Goal: Task Accomplishment & Management: Manage account settings

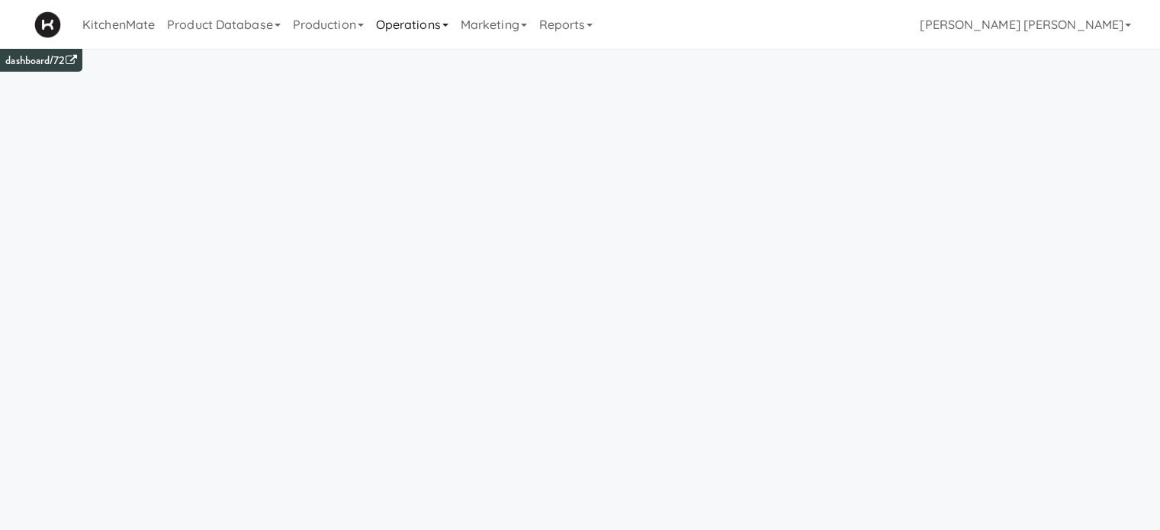
click at [411, 33] on link "Operations" at bounding box center [412, 24] width 85 height 49
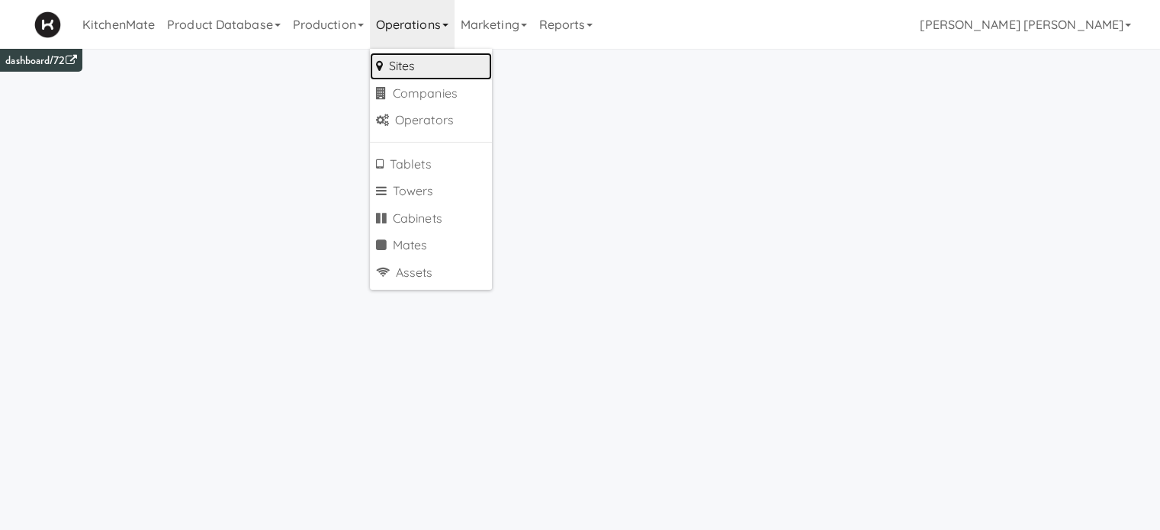
click at [418, 66] on link "Sites" at bounding box center [431, 66] width 122 height 27
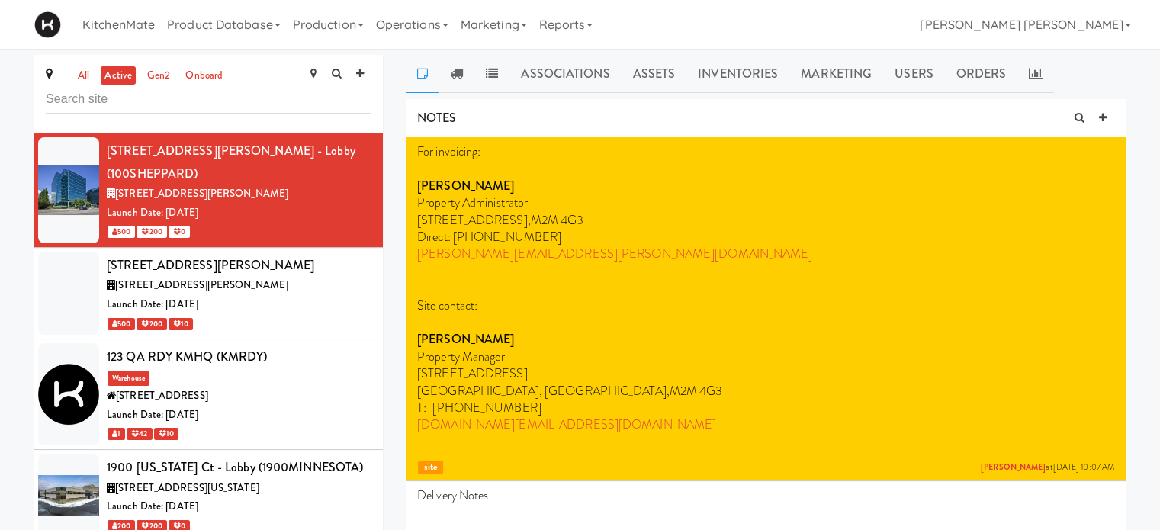
click at [140, 101] on input "text" at bounding box center [209, 99] width 326 height 28
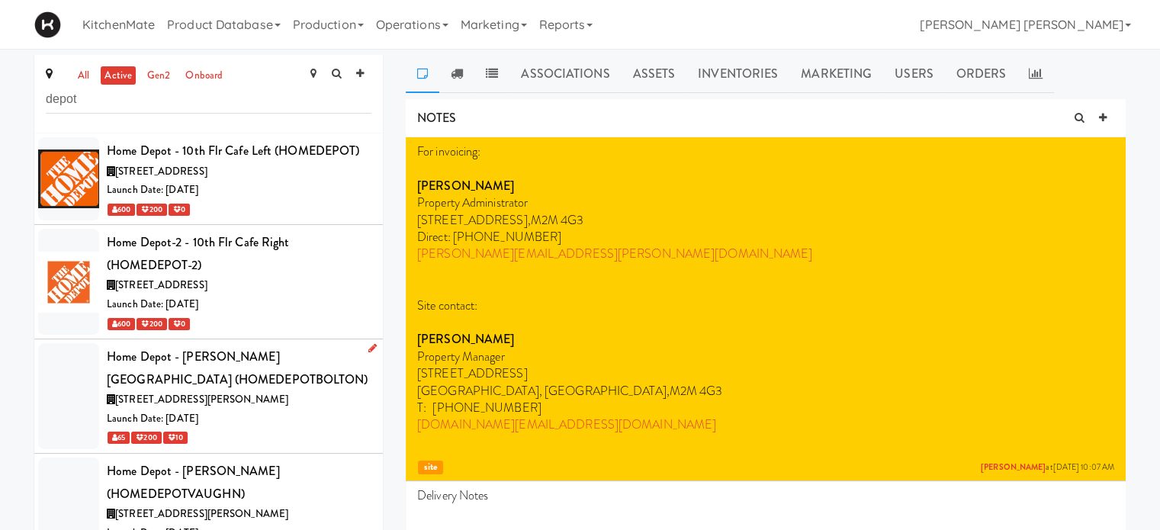
click at [179, 387] on div "Home Depot - [PERSON_NAME][GEOGRAPHIC_DATA] (HOMEDEPOTBOLTON)" at bounding box center [239, 368] width 265 height 45
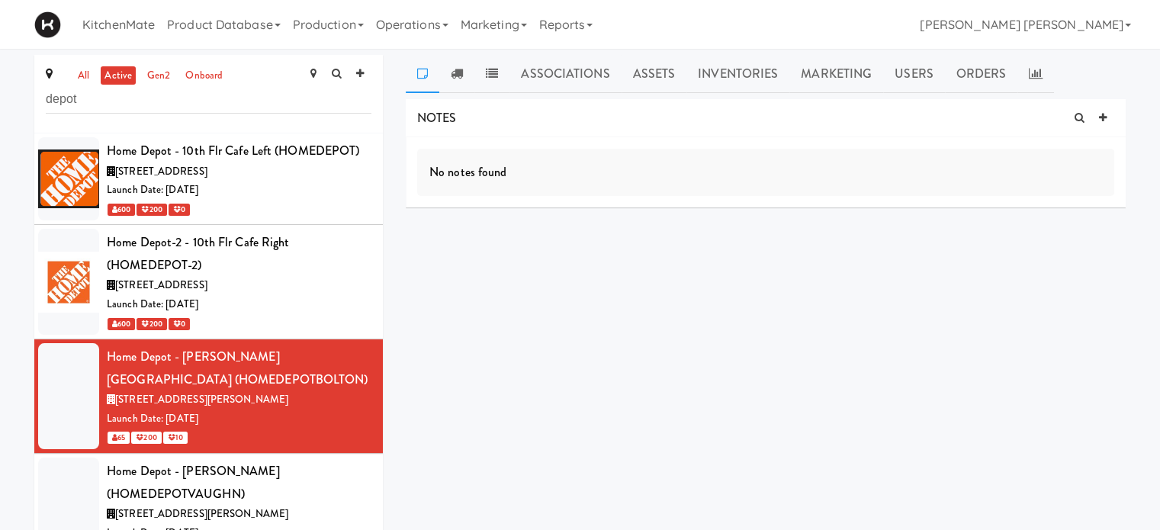
click at [509, 167] on div "No notes found" at bounding box center [765, 172] width 697 height 47
click at [1104, 118] on icon at bounding box center [1103, 118] width 8 height 10
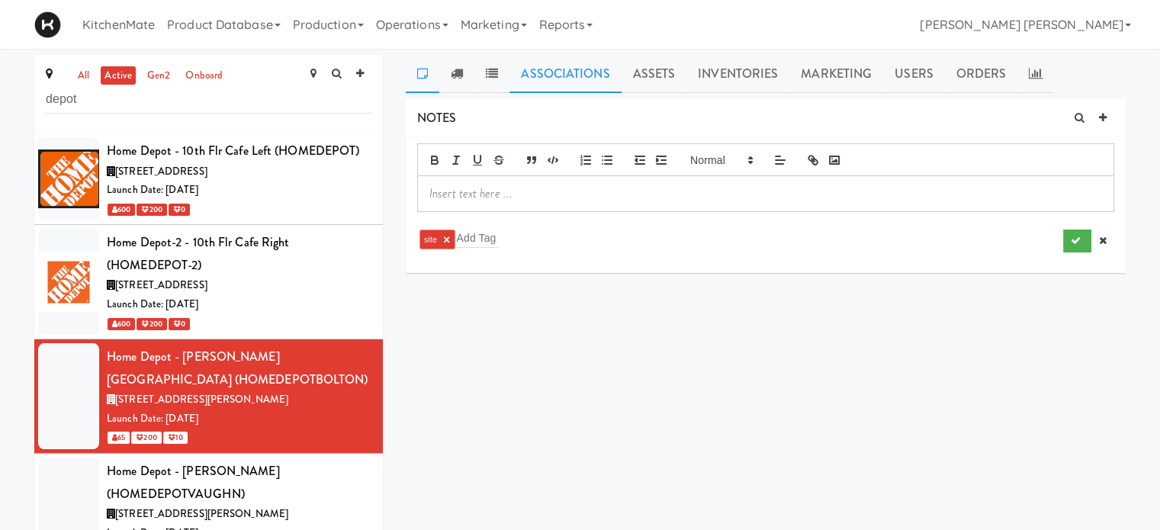
click at [546, 72] on link "Associations" at bounding box center [564, 74] width 111 height 38
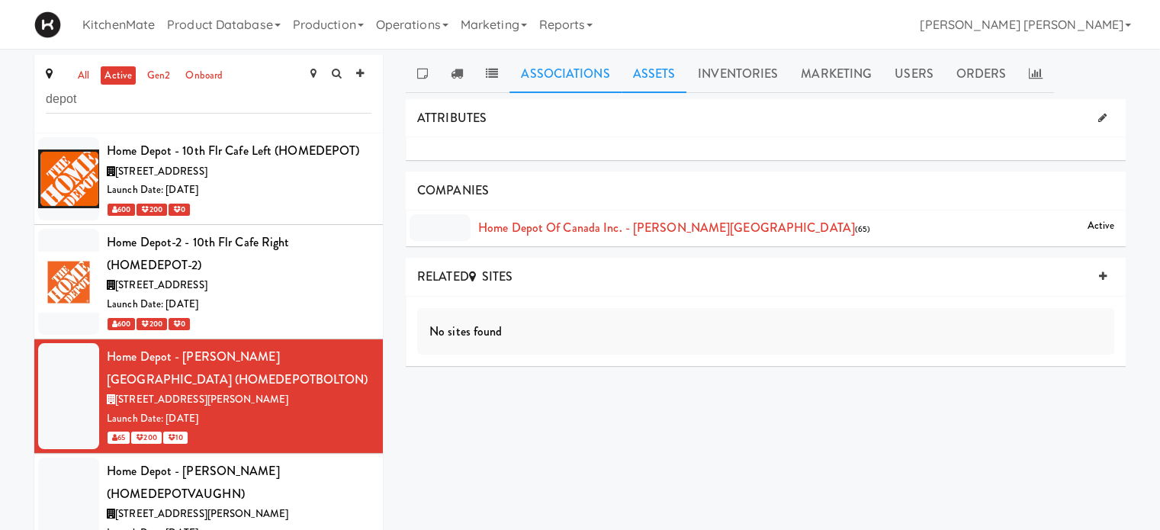
click at [649, 73] on link "Assets" at bounding box center [655, 74] width 66 height 38
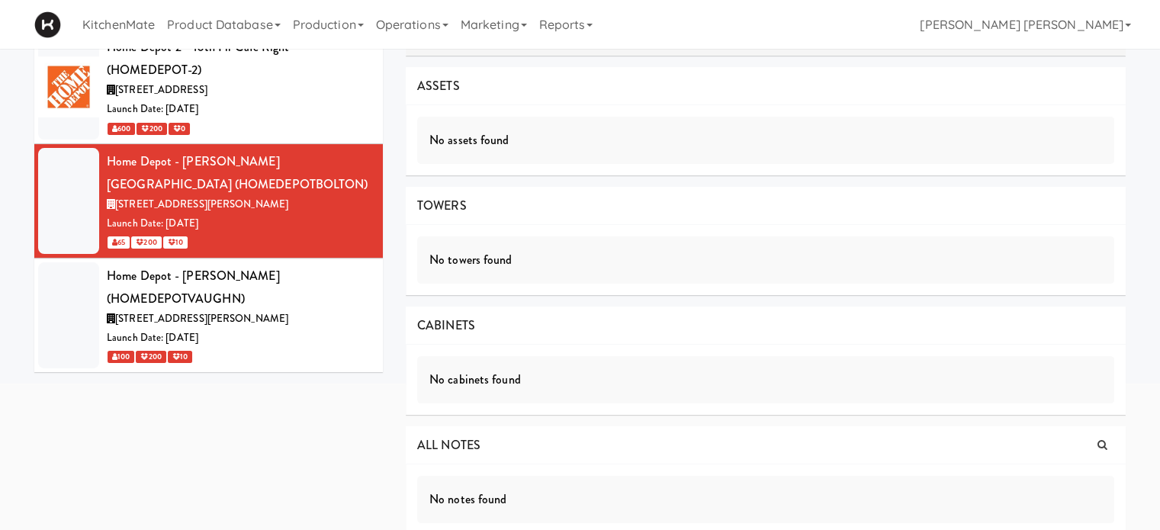
scroll to position [208, 0]
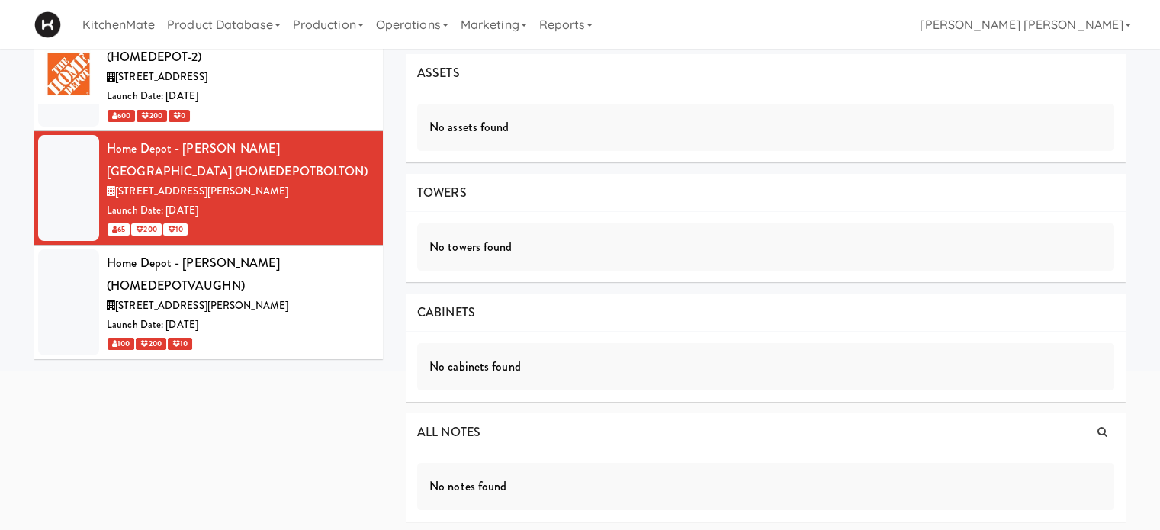
click at [455, 250] on div "No towers found" at bounding box center [765, 246] width 697 height 47
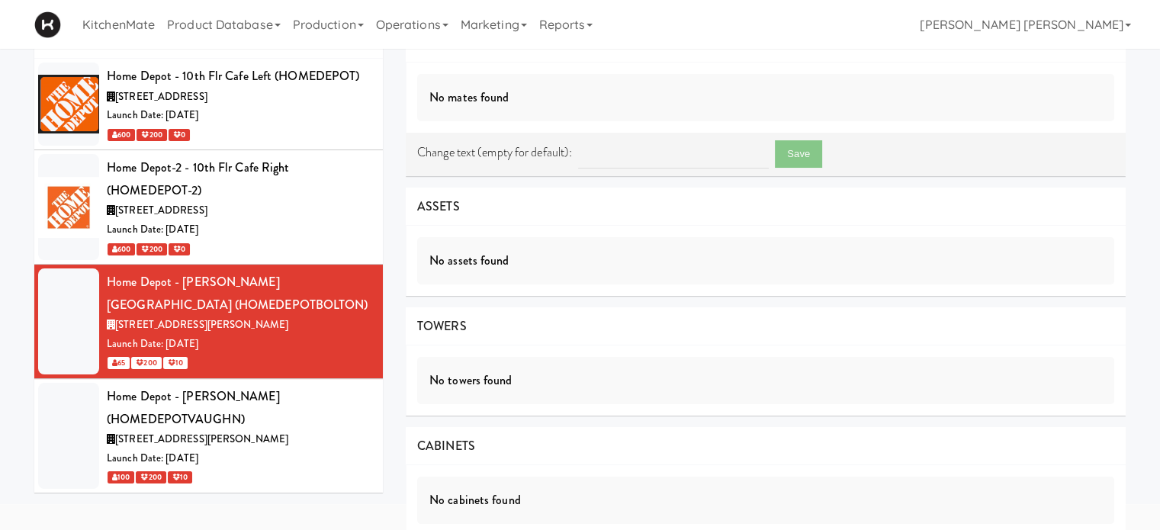
scroll to position [0, 0]
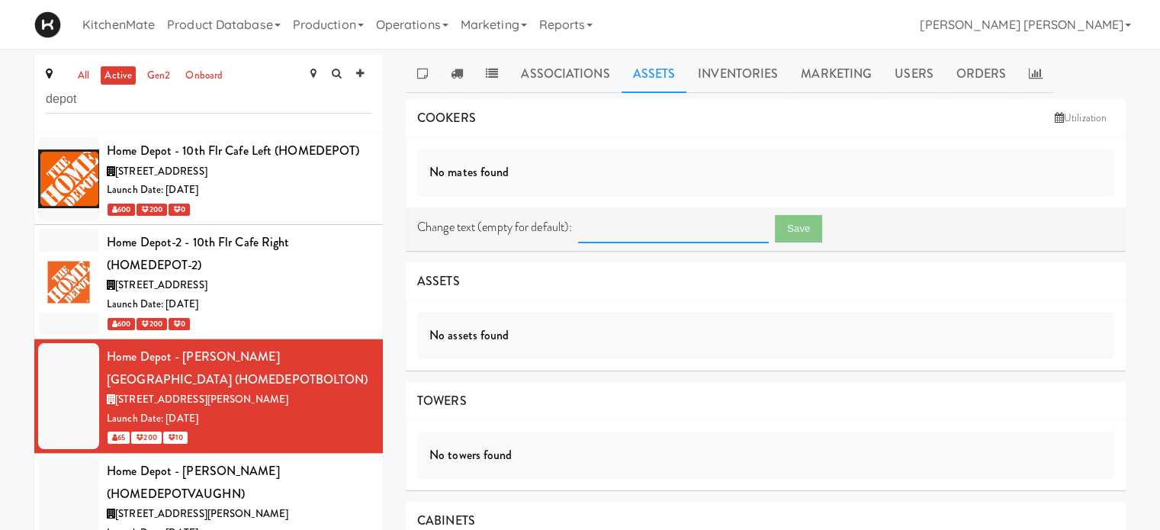
click at [657, 225] on input "text" at bounding box center [673, 229] width 191 height 28
click at [1082, 118] on link "Utilization" at bounding box center [1080, 118] width 67 height 23
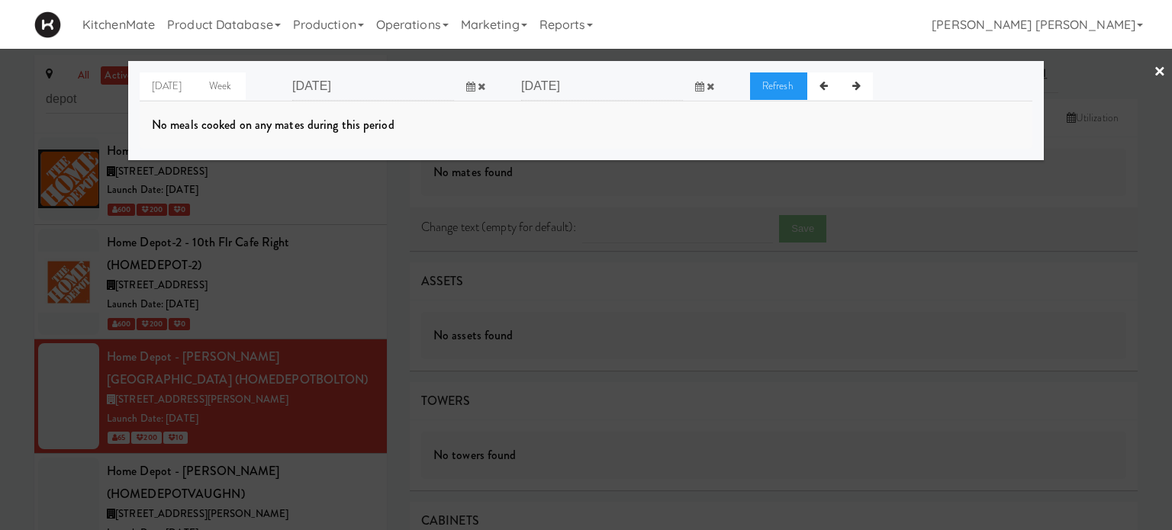
click at [1162, 68] on link "×" at bounding box center [1159, 72] width 12 height 47
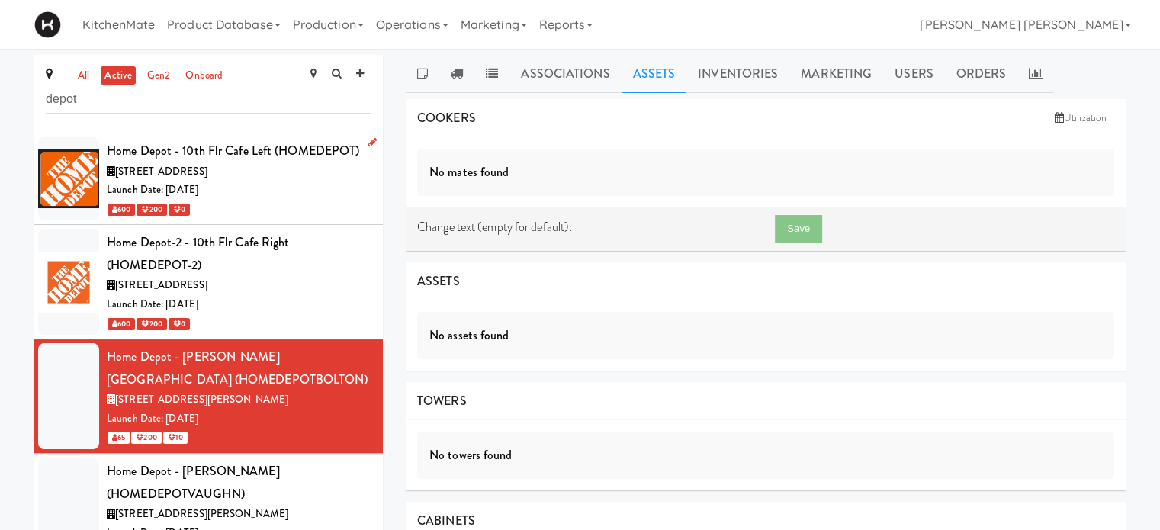
click at [262, 170] on div "[STREET_ADDRESS]" at bounding box center [239, 171] width 265 height 19
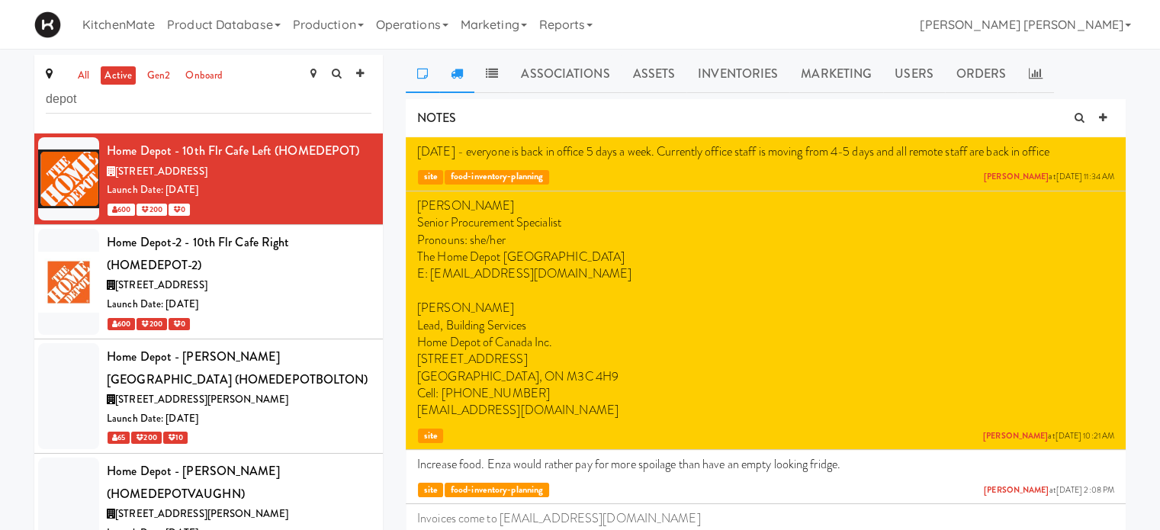
click at [458, 76] on icon at bounding box center [457, 73] width 12 height 12
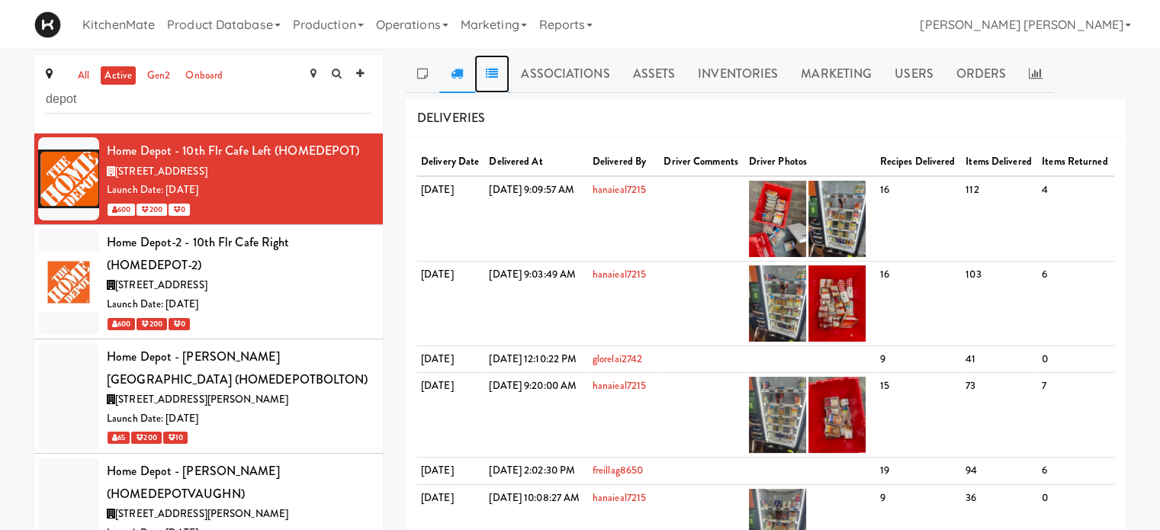
click at [487, 69] on icon at bounding box center [492, 73] width 12 height 12
click at [641, 72] on link "Assets" at bounding box center [655, 74] width 66 height 38
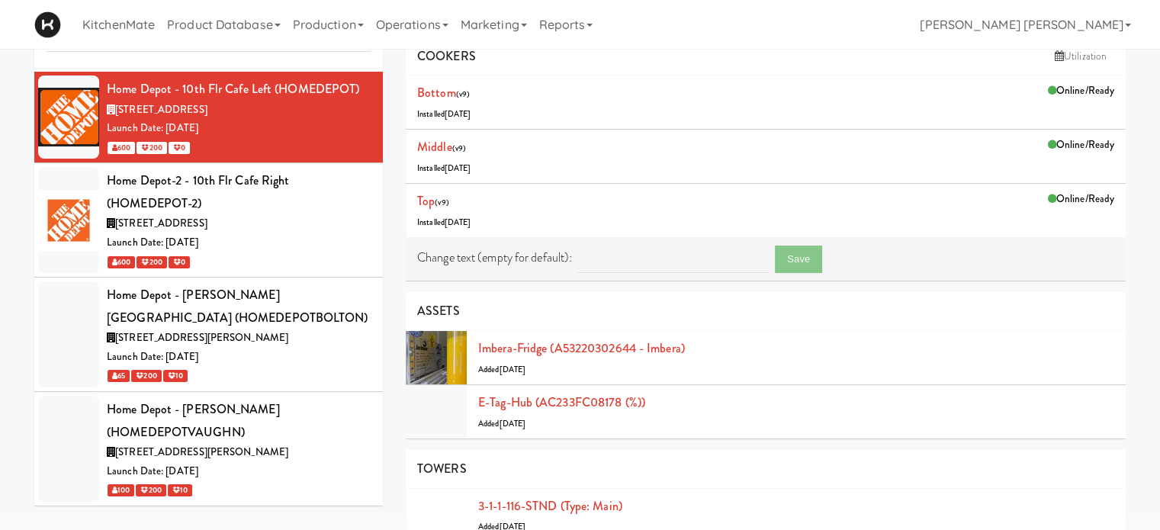
scroll to position [153, 0]
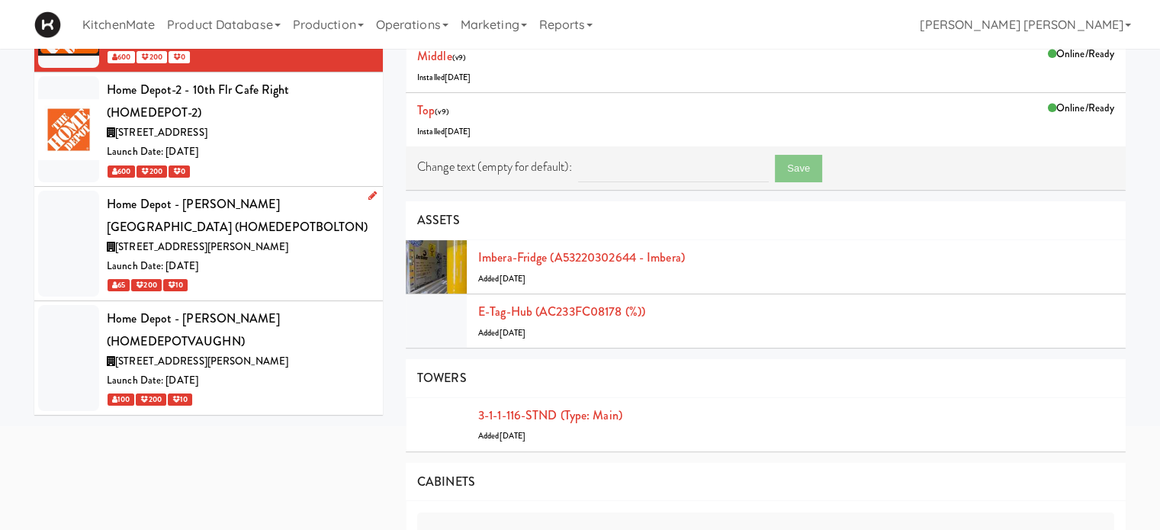
click at [272, 226] on div "Home Depot - [PERSON_NAME][GEOGRAPHIC_DATA] (HOMEDEPOTBOLTON)" at bounding box center [239, 215] width 265 height 45
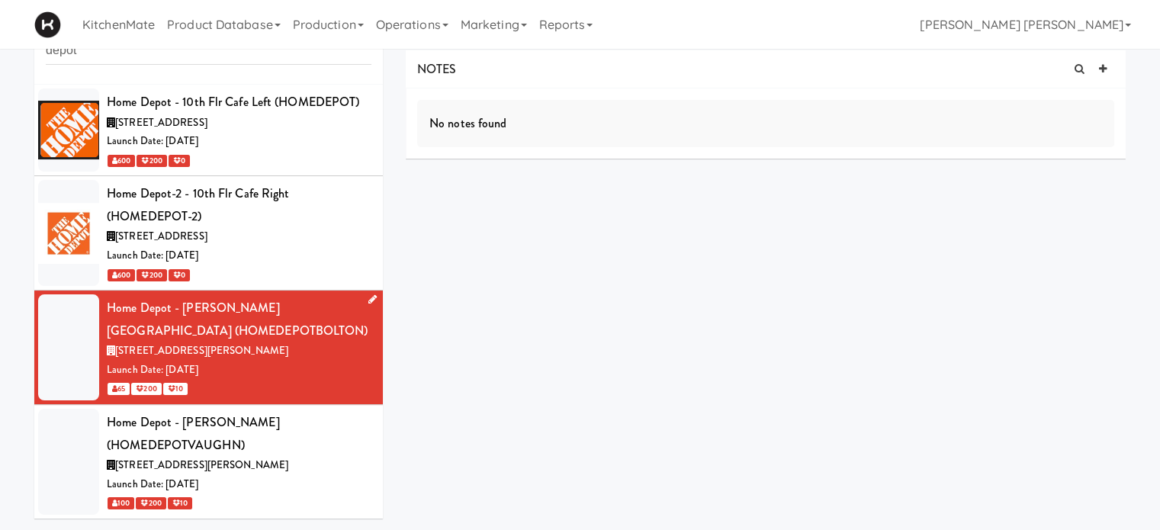
click at [221, 323] on div "Home Depot - [PERSON_NAME][GEOGRAPHIC_DATA] (HOMEDEPOTBOLTON)" at bounding box center [239, 319] width 265 height 45
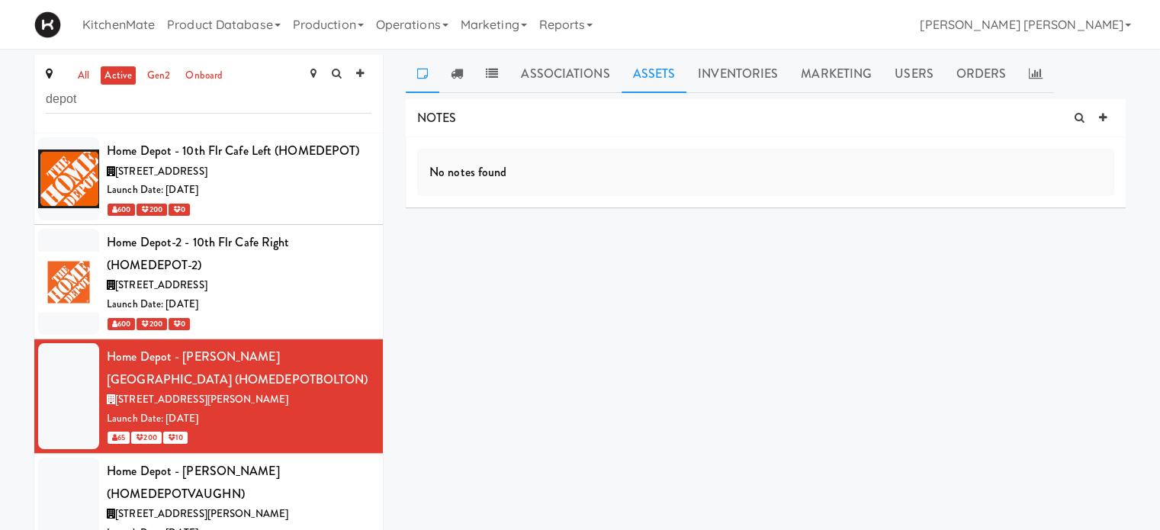
click at [646, 73] on link "Assets" at bounding box center [655, 74] width 66 height 38
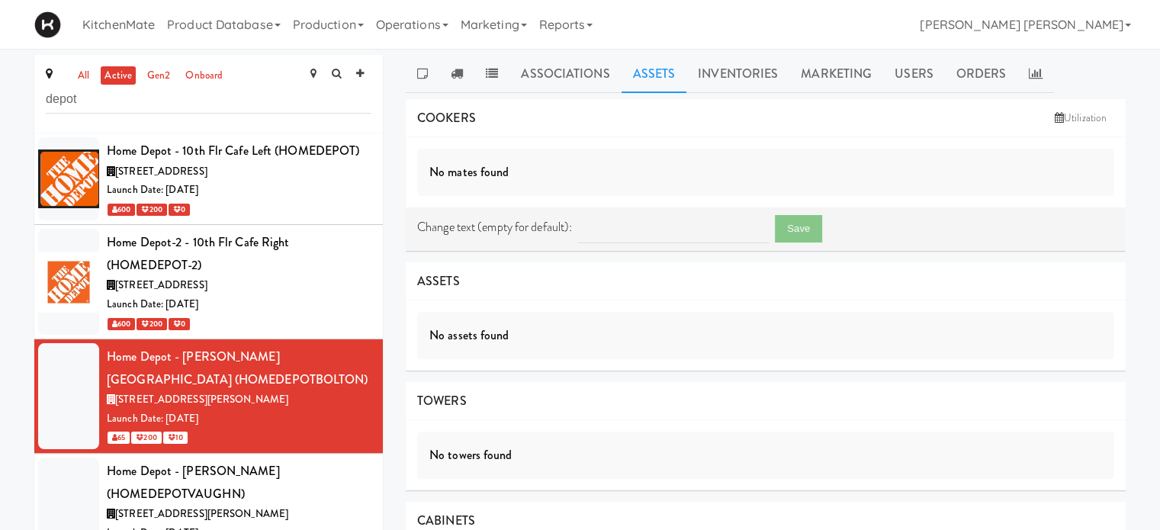
click at [452, 339] on div "No assets found" at bounding box center [765, 335] width 697 height 47
click at [433, 278] on span "ASSETS" at bounding box center [438, 281] width 43 height 18
click at [552, 284] on div "ASSETS" at bounding box center [766, 281] width 720 height 39
click at [713, 72] on link "Inventories" at bounding box center [737, 74] width 103 height 38
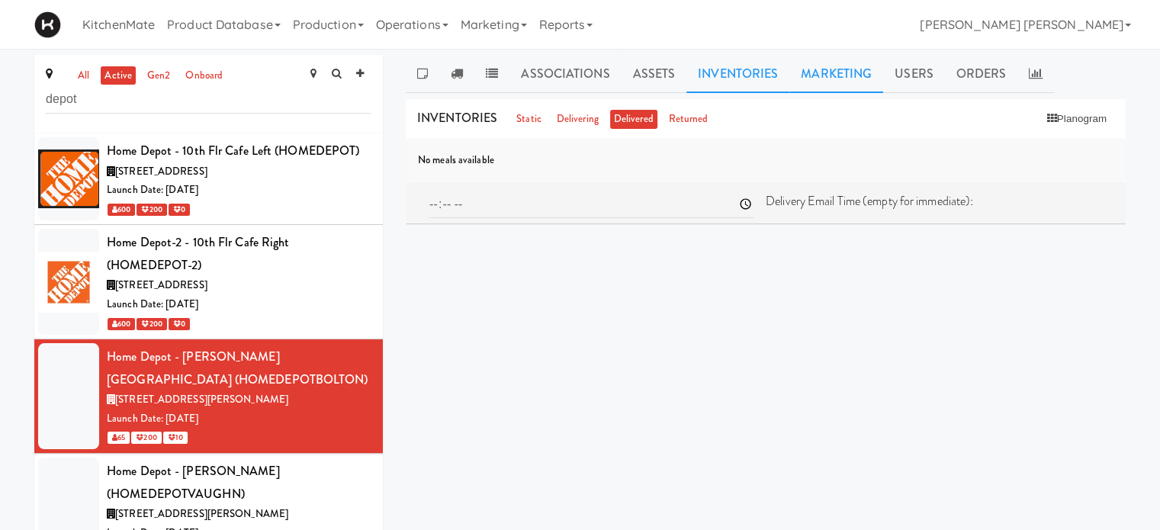
click at [836, 76] on link "Marketing" at bounding box center [836, 74] width 94 height 38
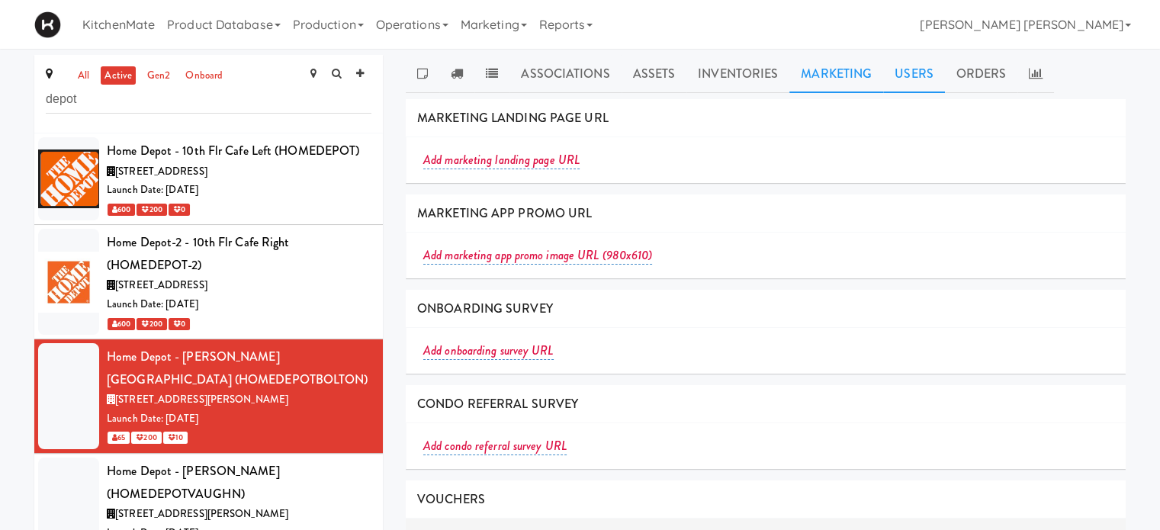
click at [918, 77] on link "Users" at bounding box center [914, 74] width 62 height 38
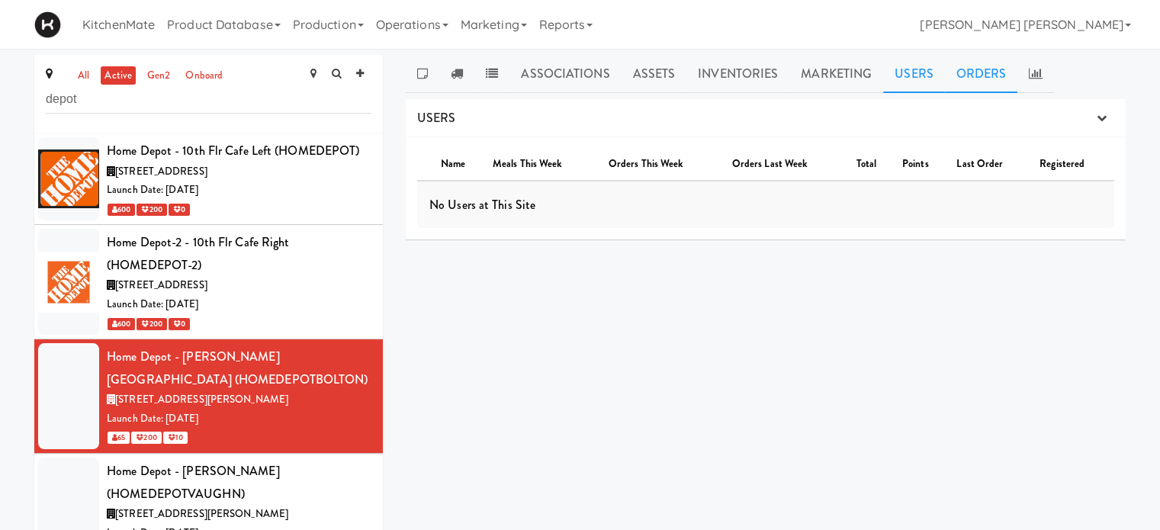
click at [969, 72] on link "Orders" at bounding box center [981, 74] width 73 height 38
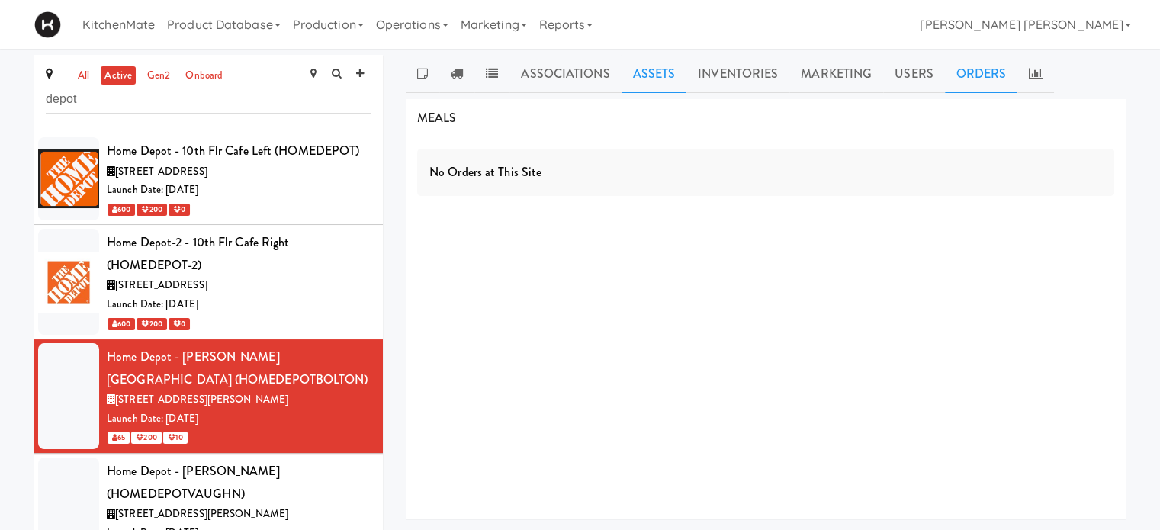
click at [641, 79] on link "Assets" at bounding box center [655, 74] width 66 height 38
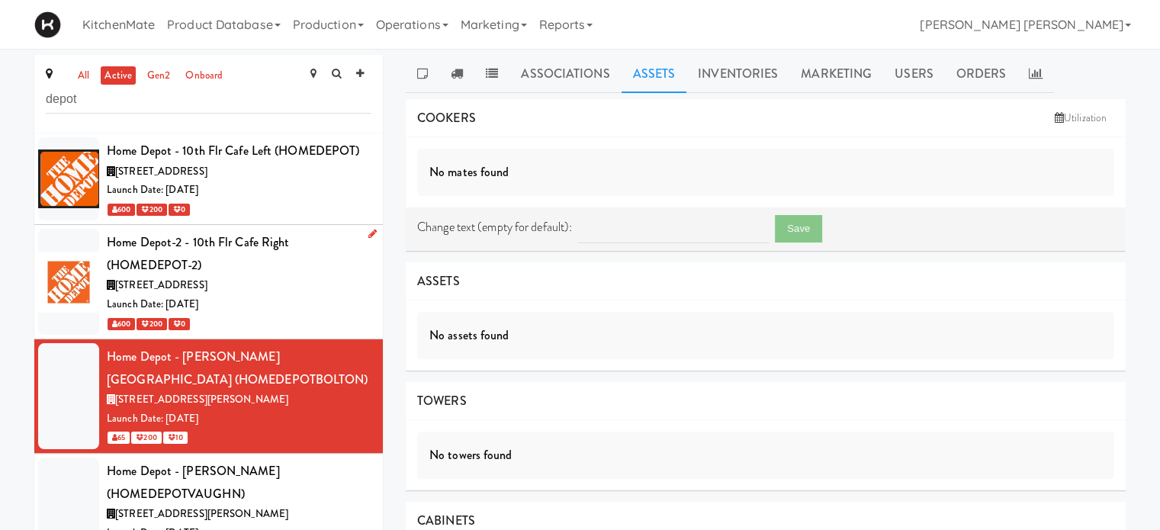
click at [232, 271] on div "Home Depot-2 - 10th Flr Cafe Right (HOMEDEPOT-2)" at bounding box center [239, 253] width 265 height 45
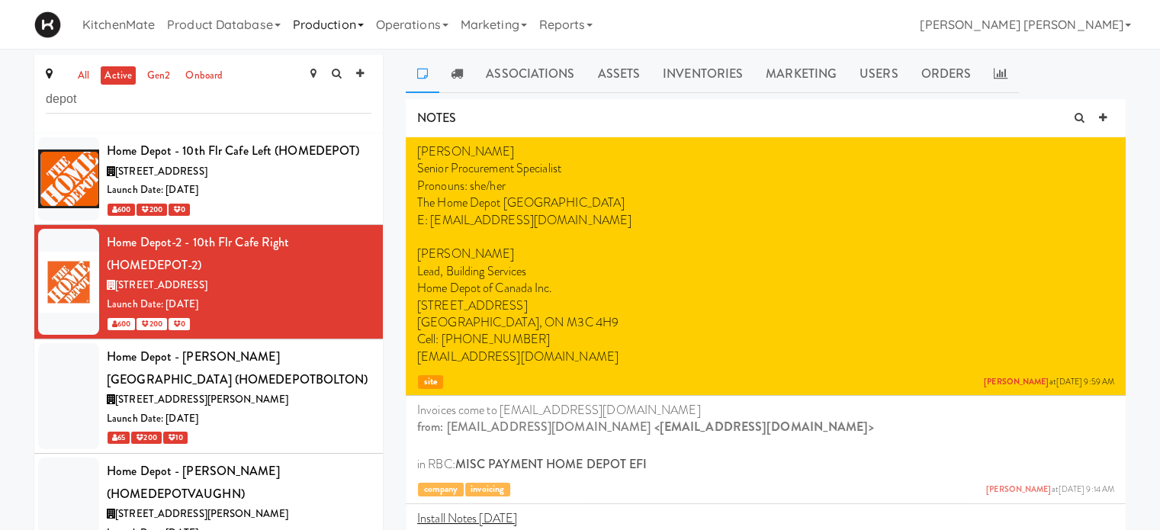
click at [320, 22] on link "Production" at bounding box center [328, 24] width 83 height 49
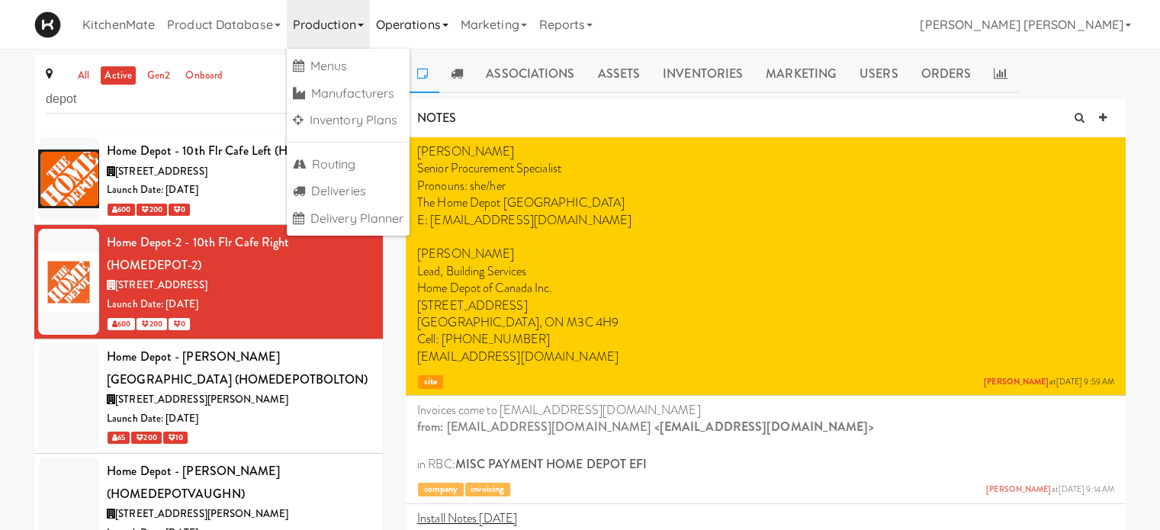
click at [410, 27] on link "Operations" at bounding box center [412, 24] width 85 height 49
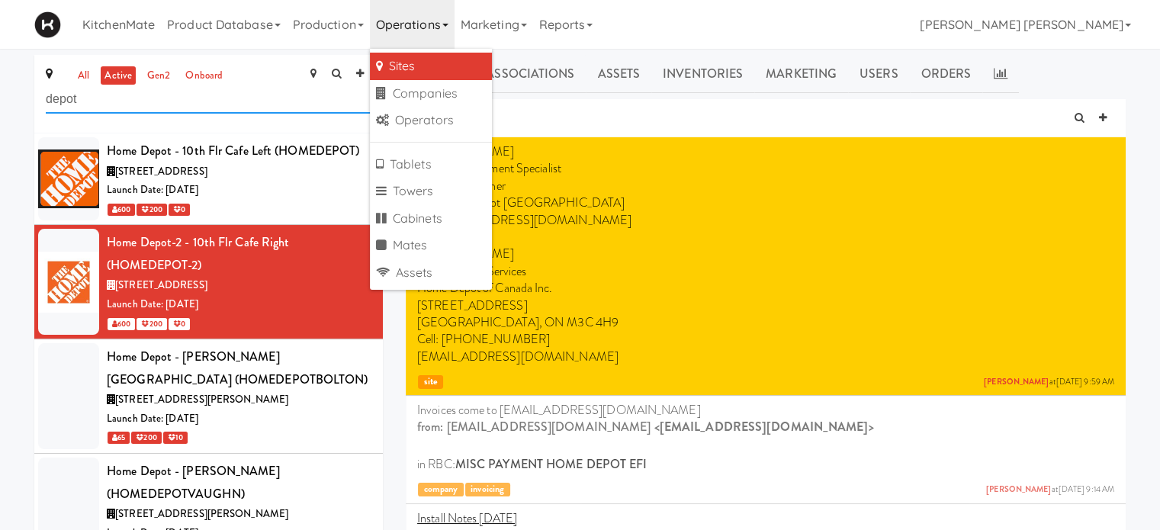
drag, startPoint x: 133, startPoint y: 101, endPoint x: 5, endPoint y: 37, distance: 143.3
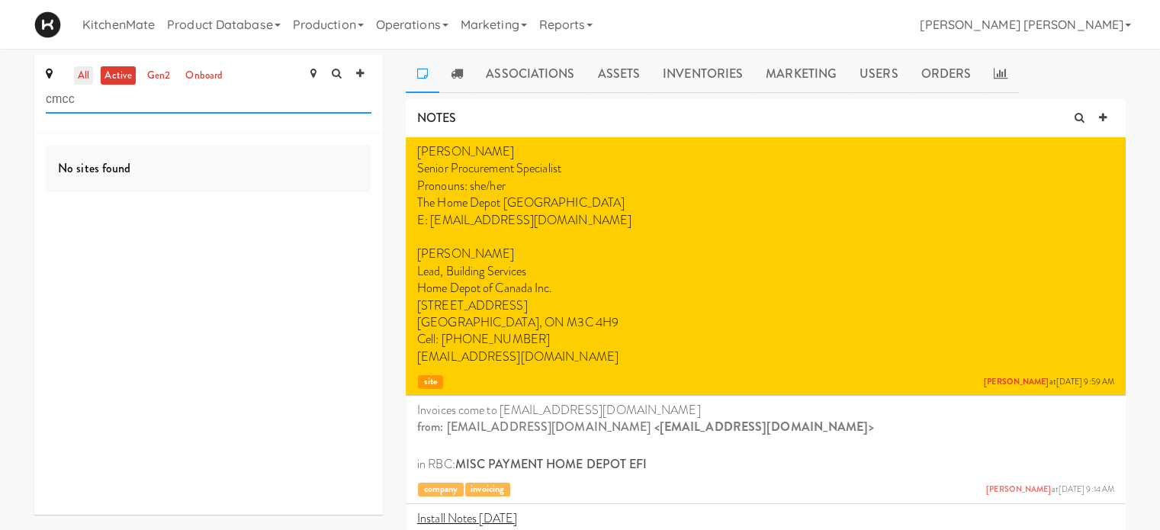
type input "cmcc"
click at [82, 75] on link "all" at bounding box center [83, 75] width 19 height 19
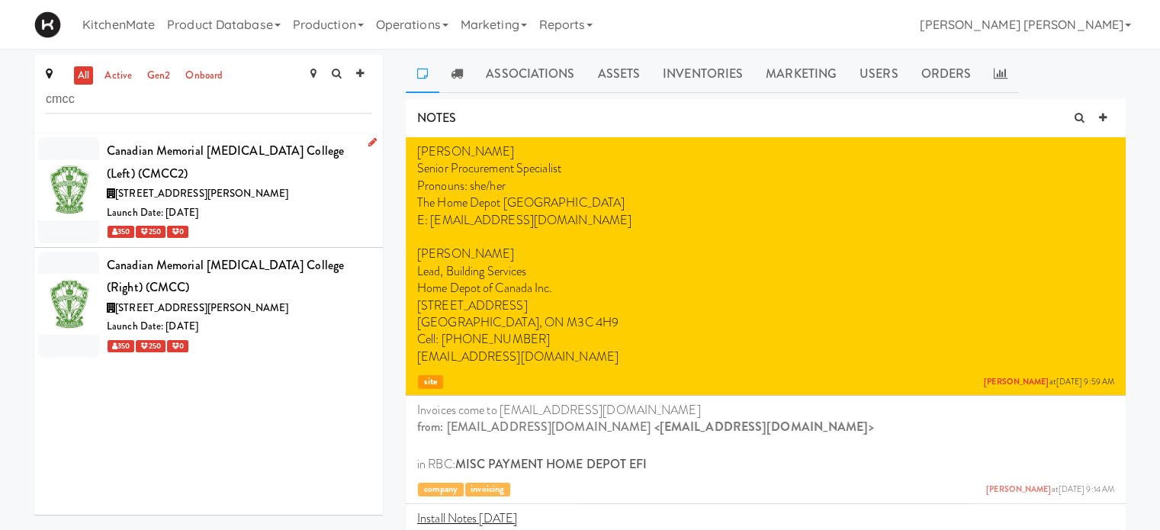
click at [206, 180] on div "Canadian Memorial [MEDICAL_DATA] College (Left) (CMCC2)" at bounding box center [239, 162] width 265 height 45
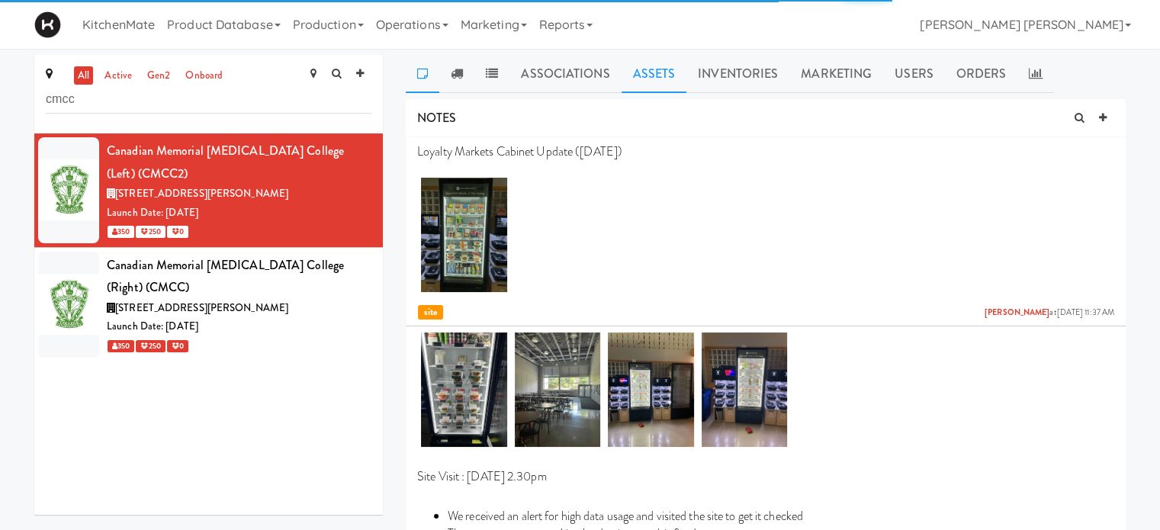
click at [660, 76] on link "Assets" at bounding box center [655, 74] width 66 height 38
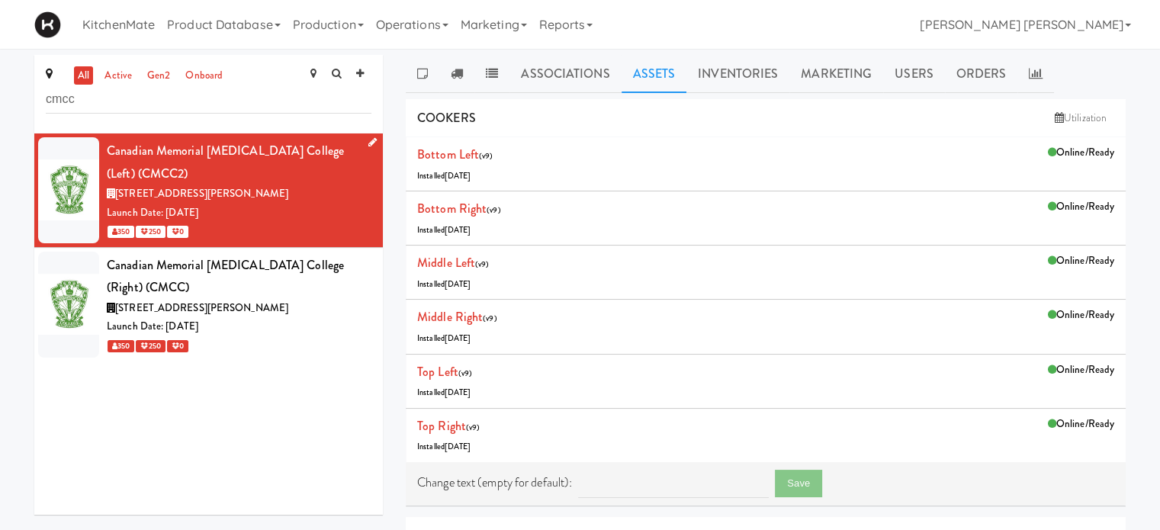
click at [368, 140] on icon at bounding box center [372, 142] width 8 height 10
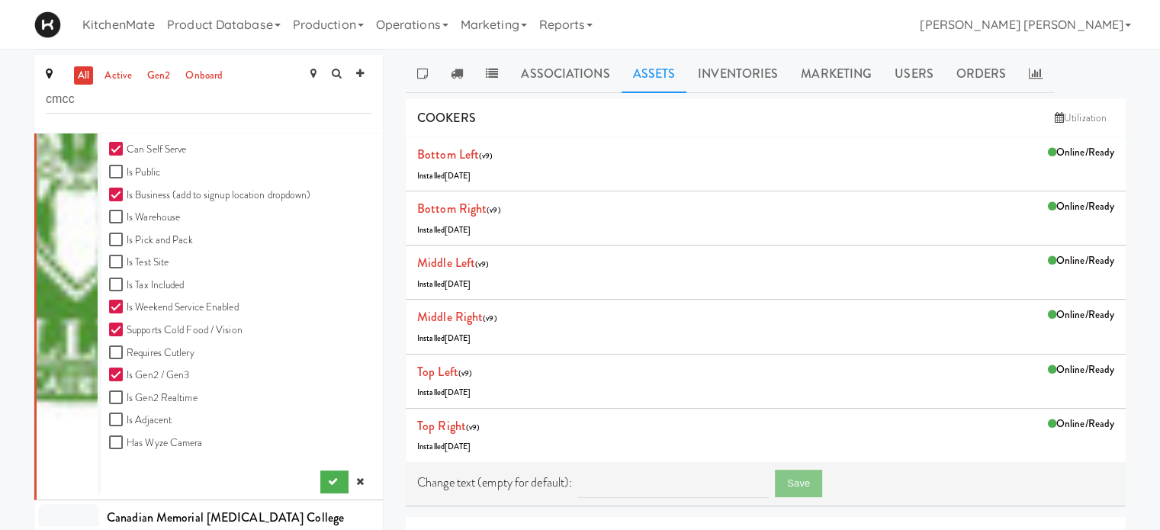
scroll to position [532, 0]
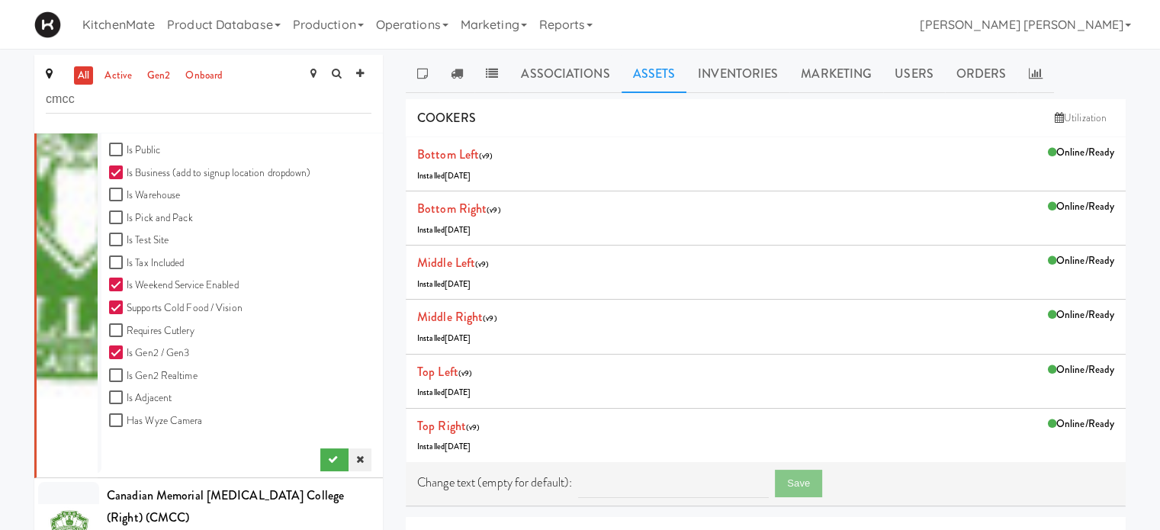
click at [356, 462] on icon at bounding box center [360, 460] width 8 height 10
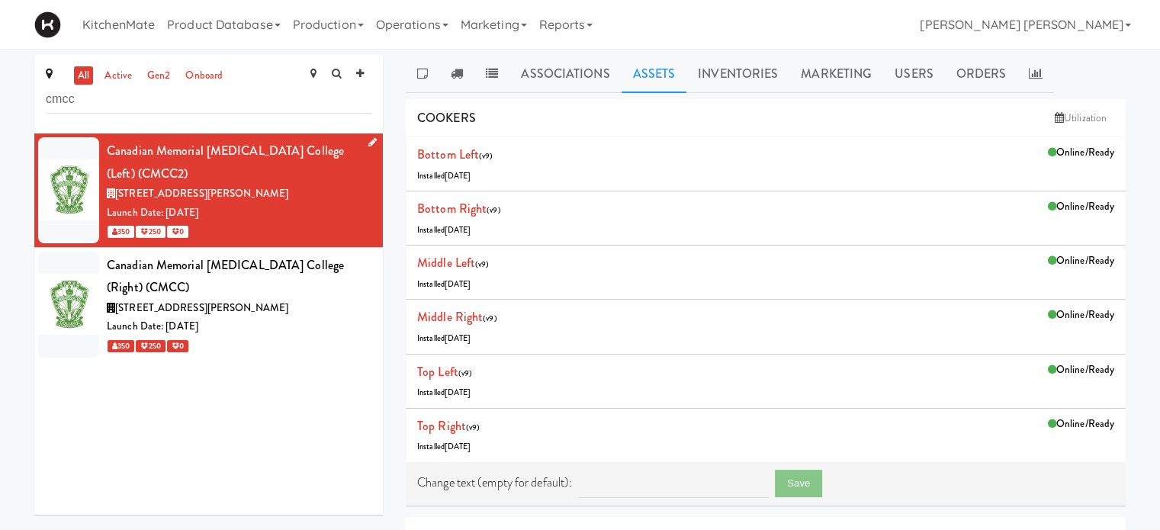
scroll to position [0, 0]
click at [714, 79] on link "Inventories" at bounding box center [737, 74] width 103 height 38
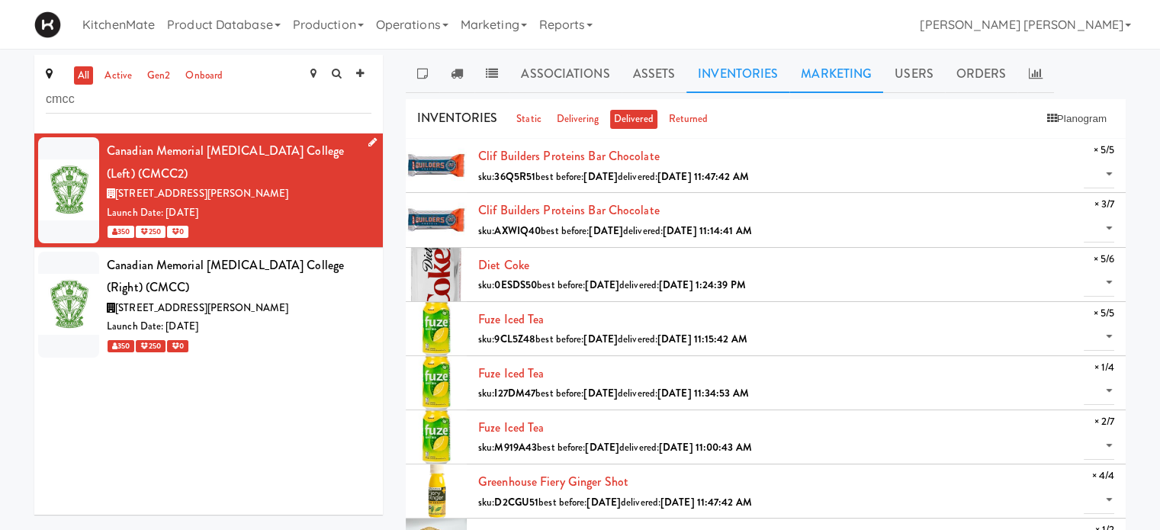
click at [833, 82] on link "Marketing" at bounding box center [836, 74] width 94 height 38
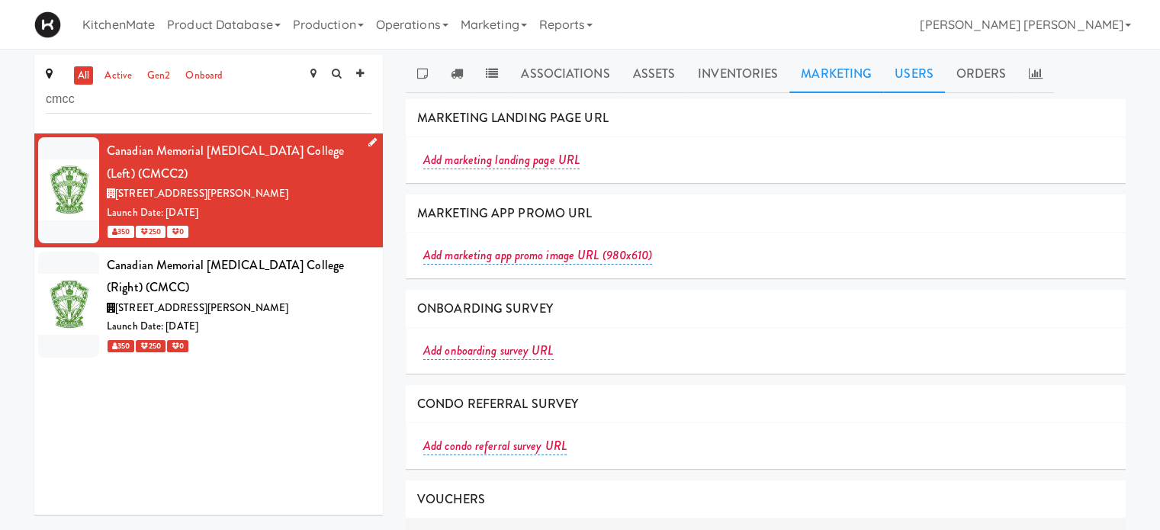
click at [921, 79] on link "Users" at bounding box center [914, 74] width 62 height 38
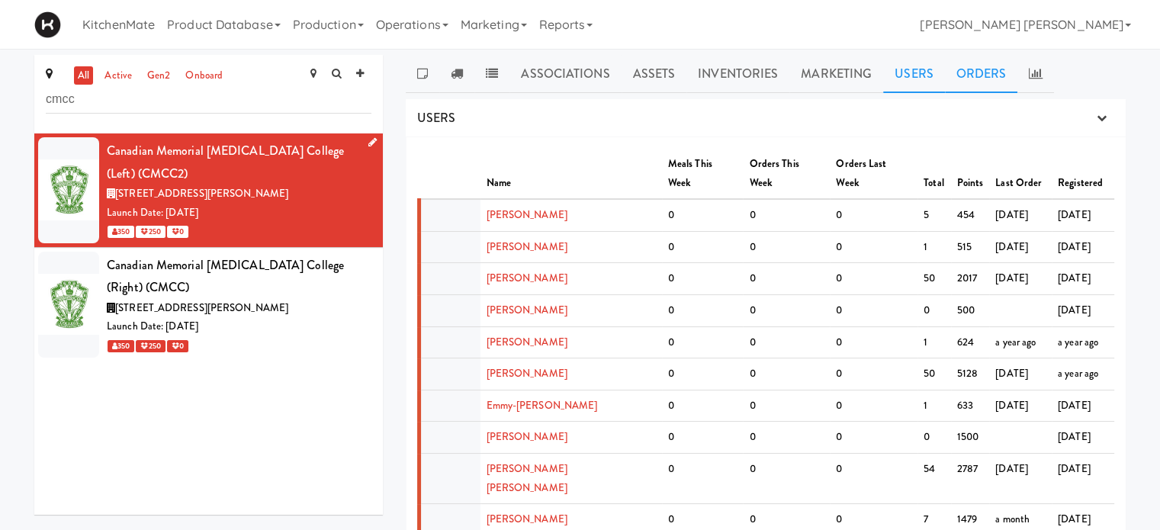
click at [973, 69] on link "Orders" at bounding box center [981, 74] width 73 height 38
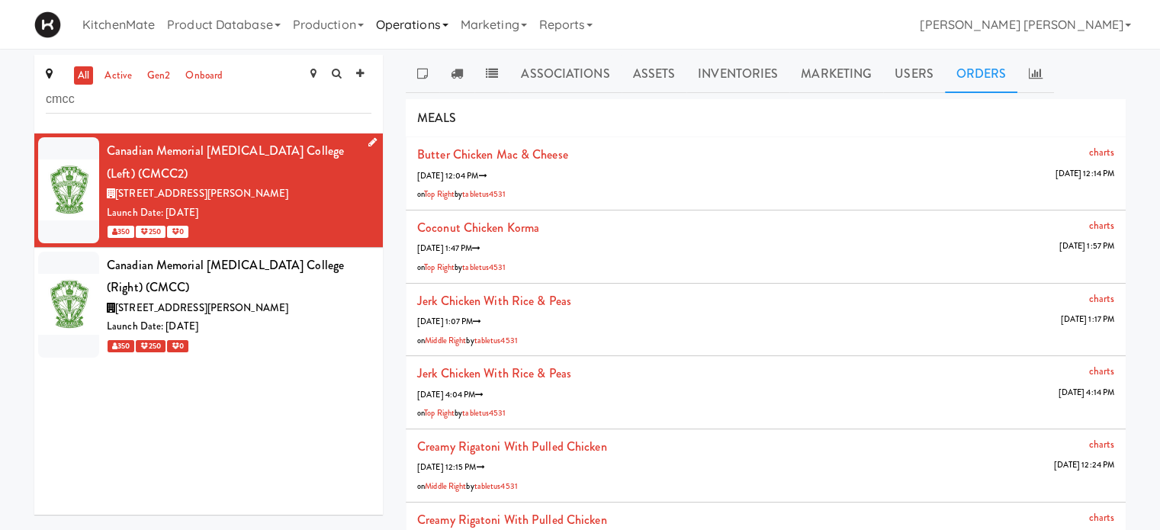
click at [427, 29] on link "Operations" at bounding box center [412, 24] width 85 height 49
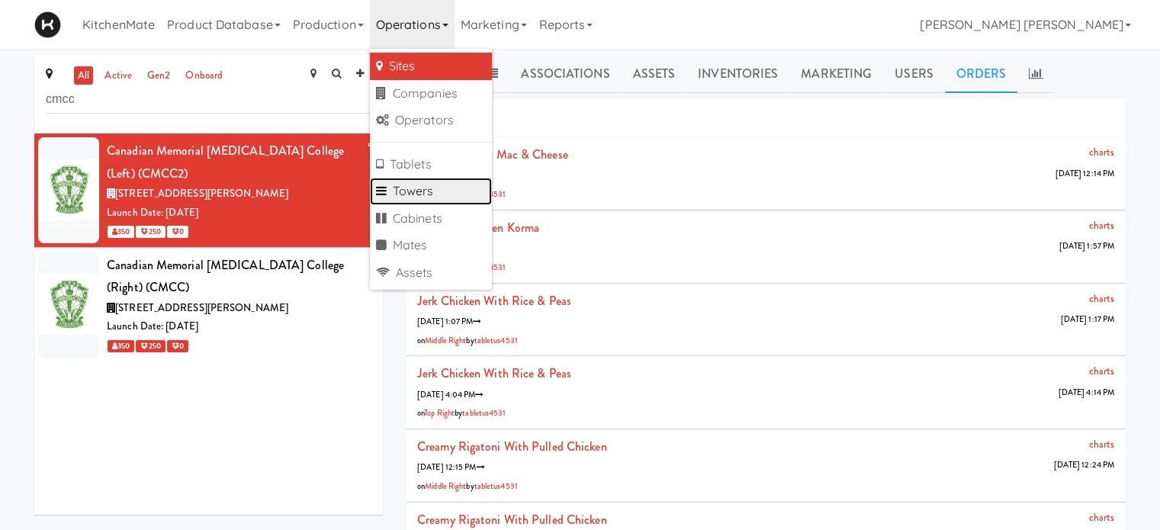
click at [416, 185] on link "Towers" at bounding box center [431, 191] width 122 height 27
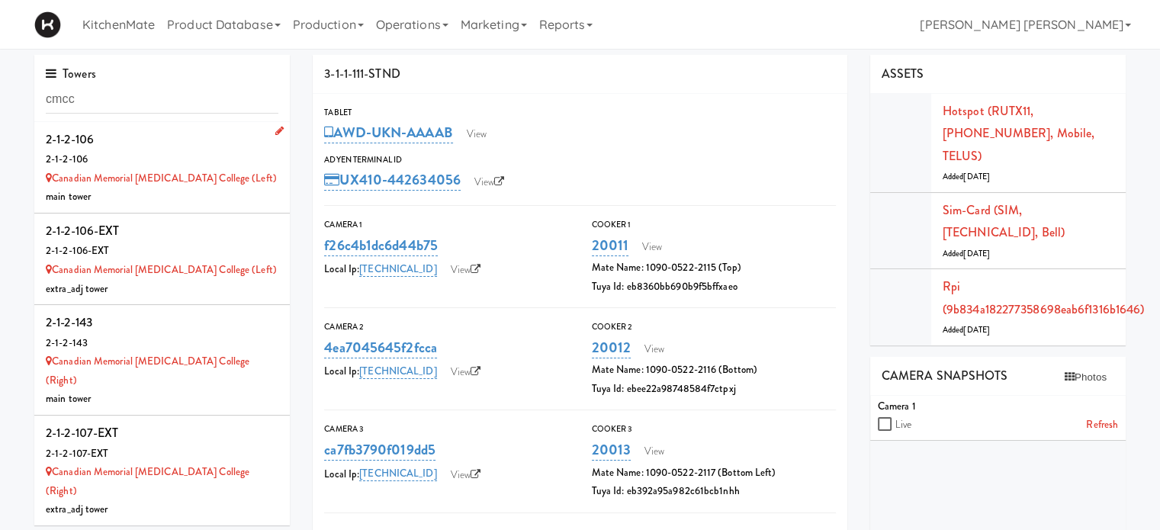
type input "cmcc"
click at [147, 150] on div "2-1-2-106" at bounding box center [162, 159] width 233 height 19
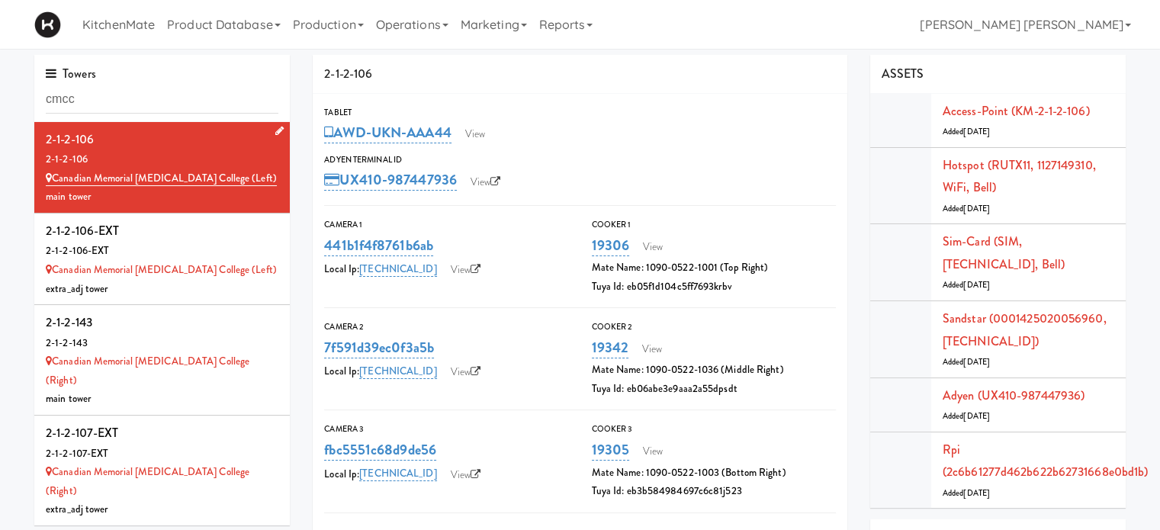
click at [275, 127] on icon at bounding box center [279, 131] width 8 height 10
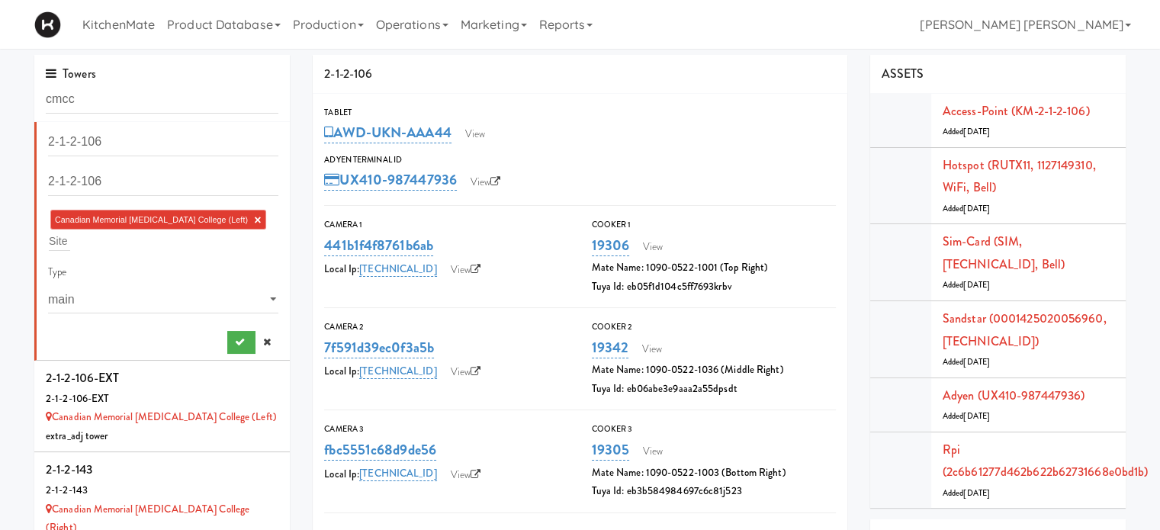
click at [254, 220] on link "×" at bounding box center [257, 220] width 7 height 13
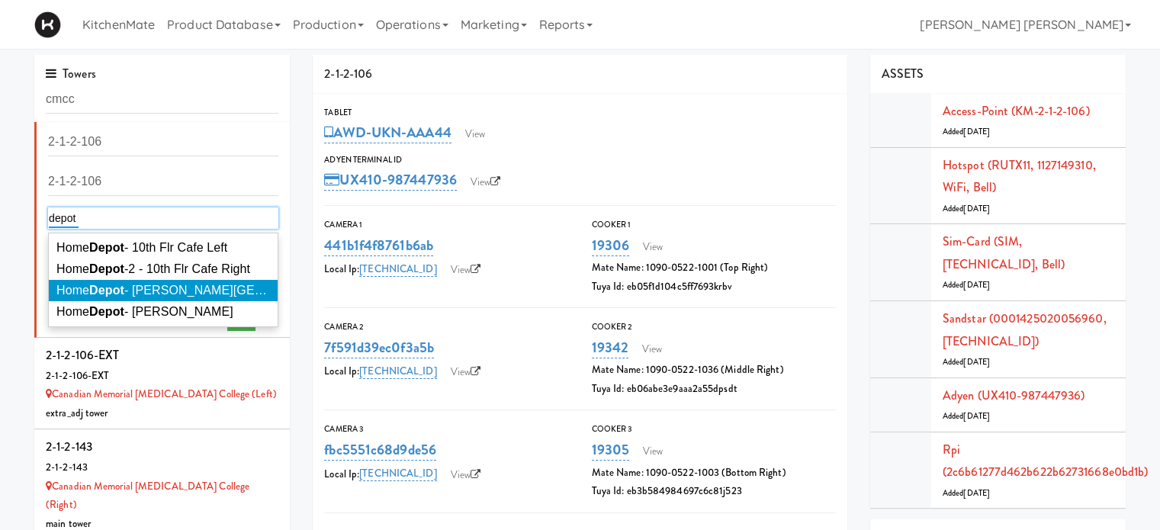
type input "depot"
click at [111, 291] on em "Depot" at bounding box center [106, 290] width 35 height 13
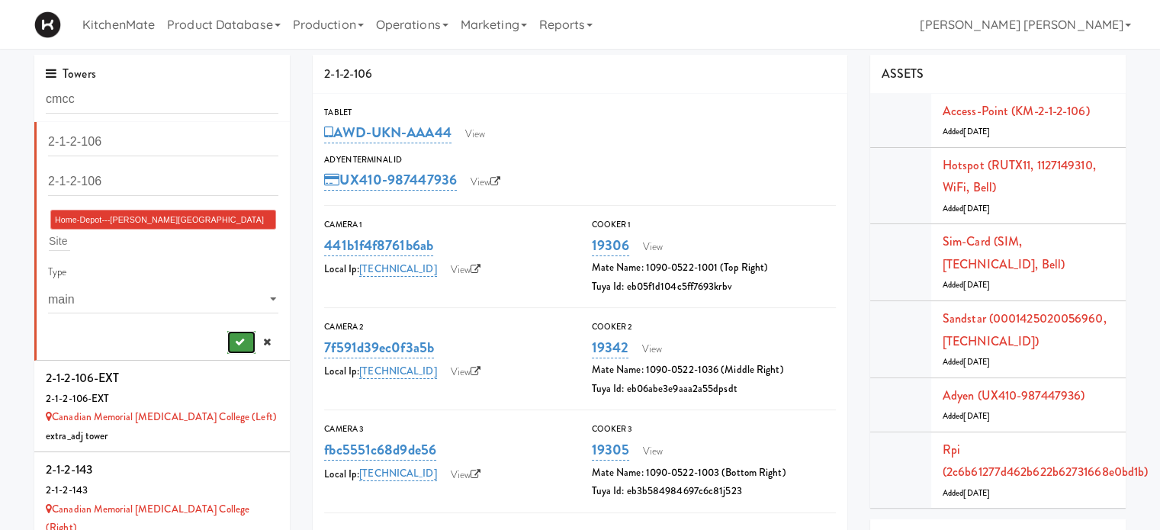
click at [235, 337] on icon "submit" at bounding box center [240, 342] width 10 height 10
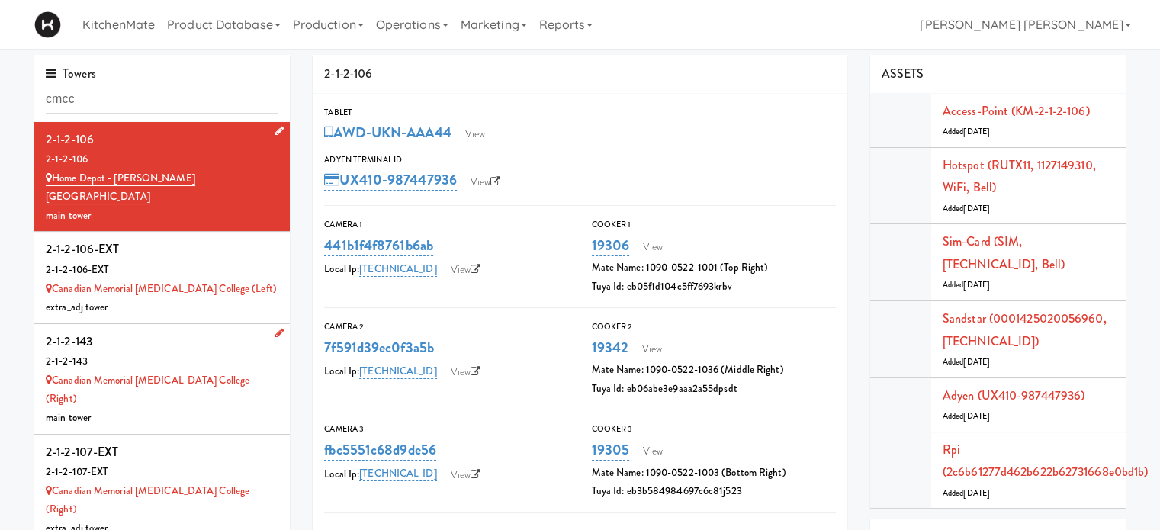
click at [275, 328] on icon at bounding box center [279, 333] width 8 height 10
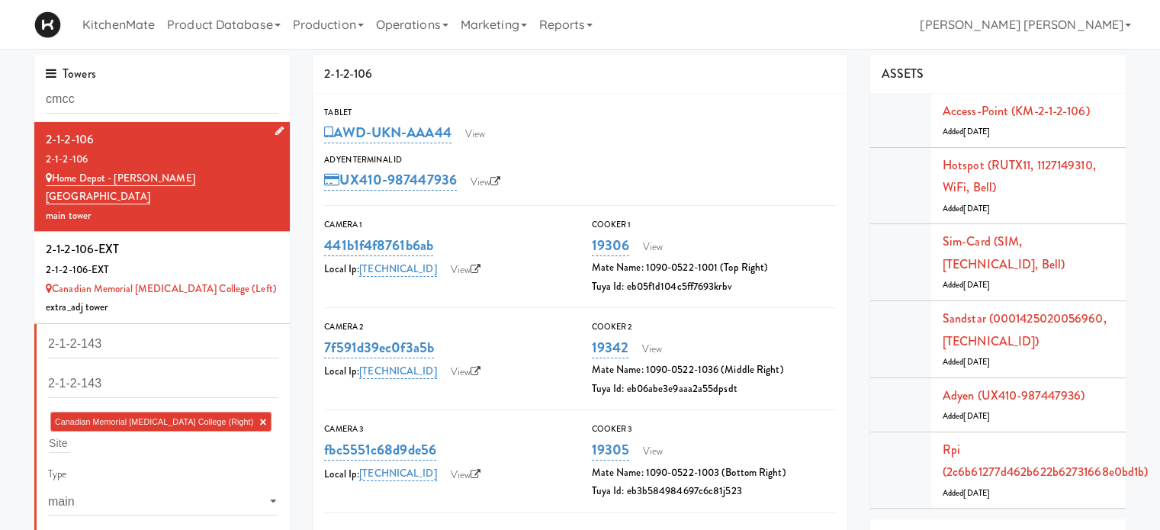
click at [259, 416] on link "×" at bounding box center [262, 422] width 7 height 13
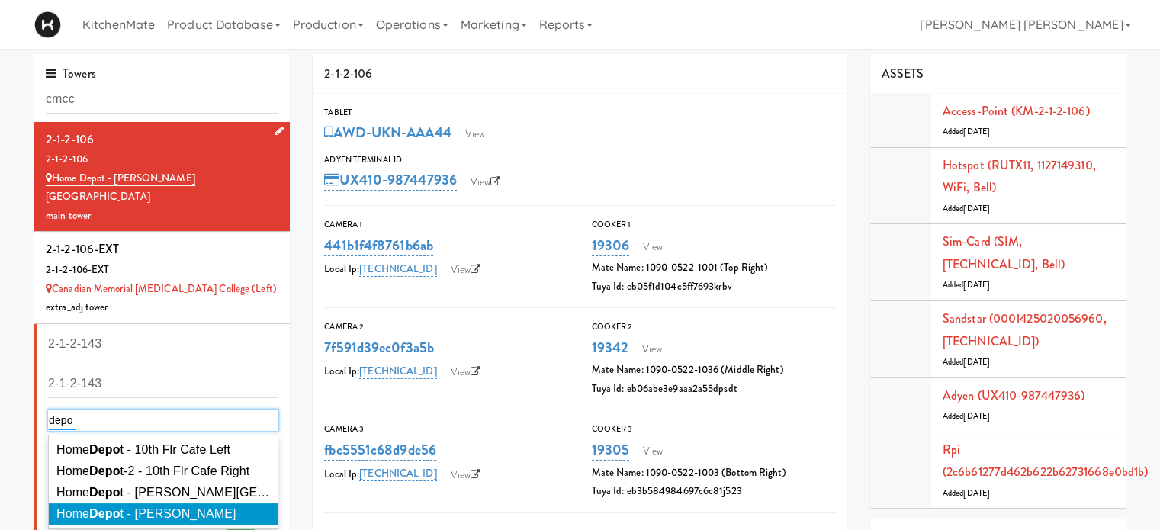
type input "depo"
click at [180, 507] on span "Home Depo t - Vaughn DC" at bounding box center [145, 513] width 179 height 13
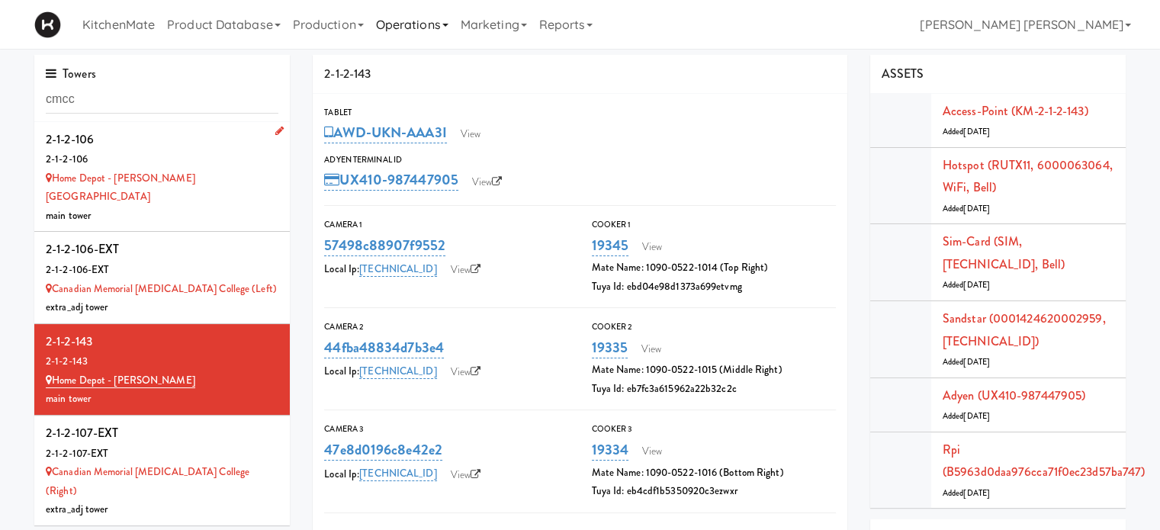
drag, startPoint x: 403, startPoint y: 24, endPoint x: 403, endPoint y: 36, distance: 12.2
click at [403, 24] on link "Operations" at bounding box center [412, 24] width 85 height 49
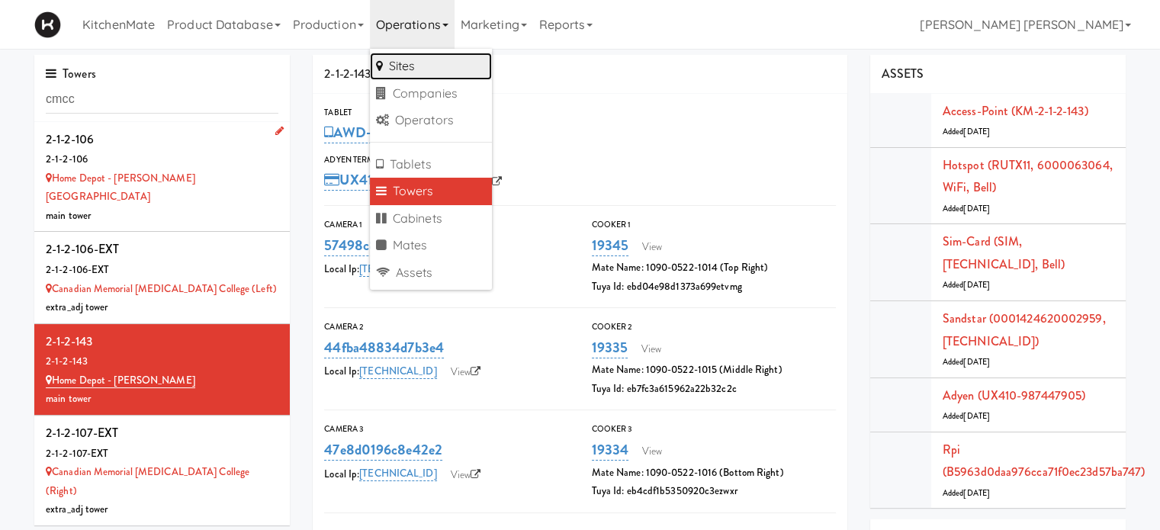
click at [411, 66] on link "Sites" at bounding box center [431, 66] width 122 height 27
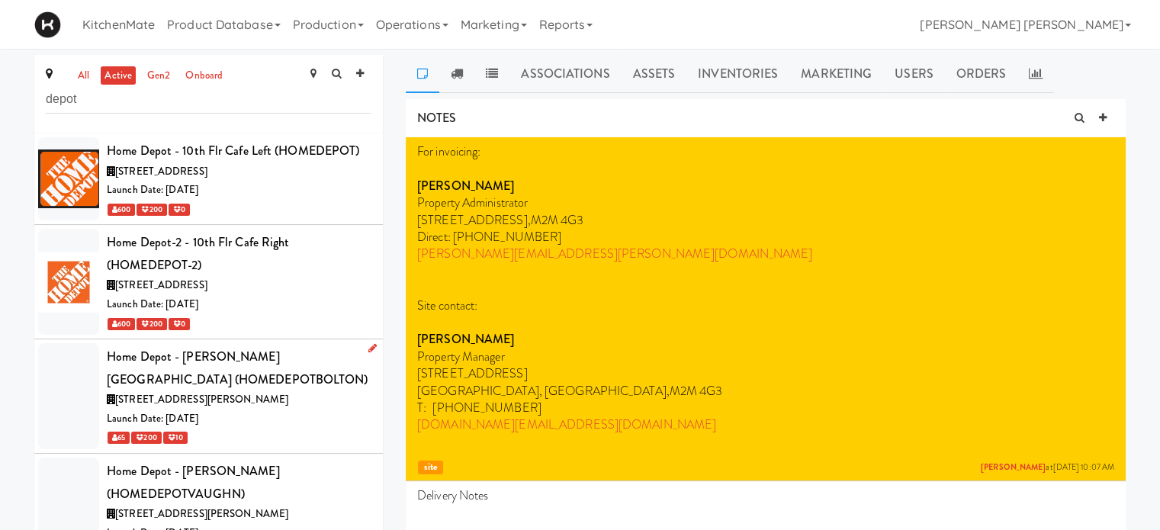
click at [211, 377] on div "Home Depot - [PERSON_NAME][GEOGRAPHIC_DATA] (HOMEDEPOTBOLTON)" at bounding box center [239, 368] width 265 height 45
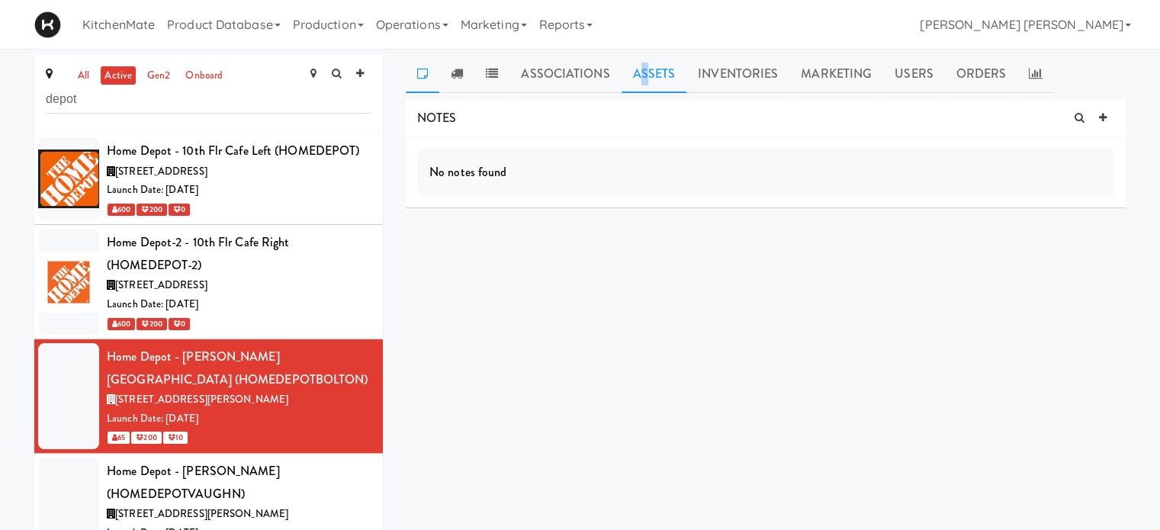
click at [644, 68] on link "Assets" at bounding box center [655, 74] width 66 height 38
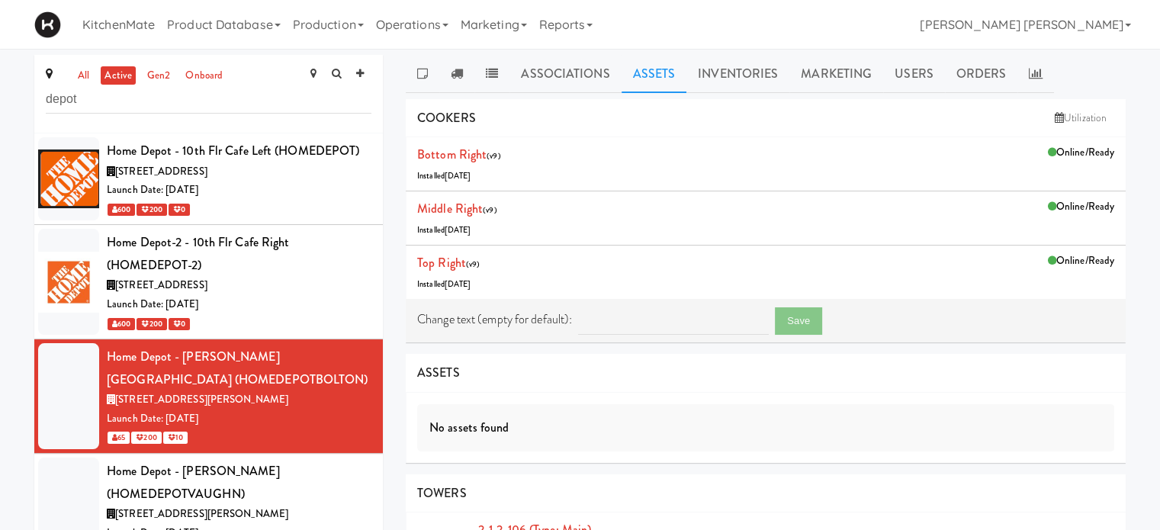
click at [1, 167] on div "all active gen2 onboard depot Home Depot - 10th Flr Cafe Left (HOMEDEPOT) 1 Con…" at bounding box center [580, 436] width 1160 height 762
click at [301, 259] on div "Home Depot-2 - 10th Flr Cafe Right (HOMEDEPOT-2)" at bounding box center [239, 253] width 265 height 45
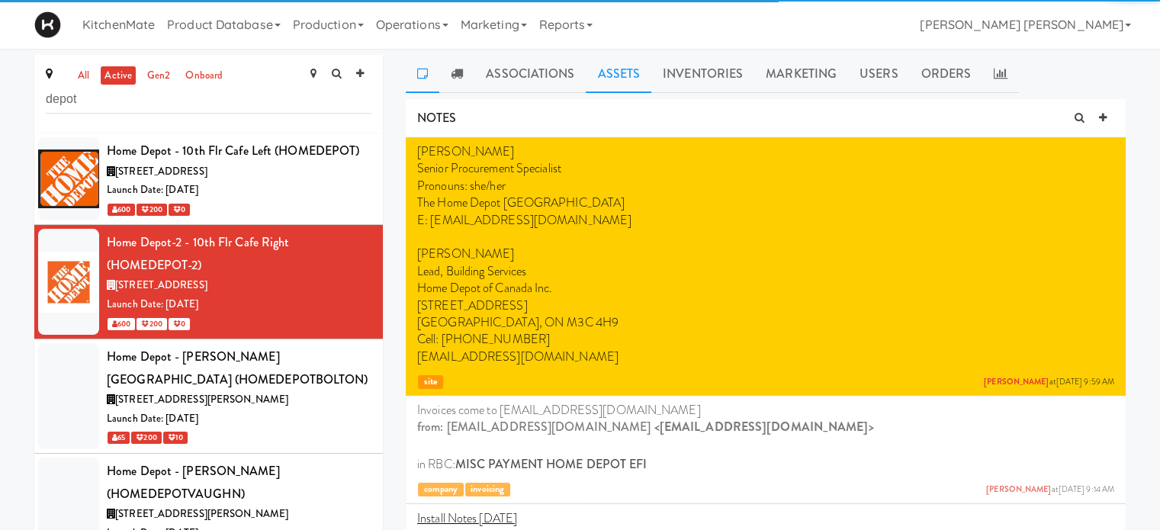
click at [619, 72] on link "Assets" at bounding box center [619, 74] width 66 height 38
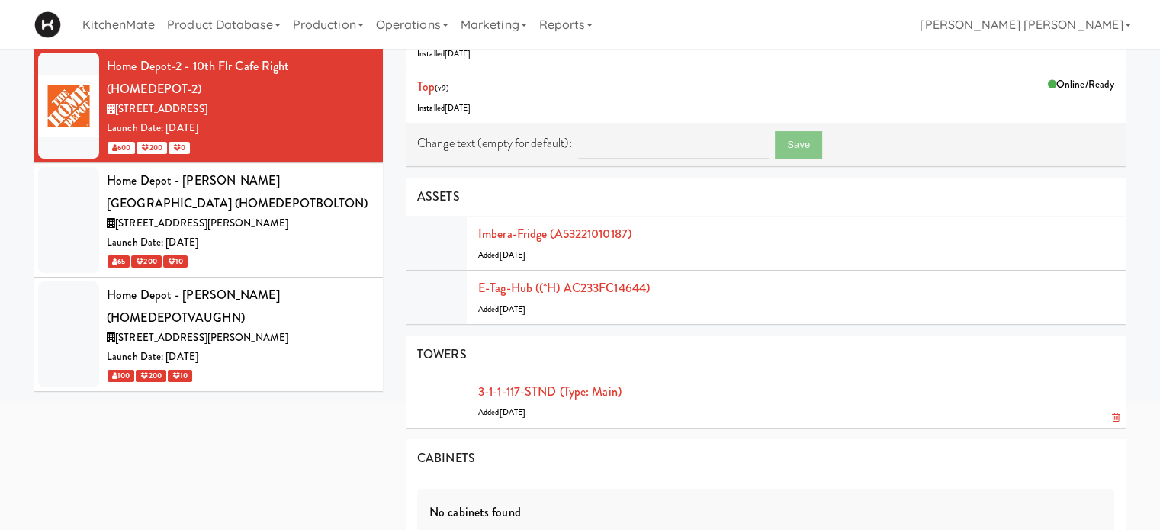
scroll to position [76, 0]
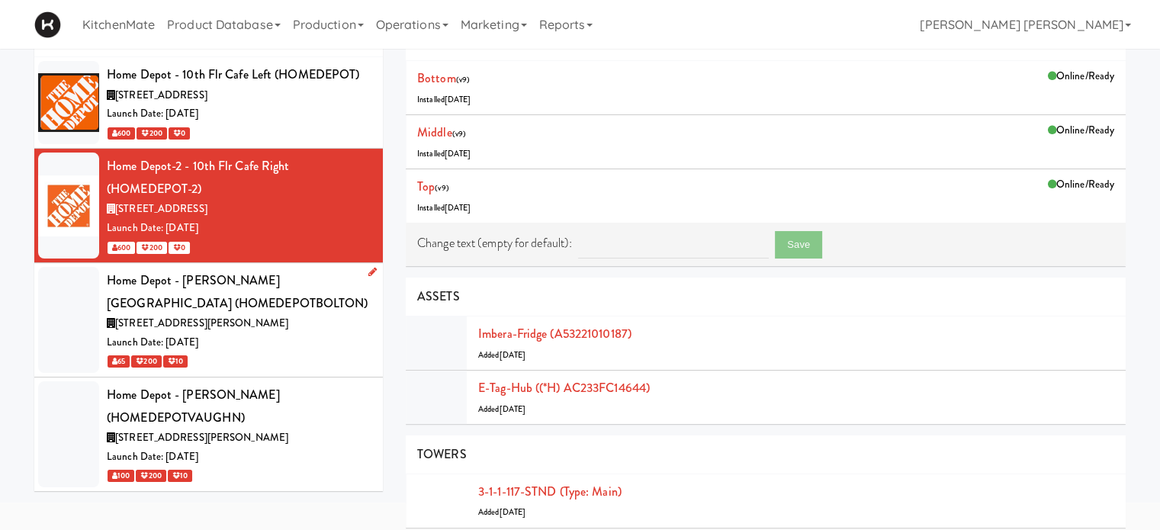
click at [213, 314] on div "[STREET_ADDRESS][PERSON_NAME]" at bounding box center [239, 323] width 265 height 19
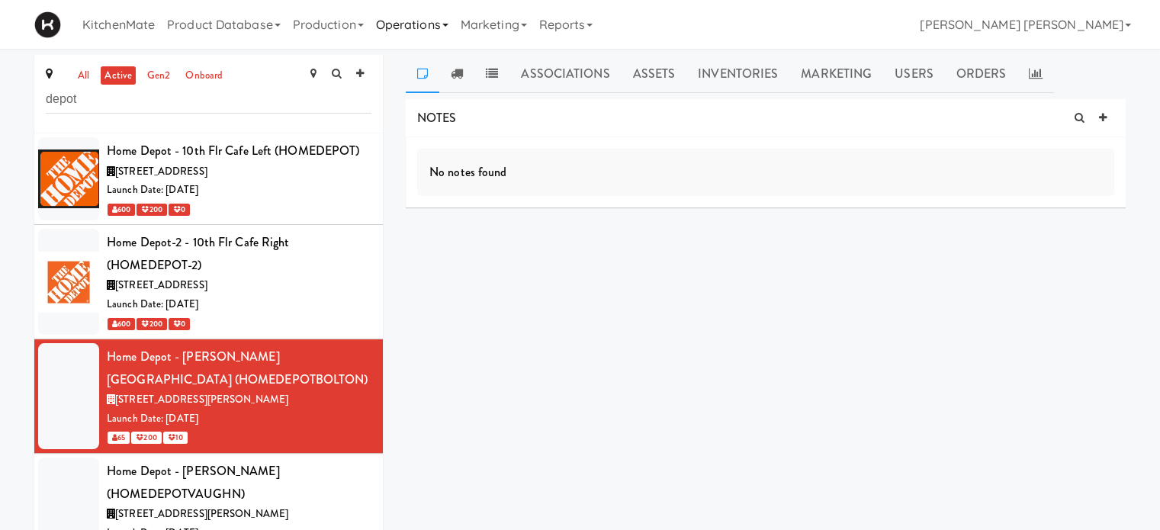
click at [418, 27] on link "Operations" at bounding box center [412, 24] width 85 height 49
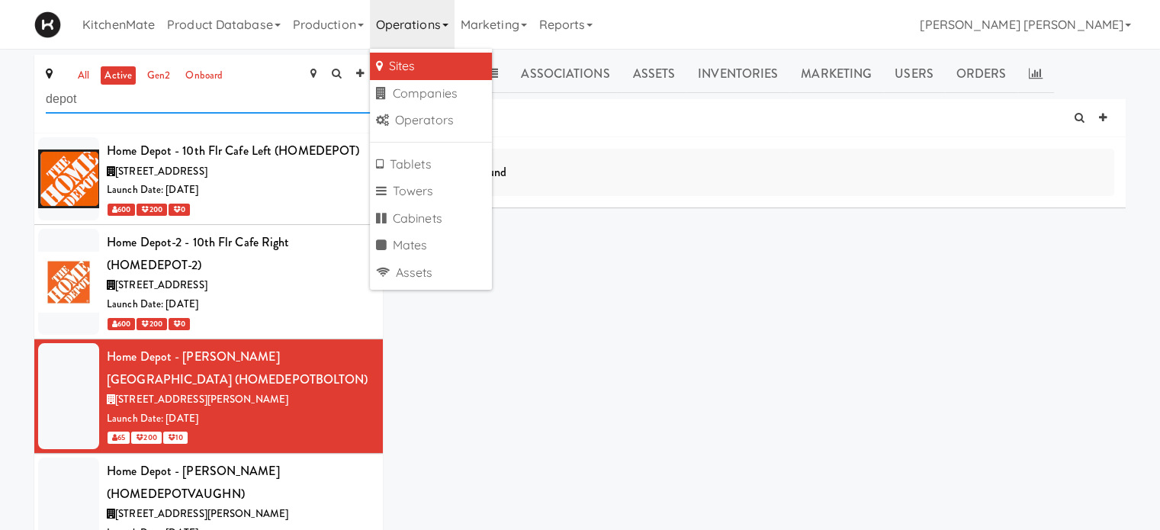
drag, startPoint x: 166, startPoint y: 96, endPoint x: 0, endPoint y: 103, distance: 165.7
click at [0, 103] on div "all active gen2 onboard depot Home Depot - 10th Flr Cafe Left (HOMEDEPOT) 1 Con…" at bounding box center [580, 317] width 1160 height 524
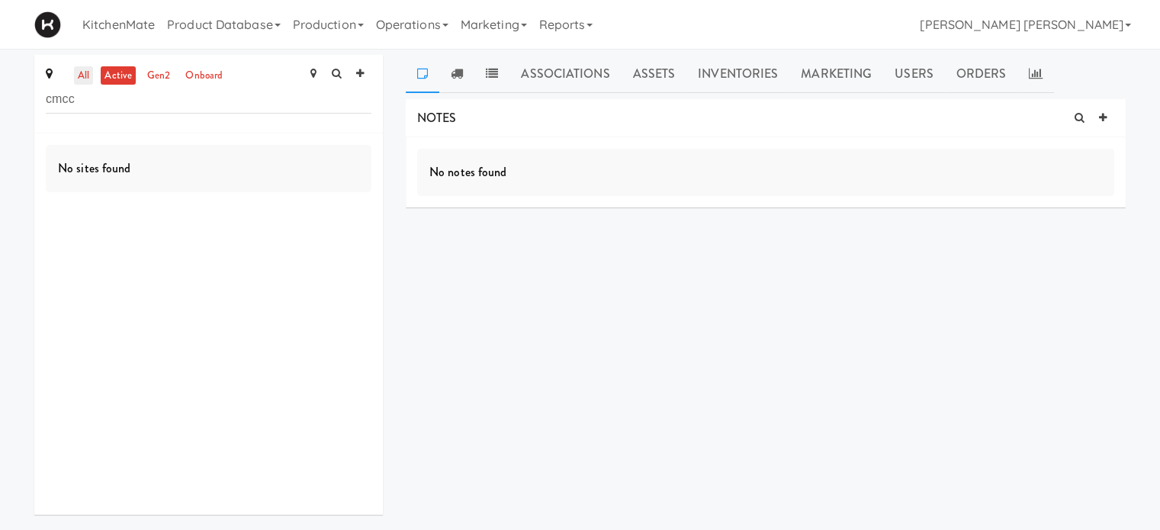
click at [82, 76] on link "all" at bounding box center [83, 75] width 19 height 19
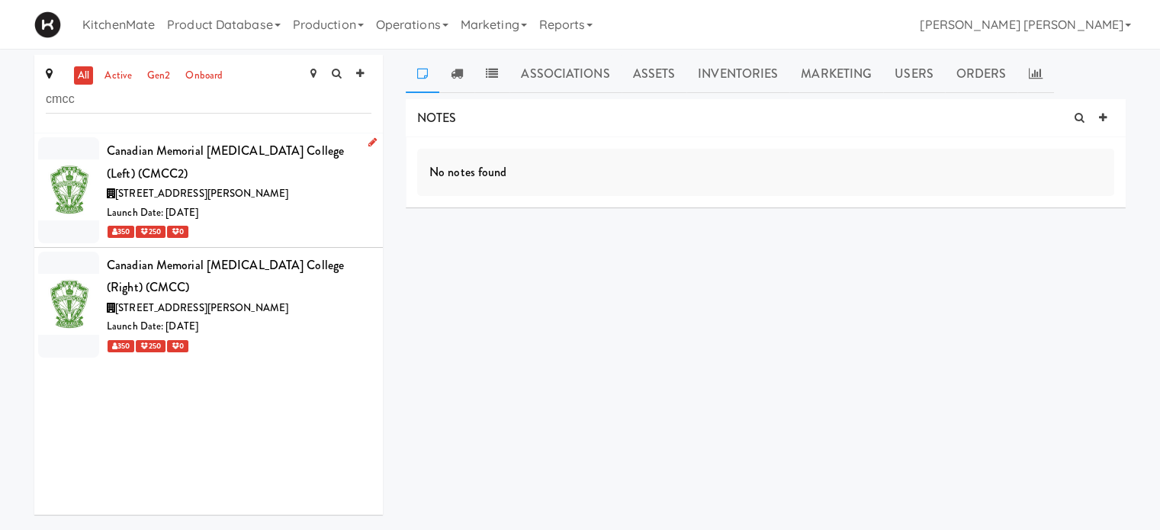
click at [220, 186] on span "6100 Leslie St, Toronto ON" at bounding box center [201, 193] width 173 height 14
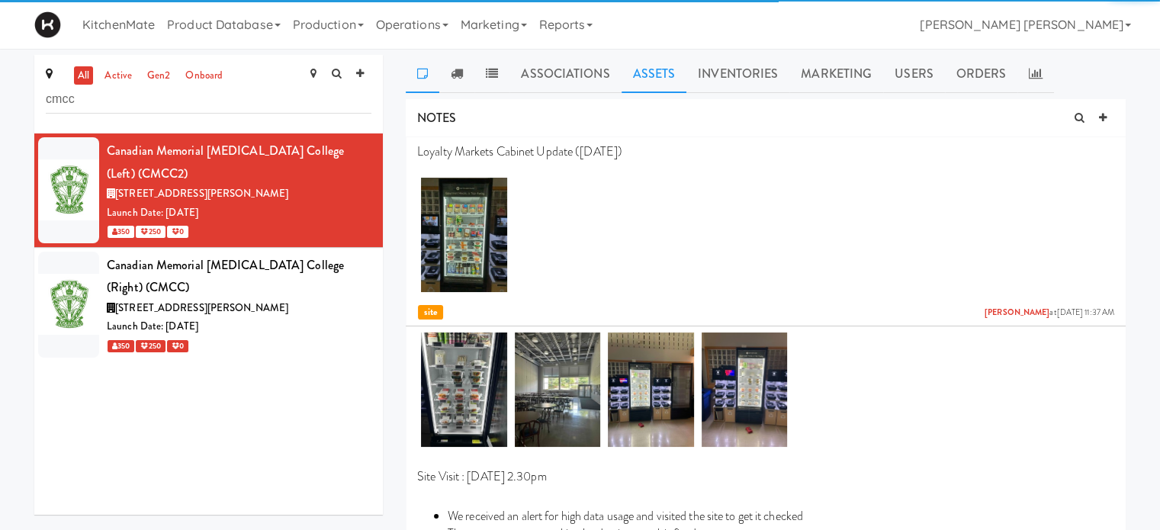
click at [636, 66] on link "Assets" at bounding box center [655, 74] width 66 height 38
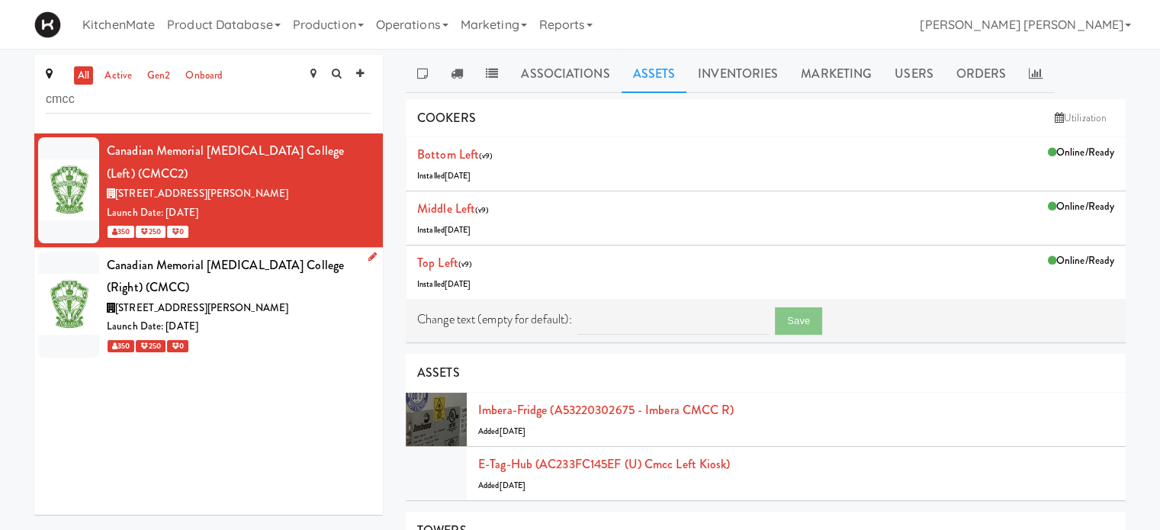
click at [223, 296] on div "Canadian Memorial Chiropractic College (Right) (CMCC)" at bounding box center [239, 276] width 265 height 45
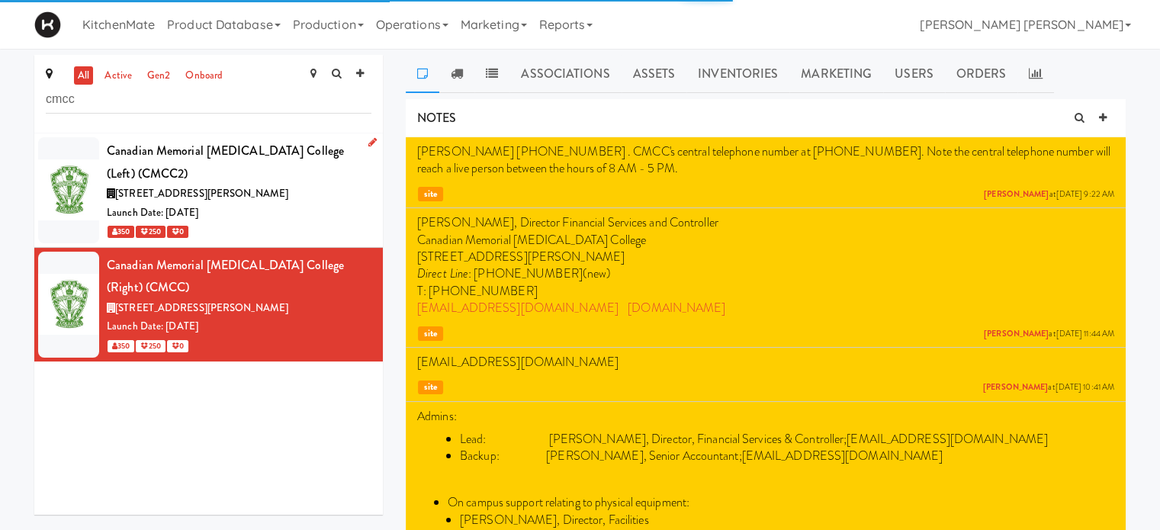
click at [241, 182] on div "Canadian Memorial Chiropractic College (Left) (CMCC2)" at bounding box center [239, 162] width 265 height 45
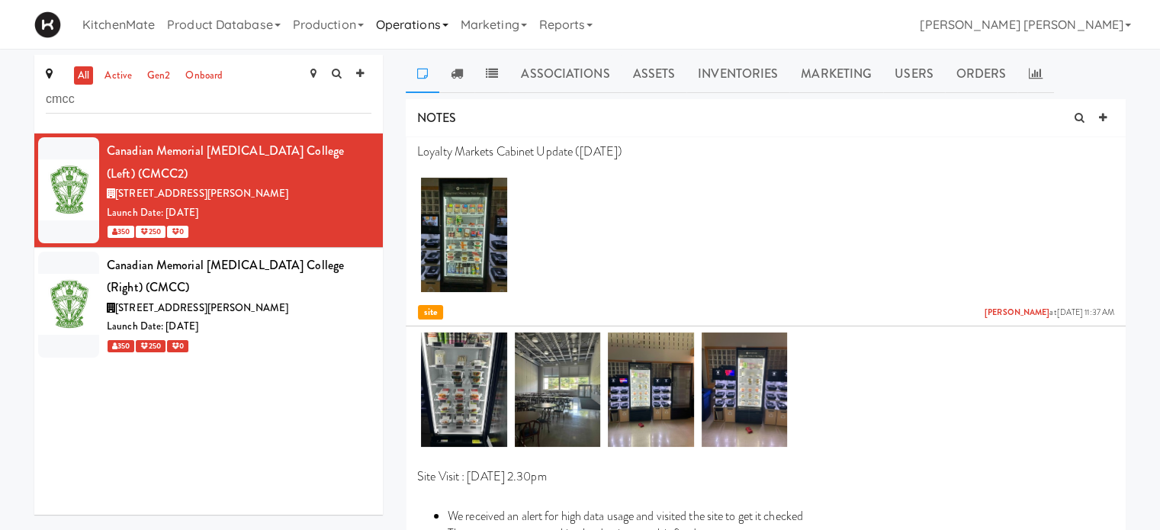
click at [424, 24] on link "Operations" at bounding box center [412, 24] width 85 height 49
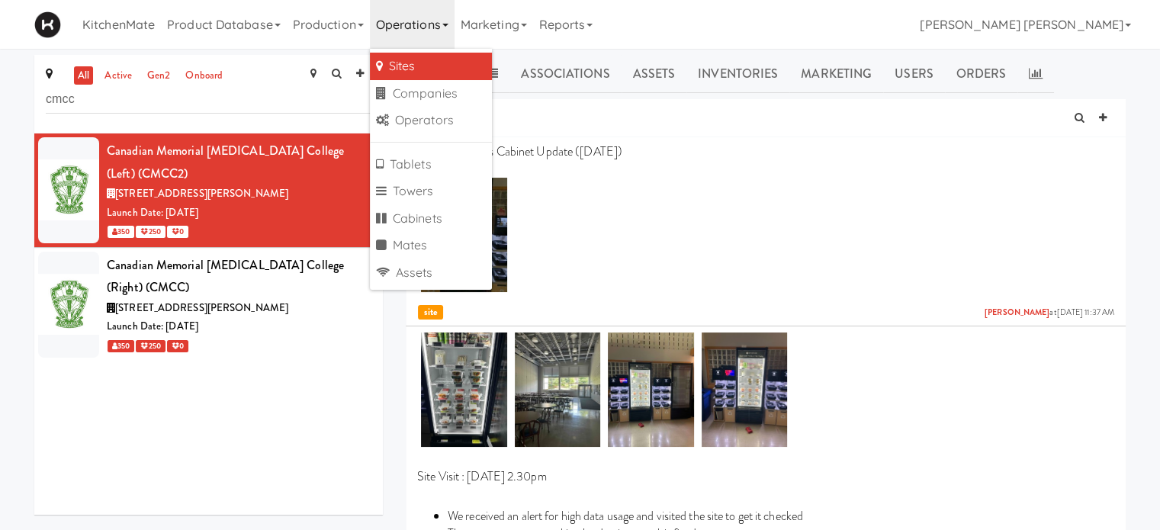
click at [105, 431] on div "Canadian Memorial Chiropractic College (Left) (CMCC2) 6100 Leslie St, Toronto O…" at bounding box center [208, 323] width 349 height 381
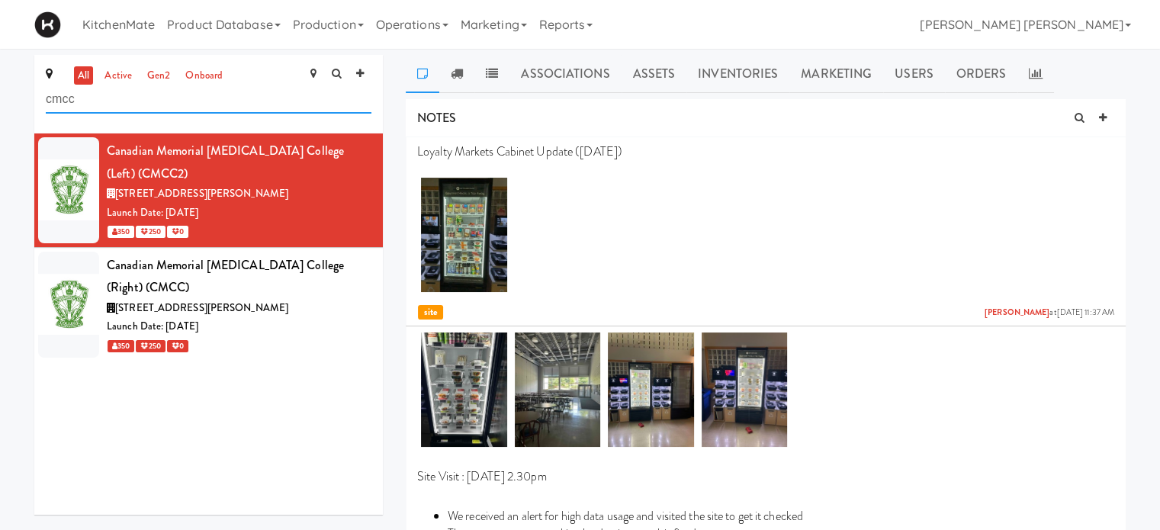
drag, startPoint x: 111, startPoint y: 100, endPoint x: 0, endPoint y: 100, distance: 111.4
click at [0, 100] on div "all active gen2 onboard cmcc Canadian Memorial Chiropractic College (Left) (CMC…" at bounding box center [580, 463] width 1160 height 817
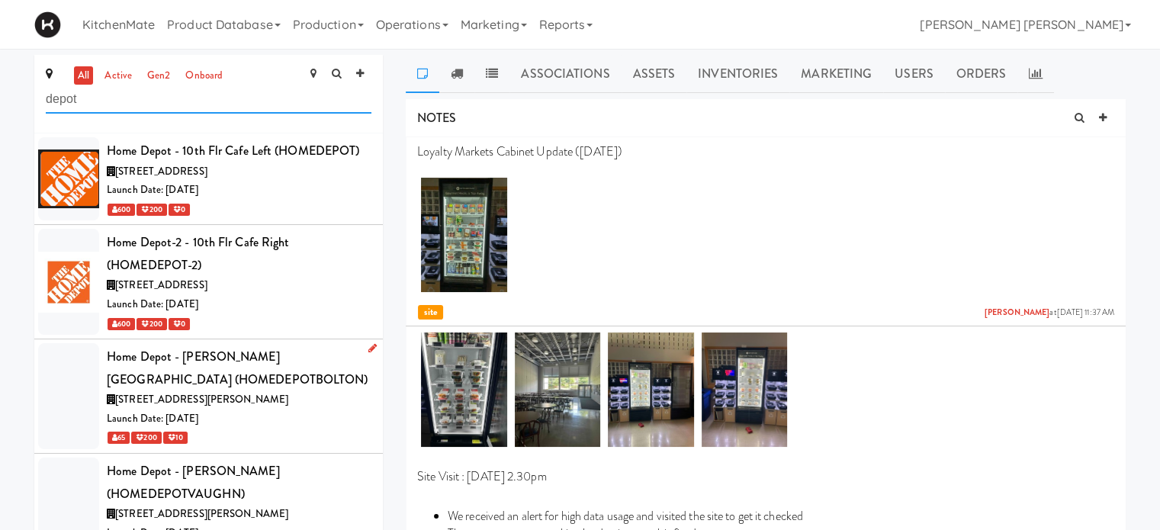
type input "depot"
click at [188, 393] on span "[STREET_ADDRESS][PERSON_NAME]" at bounding box center [201, 399] width 173 height 14
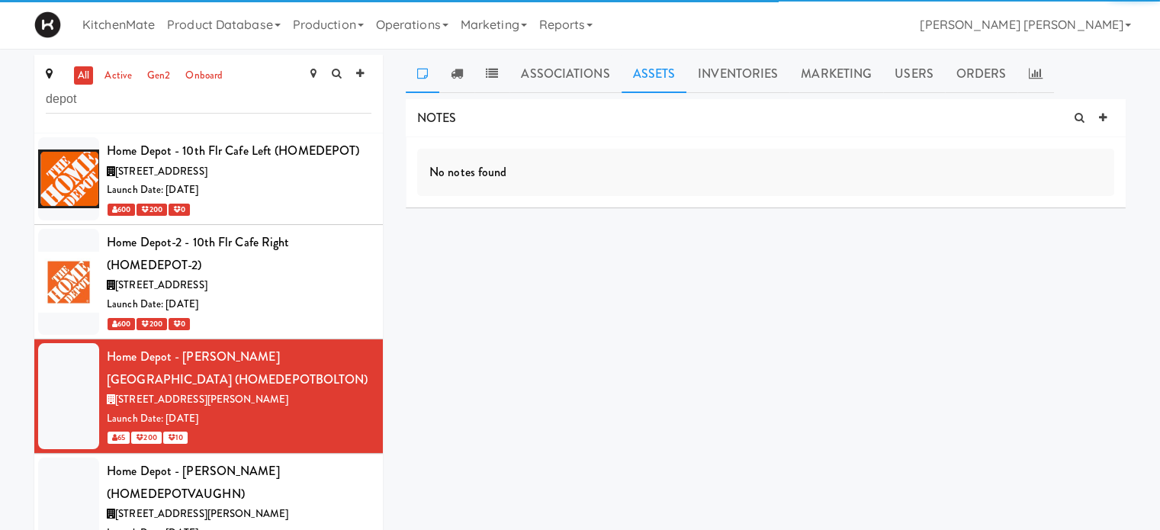
click at [641, 80] on link "Assets" at bounding box center [655, 74] width 66 height 38
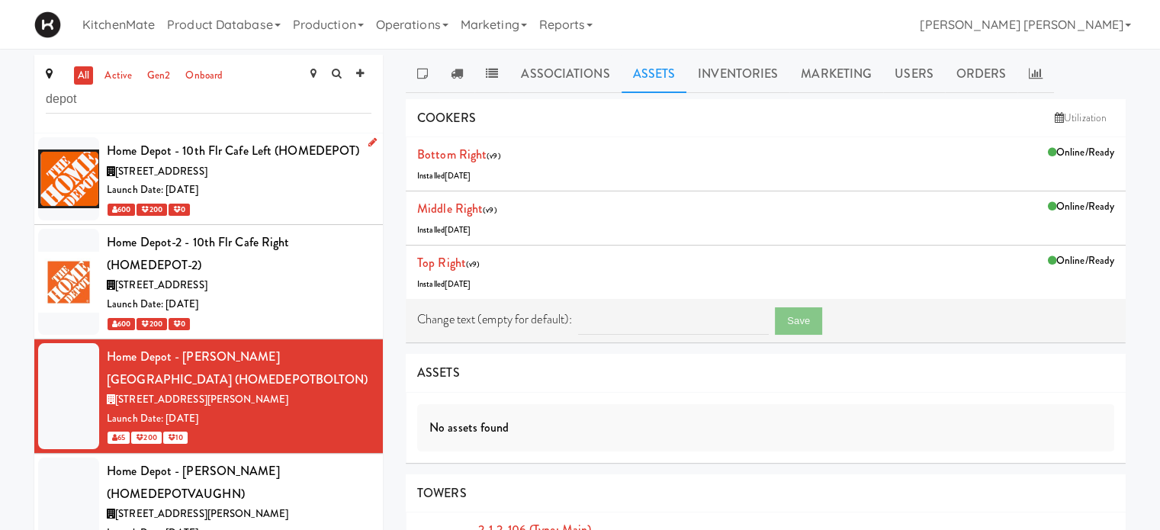
click at [227, 188] on div "Launch Date: [DATE]" at bounding box center [239, 190] width 265 height 19
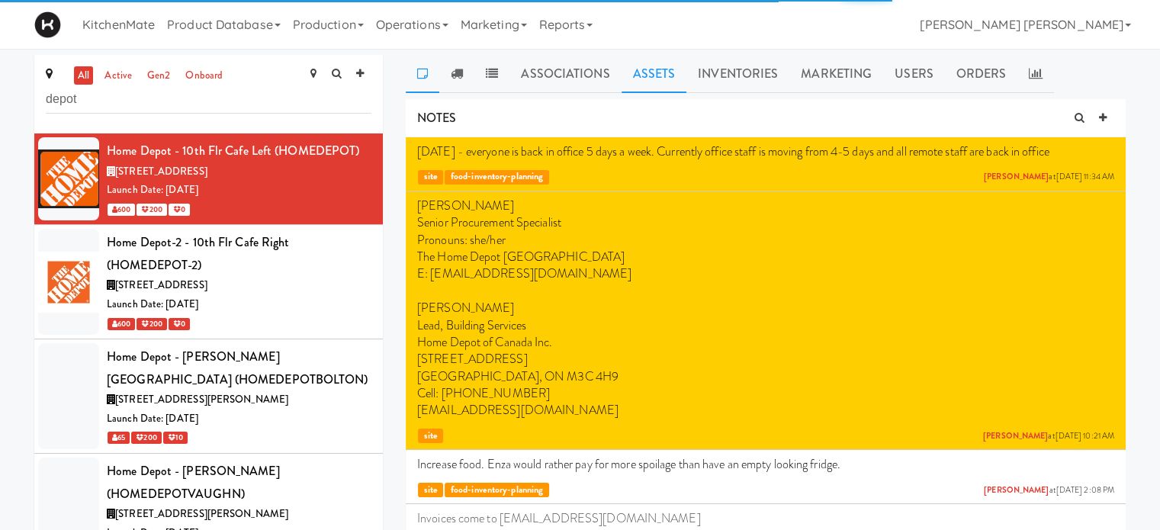
click at [641, 75] on link "Assets" at bounding box center [655, 74] width 66 height 38
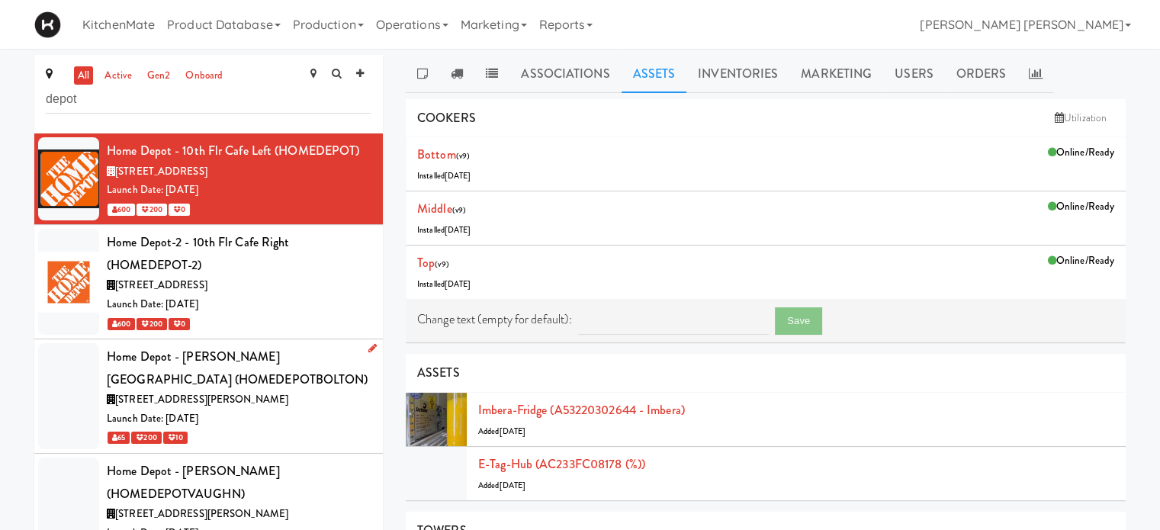
click at [230, 397] on span "[STREET_ADDRESS][PERSON_NAME]" at bounding box center [201, 399] width 173 height 14
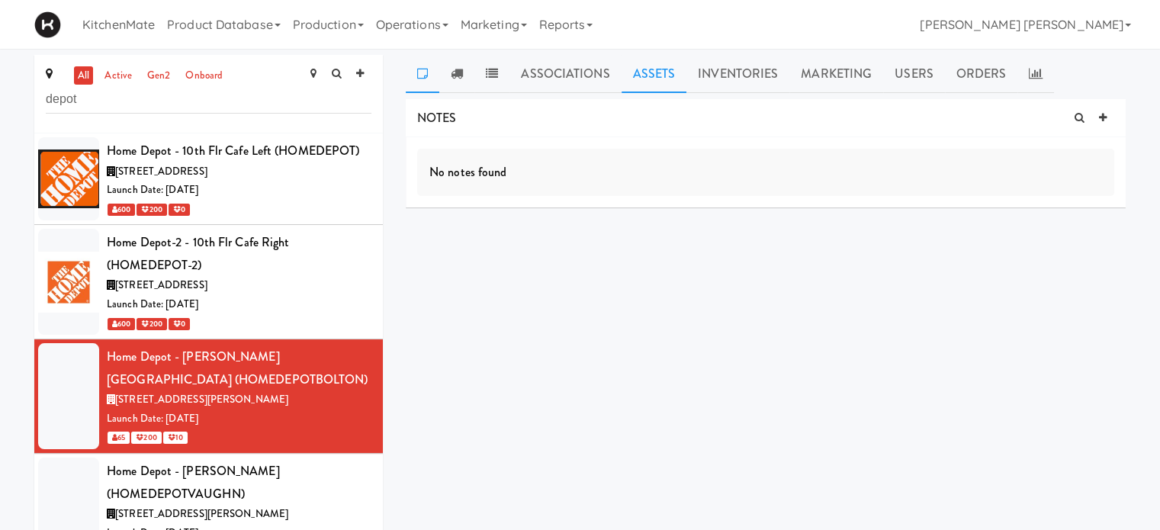
click at [653, 74] on link "Assets" at bounding box center [655, 74] width 66 height 38
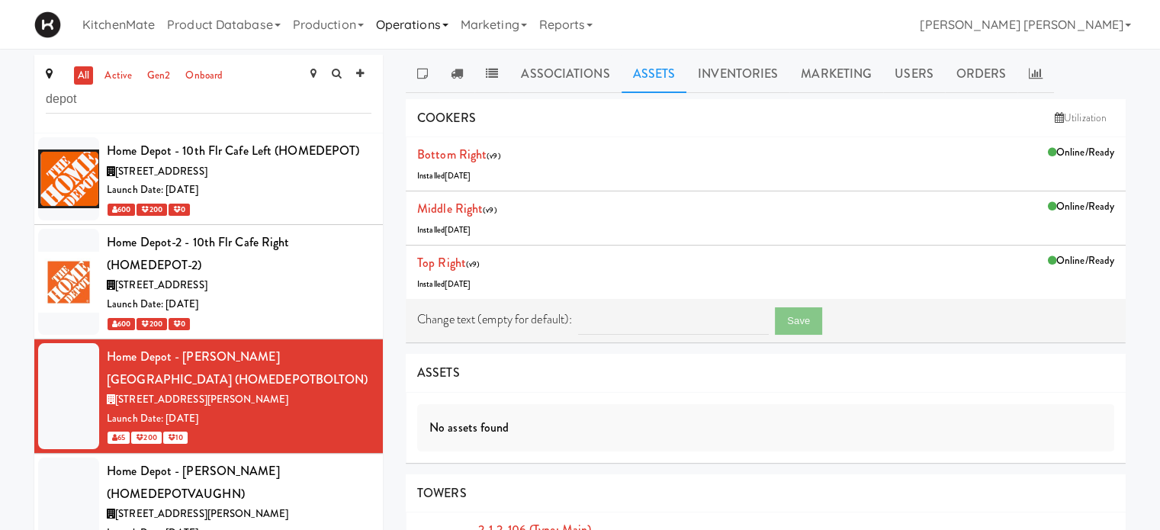
click at [393, 22] on link "Operations" at bounding box center [412, 24] width 85 height 49
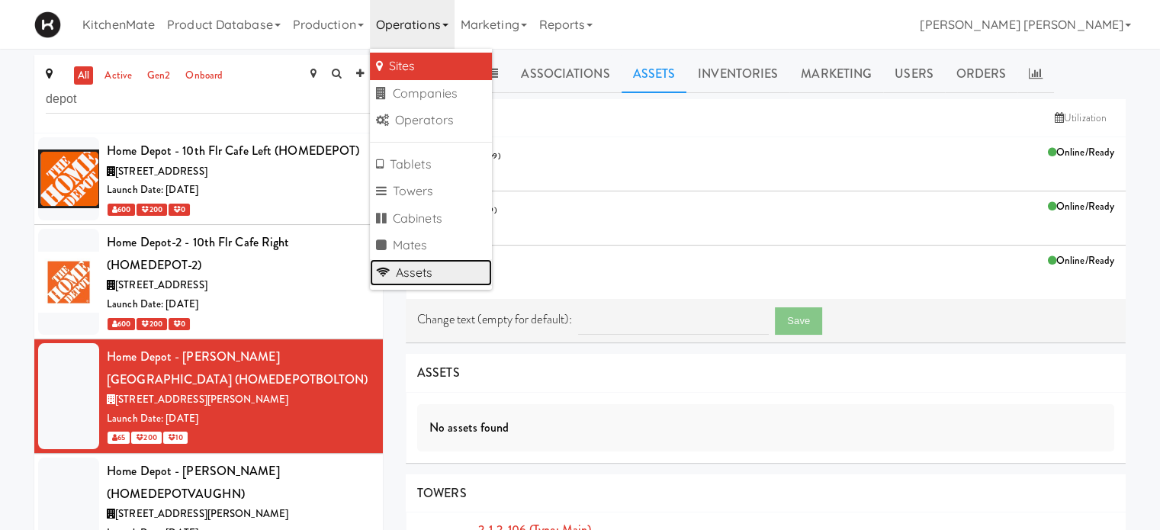
click at [442, 279] on link "Assets" at bounding box center [431, 272] width 122 height 27
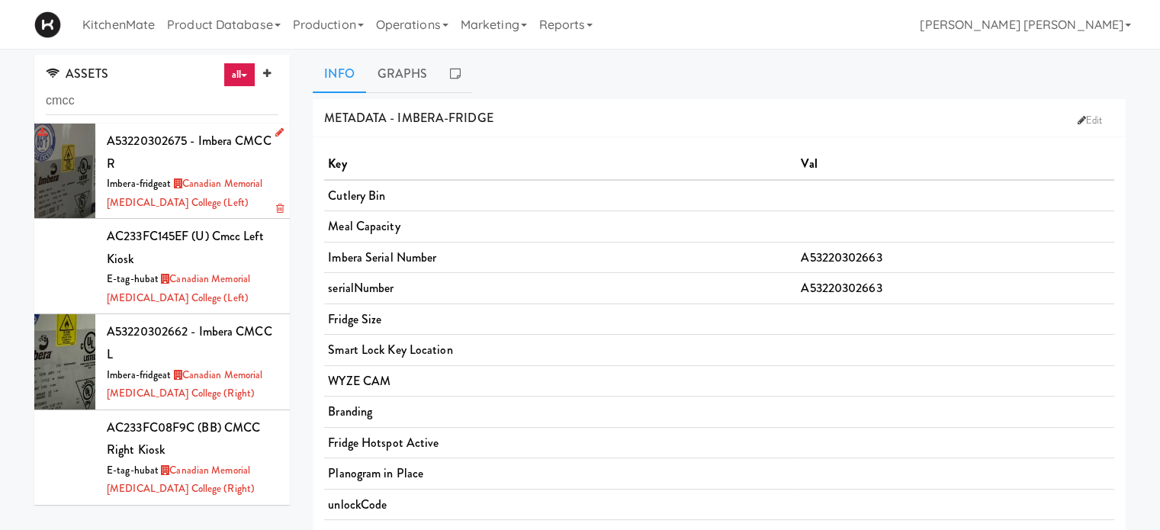
type input "cmcc"
click at [76, 179] on div at bounding box center [64, 171] width 61 height 95
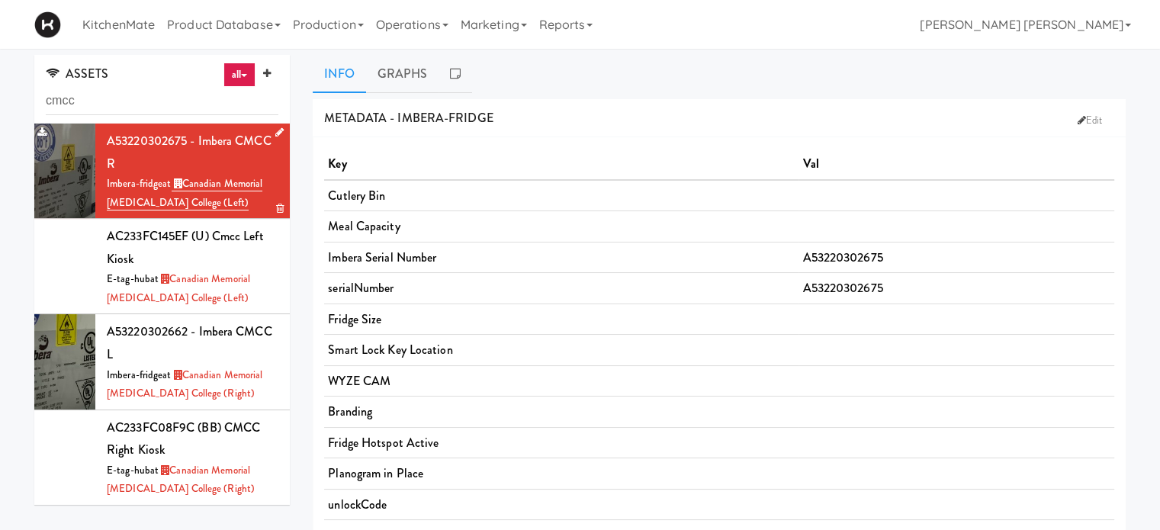
click at [53, 183] on div at bounding box center [64, 171] width 61 height 95
click at [67, 179] on div at bounding box center [64, 171] width 61 height 95
click at [397, 82] on link "Graphs" at bounding box center [402, 74] width 73 height 38
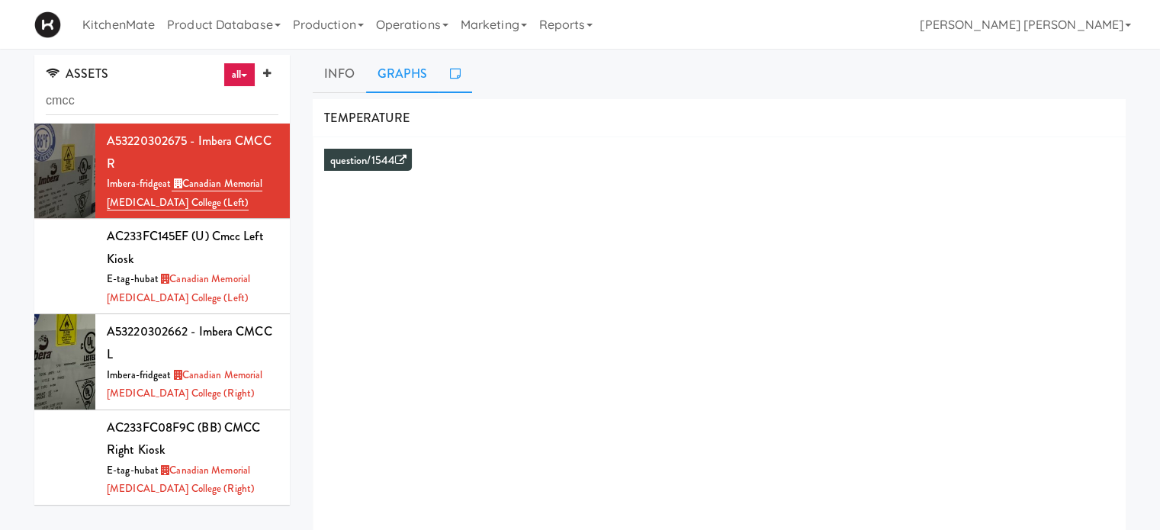
click at [453, 74] on icon at bounding box center [455, 73] width 11 height 12
click at [343, 69] on link "Info" at bounding box center [339, 74] width 53 height 38
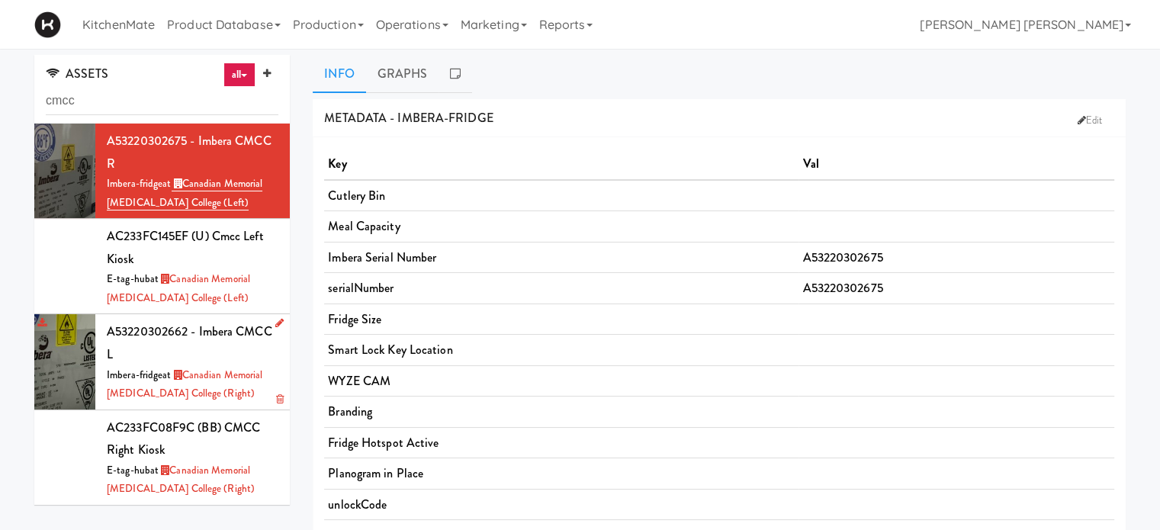
click at [65, 363] on div at bounding box center [64, 361] width 61 height 95
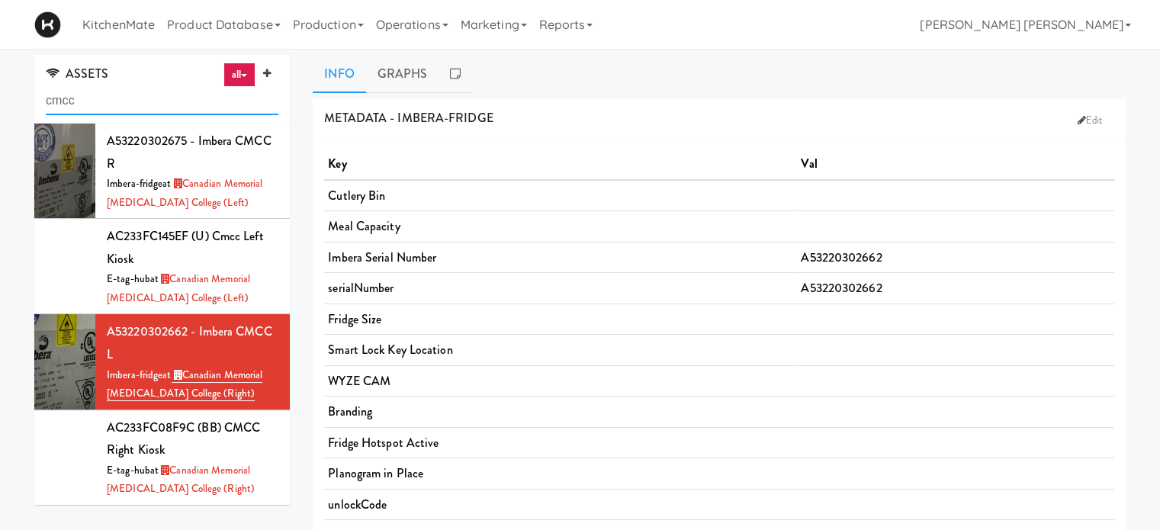
drag, startPoint x: 118, startPoint y: 98, endPoint x: 0, endPoint y: 93, distance: 118.3
click at [0, 93] on div "ASSETS all all access-point adyen blank card-reader e-tag-hub fork-disp fridge …" at bounding box center [580, 412] width 1160 height 715
click at [396, 25] on link "Operations" at bounding box center [412, 24] width 85 height 49
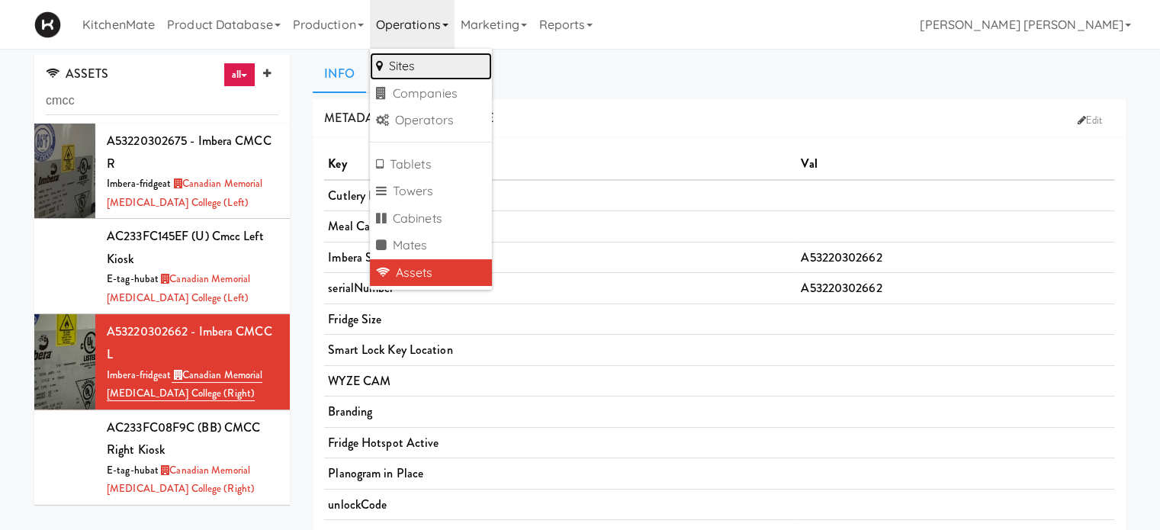
click at [405, 59] on link "Sites" at bounding box center [431, 66] width 122 height 27
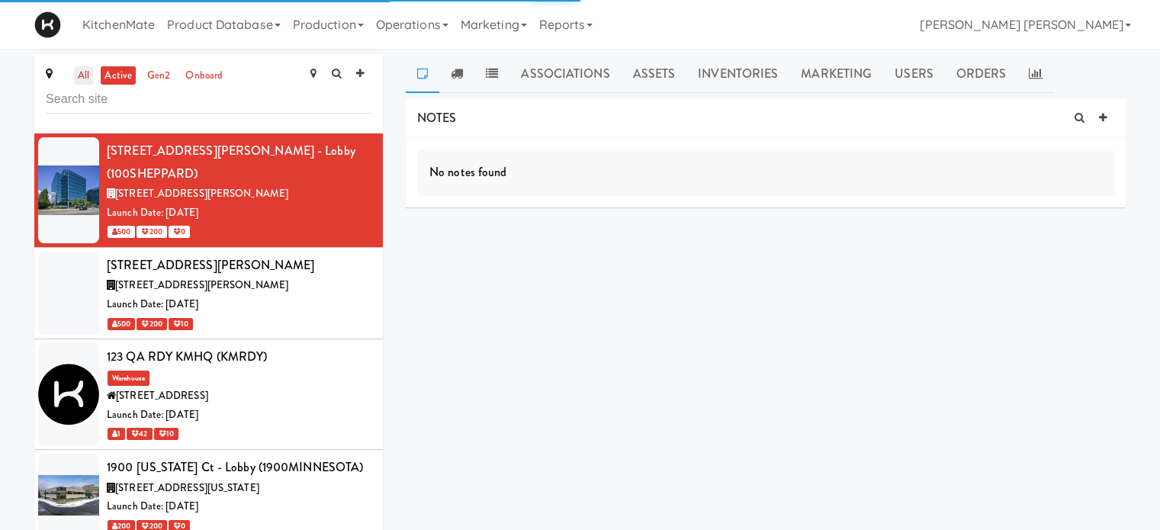
click at [86, 79] on link "all" at bounding box center [83, 75] width 19 height 19
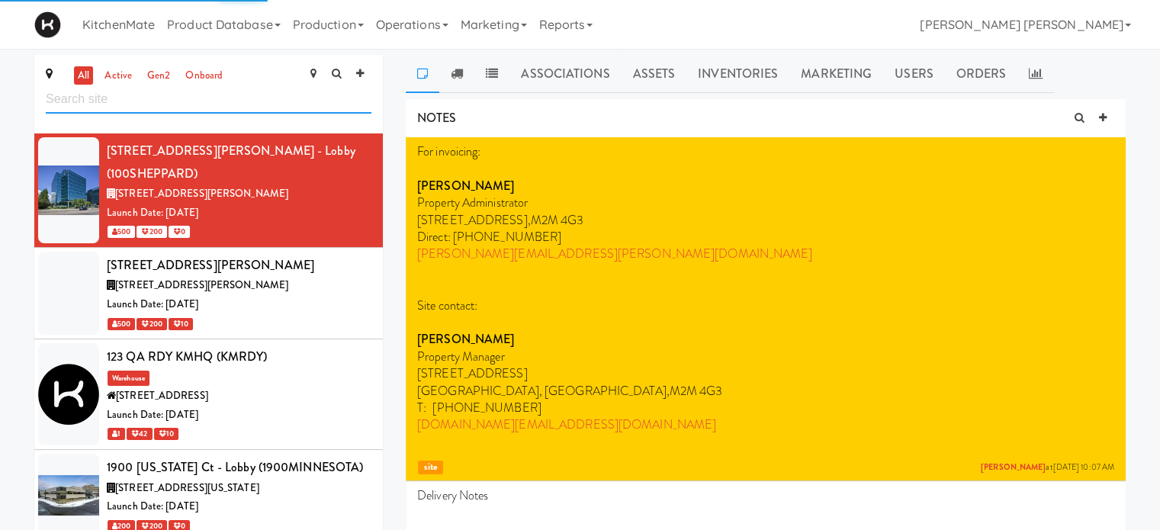
click at [83, 98] on input "text" at bounding box center [209, 99] width 326 height 28
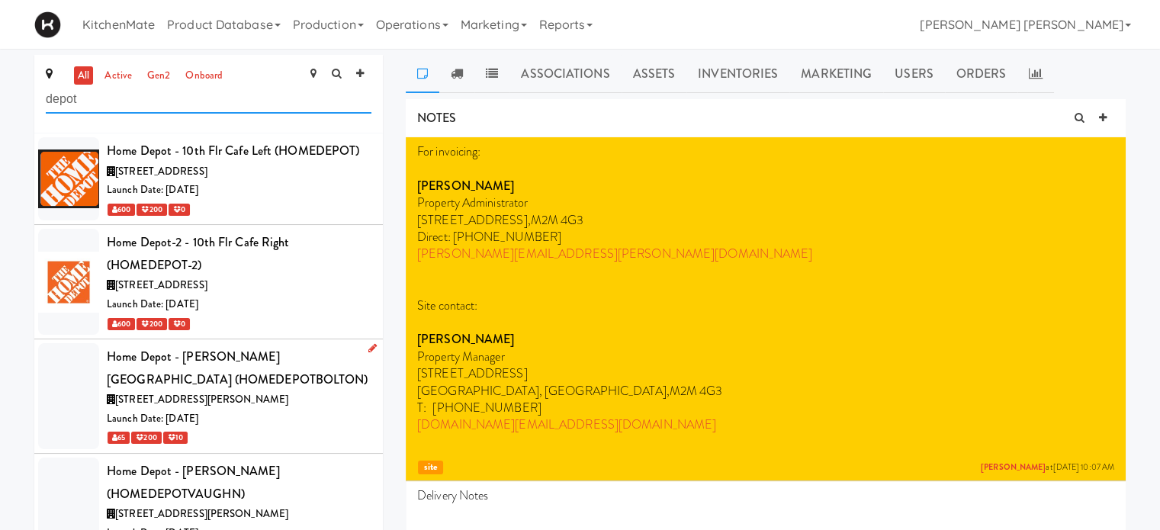
type input "depot"
click at [249, 393] on span "[STREET_ADDRESS][PERSON_NAME]" at bounding box center [201, 399] width 173 height 14
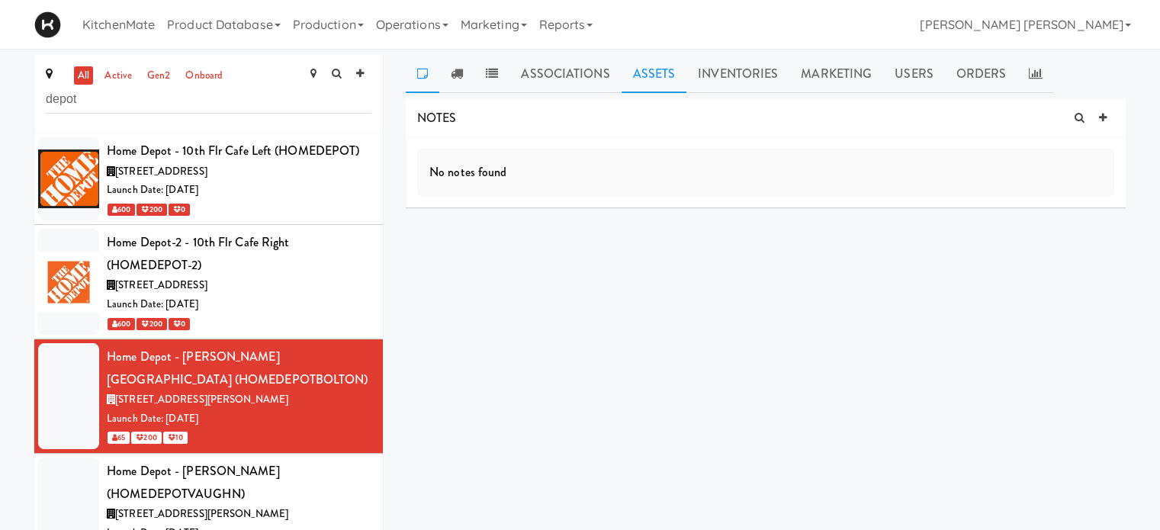
click at [660, 81] on link "Assets" at bounding box center [655, 74] width 66 height 38
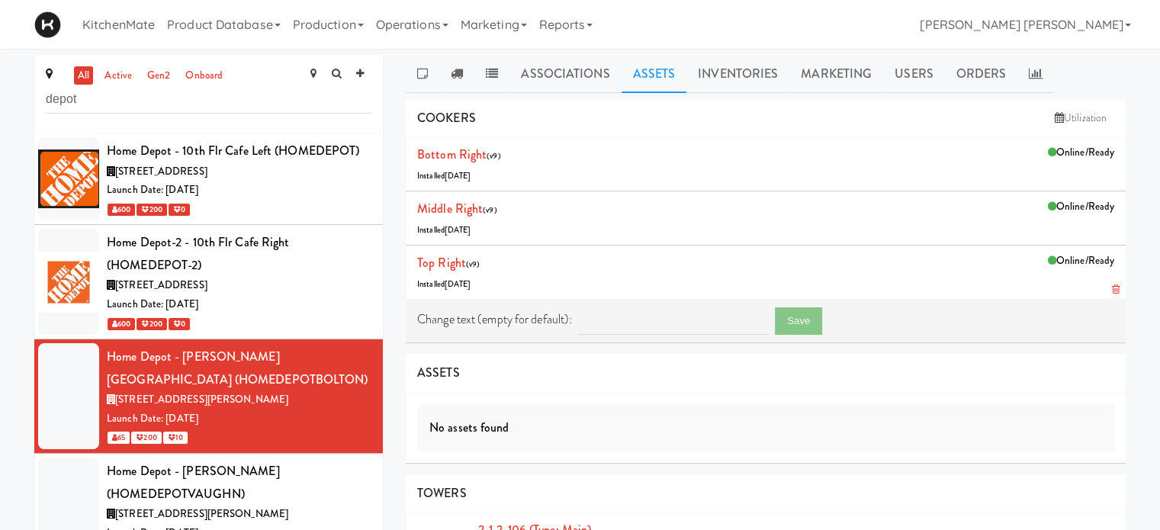
scroll to position [153, 0]
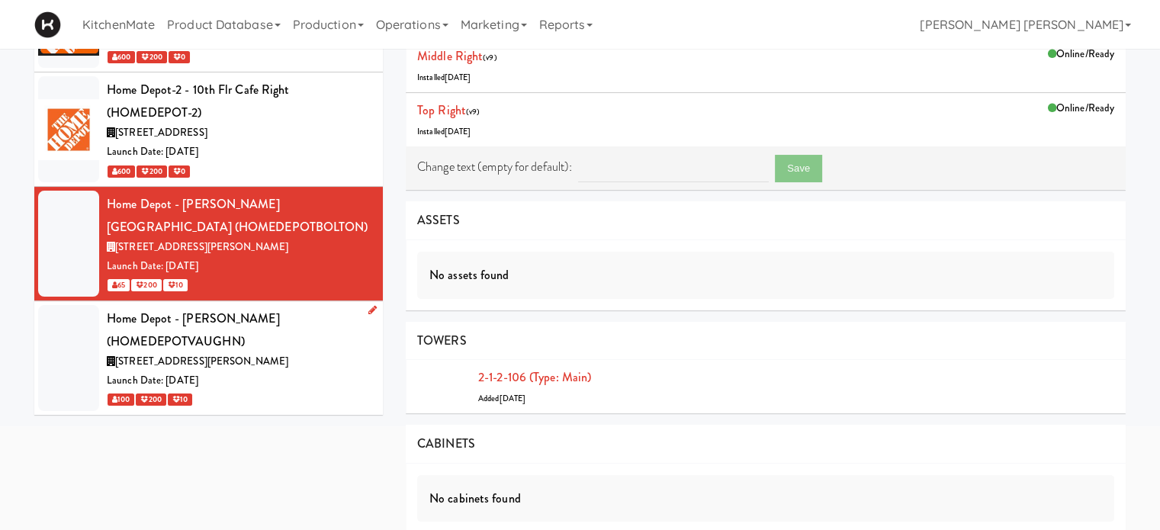
click at [252, 340] on div "Home Depot - [PERSON_NAME] (HOMEDEPOTVAUGHN)" at bounding box center [239, 329] width 265 height 45
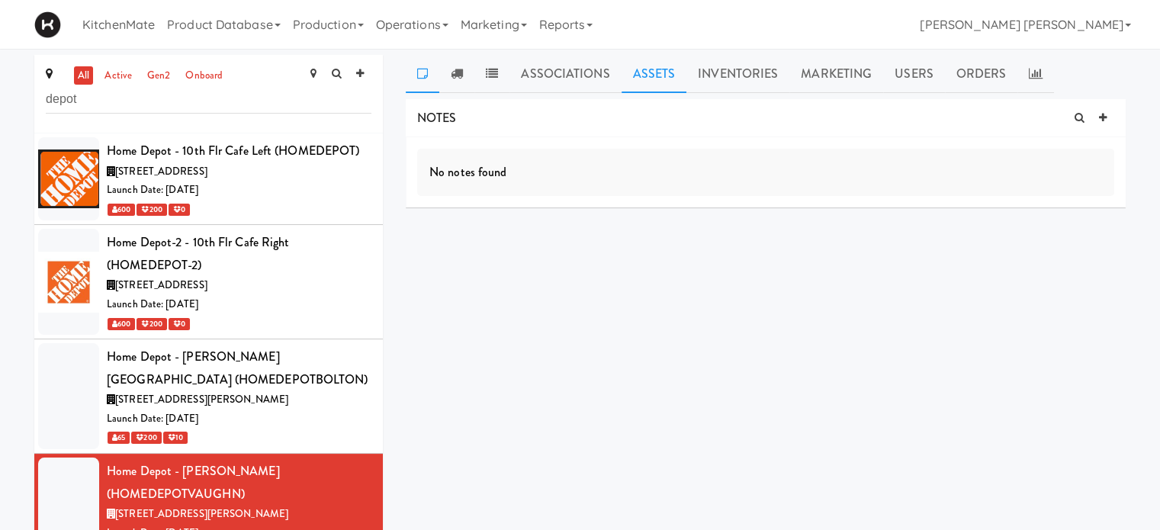
click at [638, 76] on link "Assets" at bounding box center [655, 74] width 66 height 38
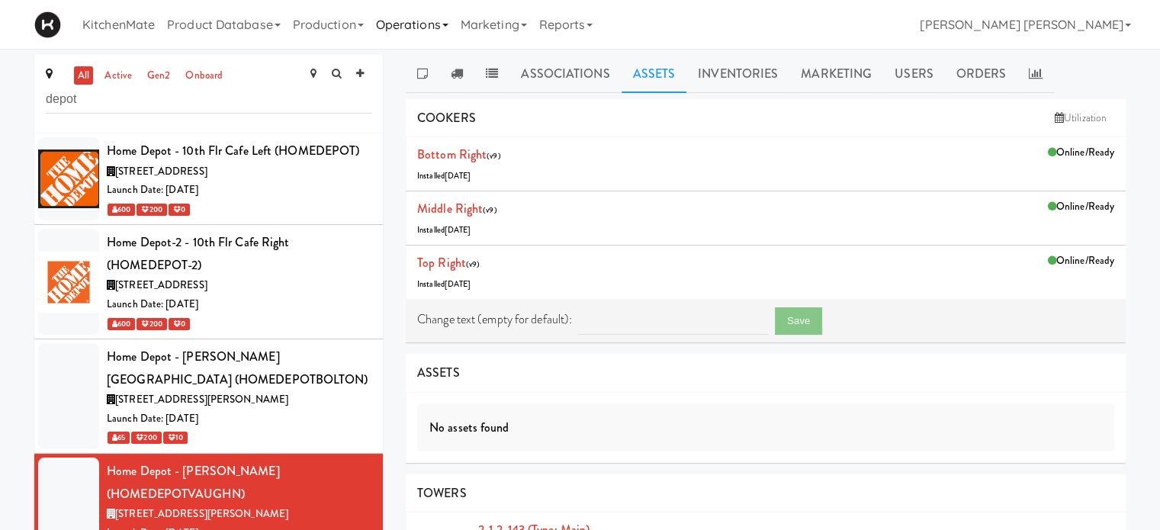
click at [412, 19] on link "Operations" at bounding box center [412, 24] width 85 height 49
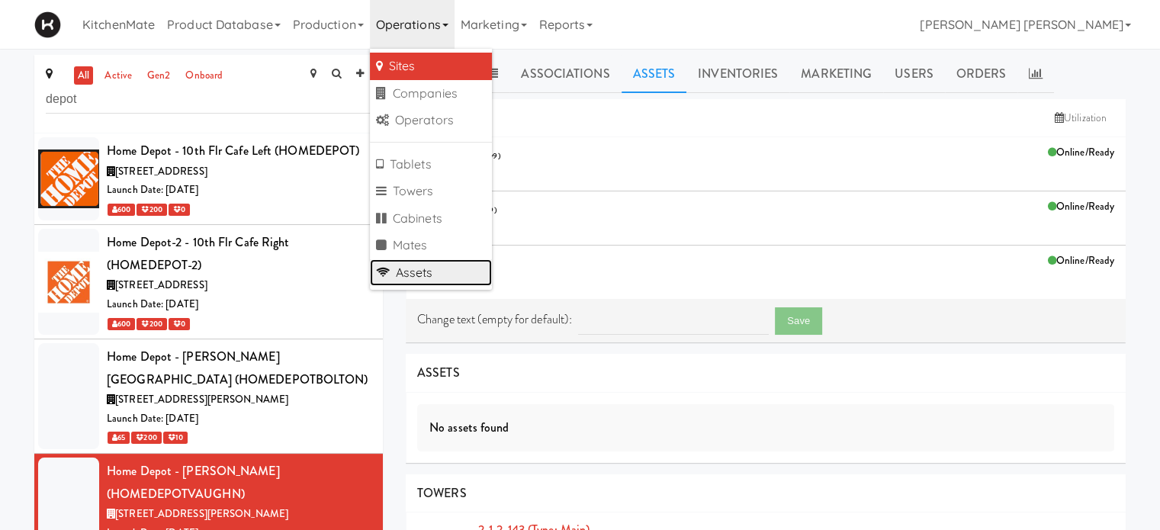
click at [426, 275] on link "Assets" at bounding box center [431, 272] width 122 height 27
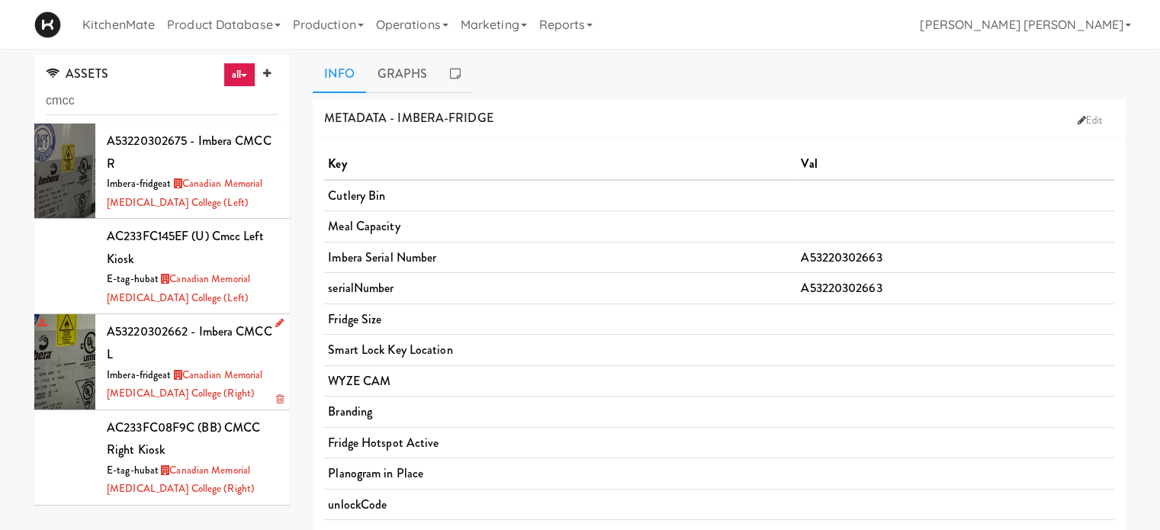
type input "cmcc"
click at [275, 321] on icon at bounding box center [279, 323] width 8 height 10
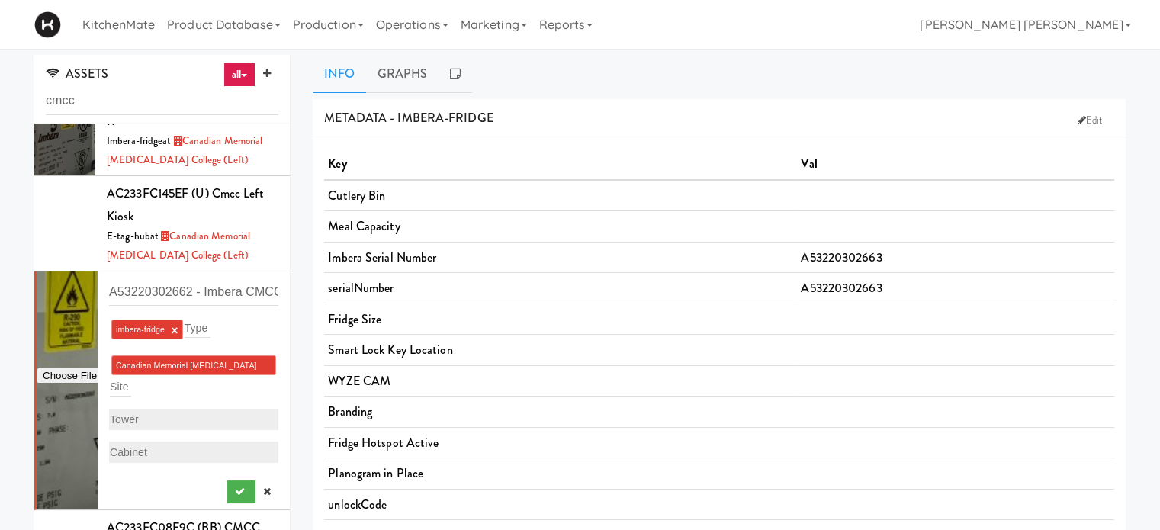
scroll to position [66, 0]
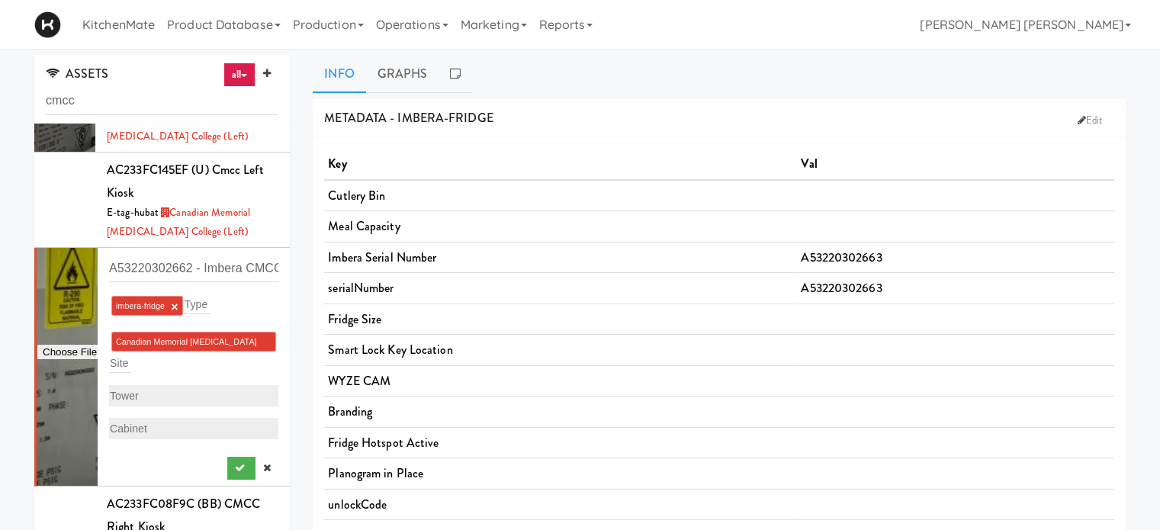
click at [245, 340] on li "Canadian Memorial Chiropractic College (Right) ×" at bounding box center [193, 342] width 165 height 20
drag, startPoint x: 237, startPoint y: 339, endPoint x: 218, endPoint y: 342, distance: 19.3
click at [218, 342] on span "Canadian Memorial Chiropractic College (Right)" at bounding box center [186, 351] width 141 height 28
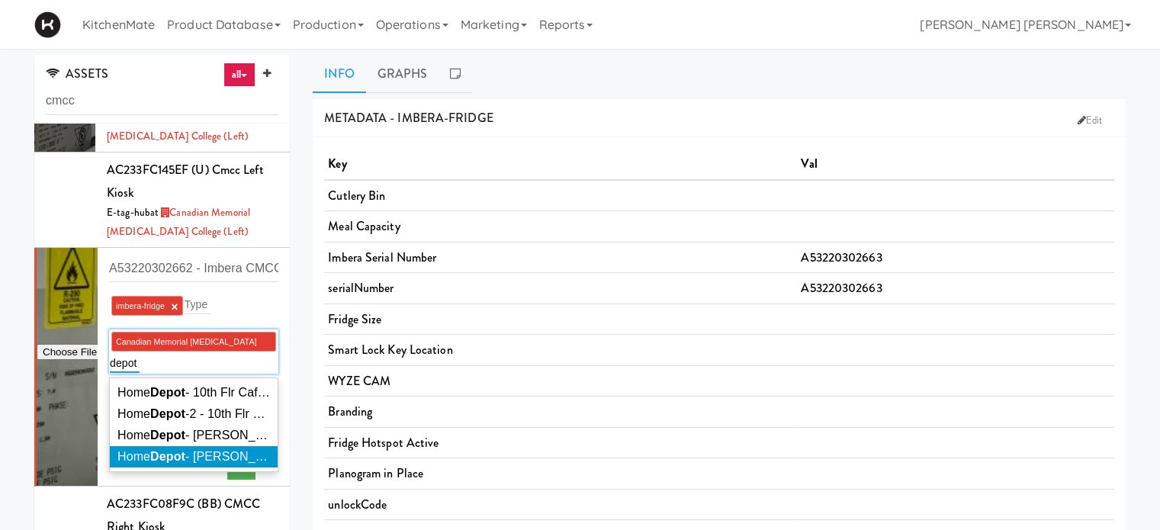
type input "depot"
click at [175, 461] on em "Depot" at bounding box center [167, 456] width 35 height 13
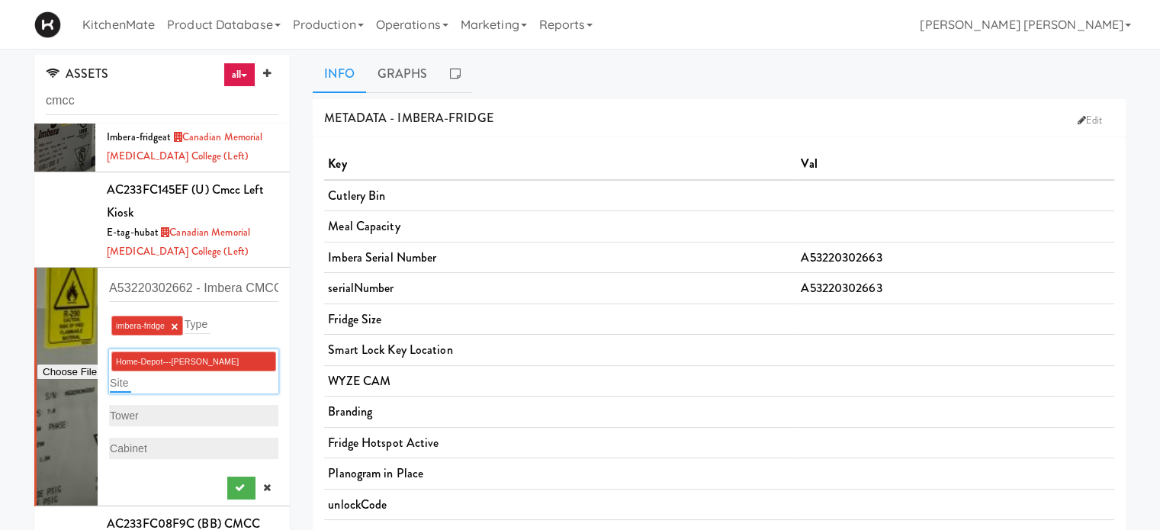
scroll to position [46, 0]
click at [235, 484] on icon "submit" at bounding box center [240, 489] width 10 height 10
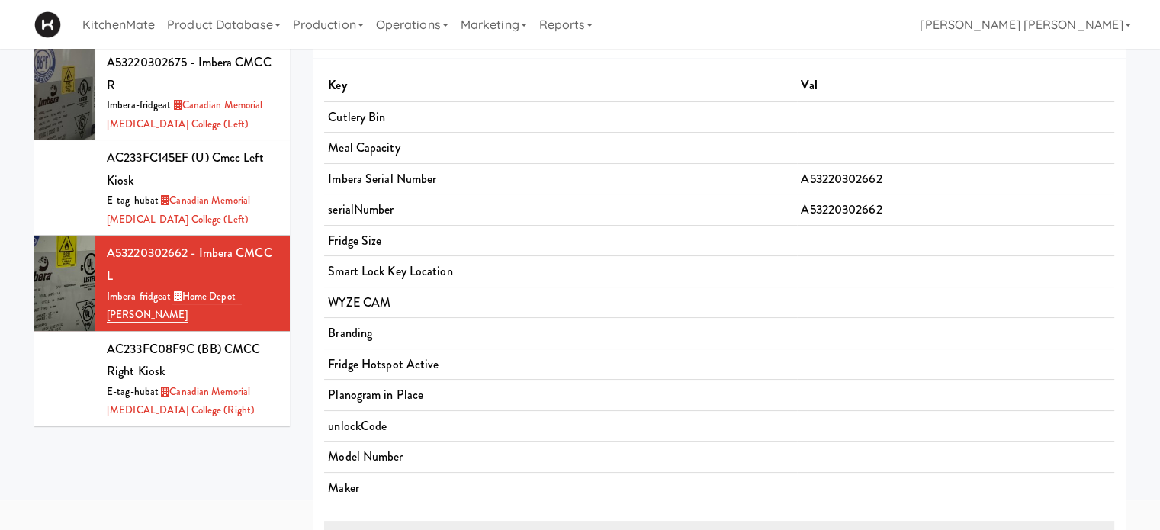
scroll to position [76, 0]
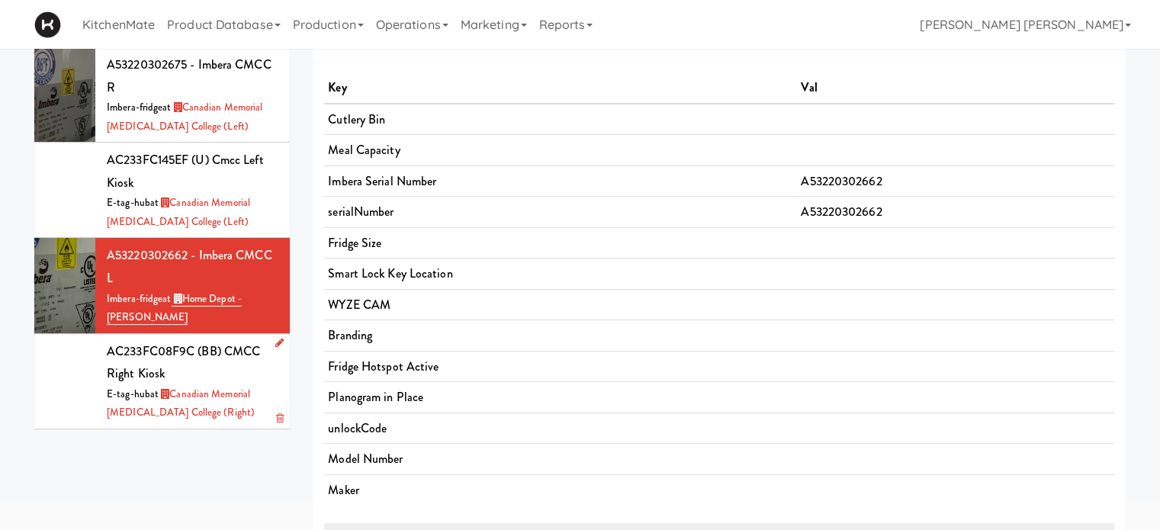
click at [275, 341] on icon at bounding box center [279, 343] width 8 height 10
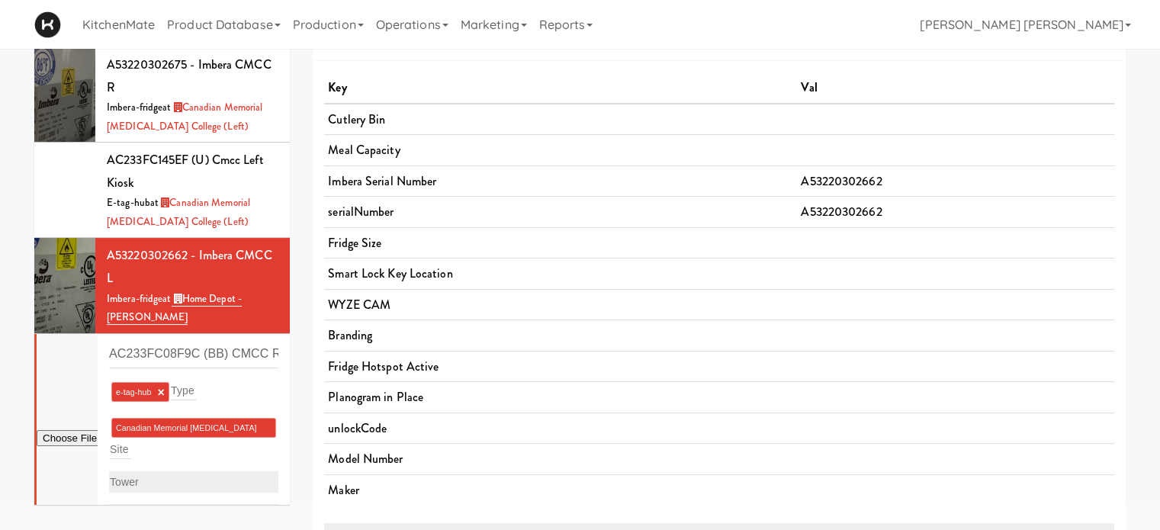
click at [203, 441] on div "Canadian Memorial Chiropractic College (Right) × Site" at bounding box center [193, 438] width 169 height 44
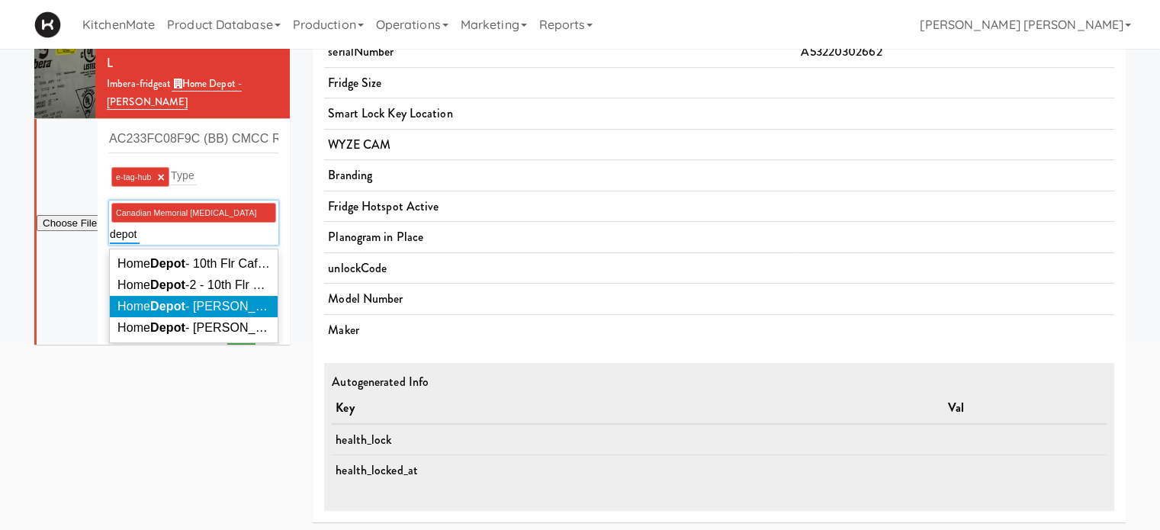
scroll to position [72, 0]
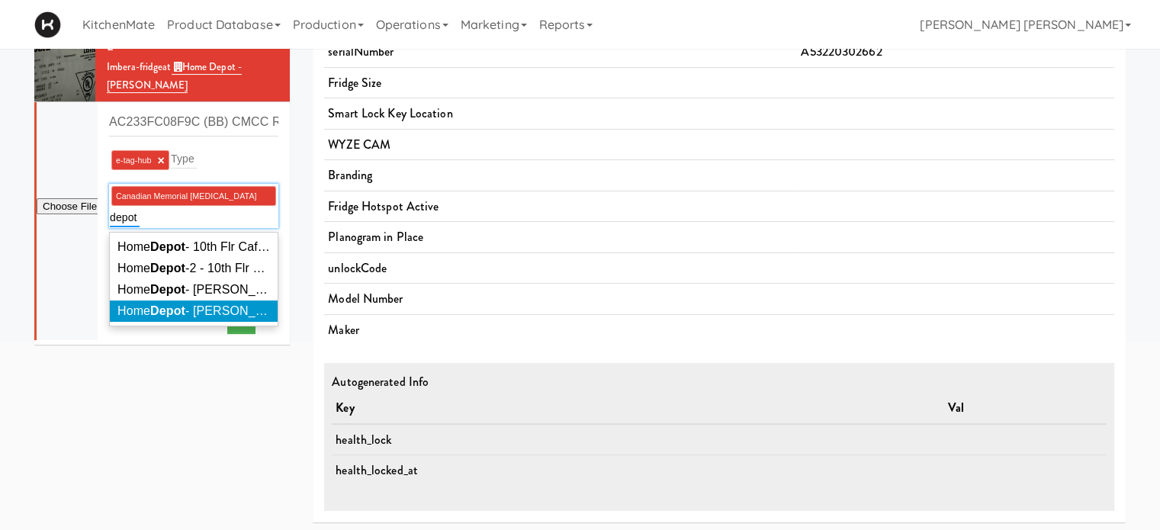
type input "depot"
click at [209, 313] on span "Home Depot - Vaughn DC" at bounding box center [205, 310] width 177 height 13
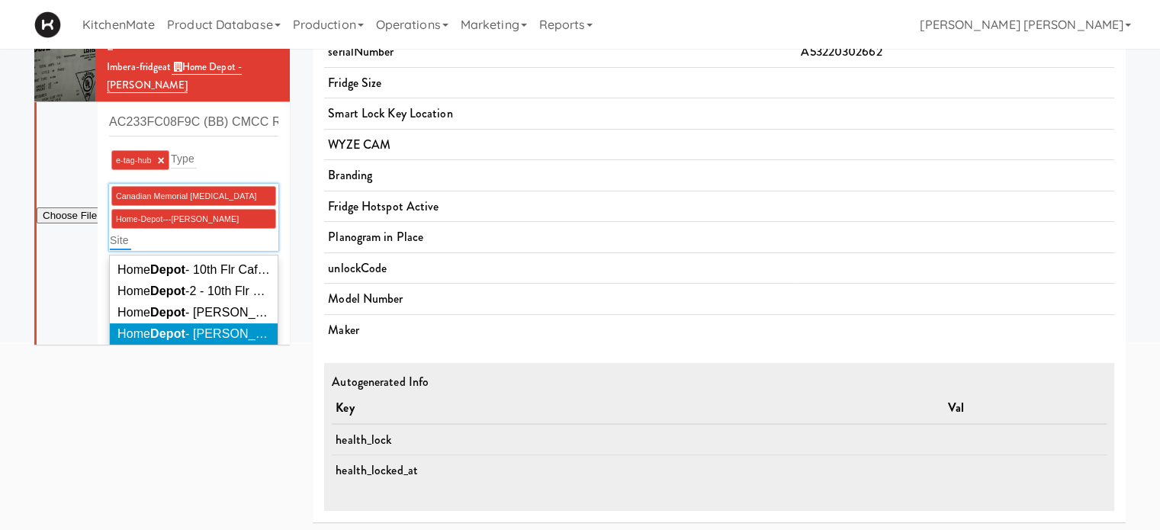
scroll to position [52, 0]
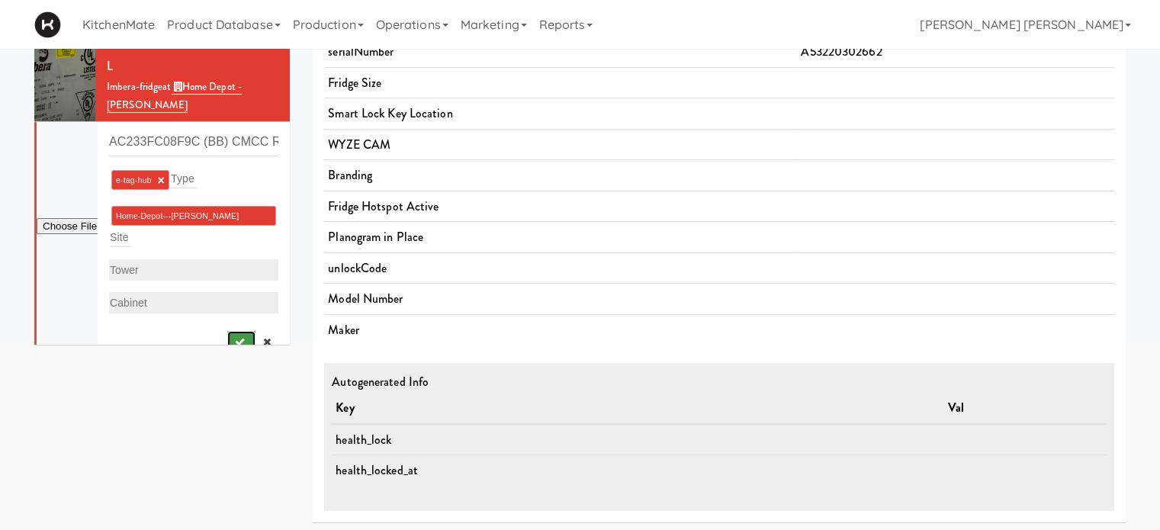
click at [235, 337] on icon "submit" at bounding box center [240, 342] width 10 height 10
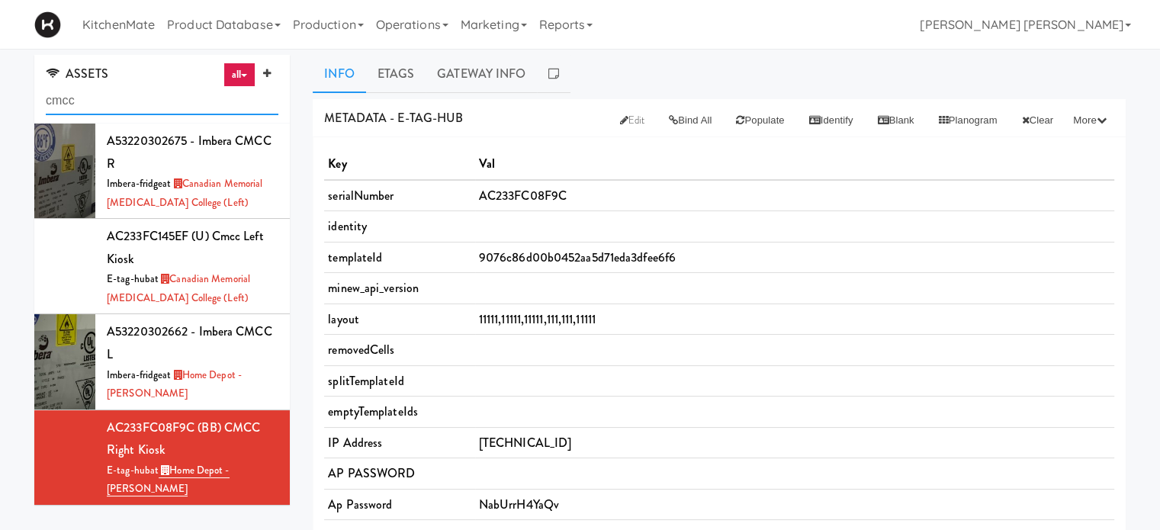
click at [101, 103] on input "cmcc" at bounding box center [162, 101] width 233 height 28
type input "c"
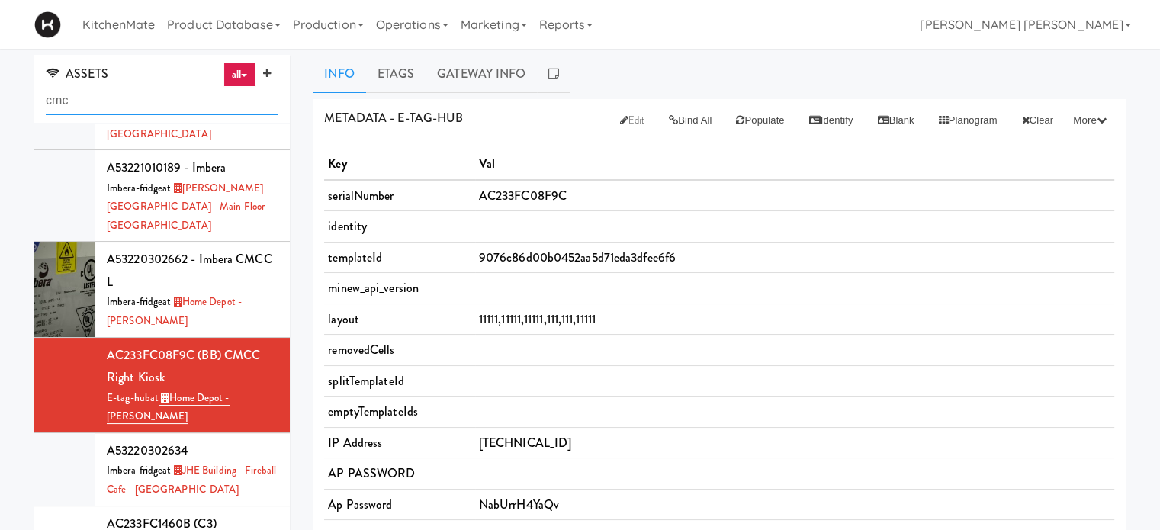
type input "cmcc"
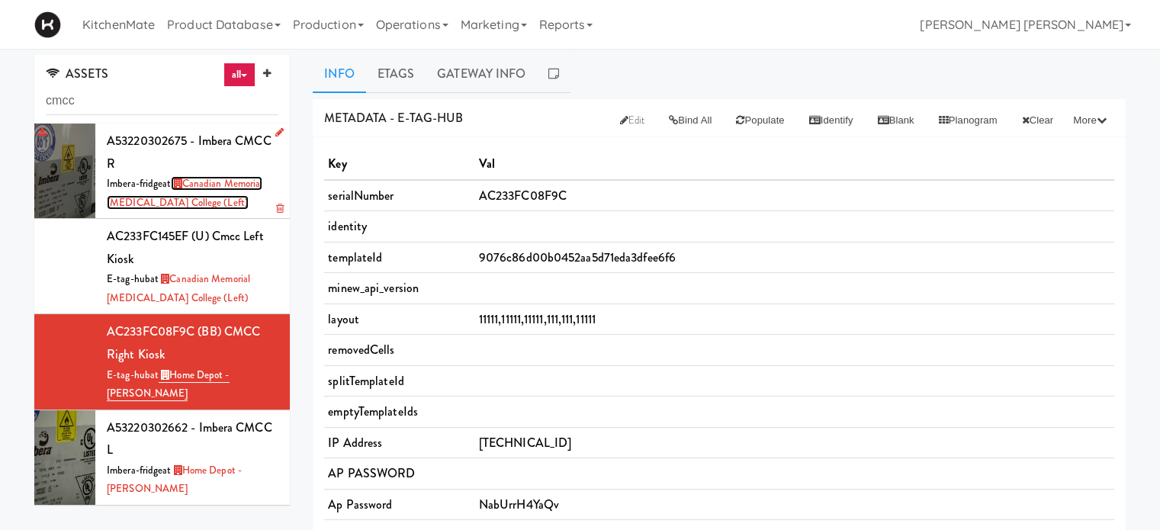
click at [231, 187] on link "Canadian Memorial Chiropractic College (Left)" at bounding box center [185, 193] width 156 height 34
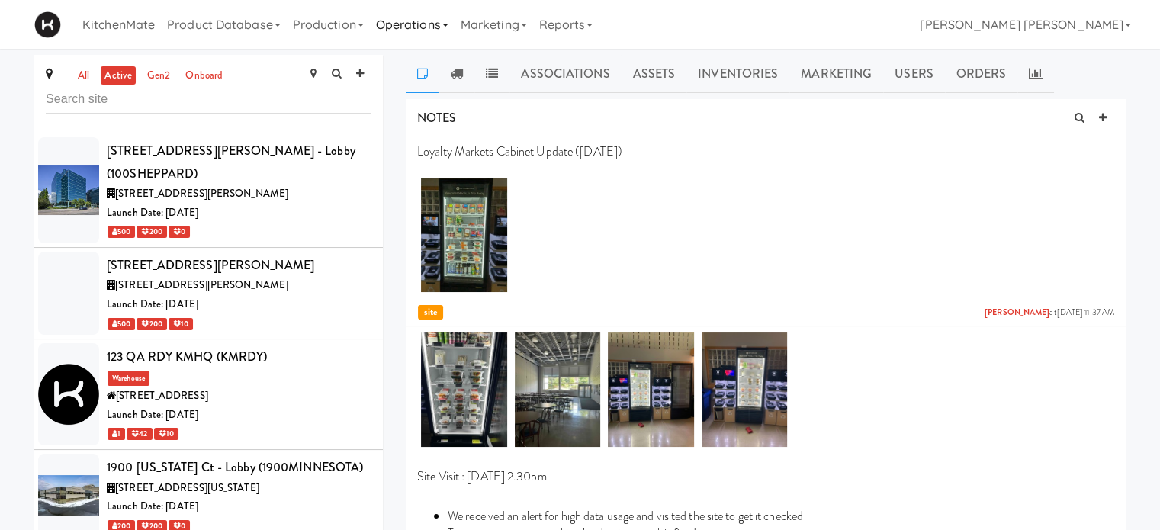
click at [433, 26] on link "Operations" at bounding box center [412, 24] width 85 height 49
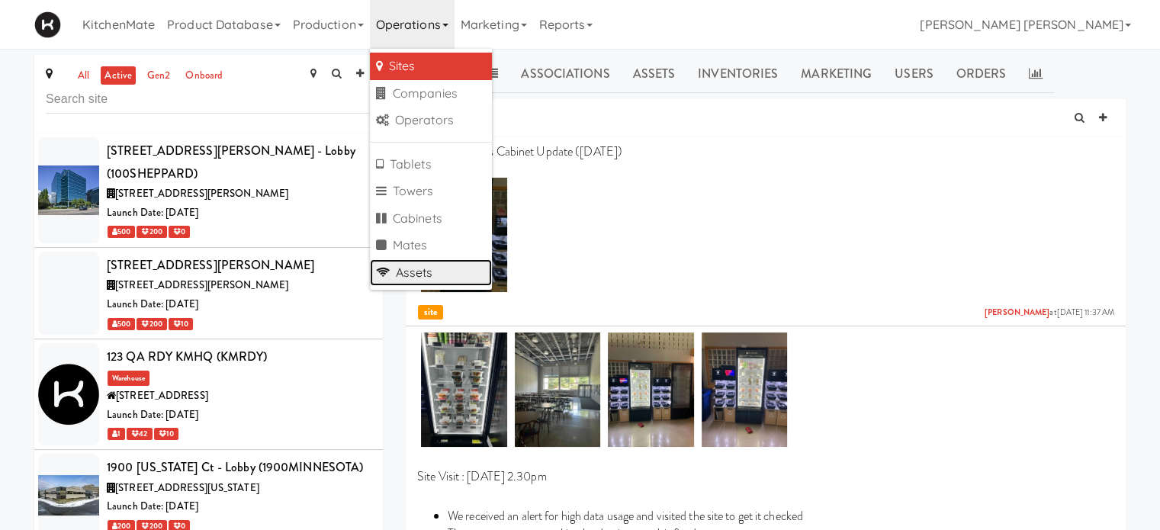
click at [427, 265] on link "Assets" at bounding box center [431, 272] width 122 height 27
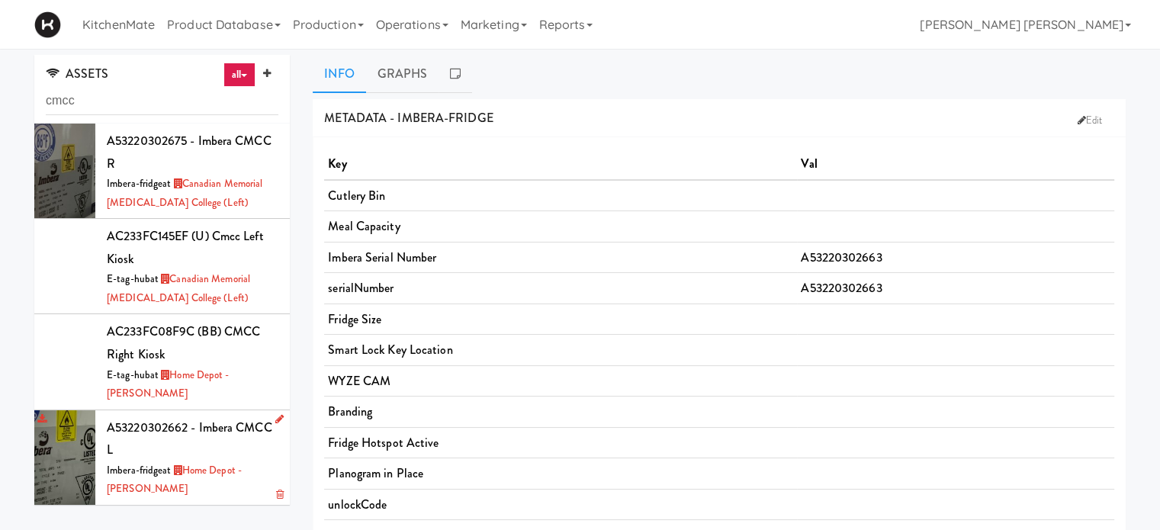
type input "cmcc"
click at [275, 416] on icon at bounding box center [279, 419] width 8 height 10
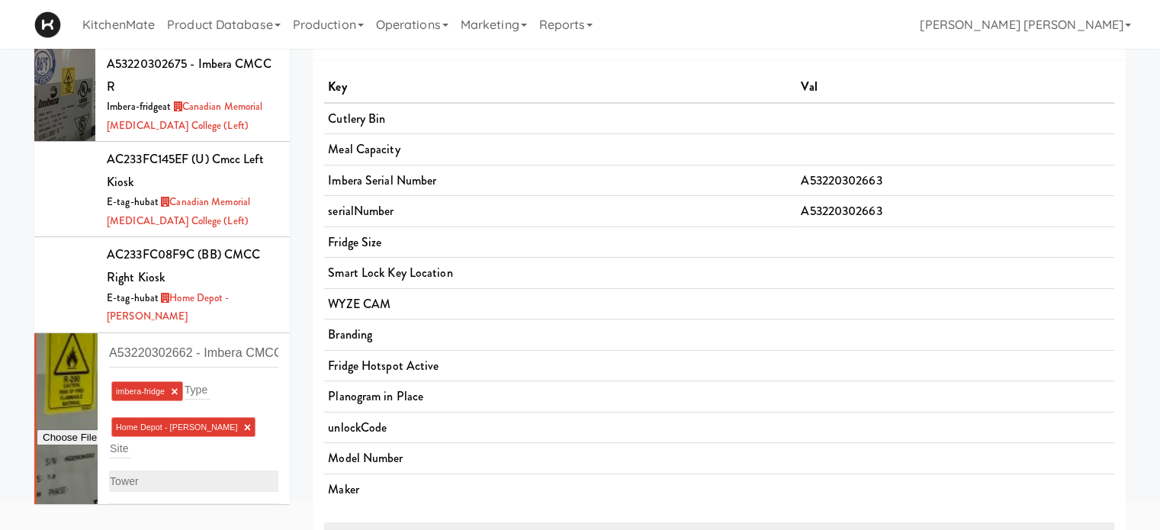
scroll to position [76, 0]
click at [232, 356] on input "A53220302662 - Imbera CMCC L" at bounding box center [193, 354] width 169 height 28
click at [253, 352] on input "A53220302662 - Imbera Home Depot" at bounding box center [193, 354] width 169 height 28
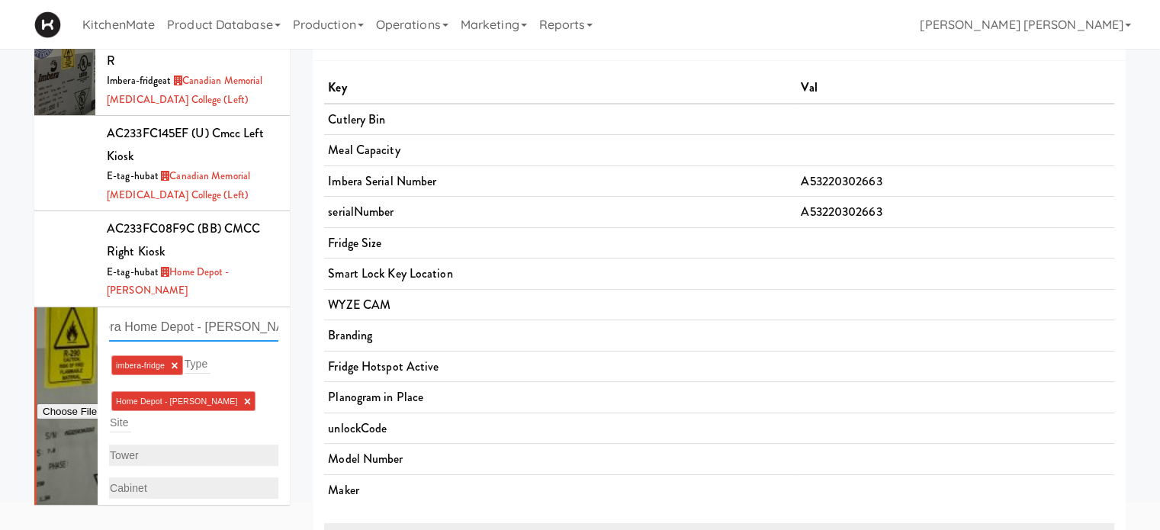
scroll to position [52, 0]
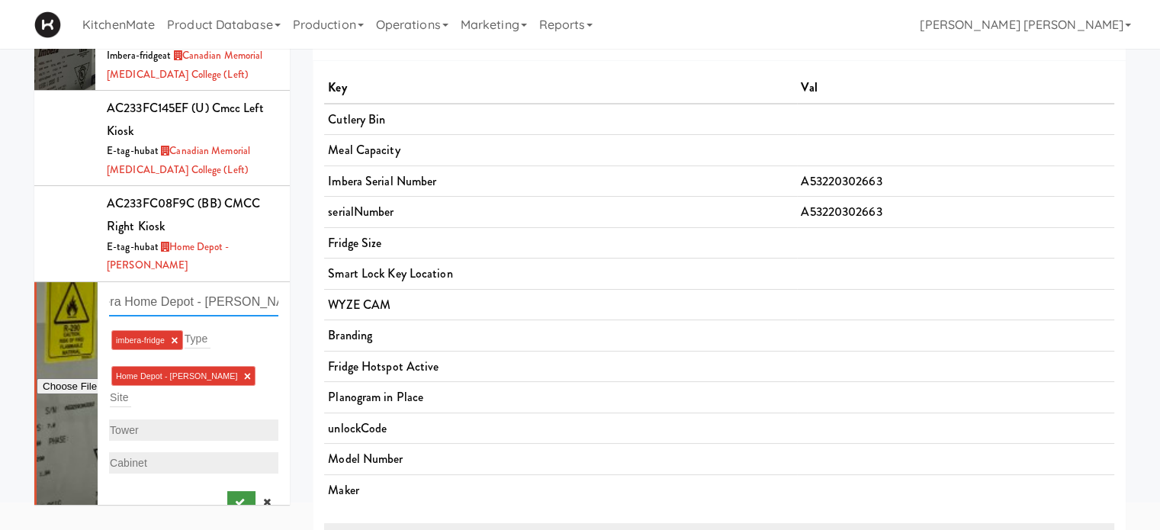
type input "A53220302662 - Imbera Home Depot - Vaughn DC"
click at [235, 497] on icon "submit" at bounding box center [240, 502] width 10 height 10
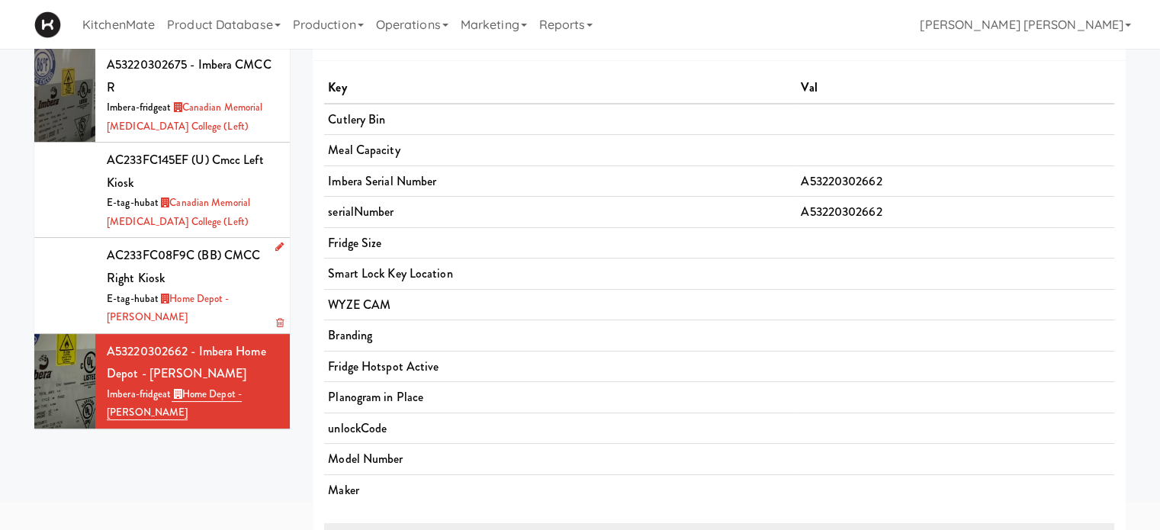
click at [238, 252] on span "AC233FC08F9C (BB) CMCC Right Kiosk" at bounding box center [183, 266] width 153 height 40
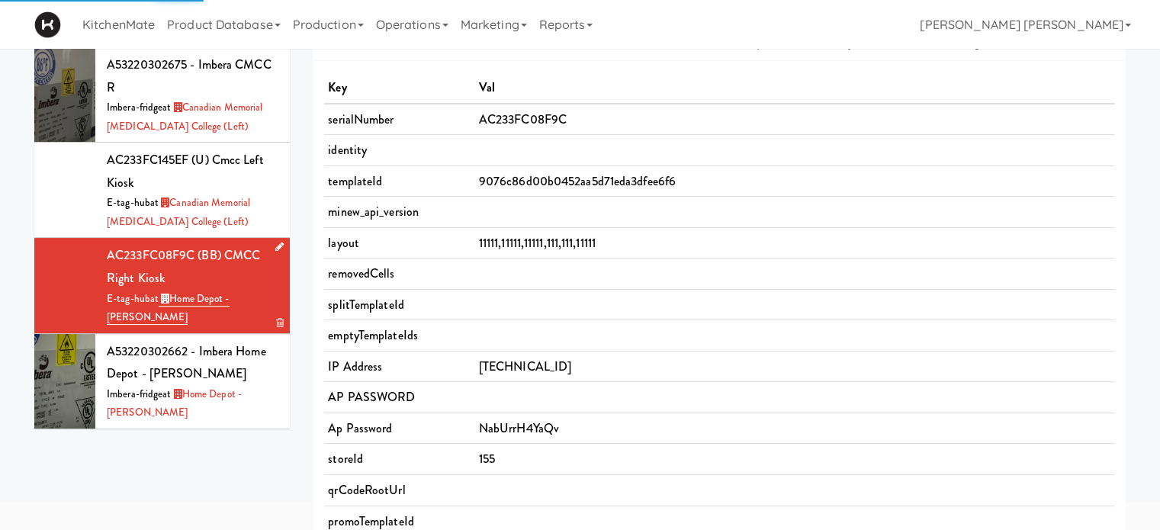
click at [275, 246] on icon at bounding box center [279, 247] width 8 height 10
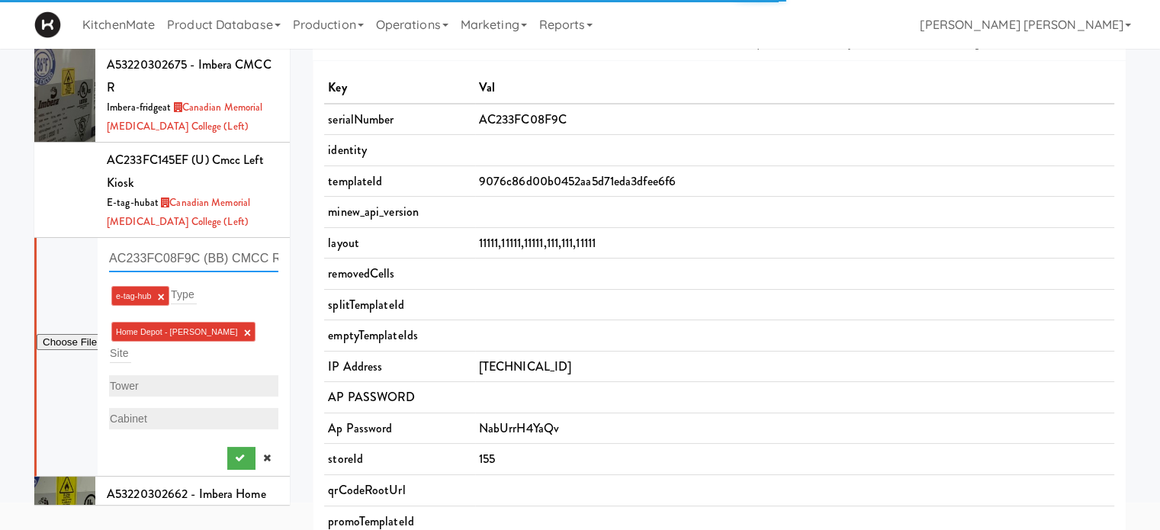
click at [243, 258] on input "AC233FC08F9C (BB) CMCC Right Kiosk" at bounding box center [193, 258] width 169 height 28
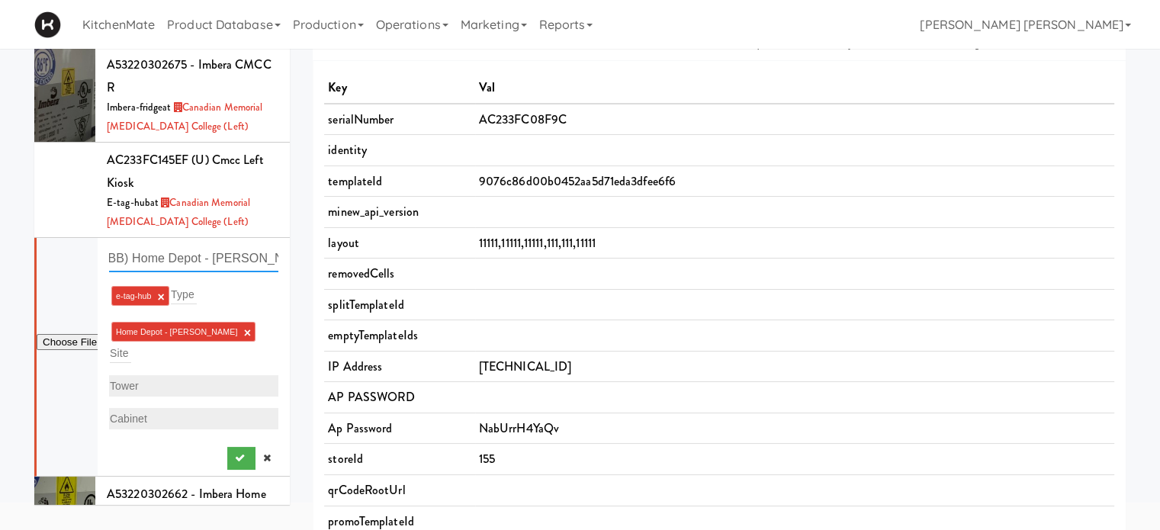
scroll to position [0, 108]
type input "AC233FC08F9C (BB) Home Depot - Vaughn DCKiosk"
click at [235, 453] on icon "submit" at bounding box center [240, 458] width 10 height 10
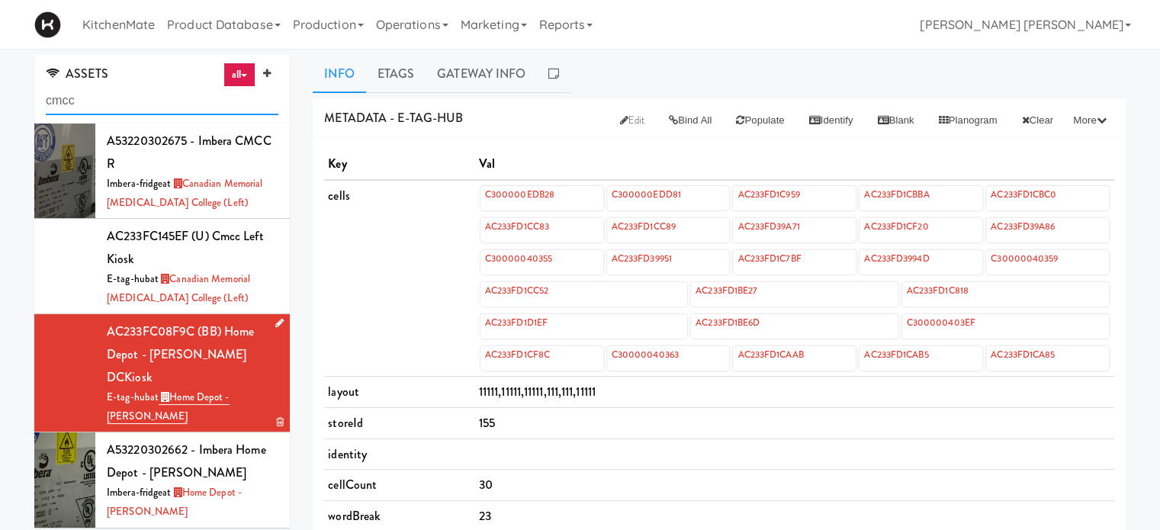
click at [85, 101] on input "cmcc" at bounding box center [162, 101] width 233 height 28
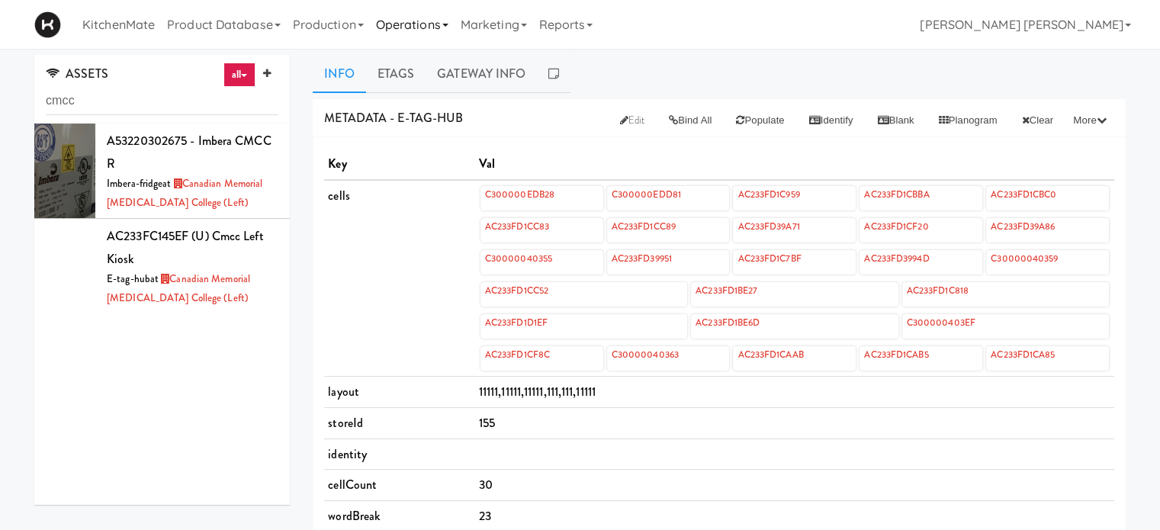
click at [393, 20] on link "Operations" at bounding box center [412, 24] width 85 height 49
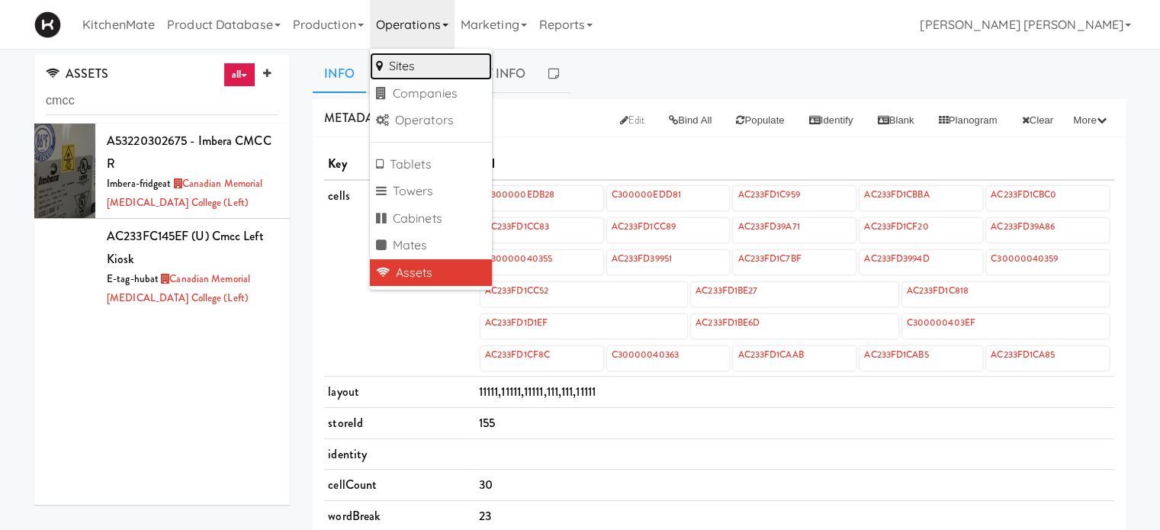
click at [420, 66] on link "Sites" at bounding box center [431, 66] width 122 height 27
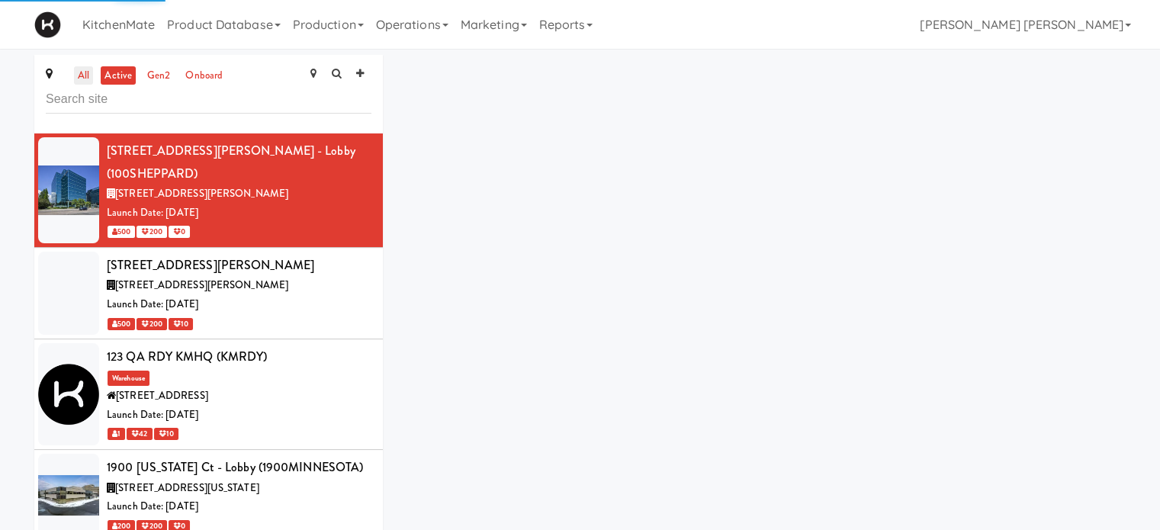
drag, startPoint x: 86, startPoint y: 69, endPoint x: 88, endPoint y: 79, distance: 10.2
click at [85, 68] on link "all" at bounding box center [83, 75] width 19 height 19
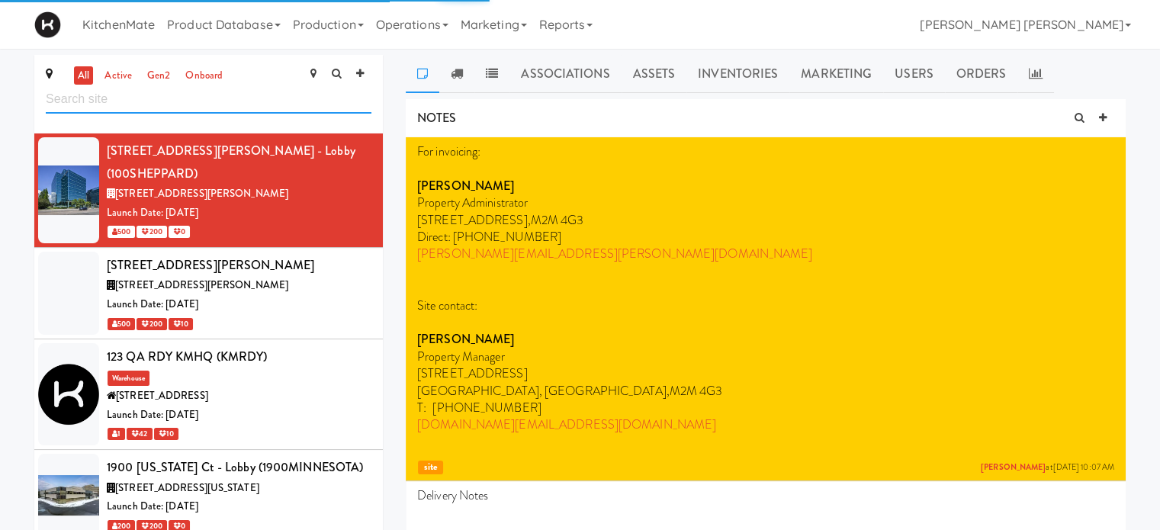
click at [99, 100] on input "text" at bounding box center [209, 99] width 326 height 28
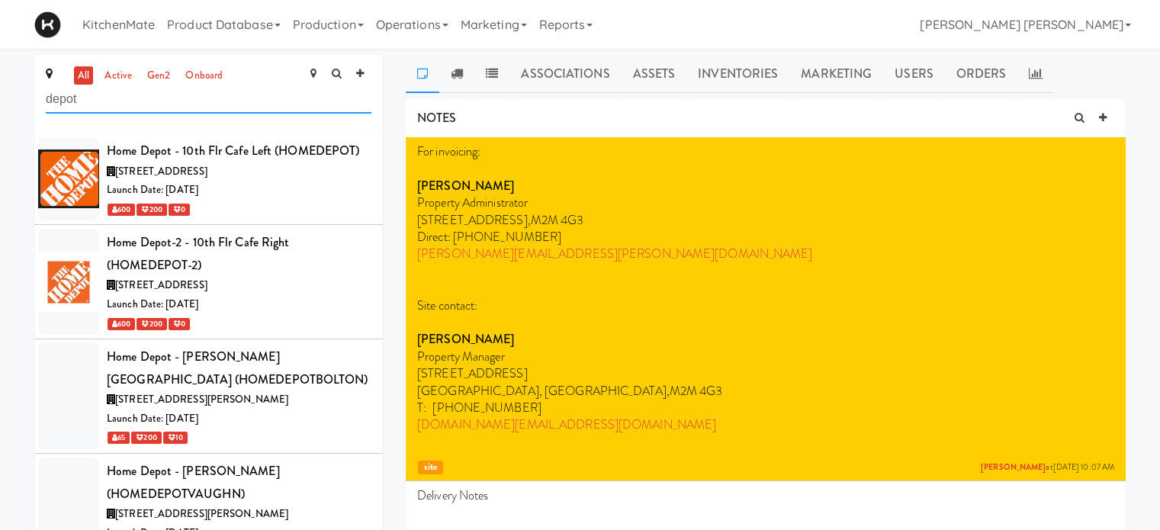
drag, startPoint x: 131, startPoint y: 102, endPoint x: 0, endPoint y: 101, distance: 131.2
type input "depot"
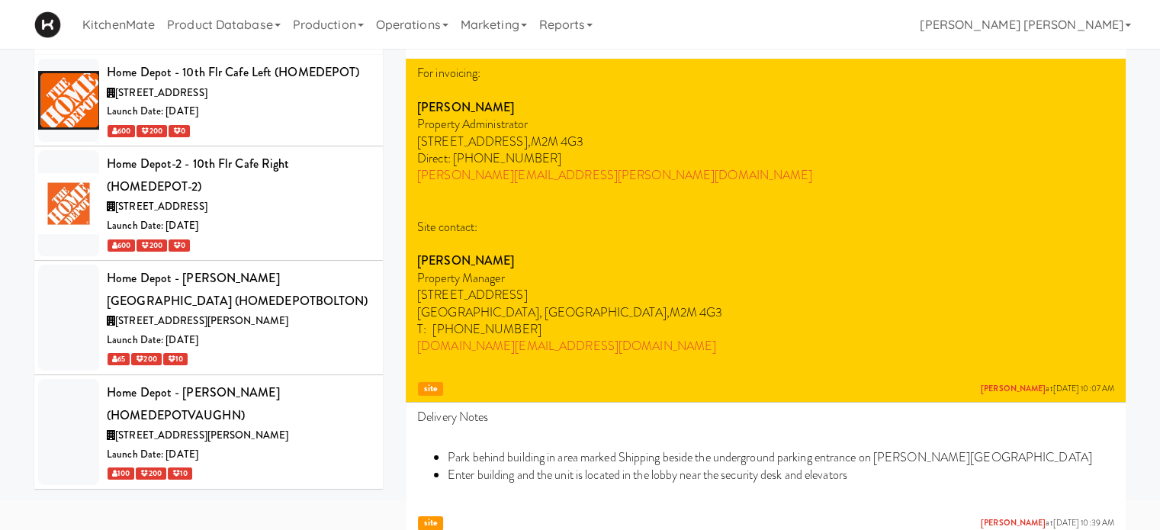
scroll to position [229, 0]
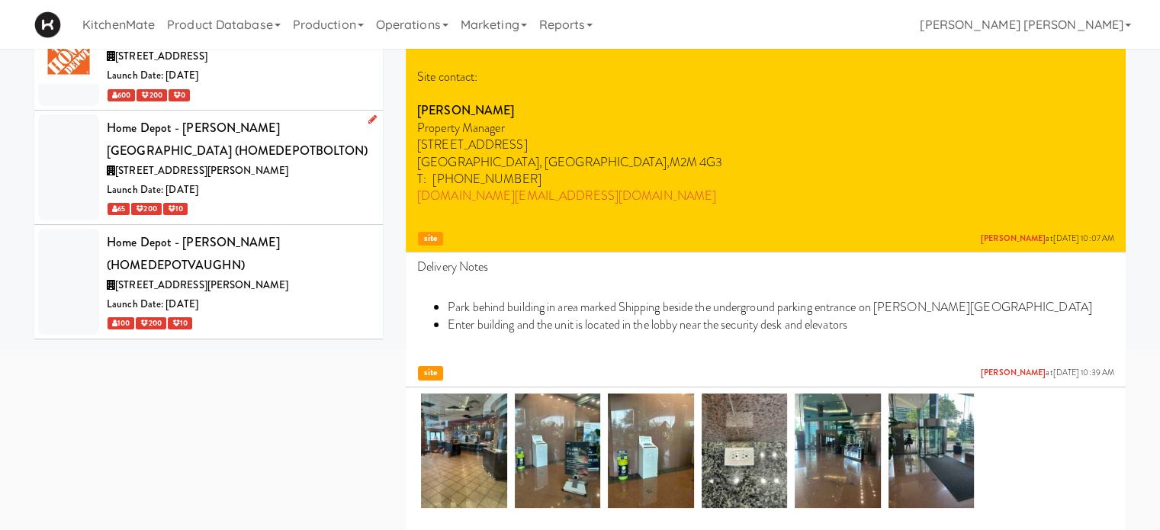
click at [175, 169] on span "[STREET_ADDRESS][PERSON_NAME]" at bounding box center [201, 170] width 173 height 14
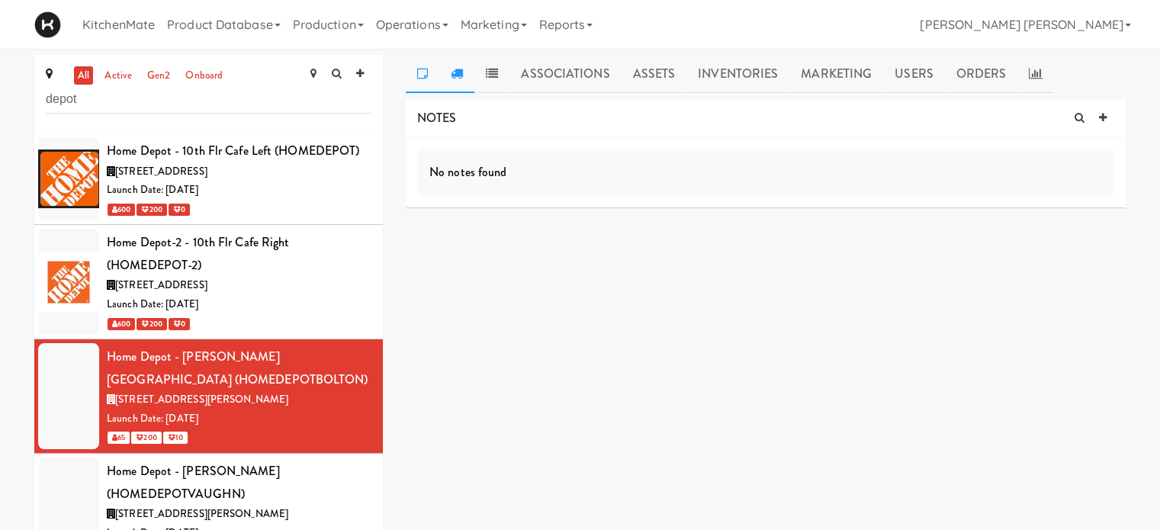
click at [466, 83] on link at bounding box center [456, 74] width 35 height 38
click at [488, 77] on icon at bounding box center [492, 73] width 12 height 12
click at [567, 77] on link "Associations" at bounding box center [564, 74] width 111 height 38
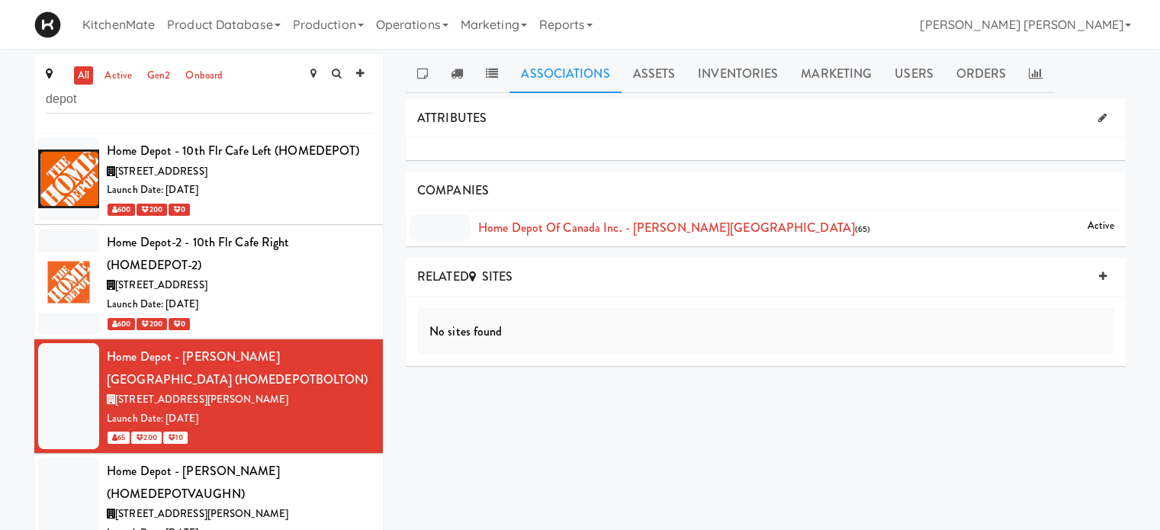
drag, startPoint x: 644, startPoint y: 72, endPoint x: 638, endPoint y: 140, distance: 67.4
click at [641, 91] on link "Assets" at bounding box center [655, 74] width 66 height 38
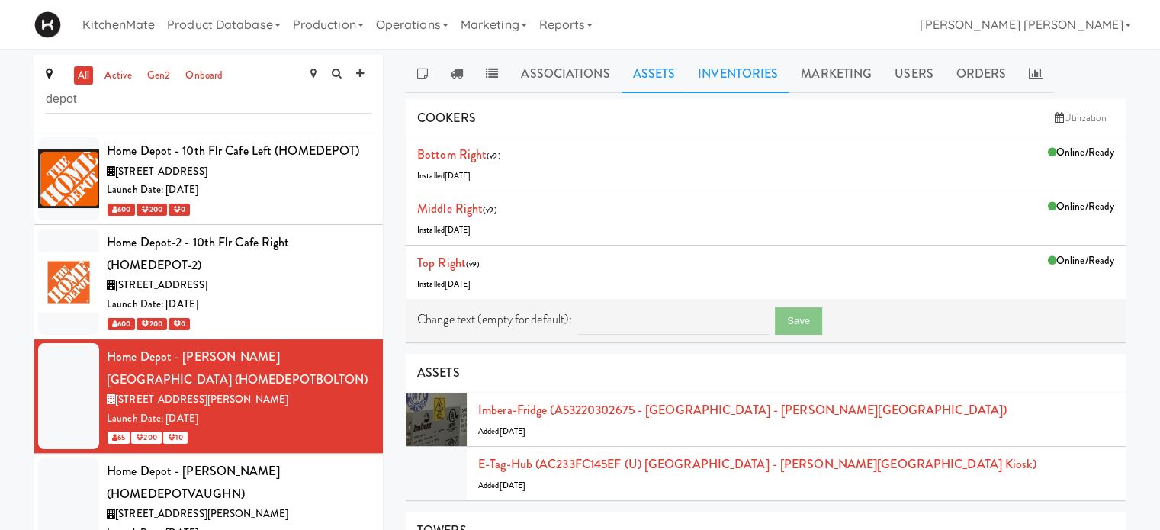
click at [722, 65] on link "Inventories" at bounding box center [737, 74] width 103 height 38
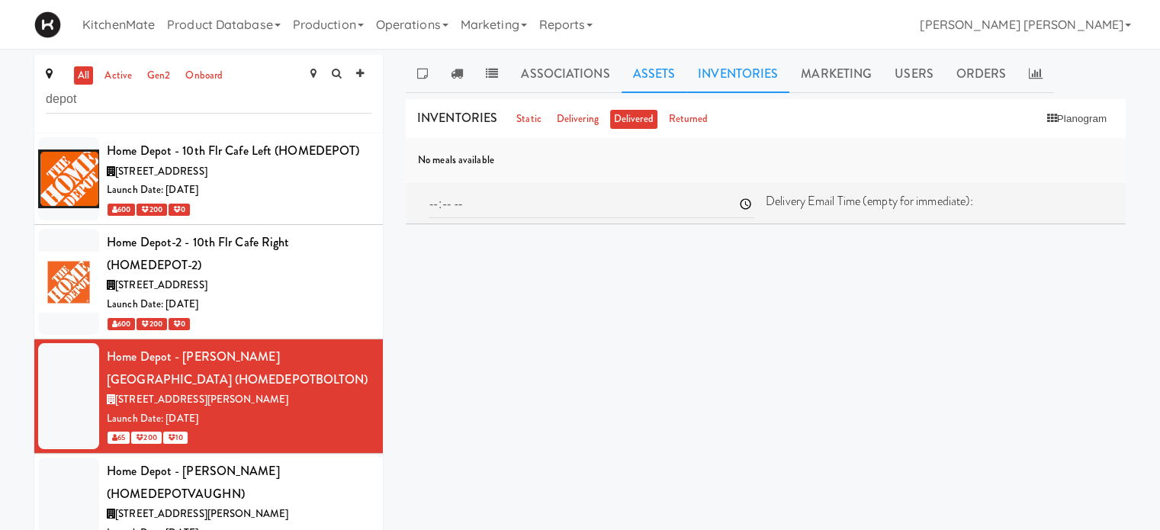
click at [650, 69] on link "Assets" at bounding box center [655, 74] width 66 height 38
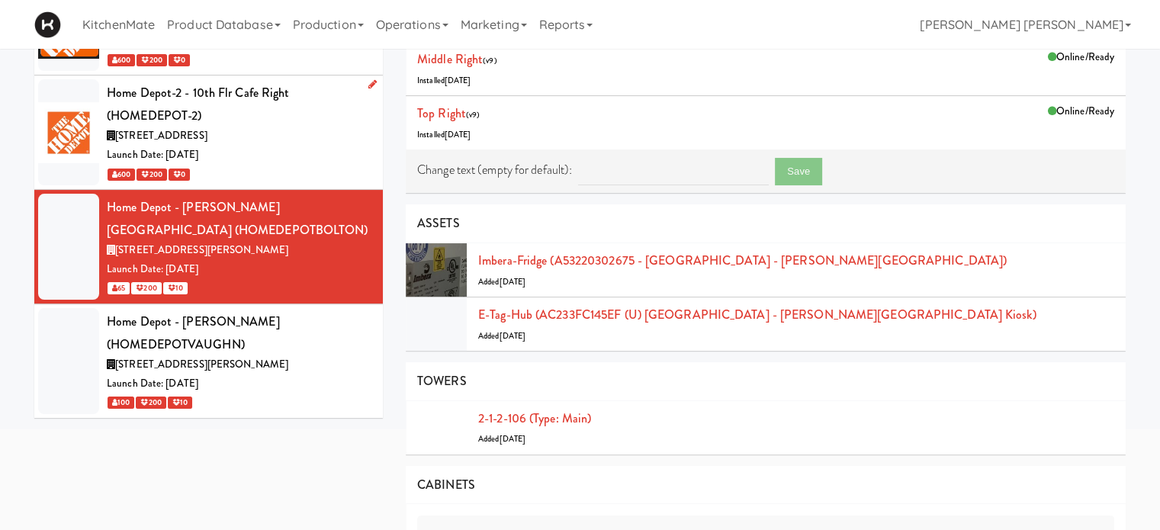
scroll to position [153, 0]
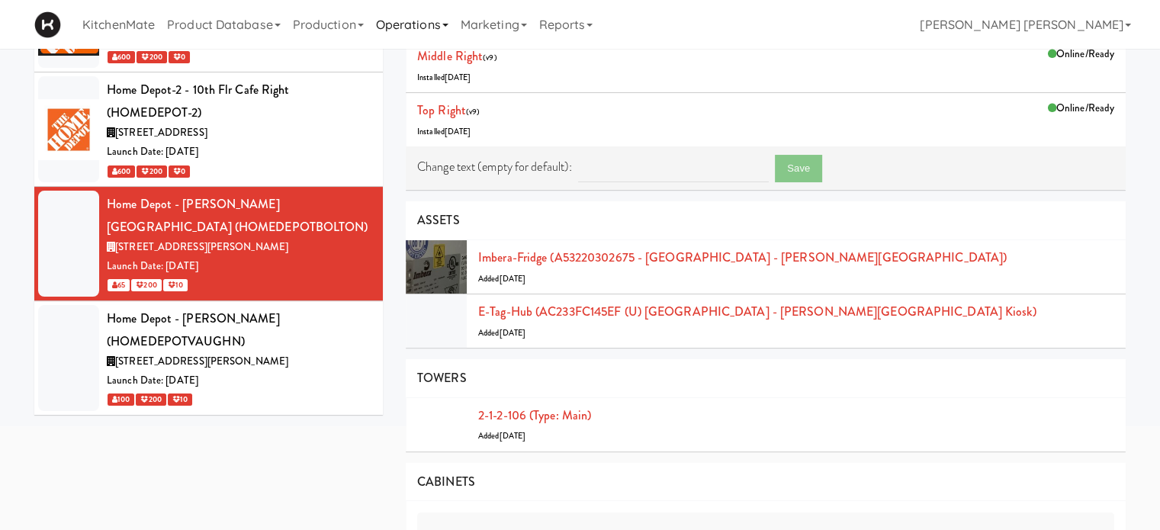
click at [422, 24] on link "Operations" at bounding box center [412, 24] width 85 height 49
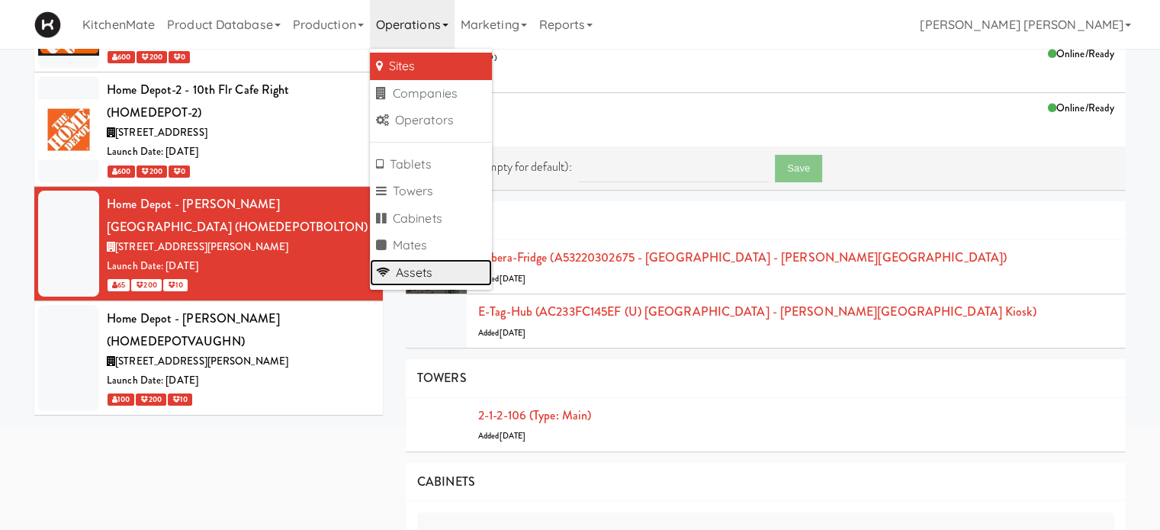
click at [430, 268] on link "Assets" at bounding box center [431, 272] width 122 height 27
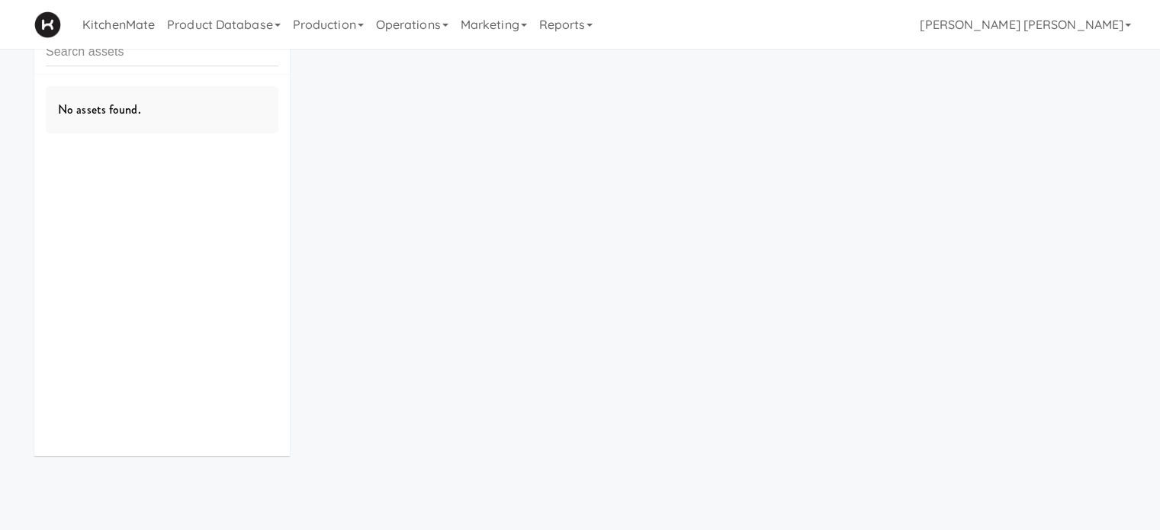
scroll to position [49, 0]
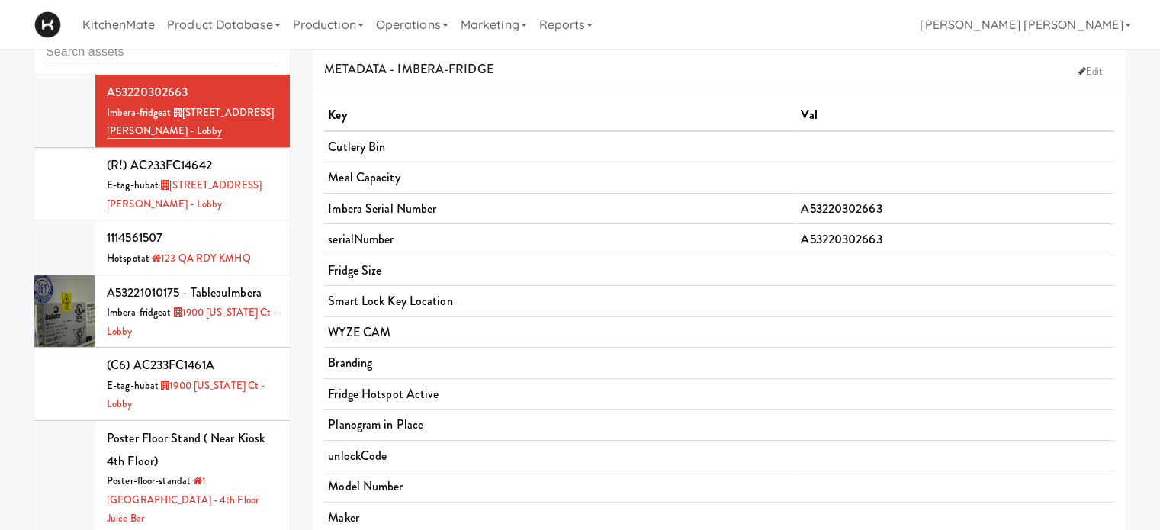
click at [140, 57] on input "text" at bounding box center [162, 52] width 233 height 28
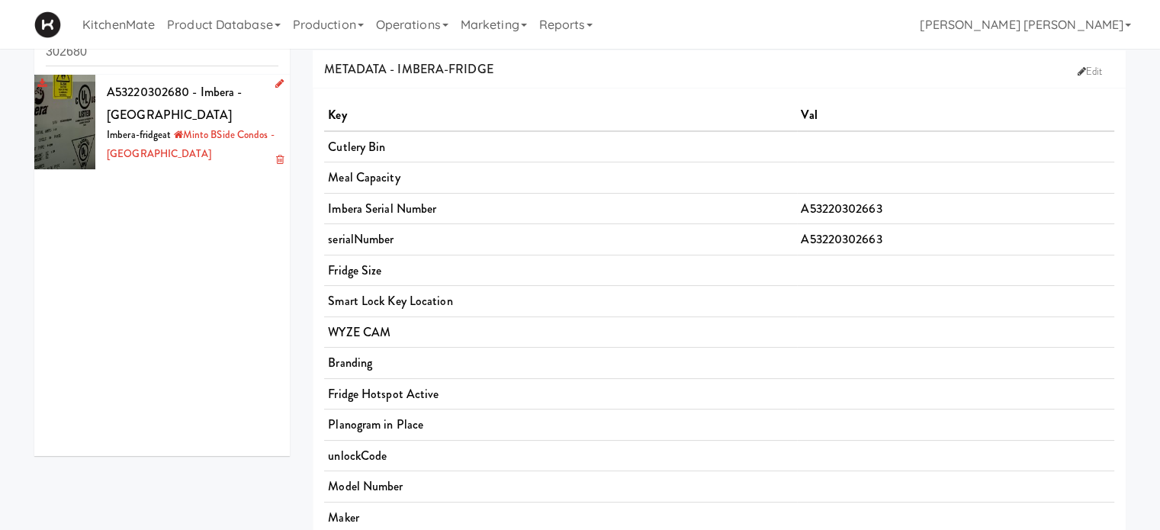
type input "302680"
click at [85, 115] on div at bounding box center [64, 122] width 61 height 95
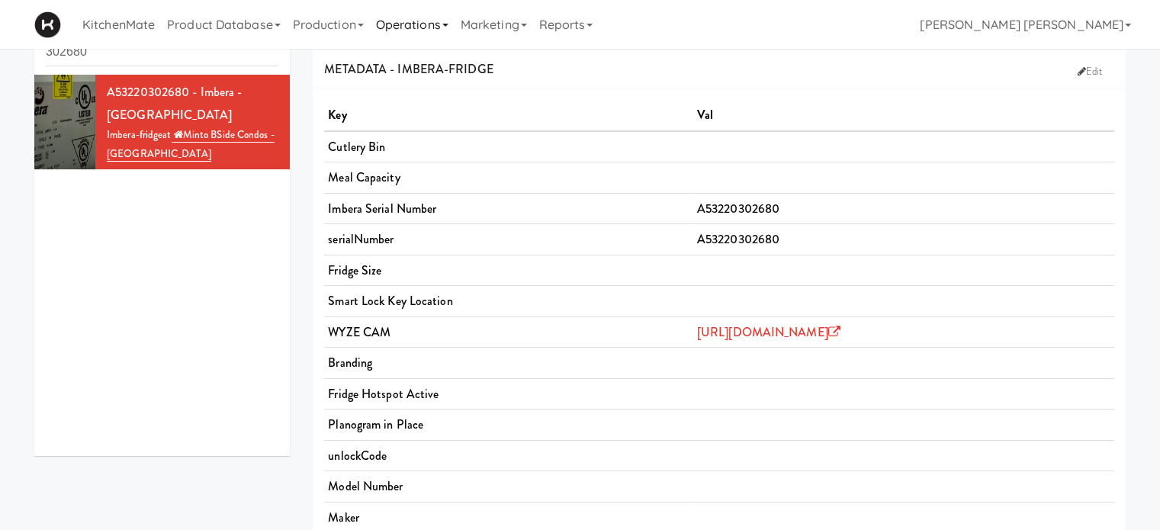
click at [396, 22] on link "Operations" at bounding box center [412, 24] width 85 height 49
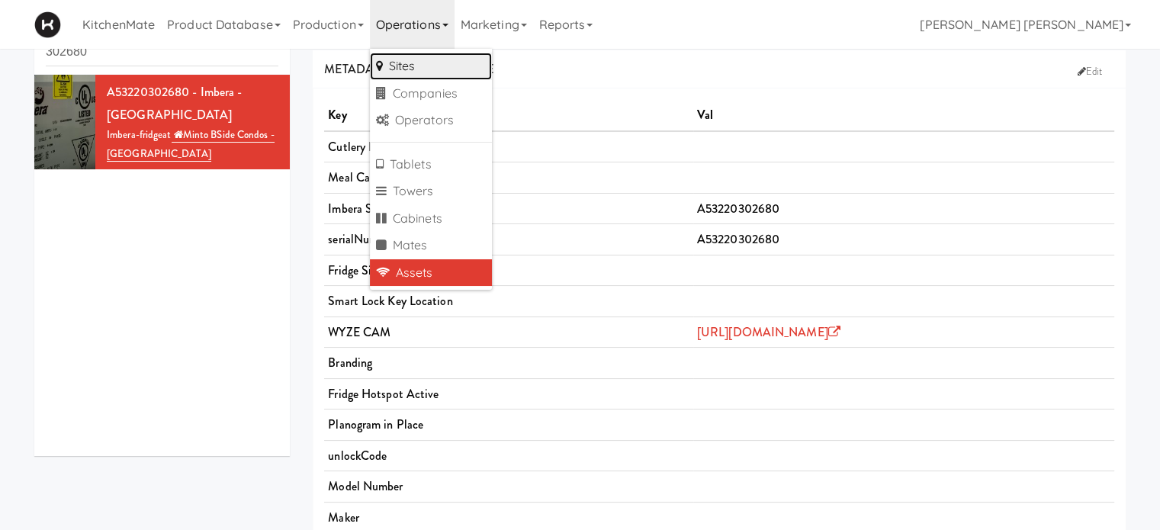
click at [424, 66] on link "Sites" at bounding box center [431, 66] width 122 height 27
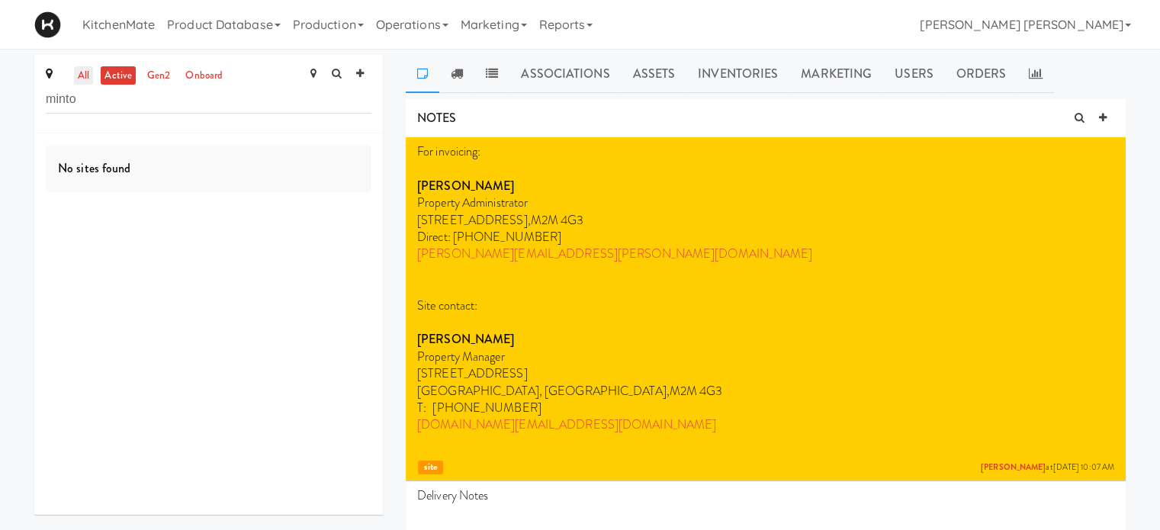
click at [85, 73] on link "all" at bounding box center [83, 75] width 19 height 19
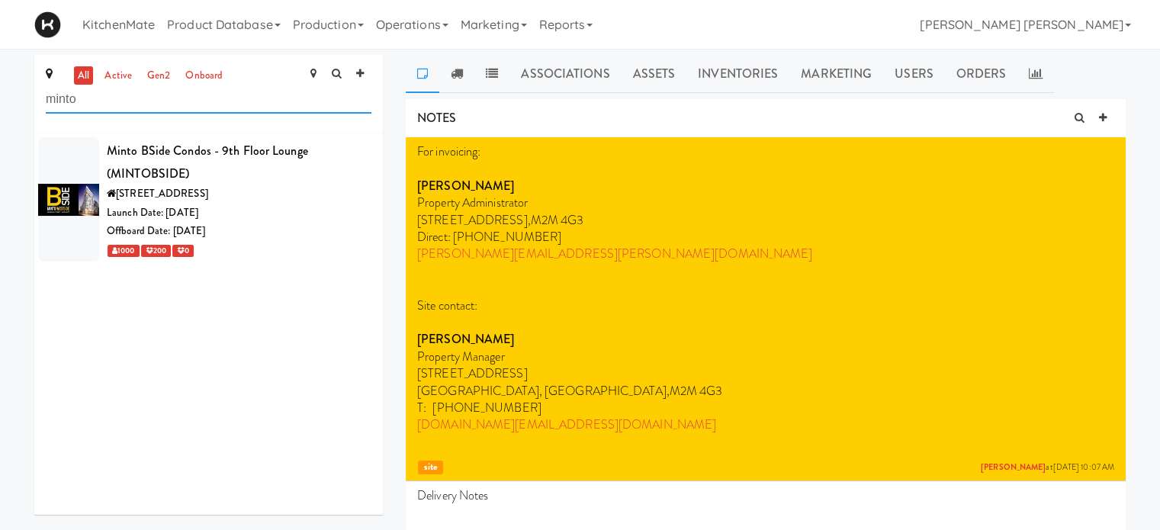
click at [92, 101] on input "minto" at bounding box center [209, 99] width 326 height 28
click at [241, 214] on div "Launch Date: May 29, 2023" at bounding box center [239, 213] width 265 height 19
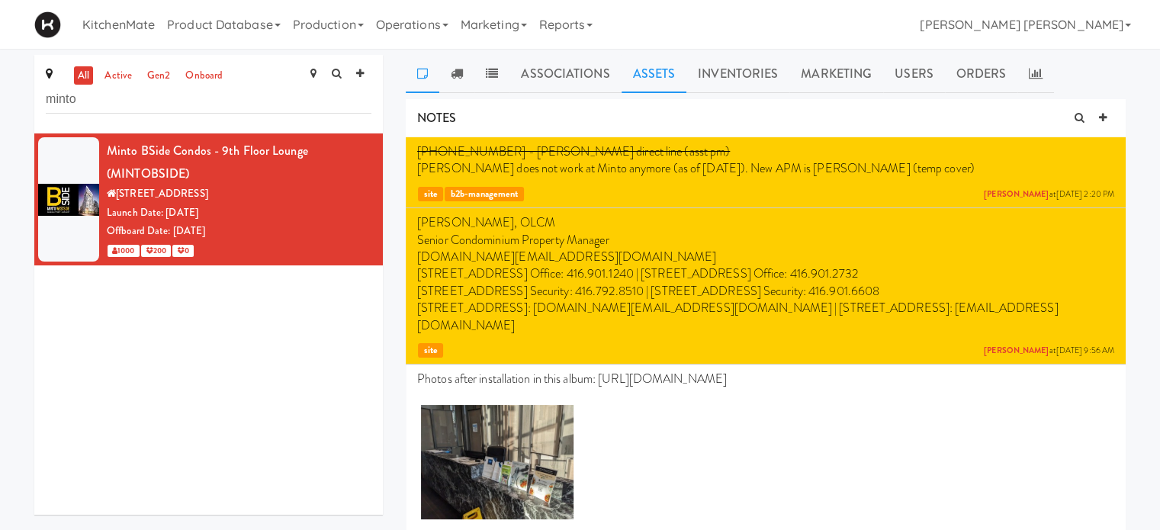
click at [661, 79] on link "Assets" at bounding box center [655, 74] width 66 height 38
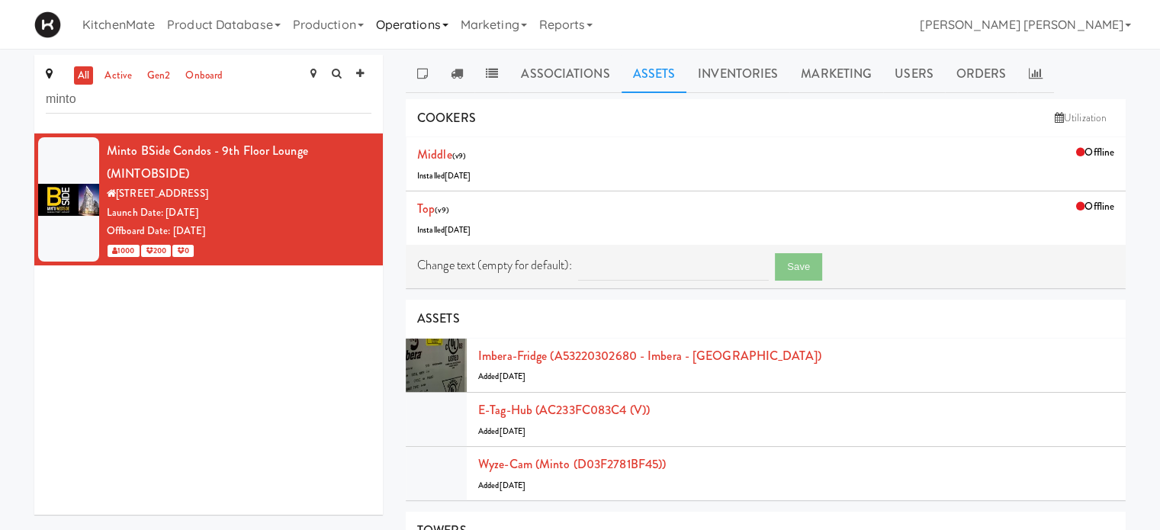
click at [404, 19] on link "Operations" at bounding box center [412, 24] width 85 height 49
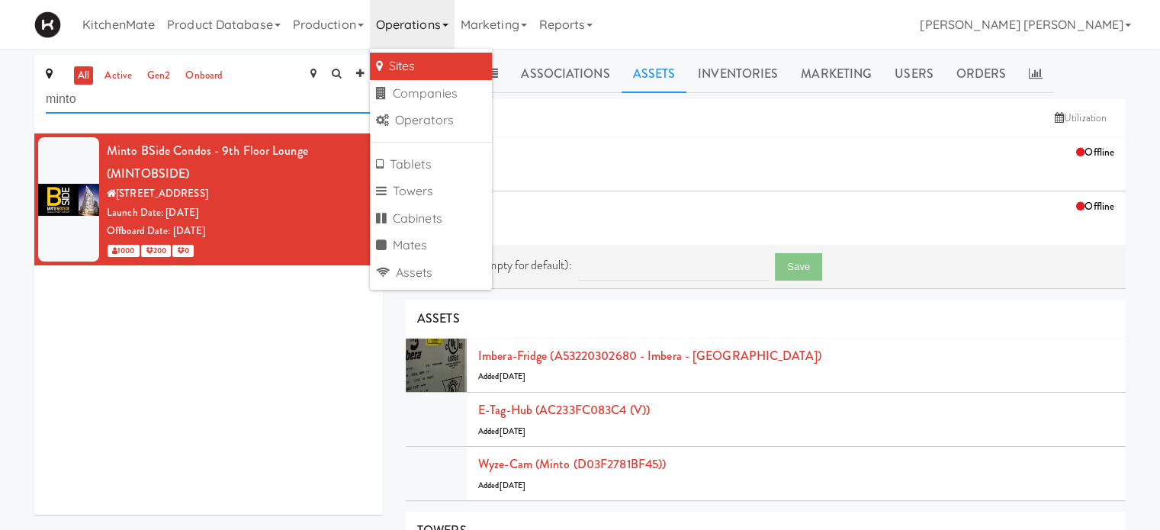
click at [160, 103] on input "minto" at bounding box center [209, 99] width 326 height 28
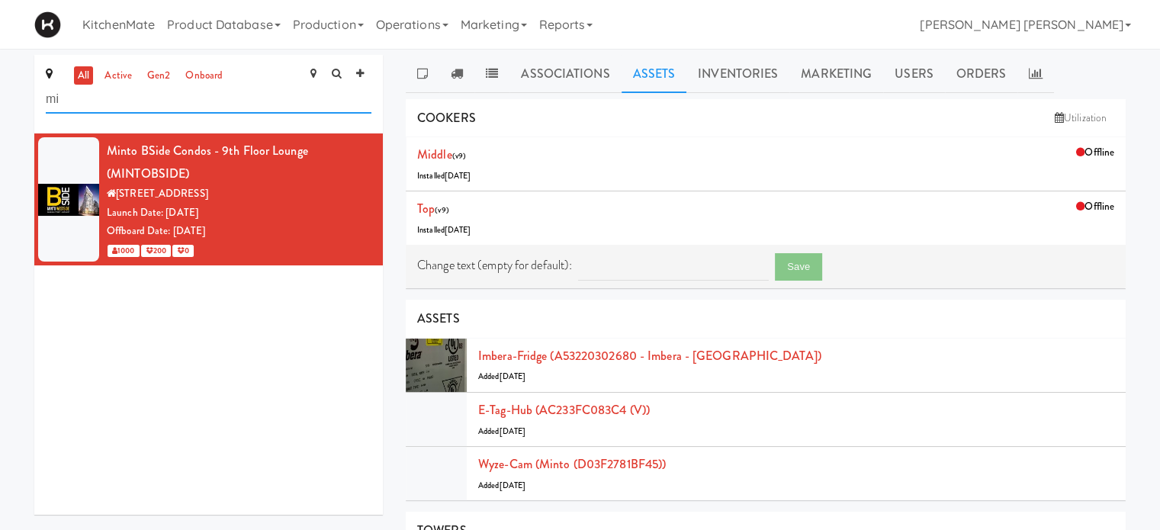
type input "m"
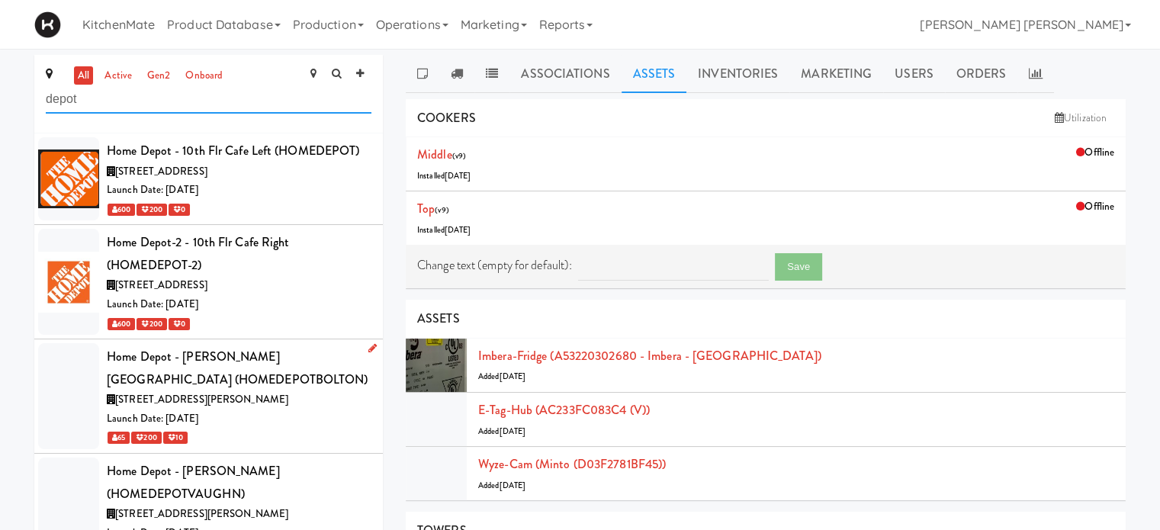
type input "depot"
click at [193, 384] on div "Home Depot - [PERSON_NAME][GEOGRAPHIC_DATA] (HOMEDEPOTBOLTON)" at bounding box center [239, 368] width 265 height 45
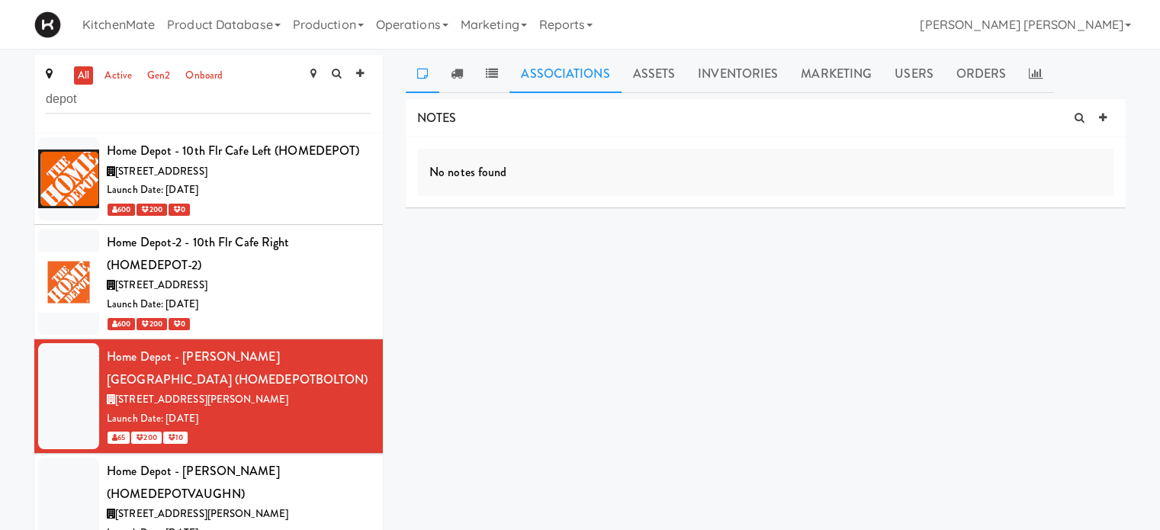
click at [564, 76] on link "Associations" at bounding box center [564, 74] width 111 height 38
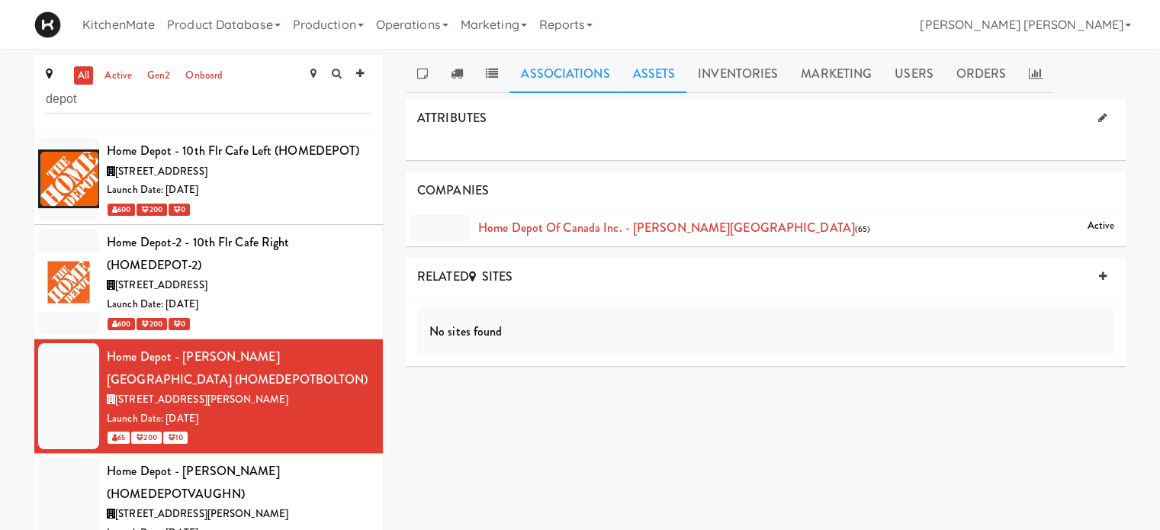
click at [650, 72] on link "Assets" at bounding box center [655, 74] width 66 height 38
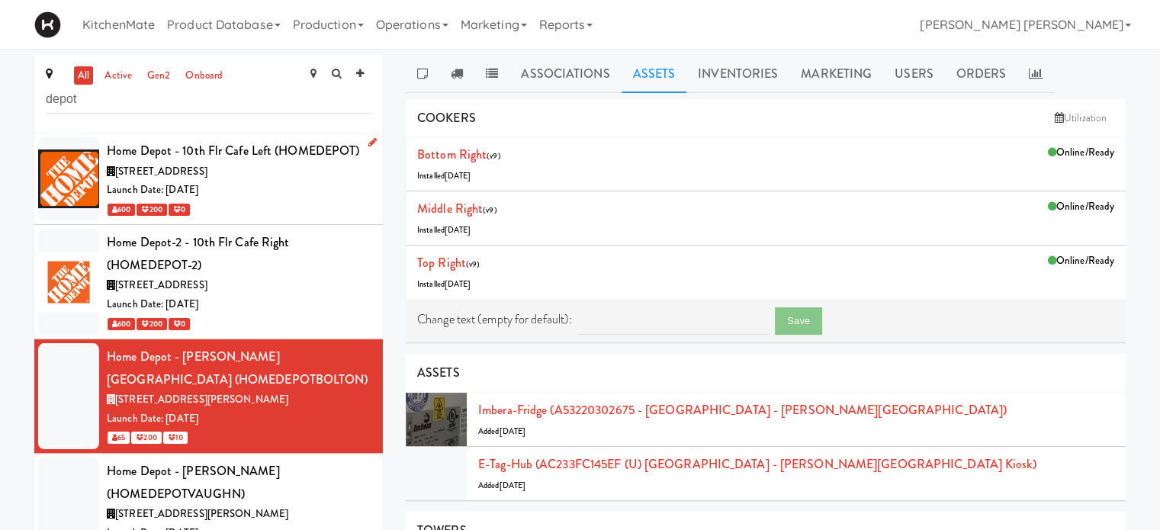
click at [260, 174] on div "[STREET_ADDRESS]" at bounding box center [239, 171] width 265 height 19
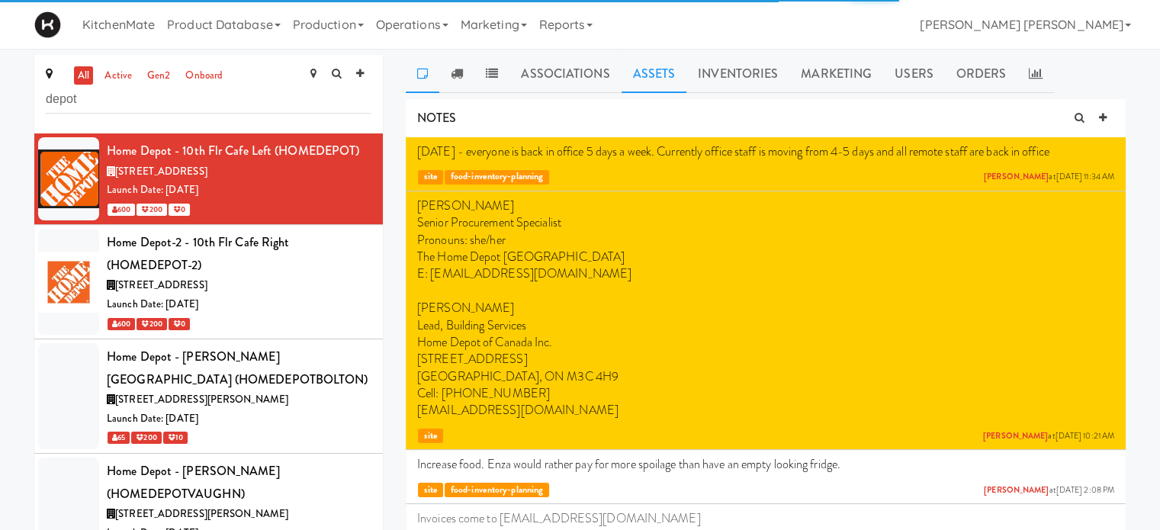
click at [648, 81] on link "Assets" at bounding box center [655, 74] width 66 height 38
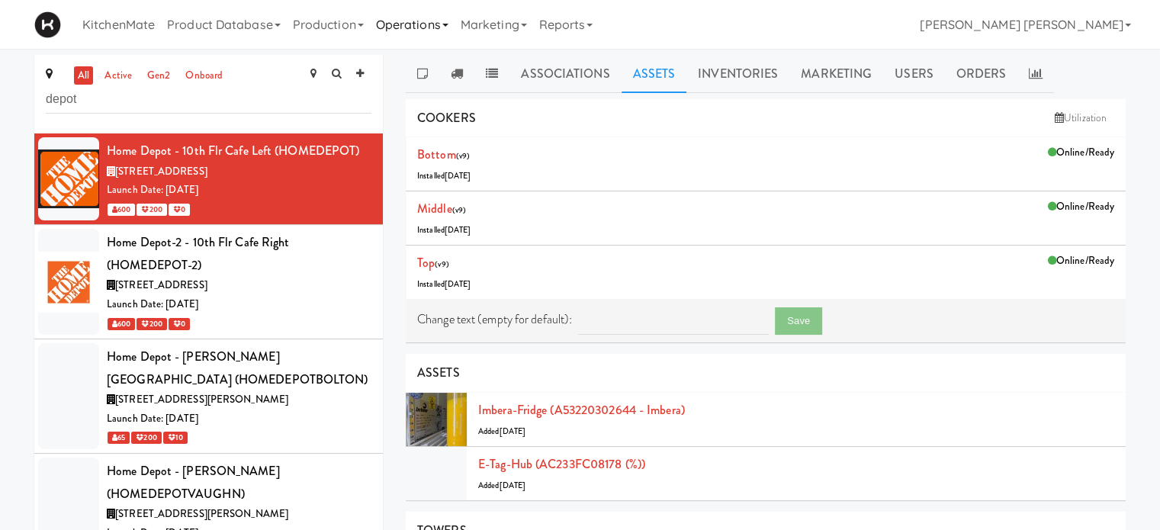
click at [421, 33] on link "Operations" at bounding box center [412, 24] width 85 height 49
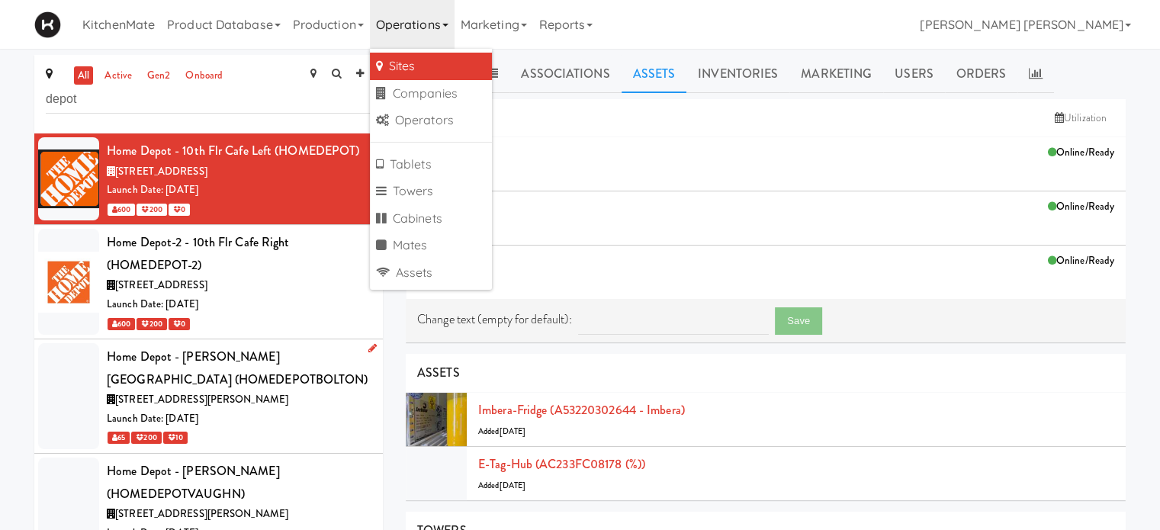
click at [186, 400] on span "[STREET_ADDRESS][PERSON_NAME]" at bounding box center [201, 399] width 173 height 14
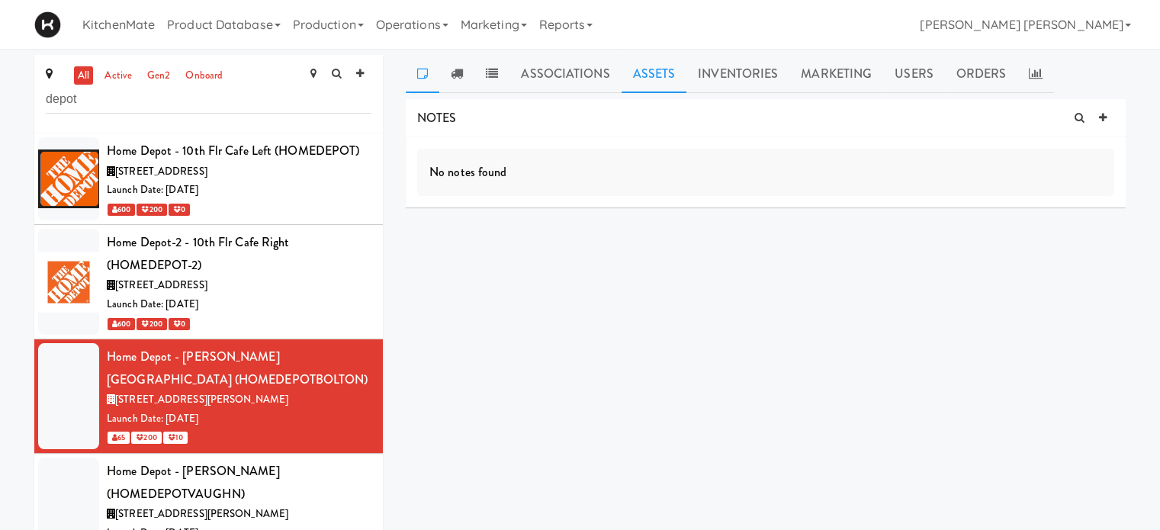
click at [653, 76] on link "Assets" at bounding box center [655, 74] width 66 height 38
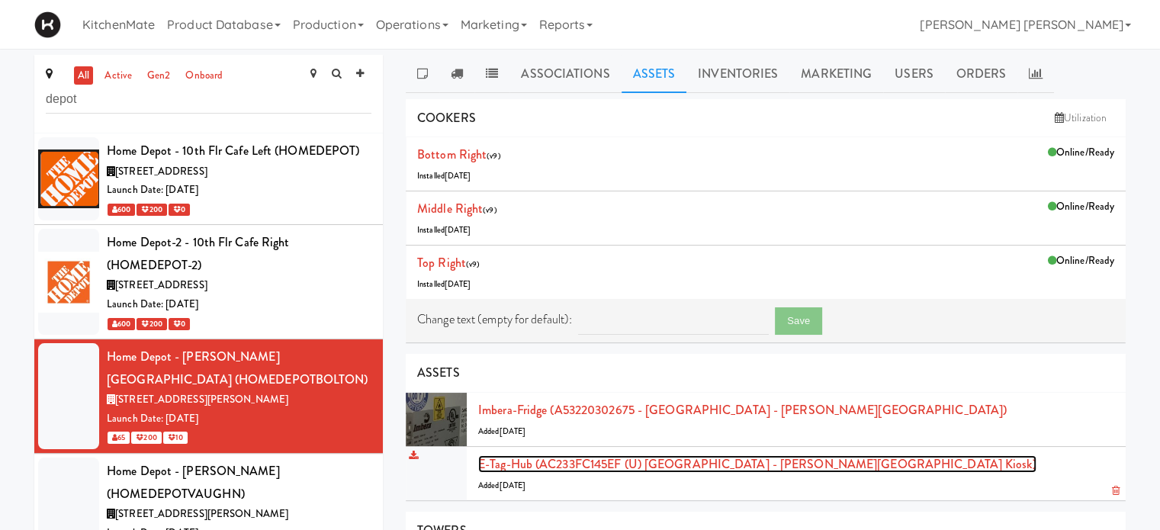
click at [717, 463] on link "E-tag-hub (AC233FC145EF (U) Home Depot - Bolton IC Kiosk)" at bounding box center [757, 464] width 558 height 18
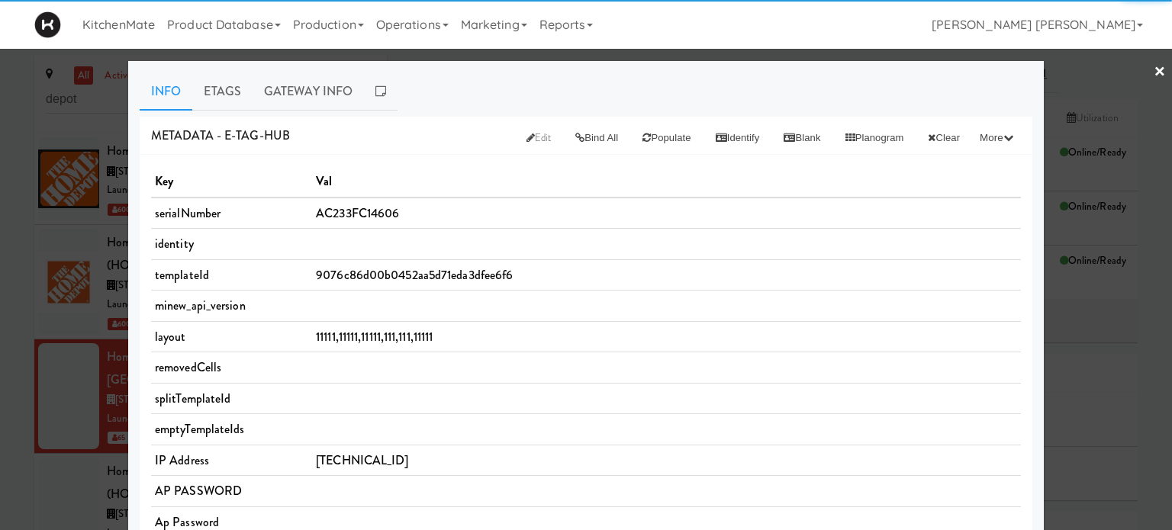
click at [927, 169] on th "Val" at bounding box center [666, 181] width 709 height 31
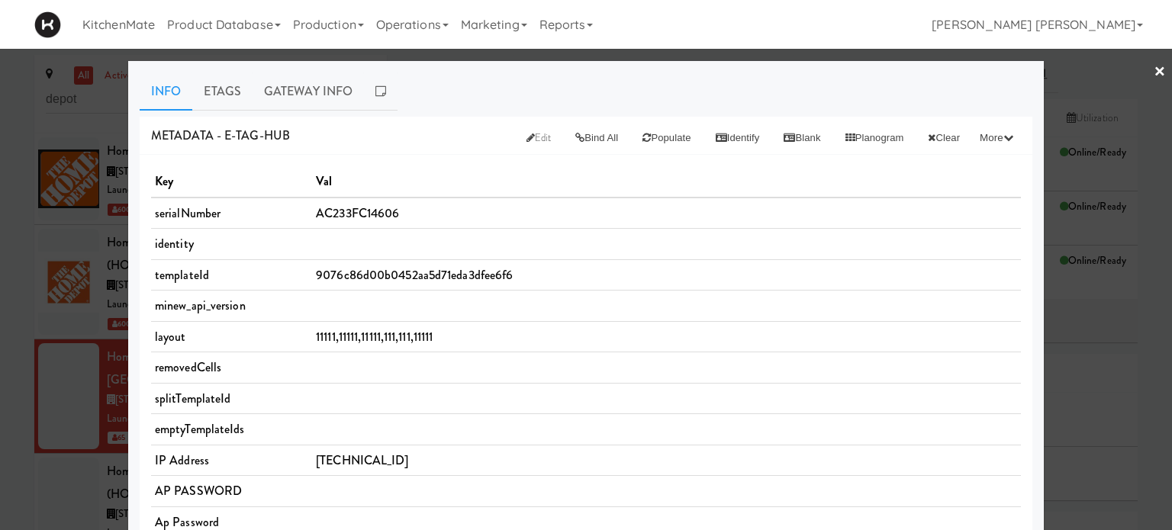
scroll to position [31, 0]
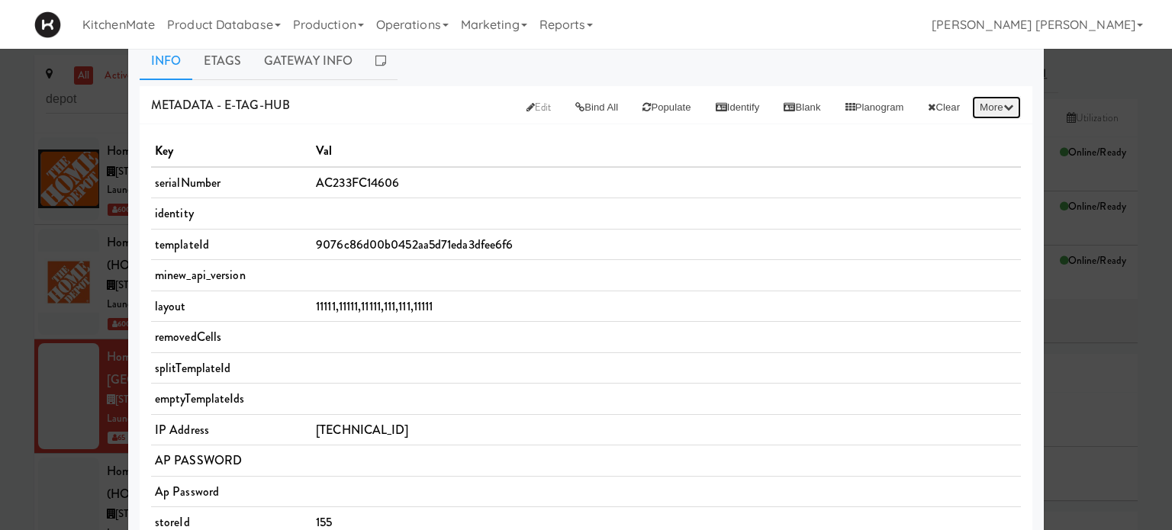
click at [988, 104] on button "More" at bounding box center [996, 107] width 49 height 23
click at [683, 161] on th "Val" at bounding box center [666, 151] width 709 height 31
click at [205, 60] on link "Etags" at bounding box center [222, 61] width 60 height 38
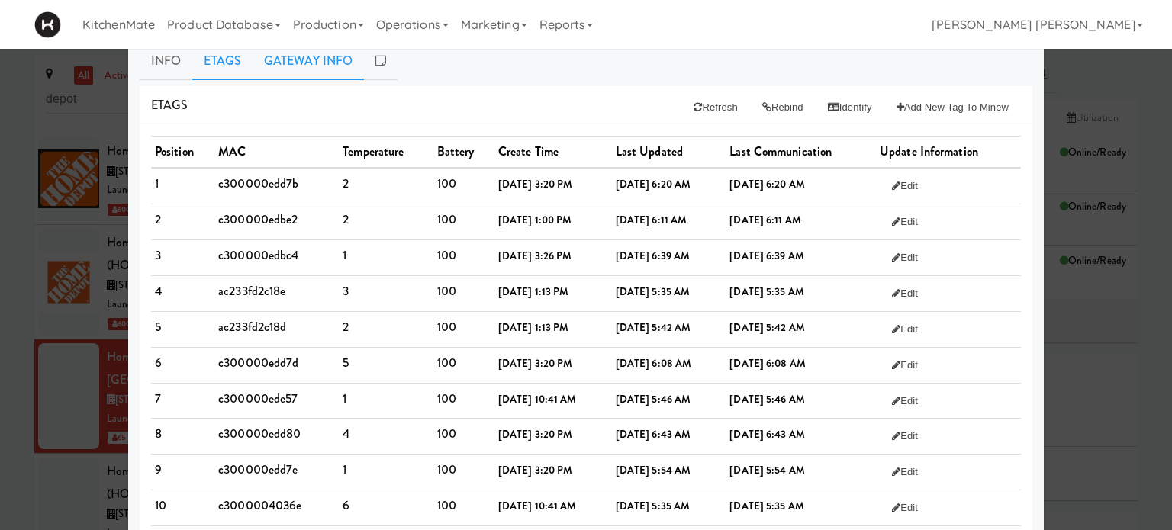
click at [296, 66] on link "Gateway Info" at bounding box center [307, 61] width 111 height 38
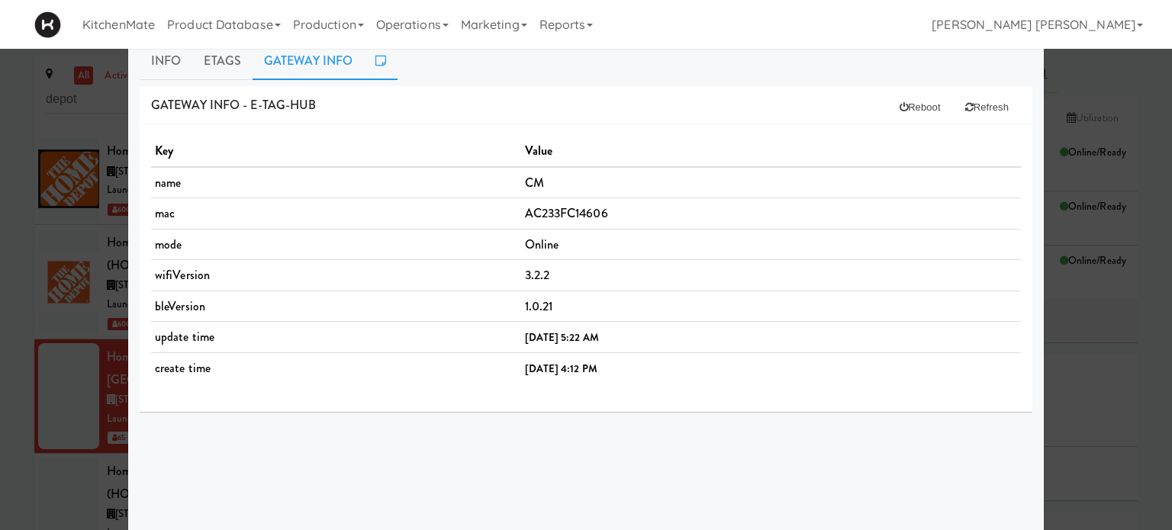
click at [371, 66] on link at bounding box center [381, 61] width 34 height 38
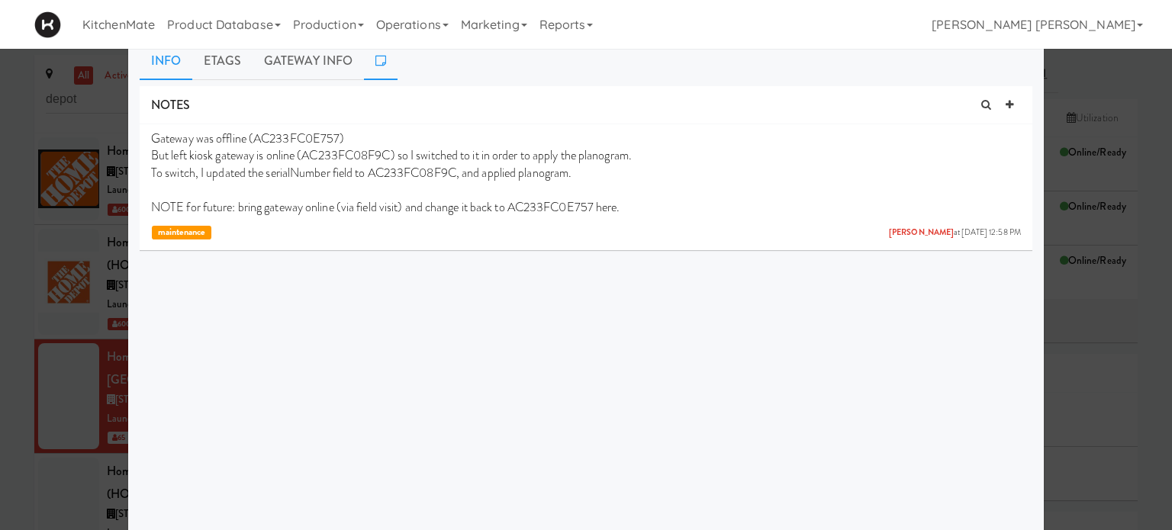
click at [162, 63] on link "Info" at bounding box center [166, 61] width 53 height 38
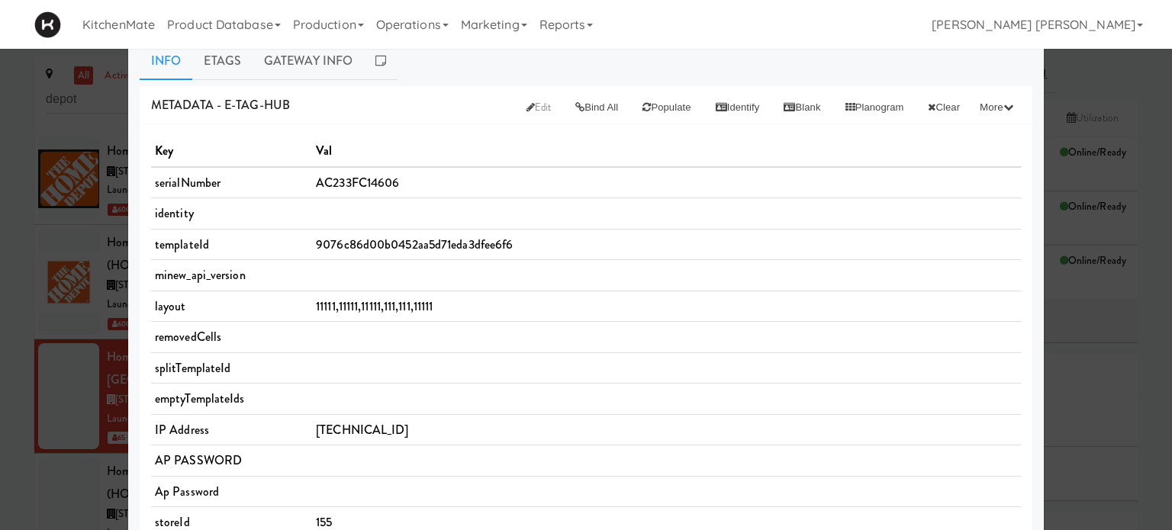
click at [754, 145] on th "Val" at bounding box center [666, 151] width 709 height 31
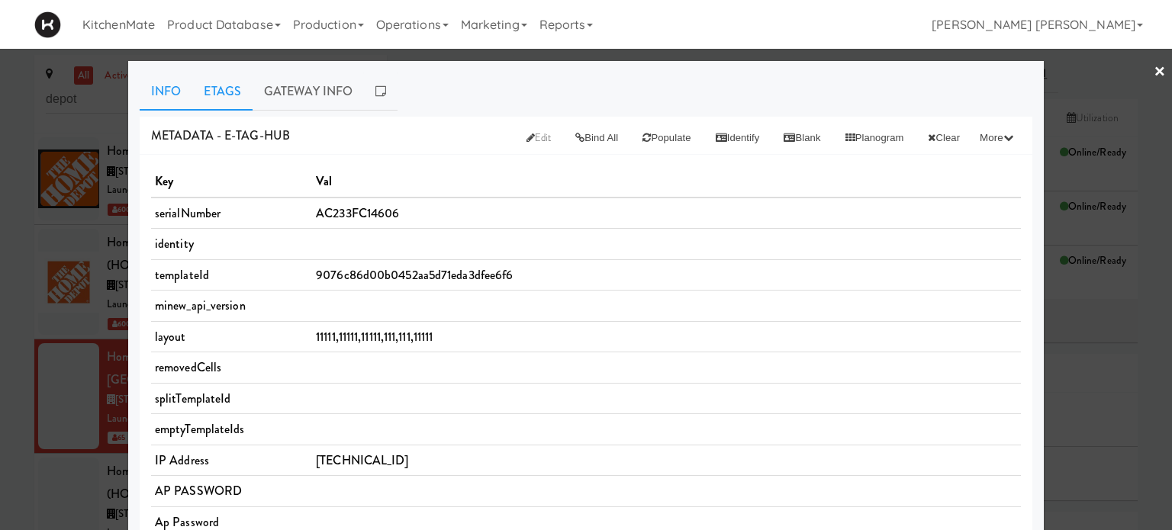
click at [224, 88] on link "Etags" at bounding box center [222, 91] width 60 height 38
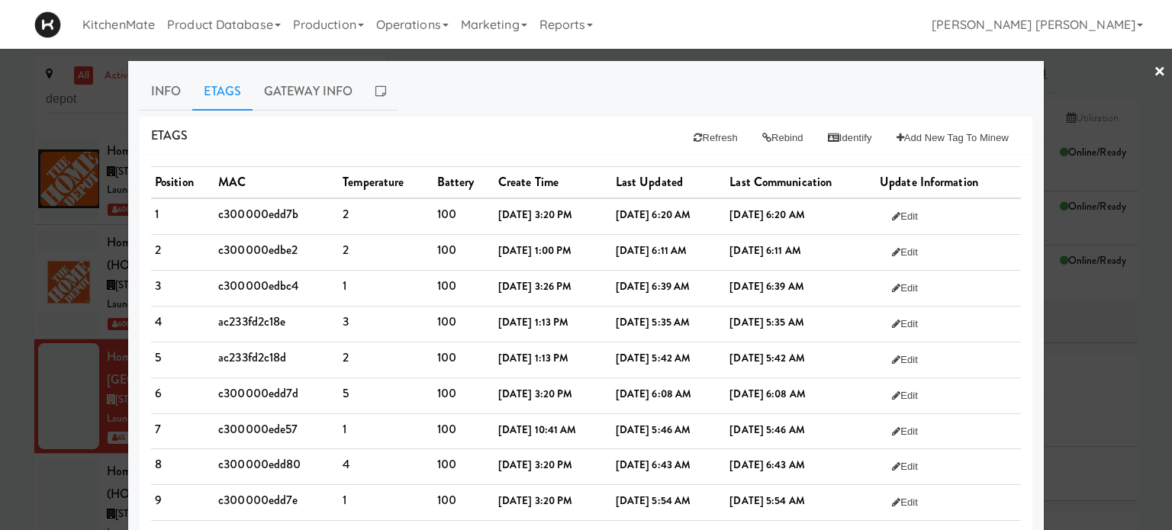
click at [437, 140] on div "Etags Refresh Rebind Identify Add New Tag to Minew" at bounding box center [586, 136] width 892 height 39
click at [304, 82] on link "Gateway Info" at bounding box center [307, 91] width 111 height 38
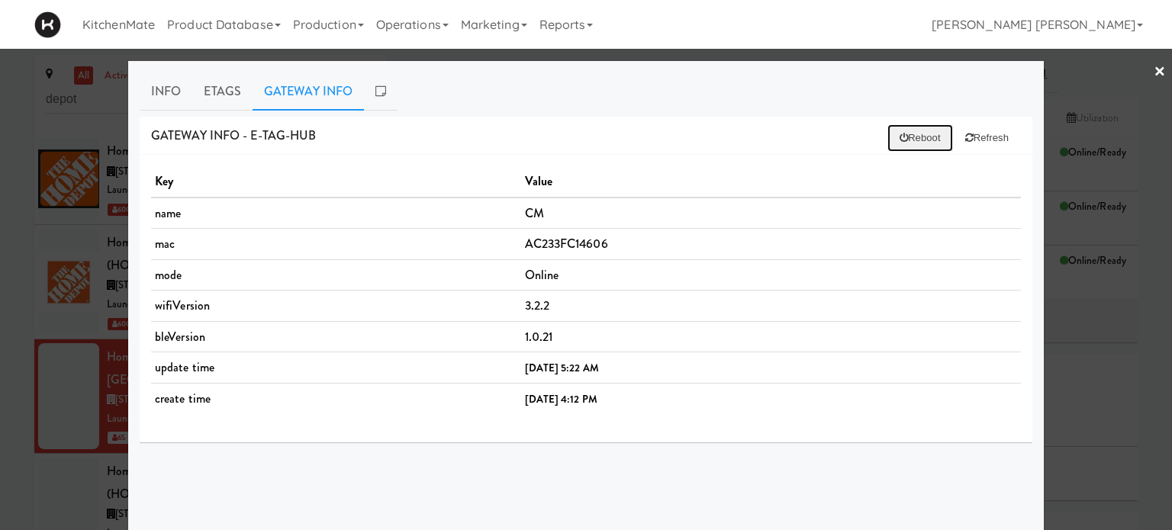
click at [909, 140] on button "Reboot" at bounding box center [920, 137] width 66 height 27
click at [207, 94] on link "Etags" at bounding box center [222, 91] width 60 height 38
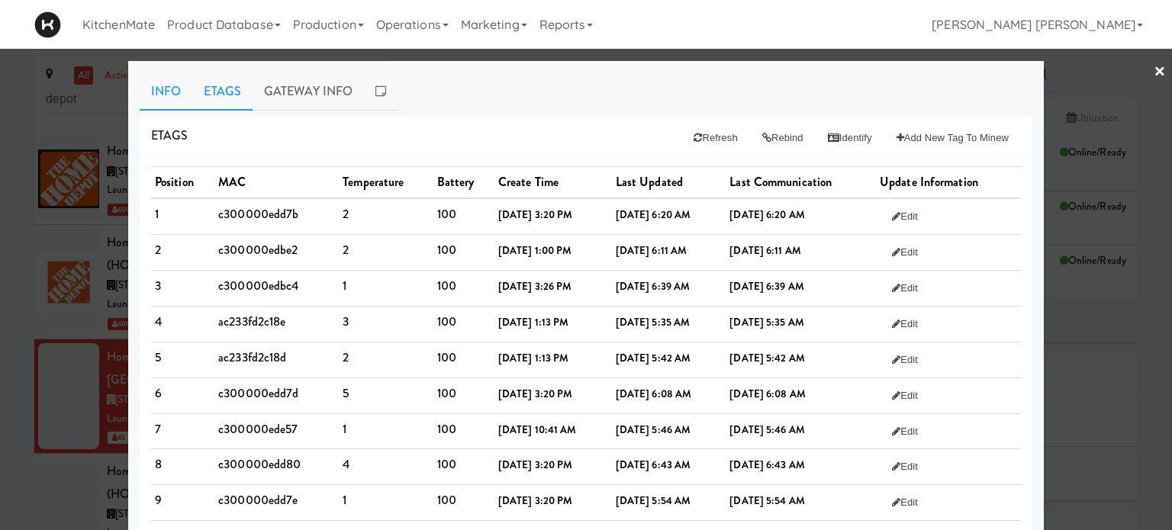
click at [153, 86] on link "Info" at bounding box center [166, 91] width 53 height 38
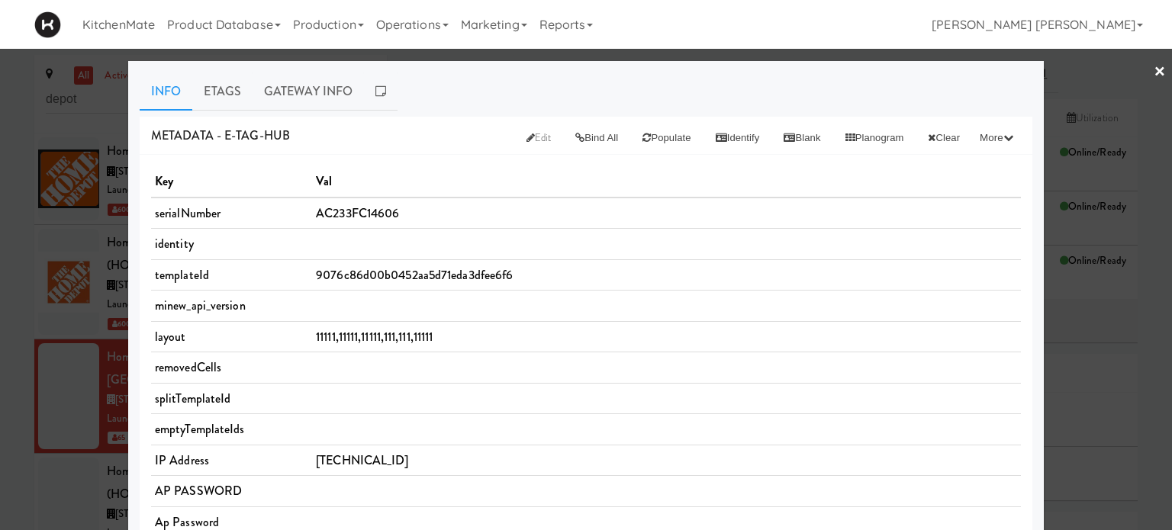
click at [1153, 69] on link "×" at bounding box center [1159, 72] width 12 height 47
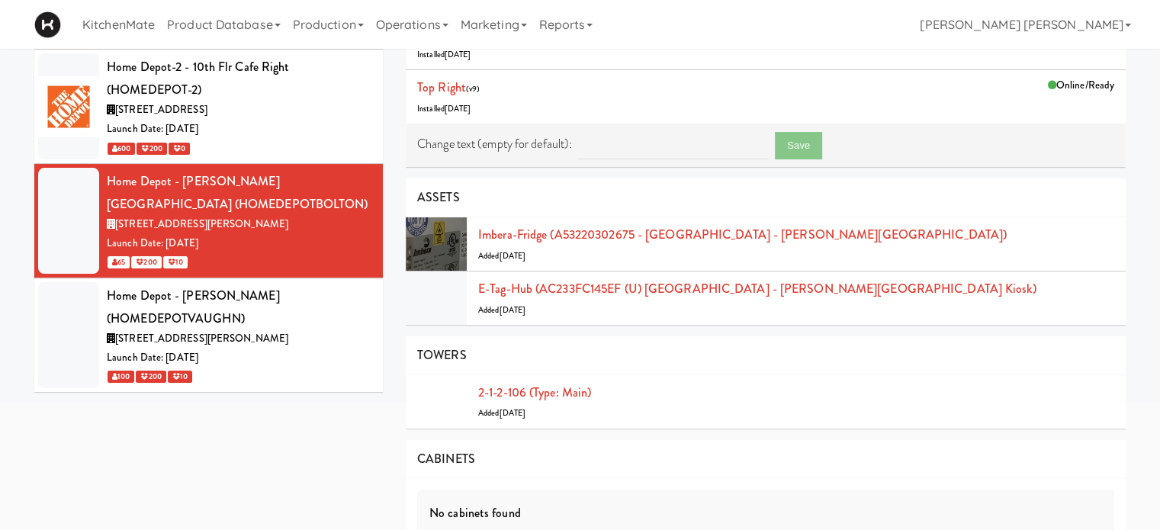
scroll to position [178, 0]
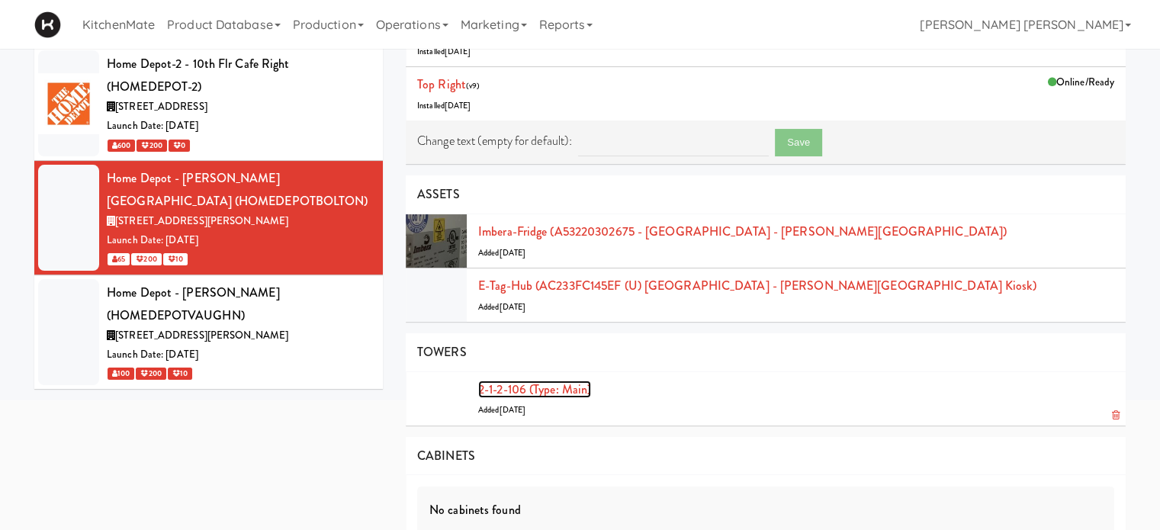
click at [549, 391] on link "2-1-2-106 (type: main)" at bounding box center [534, 390] width 113 height 18
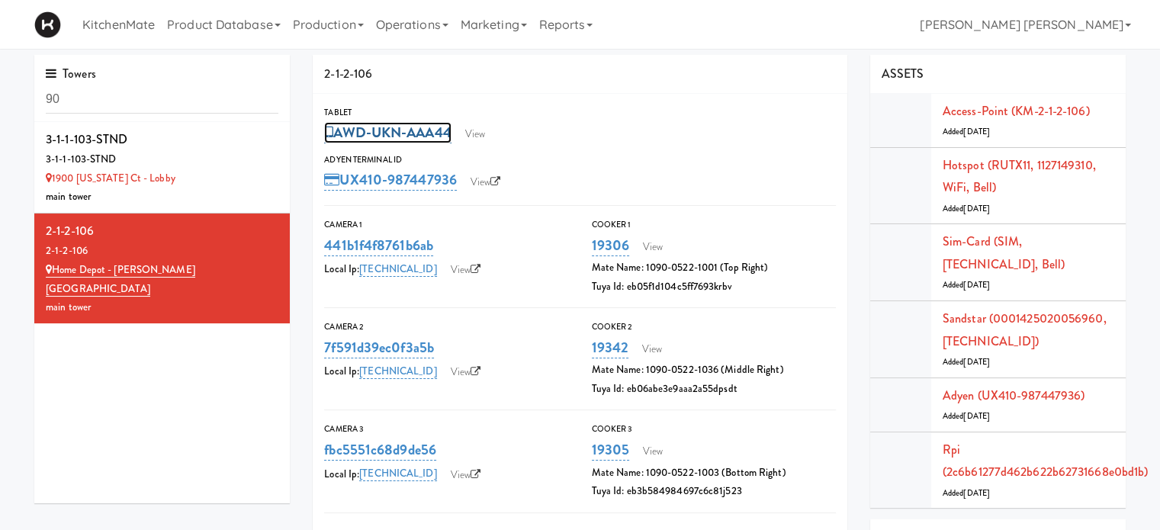
click at [391, 130] on link "AWD-UKN-AAA44" at bounding box center [387, 132] width 127 height 21
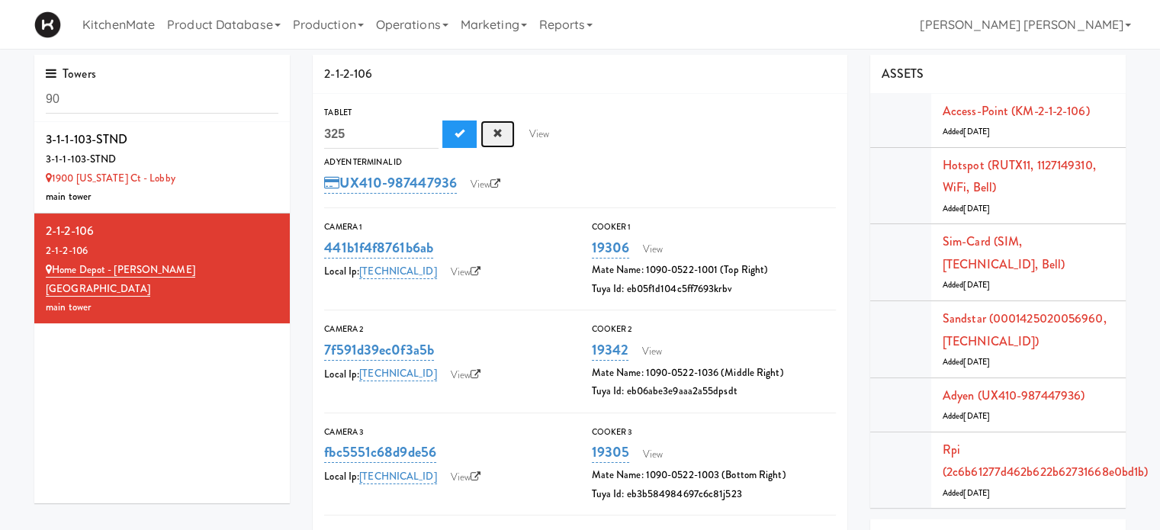
click at [494, 132] on span "Cancel" at bounding box center [498, 133] width 10 height 10
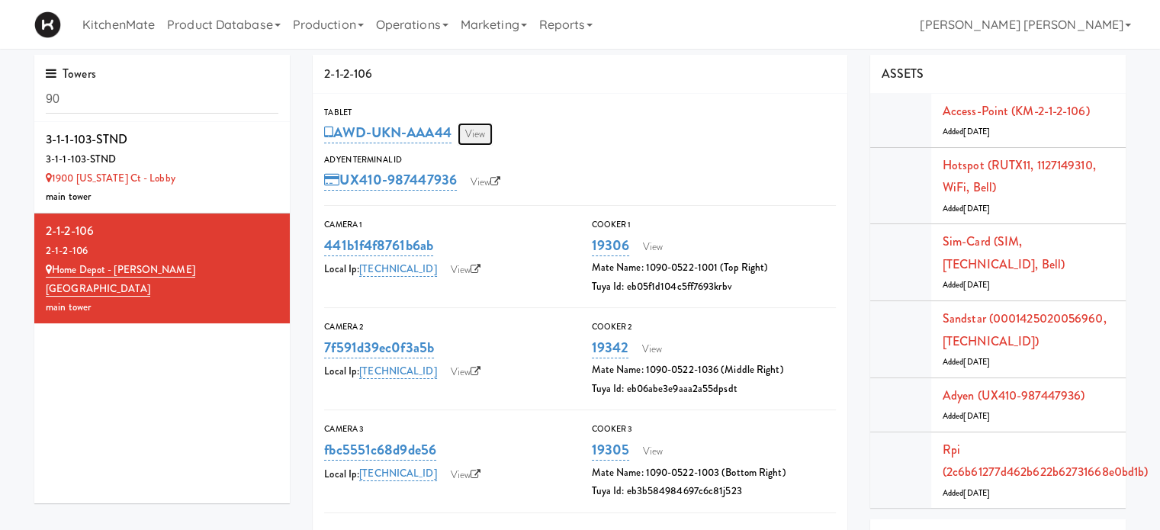
click at [481, 130] on link "View" at bounding box center [475, 134] width 35 height 23
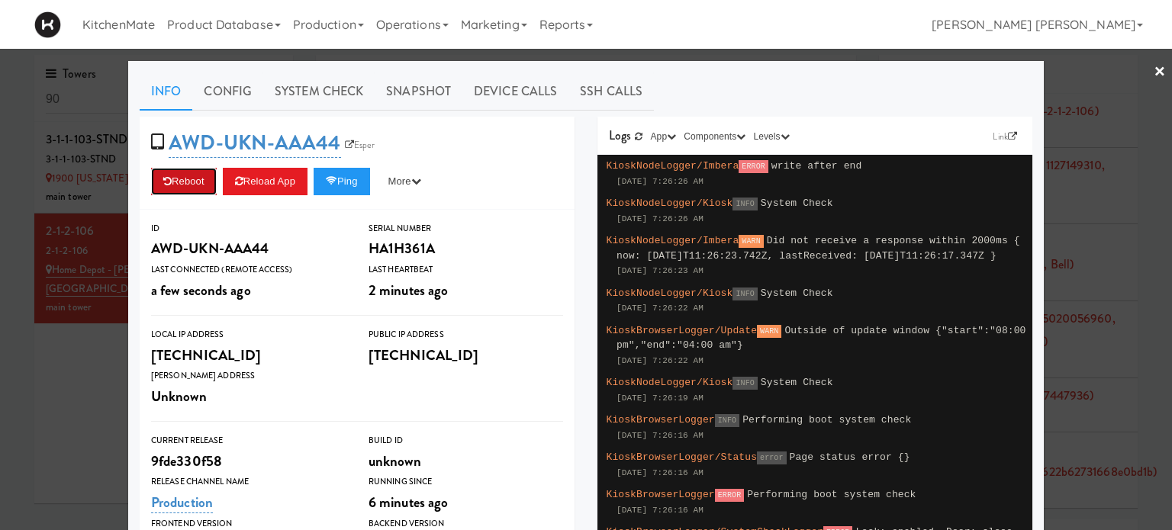
click at [186, 180] on button "Reboot" at bounding box center [184, 181] width 66 height 27
click at [220, 85] on link "Config" at bounding box center [227, 91] width 71 height 38
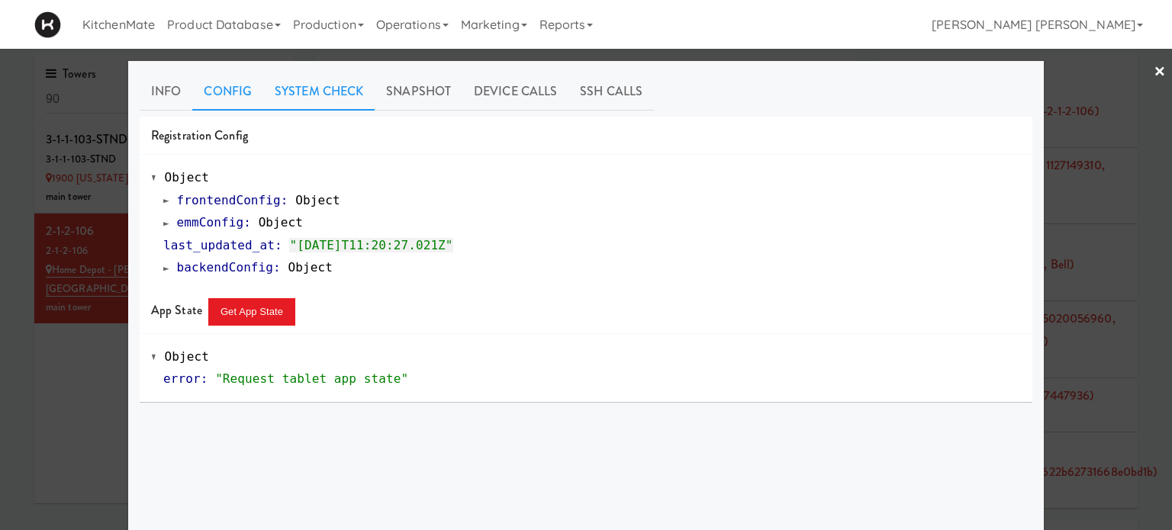
click at [284, 89] on link "System Check" at bounding box center [318, 91] width 111 height 38
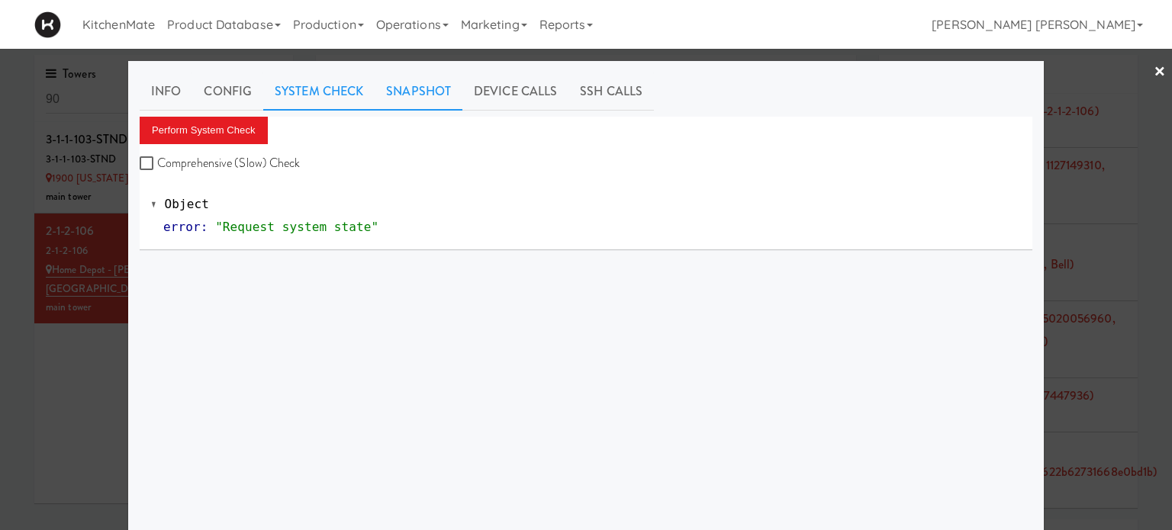
click at [399, 91] on link "Snapshot" at bounding box center [418, 91] width 88 height 38
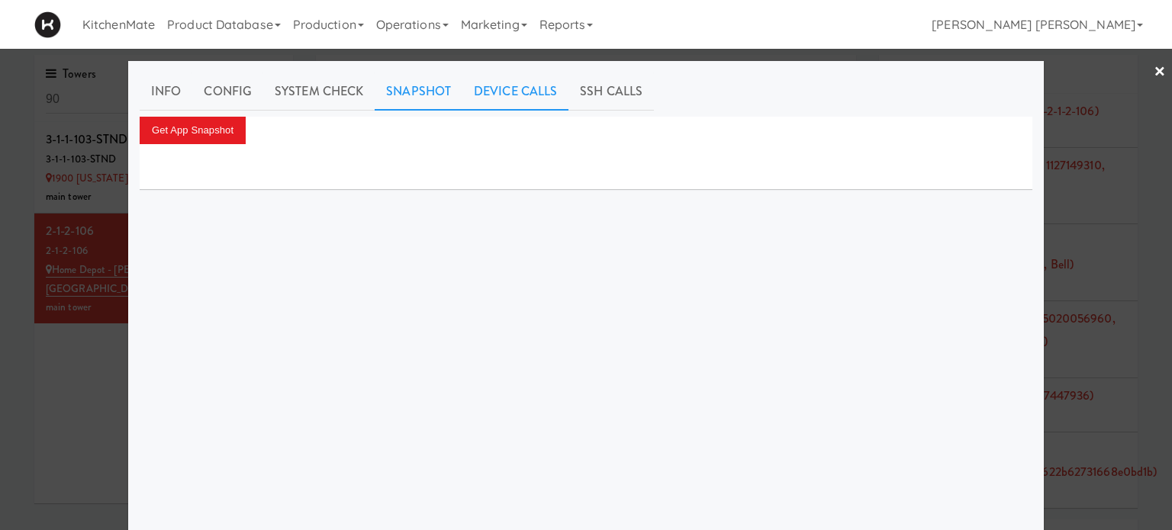
click at [484, 94] on link "Device Calls" at bounding box center [515, 91] width 106 height 38
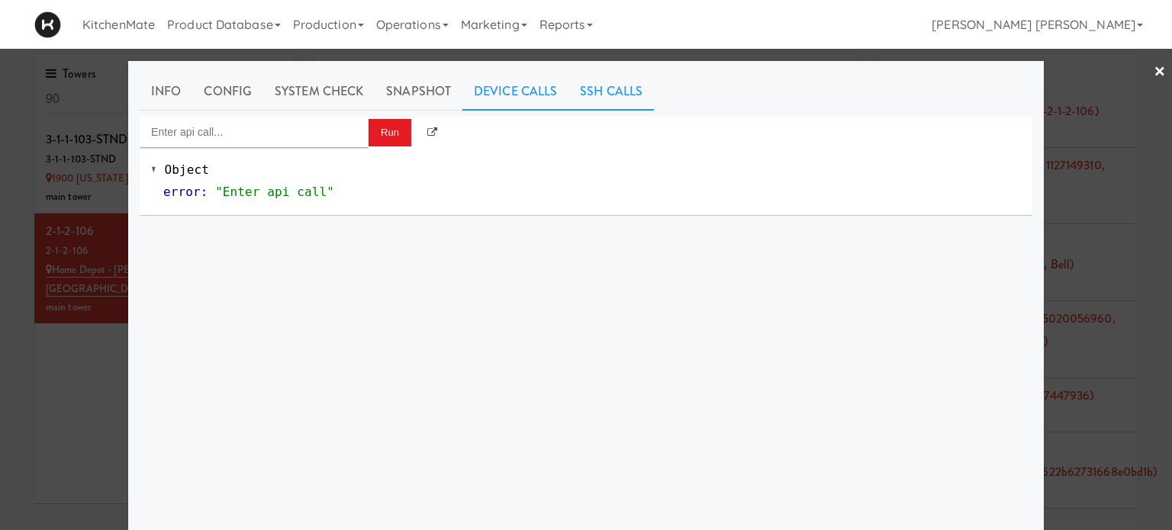
click at [588, 91] on link "SSH Calls" at bounding box center [610, 91] width 85 height 38
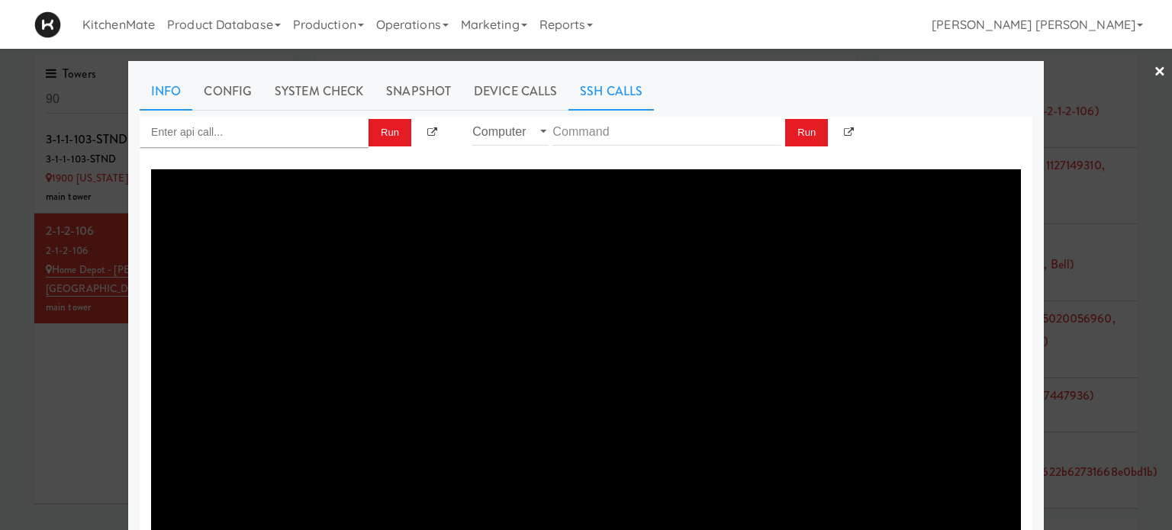
click at [157, 82] on link "Info" at bounding box center [166, 91] width 53 height 38
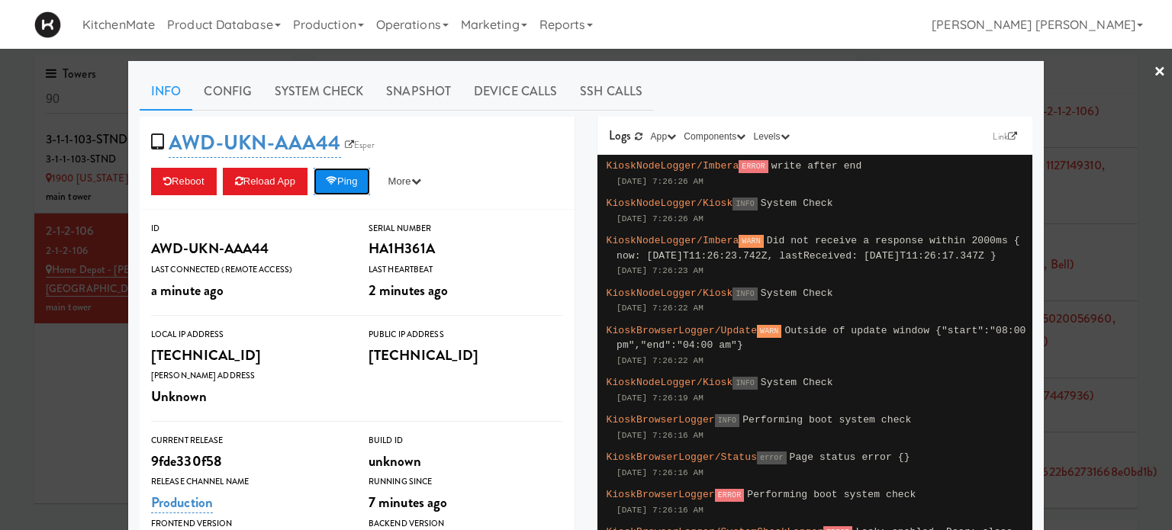
click at [349, 185] on button "Ping" at bounding box center [341, 181] width 56 height 27
click at [346, 172] on button "Ping" at bounding box center [341, 181] width 56 height 27
click at [1153, 66] on link "×" at bounding box center [1159, 72] width 12 height 47
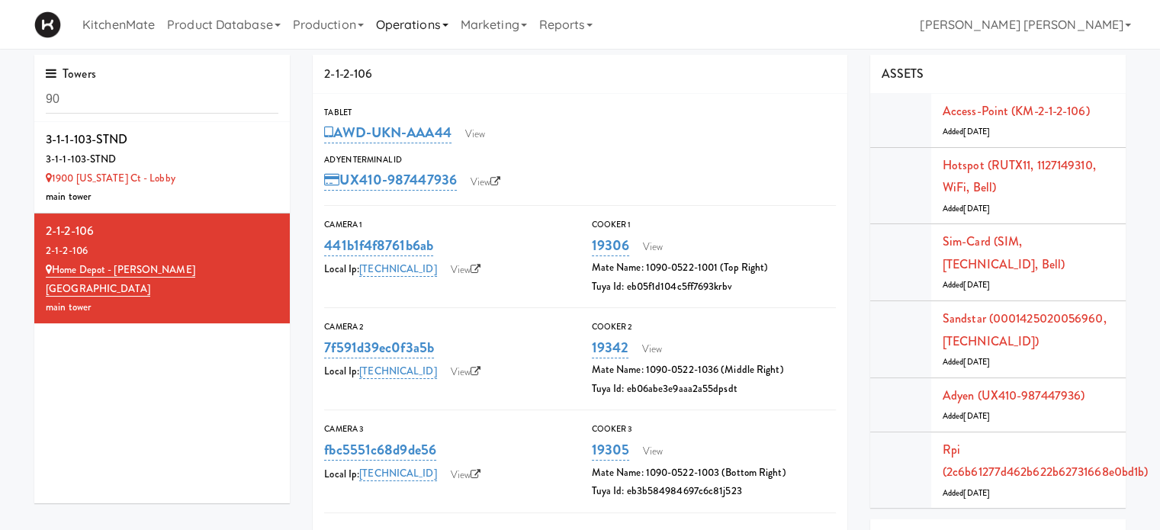
click at [410, 24] on link "Operations" at bounding box center [412, 24] width 85 height 49
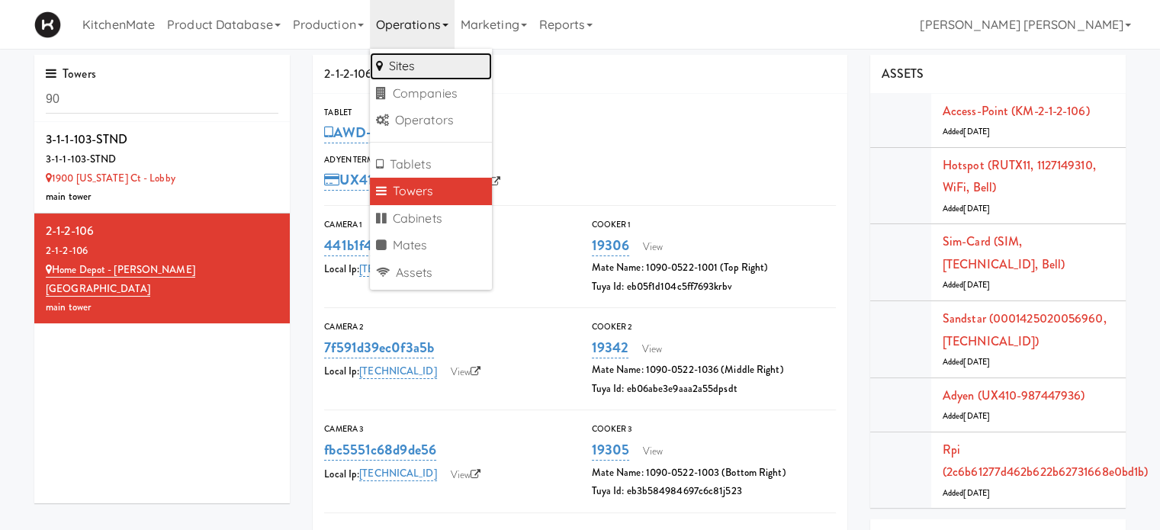
click at [408, 66] on link "Sites" at bounding box center [431, 66] width 122 height 27
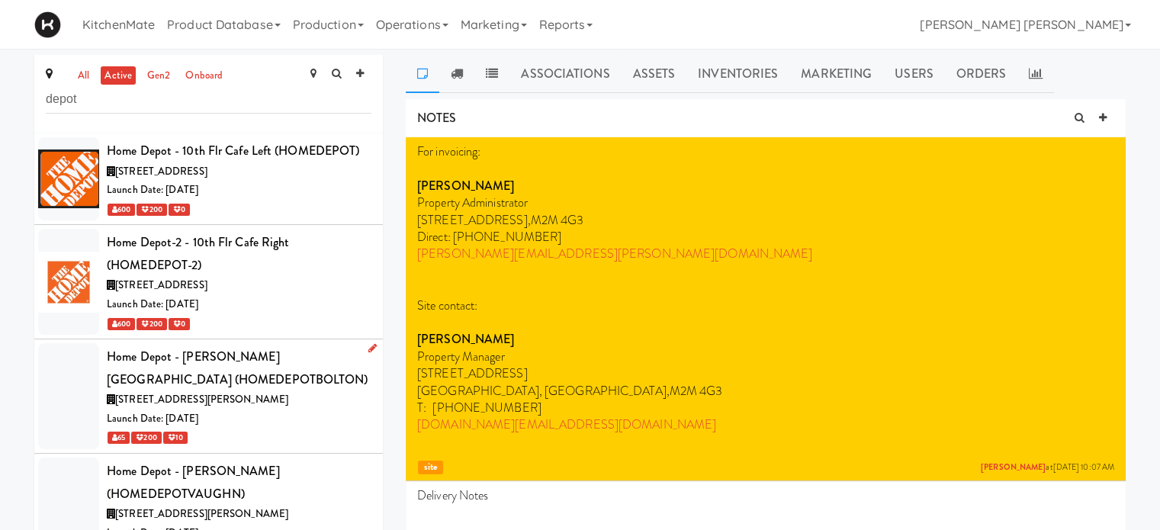
type input "depot"
click at [235, 378] on div "Home Depot - [PERSON_NAME][GEOGRAPHIC_DATA] (HOMEDEPOTBOLTON)" at bounding box center [239, 368] width 265 height 45
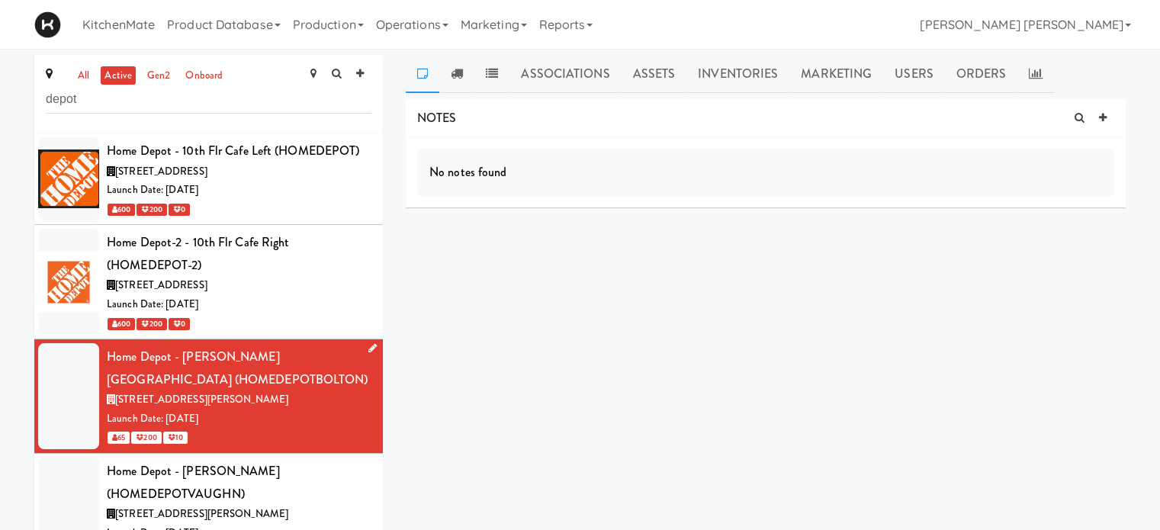
click at [368, 352] on icon at bounding box center [372, 348] width 8 height 10
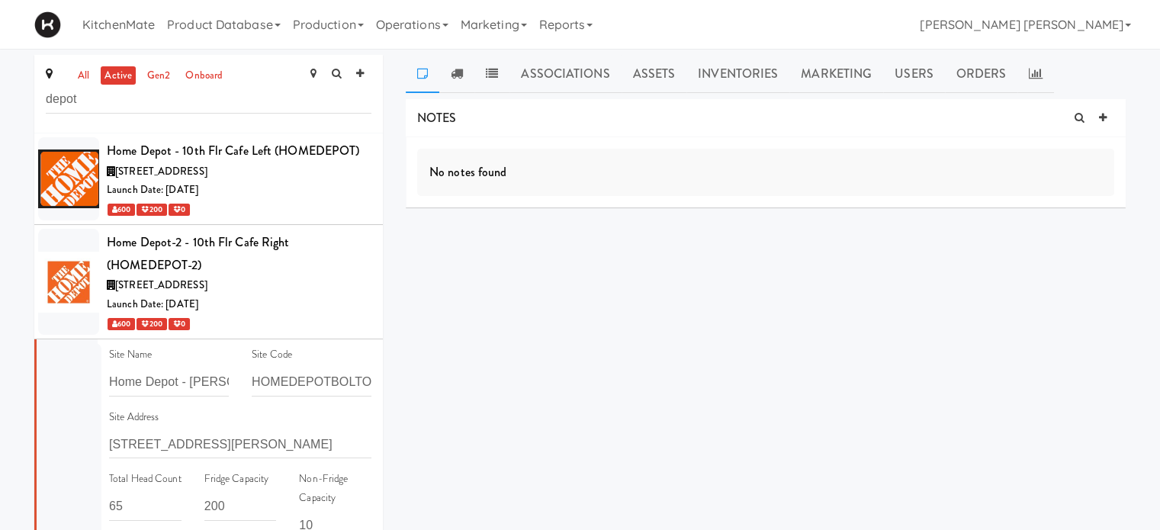
click at [0, 314] on div "all active gen2 onboard depot Home Depot - 10th Flr Cafe Left (HOMEDEPOT) 1 Con…" at bounding box center [580, 329] width 1160 height 548
click at [88, 107] on input "depot" at bounding box center [209, 99] width 326 height 28
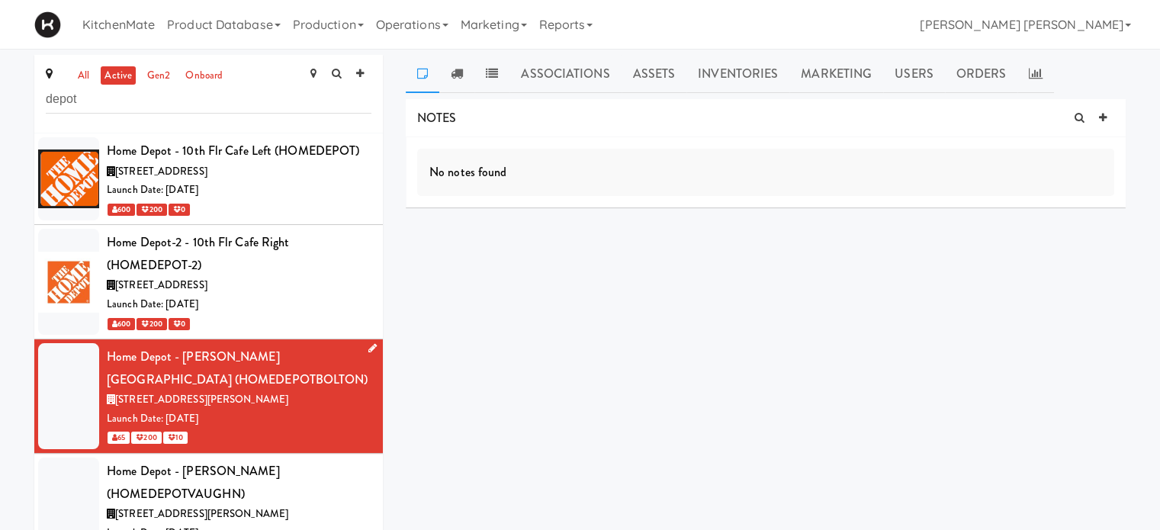
click at [362, 353] on link at bounding box center [369, 348] width 14 height 19
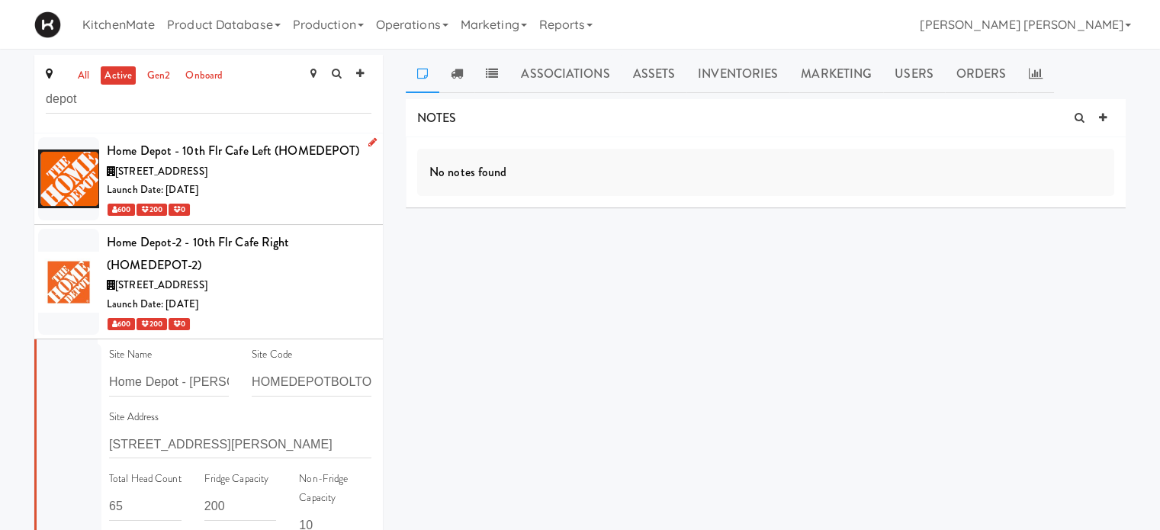
click at [271, 167] on div "[STREET_ADDRESS]" at bounding box center [239, 171] width 265 height 19
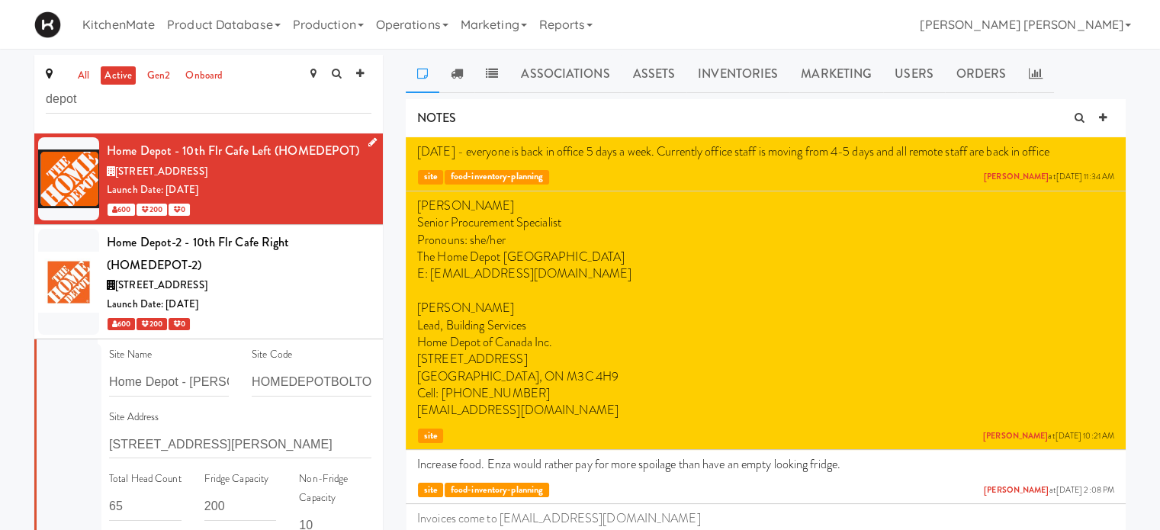
click at [368, 144] on icon at bounding box center [372, 142] width 8 height 10
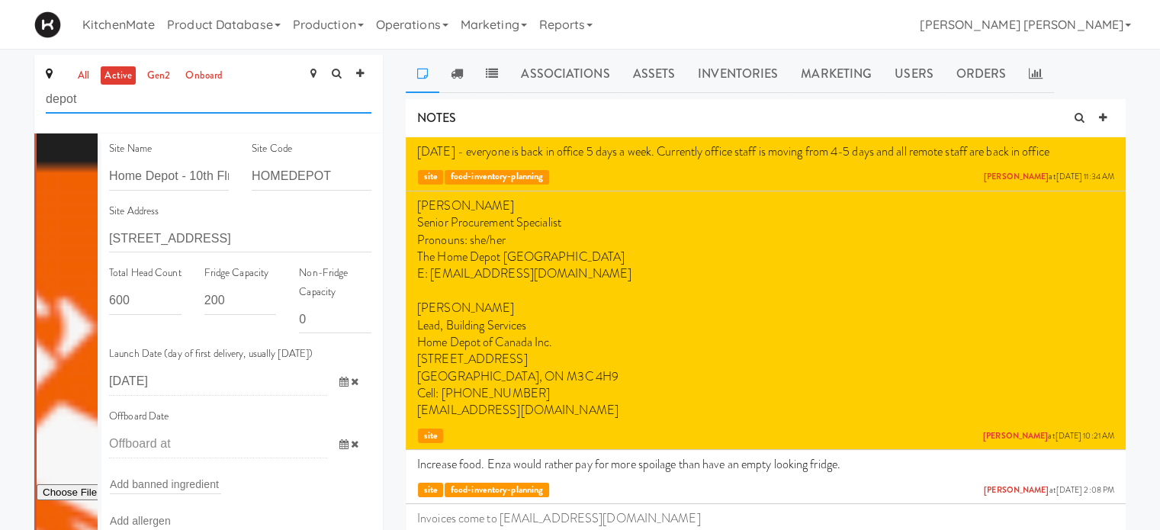
click at [111, 99] on input "depot" at bounding box center [209, 99] width 326 height 28
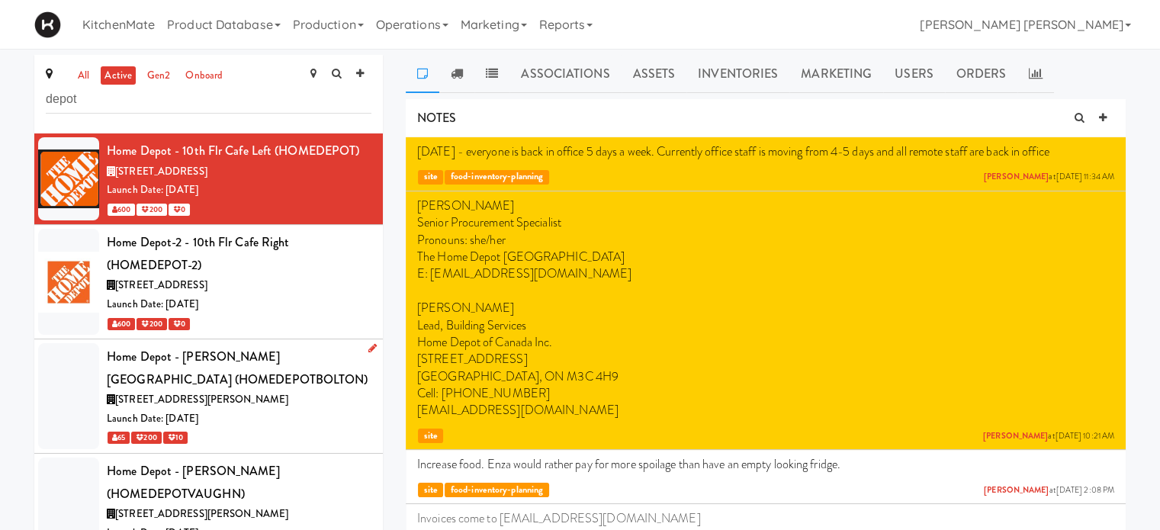
click at [314, 364] on div "Home Depot - [PERSON_NAME][GEOGRAPHIC_DATA] (HOMEDEPOTBOLTON)" at bounding box center [239, 368] width 265 height 45
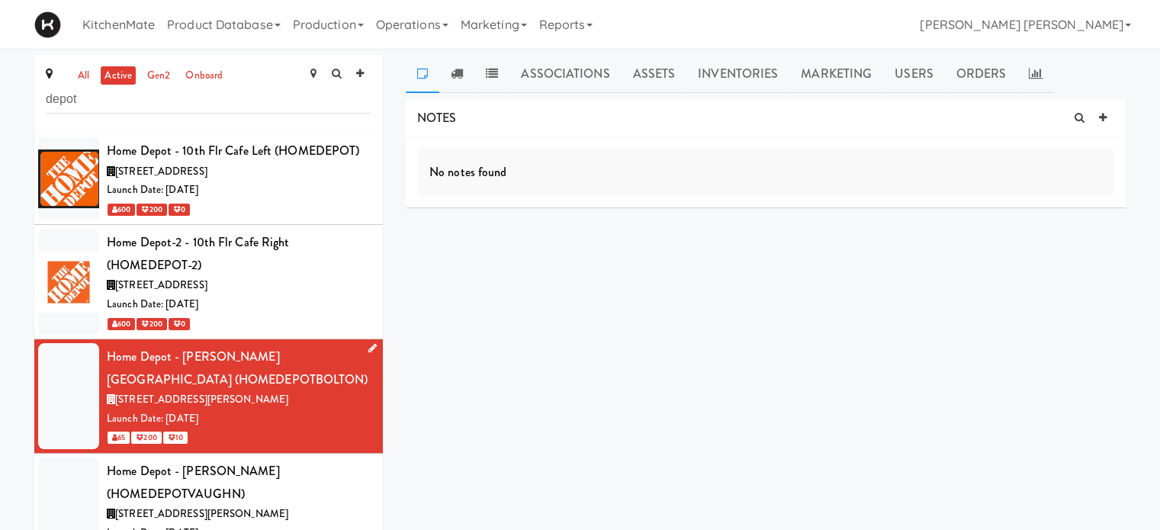
click at [368, 346] on icon at bounding box center [372, 348] width 8 height 10
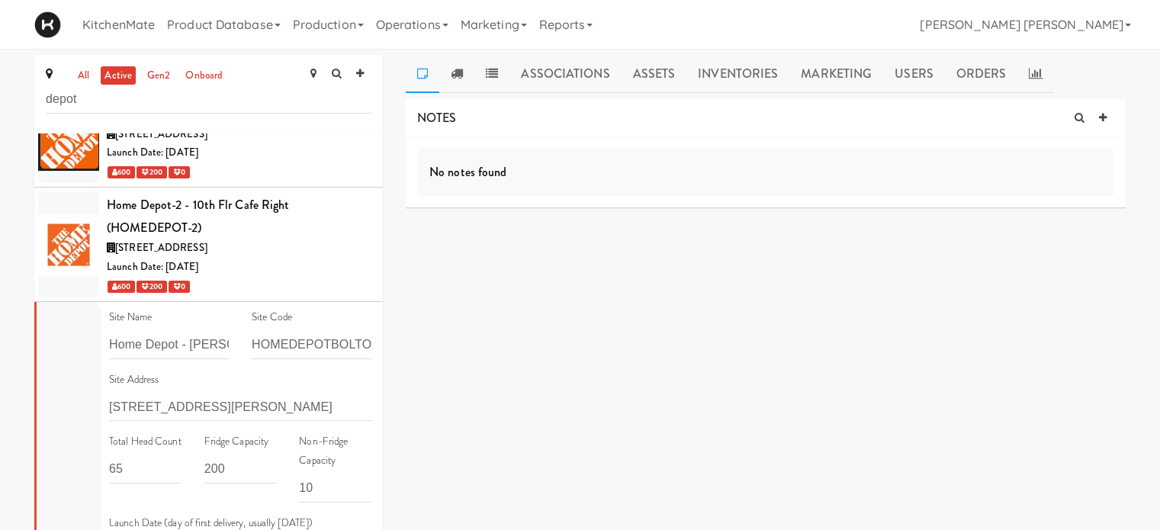
scroll to position [25, 0]
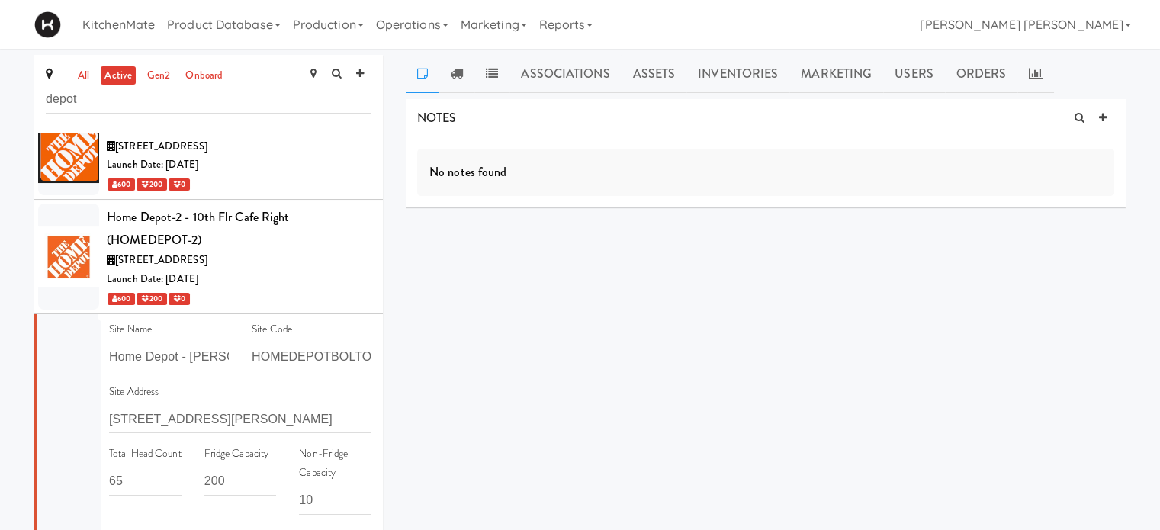
click at [0, 391] on div "all active gen2 onboard depot Home Depot - 10th Flr Cafe Left (HOMEDEPOT) 1 Con…" at bounding box center [580, 329] width 1160 height 548
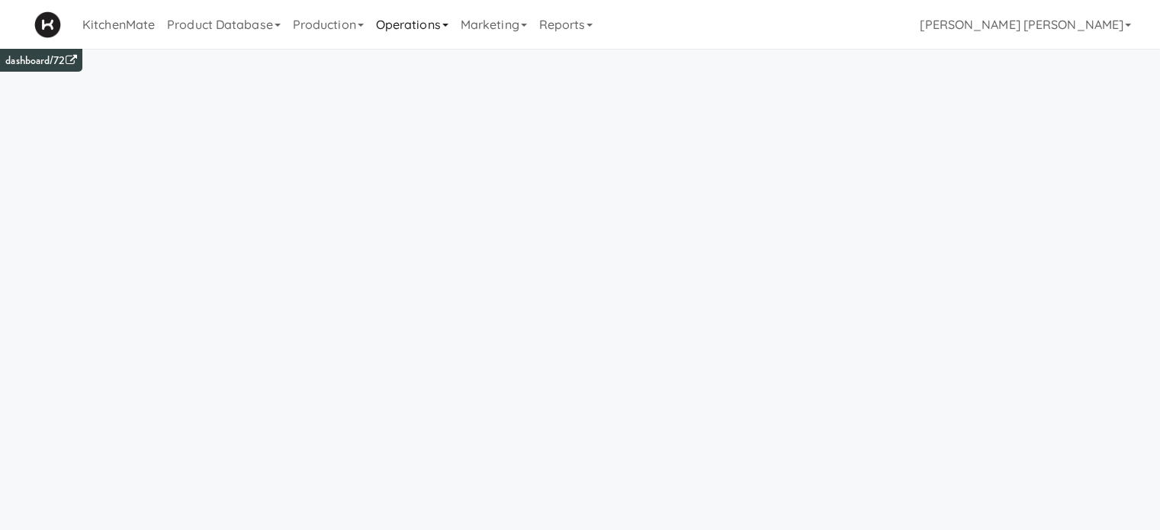
click at [413, 34] on link "Operations" at bounding box center [412, 24] width 85 height 49
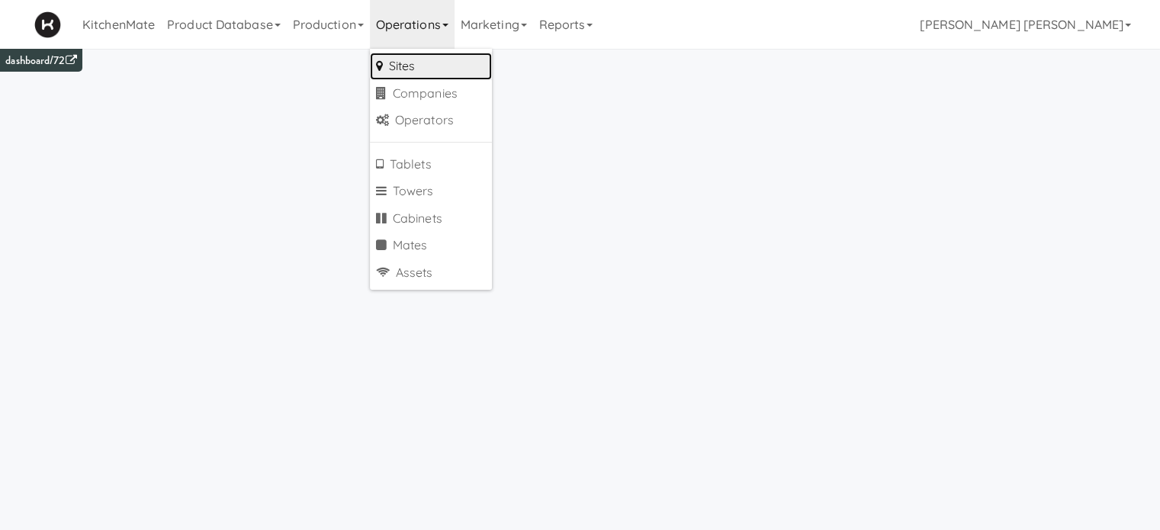
click at [414, 66] on link "Sites" at bounding box center [431, 66] width 122 height 27
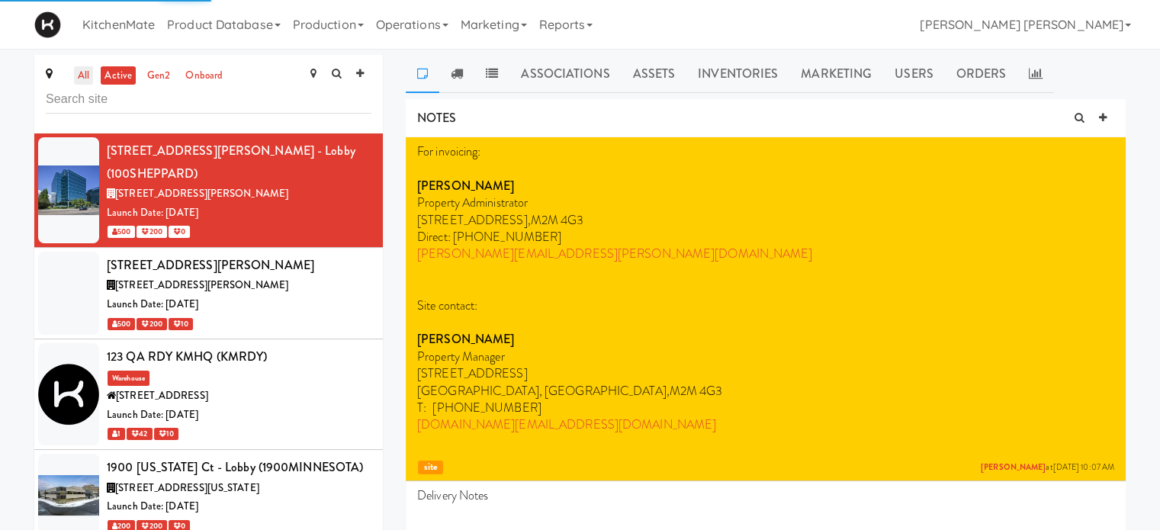
click at [86, 76] on link "all" at bounding box center [83, 75] width 19 height 19
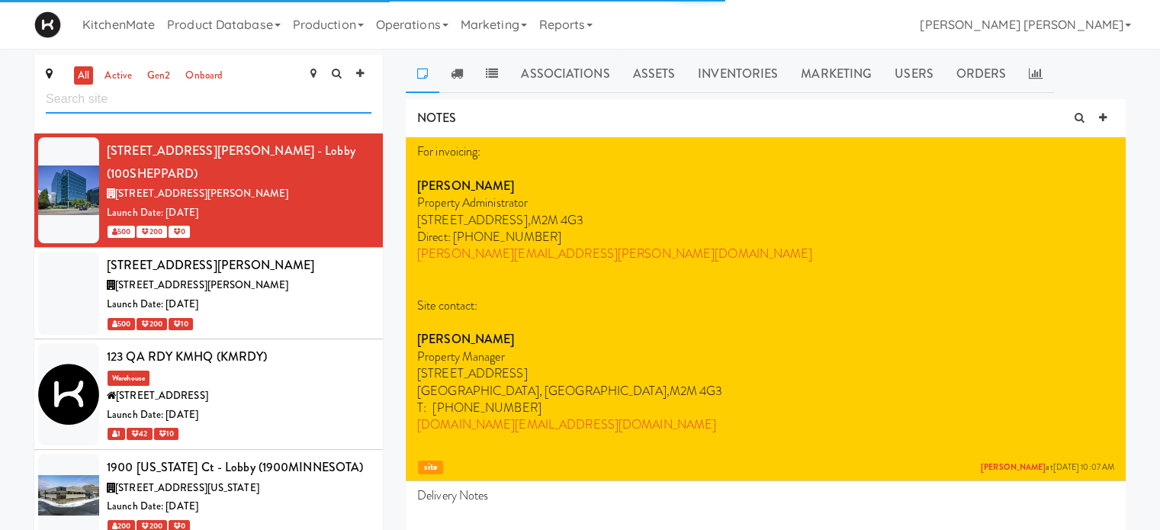
click at [82, 95] on input "text" at bounding box center [209, 99] width 326 height 28
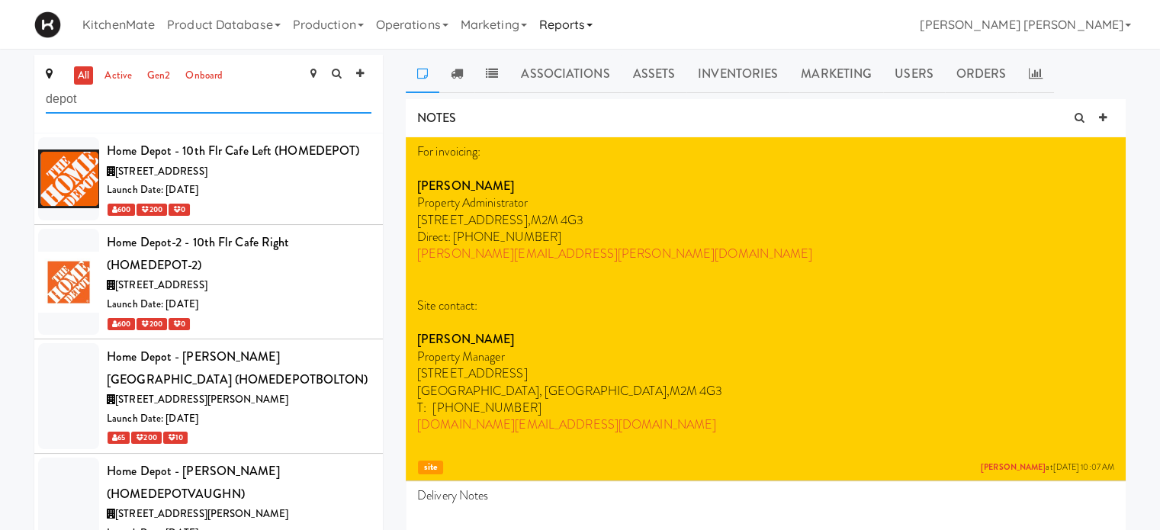
type input "depot"
click at [115, 101] on input "depot" at bounding box center [209, 99] width 326 height 28
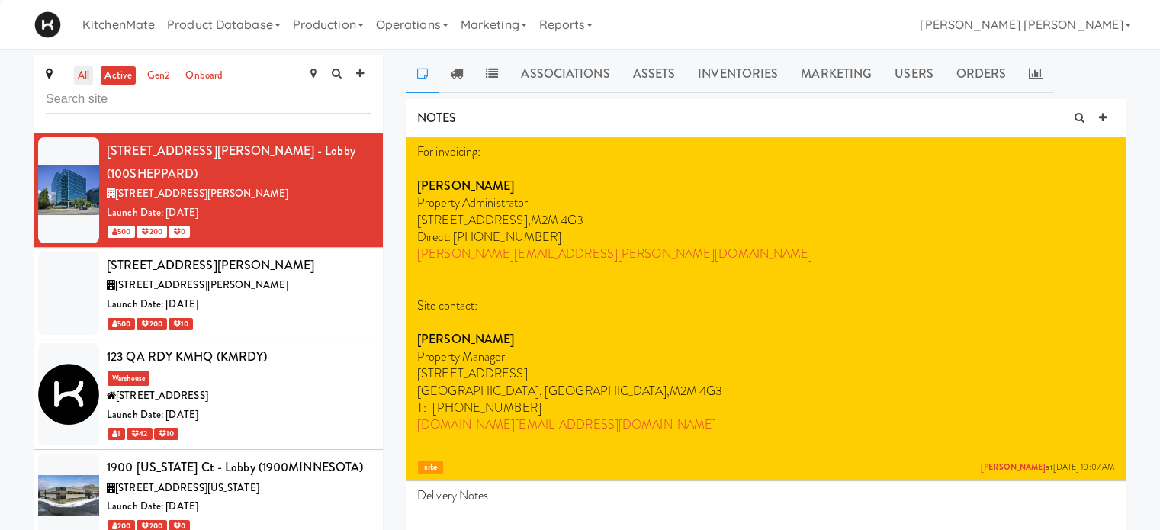
click at [82, 75] on link "all" at bounding box center [83, 75] width 19 height 19
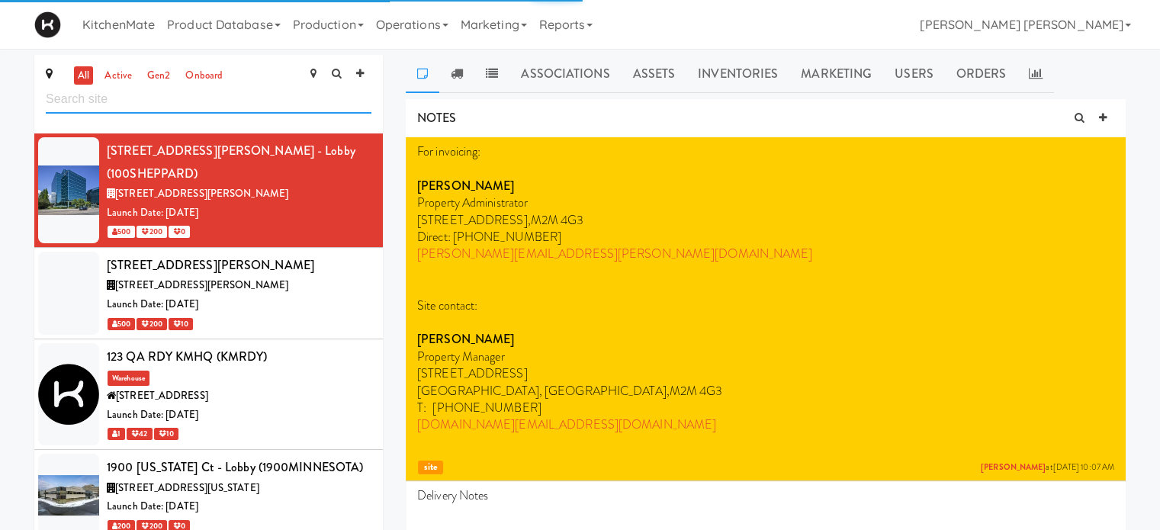
click at [94, 100] on input "text" at bounding box center [209, 99] width 326 height 28
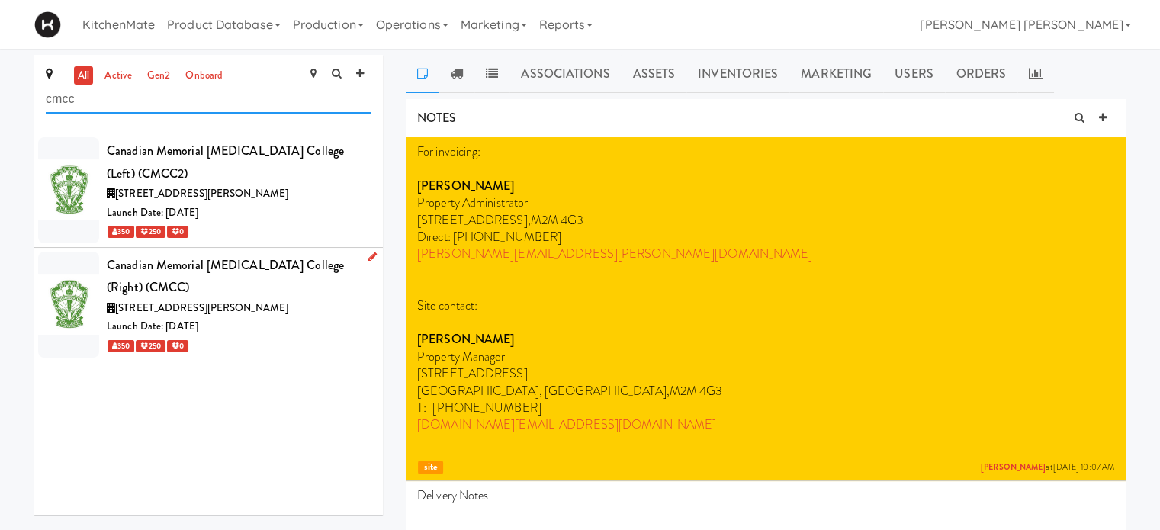
type input "cmcc"
click at [238, 288] on div "Canadian Memorial [MEDICAL_DATA] College (Right) (CMCC)" at bounding box center [239, 276] width 265 height 45
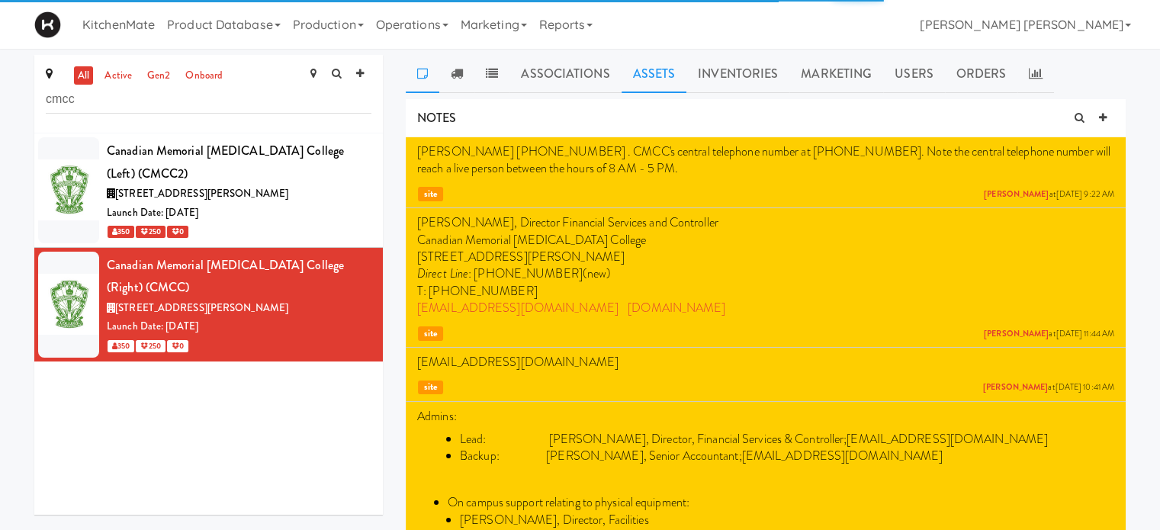
click at [641, 66] on link "Assets" at bounding box center [655, 74] width 66 height 38
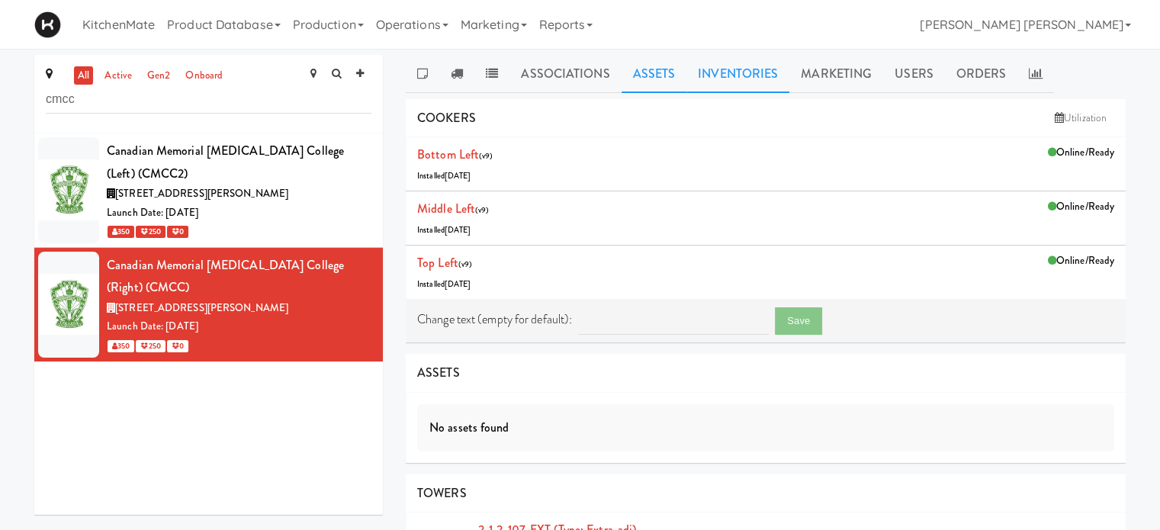
click at [723, 70] on link "Inventories" at bounding box center [737, 74] width 103 height 38
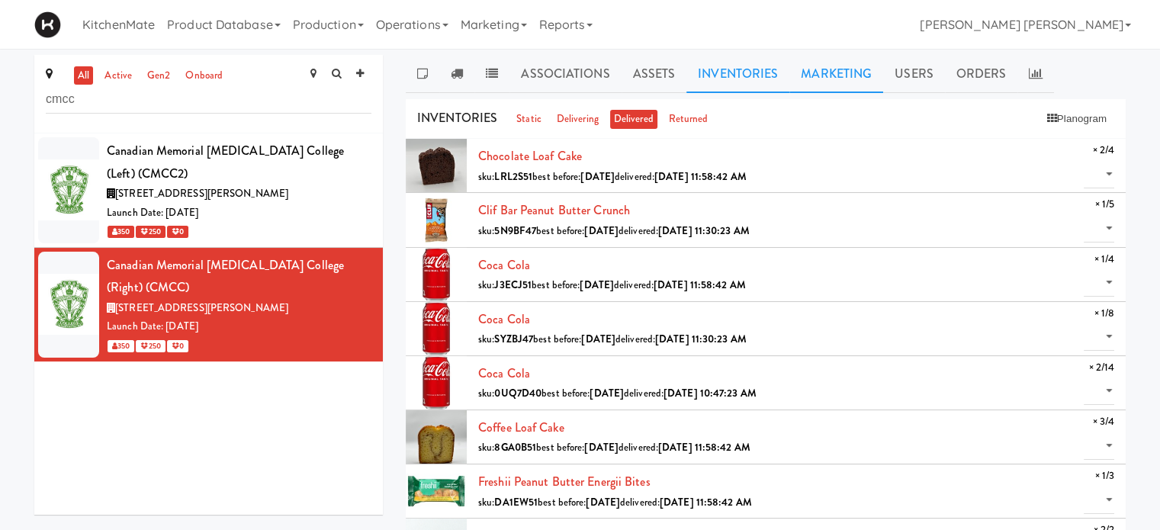
click at [845, 69] on link "Marketing" at bounding box center [836, 74] width 94 height 38
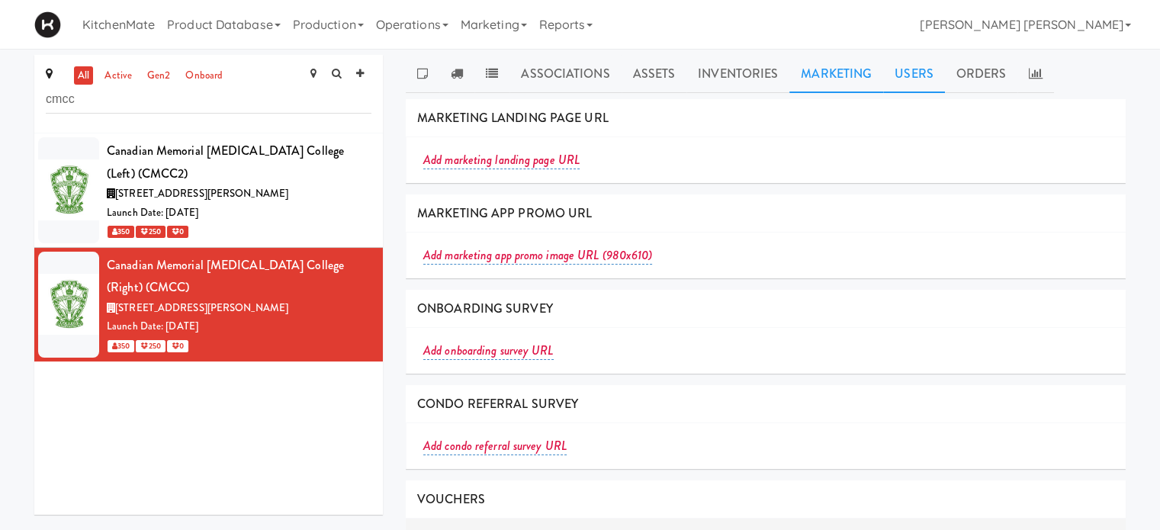
click at [938, 66] on link "Users" at bounding box center [914, 74] width 62 height 38
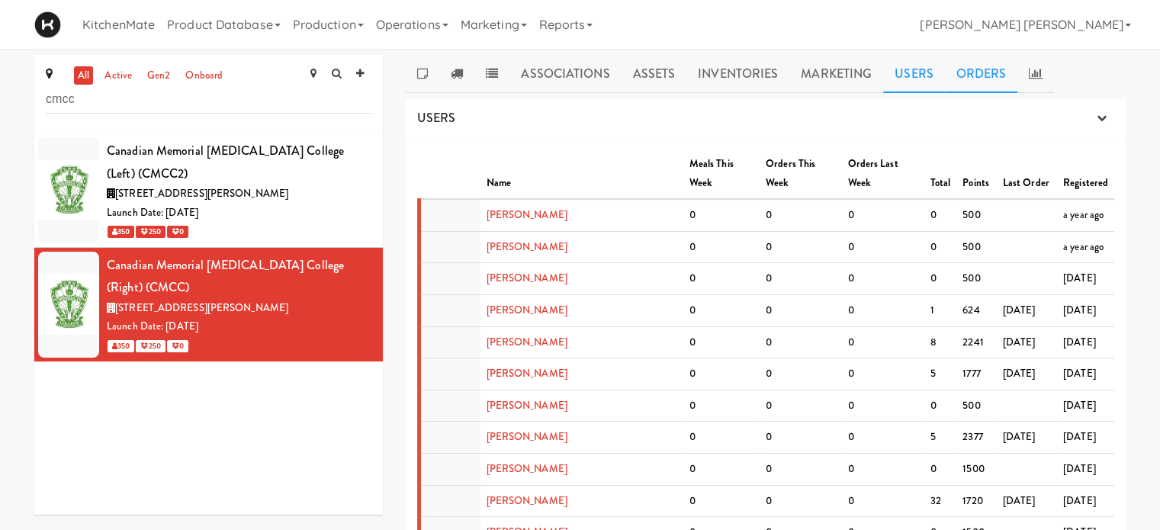
click at [972, 66] on link "Orders" at bounding box center [981, 74] width 73 height 38
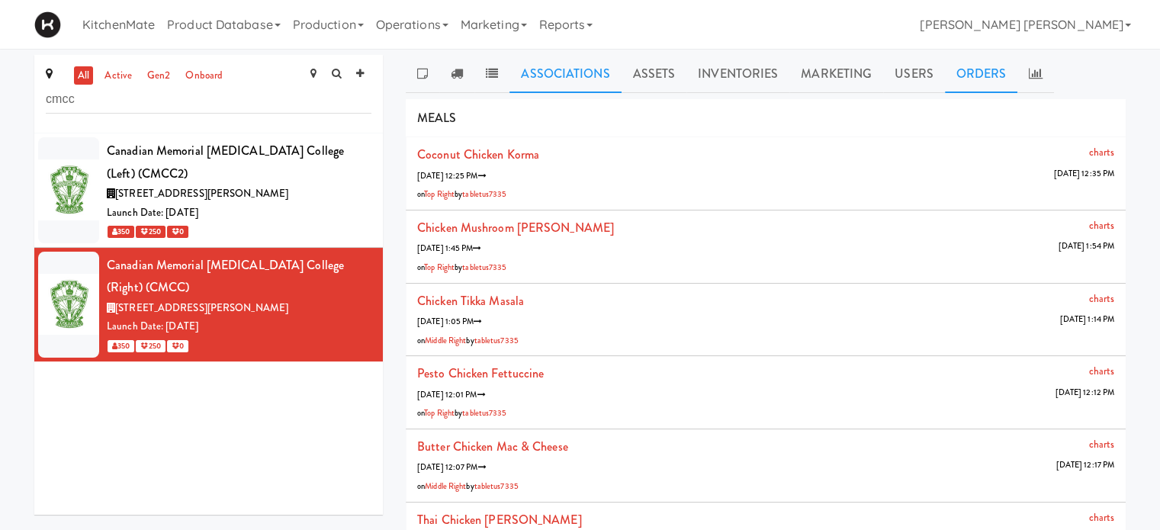
click at [552, 70] on link "Associations" at bounding box center [564, 74] width 111 height 38
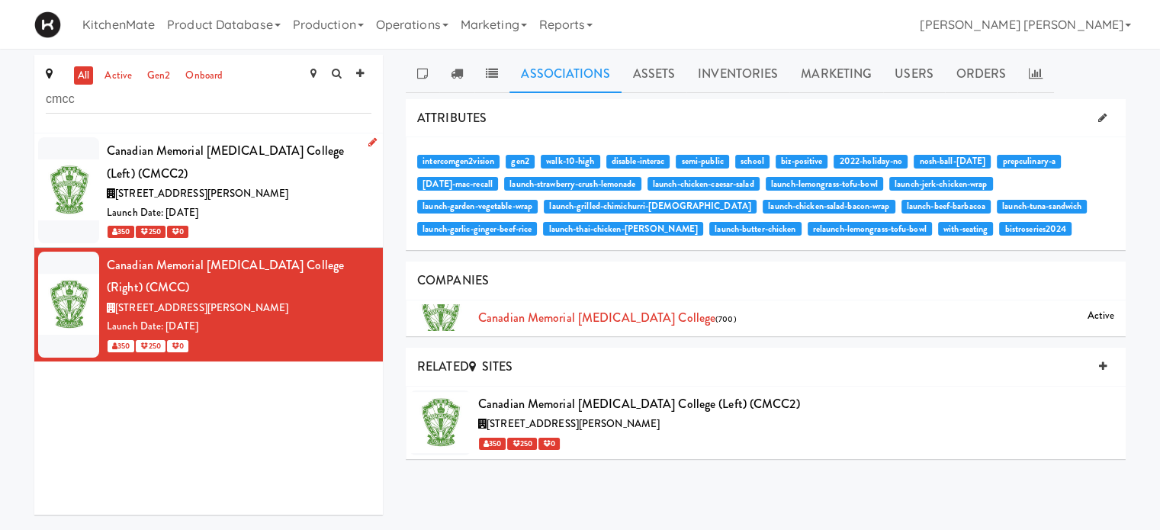
click at [250, 181] on div "Canadian Memorial [MEDICAL_DATA] College (Left) (CMCC2)" at bounding box center [239, 162] width 265 height 45
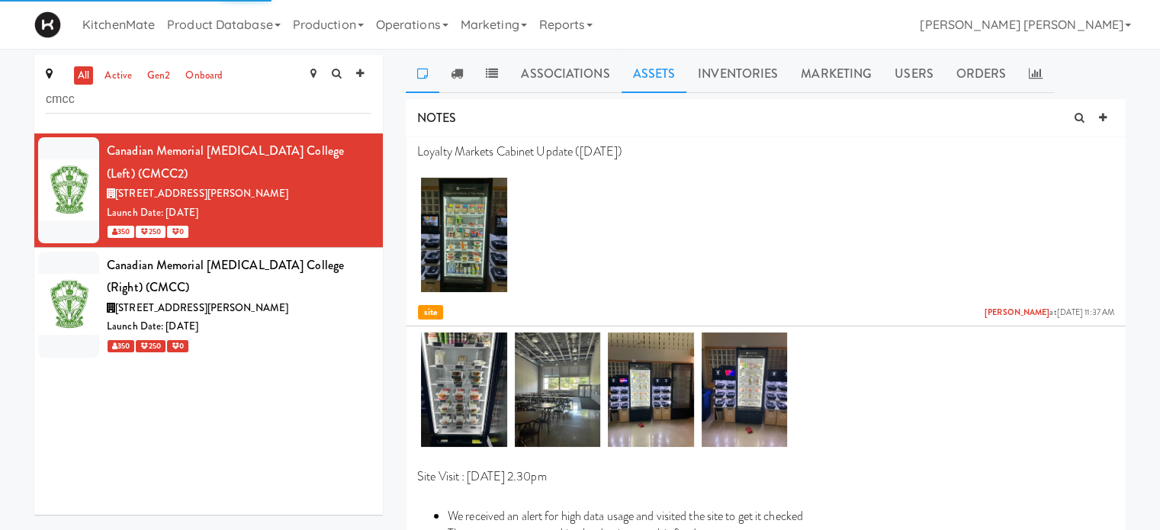
click at [665, 67] on link "Assets" at bounding box center [655, 74] width 66 height 38
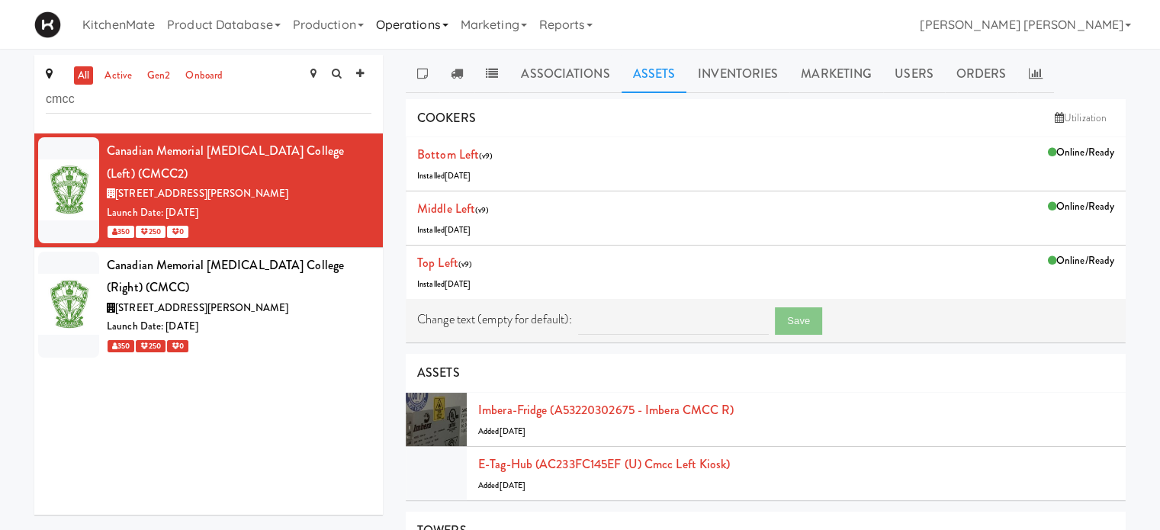
click at [427, 24] on link "Operations" at bounding box center [412, 24] width 85 height 49
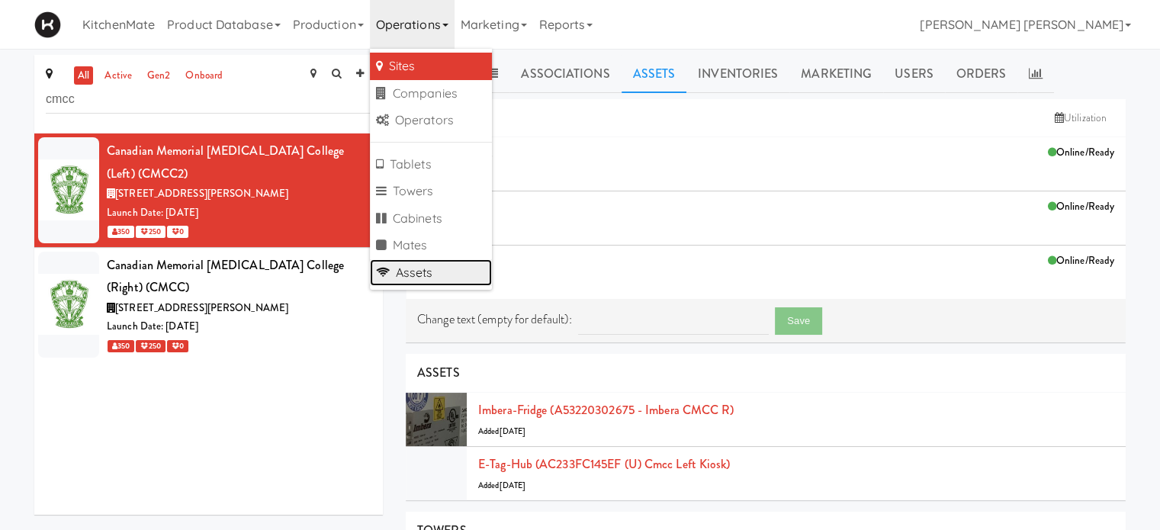
click at [421, 266] on link "Assets" at bounding box center [431, 272] width 122 height 27
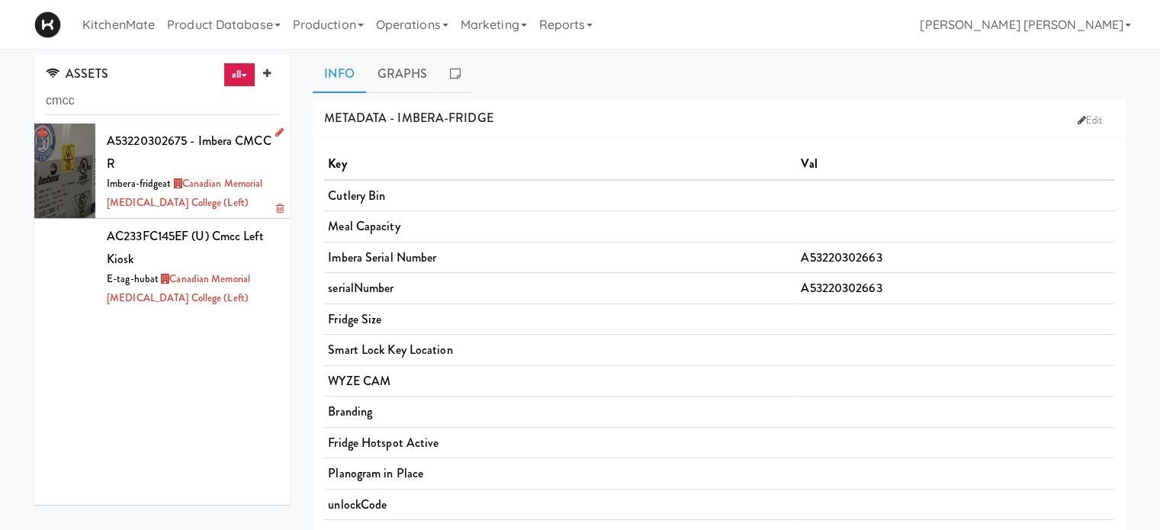
type input "cmcc"
click at [275, 130] on icon at bounding box center [279, 132] width 8 height 10
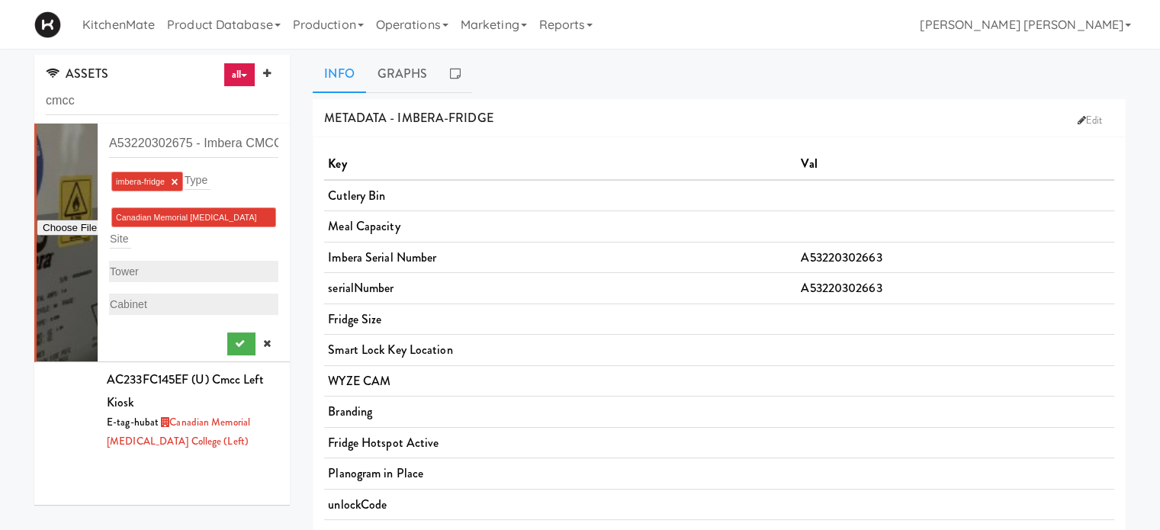
click at [170, 235] on ng-include "Canadian Memorial Chiropractic College (Left) ×" at bounding box center [186, 227] width 141 height 28
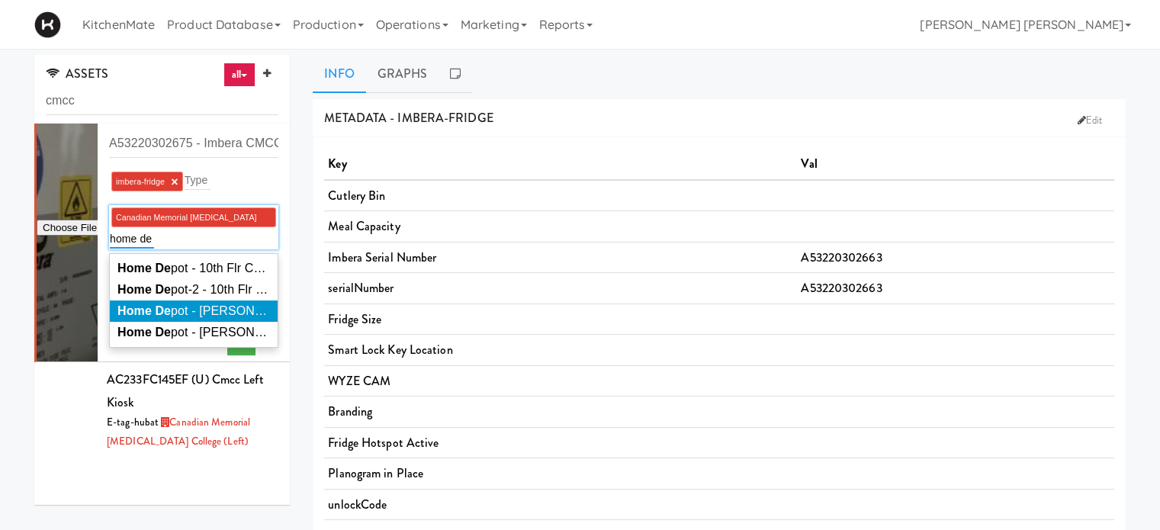
type input "home de"
click at [186, 315] on span "Home De pot - Bolton IC" at bounding box center [272, 310] width 311 height 13
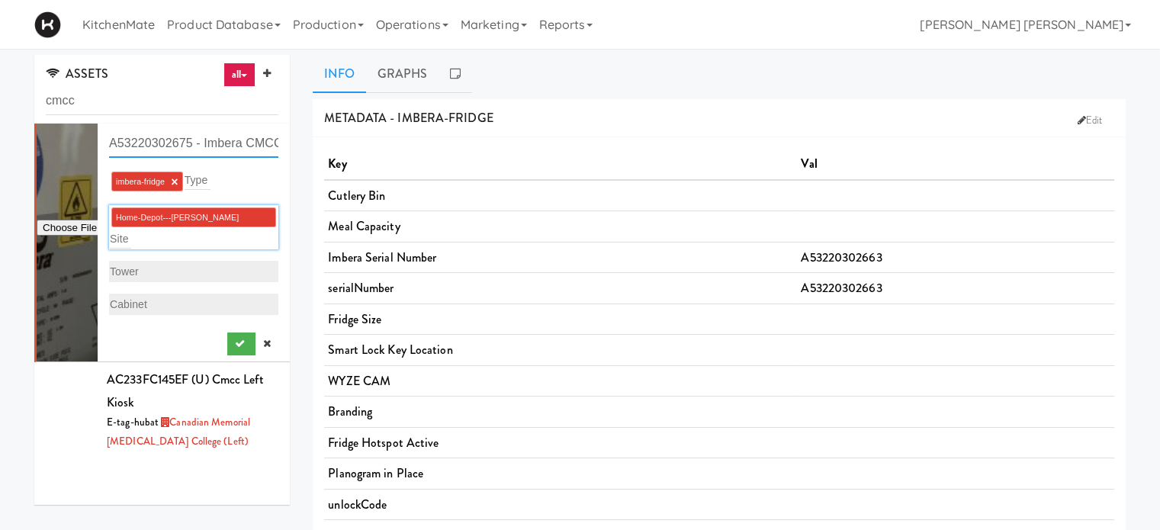
click at [235, 140] on input "A53220302675 - Imbera CMCC R" at bounding box center [193, 144] width 169 height 28
type input "A53220302675 - Imbera Home Depot - Bolton IC"
click at [235, 339] on icon "submit" at bounding box center [240, 344] width 10 height 10
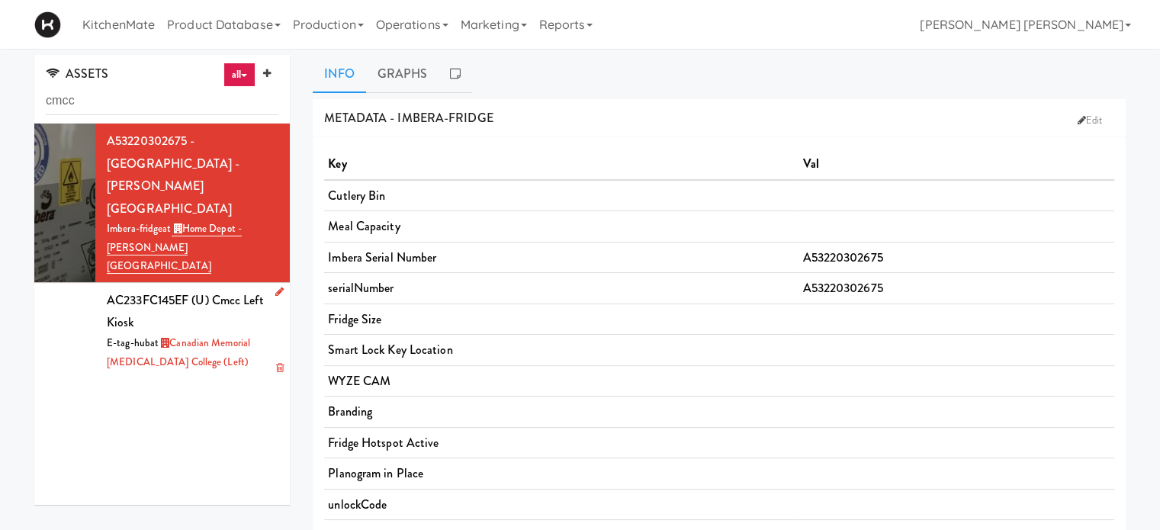
click at [275, 287] on icon at bounding box center [279, 292] width 8 height 10
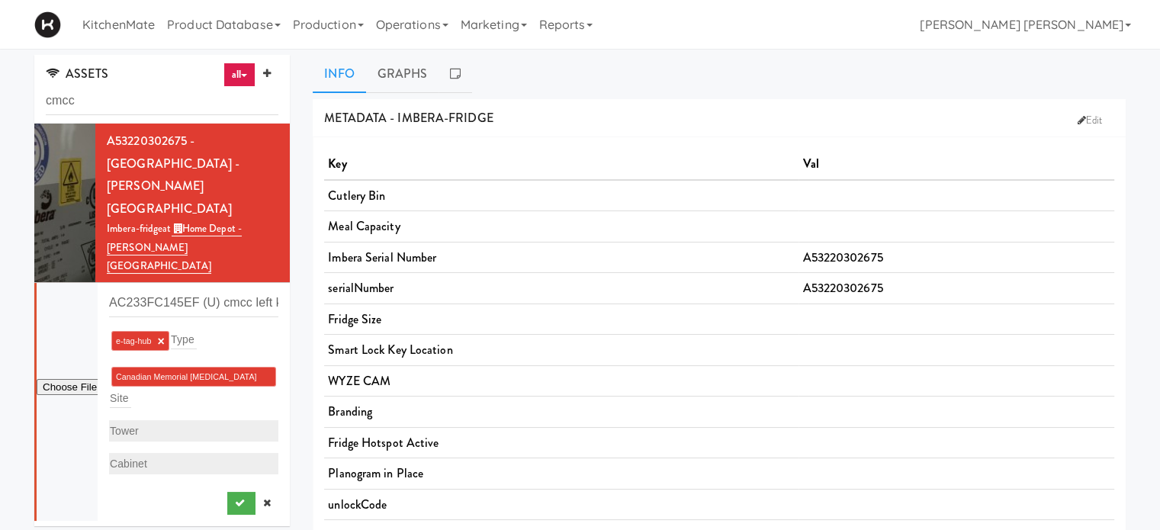
click at [159, 367] on li "Canadian Memorial Chiropractic College (Left) ×" at bounding box center [193, 377] width 165 height 20
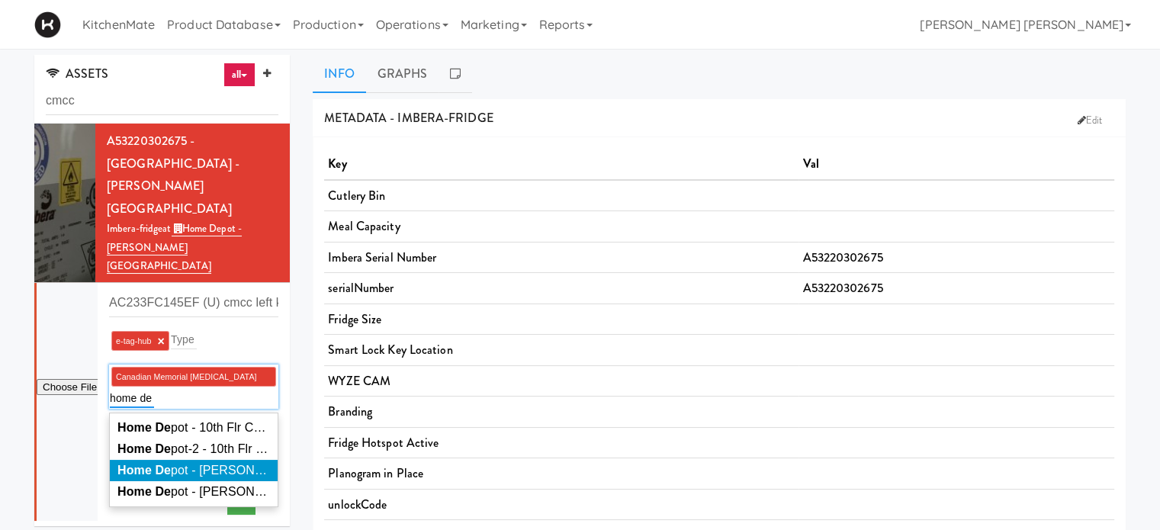
type input "home de"
click at [143, 464] on em "Home De" at bounding box center [143, 470] width 53 height 13
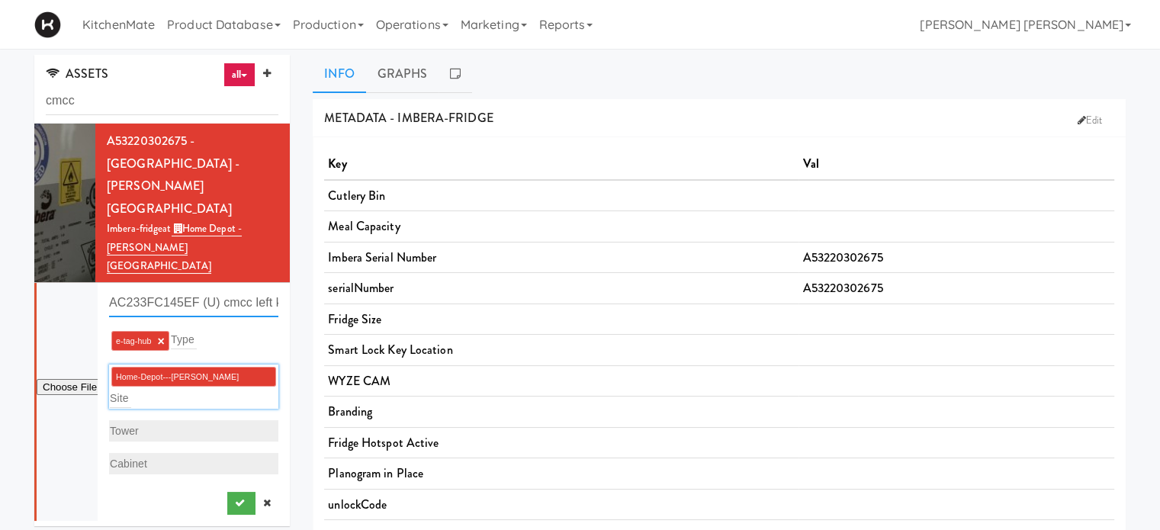
click at [226, 289] on input "AC233FC145EF (U) cmcc left kiosk" at bounding box center [193, 303] width 169 height 28
type input "AC233FC145EF (U) Home Depot - Bolton IC Kiosk"
click at [227, 492] on button "submit" at bounding box center [241, 503] width 28 height 23
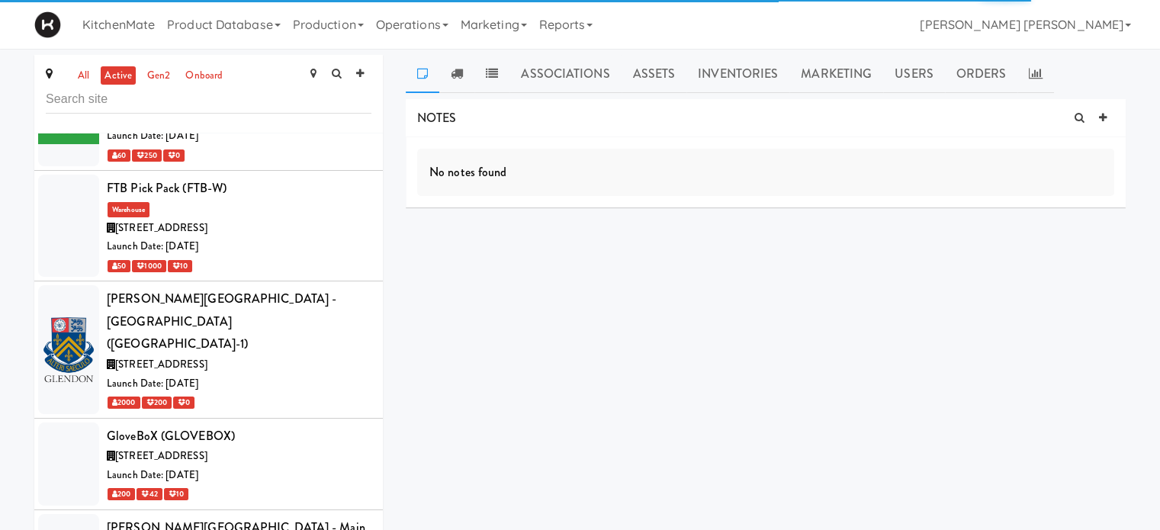
scroll to position [3515, 0]
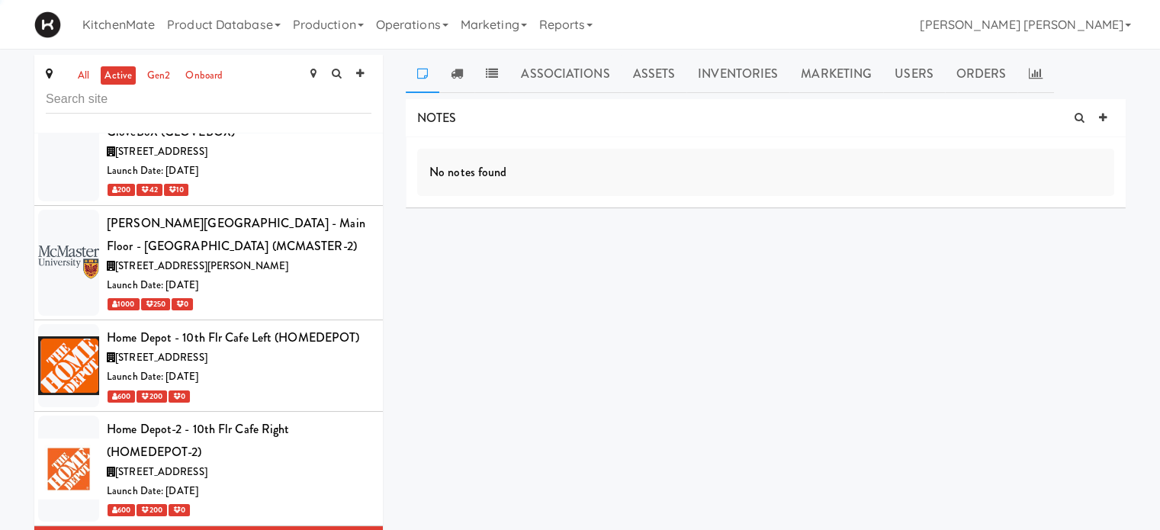
click at [151, 103] on input "text" at bounding box center [209, 99] width 326 height 28
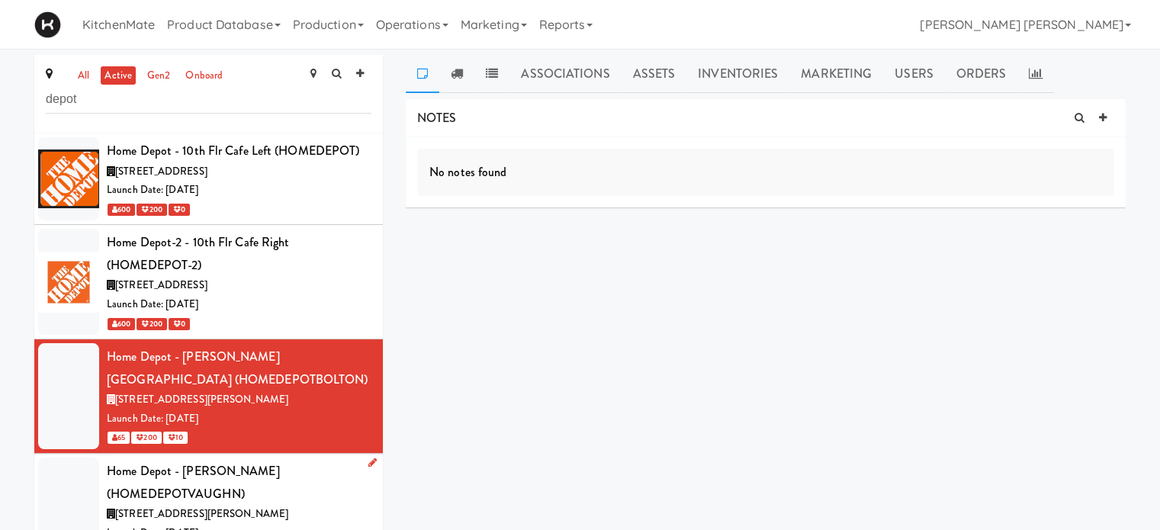
type input "depot"
click at [284, 478] on div "Home Depot - [PERSON_NAME] (HOMEDEPOTVAUGHN)" at bounding box center [239, 482] width 265 height 45
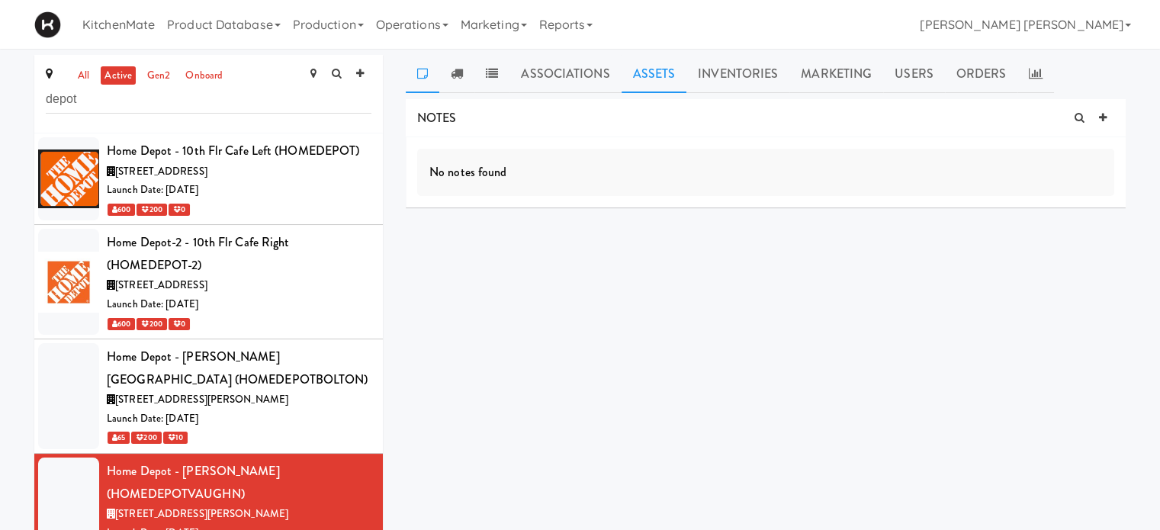
click at [641, 66] on link "Assets" at bounding box center [655, 74] width 66 height 38
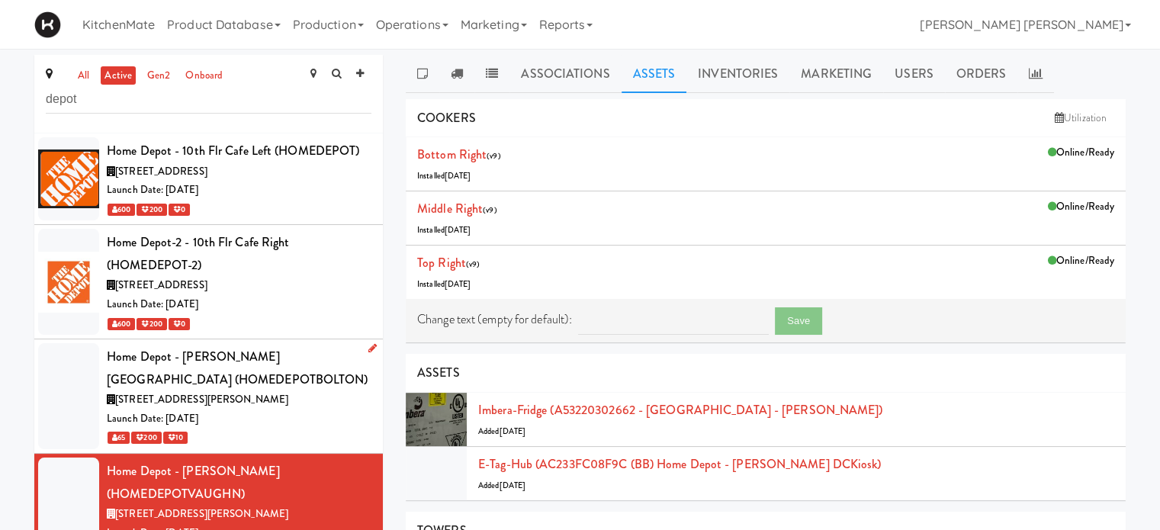
click at [291, 398] on div "[STREET_ADDRESS][PERSON_NAME]" at bounding box center [239, 400] width 265 height 19
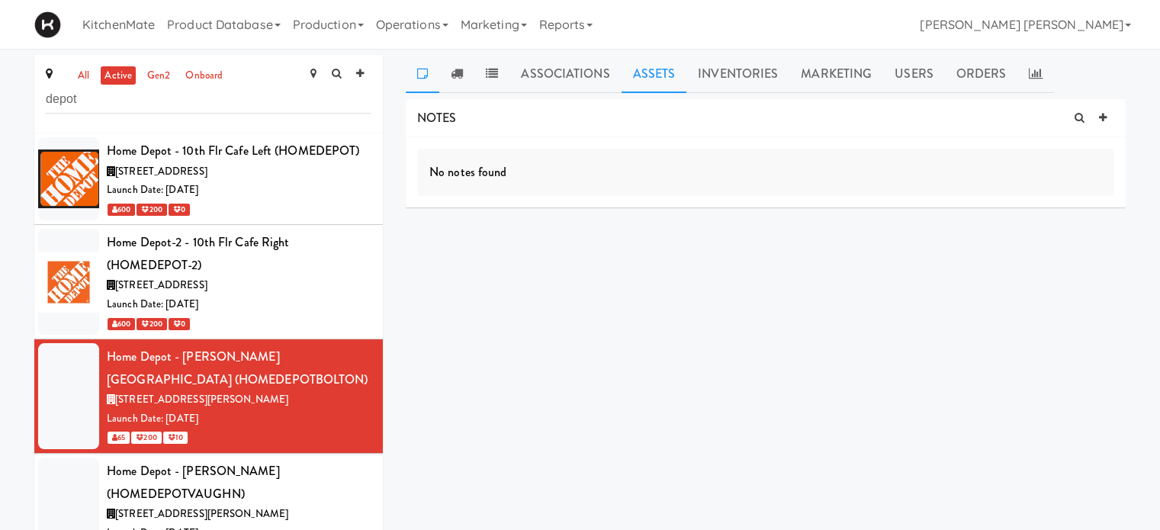
click at [641, 79] on link "Assets" at bounding box center [655, 74] width 66 height 38
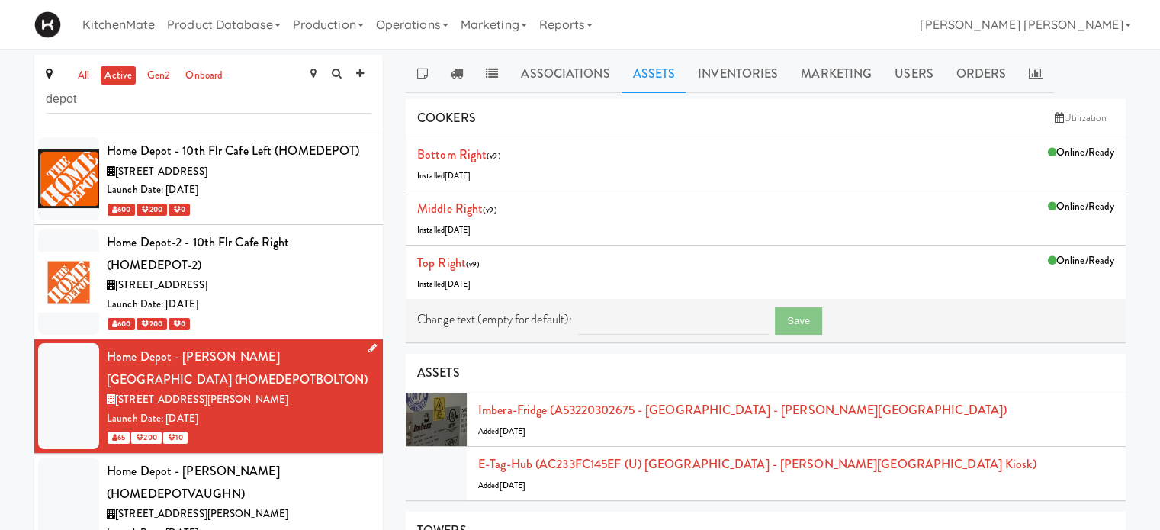
click at [362, 342] on link at bounding box center [369, 348] width 14 height 19
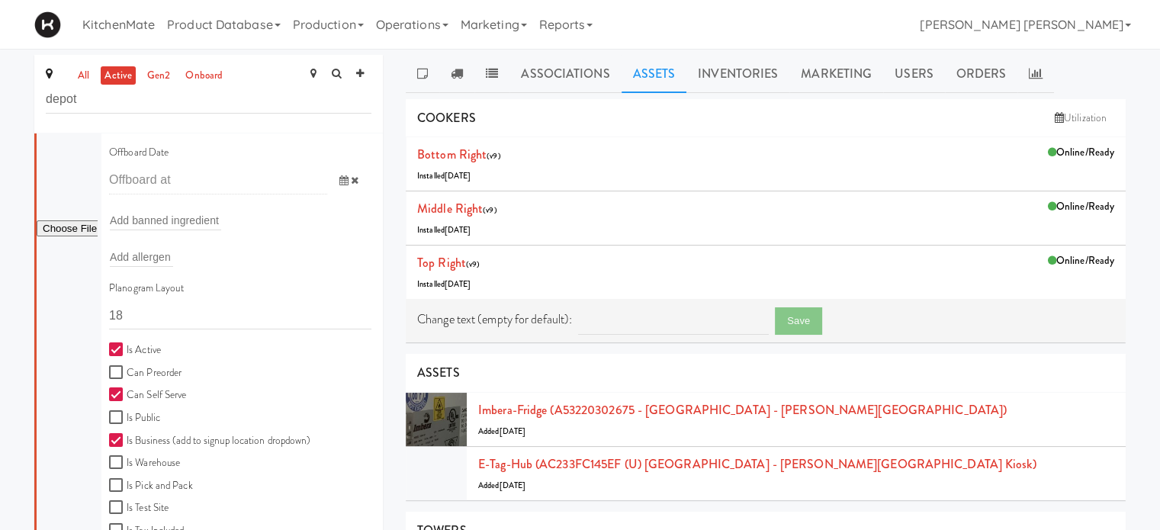
scroll to position [473, 0]
click at [141, 304] on input "18" at bounding box center [240, 312] width 262 height 28
type input "1"
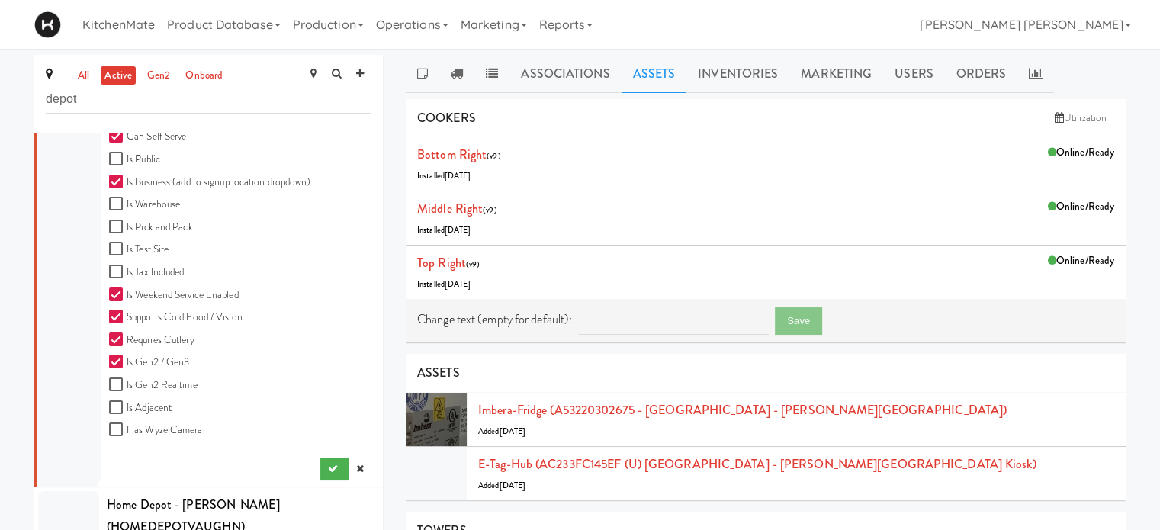
scroll to position [737, 0]
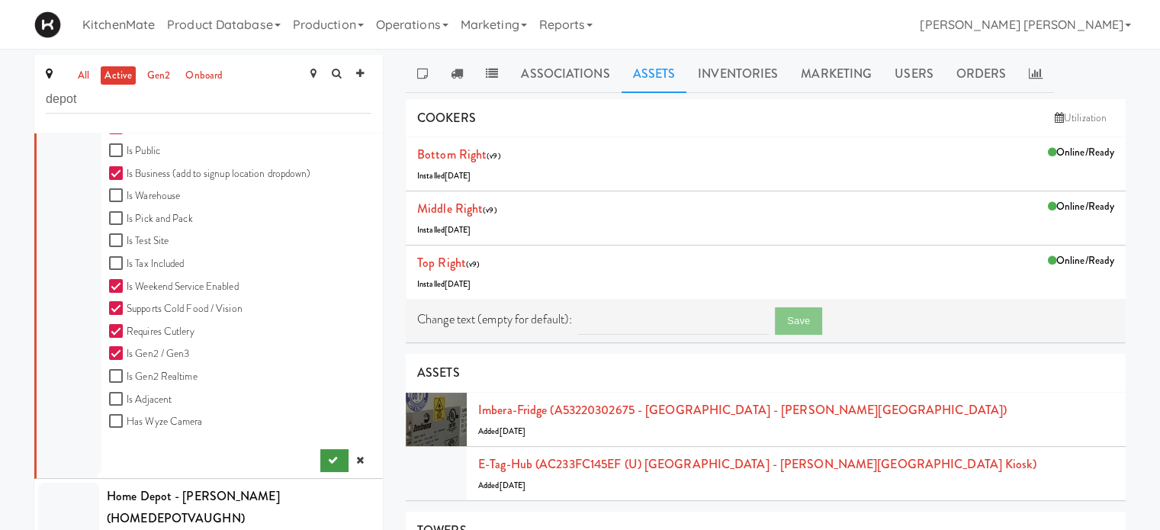
type input "11111, 11111, 11111, 1111, 1111, 11111"
click at [328, 460] on icon "submit" at bounding box center [333, 460] width 10 height 10
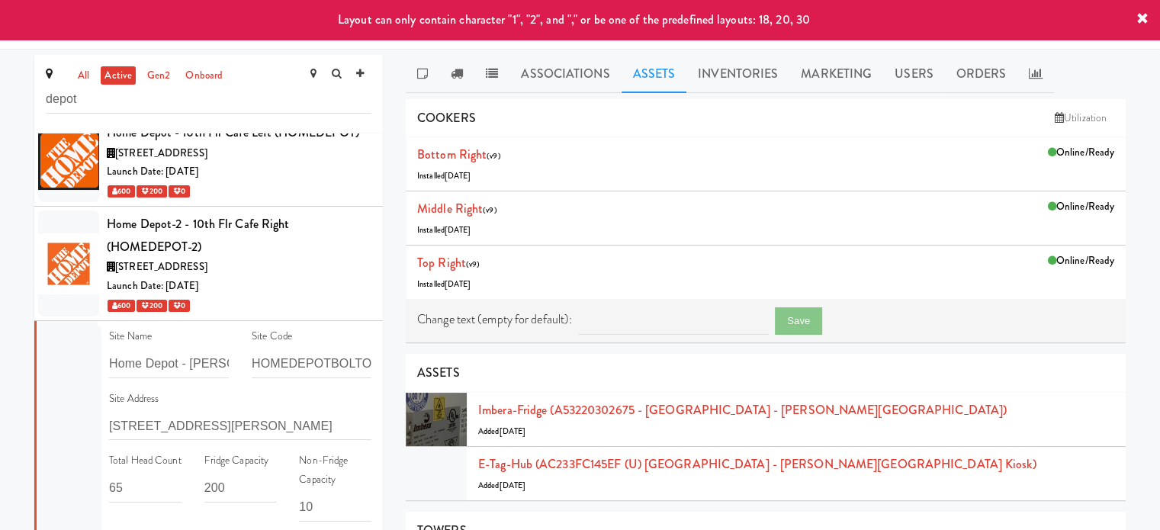
scroll to position [1, 0]
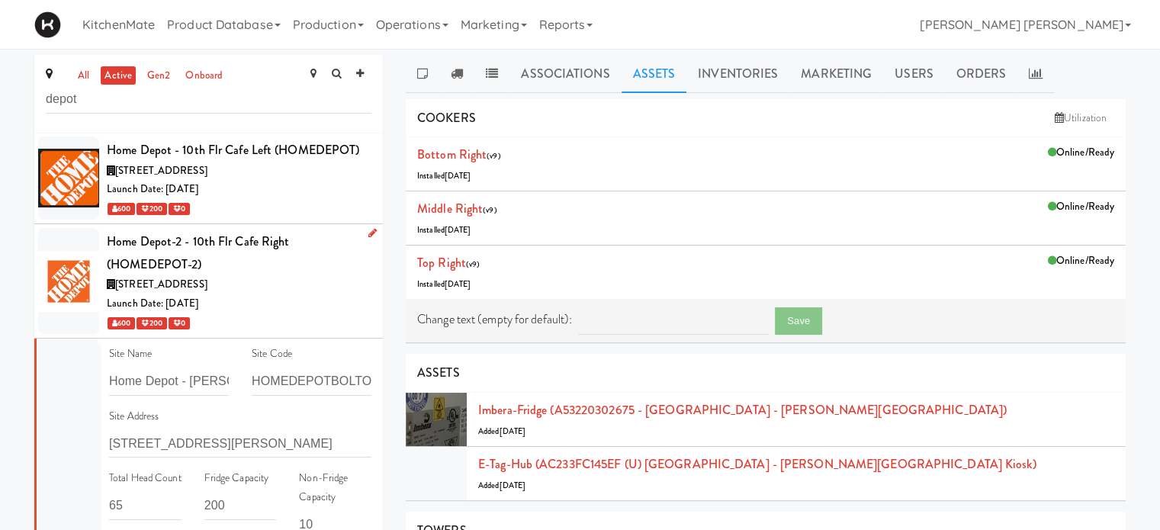
click at [248, 265] on div "Home Depot-2 - 10th Flr Cafe Right (HOMEDEPOT-2)" at bounding box center [239, 252] width 265 height 45
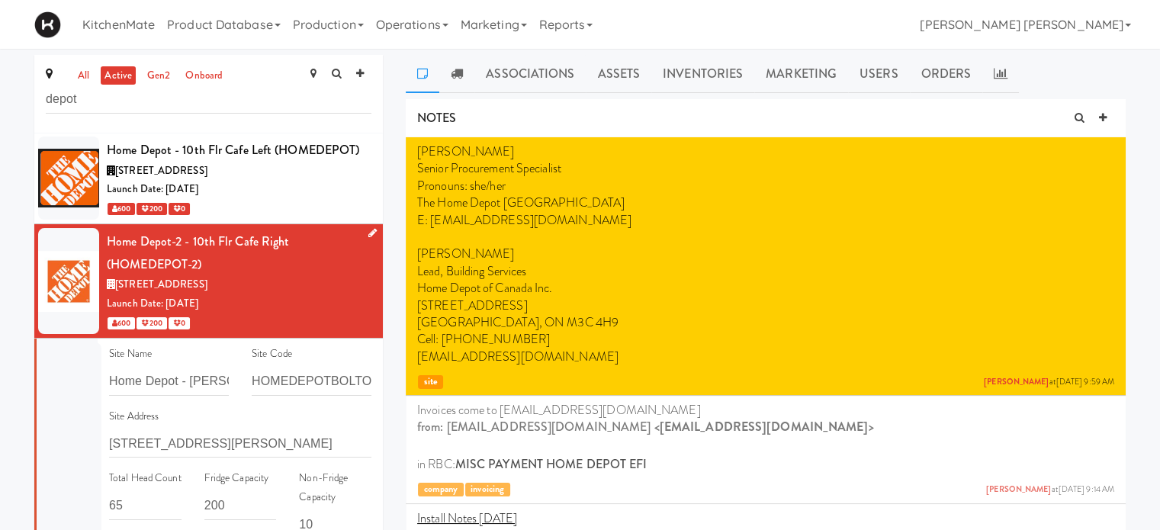
click at [368, 233] on icon at bounding box center [372, 233] width 8 height 10
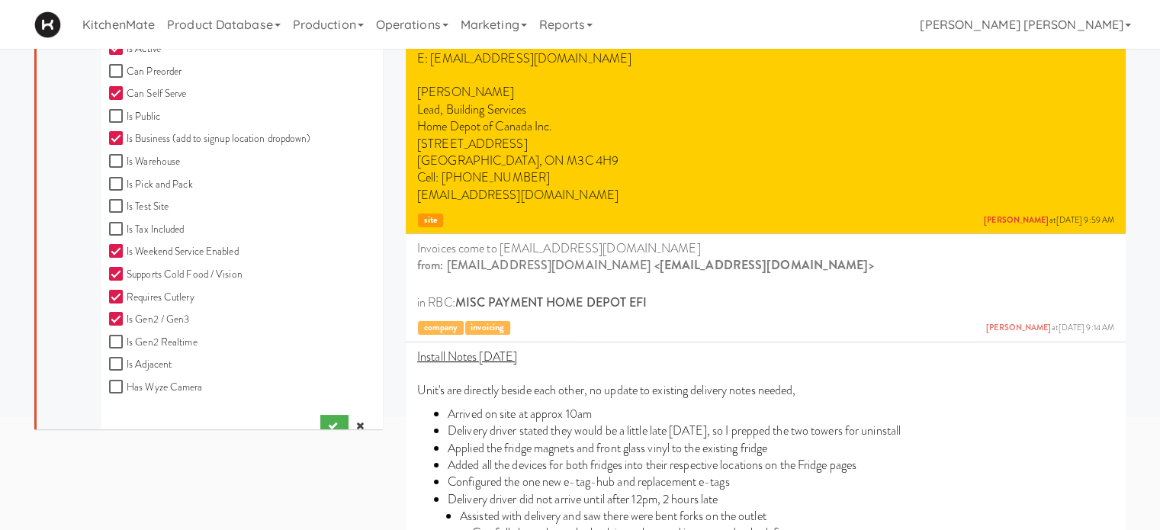
scroll to position [1377, 0]
click at [115, 359] on input "Is Adjacent" at bounding box center [118, 359] width 18 height 12
checkbox input "true"
click at [328, 416] on icon "submit" at bounding box center [333, 421] width 10 height 10
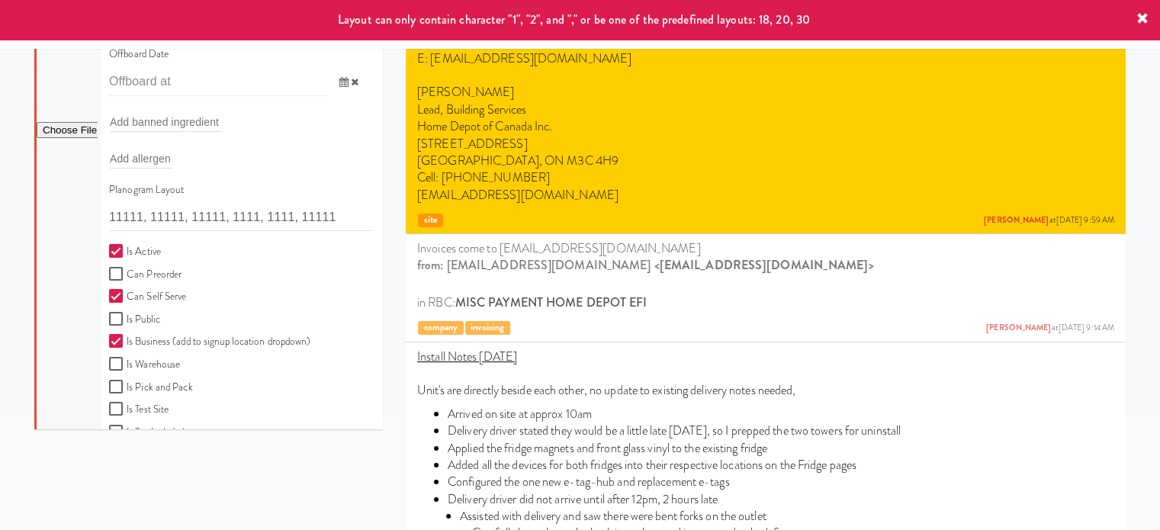
scroll to position [1066, 0]
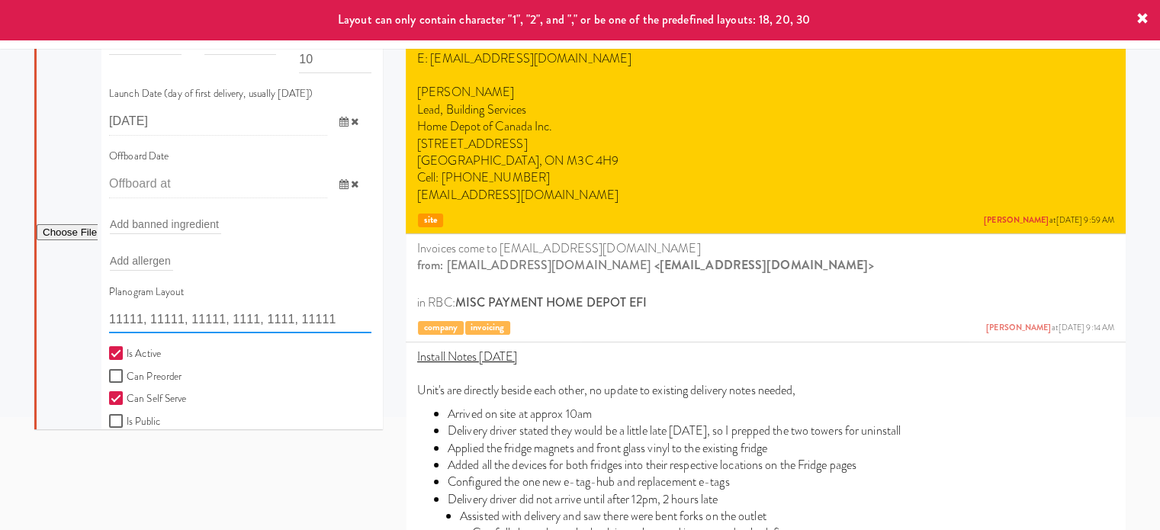
click at [326, 313] on input "11111, 11111, 11111, 1111, 1111, 11111" at bounding box center [240, 319] width 262 height 28
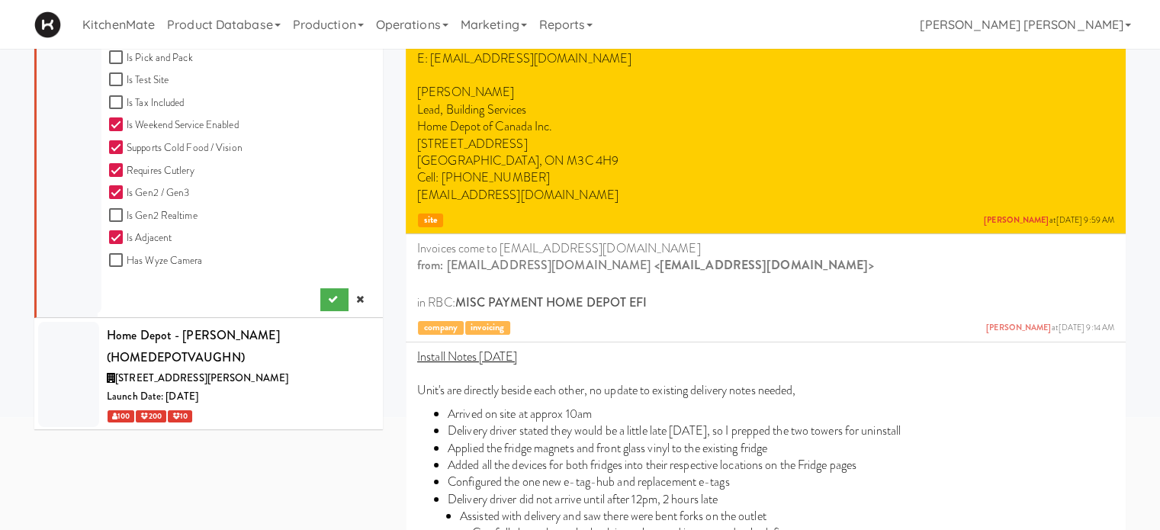
scroll to position [1499, 0]
type input "18"
click at [328, 296] on icon "submit" at bounding box center [333, 298] width 10 height 10
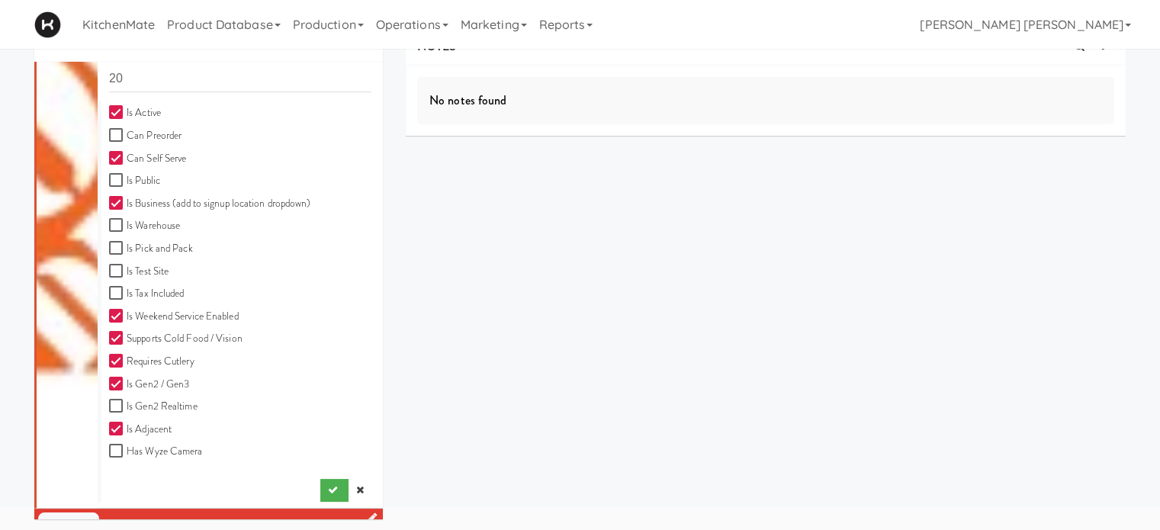
scroll to position [632, 0]
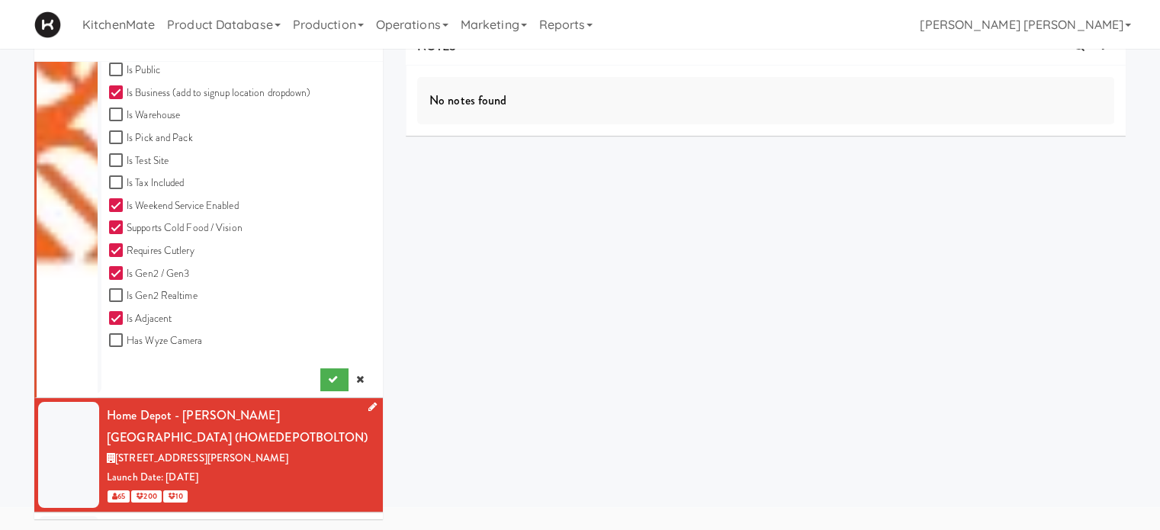
click at [121, 318] on input "Is Adjacent" at bounding box center [118, 319] width 18 height 12
checkbox input "false"
click at [328, 375] on icon "submit" at bounding box center [333, 379] width 10 height 10
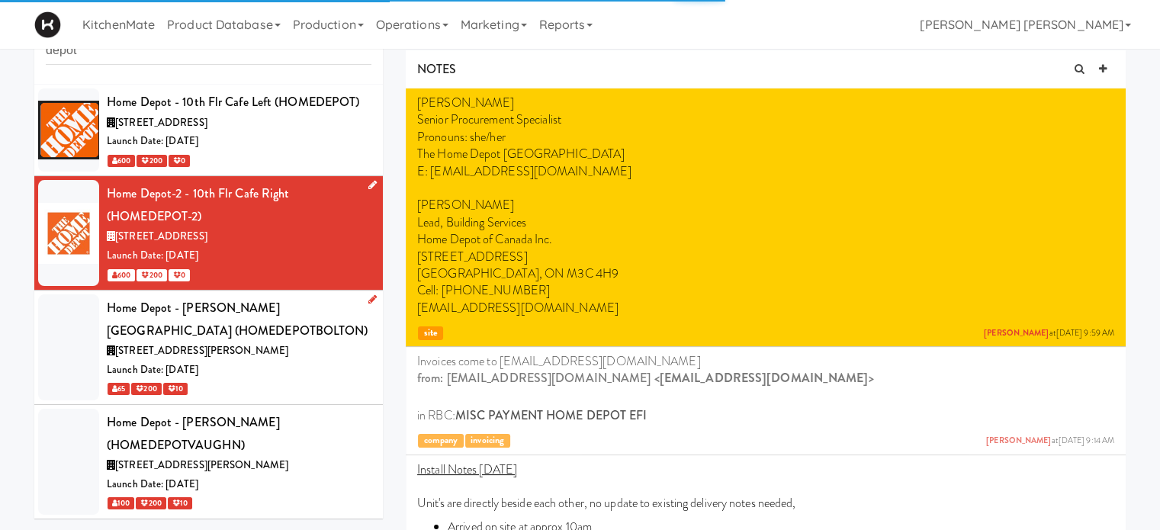
scroll to position [72, 0]
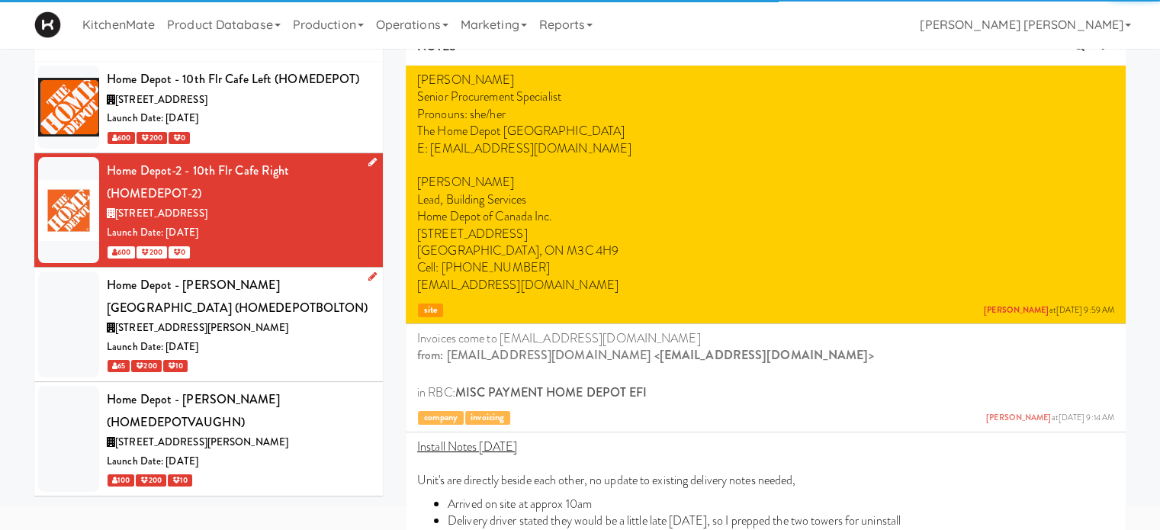
click at [200, 309] on div "Home Depot - [PERSON_NAME][GEOGRAPHIC_DATA] (HOMEDEPOTBOLTON)" at bounding box center [239, 296] width 265 height 45
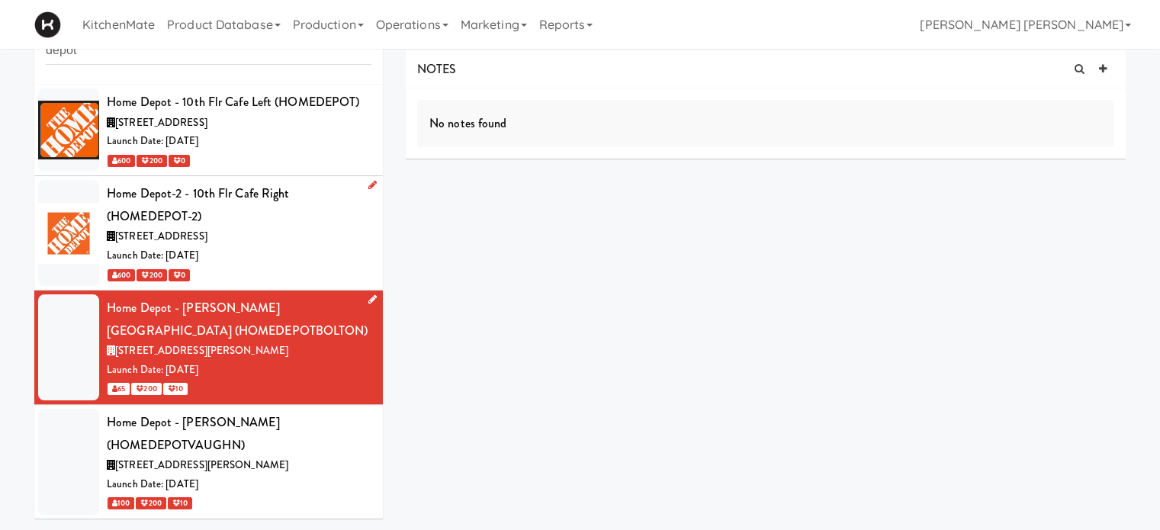
click at [368, 297] on icon at bounding box center [372, 299] width 8 height 10
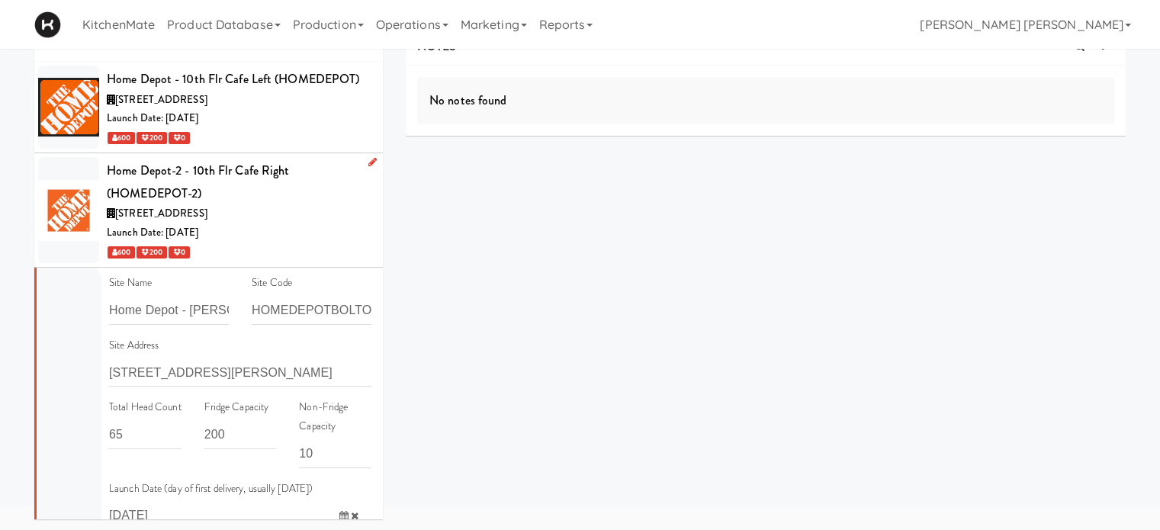
scroll to position [0, 0]
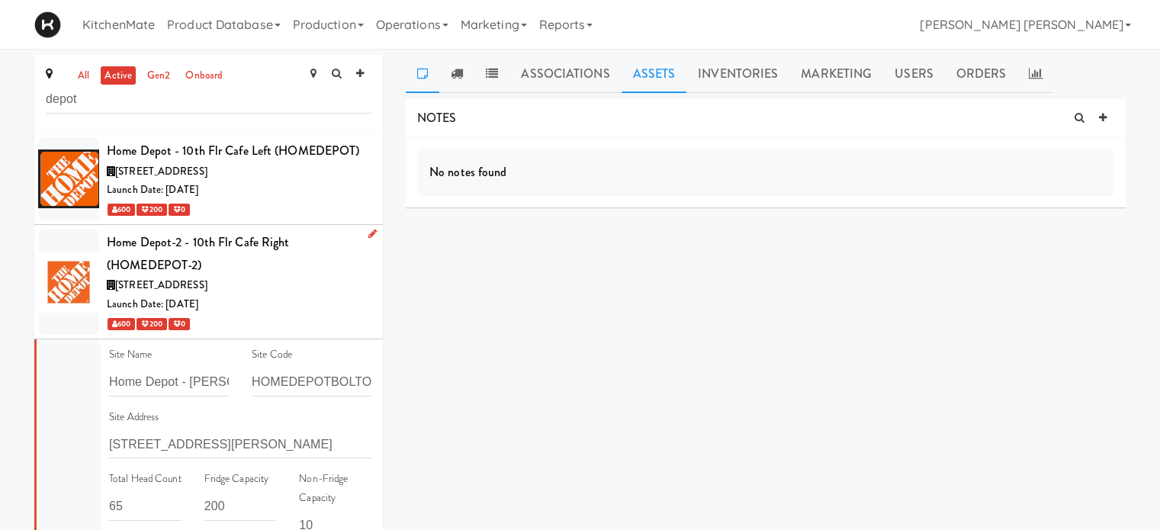
click at [662, 67] on link "Assets" at bounding box center [655, 74] width 66 height 38
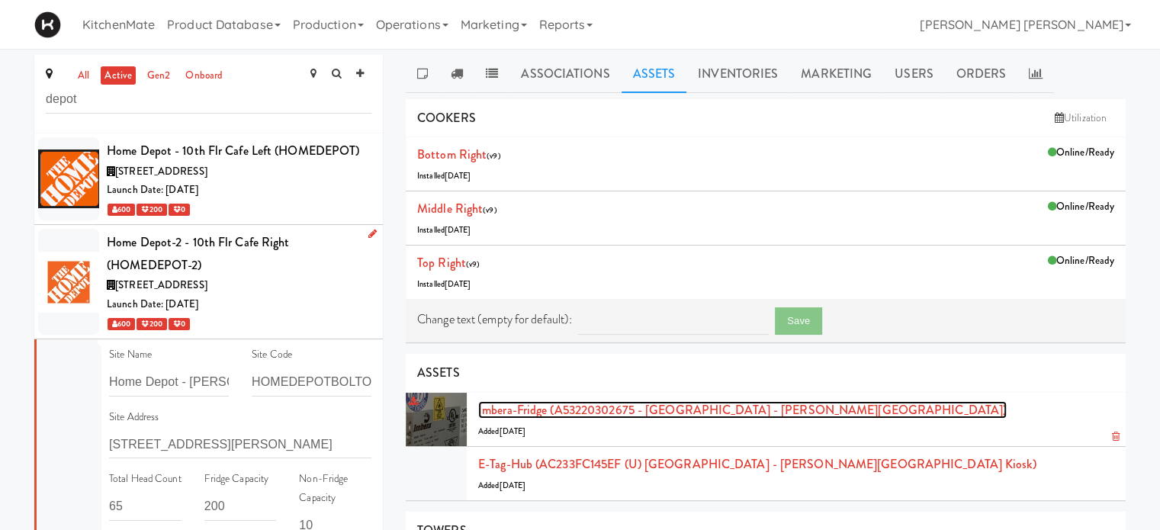
click at [622, 412] on link "Imbera-fridge (A53220302675 - Imbera Home Depot - Bolton IC)" at bounding box center [742, 410] width 529 height 18
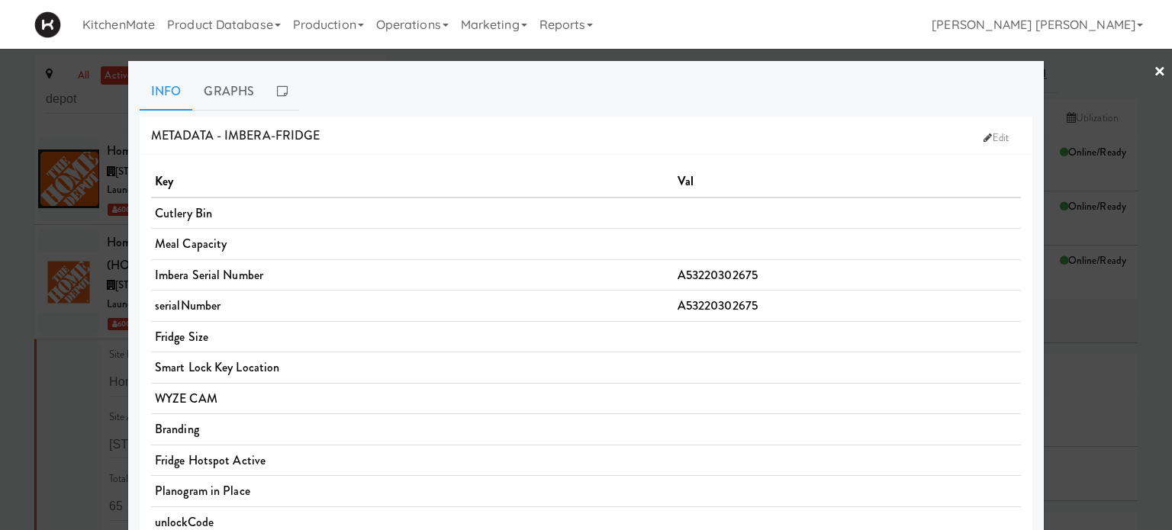
click at [23, 309] on div at bounding box center [586, 265] width 1172 height 530
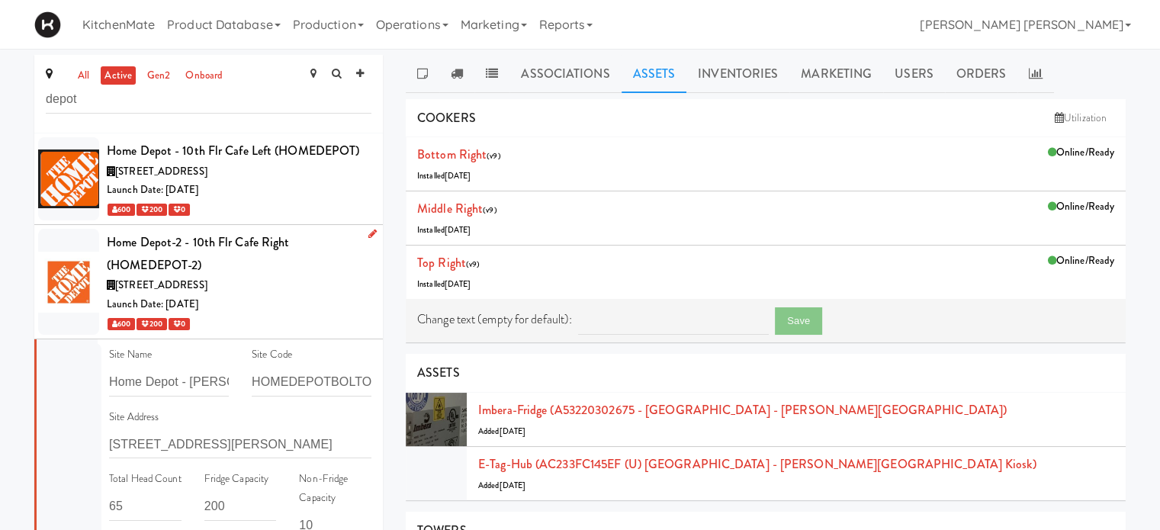
click at [0, 349] on div "all active gen2 onboard depot Home Depot - 10th Flr Cafe Left (HOMEDEPOT) 1 Con…" at bounding box center [580, 455] width 1160 height 800
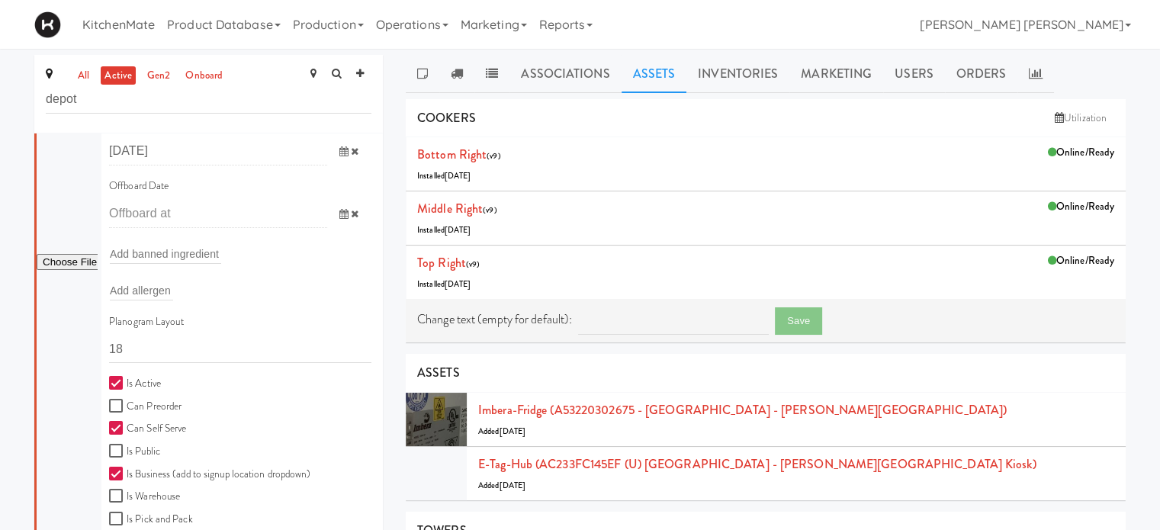
scroll to position [738, 0]
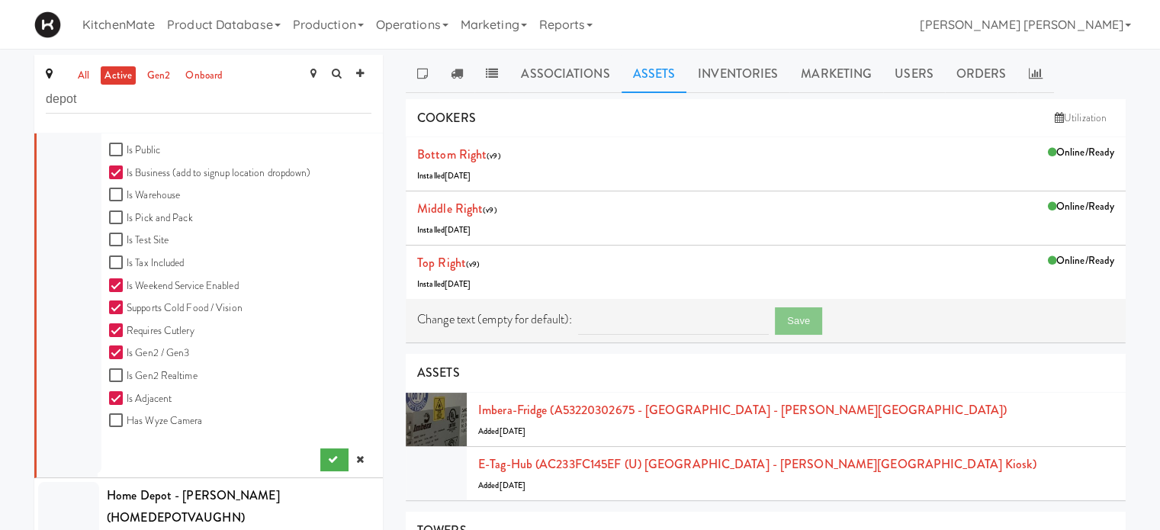
click at [109, 397] on input "Is Adjacent" at bounding box center [118, 399] width 18 height 12
checkbox input "false"
click at [328, 458] on icon "submit" at bounding box center [333, 460] width 10 height 10
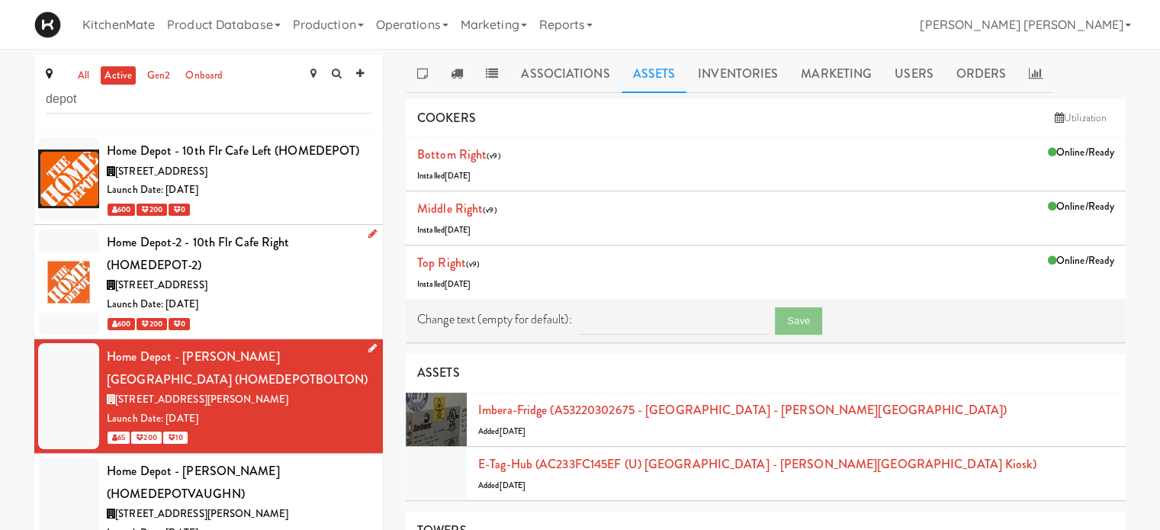
click at [0, 365] on div "all active gen2 onboard depot Home Depot - 10th Flr Cafe Left (HOMEDEPOT) 1 Con…" at bounding box center [580, 455] width 1160 height 800
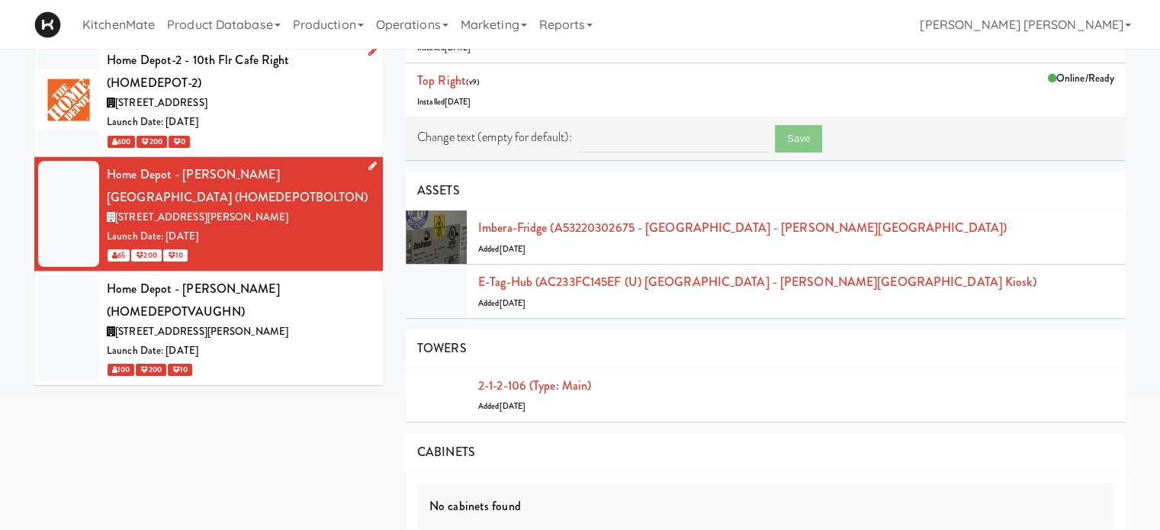
scroll to position [183, 0]
click at [194, 302] on div "Home Depot - [PERSON_NAME] (HOMEDEPOTVAUGHN)" at bounding box center [239, 299] width 265 height 45
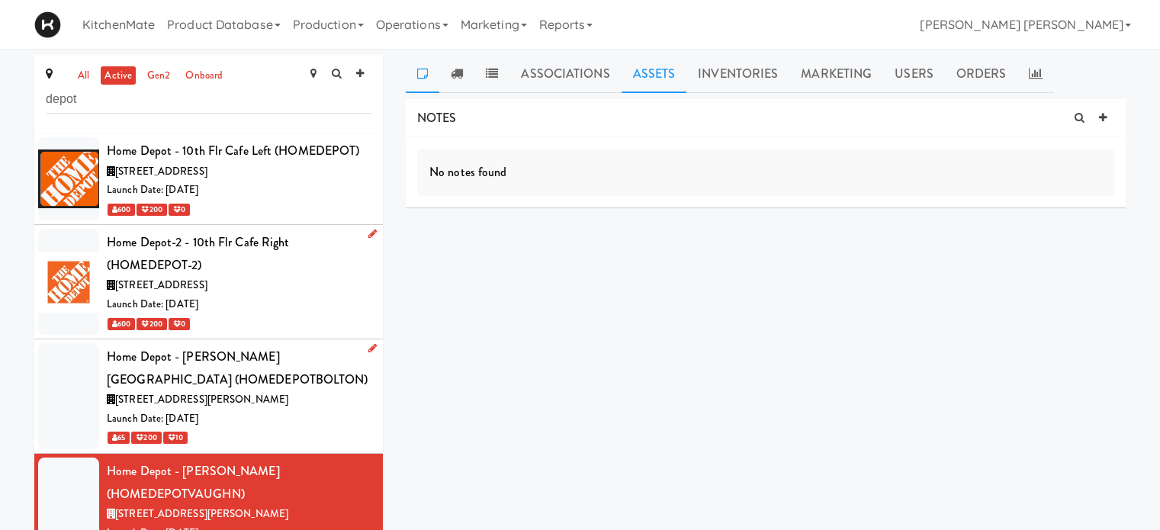
click at [641, 72] on link "Assets" at bounding box center [655, 74] width 66 height 38
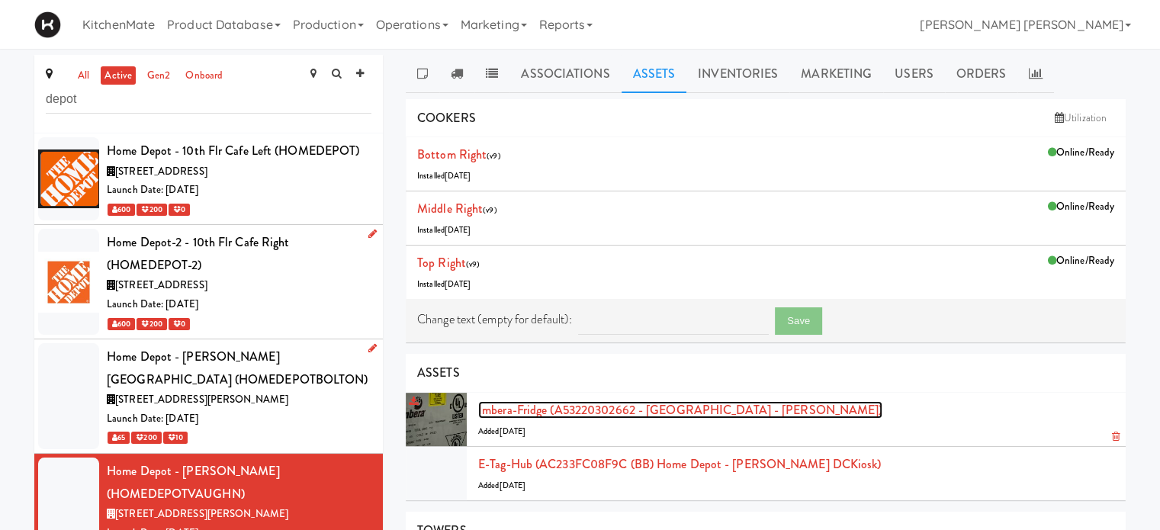
click at [705, 407] on link "Imbera-fridge (A53220302662 - Imbera Home Depot - Vaughn DC)" at bounding box center [680, 410] width 404 height 18
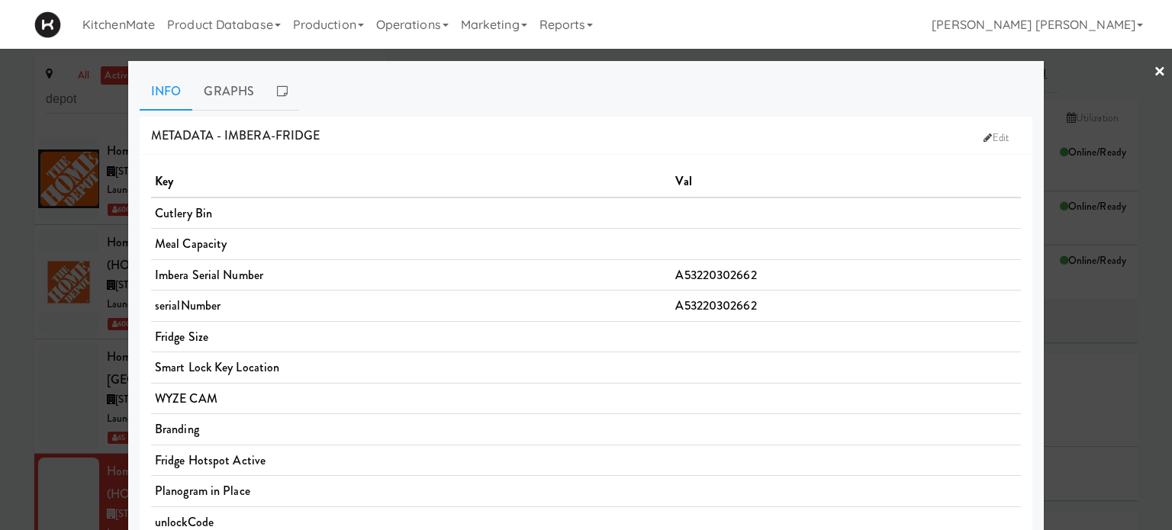
click at [864, 173] on th "Val" at bounding box center [845, 181] width 349 height 31
click at [217, 86] on link "Graphs" at bounding box center [228, 91] width 73 height 38
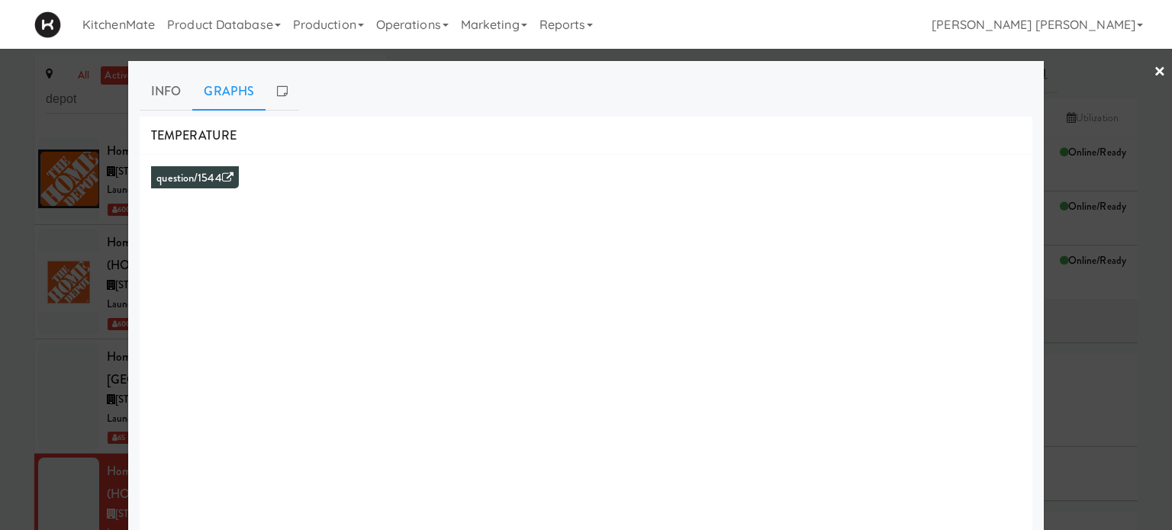
click at [1153, 68] on link "×" at bounding box center [1159, 72] width 12 height 47
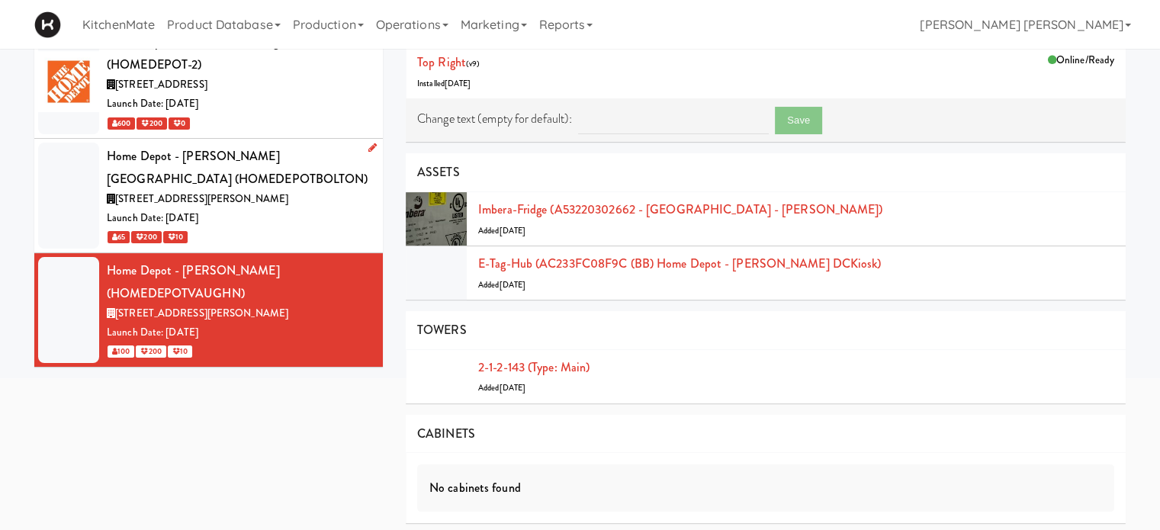
scroll to position [201, 0]
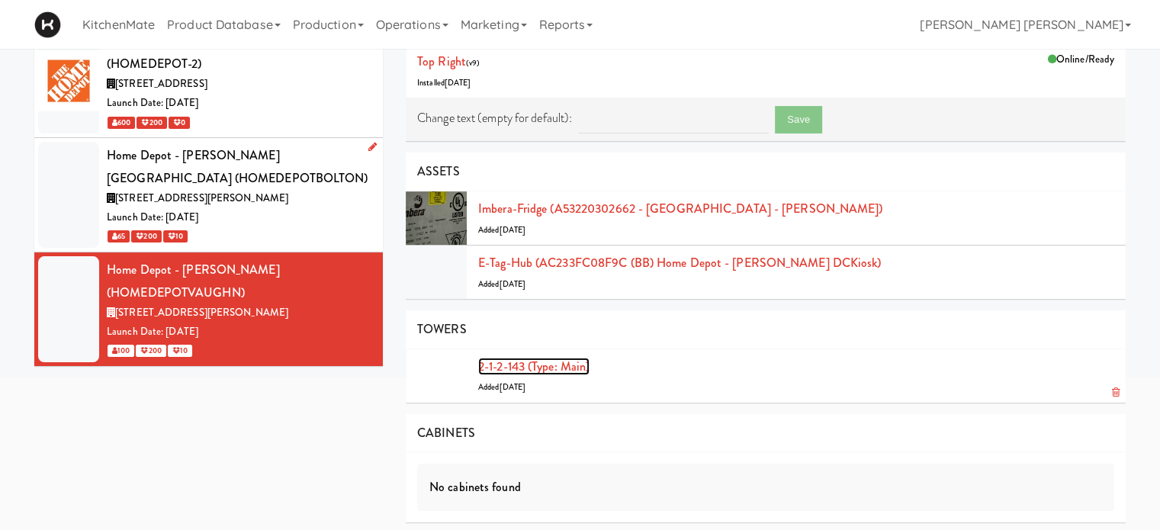
click at [540, 362] on link "2-1-2-143 (type: main)" at bounding box center [533, 367] width 111 height 18
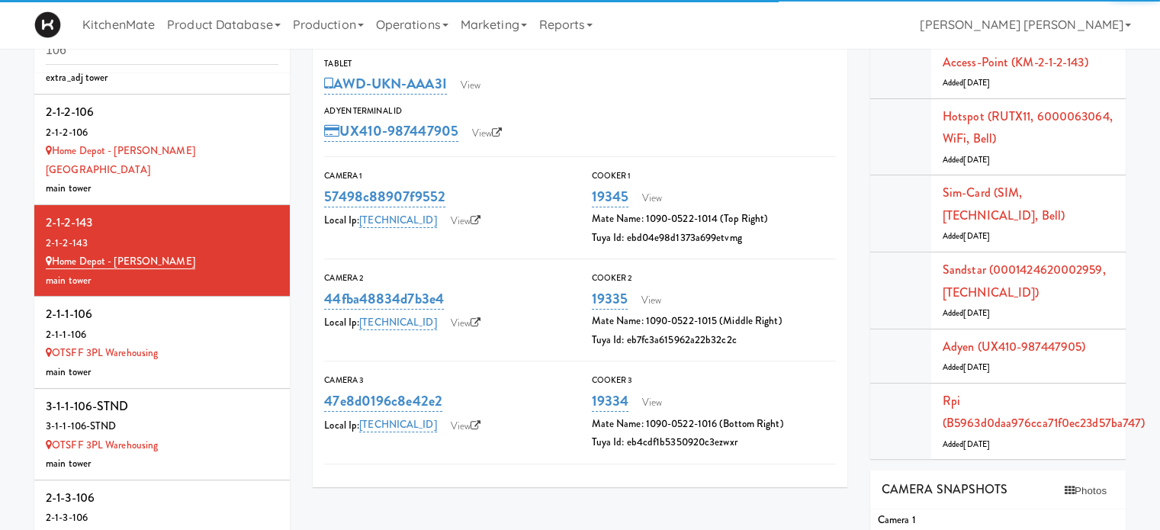
scroll to position [275, 0]
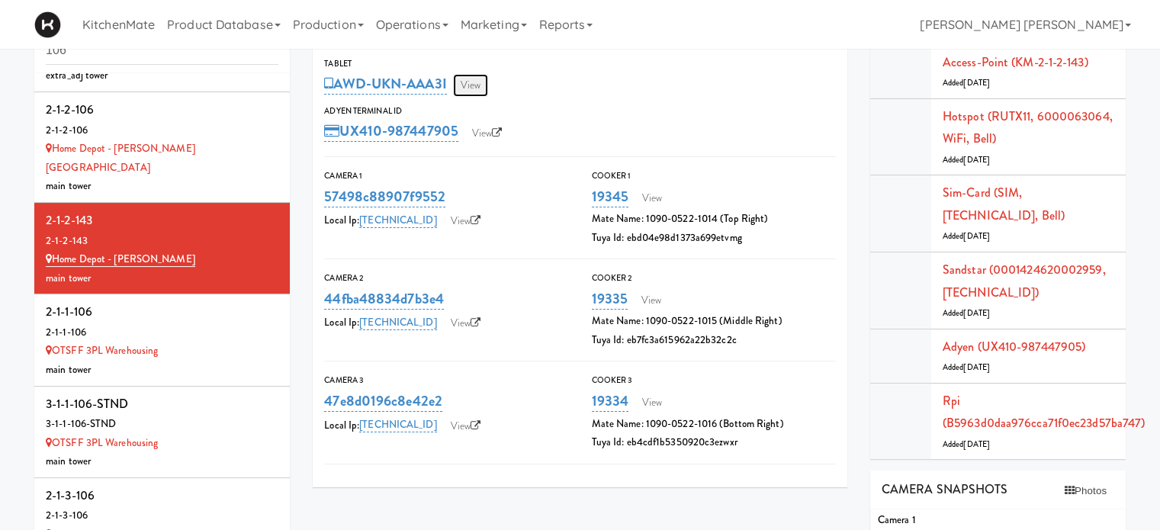
click at [473, 82] on link "View" at bounding box center [470, 85] width 35 height 23
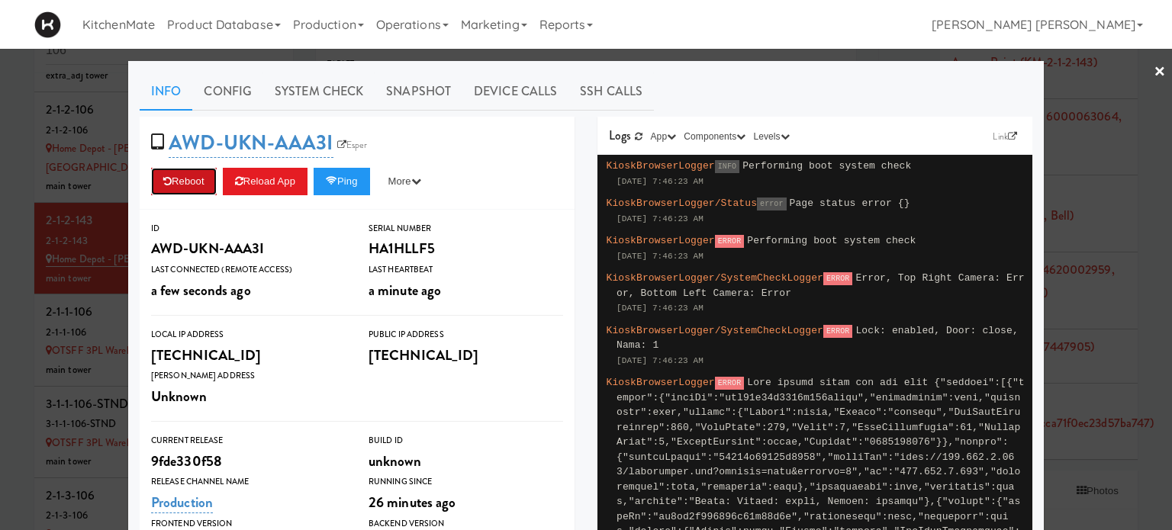
click at [177, 180] on button "Reboot" at bounding box center [184, 181] width 66 height 27
click at [1153, 72] on link "×" at bounding box center [1159, 72] width 12 height 47
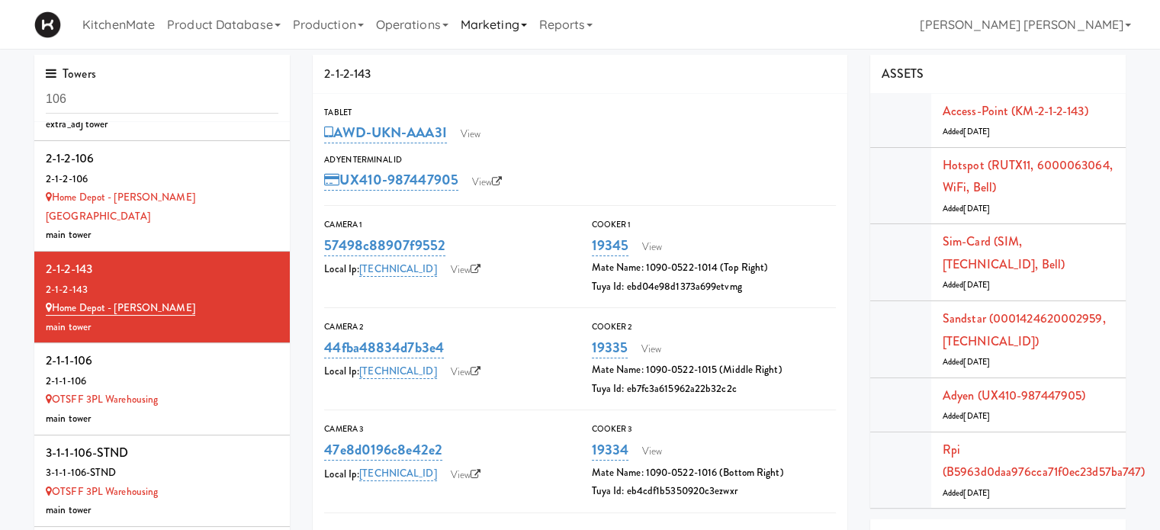
click at [494, 21] on link "Marketing" at bounding box center [494, 24] width 79 height 49
click at [408, 18] on link "Operations" at bounding box center [412, 24] width 85 height 49
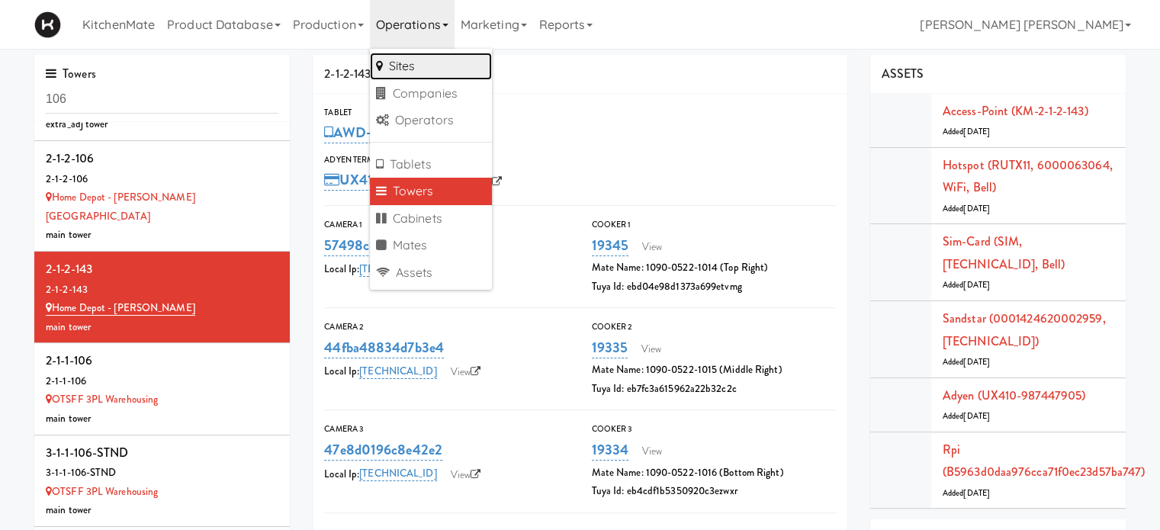
click at [409, 69] on link "Sites" at bounding box center [431, 66] width 122 height 27
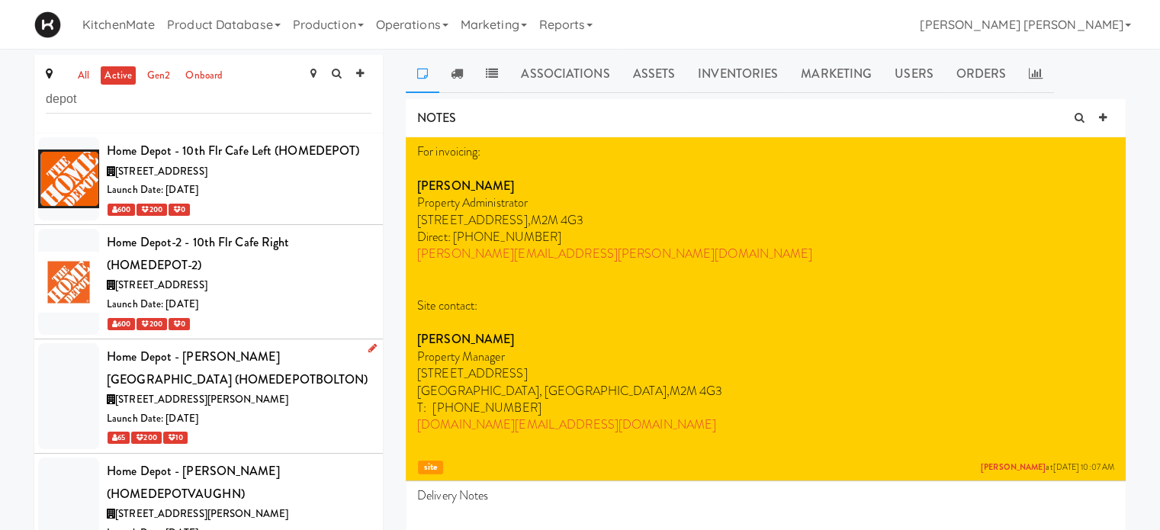
type input "depot"
click at [194, 377] on div "Home Depot - [PERSON_NAME][GEOGRAPHIC_DATA] (HOMEDEPOTBOLTON)" at bounding box center [239, 368] width 265 height 45
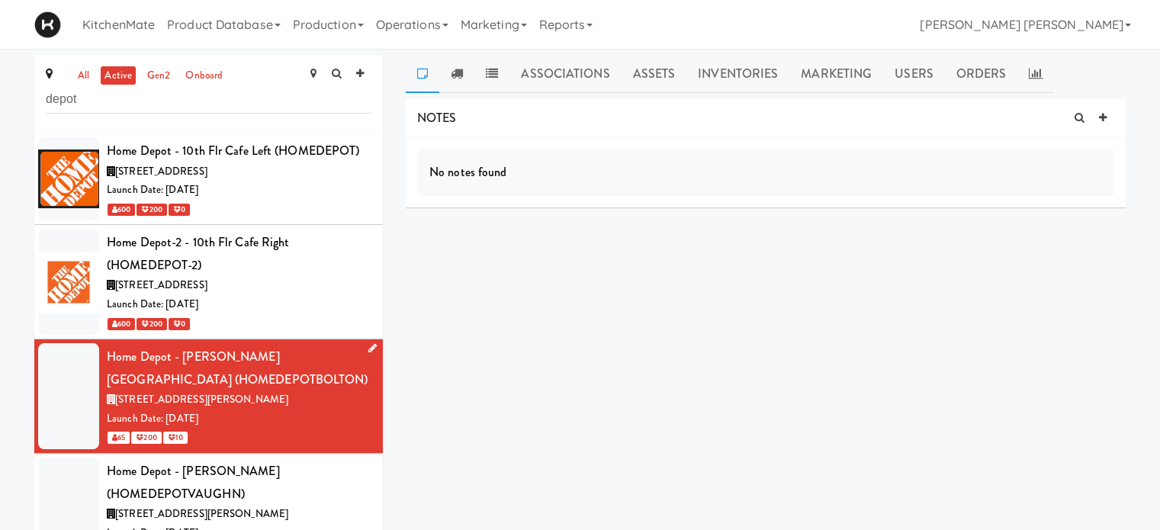
click at [368, 346] on icon at bounding box center [372, 348] width 8 height 10
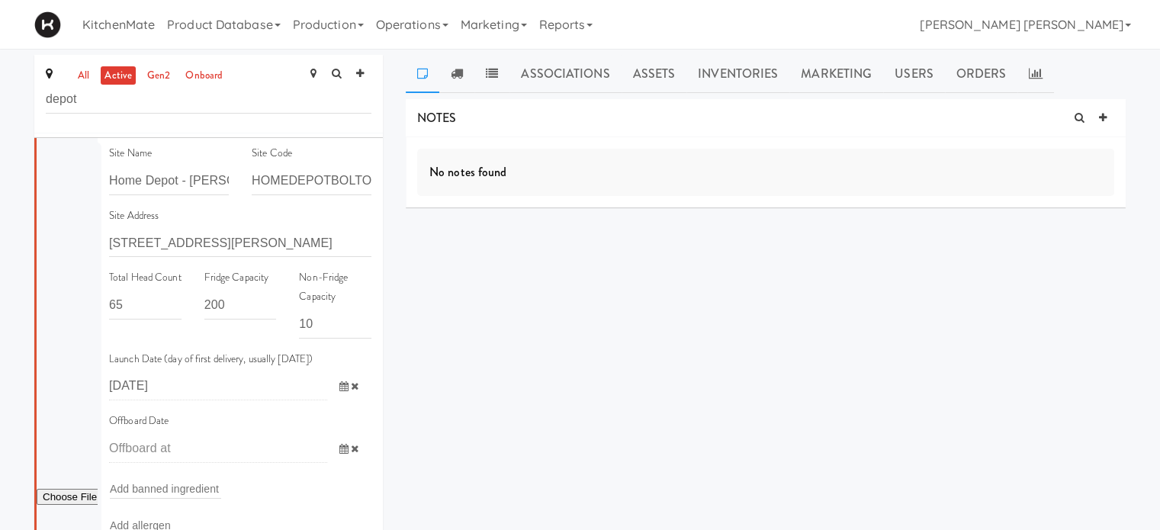
scroll to position [399, 0]
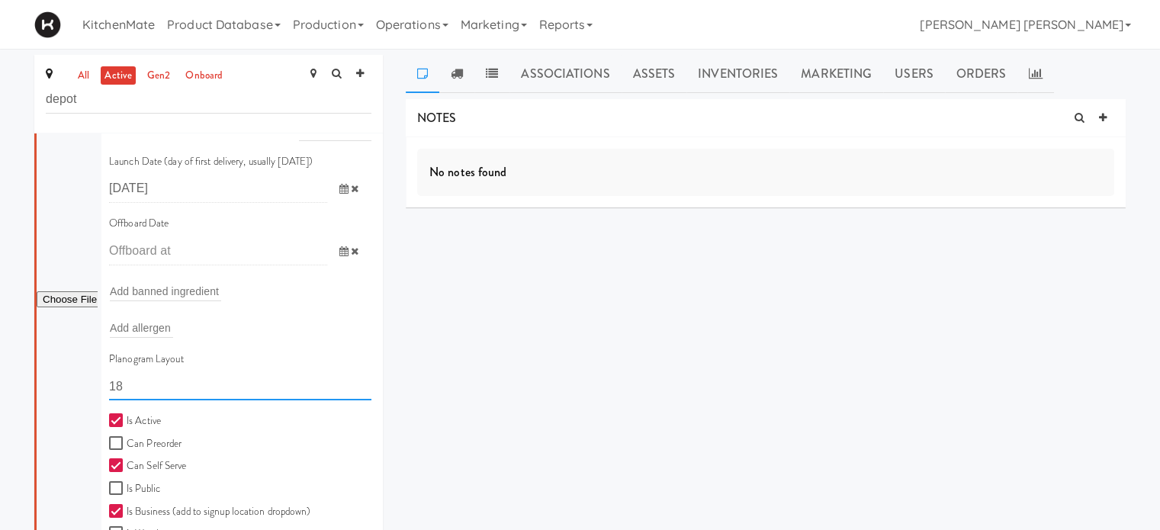
click at [143, 390] on input "18" at bounding box center [240, 386] width 262 height 28
type input "1"
paste input "11111, 11111, 1111, 1111, 1"
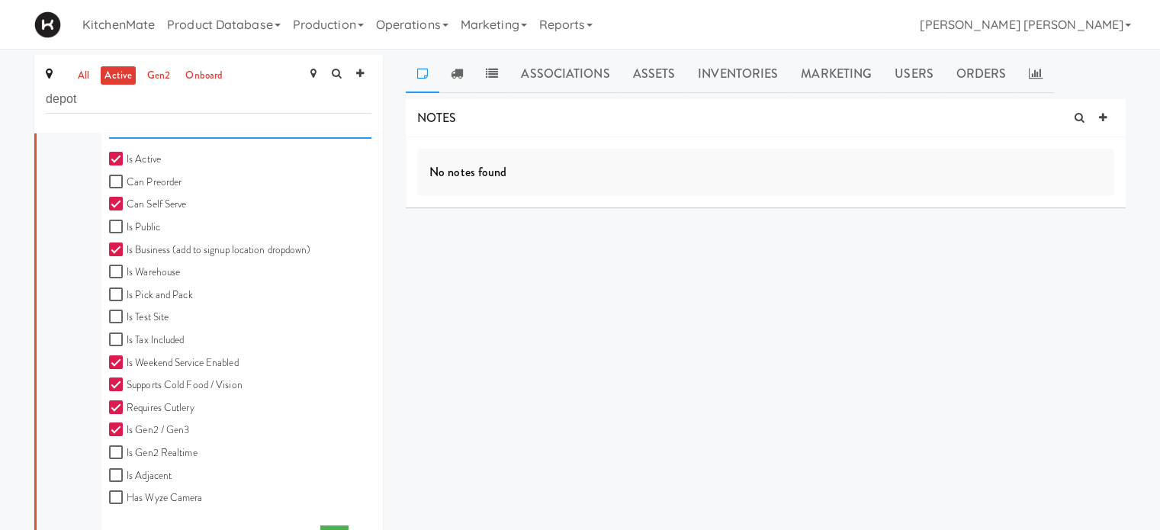
scroll to position [738, 0]
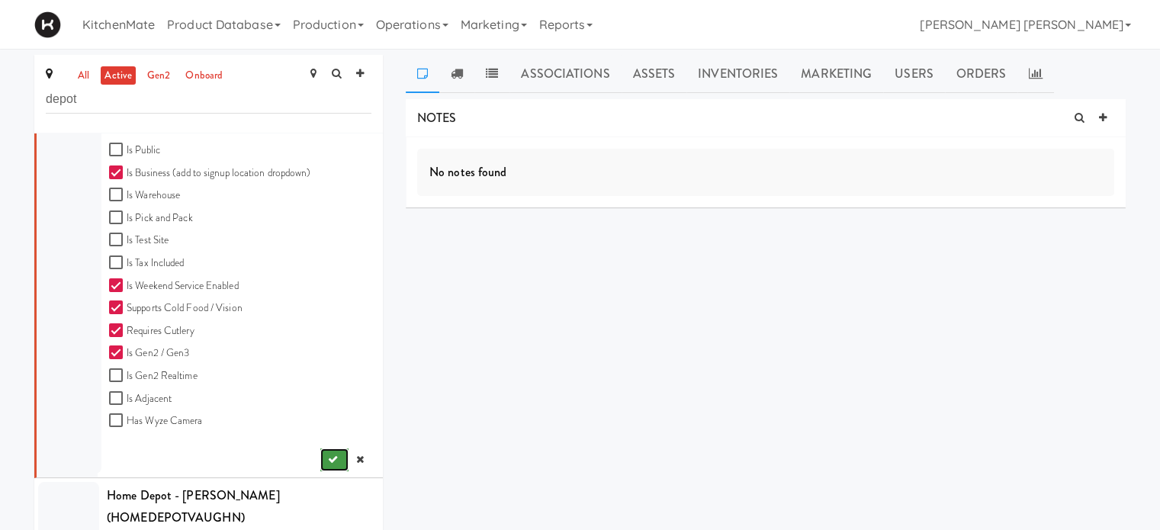
click at [328, 463] on icon "submit" at bounding box center [333, 460] width 10 height 10
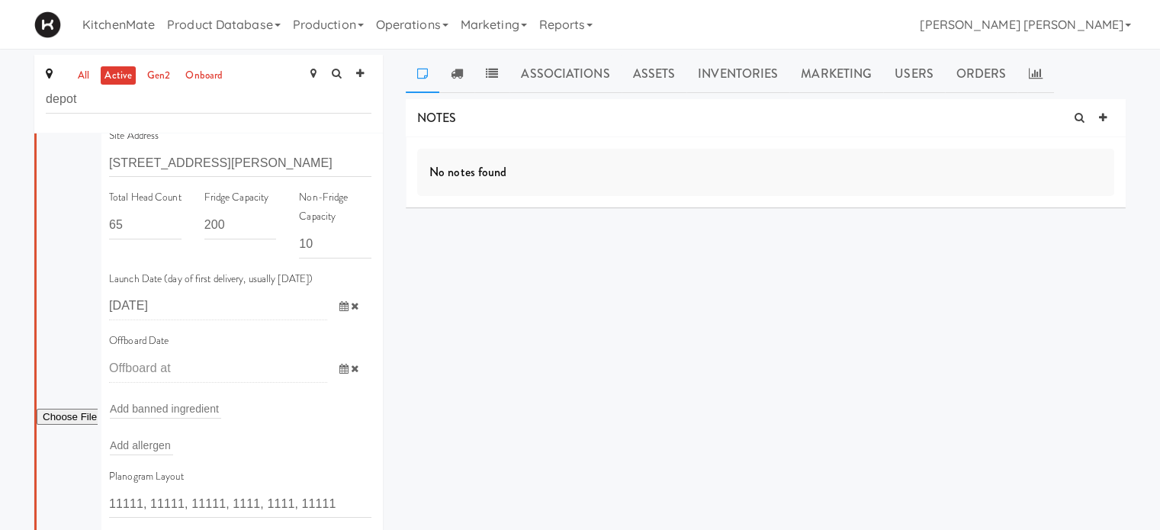
scroll to position [400, 0]
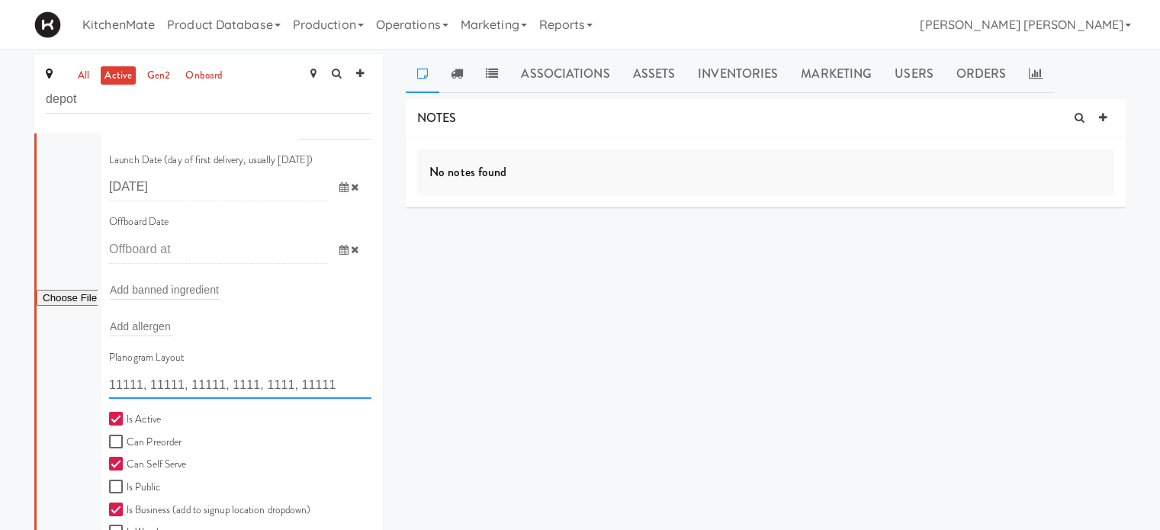
click at [147, 382] on input "11111, 11111, 11111, 1111, 1111, 11111" at bounding box center [240, 385] width 262 height 28
click at [182, 383] on input "11111,11111, 11111, 1111, 1111, 11111" at bounding box center [240, 385] width 262 height 28
click at [217, 383] on input "11111,11111,11111, 1111, 1111, 11111" at bounding box center [240, 385] width 262 height 28
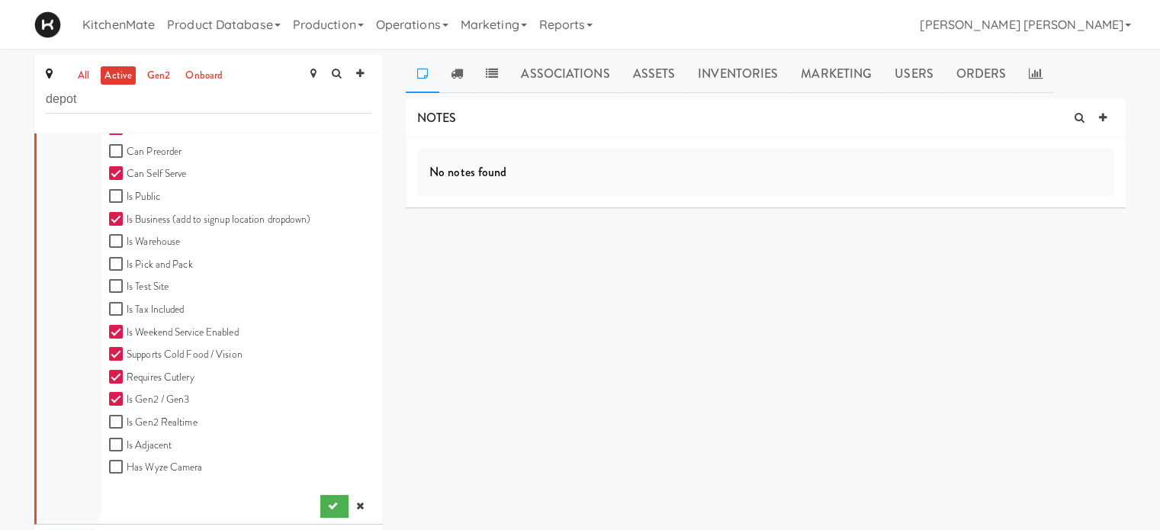
scroll to position [738, 0]
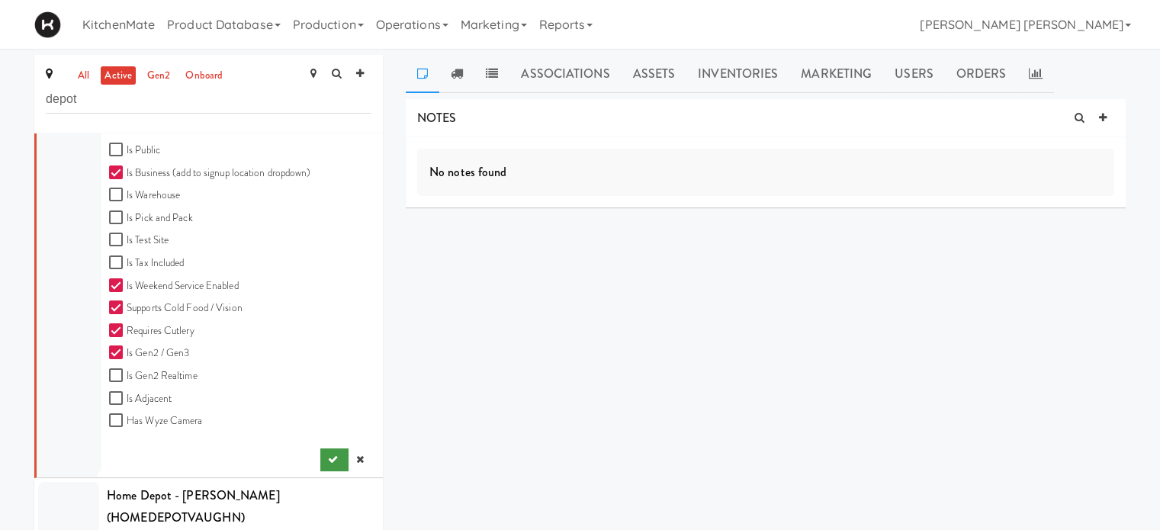
type input "11111,11111,11111,1111,1111,11111"
click at [320, 463] on button "submit" at bounding box center [334, 459] width 28 height 23
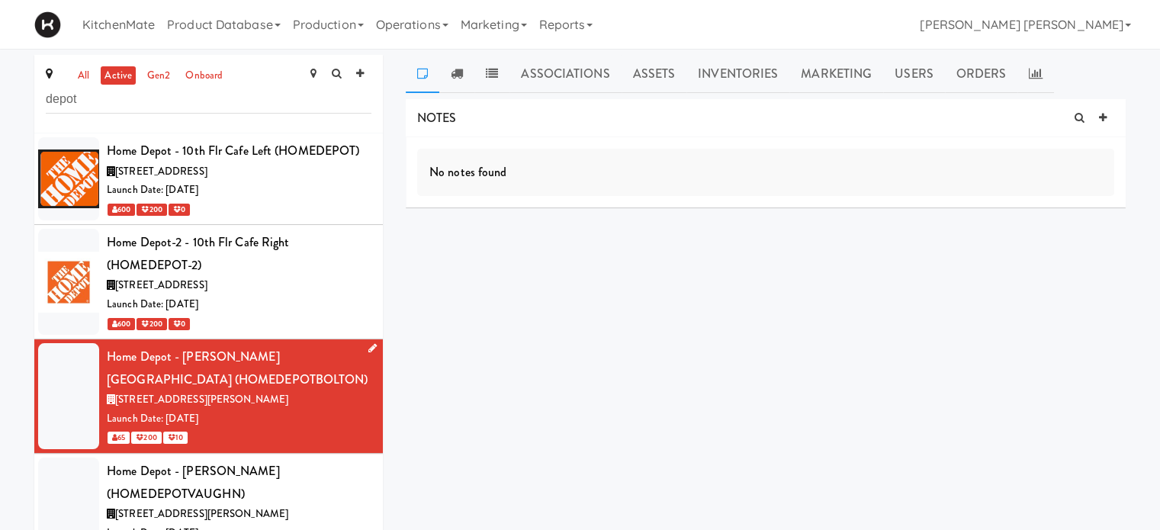
scroll to position [0, 0]
click at [368, 350] on icon at bounding box center [372, 348] width 8 height 10
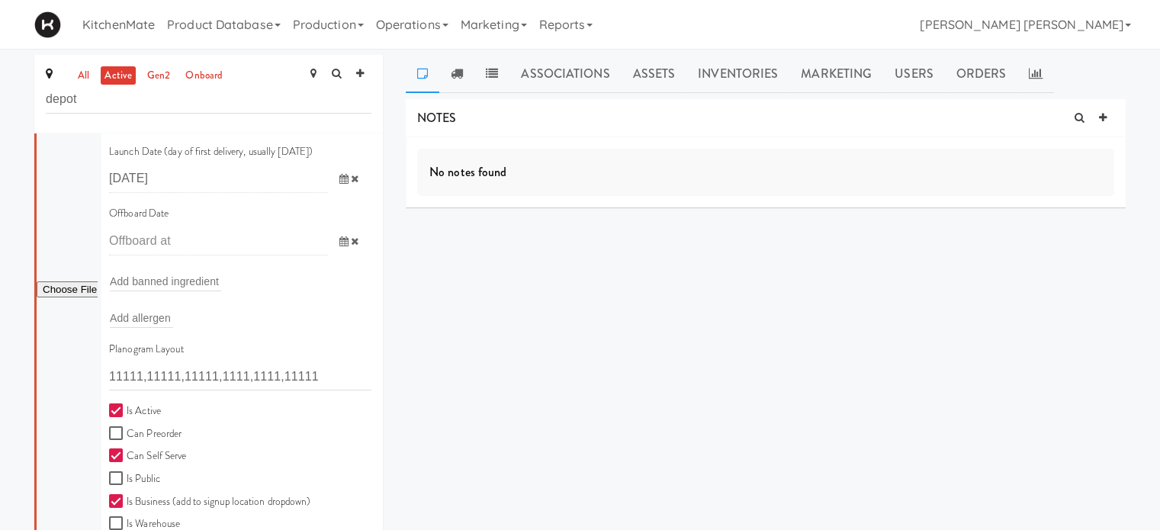
scroll to position [423, 0]
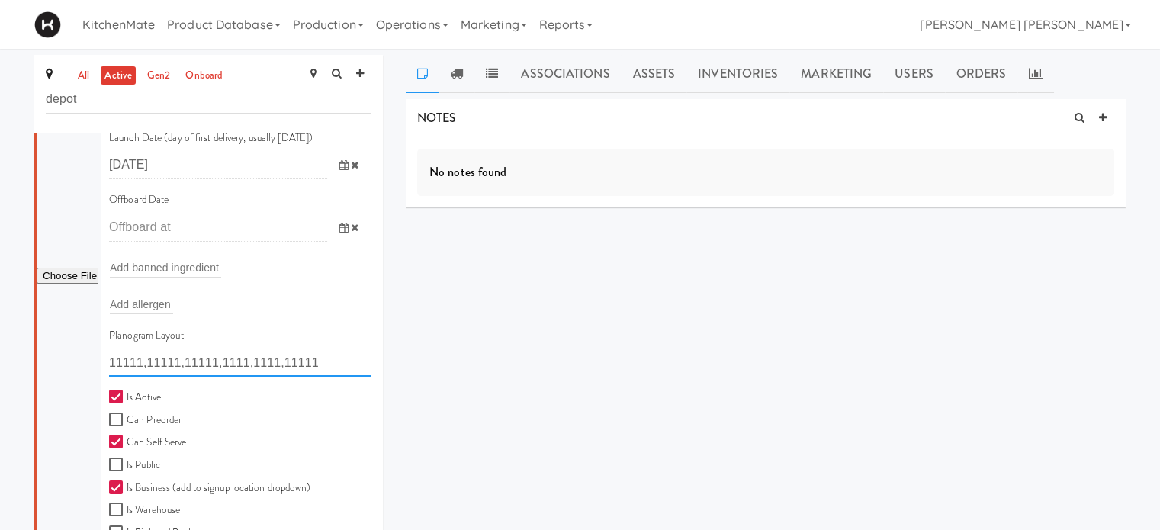
click at [310, 361] on input "11111,11111,11111,1111,1111,11111" at bounding box center [240, 363] width 262 height 28
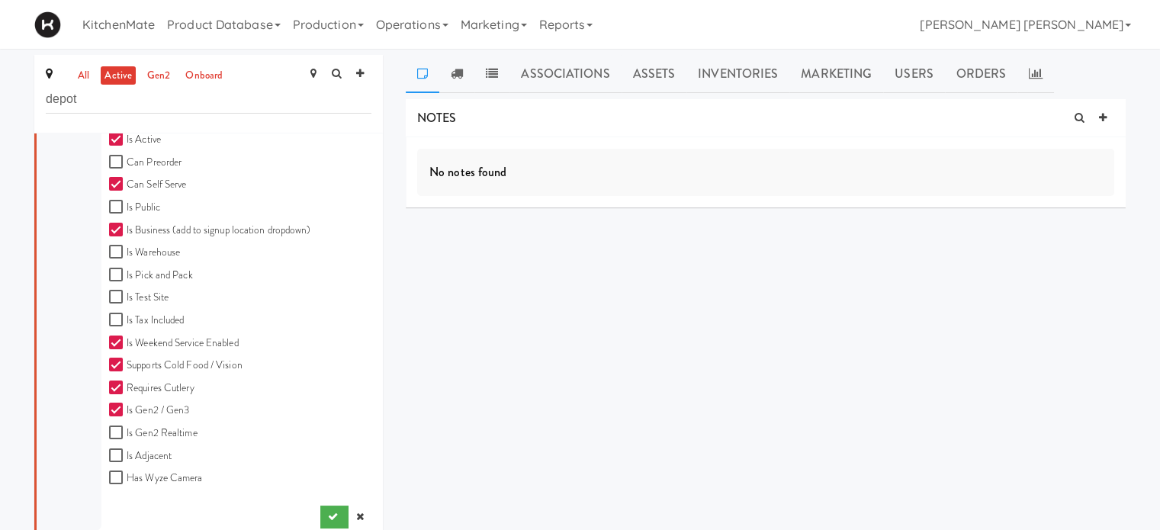
scroll to position [686, 0]
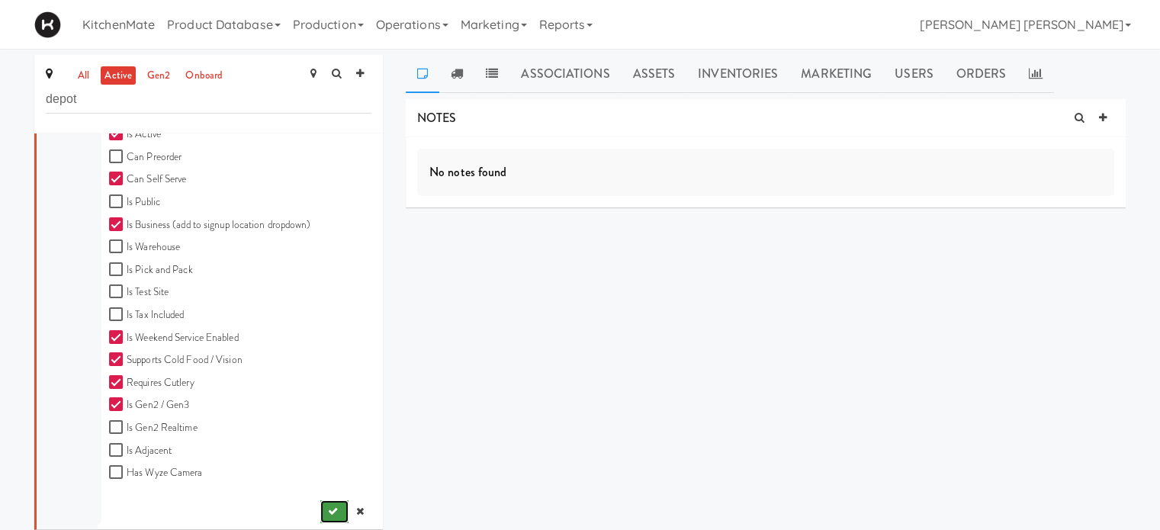
click at [328, 509] on icon "submit" at bounding box center [333, 511] width 10 height 10
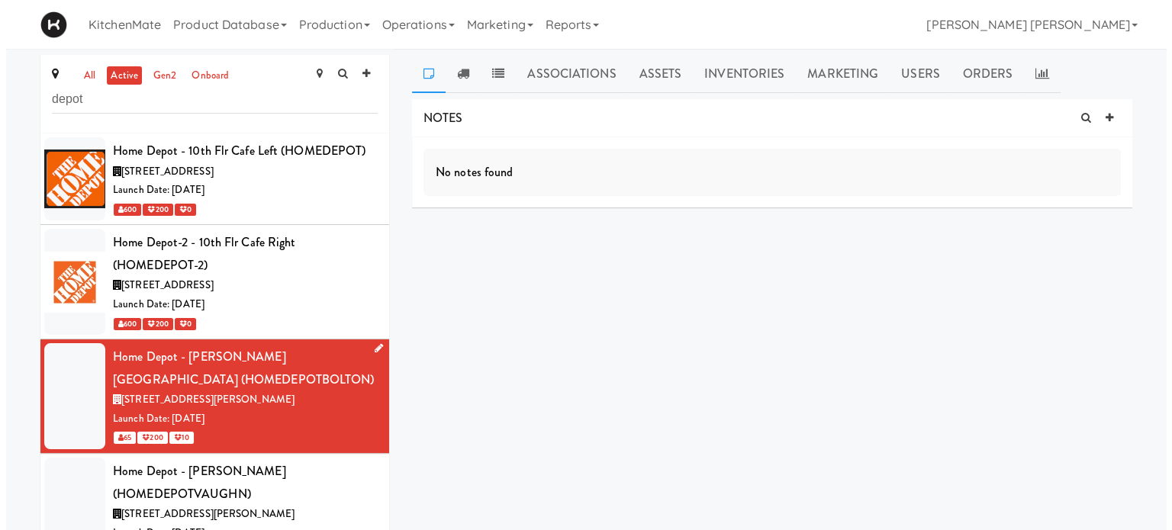
scroll to position [0, 0]
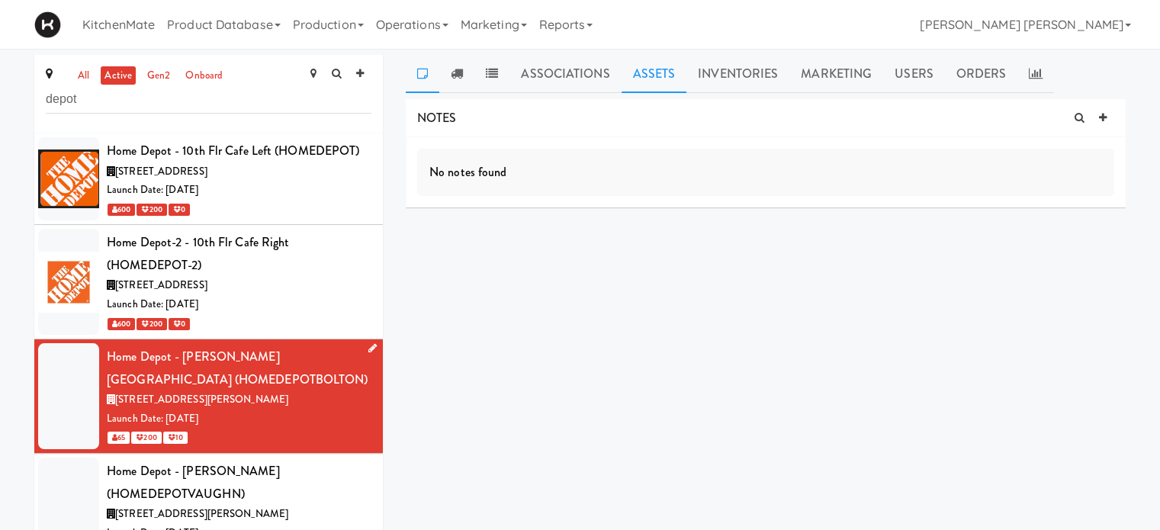
click at [648, 76] on link "Assets" at bounding box center [655, 74] width 66 height 38
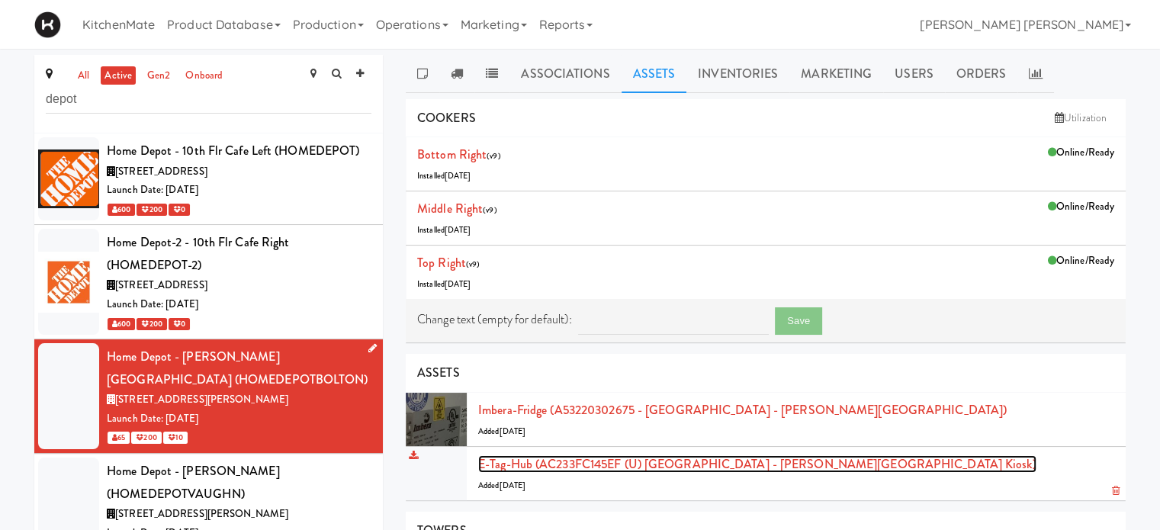
click at [667, 463] on link "E-tag-hub (AC233FC145EF (U) Home Depot - Bolton IC Kiosk)" at bounding box center [757, 464] width 558 height 18
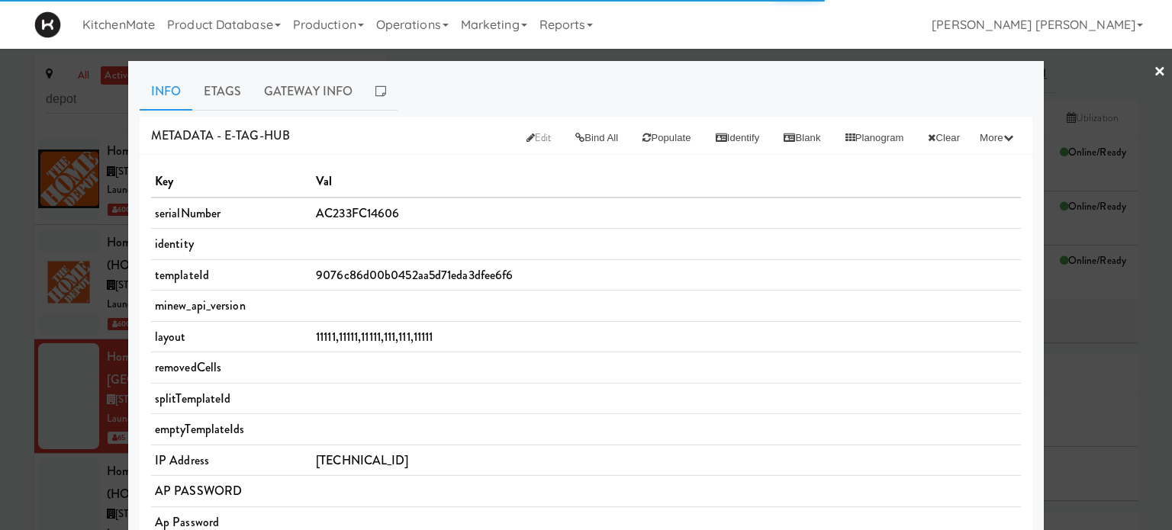
click at [415, 336] on span "11111,11111,11111,111,111,11111" at bounding box center [374, 337] width 117 height 18
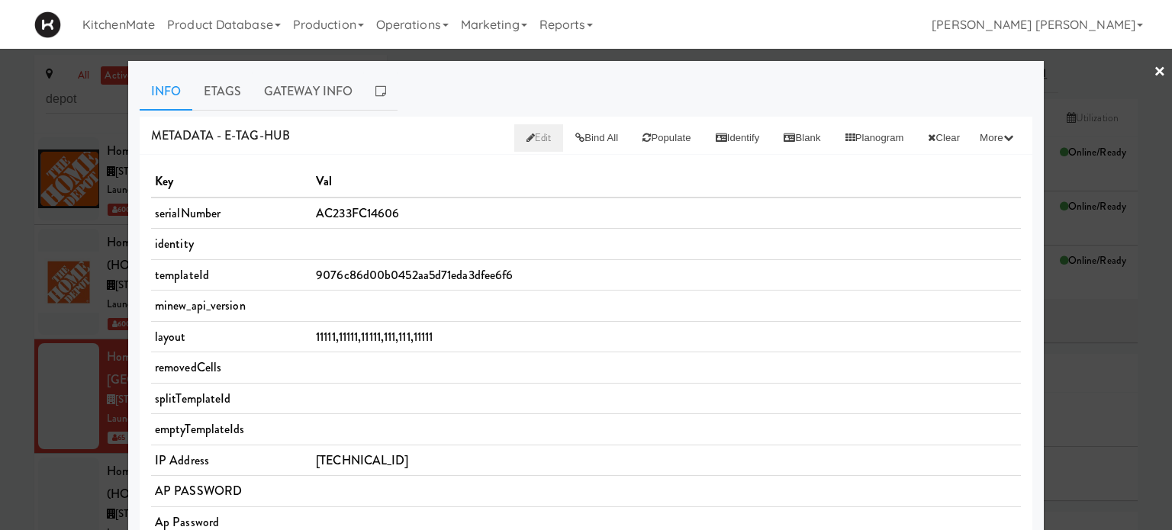
click at [526, 140] on span "Edit" at bounding box center [538, 137] width 25 height 14
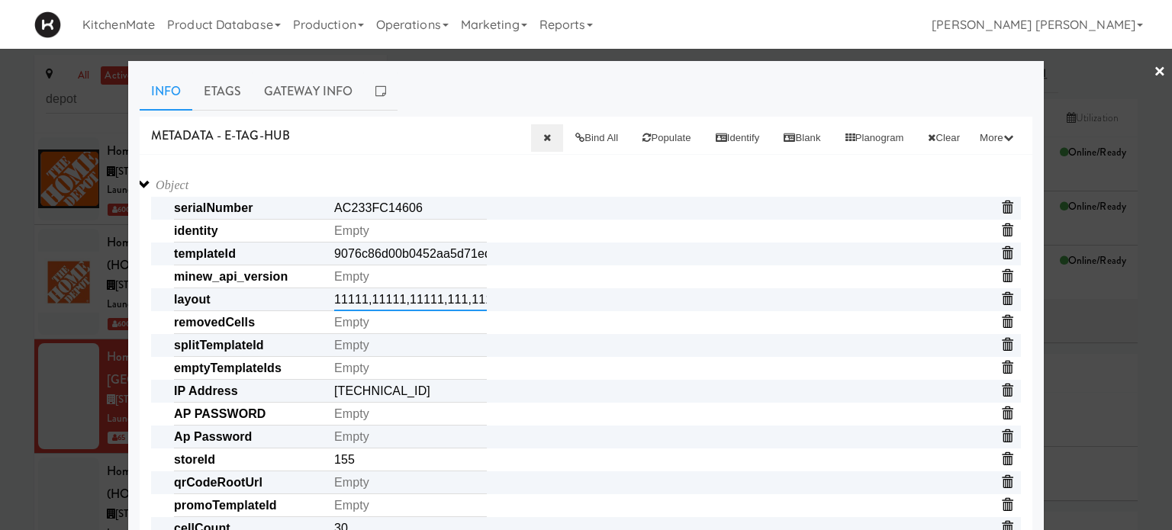
click at [431, 304] on input "11111,11111,11111,111,111,11111" at bounding box center [410, 299] width 153 height 23
paste input "1,1"
type input "11111,11111,11111,1111,1111,11111"
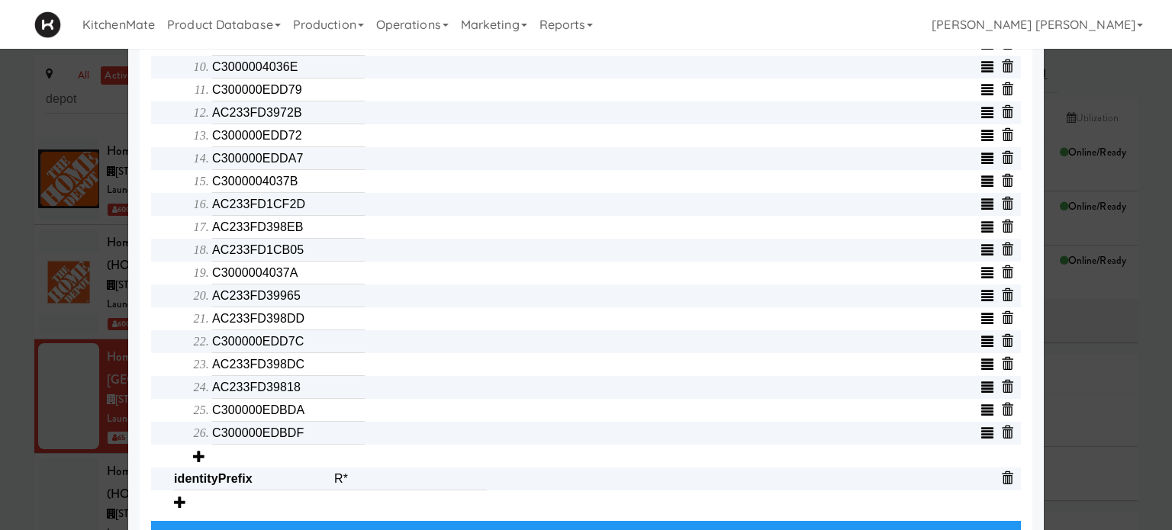
scroll to position [831, 0]
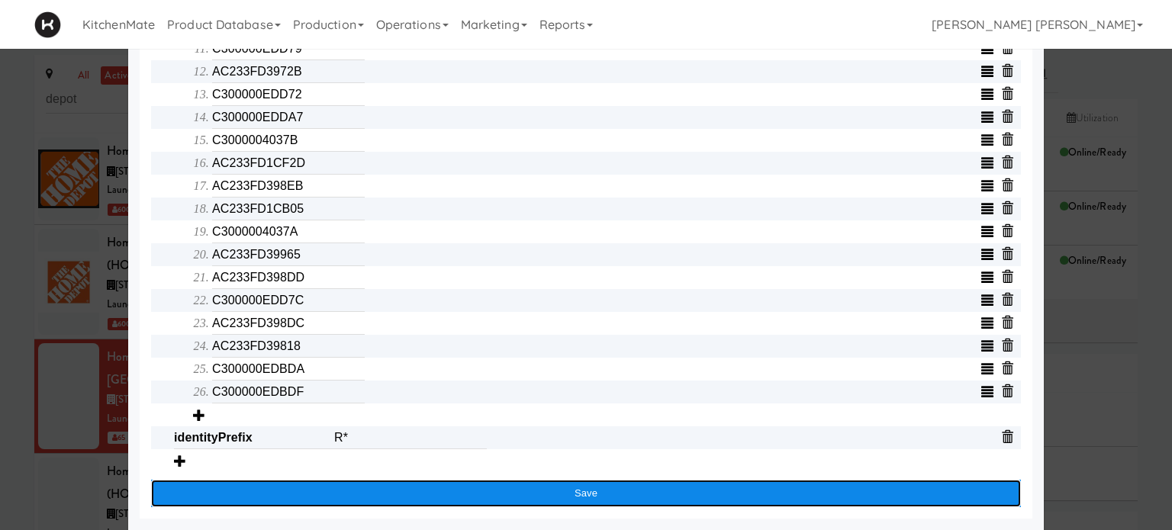
click at [602, 497] on button "Save" at bounding box center [585, 493] width 869 height 27
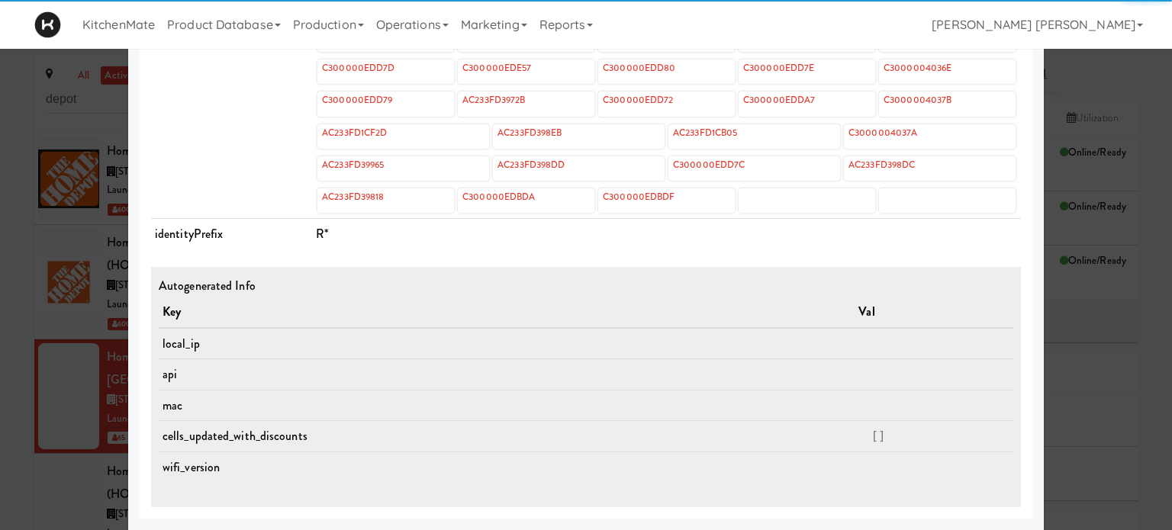
scroll to position [728, 0]
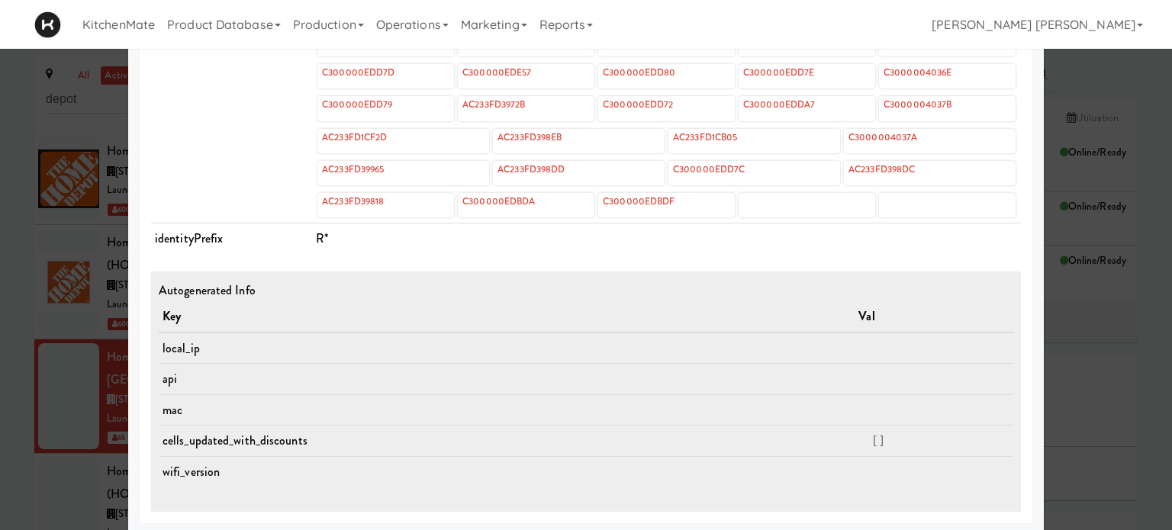
click at [207, 124] on td "cells" at bounding box center [231, 125] width 161 height 197
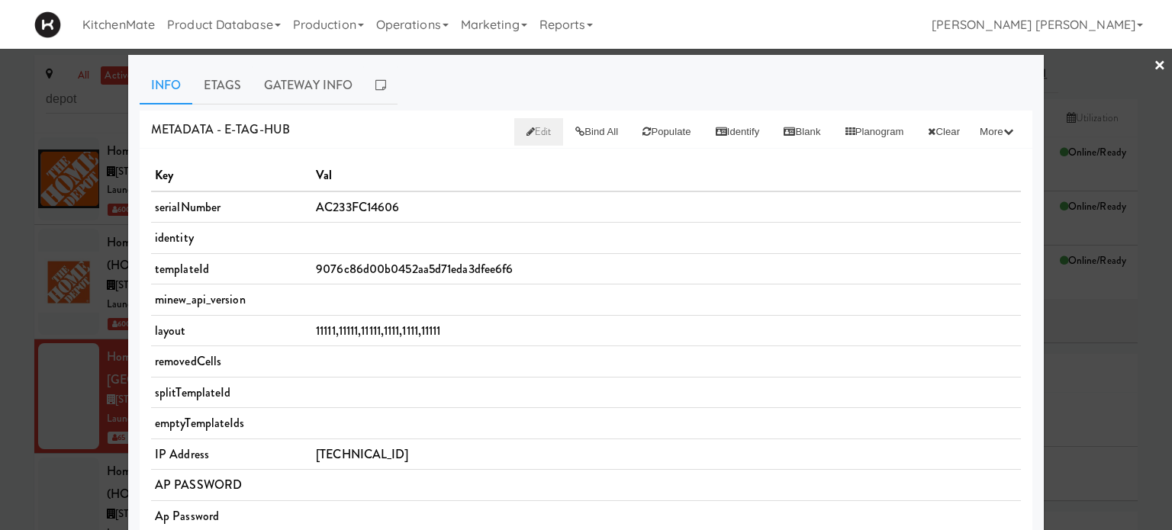
scroll to position [0, 0]
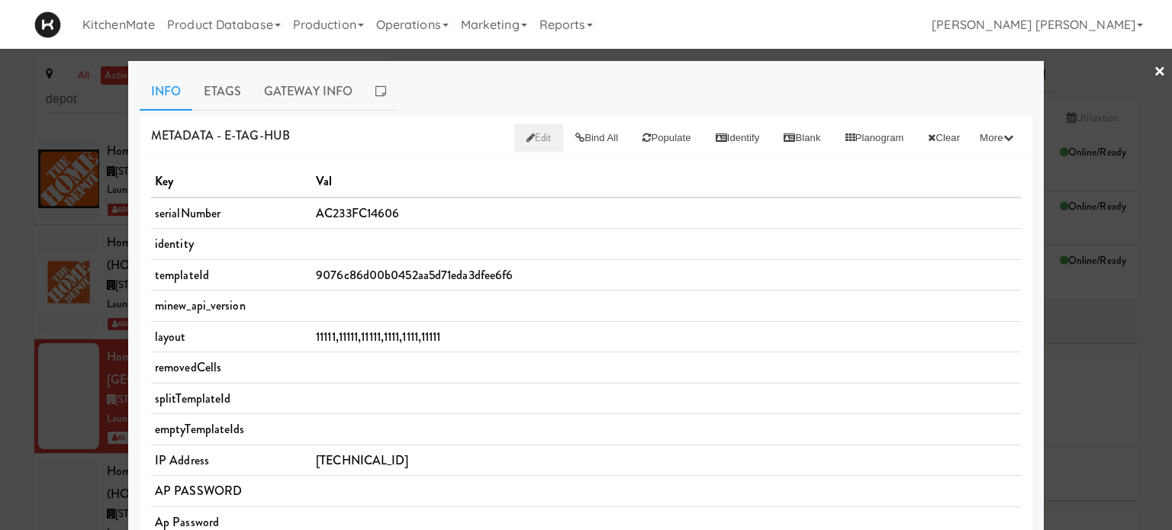
click at [1153, 72] on link "×" at bounding box center [1159, 72] width 12 height 47
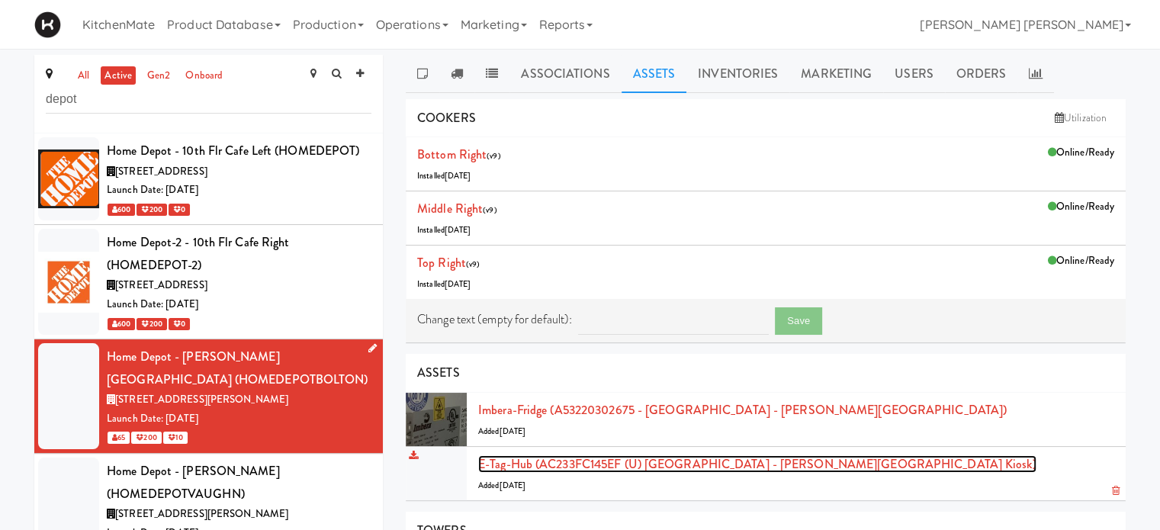
click at [614, 464] on link "E-tag-hub (AC233FC145EF (U) Home Depot - Bolton IC Kiosk)" at bounding box center [757, 464] width 558 height 18
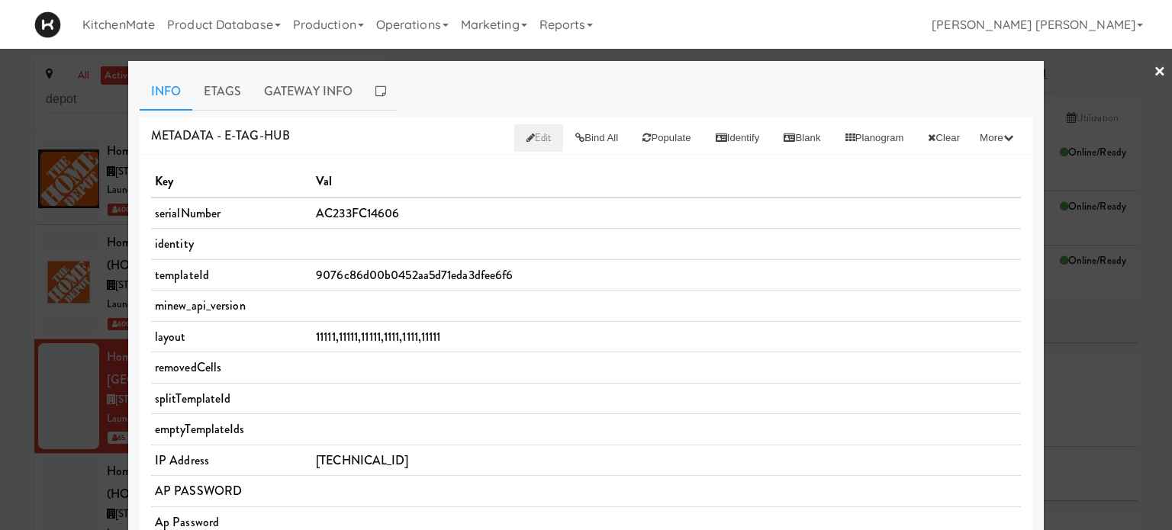
click at [526, 134] on span "Edit" at bounding box center [538, 137] width 25 height 14
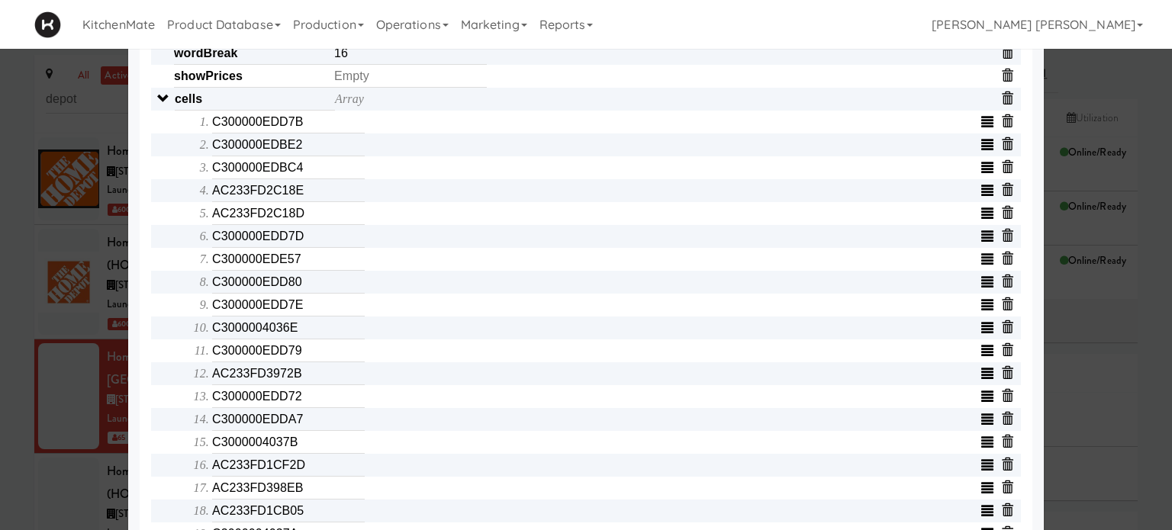
scroll to position [519, 0]
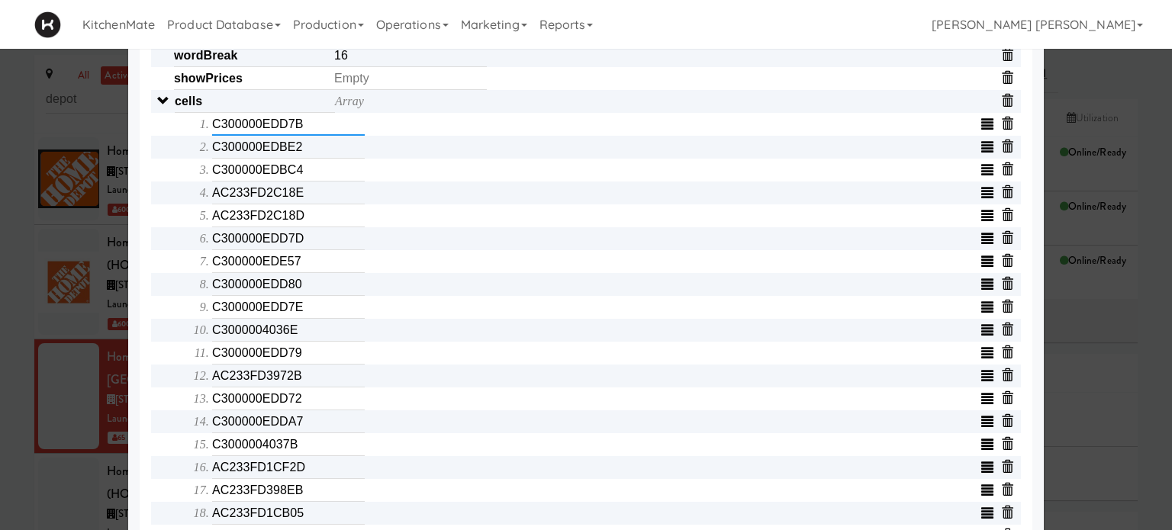
click at [300, 134] on input "C300000EDD7B" at bounding box center [288, 124] width 153 height 23
click at [305, 148] on input "C300000EDBE2" at bounding box center [288, 147] width 153 height 23
click at [318, 175] on input "C300000EDBC4" at bounding box center [288, 170] width 153 height 23
click at [279, 130] on input "text" at bounding box center [288, 124] width 153 height 23
type input "C300000EDD7B"
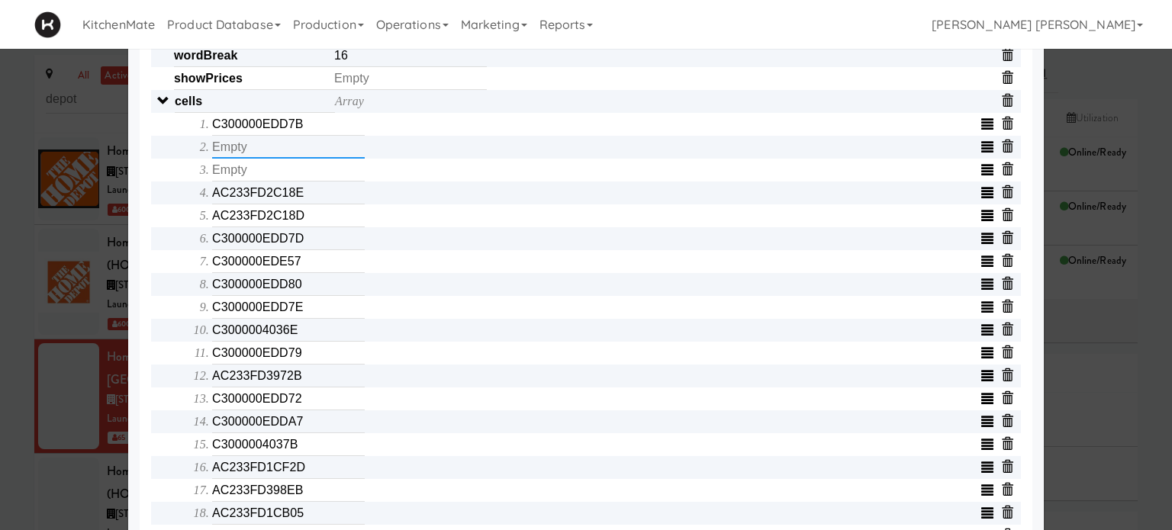
click at [265, 156] on input "text" at bounding box center [288, 147] width 153 height 23
type input "C300000EDBE2"
click at [256, 182] on input "text" at bounding box center [288, 170] width 153 height 23
type input "C300000EDBC4"
click at [310, 195] on input "AC233FD2C18E" at bounding box center [288, 193] width 153 height 23
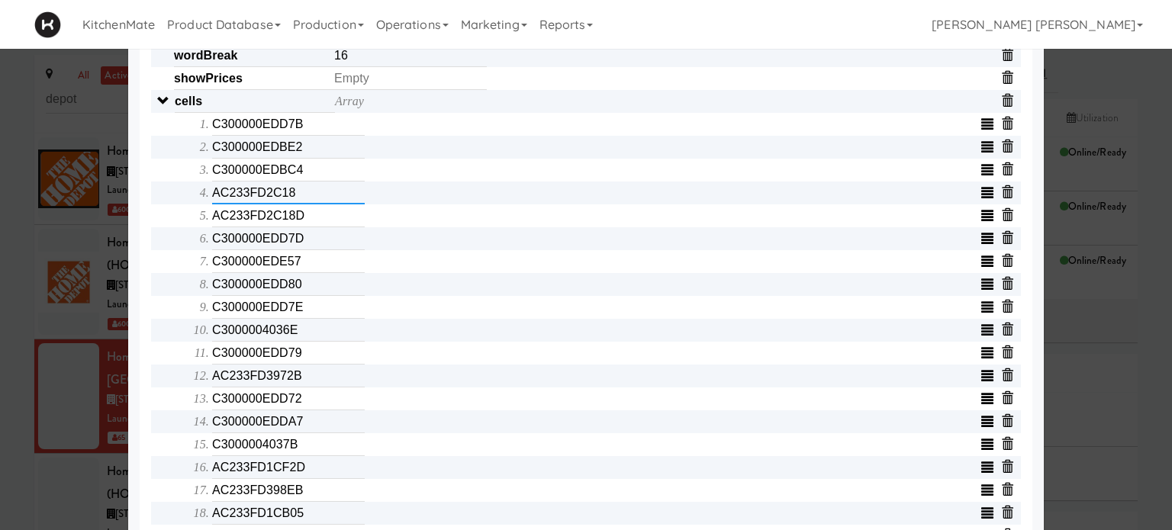
type input "AC233FD2C18E"
click at [314, 222] on input "AC233FD2C18D" at bounding box center [288, 215] width 153 height 23
type input "AC233FD2C18D"
click at [315, 248] on input "C300000EDD7D" at bounding box center [288, 238] width 153 height 23
type input "C300000EDD7D"
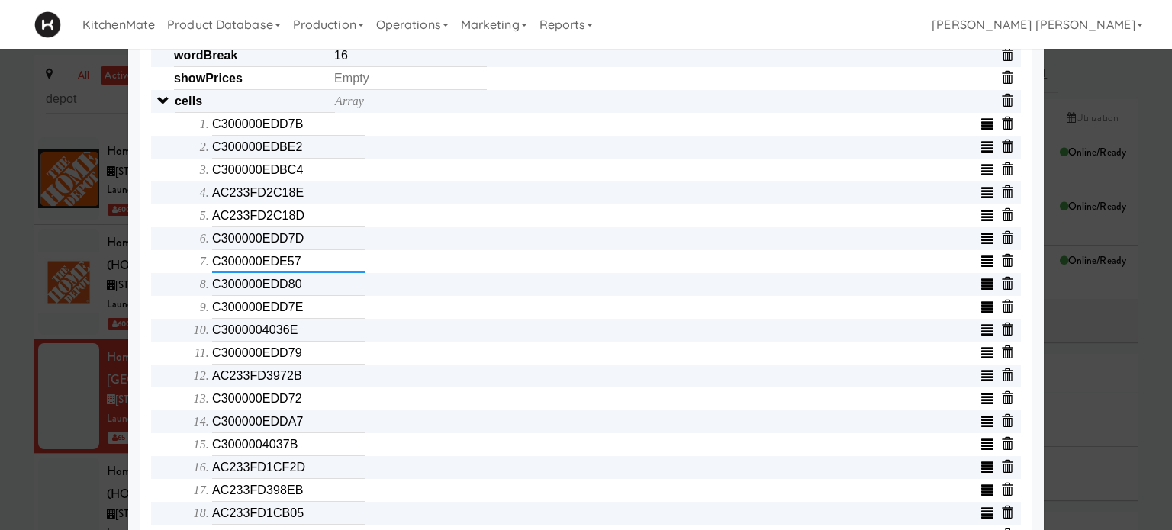
click at [312, 271] on input "C300000EDE57" at bounding box center [288, 261] width 153 height 23
type input "C300000EDE57"
click at [306, 294] on input "C300000EDD80" at bounding box center [288, 284] width 153 height 23
type input "C300000EDD80"
click at [310, 317] on input "C300000EDD7E" at bounding box center [288, 307] width 153 height 23
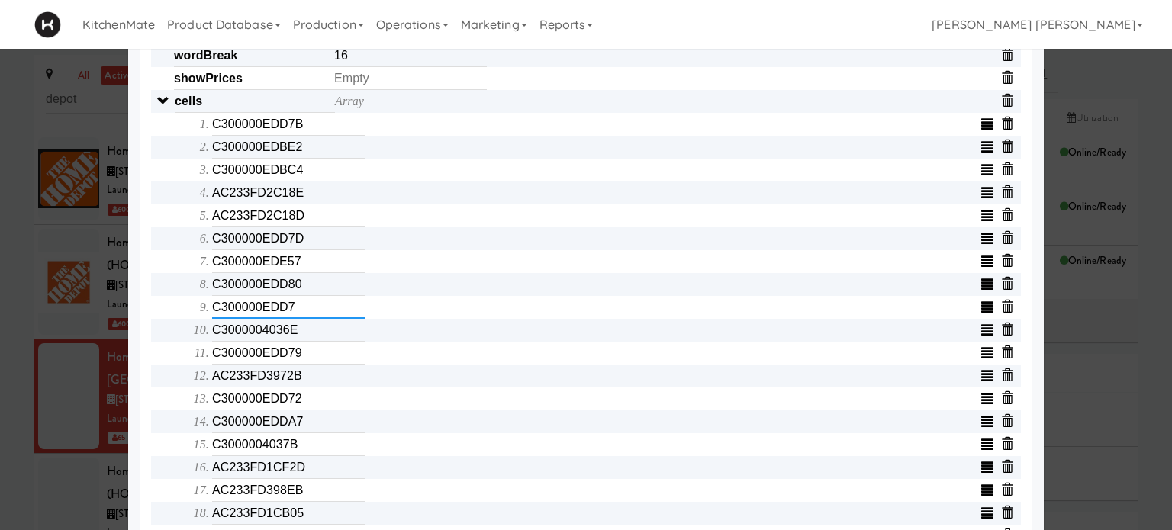
type input "C300000EDD7E"
click at [306, 339] on input "C3000004036E" at bounding box center [288, 330] width 153 height 23
type input "C3000004036E"
click at [306, 362] on input "C300000EDD79" at bounding box center [288, 353] width 153 height 23
type input "C300000EDD79"
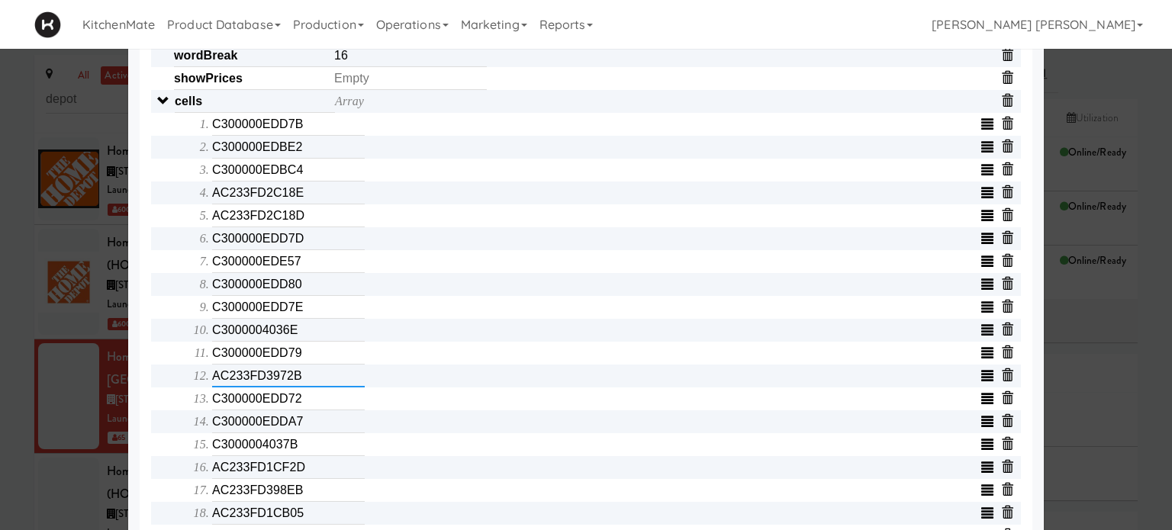
click at [313, 387] on input "AC233FD3972B" at bounding box center [288, 376] width 153 height 23
type input "AC233FD3972B"
click at [317, 410] on input "C300000EDD72" at bounding box center [288, 398] width 153 height 23
type input "C300000EDD72"
click at [317, 431] on input "C300000EDDA7" at bounding box center [288, 421] width 153 height 23
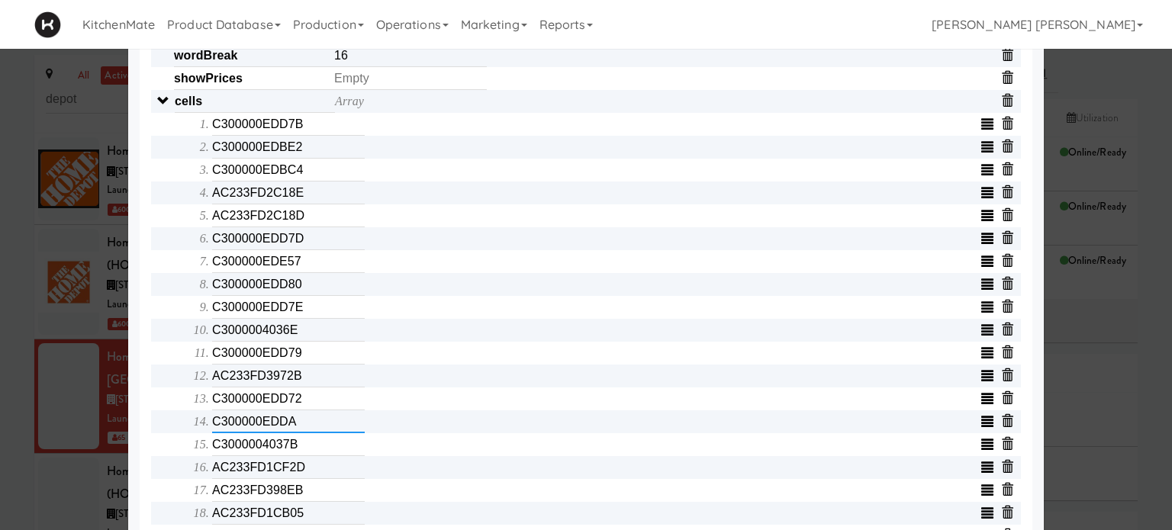
type input "C300000EDDA7"
click at [311, 456] on input "C3000004037B" at bounding box center [288, 444] width 153 height 23
type input "C3000004037B"
click at [158, 475] on div "Object serialNumber AC233FC14606 identity templateId 9076c86d00b0452aa5d71eda3d…" at bounding box center [585, 238] width 869 height 1167
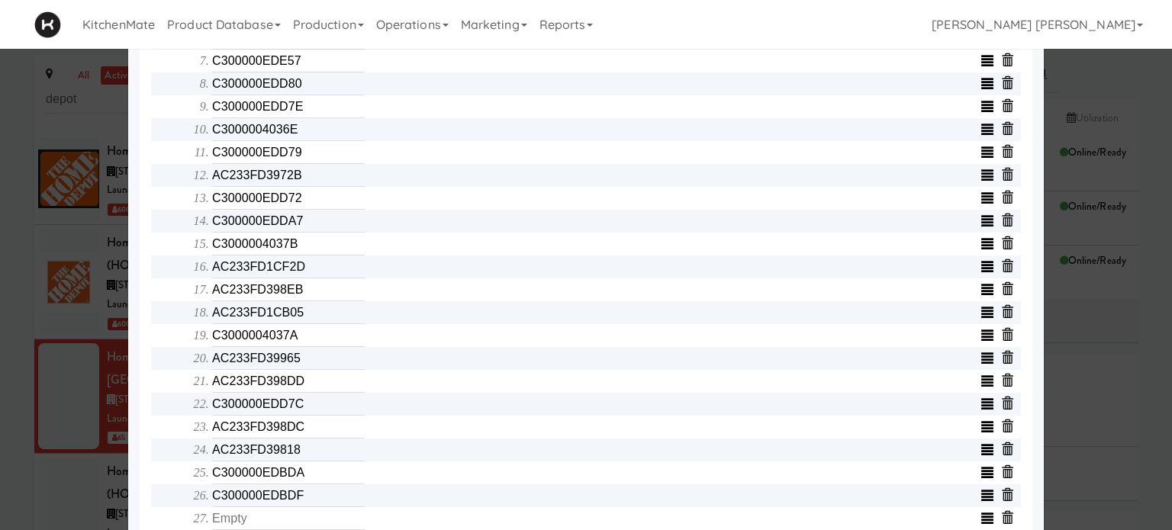
scroll to position [732, 0]
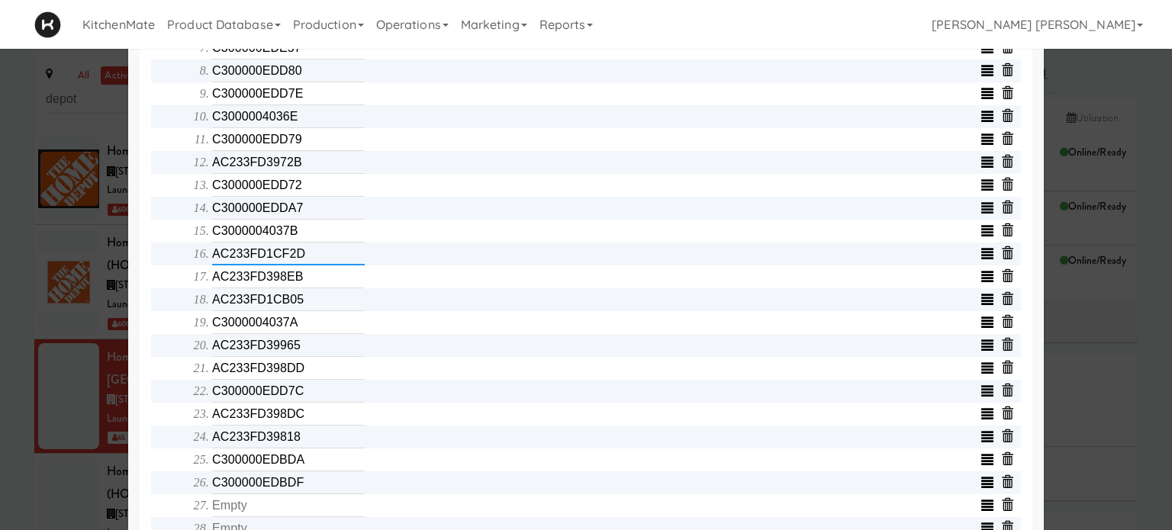
click at [304, 265] on input "AC233FD1CF2D" at bounding box center [288, 254] width 153 height 23
type input "AC233FD1CF2D"
click at [309, 284] on input "AC233FD398EB" at bounding box center [288, 276] width 153 height 23
type input "AC233FD398EB"
click at [308, 257] on input "AC233FD1CF2D" at bounding box center [288, 254] width 153 height 23
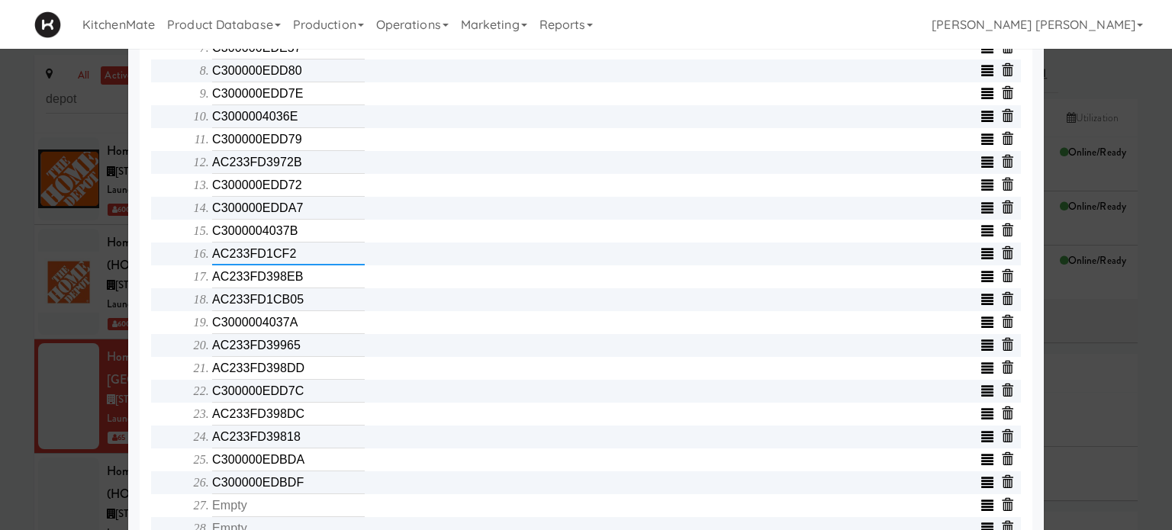
type input "AC233FD1CF2D"
click at [307, 277] on input "AC233FD398EB" at bounding box center [288, 276] width 153 height 23
type input "AC233FD398EB"
click at [304, 310] on input "AC233FD1CB05" at bounding box center [288, 299] width 153 height 23
type input "AC233FD1CB05"
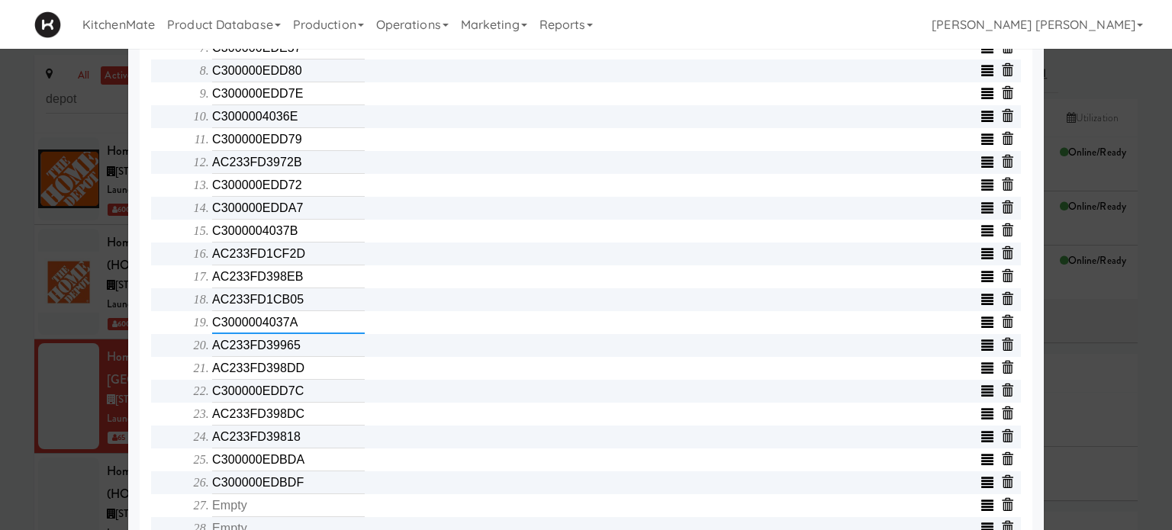
click at [298, 334] on input "C3000004037A" at bounding box center [288, 322] width 153 height 23
type input "C300000EDE03"
click at [304, 351] on input "AC233FD39965" at bounding box center [288, 345] width 153 height 23
type input "C3000004037A"
click at [312, 380] on input "AC233FD398DD" at bounding box center [288, 368] width 153 height 23
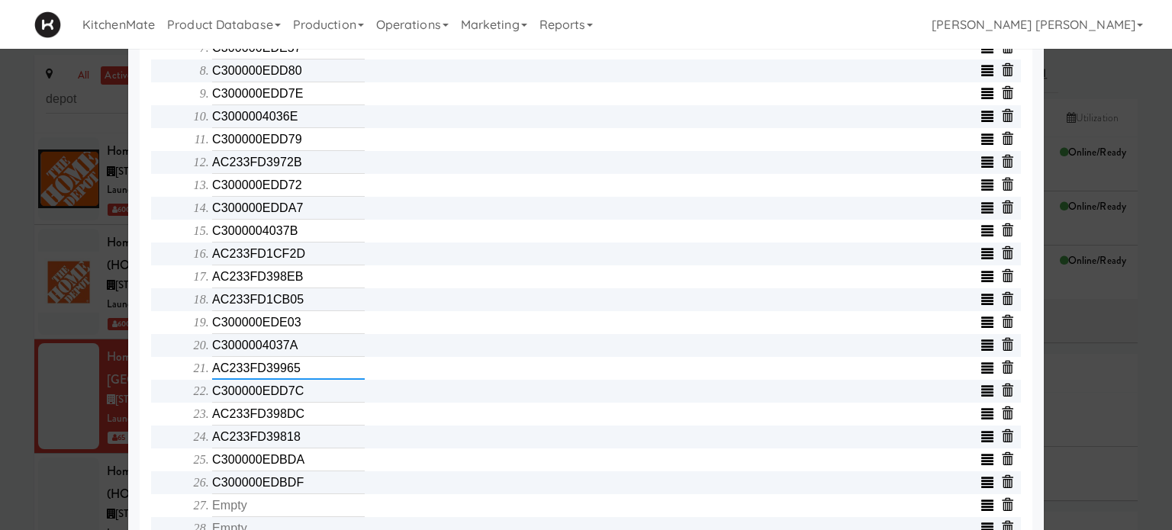
type input "AC233FD39965"
click at [314, 401] on input "C300000EDD7C" at bounding box center [288, 391] width 153 height 23
type input "AC233FD398DD"
click at [315, 426] on input "AC233FD398DC" at bounding box center [288, 414] width 153 height 23
type input "AC233FD1D0D9"
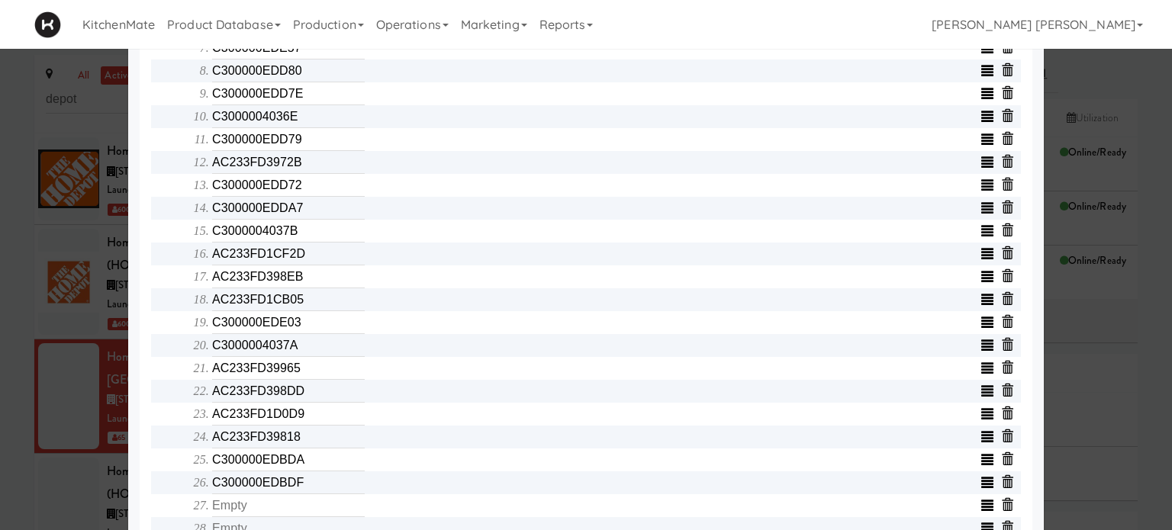
click at [151, 424] on div "Object serialNumber AC233FC14606 identity templateId 9076c86d00b0452aa5d71eda3d…" at bounding box center [585, 25] width 869 height 1167
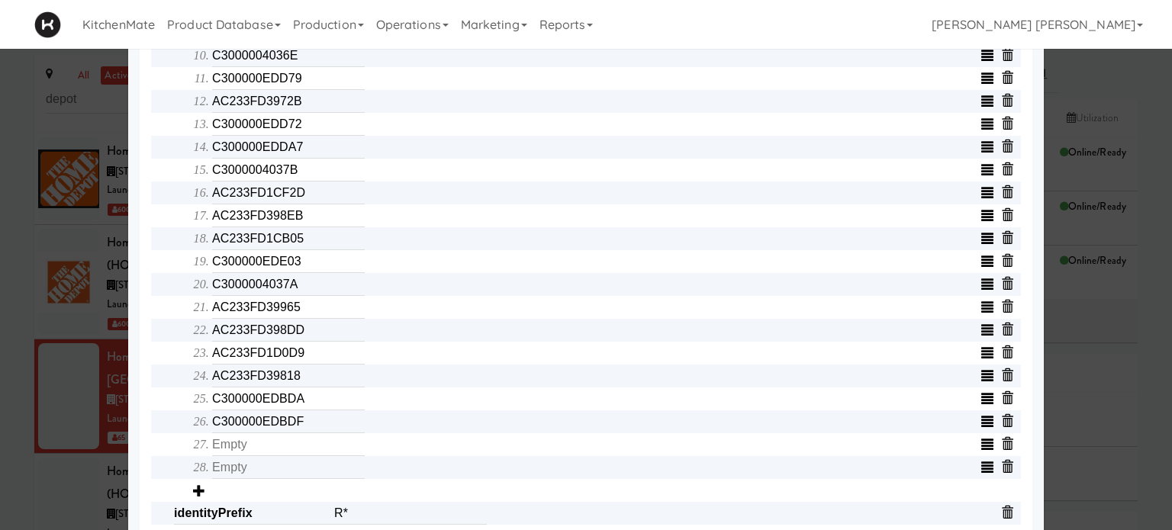
scroll to position [824, 0]
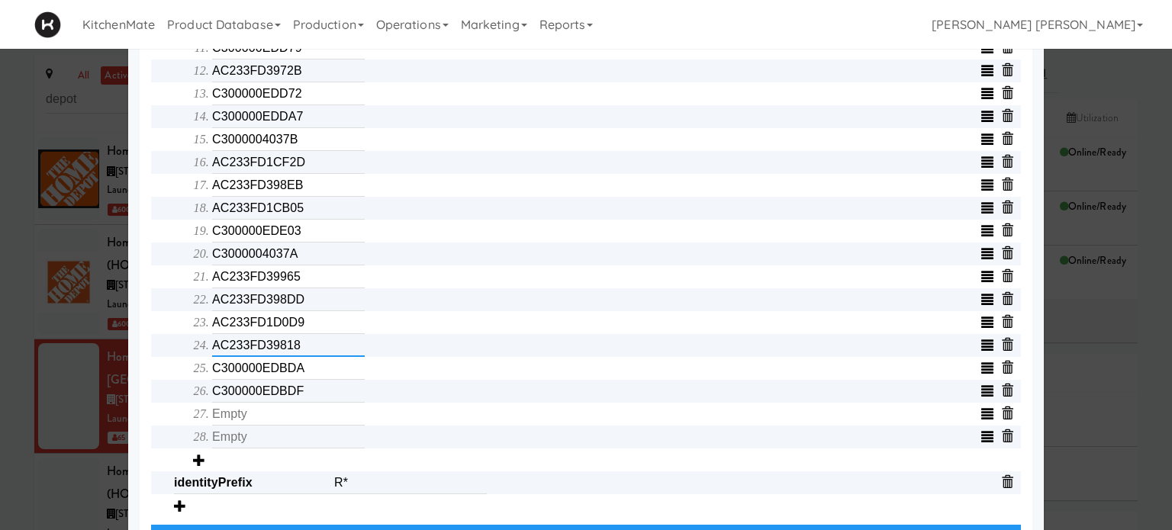
click at [308, 353] on input "AC233FD39818" at bounding box center [288, 345] width 153 height 23
type input "C300000EDD7C"
click at [304, 374] on input "C300000EDBDA" at bounding box center [288, 368] width 153 height 23
type input "AC233FD398DC"
click at [311, 394] on input "C300000EDBDF" at bounding box center [288, 391] width 153 height 23
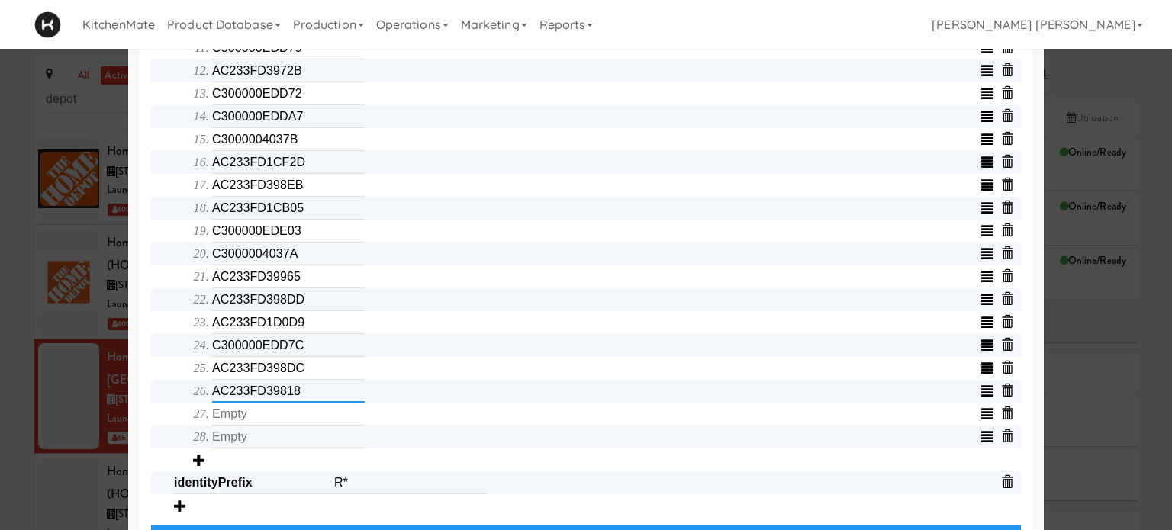
type input "AC233FD39818"
click at [307, 425] on input "text" at bounding box center [288, 414] width 153 height 23
type input "C300000EDBDA"
click at [290, 442] on input "text" at bounding box center [288, 437] width 153 height 23
type input "C300000EDBDF"
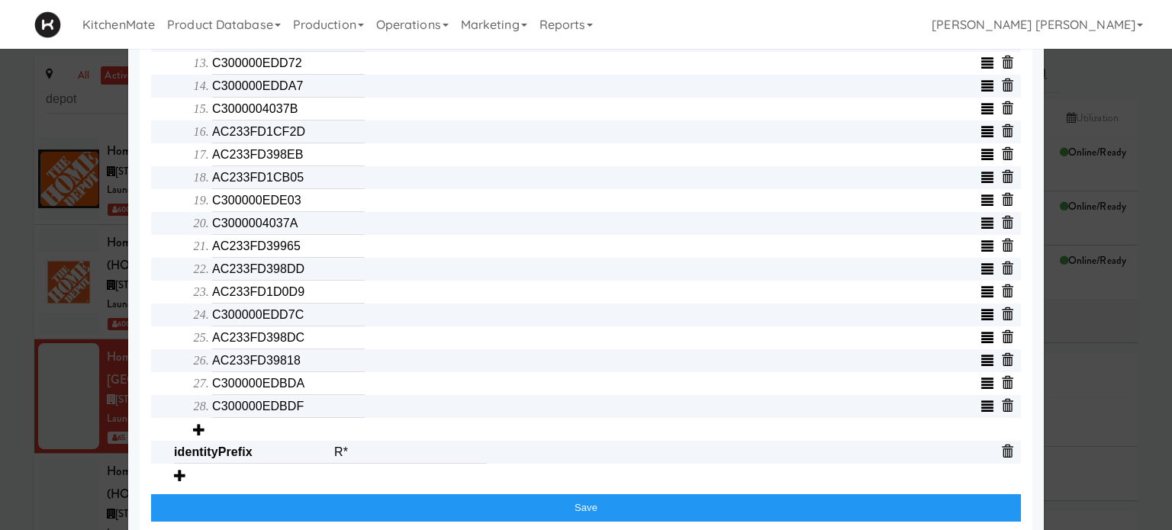
scroll to position [876, 0]
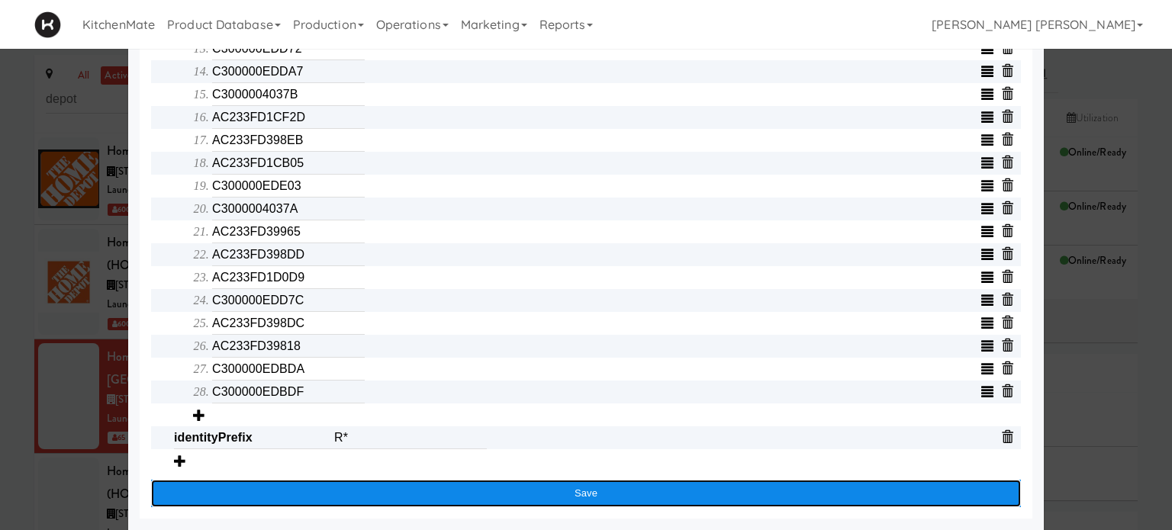
click at [553, 486] on button "Save" at bounding box center [585, 493] width 869 height 27
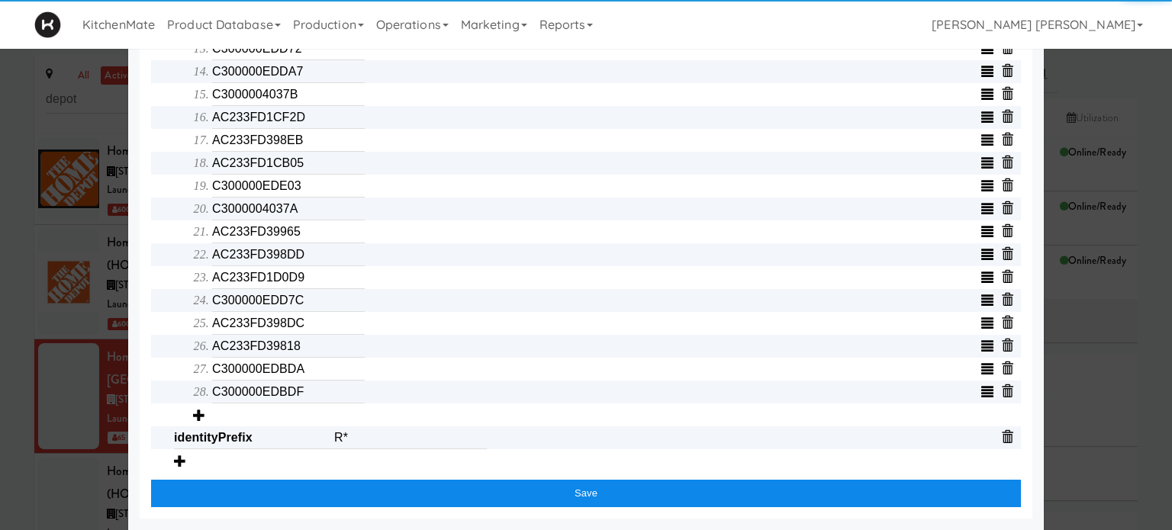
scroll to position [728, 0]
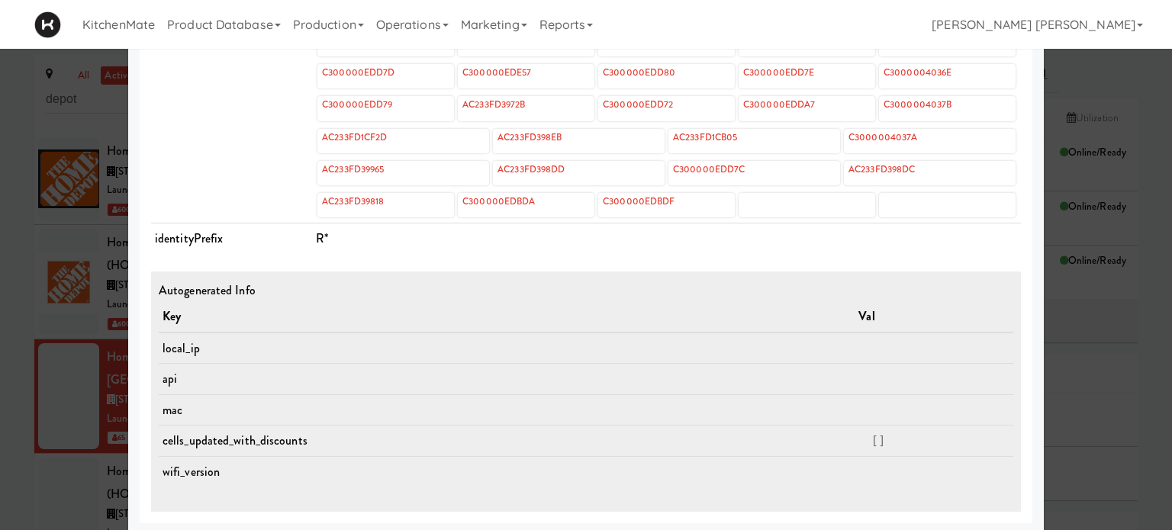
click at [207, 151] on td "cells" at bounding box center [231, 125] width 161 height 197
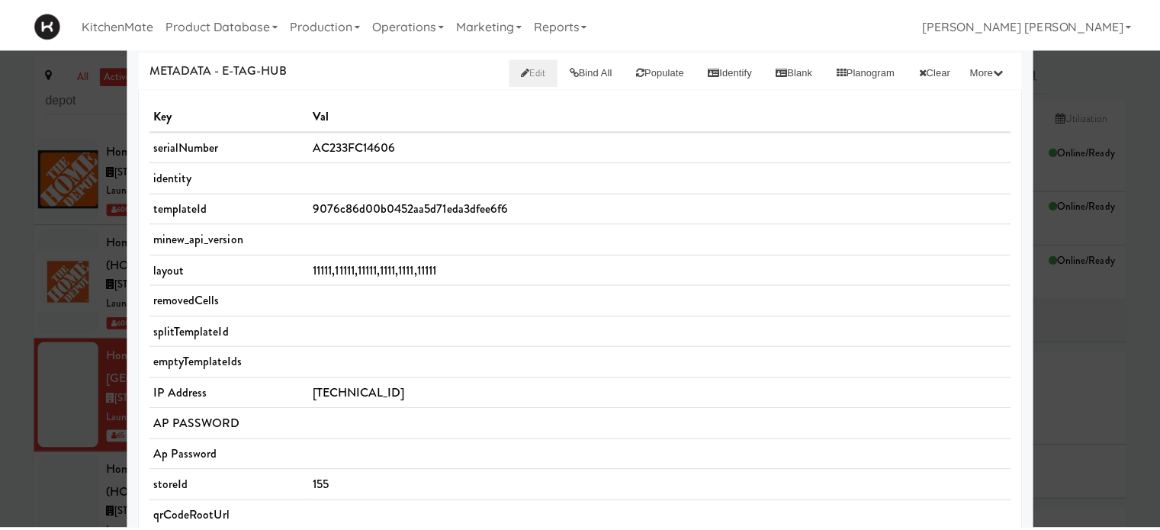
scroll to position [0, 0]
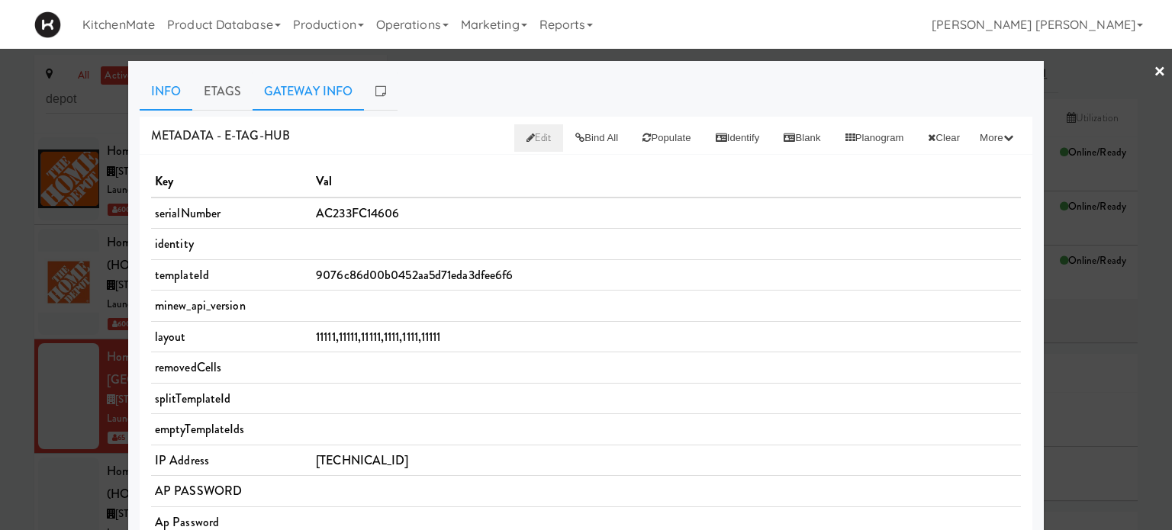
click at [273, 94] on link "Gateway Info" at bounding box center [307, 91] width 111 height 38
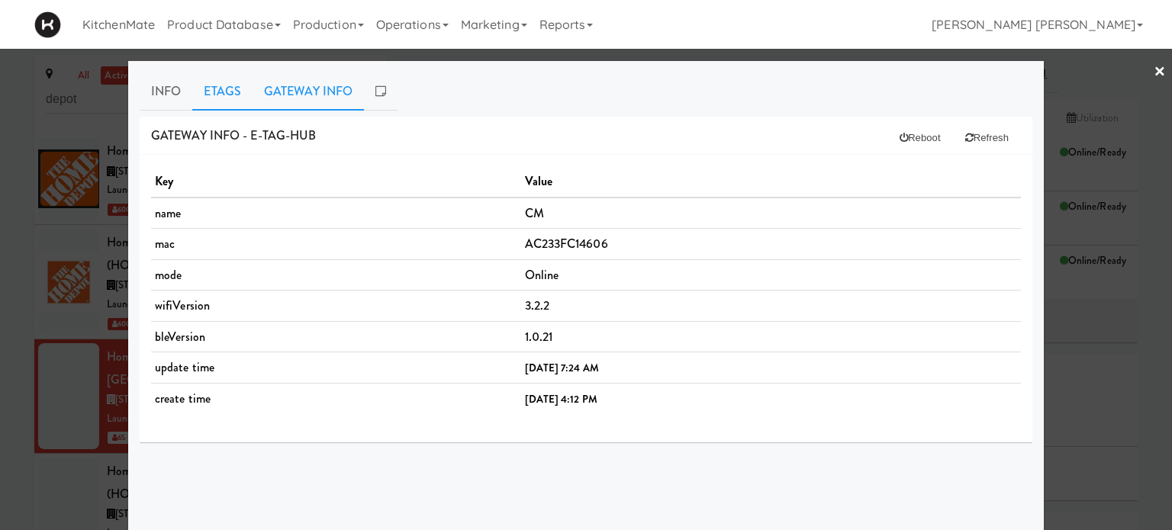
click at [229, 88] on link "Etags" at bounding box center [222, 91] width 60 height 38
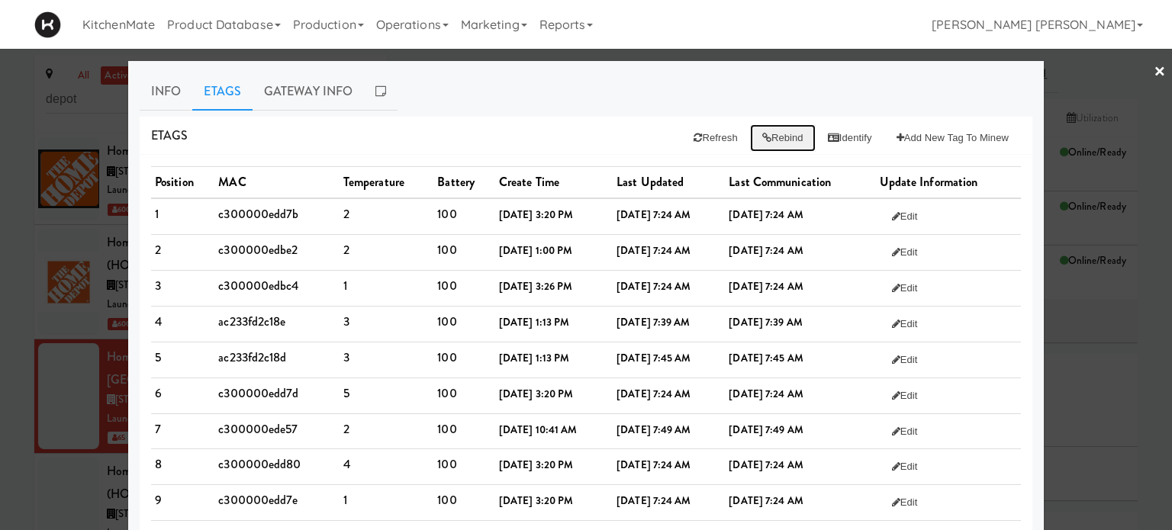
click at [776, 137] on button "Rebind" at bounding box center [783, 137] width 66 height 27
click at [705, 143] on button "Refresh" at bounding box center [715, 137] width 68 height 27
click at [762, 140] on icon at bounding box center [766, 138] width 9 height 10
click at [180, 91] on link "Info" at bounding box center [166, 91] width 53 height 38
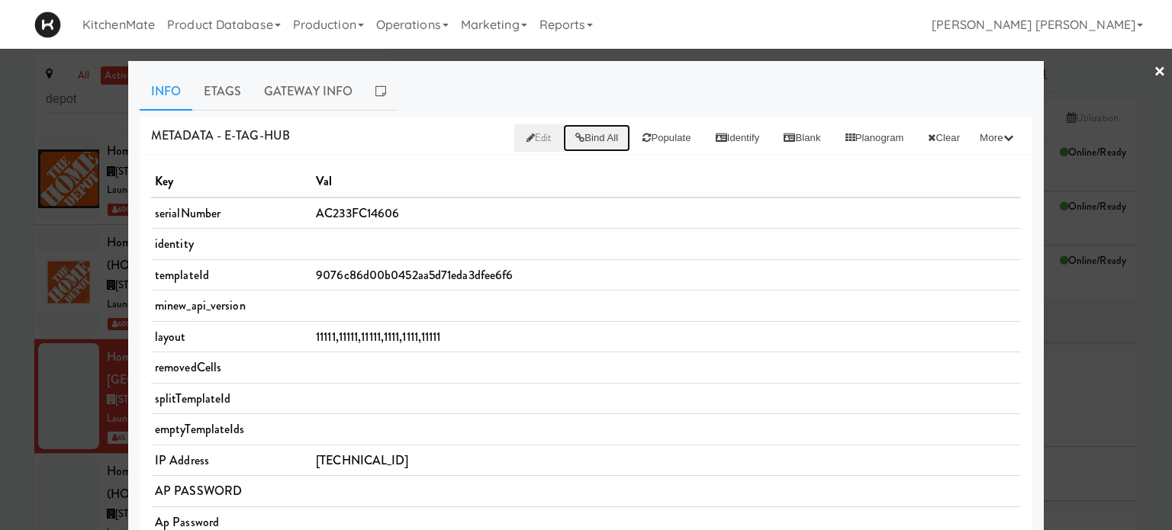
click at [574, 136] on button "Bind All" at bounding box center [596, 137] width 67 height 27
click at [642, 133] on button "Populate" at bounding box center [666, 137] width 72 height 27
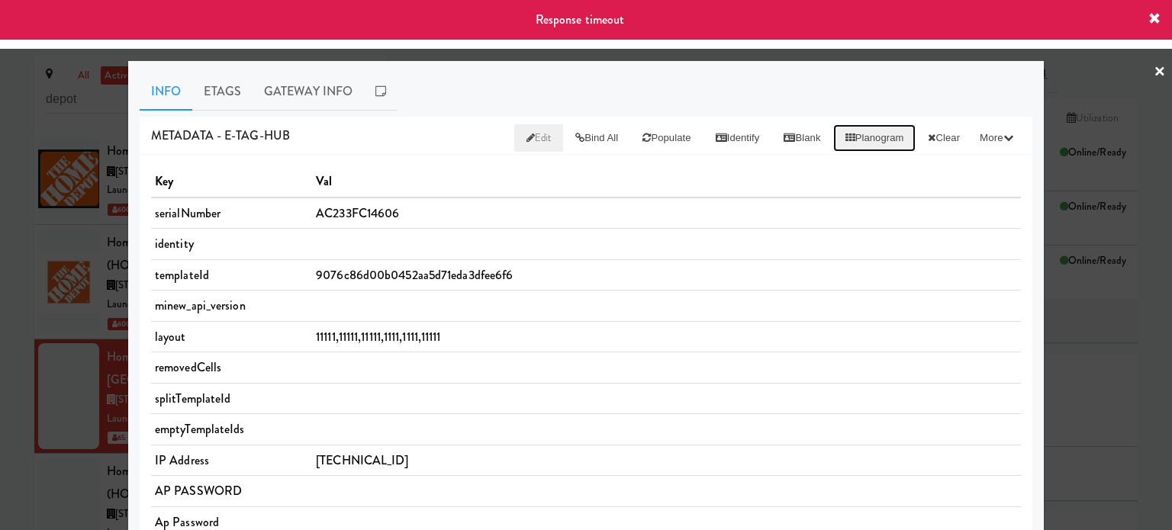
click at [851, 137] on button "Planogram" at bounding box center [874, 137] width 83 height 27
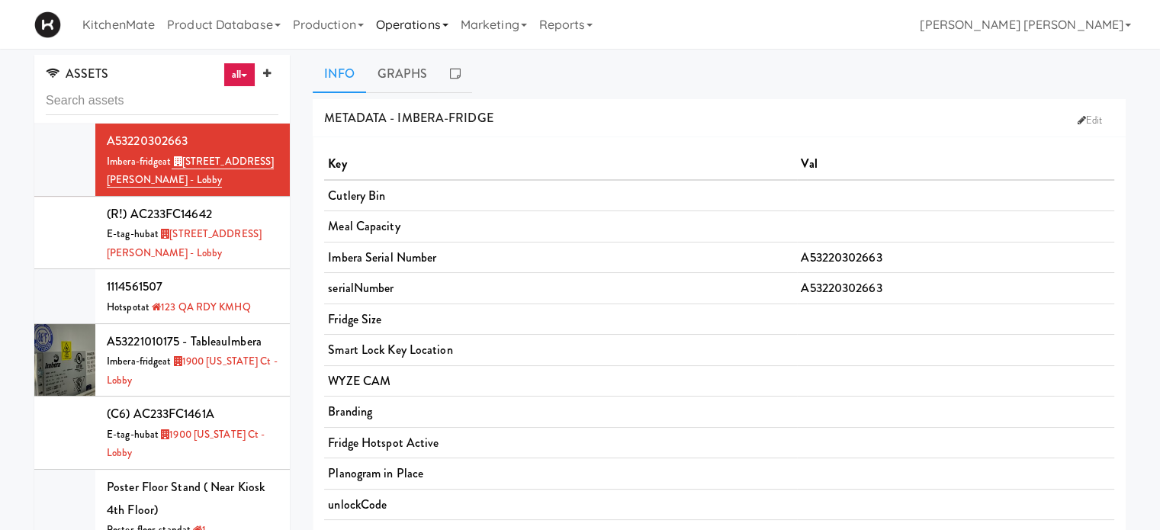
click at [400, 23] on link "Operations" at bounding box center [412, 24] width 85 height 49
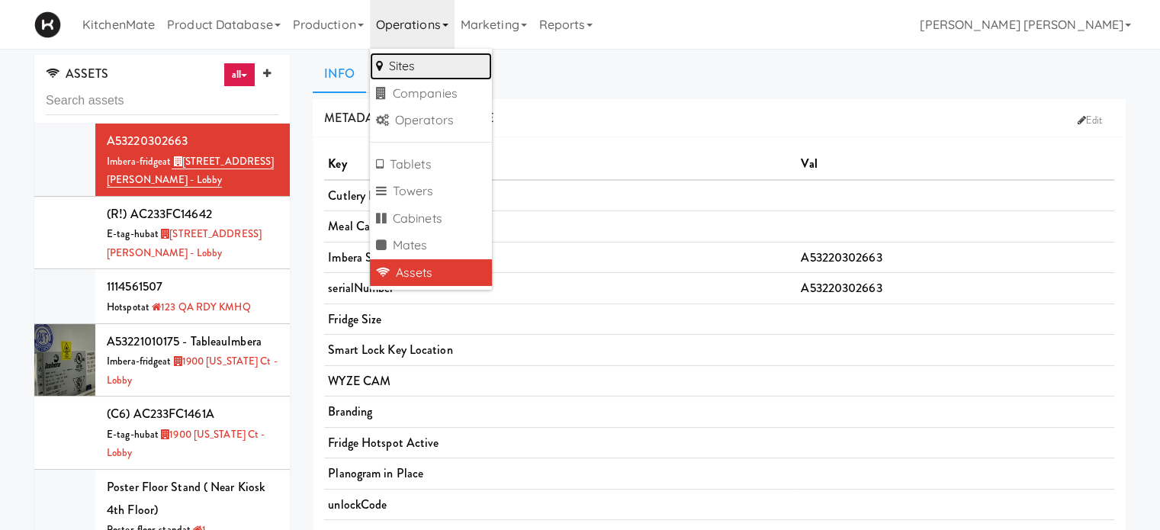
click at [408, 71] on link "Sites" at bounding box center [431, 66] width 122 height 27
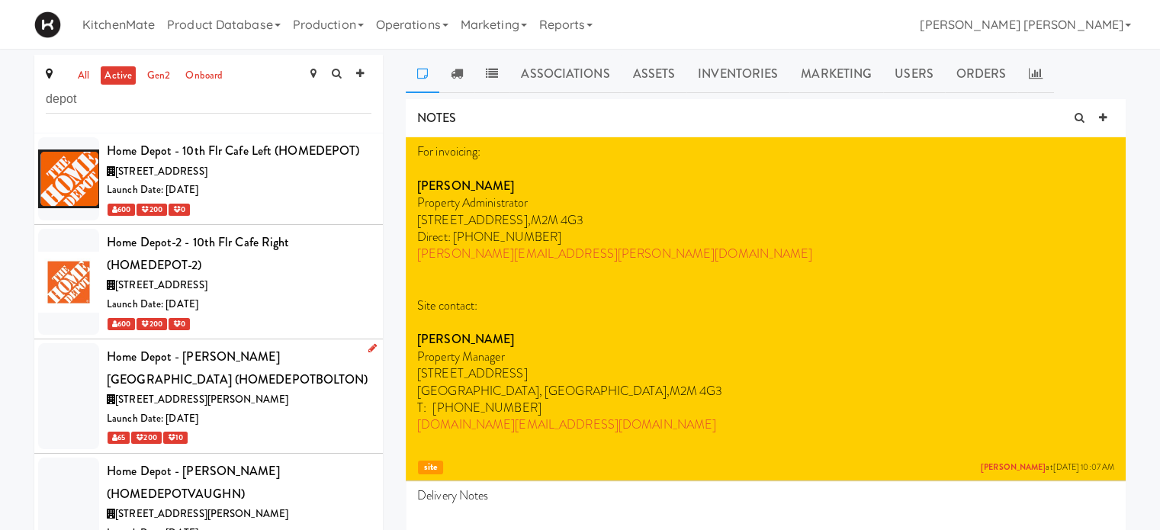
type input "depot"
click at [171, 384] on div "Home Depot - [PERSON_NAME][GEOGRAPHIC_DATA] (HOMEDEPOTBOLTON)" at bounding box center [239, 368] width 265 height 45
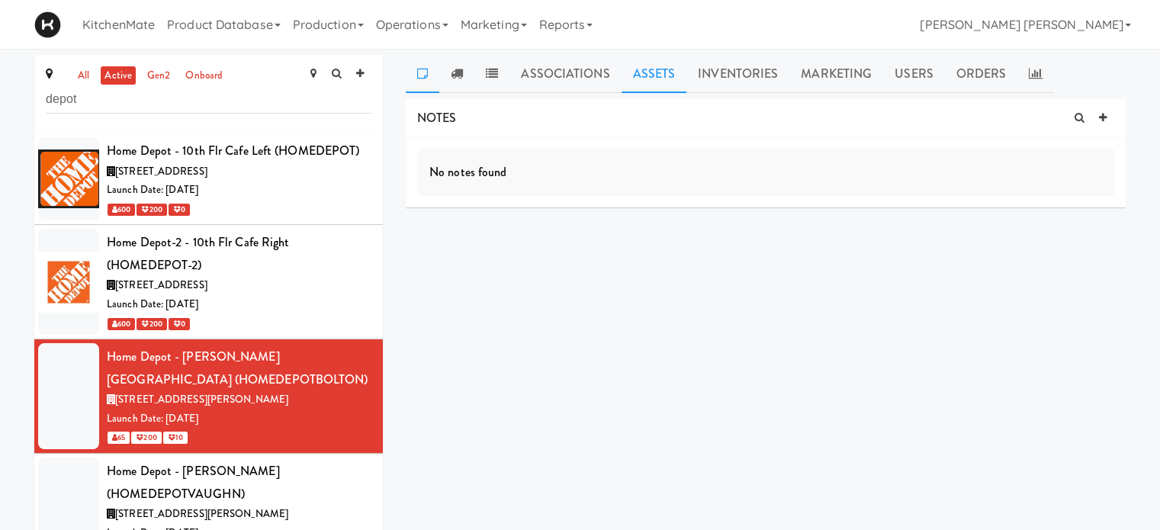
click at [660, 70] on link "Assets" at bounding box center [655, 74] width 66 height 38
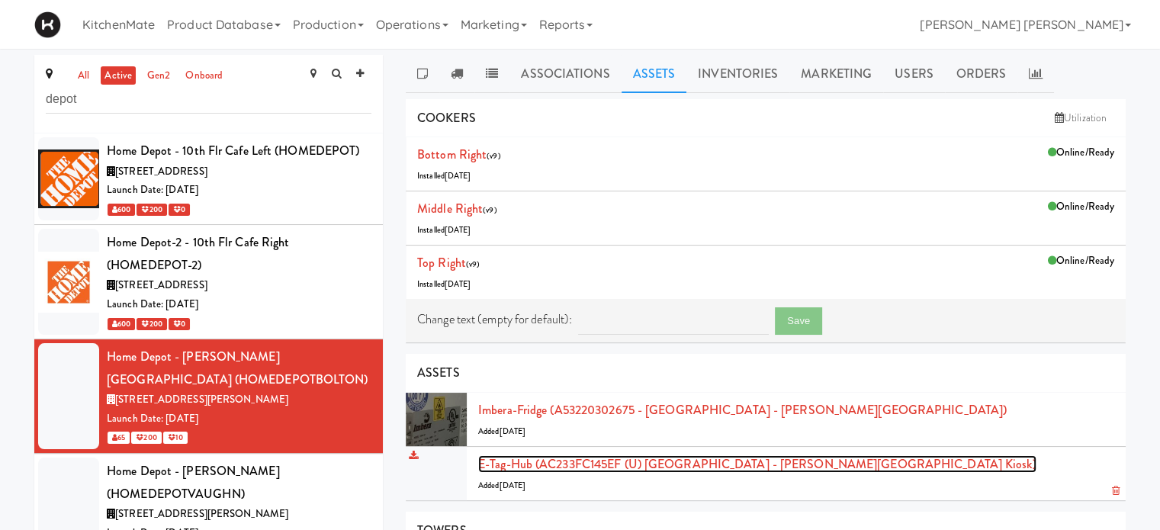
click at [746, 463] on link "E-tag-hub (AC233FC145EF (U) Home Depot - Bolton IC Kiosk)" at bounding box center [757, 464] width 558 height 18
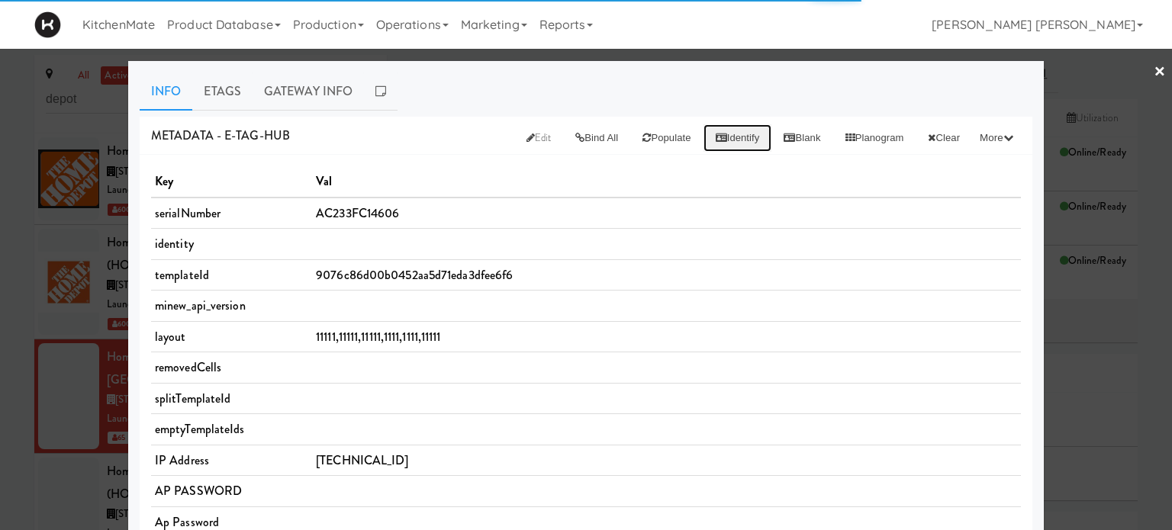
click at [718, 137] on button "Identify" at bounding box center [737, 137] width 69 height 27
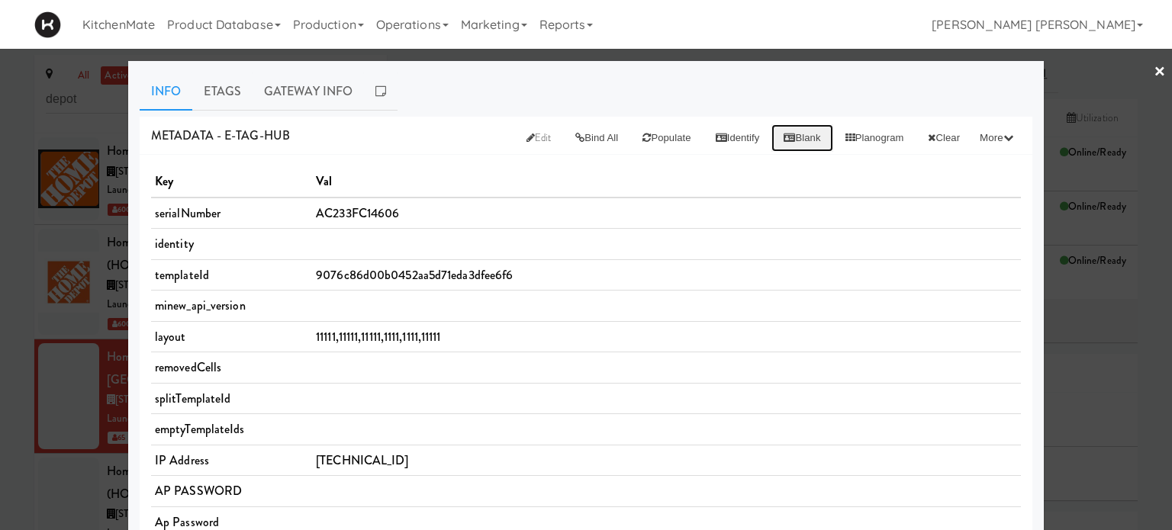
click at [783, 134] on icon at bounding box center [788, 138] width 11 height 10
click at [580, 138] on button "Bind All" at bounding box center [596, 137] width 67 height 27
click at [1154, 69] on div at bounding box center [586, 265] width 1172 height 530
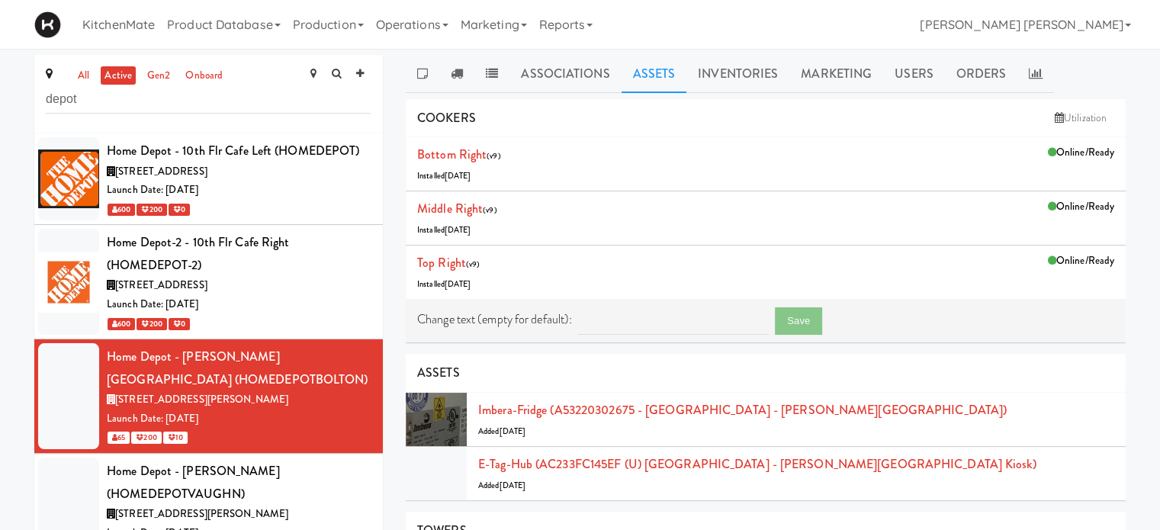
click at [0, 347] on div "all active gen2 onboard depot Home Depot - 10th Flr Cafe Left (HOMEDEPOT) 1 Con…" at bounding box center [580, 455] width 1160 height 800
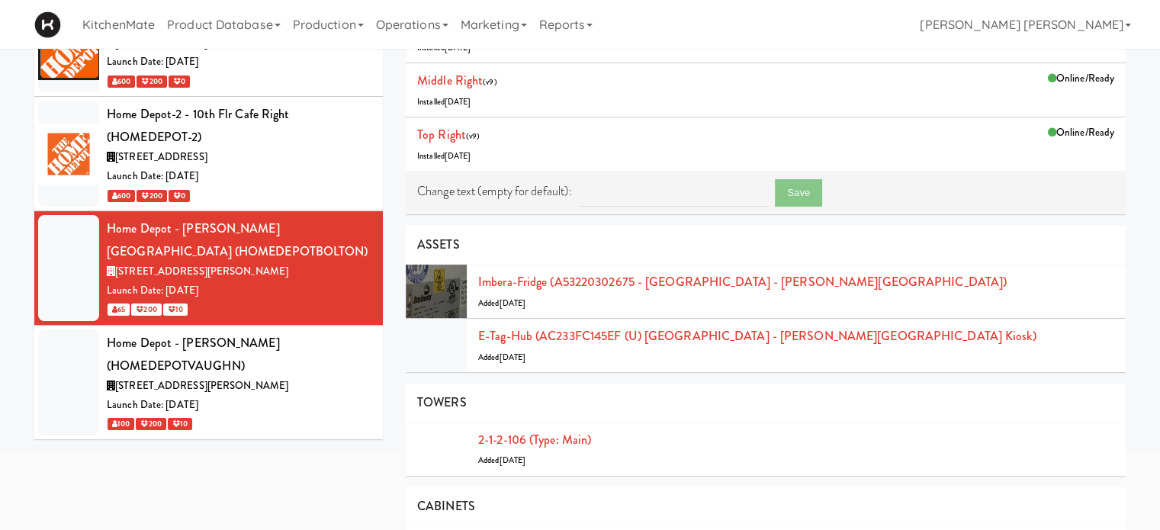
scroll to position [183, 0]
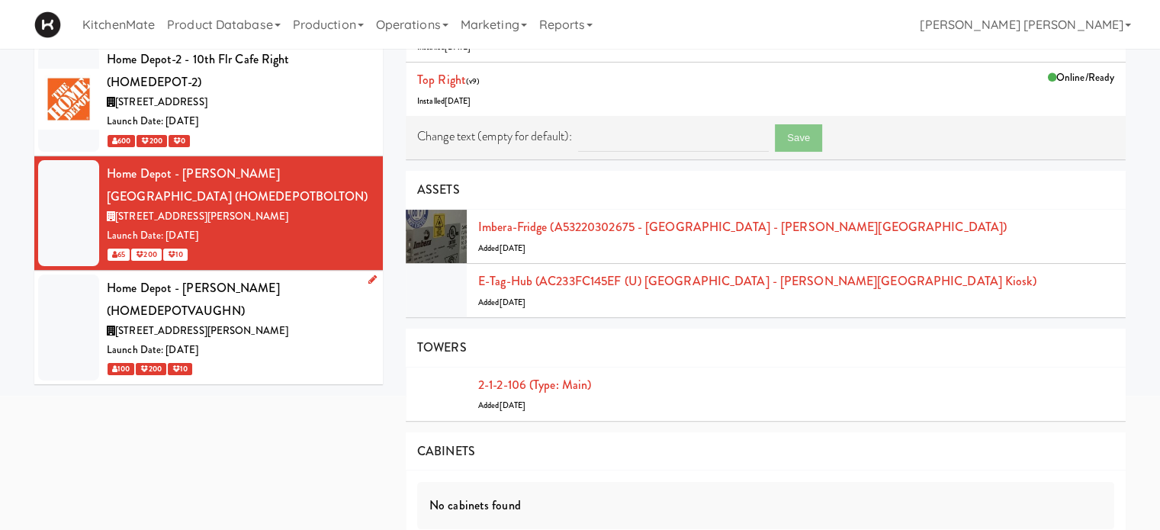
click at [164, 318] on div "Home Depot - [PERSON_NAME] (HOMEDEPOTVAUGHN)" at bounding box center [239, 299] width 265 height 45
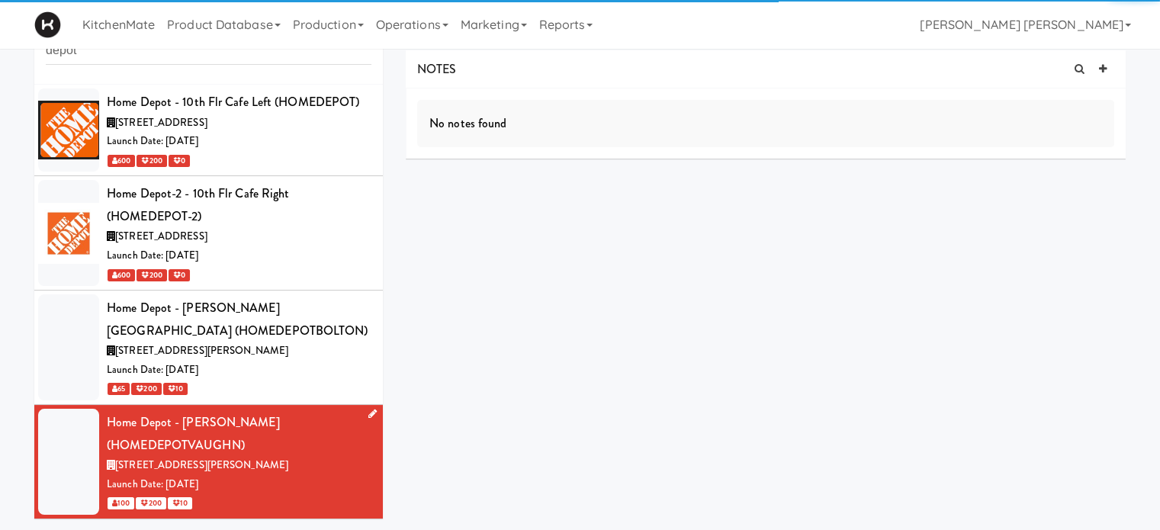
click at [368, 414] on icon at bounding box center [372, 414] width 8 height 10
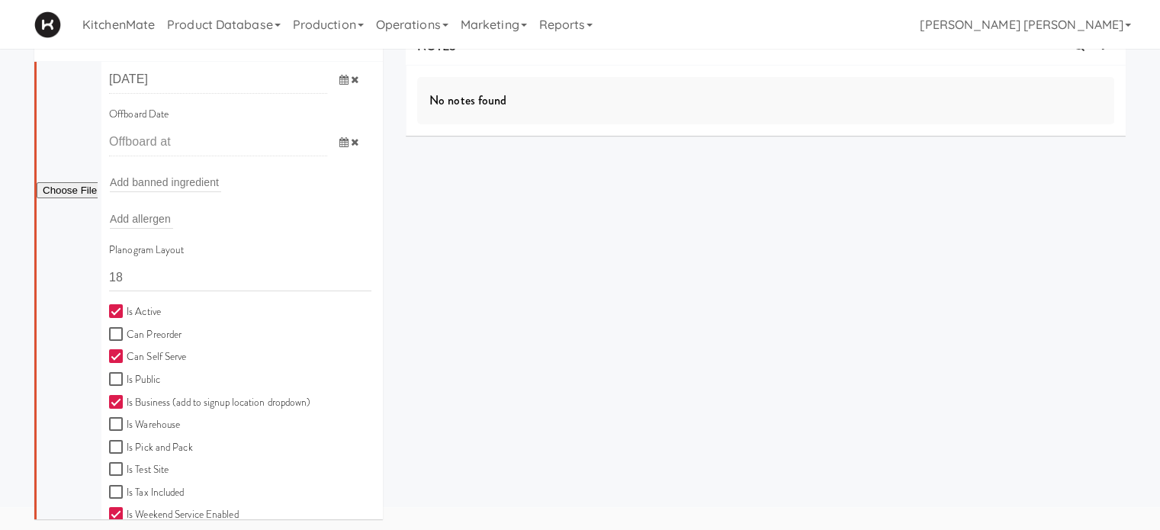
scroll to position [555, 0]
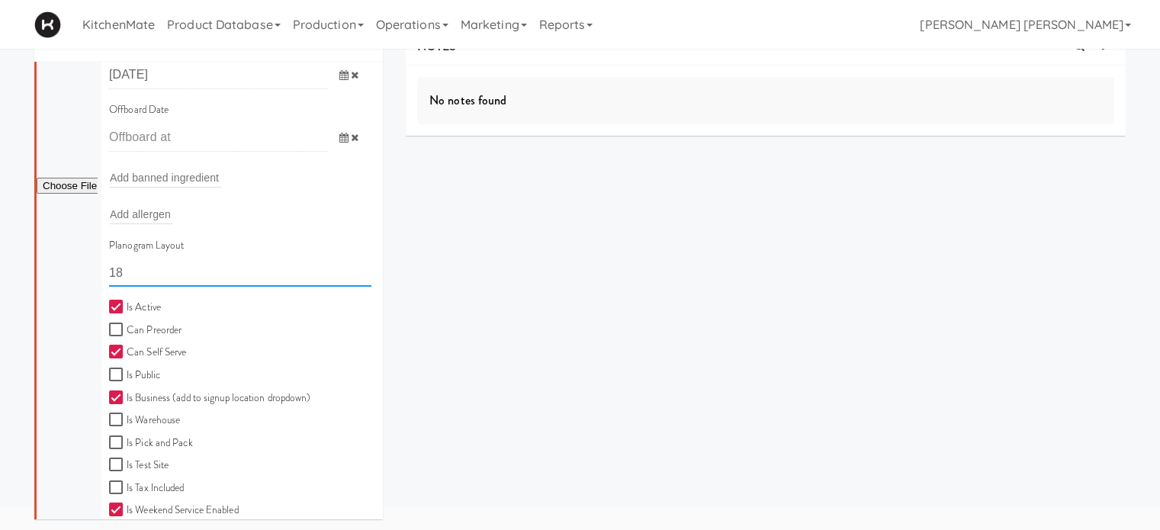
click at [149, 273] on input "18" at bounding box center [240, 273] width 262 height 28
type input "1"
paste input "11111,11111,11111,1111,1111,11111"
click at [144, 270] on input "11111,11111,11111,1111,1111,11111" at bounding box center [240, 273] width 262 height 28
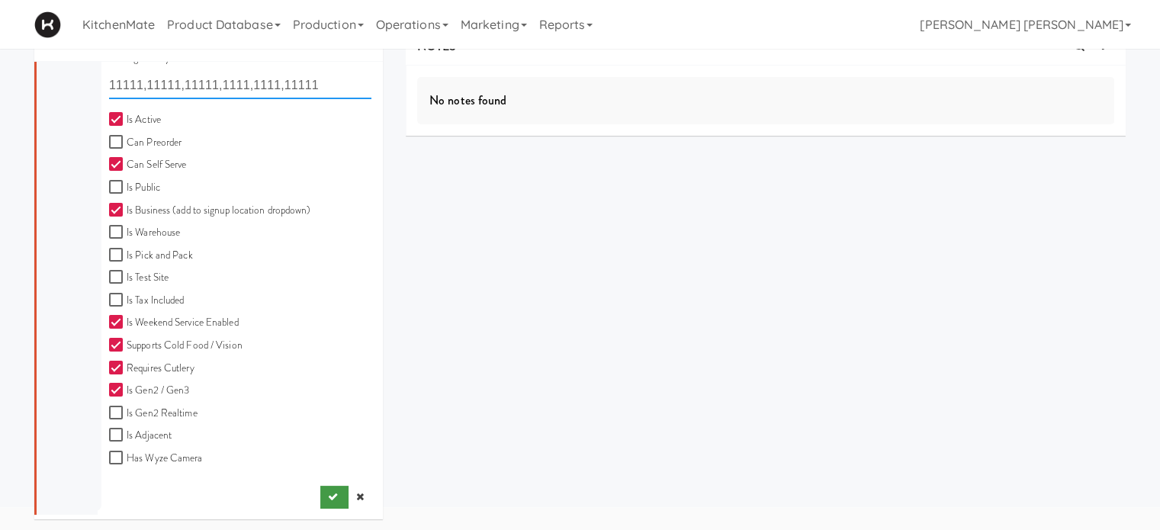
type input "11111,11111,11111,1111,1111,11111"
click at [328, 498] on icon "submit" at bounding box center [333, 497] width 10 height 10
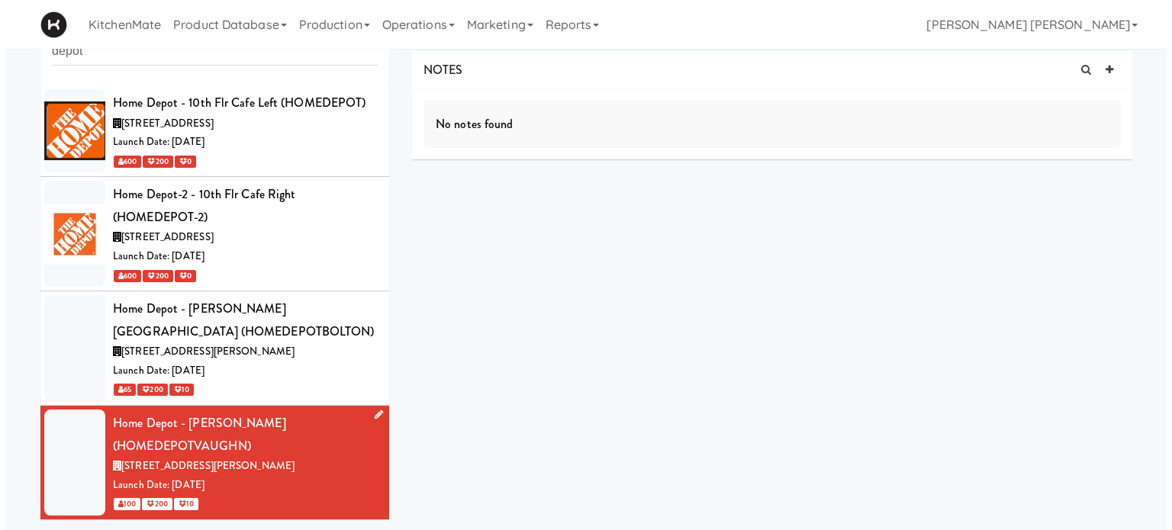
scroll to position [0, 0]
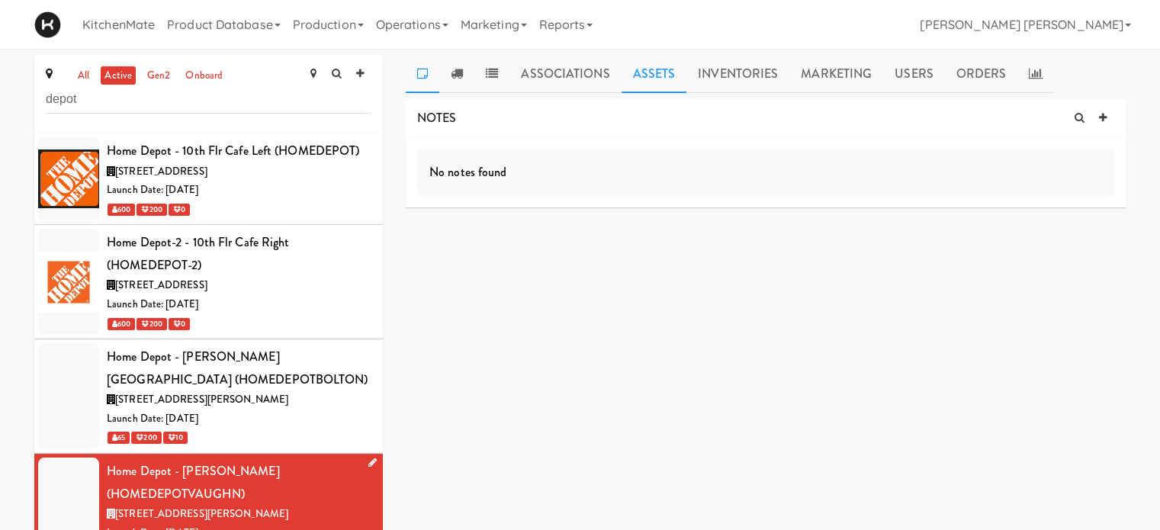
click at [660, 72] on link "Assets" at bounding box center [655, 74] width 66 height 38
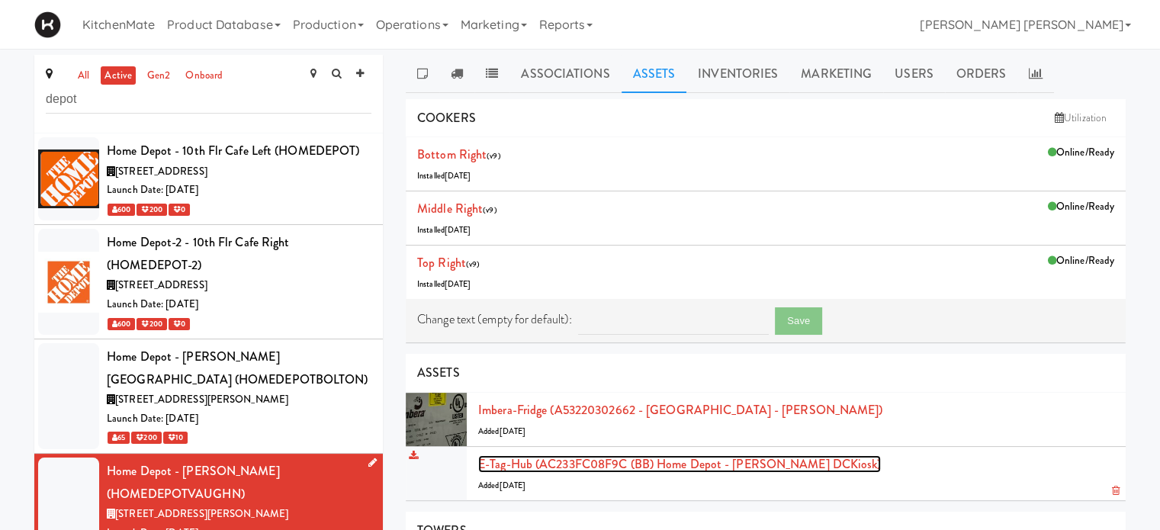
click at [709, 466] on link "E-tag-hub (AC233FC08F9C (BB) Home Depot - [PERSON_NAME] DCKiosk)" at bounding box center [679, 464] width 403 height 18
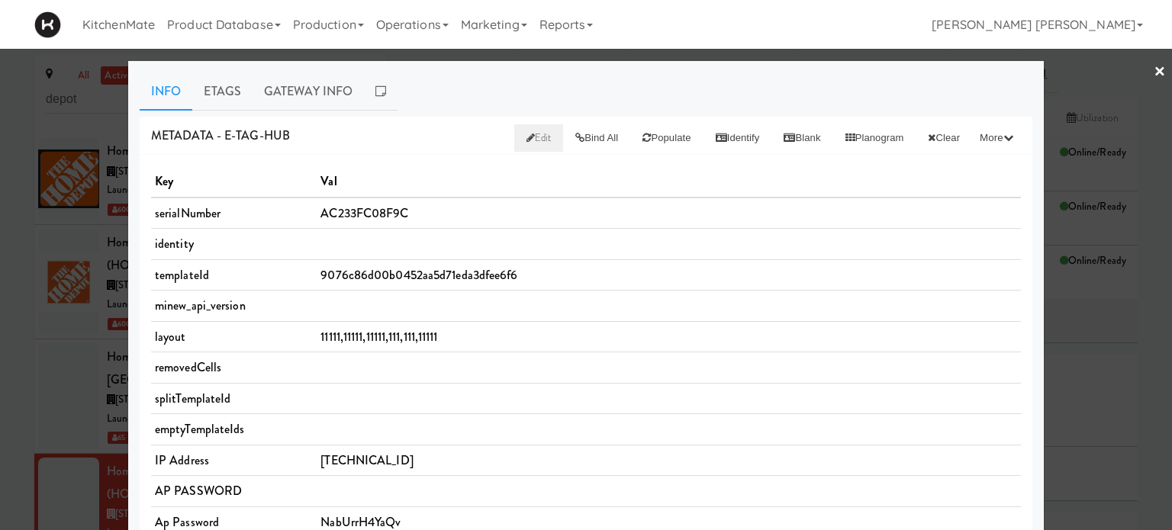
click at [526, 136] on icon at bounding box center [530, 138] width 8 height 10
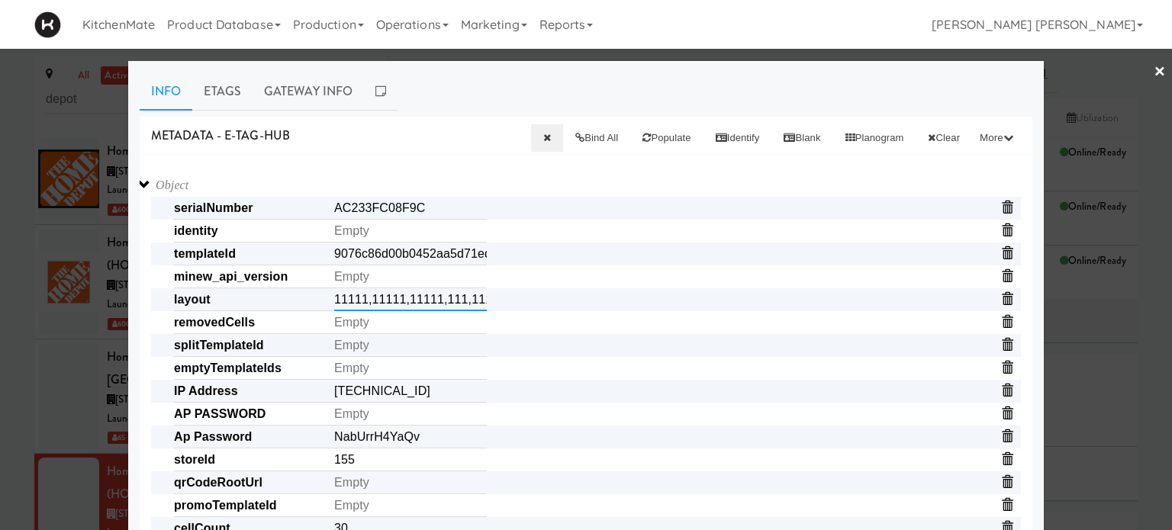
click at [462, 307] on input "11111,11111,11111,111,111,11111" at bounding box center [410, 299] width 153 height 23
paste input "1,1"
type input "11111,11111,11111,1111,1111,11111"
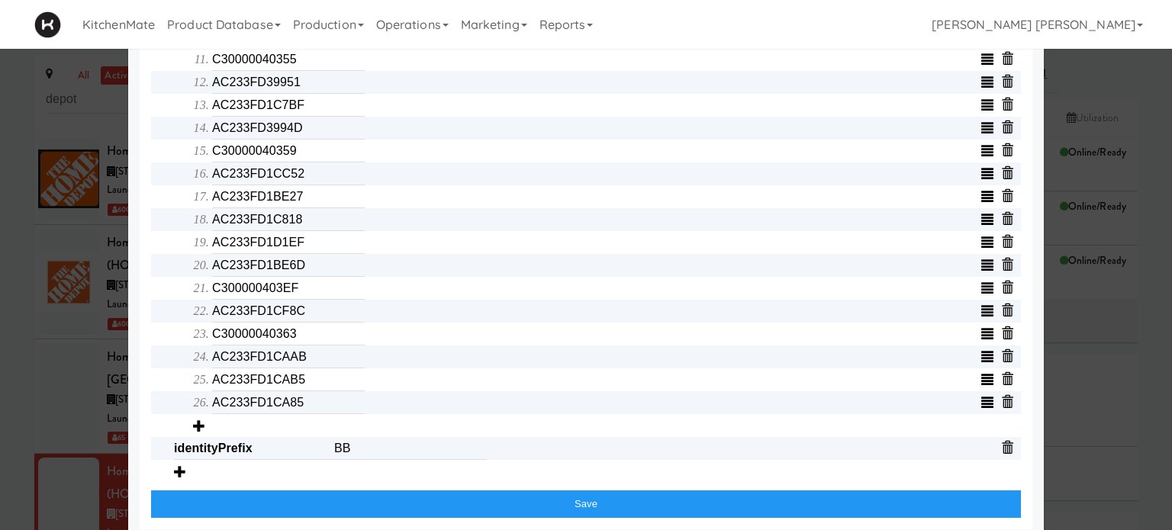
scroll to position [831, 0]
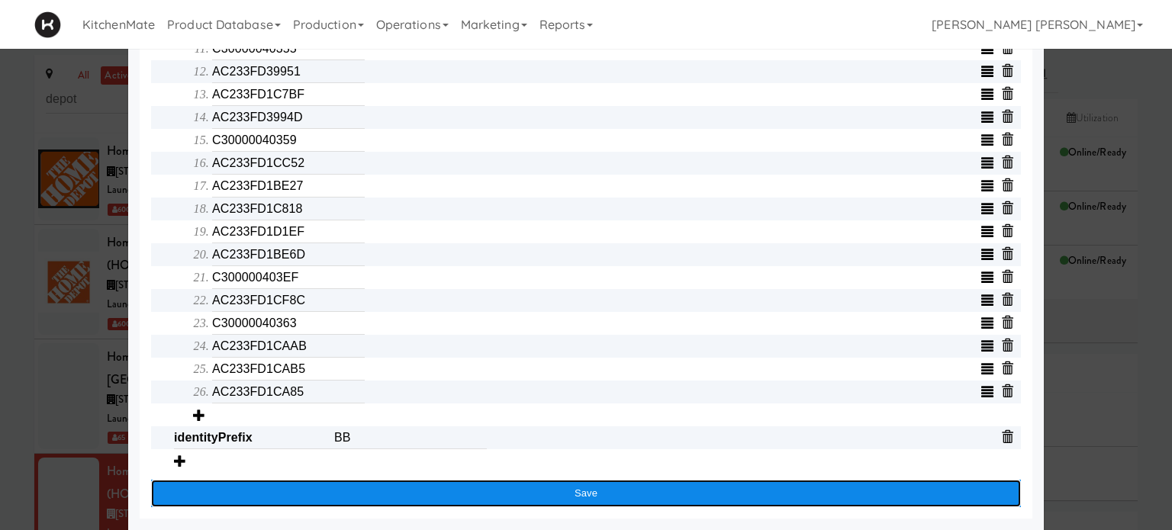
click at [574, 493] on button "Save" at bounding box center [585, 493] width 869 height 27
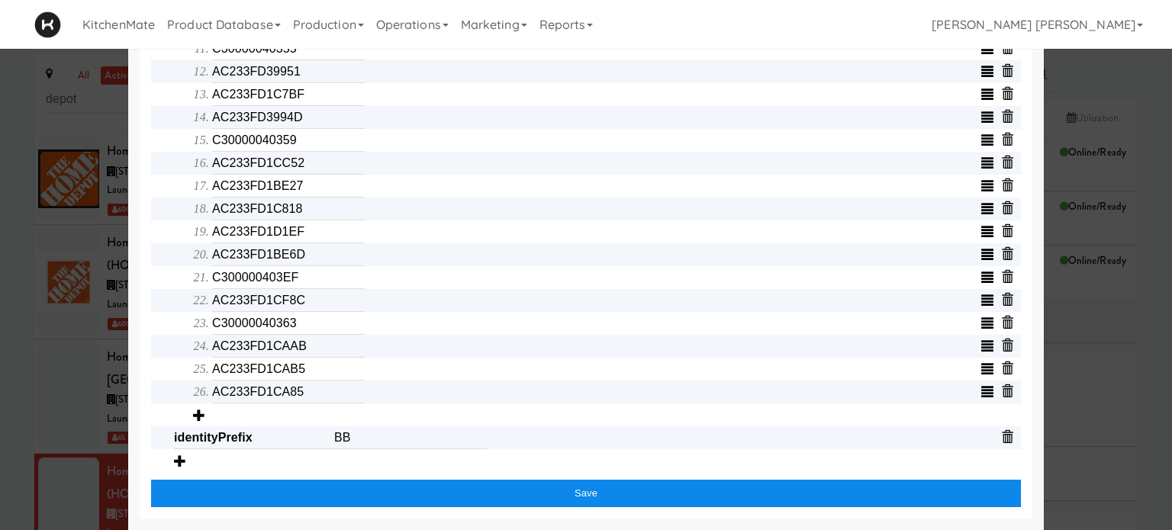
scroll to position [728, 0]
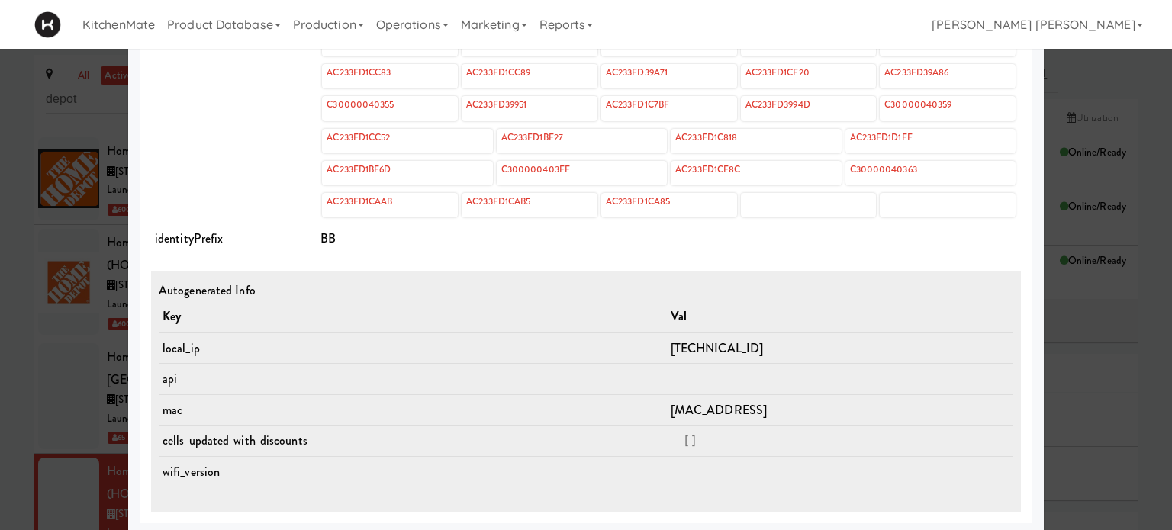
click at [202, 128] on td "cells" at bounding box center [234, 125] width 166 height 197
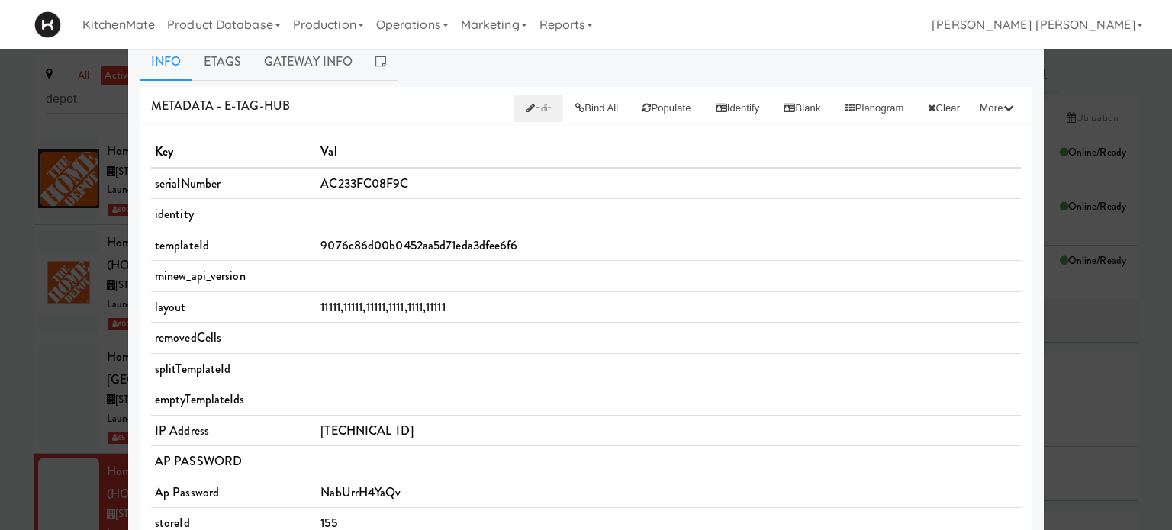
scroll to position [0, 0]
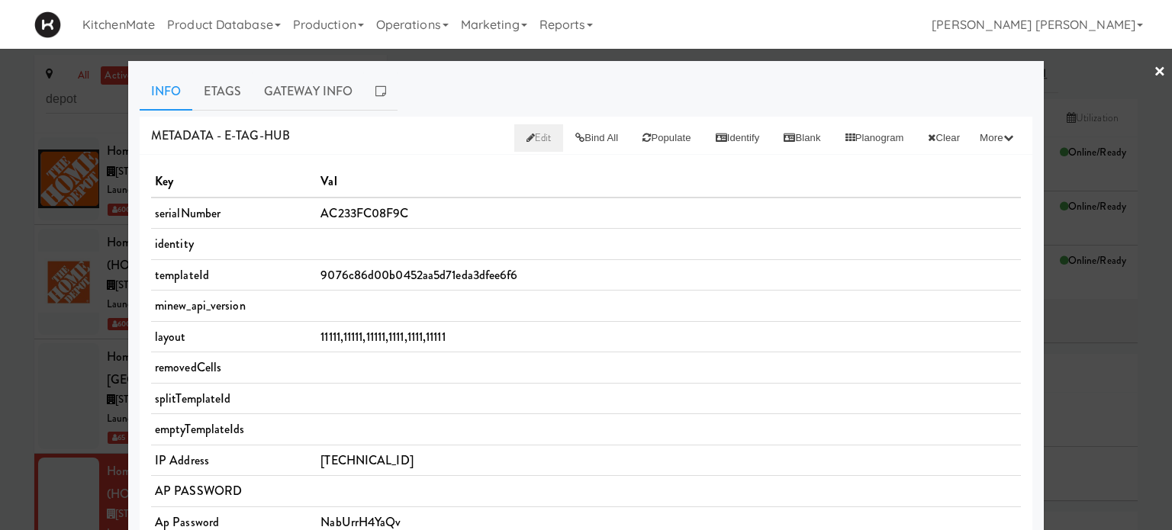
click at [526, 134] on span "Edit" at bounding box center [538, 137] width 25 height 14
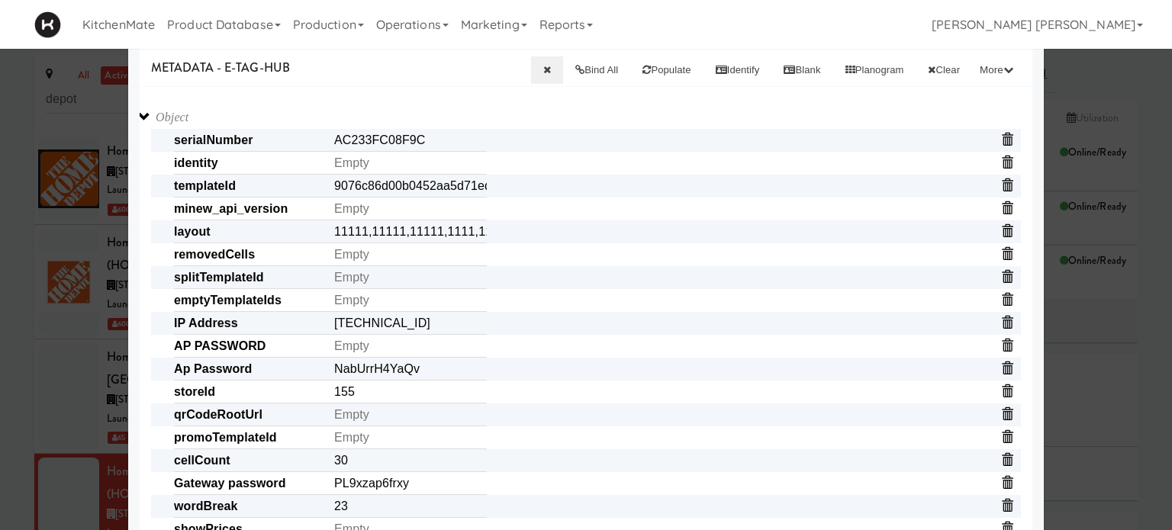
scroll to position [98, 0]
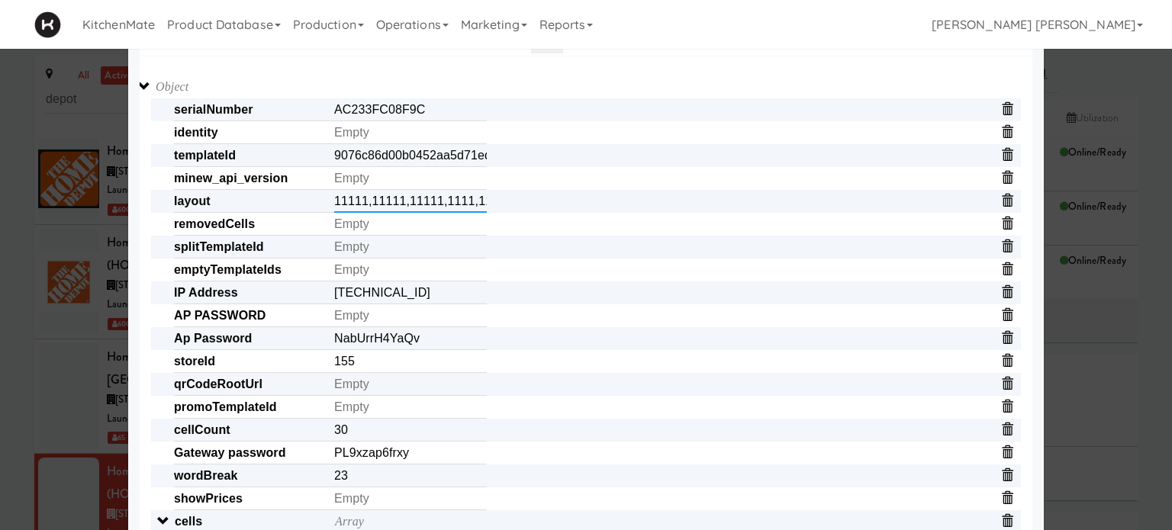
click at [444, 201] on input "11111,11111,11111,1111,1111,11111" at bounding box center [410, 201] width 153 height 23
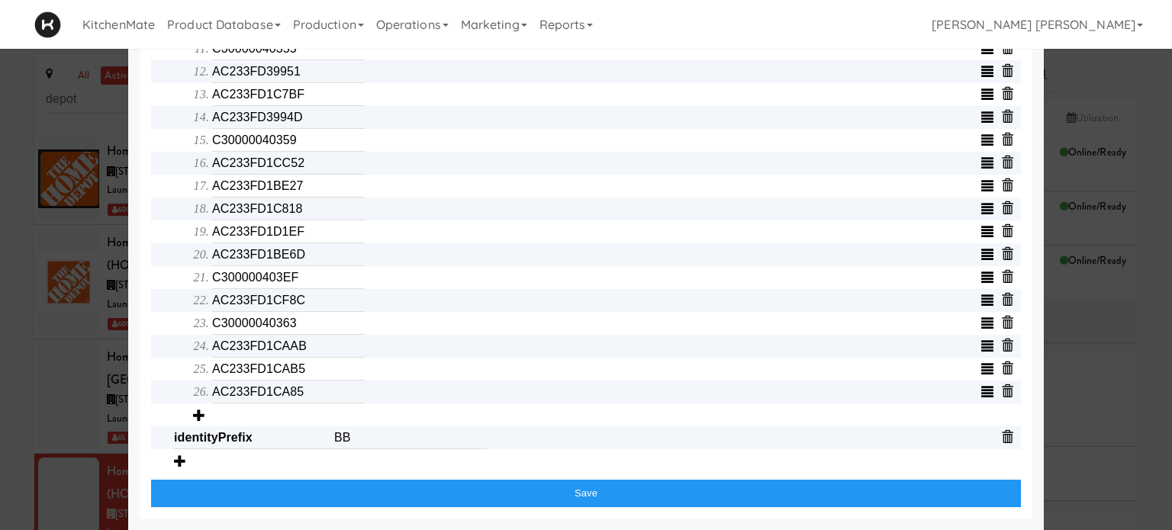
scroll to position [831, 0]
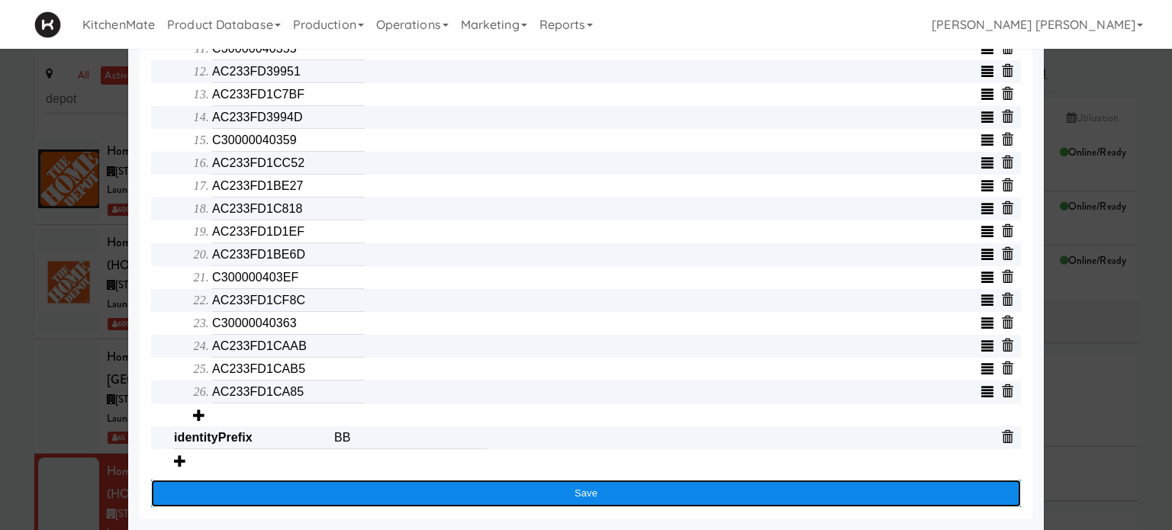
click at [586, 490] on button "Save" at bounding box center [585, 493] width 869 height 27
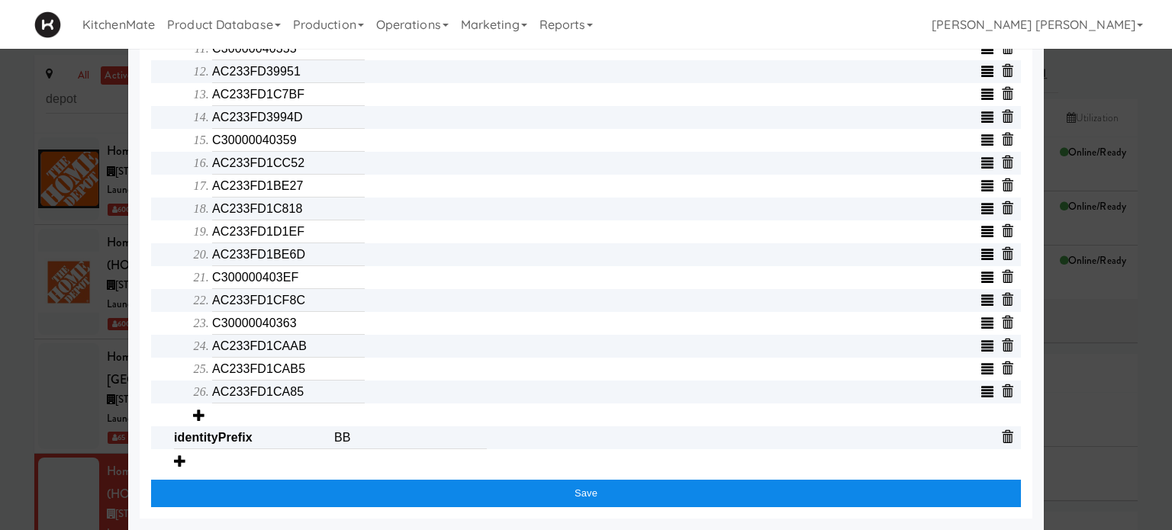
scroll to position [728, 0]
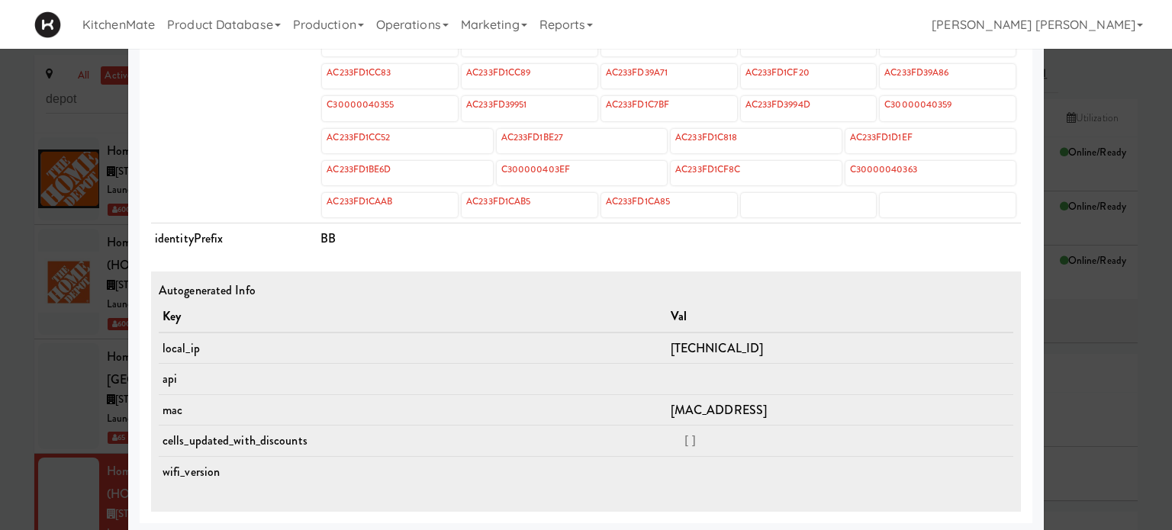
click at [0, 408] on div at bounding box center [586, 265] width 1172 height 530
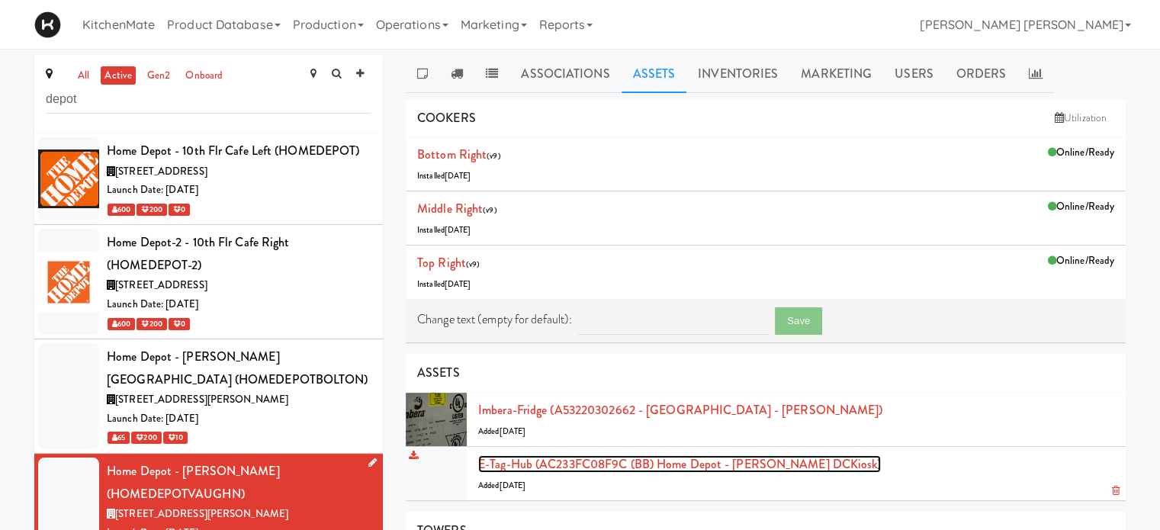
click at [598, 468] on link "E-tag-hub (AC233FC08F9C (BB) Home Depot - [PERSON_NAME] DCKiosk)" at bounding box center [679, 464] width 403 height 18
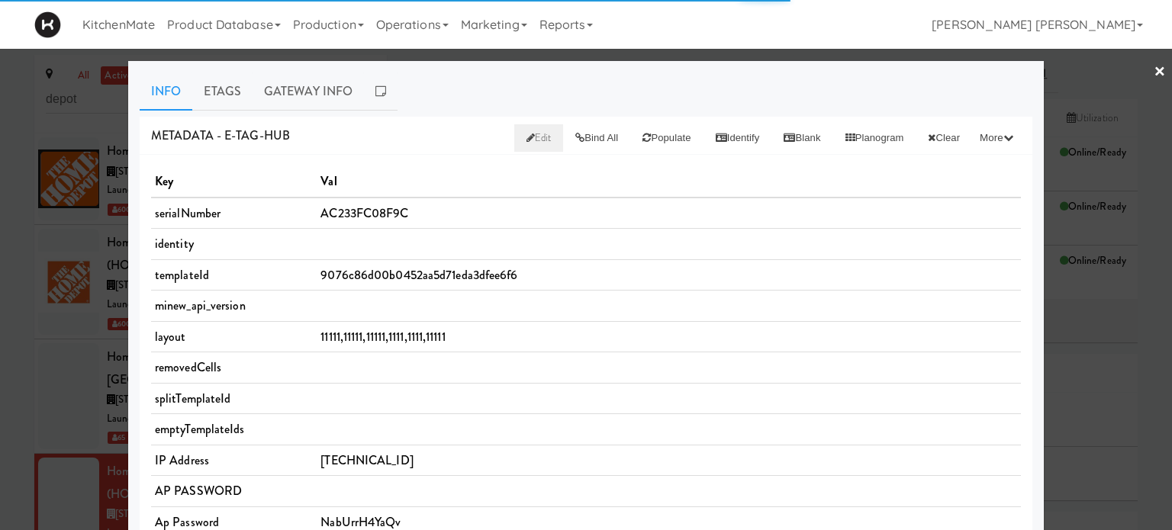
click at [526, 133] on span "Edit" at bounding box center [538, 137] width 25 height 14
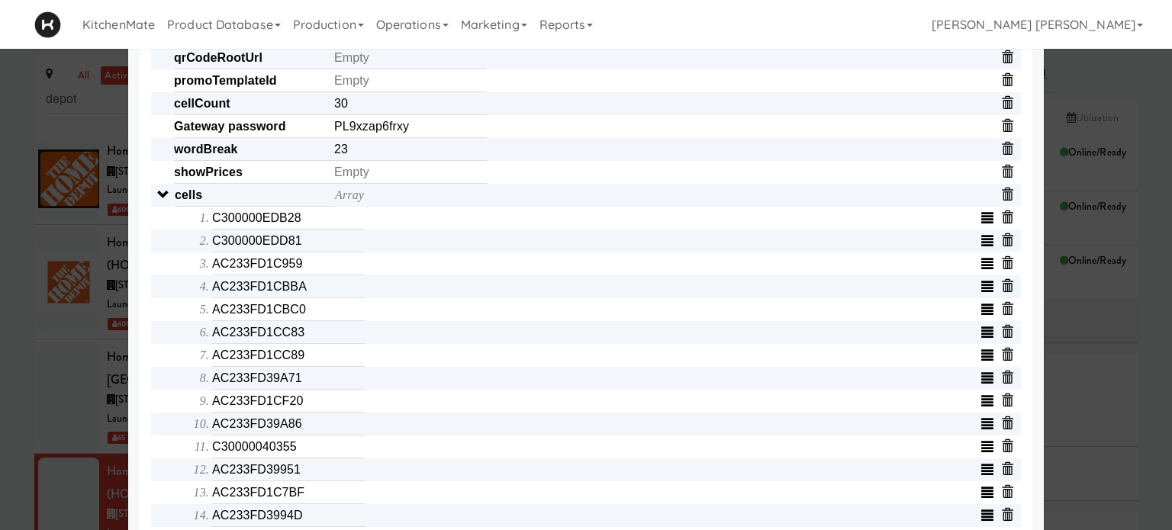
scroll to position [449, 0]
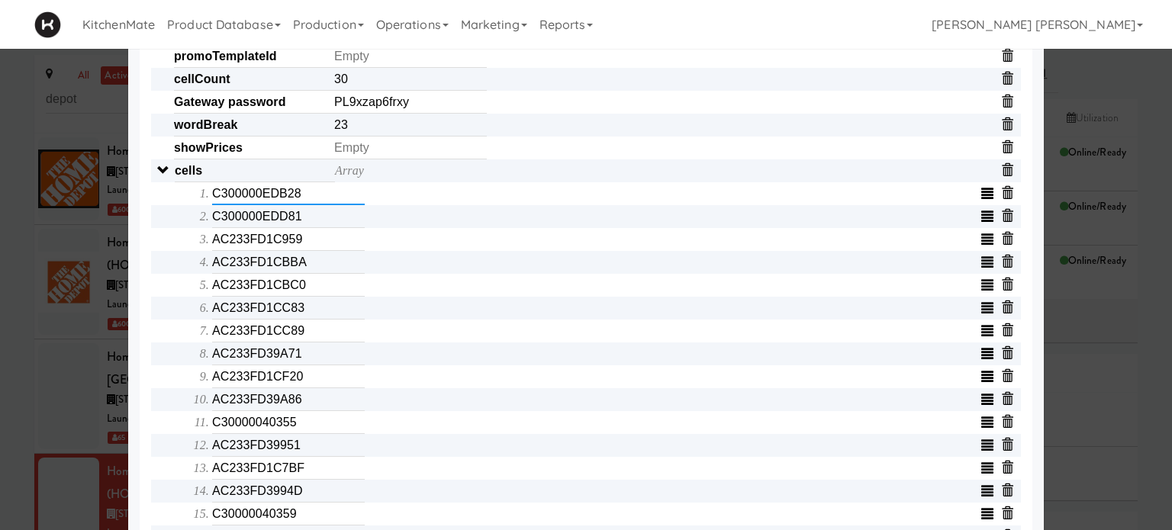
click at [306, 194] on input "C300000EDB28" at bounding box center [288, 193] width 153 height 23
click at [317, 228] on input "C300000EDD81" at bounding box center [288, 216] width 153 height 23
click at [302, 251] on input "AC233FD1C959" at bounding box center [288, 239] width 153 height 23
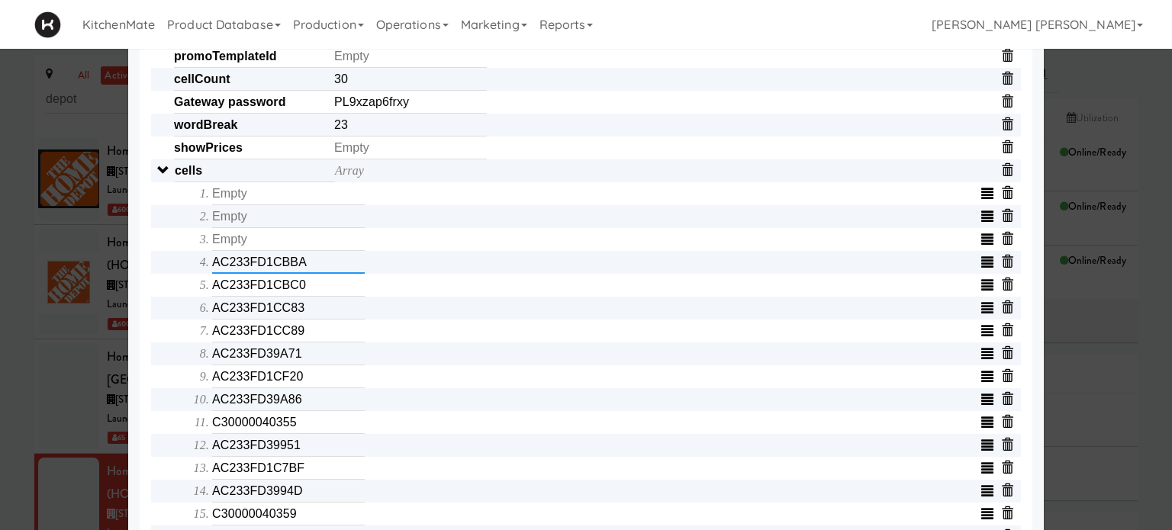
click at [307, 274] on input "AC233FD1CBBA" at bounding box center [288, 262] width 153 height 23
click at [307, 297] on input "AC233FD1CBC0" at bounding box center [288, 285] width 153 height 23
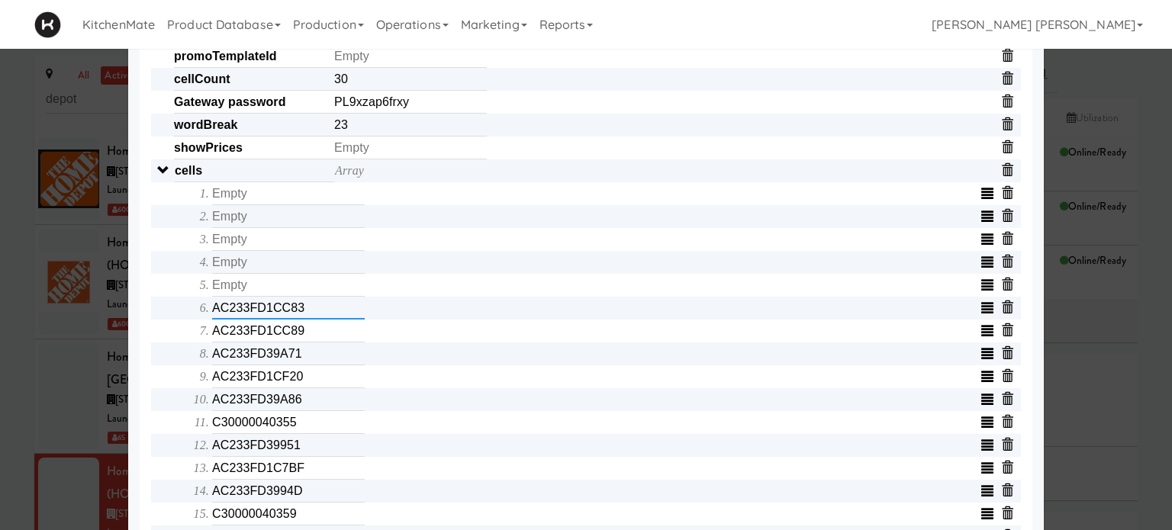
click at [305, 319] on input "AC233FD1CC83" at bounding box center [288, 308] width 153 height 23
click at [314, 339] on input "AC233FD1CC89" at bounding box center [288, 331] width 153 height 23
click at [302, 365] on input "AC233FD39A71" at bounding box center [288, 353] width 153 height 23
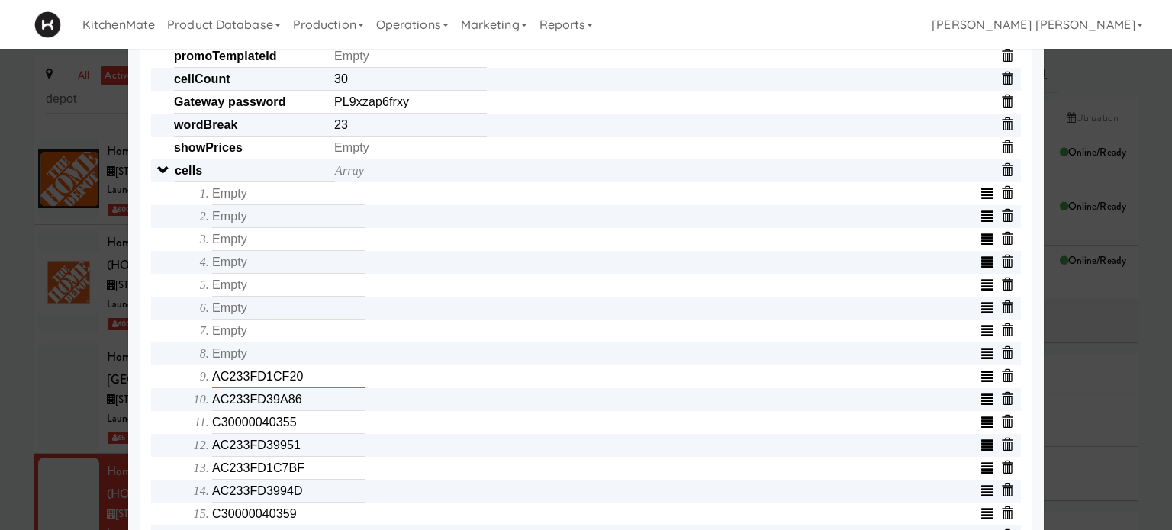
click at [304, 388] on input "AC233FD1CF20" at bounding box center [288, 376] width 153 height 23
click at [304, 404] on input "AC233FD39A86" at bounding box center [288, 399] width 153 height 23
click at [298, 429] on input "C30000040355" at bounding box center [288, 422] width 153 height 23
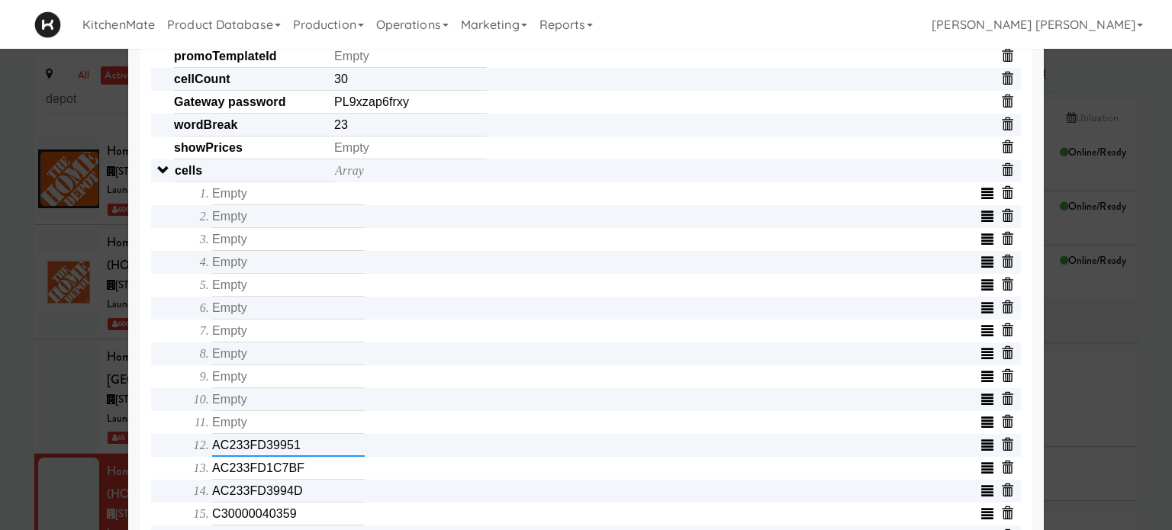
click at [303, 453] on input "AC233FD39951" at bounding box center [288, 445] width 153 height 23
click at [305, 472] on input "AC233FD1C7BF" at bounding box center [288, 468] width 153 height 23
click at [142, 427] on div "Object serialNumber AC233FC08F9C identity templateId 9076c86d00b0452aa5d71eda3d…" at bounding box center [586, 322] width 892 height 1233
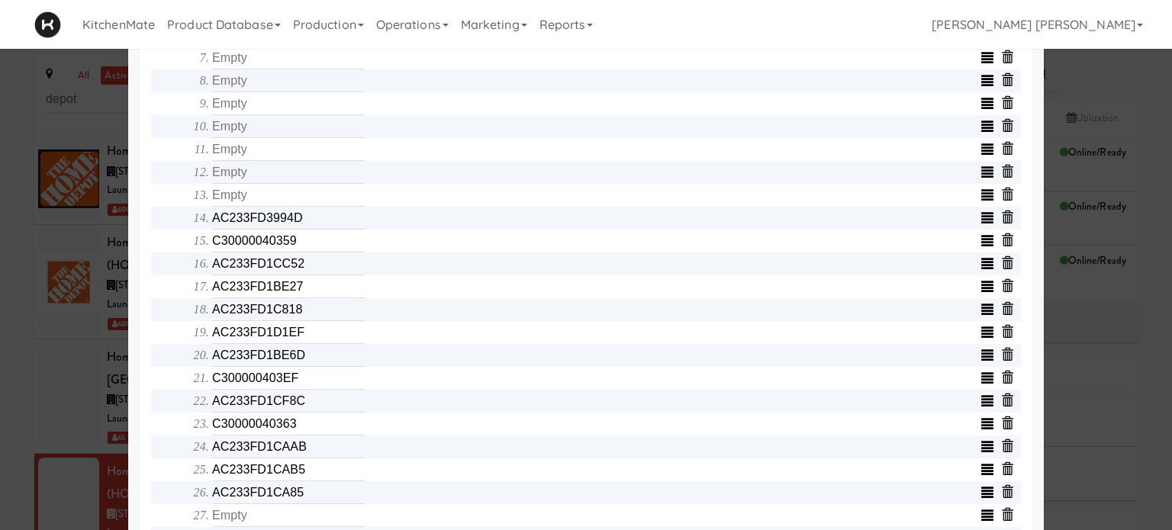
scroll to position [724, 0]
click at [308, 227] on input "AC233FD3994D" at bounding box center [288, 216] width 153 height 23
click at [167, 182] on div "Object serialNumber AC233FC08F9C identity templateId 9076c86d00b0452aa5d71eda3d…" at bounding box center [585, 33] width 869 height 1167
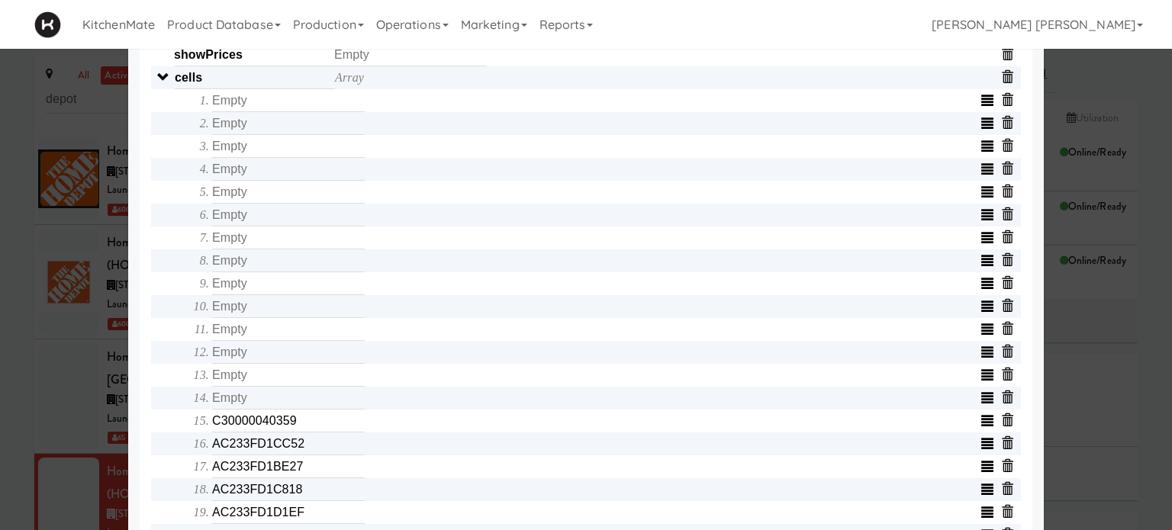
scroll to position [541, 0]
click at [245, 114] on input "text" at bounding box center [288, 102] width 153 height 23
type input "C300000EDB28"
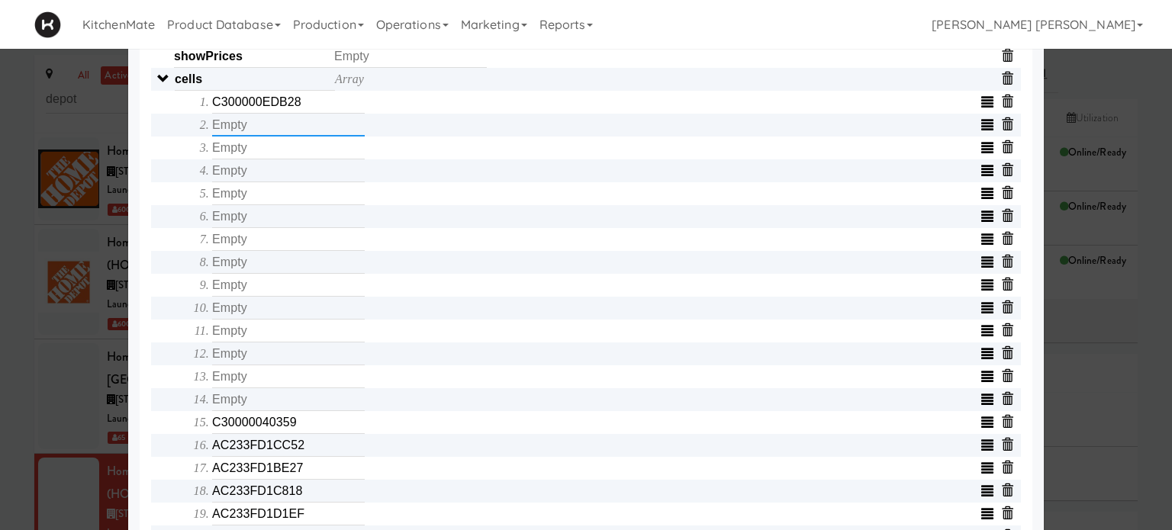
click at [246, 128] on input "text" at bounding box center [288, 125] width 153 height 23
type input "C300000EDD81"
click at [262, 146] on input "text" at bounding box center [288, 148] width 153 height 23
type input "AC233FD1C959"
click at [268, 176] on input "text" at bounding box center [288, 170] width 153 height 23
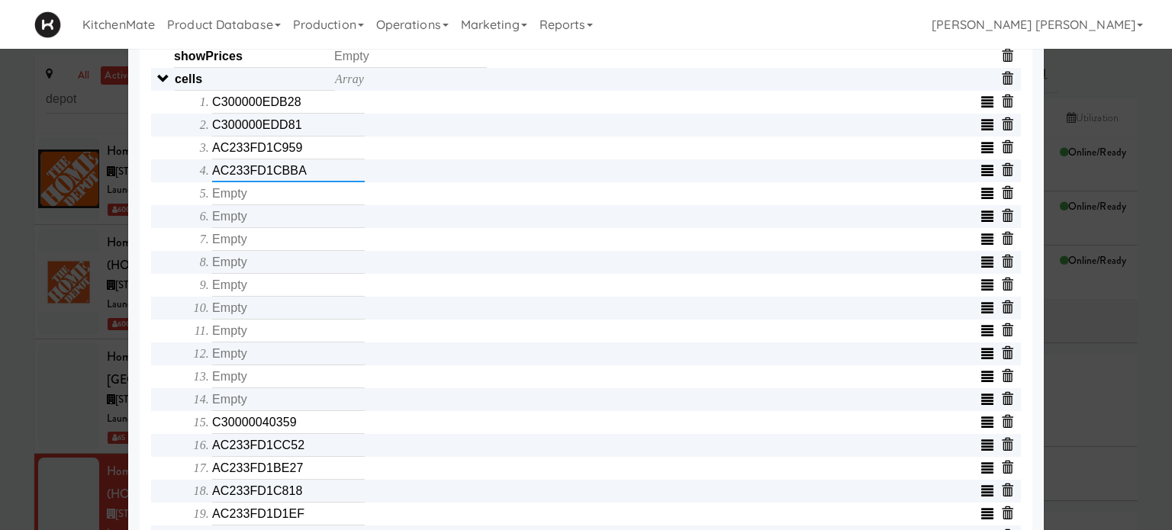
type input "AC233FD1CBBA"
click at [272, 199] on input "text" at bounding box center [288, 193] width 153 height 23
type input "AC233FD1CBC0"
click at [272, 217] on input "text" at bounding box center [288, 216] width 153 height 23
type input "AC233FD1CC83"
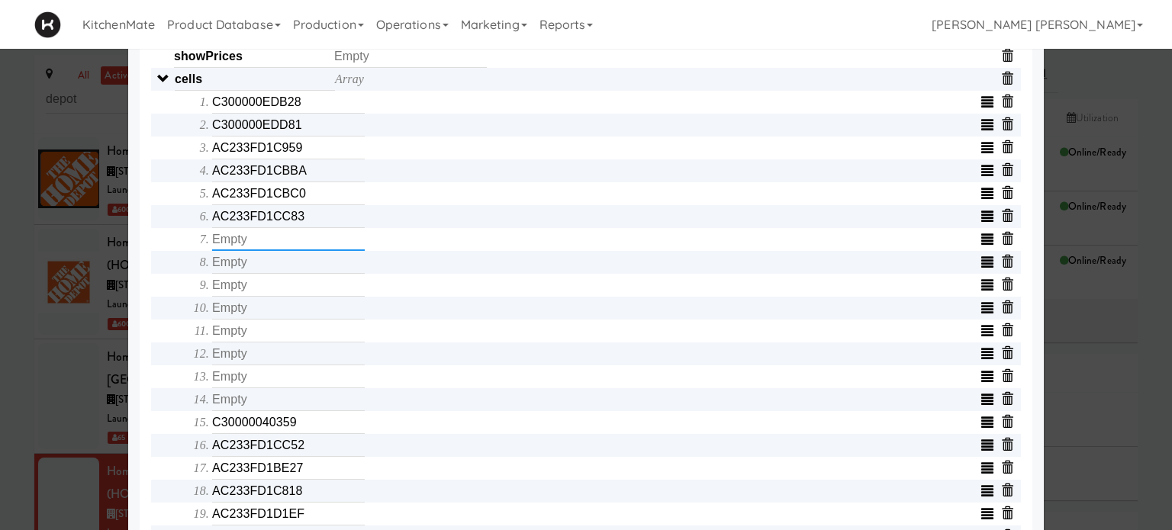
click at [265, 245] on input "text" at bounding box center [288, 239] width 153 height 23
type input "AC233FD1CC89"
click at [265, 268] on input "text" at bounding box center [288, 262] width 153 height 23
type input "AC233FD39A71"
click at [262, 287] on input "text" at bounding box center [288, 285] width 153 height 23
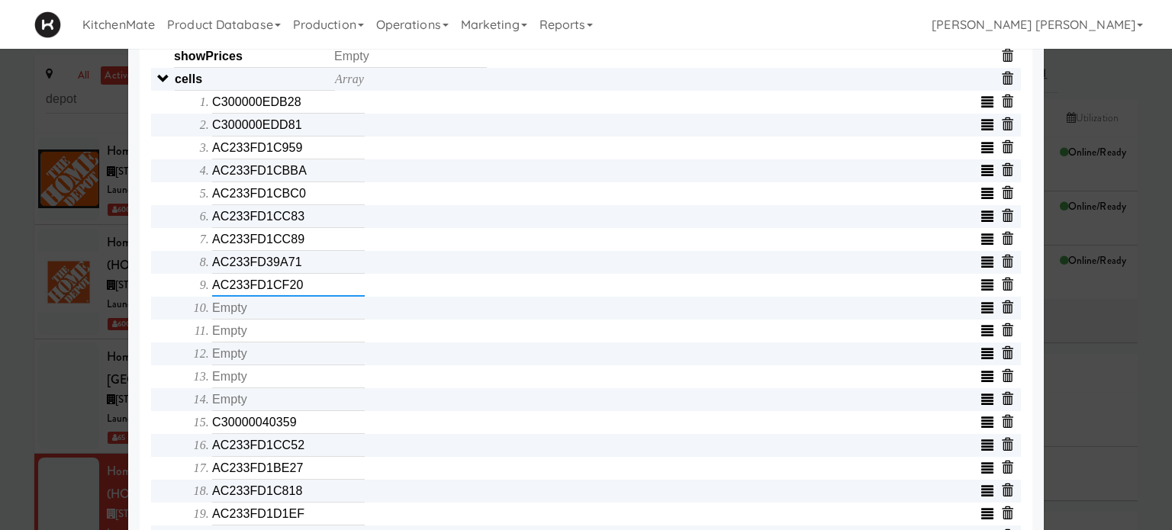
type input "AC233FD1CF20"
click at [265, 316] on input "text" at bounding box center [288, 308] width 153 height 23
type input "AC233FD39A86"
click at [266, 335] on input "text" at bounding box center [288, 331] width 153 height 23
type input "AC233FD1C7BF"
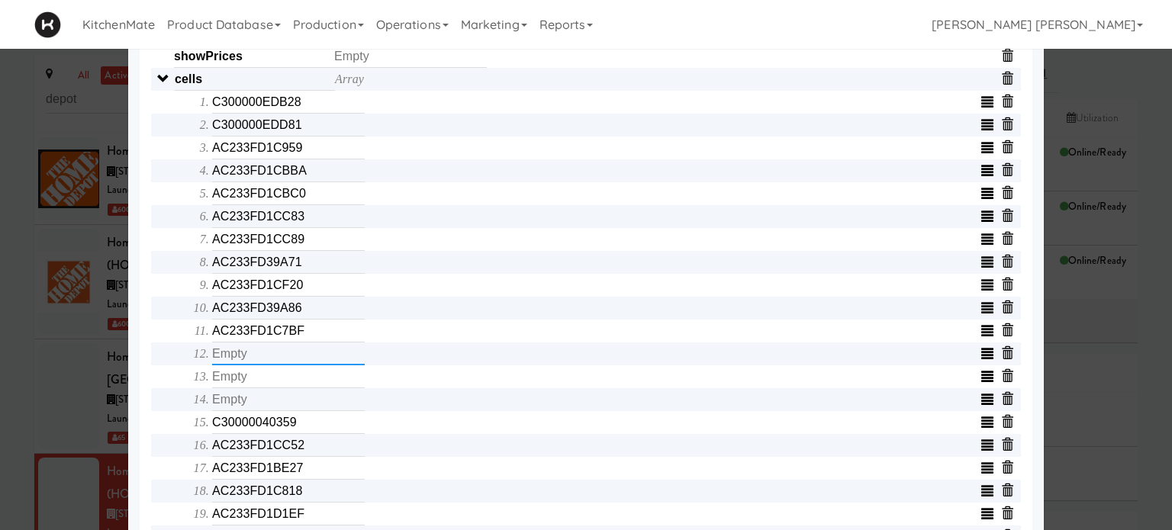
click at [275, 356] on input "text" at bounding box center [288, 353] width 153 height 23
type input "AC233FD387AA"
click at [279, 381] on input "text" at bounding box center [288, 376] width 153 height 23
type input "AC233FD3994D"
click at [283, 404] on input "text" at bounding box center [288, 399] width 153 height 23
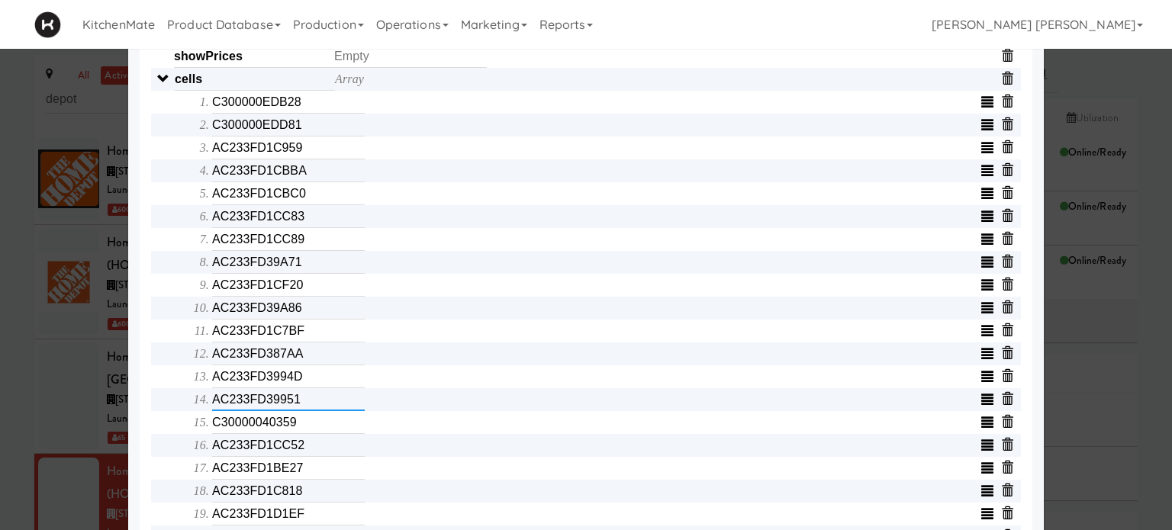
type input "AC233FD39951"
click at [294, 423] on input "C30000040359" at bounding box center [288, 422] width 153 height 23
type input "C30000040359"
click at [313, 446] on input "AC233FD1CC52" at bounding box center [288, 445] width 153 height 23
type input "AC233FD2C348"
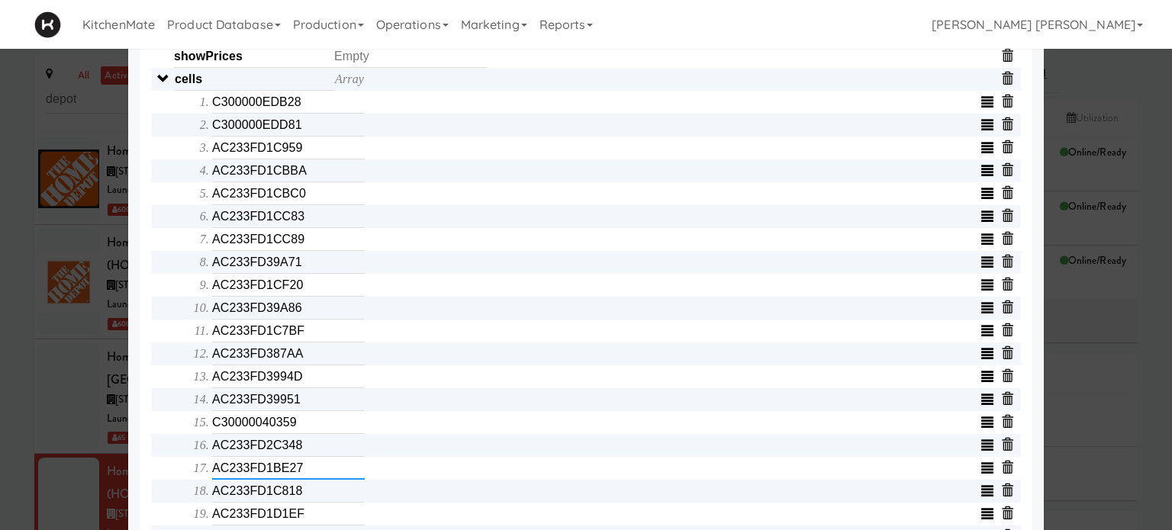
click at [320, 468] on input "AC233FD1BE27" at bounding box center [288, 468] width 153 height 23
type input "AC233FD1CC52"
click at [313, 497] on input "AC233FD1C818" at bounding box center [288, 491] width 153 height 23
type input "AC233FD1BE27"
click at [316, 523] on input "AC233FD1D1EF" at bounding box center [288, 514] width 153 height 23
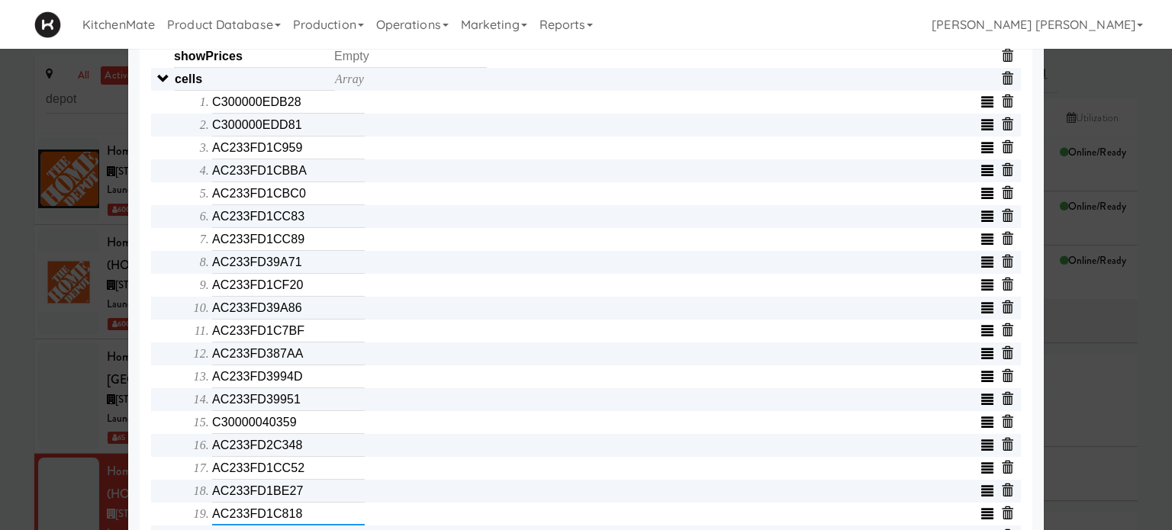
type input "AC233FD1C818"
click at [159, 445] on div "Object serialNumber AC233FC08F9C identity templateId 9076c86d00b0452aa5d71eda3d…" at bounding box center [585, 216] width 869 height 1167
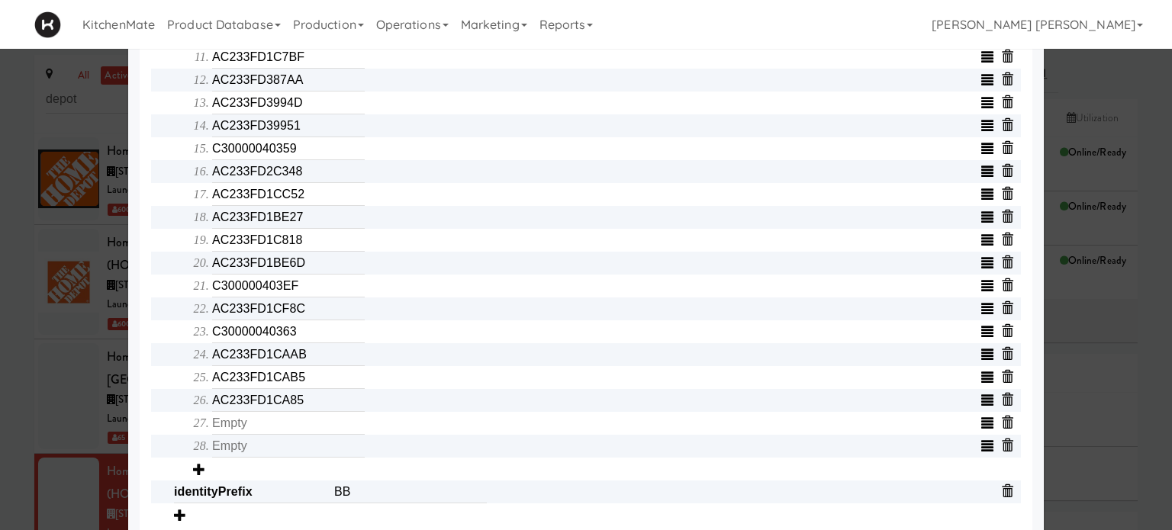
scroll to position [815, 0]
click at [306, 268] on input "AC233FD1BE6D" at bounding box center [288, 262] width 153 height 23
type input "AC233FD1D1EF"
click at [310, 289] on input "C300000403EF" at bounding box center [288, 285] width 153 height 23
type input "C300000403EF"
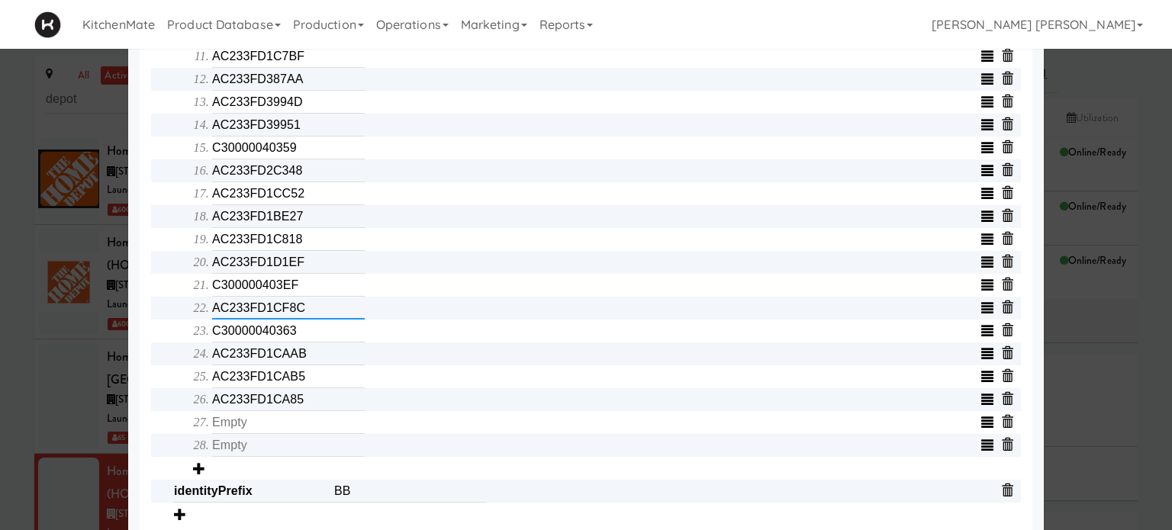
click at [323, 316] on input "AC233FD1CF8C" at bounding box center [288, 308] width 153 height 23
type input "AC233FD1D00D"
click at [328, 332] on input "C30000040363" at bounding box center [288, 331] width 153 height 23
type input "C300000EDE5E"
click at [329, 360] on input "AC233FD1CAAB" at bounding box center [288, 353] width 153 height 23
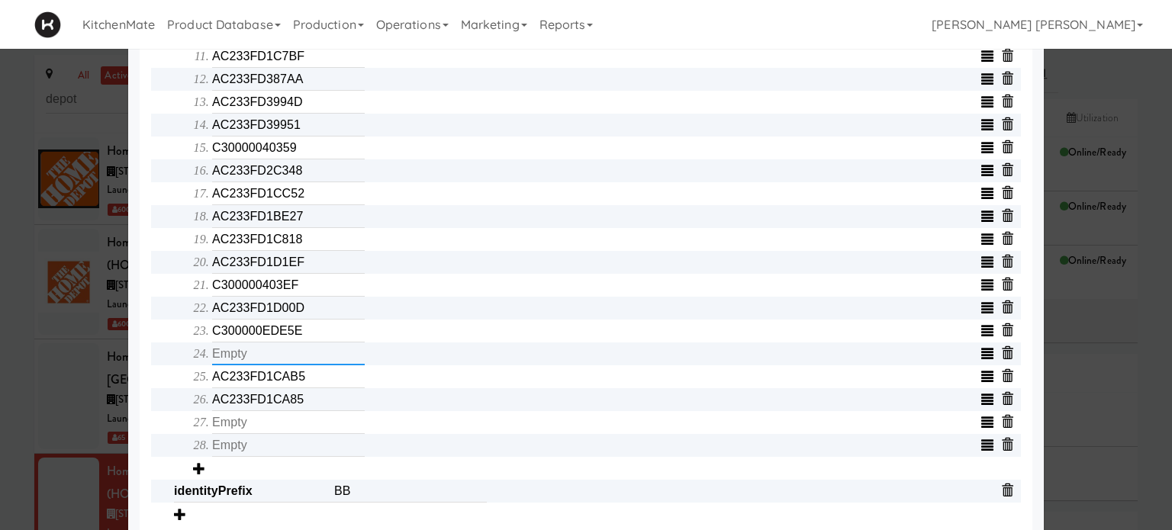
click at [329, 365] on input "text" at bounding box center [288, 353] width 153 height 23
click at [327, 385] on input "AC233FD1CAB5" at bounding box center [288, 376] width 153 height 23
click at [297, 403] on input "AC233FD1CA85" at bounding box center [288, 399] width 153 height 23
click at [296, 363] on input "text" at bounding box center [288, 353] width 153 height 23
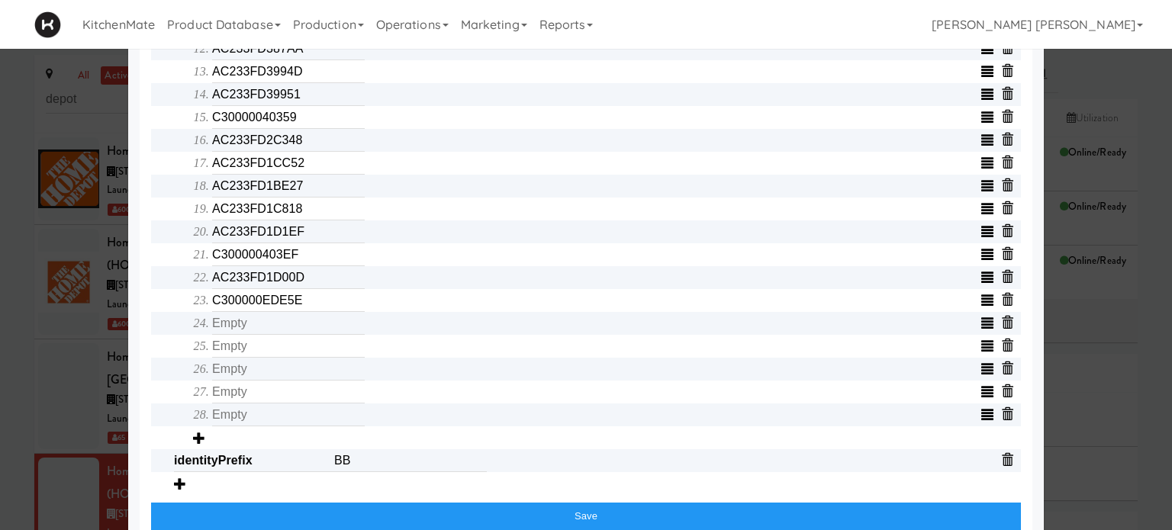
scroll to position [876, 0]
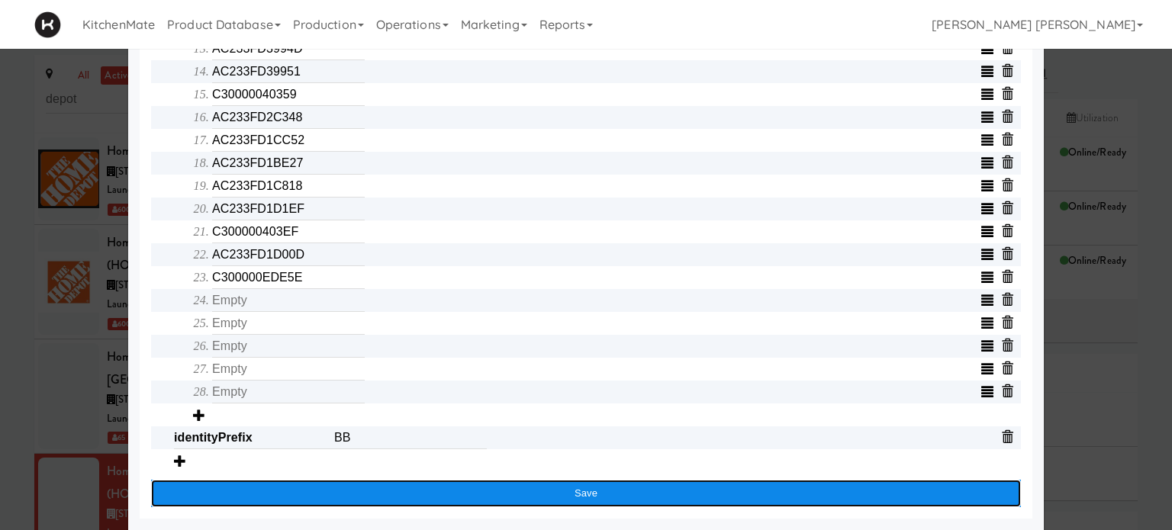
click at [552, 499] on button "Save" at bounding box center [585, 493] width 869 height 27
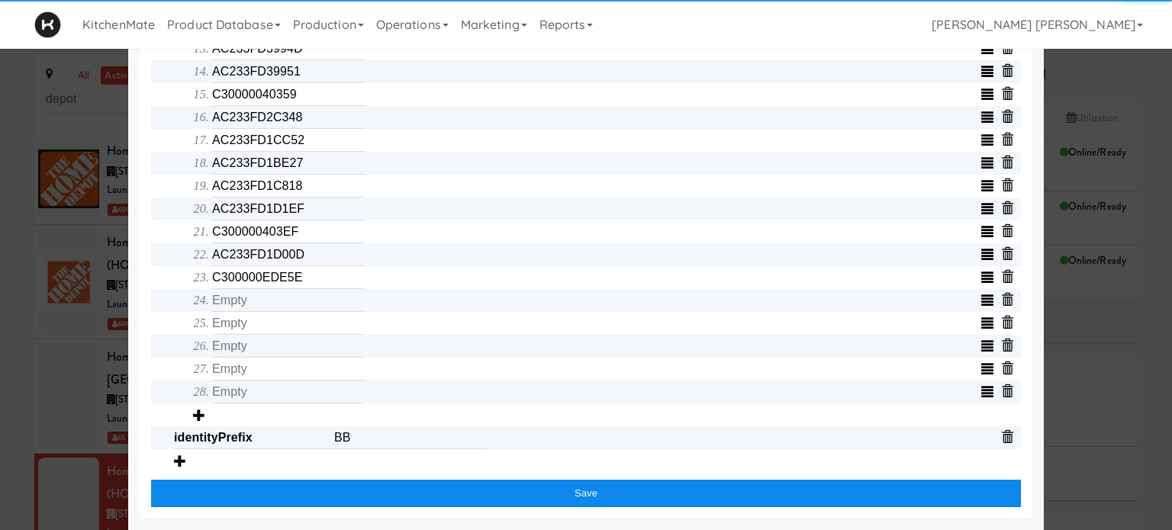
scroll to position [728, 0]
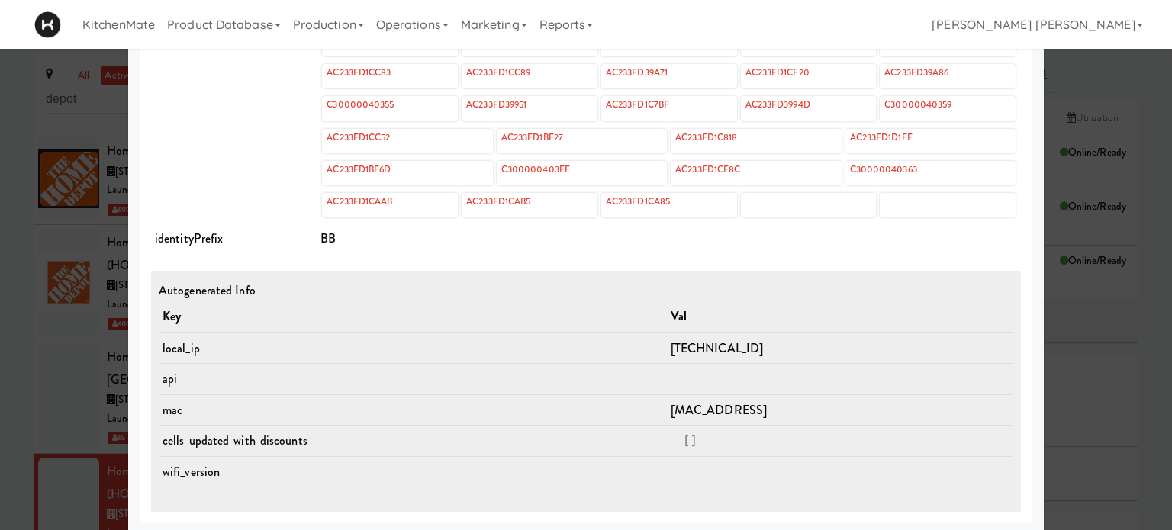
click at [201, 151] on td "cells" at bounding box center [234, 125] width 166 height 197
click at [0, 401] on div at bounding box center [586, 265] width 1172 height 530
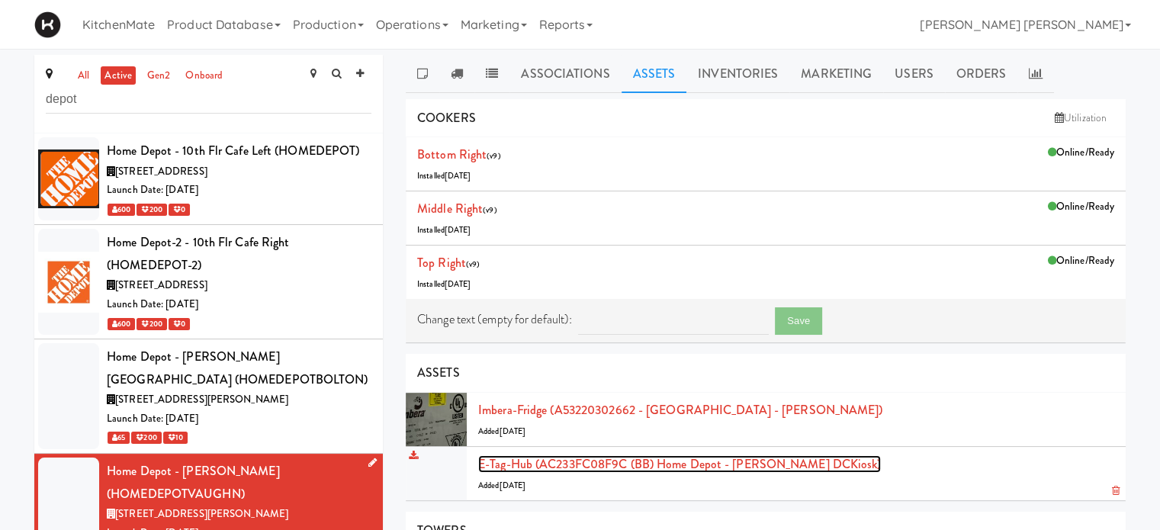
click at [659, 468] on link "E-tag-hub (AC233FC08F9C (BB) Home Depot - [PERSON_NAME] DCKiosk)" at bounding box center [679, 464] width 403 height 18
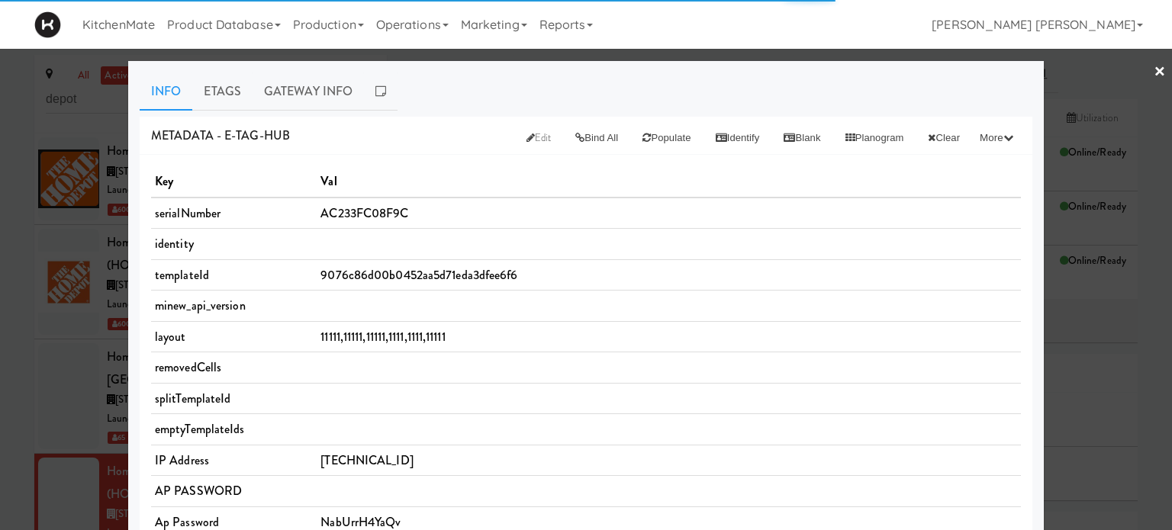
click at [546, 176] on th "Val" at bounding box center [669, 181] width 704 height 31
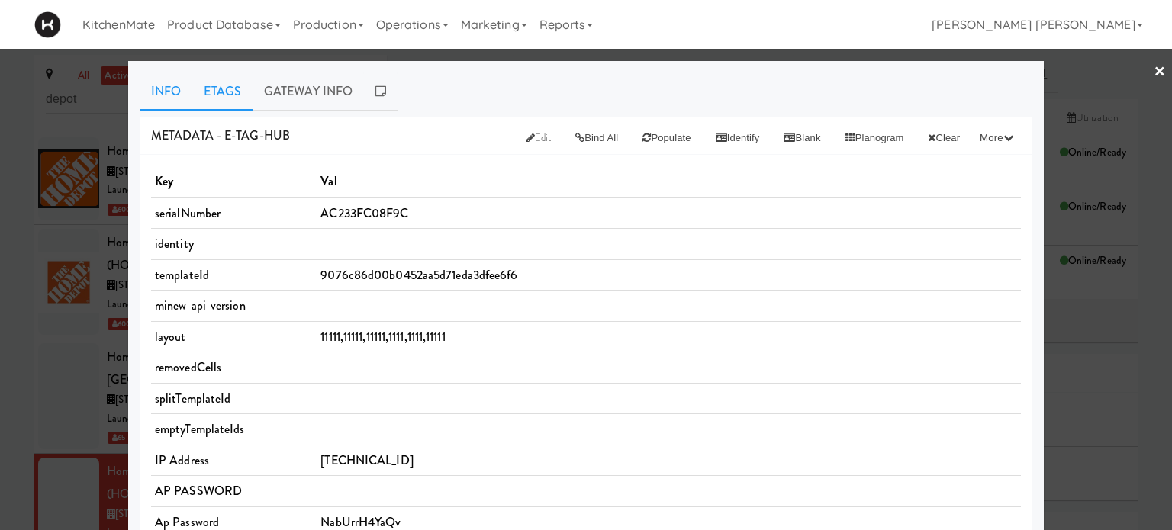
click at [214, 86] on link "Etags" at bounding box center [222, 91] width 60 height 38
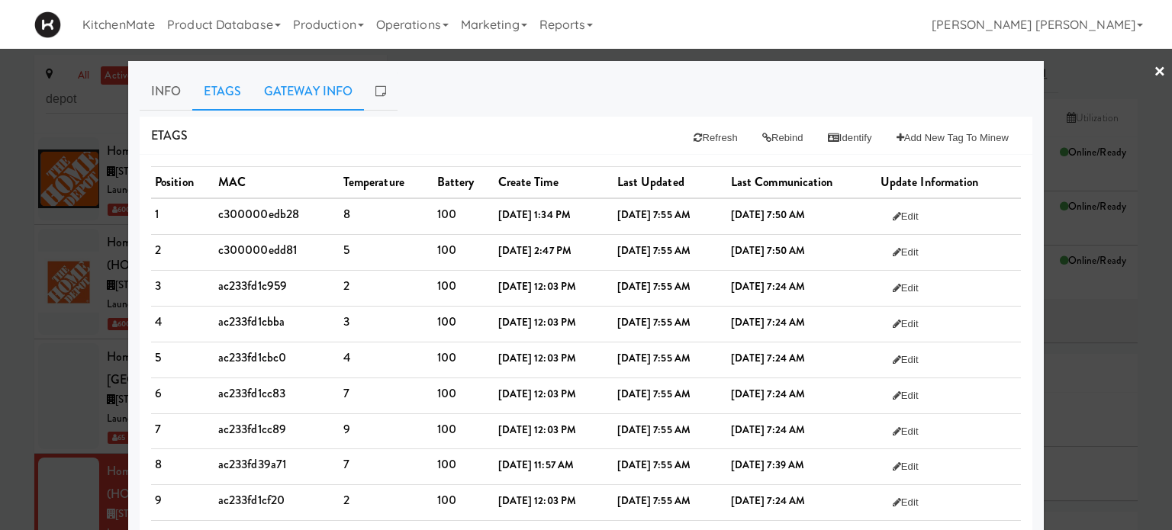
click at [285, 88] on link "Gateway Info" at bounding box center [307, 91] width 111 height 38
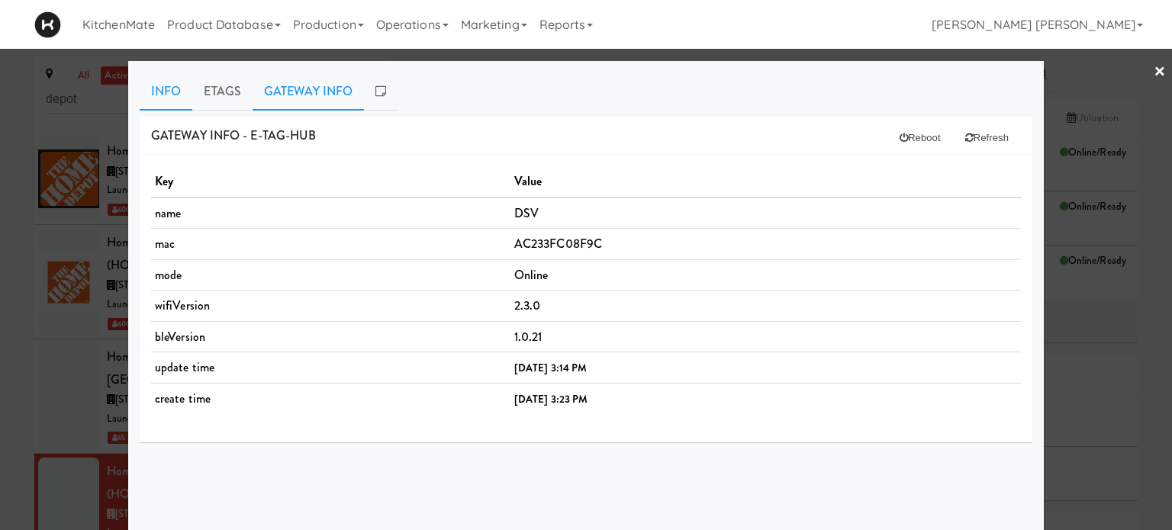
click at [164, 91] on link "Info" at bounding box center [166, 91] width 53 height 38
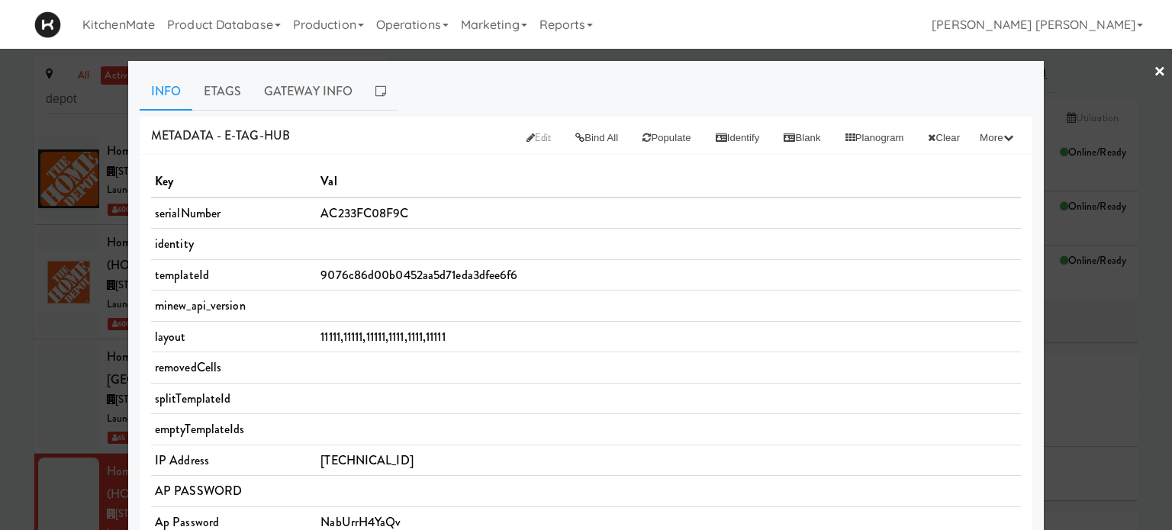
click at [0, 289] on div at bounding box center [586, 265] width 1172 height 530
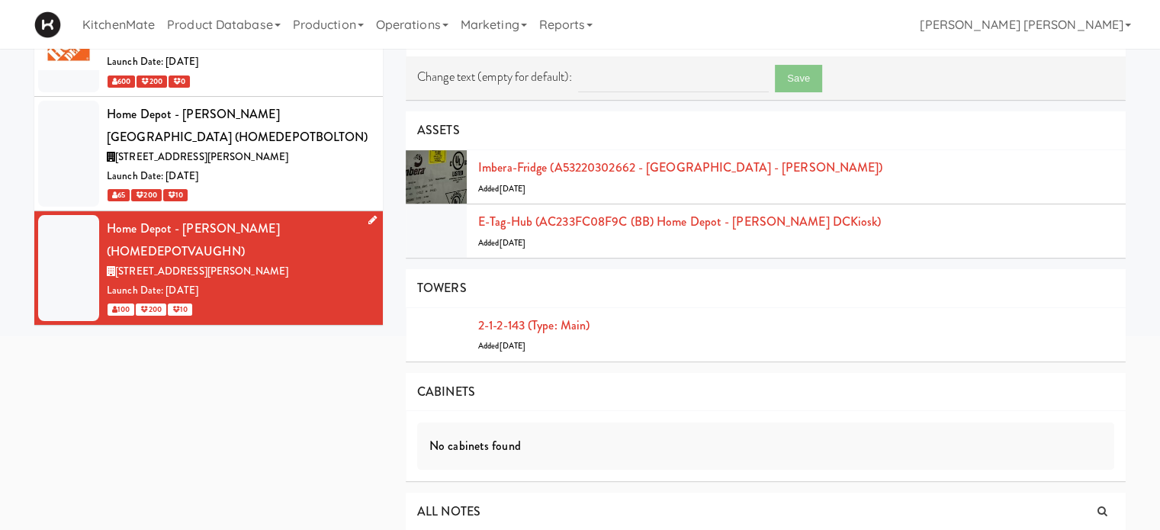
scroll to position [246, 0]
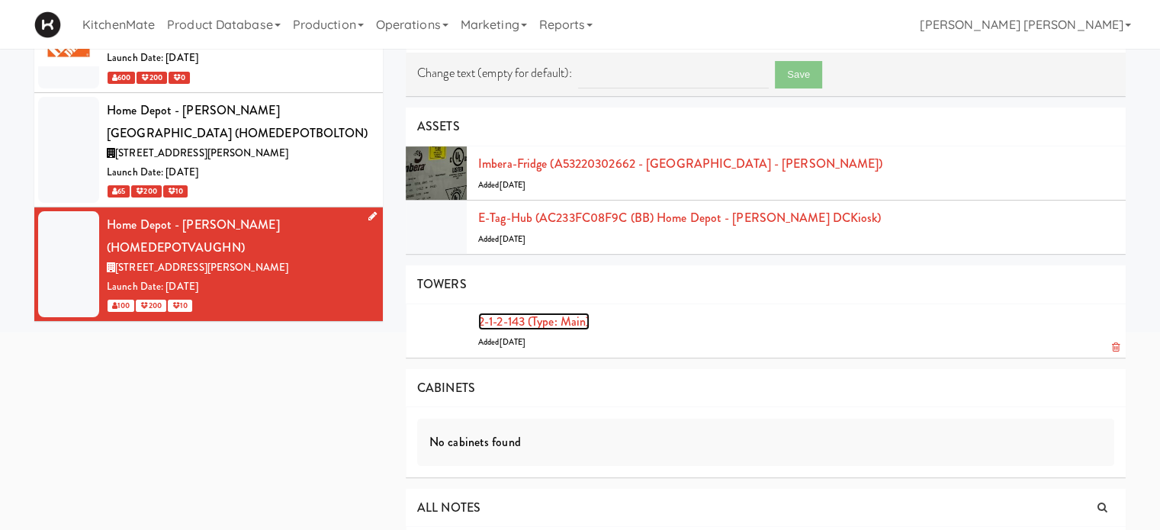
click at [565, 320] on link "2-1-2-143 (type: main)" at bounding box center [533, 322] width 111 height 18
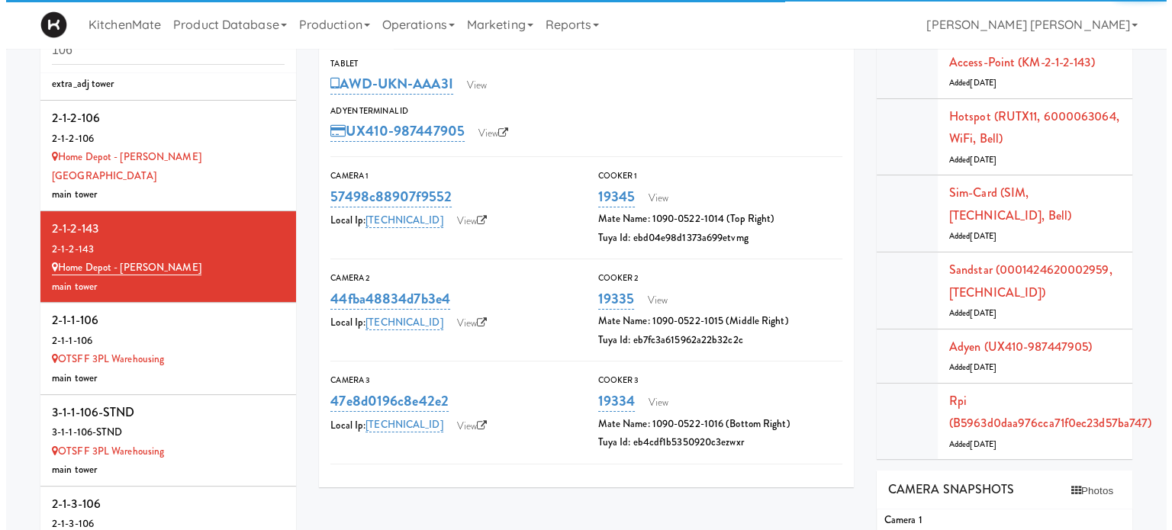
scroll to position [275, 0]
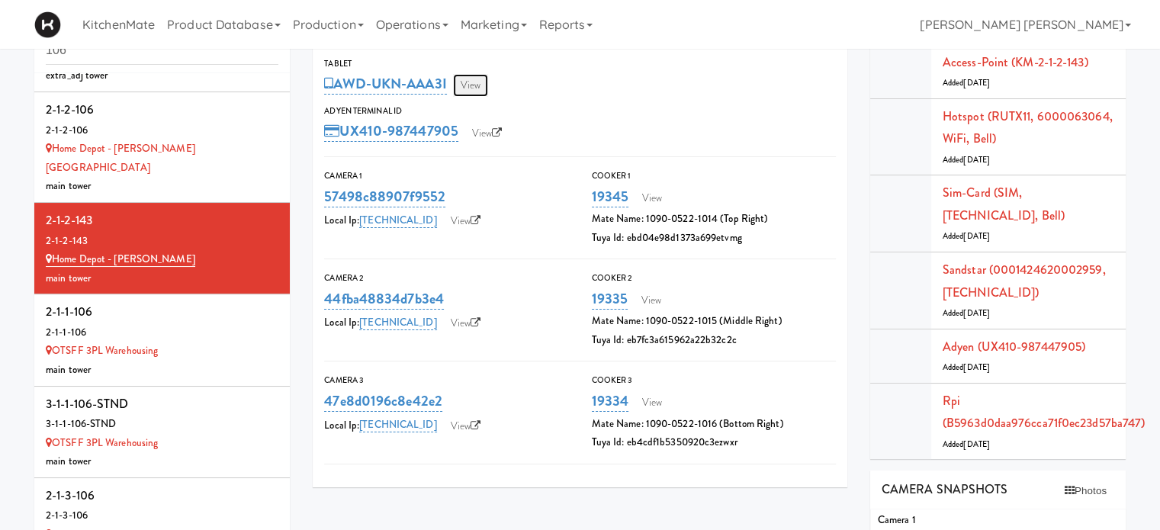
click at [471, 80] on link "View" at bounding box center [470, 85] width 35 height 23
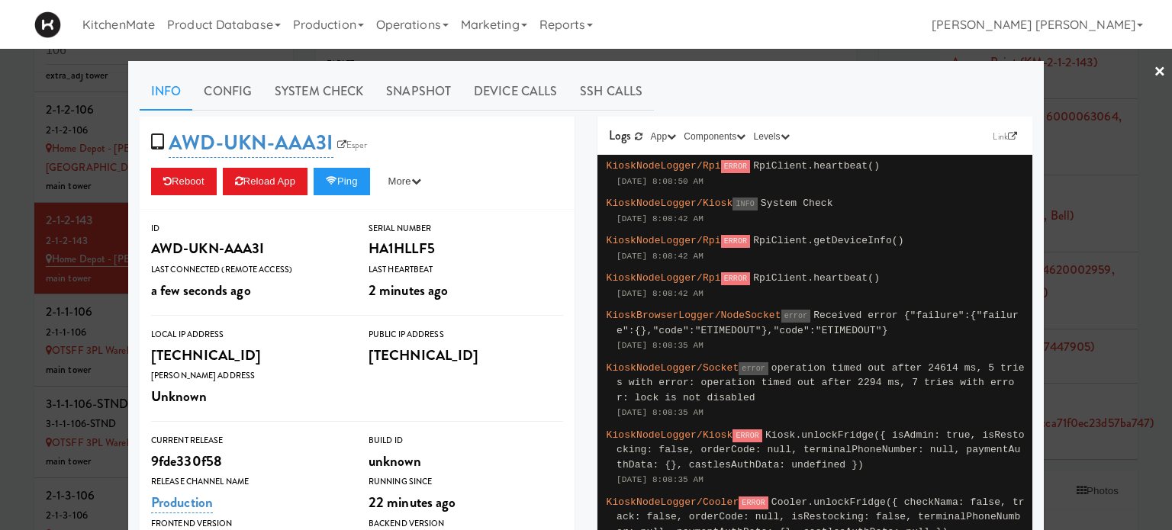
click at [532, 217] on div "ID AWD-UKN-AAA3I Serial Number HA1HLLF5 Last Connected (Remote Access) a few se…" at bounding box center [357, 389] width 435 height 359
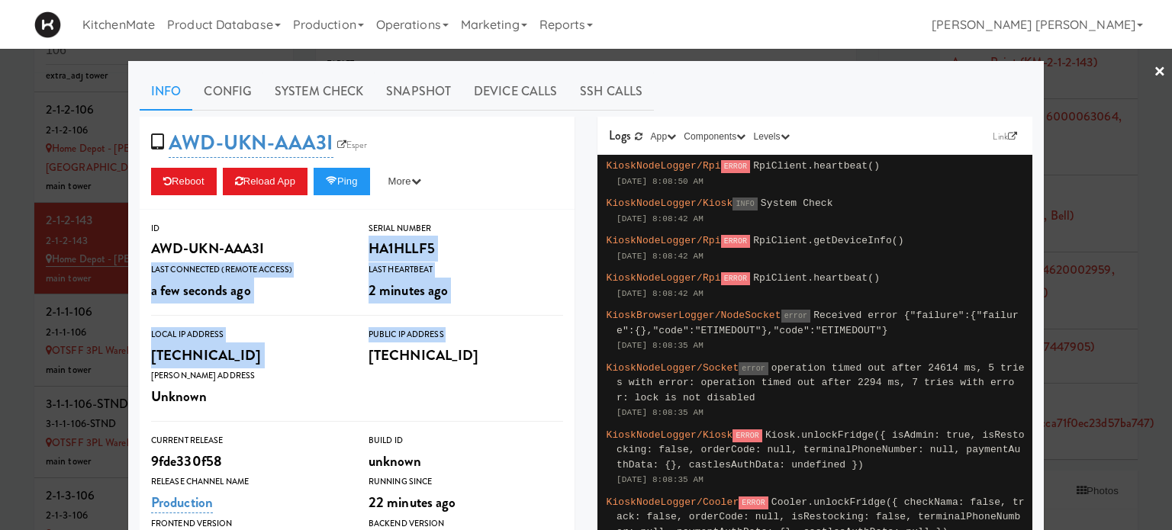
drag, startPoint x: 532, startPoint y: 217, endPoint x: 537, endPoint y: 339, distance: 121.4
click at [537, 339] on div "ID AWD-UKN-AAA3I Serial Number HA1HLLF5 Last Connected (Remote Access) a few se…" at bounding box center [357, 389] width 435 height 359
click at [569, 316] on div "AWD-UKN-AAA3I Esper Reboot Reload App Ping More Ping Server Restart Server Forc…" at bounding box center [357, 528] width 458 height 823
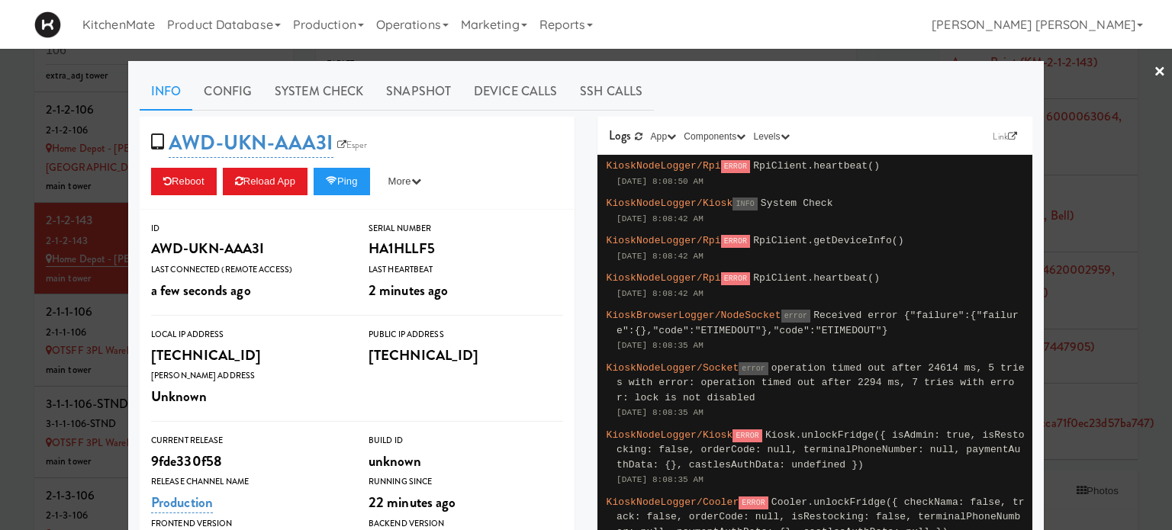
click at [569, 316] on div "AWD-UKN-AAA3I Esper Reboot Reload App Ping More Ping Server Restart Server Forc…" at bounding box center [357, 528] width 458 height 823
drag, startPoint x: 569, startPoint y: 316, endPoint x: 574, endPoint y: 381, distance: 65.0
click at [574, 381] on div "AWD-UKN-AAA3I Esper Reboot Reload App Ping More Ping Server Restart Server Forc…" at bounding box center [357, 528] width 458 height 823
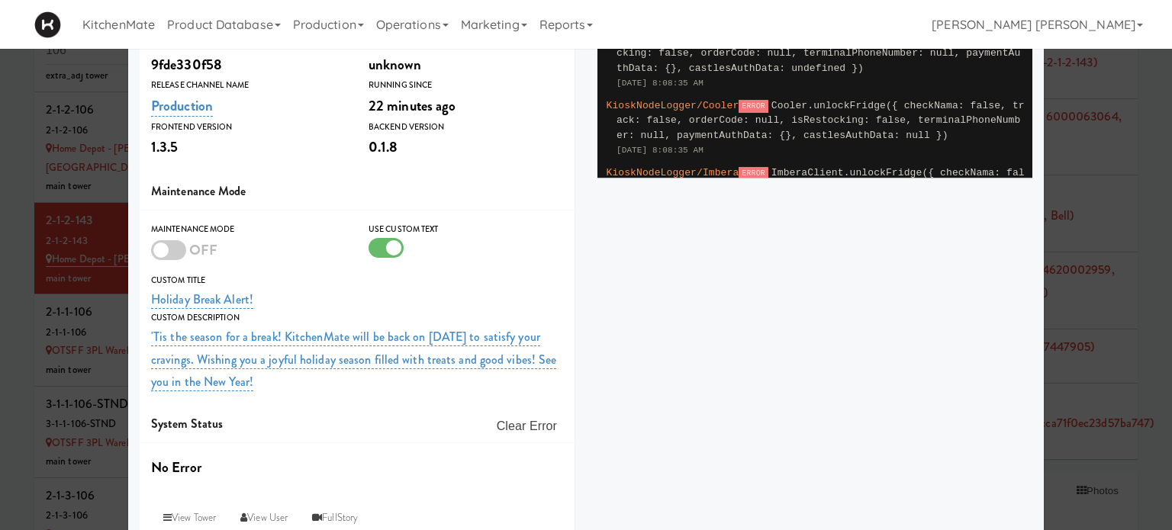
scroll to position [419, 0]
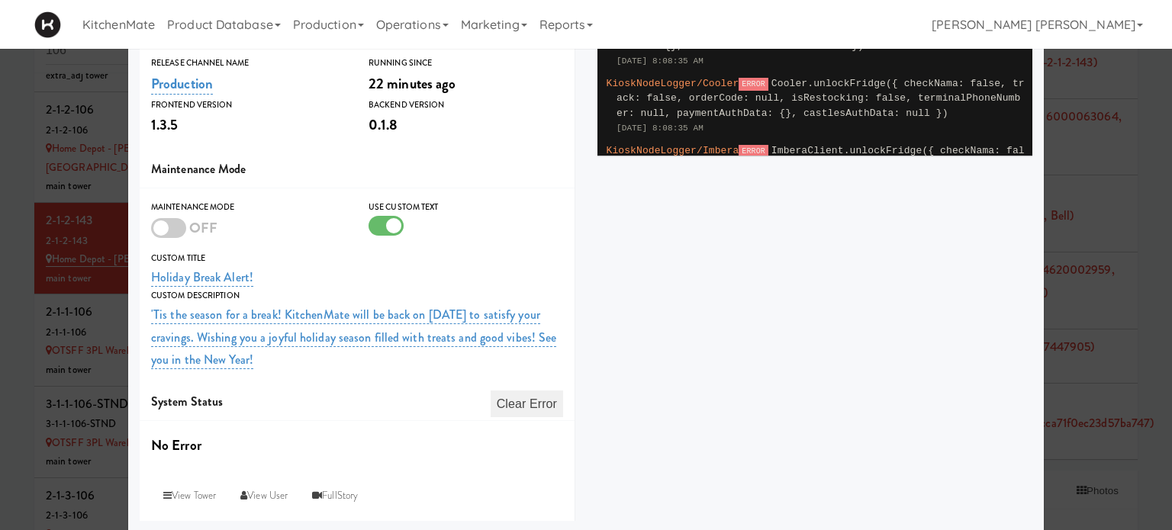
click at [516, 391] on button "Clear Error" at bounding box center [526, 404] width 72 height 27
click at [548, 251] on div "Custom Title" at bounding box center [357, 258] width 412 height 15
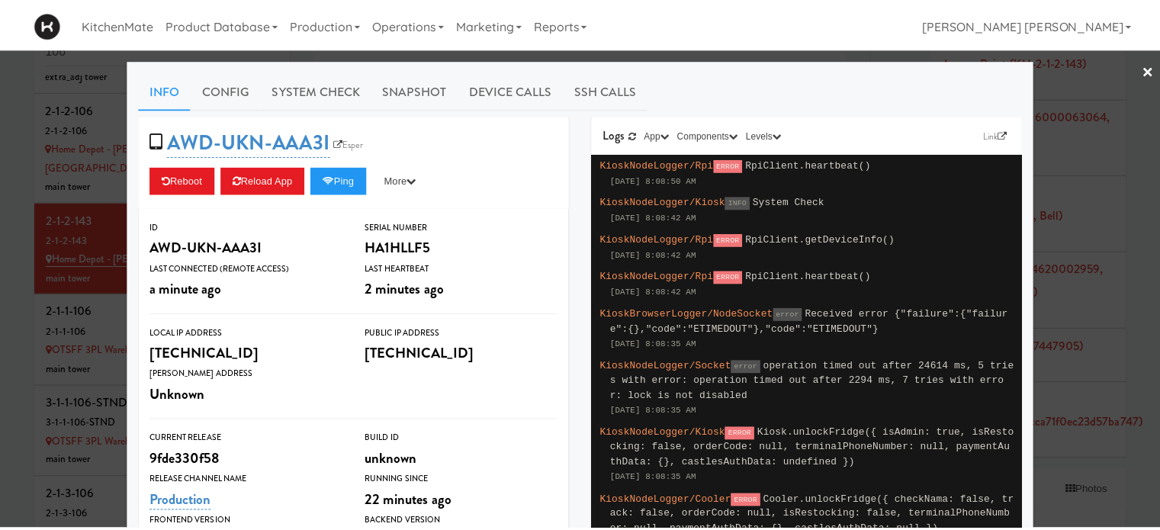
scroll to position [0, 0]
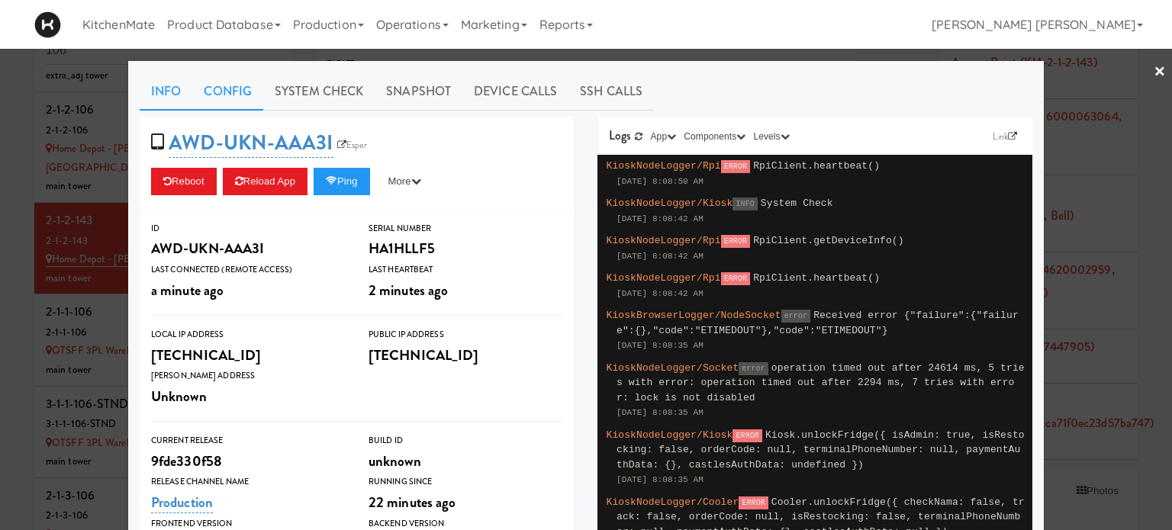
click at [220, 85] on link "Config" at bounding box center [227, 91] width 71 height 38
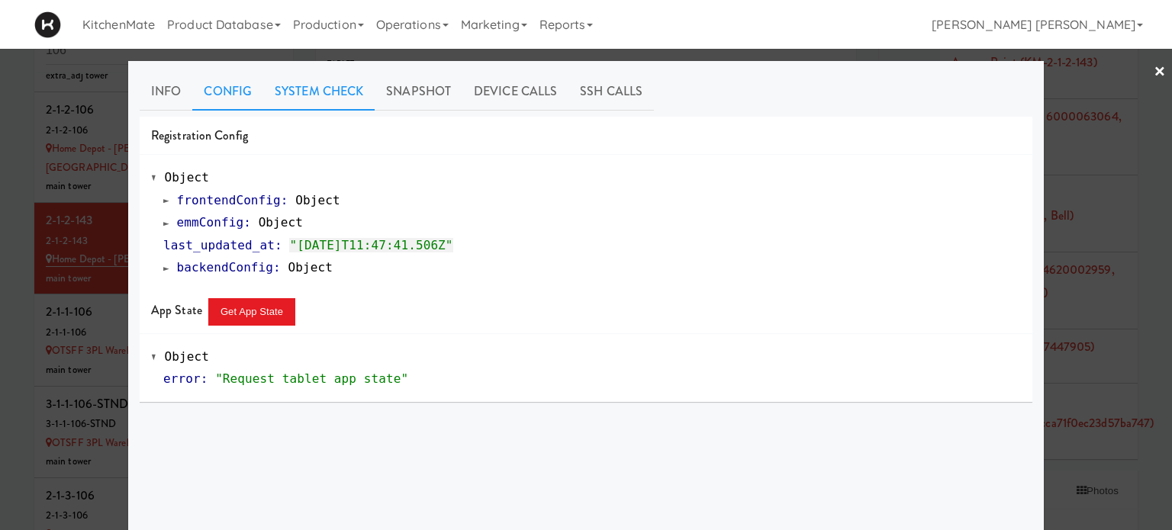
click at [301, 86] on link "System Check" at bounding box center [318, 91] width 111 height 38
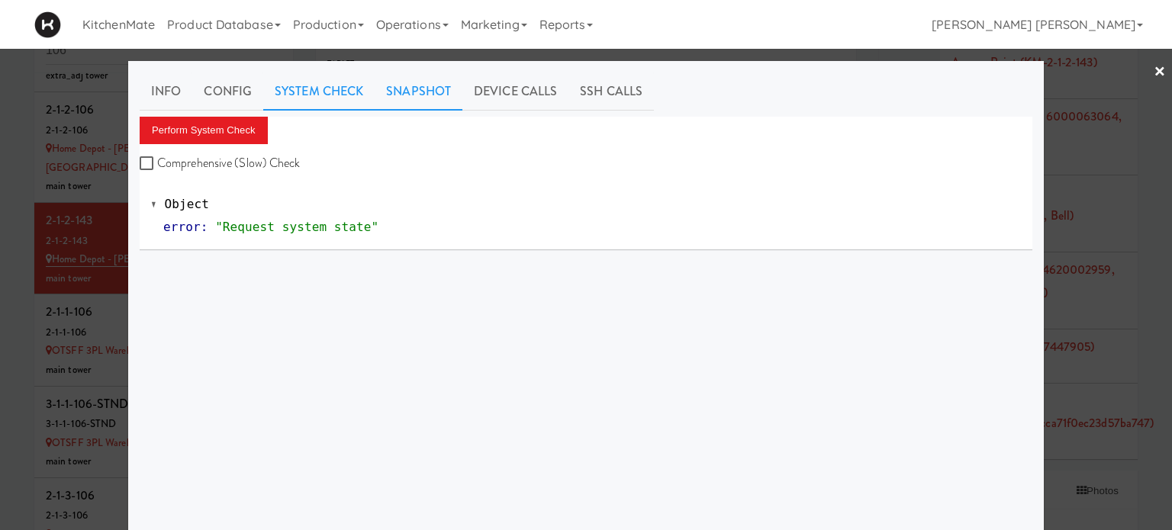
click at [406, 83] on link "Snapshot" at bounding box center [418, 91] width 88 height 38
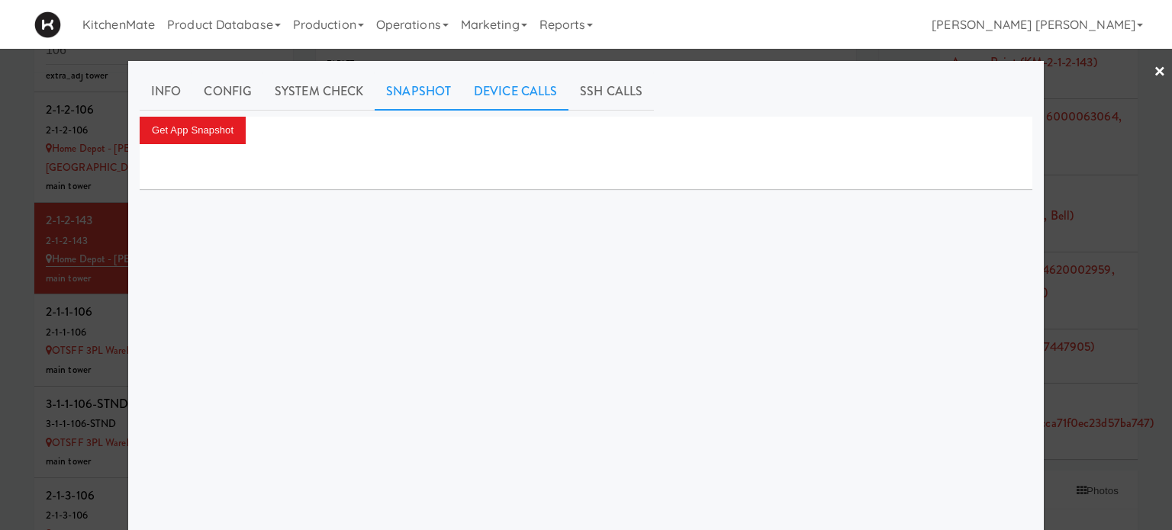
click at [500, 81] on link "Device Calls" at bounding box center [515, 91] width 106 height 38
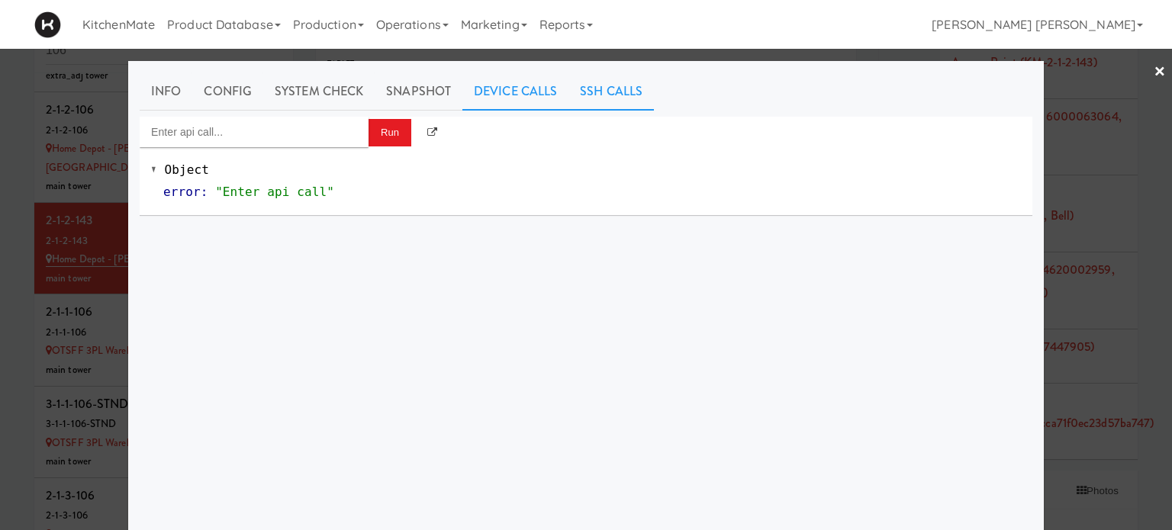
click at [616, 81] on link "SSH Calls" at bounding box center [610, 91] width 85 height 38
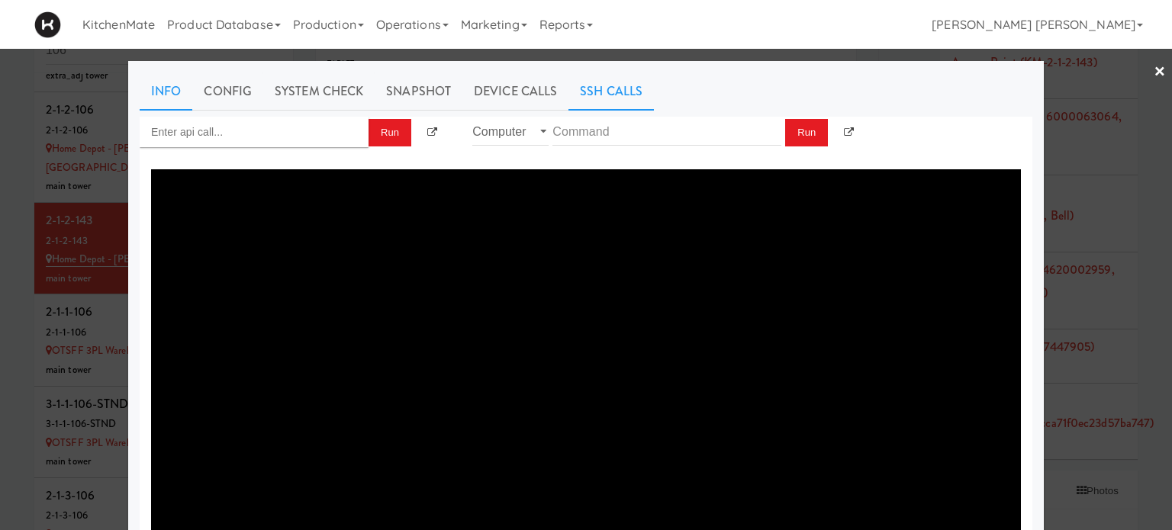
click at [150, 88] on link "Info" at bounding box center [166, 91] width 53 height 38
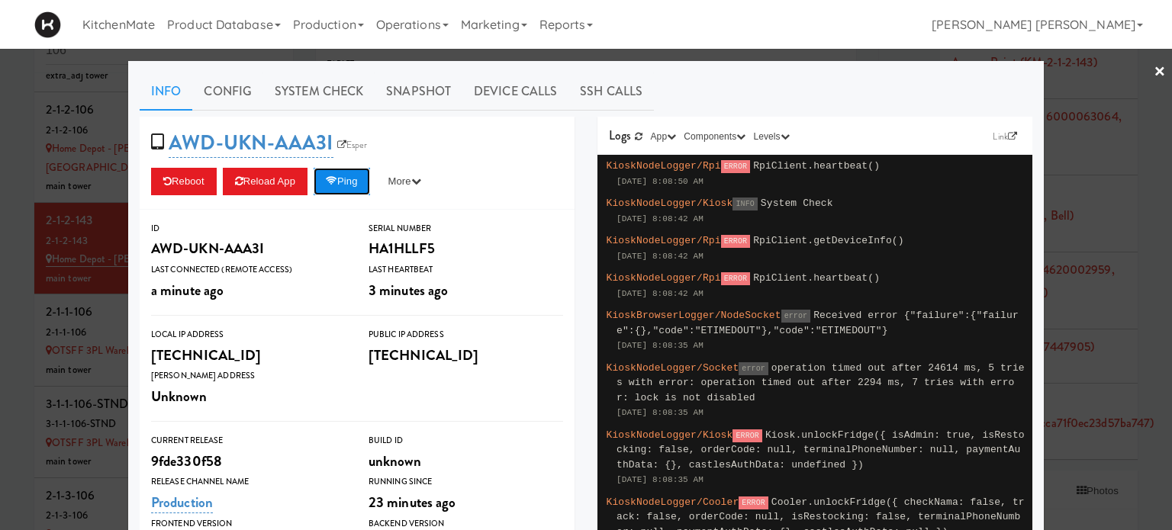
click at [341, 177] on button "Ping" at bounding box center [341, 181] width 56 height 27
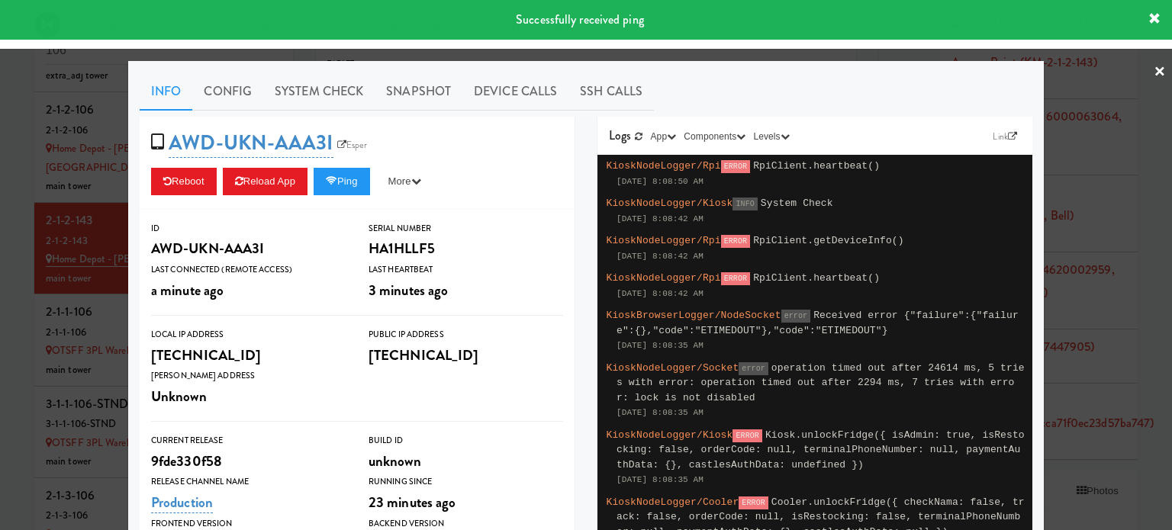
click at [553, 257] on div "HA1HLLF5" at bounding box center [465, 249] width 194 height 26
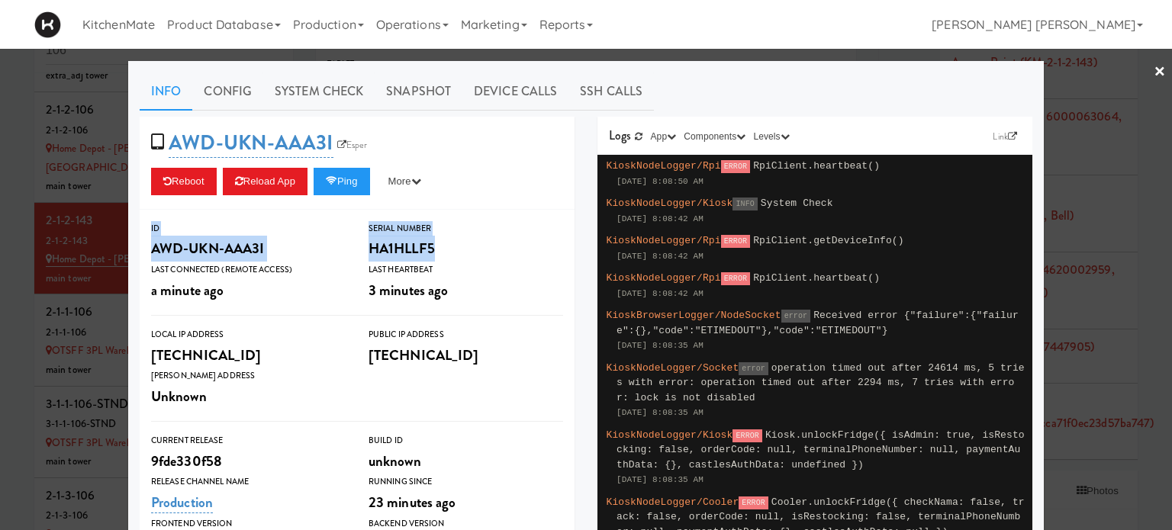
drag, startPoint x: 553, startPoint y: 257, endPoint x: 558, endPoint y: 315, distance: 58.1
click at [558, 315] on div "ID AWD-UKN-AAA3I Serial Number HA1HLLF5 Last Connected (Remote Access) a minute…" at bounding box center [357, 389] width 435 height 359
click at [586, 301] on div "Logs Link App KioskNodeLogger KioskBrowserLogger Components Kiosk Cooler Cooker…" at bounding box center [815, 346] width 458 height 458
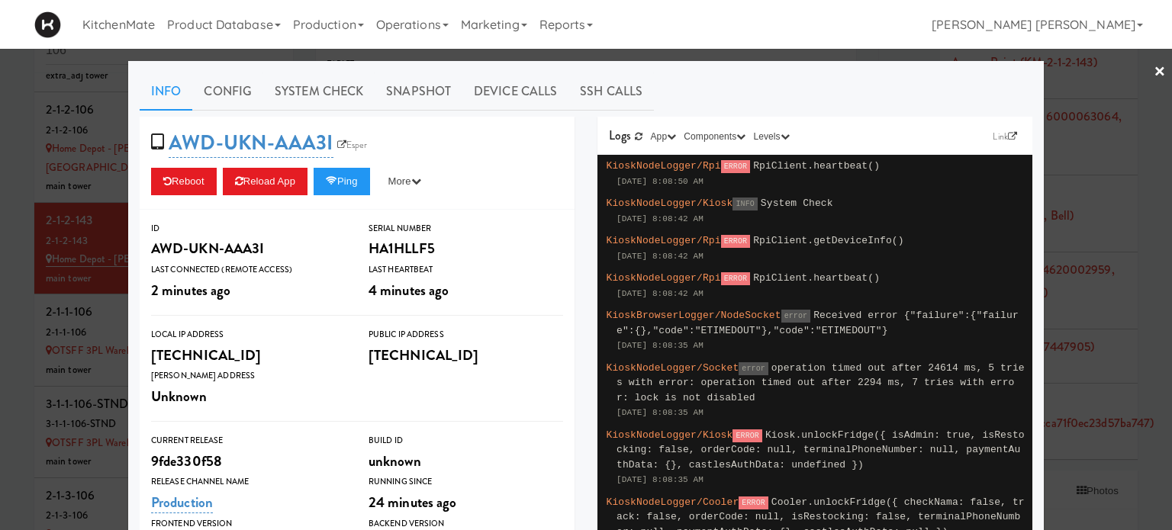
click at [1153, 69] on link "×" at bounding box center [1159, 72] width 12 height 47
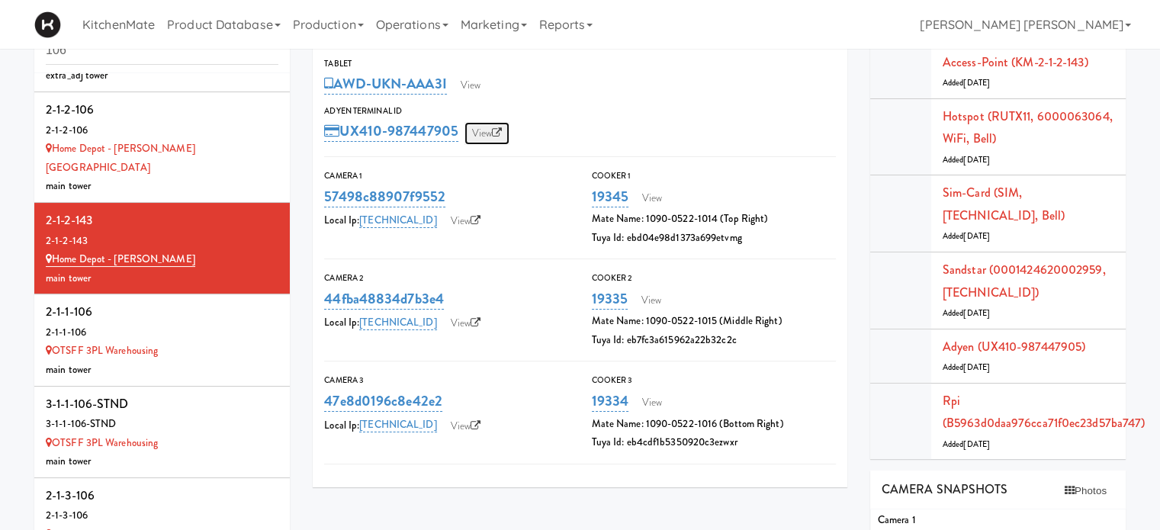
click at [484, 135] on link "View" at bounding box center [487, 133] width 46 height 23
click at [783, 79] on div "AWD-UKN-AAA3I View" at bounding box center [580, 84] width 512 height 26
drag, startPoint x: 789, startPoint y: 88, endPoint x: 790, endPoint y: 133, distance: 45.0
click at [790, 133] on div "Tablet AWD-UKN-AAA3I View Adyen Terminal Id UX410-987447905 View" at bounding box center [580, 100] width 535 height 88
click at [802, 132] on div "UX410-987447905 View" at bounding box center [580, 131] width 512 height 26
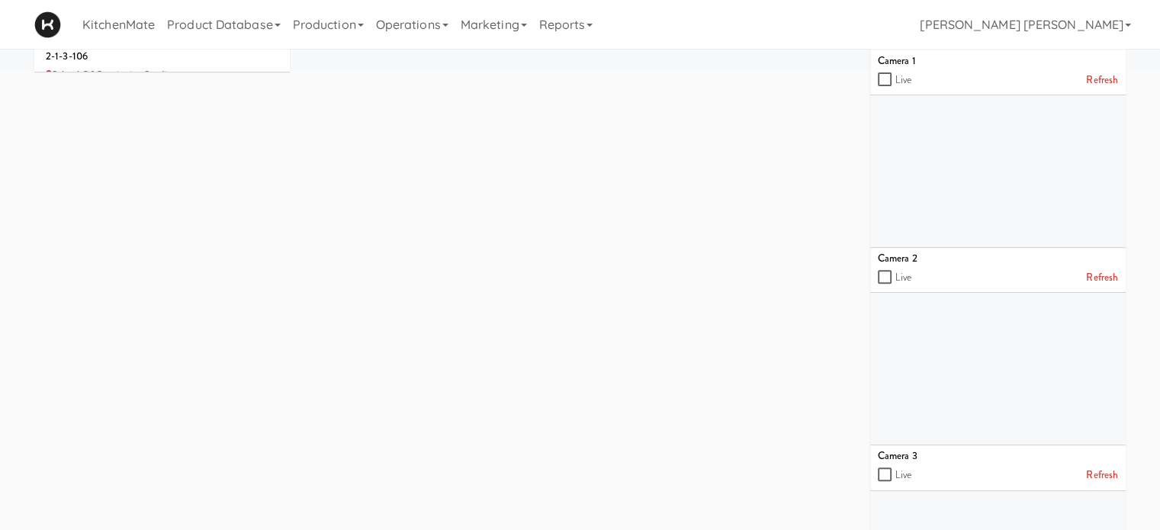
scroll to position [506, 0]
click at [1094, 76] on link "Refresh" at bounding box center [1102, 81] width 32 height 19
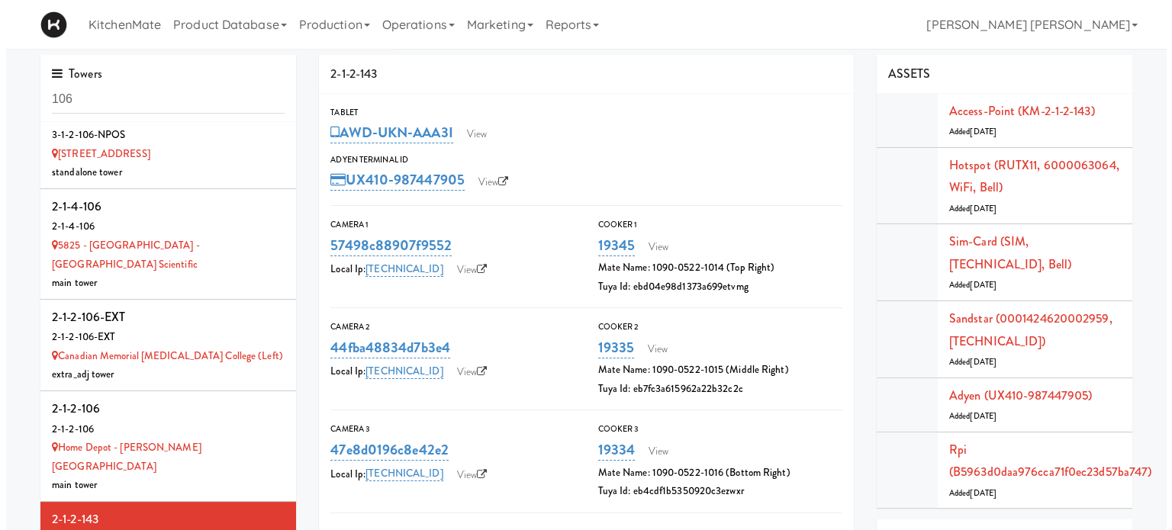
scroll to position [0, 0]
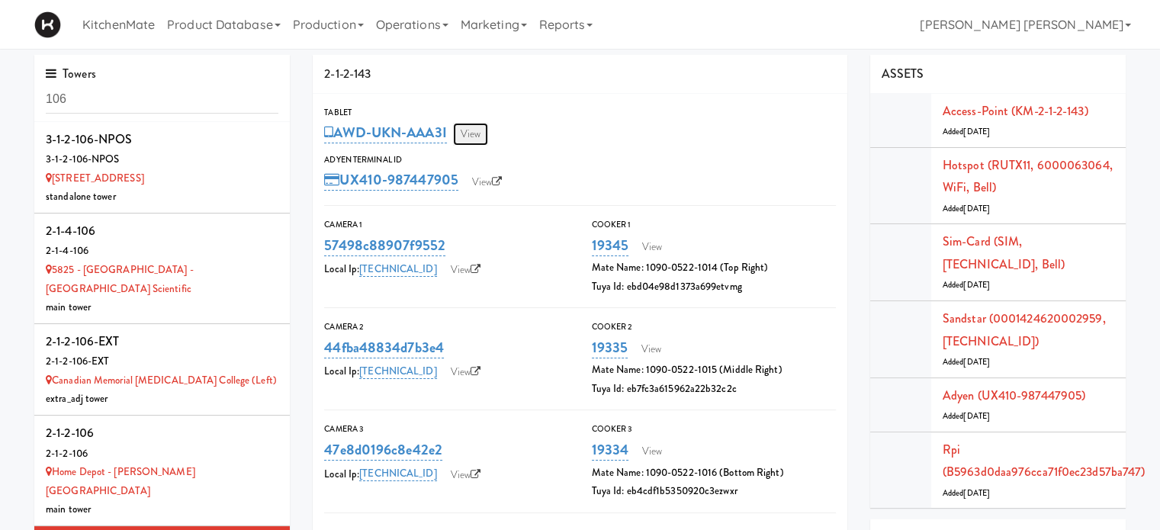
click at [474, 132] on link "View" at bounding box center [470, 134] width 35 height 23
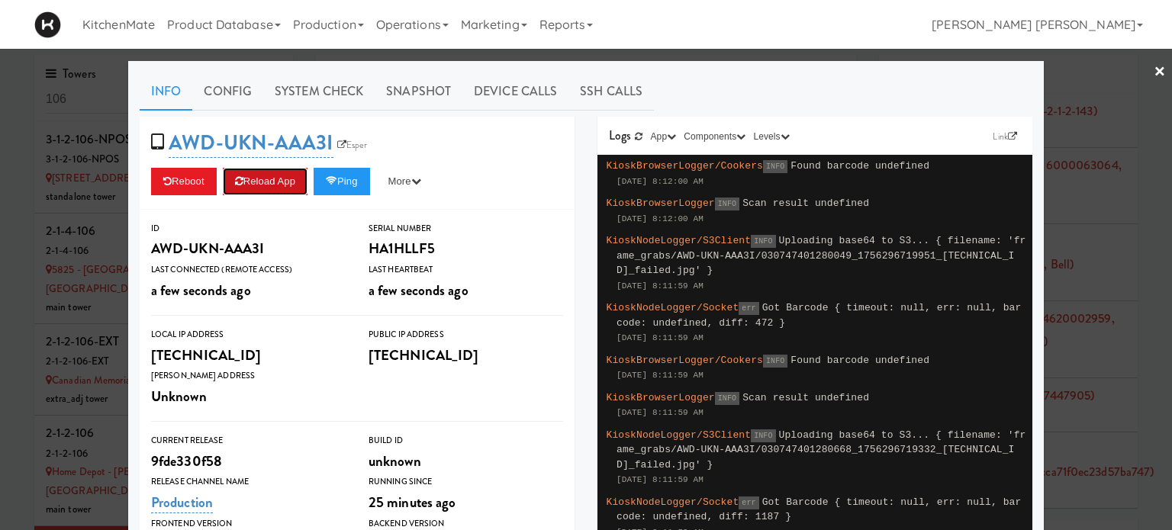
click at [262, 181] on button "Reload App" at bounding box center [265, 181] width 85 height 27
click at [1153, 72] on link "×" at bounding box center [1159, 72] width 12 height 47
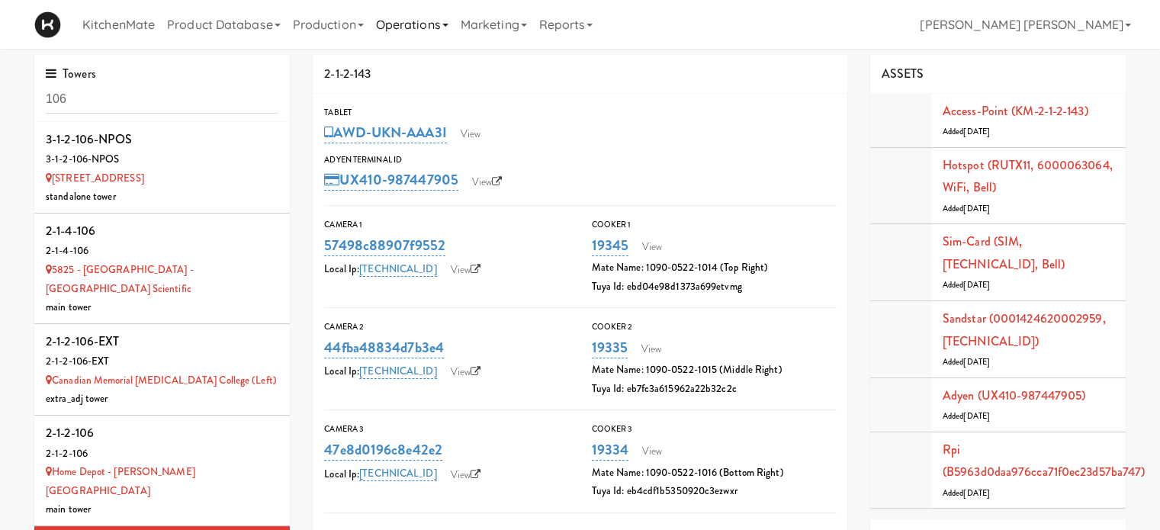
click at [406, 24] on link "Operations" at bounding box center [412, 24] width 85 height 49
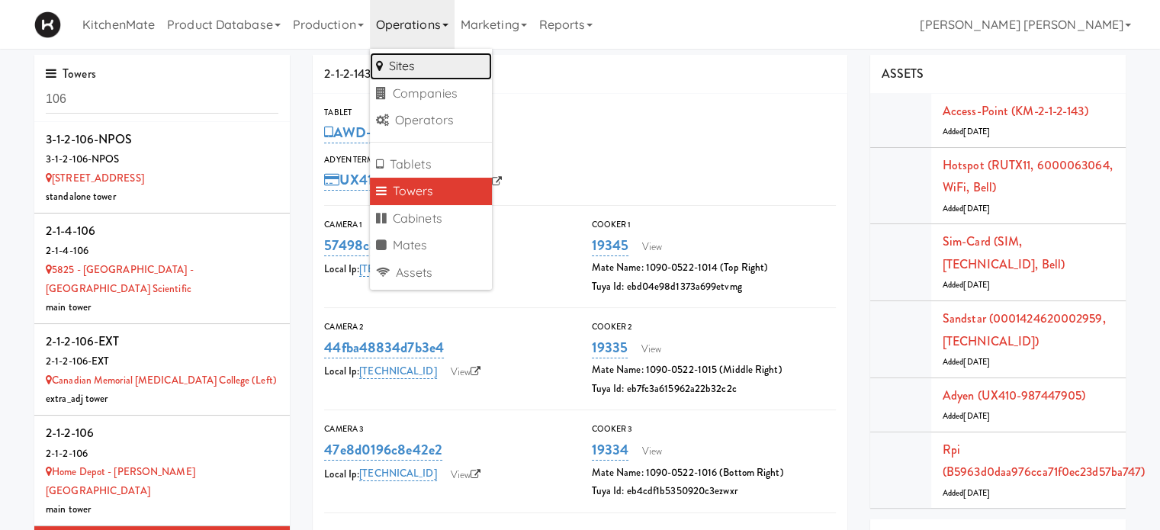
click at [409, 63] on link "Sites" at bounding box center [431, 66] width 122 height 27
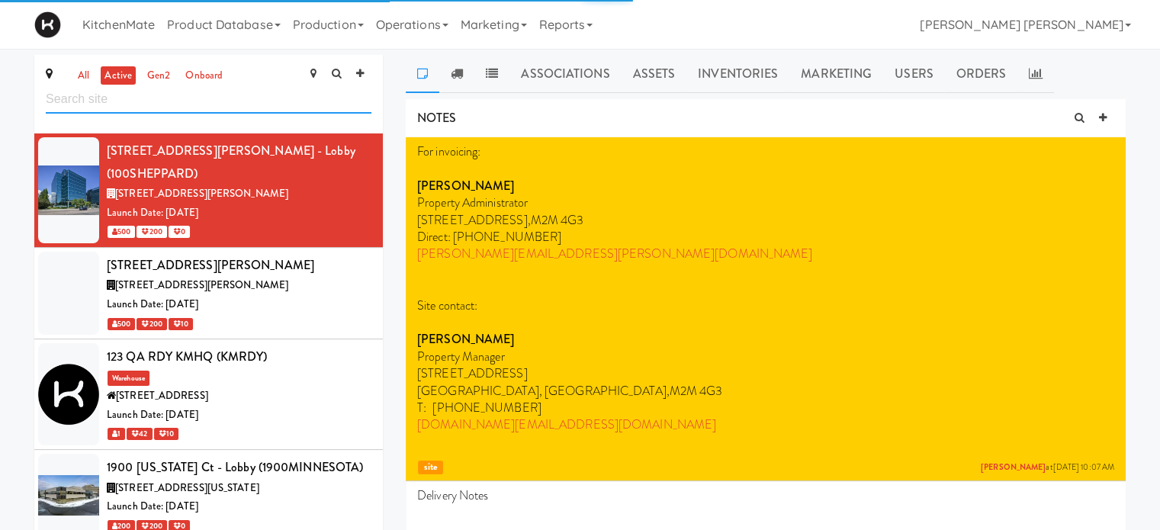
click at [211, 94] on input "text" at bounding box center [209, 99] width 326 height 28
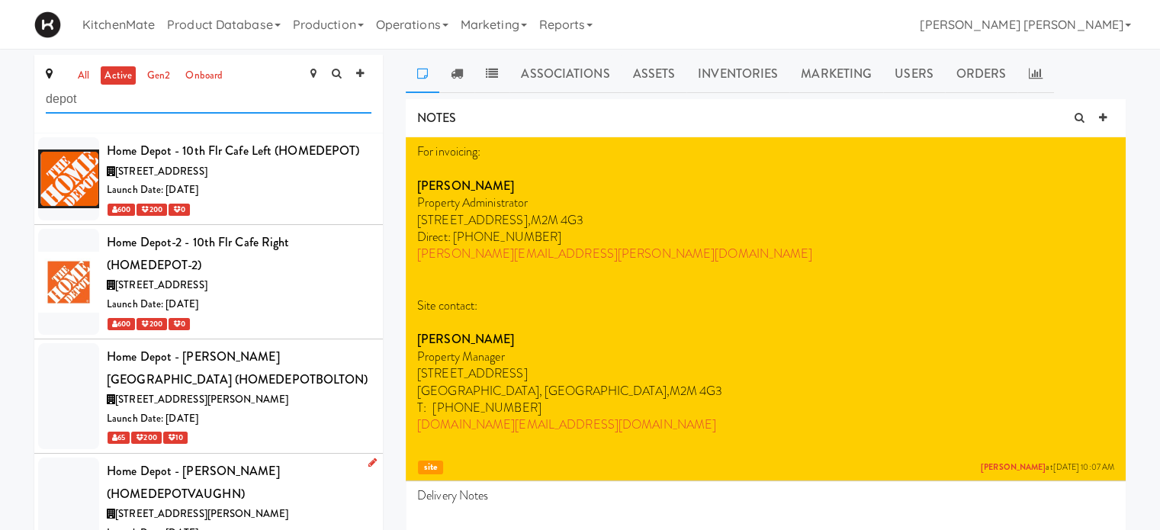
type input "depot"
click at [272, 484] on div "Home Depot - [PERSON_NAME] (HOMEDEPOTVAUGHN)" at bounding box center [239, 482] width 265 height 45
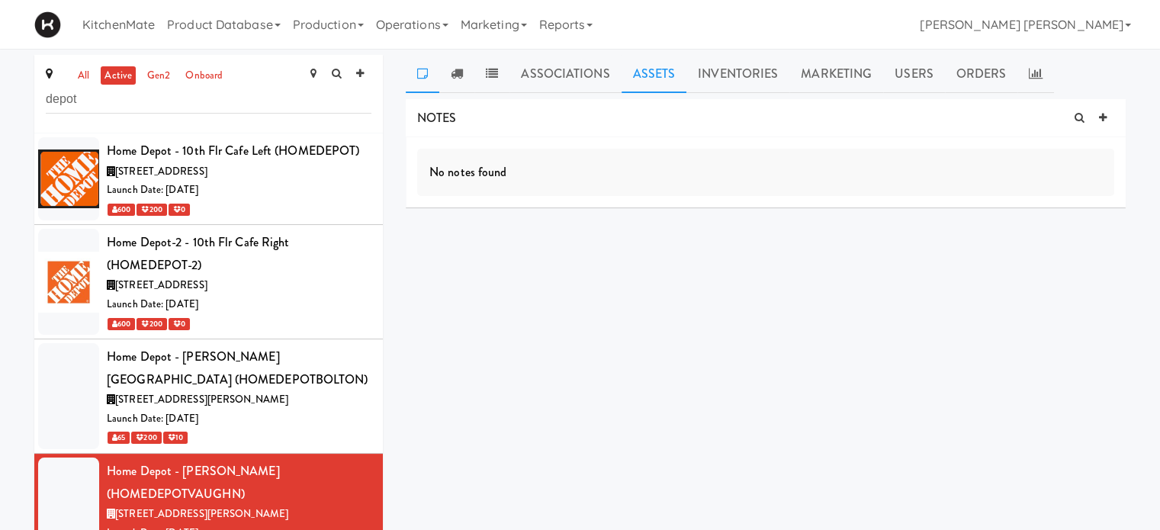
click at [641, 67] on link "Assets" at bounding box center [655, 74] width 66 height 38
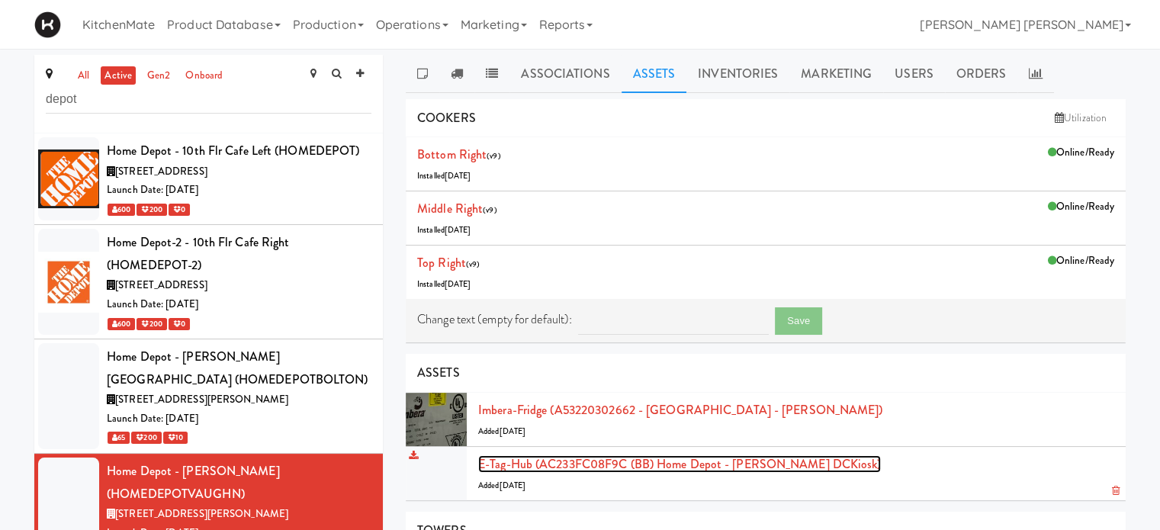
click at [669, 469] on link "E-tag-hub (AC233FC08F9C (BB) Home Depot - [PERSON_NAME] DCKiosk)" at bounding box center [679, 464] width 403 height 18
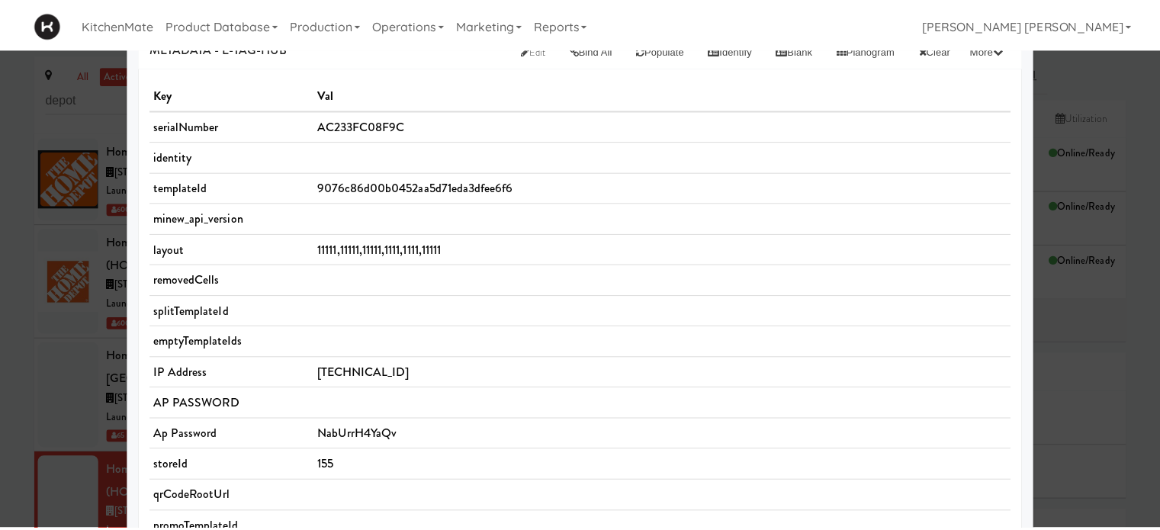
scroll to position [92, 0]
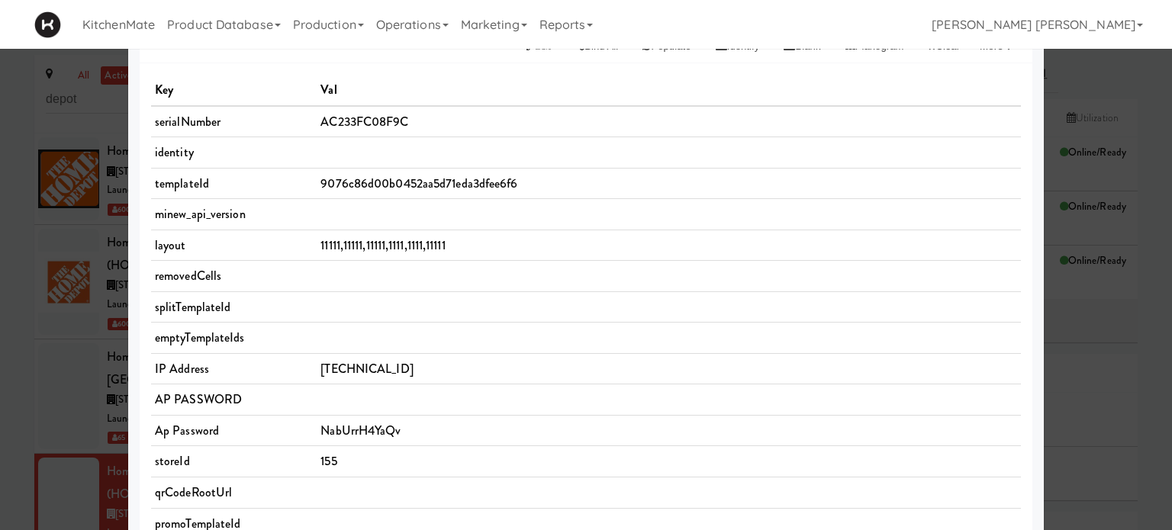
click at [0, 387] on div at bounding box center [586, 265] width 1172 height 530
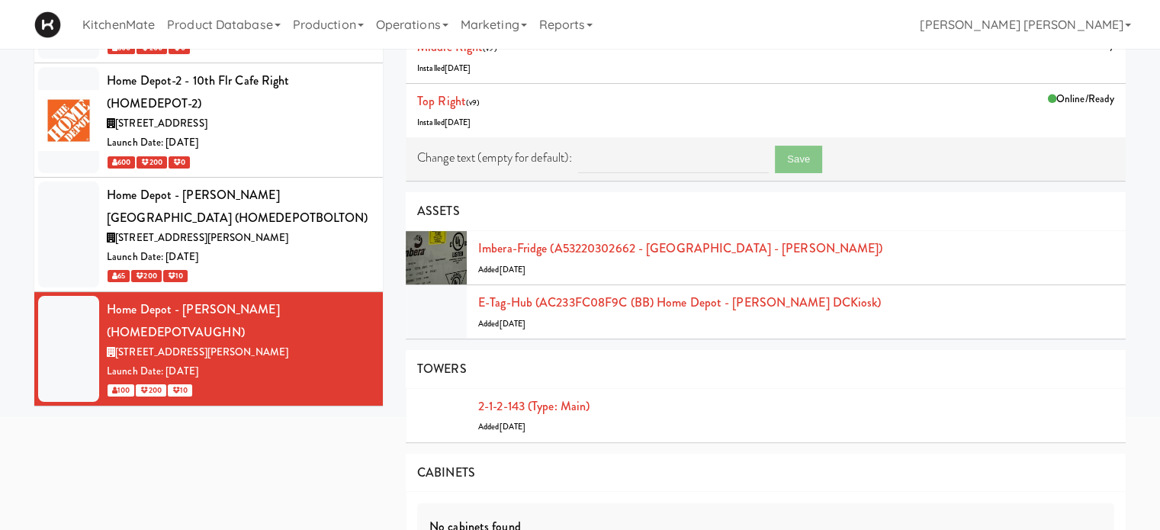
scroll to position [171, 0]
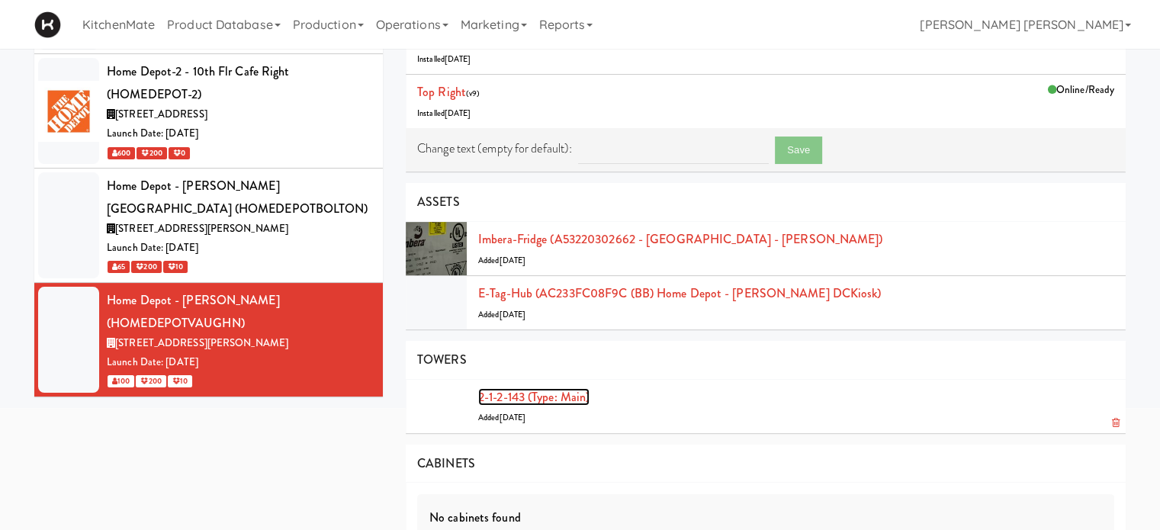
click at [558, 393] on link "2-1-2-143 (type: main)" at bounding box center [533, 397] width 111 height 18
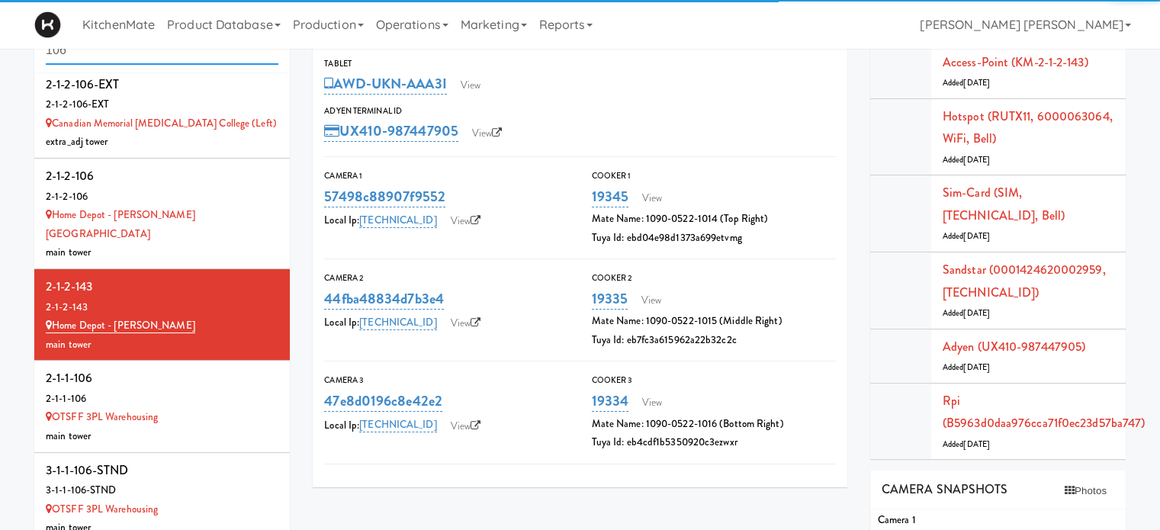
scroll to position [275, 0]
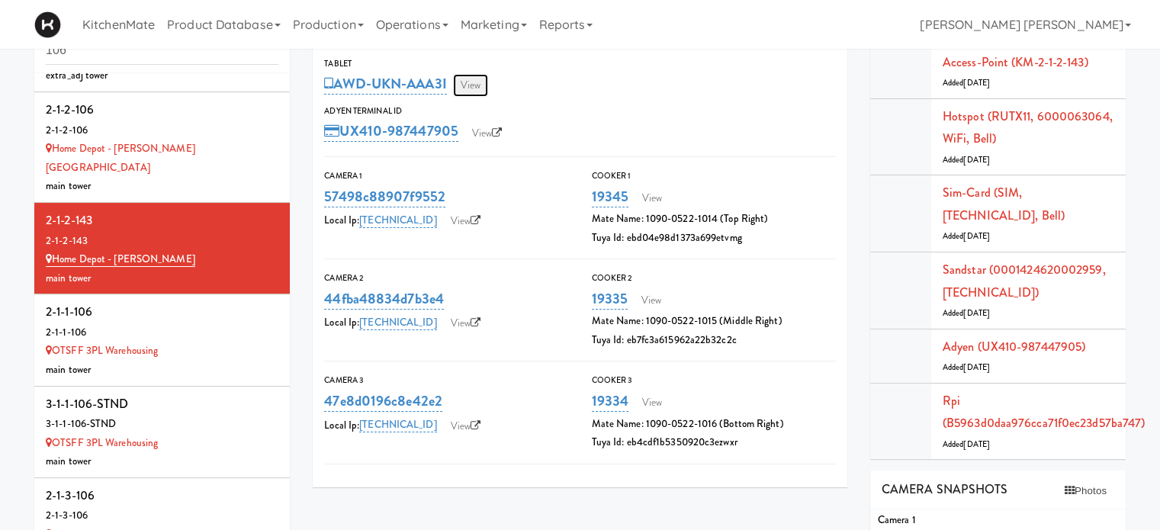
click at [477, 85] on link "View" at bounding box center [470, 85] width 35 height 23
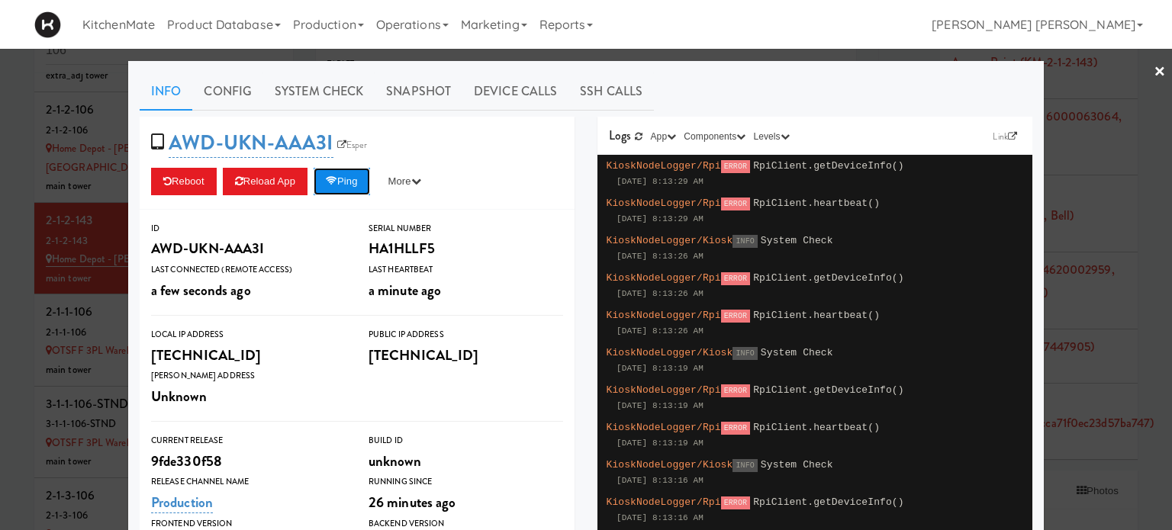
click at [345, 183] on button "Ping" at bounding box center [341, 181] width 56 height 27
click at [178, 180] on button "Reboot" at bounding box center [184, 181] width 66 height 27
click at [214, 82] on link "Config" at bounding box center [227, 91] width 71 height 38
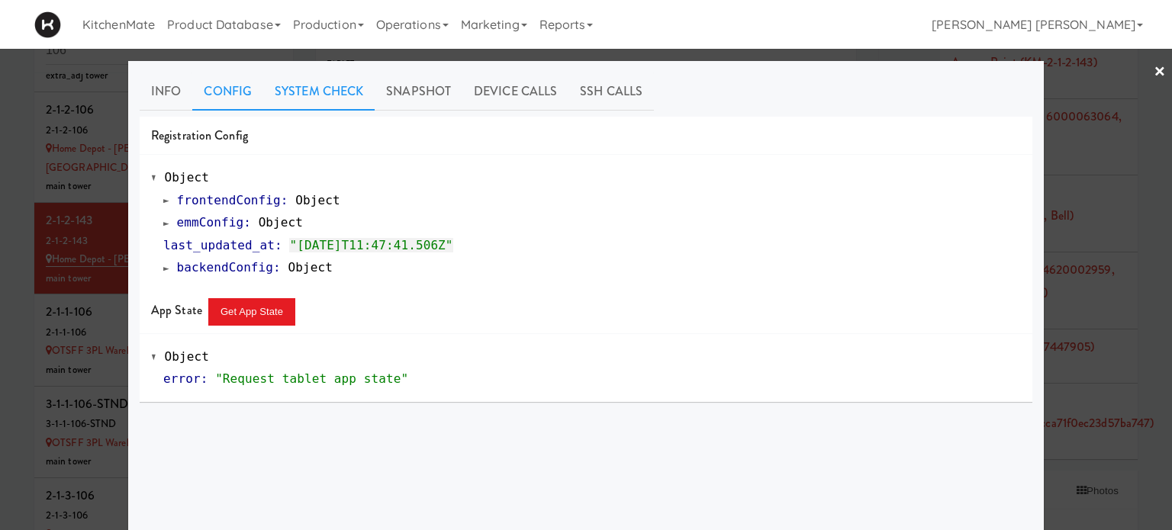
click at [321, 94] on link "System Check" at bounding box center [318, 91] width 111 height 38
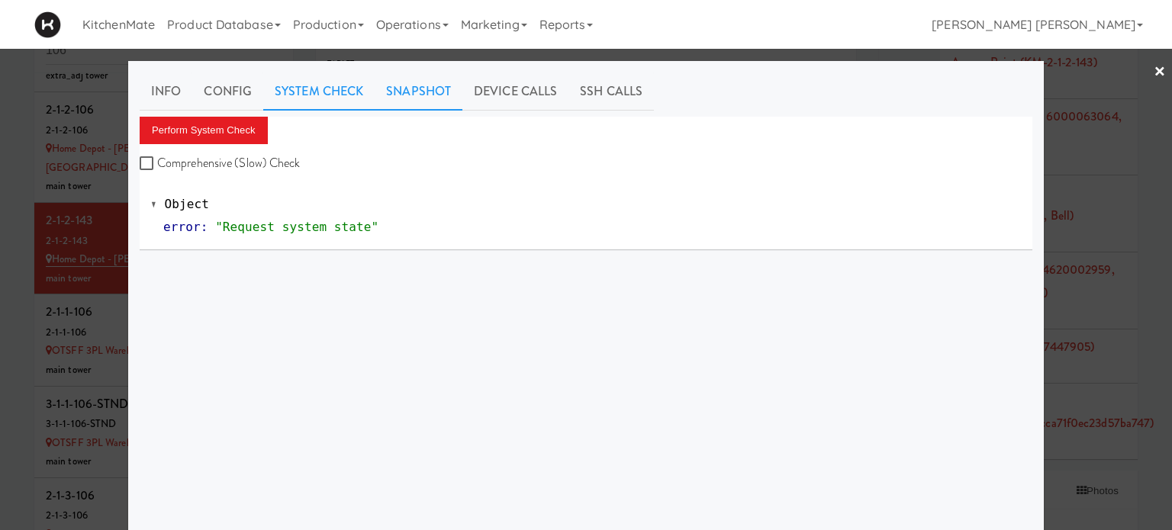
click at [416, 100] on link "Snapshot" at bounding box center [418, 91] width 88 height 38
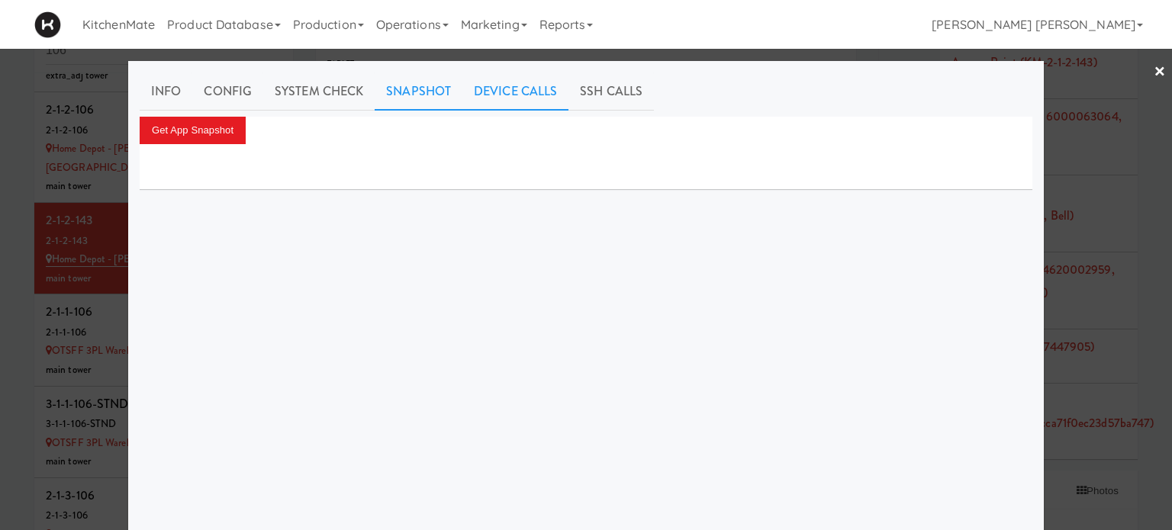
click at [519, 86] on link "Device Calls" at bounding box center [515, 91] width 106 height 38
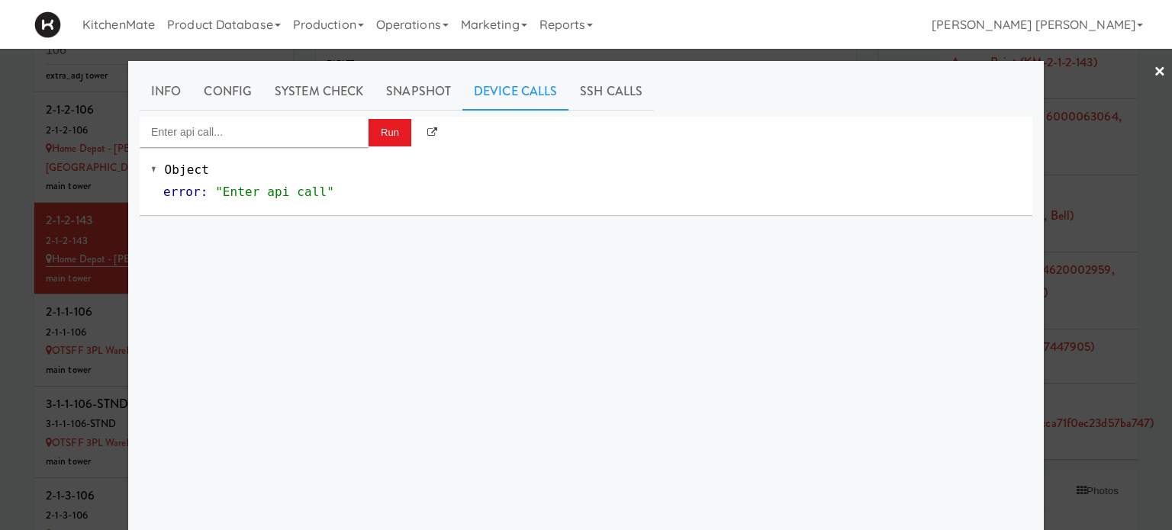
click at [1153, 69] on link "×" at bounding box center [1159, 72] width 12 height 47
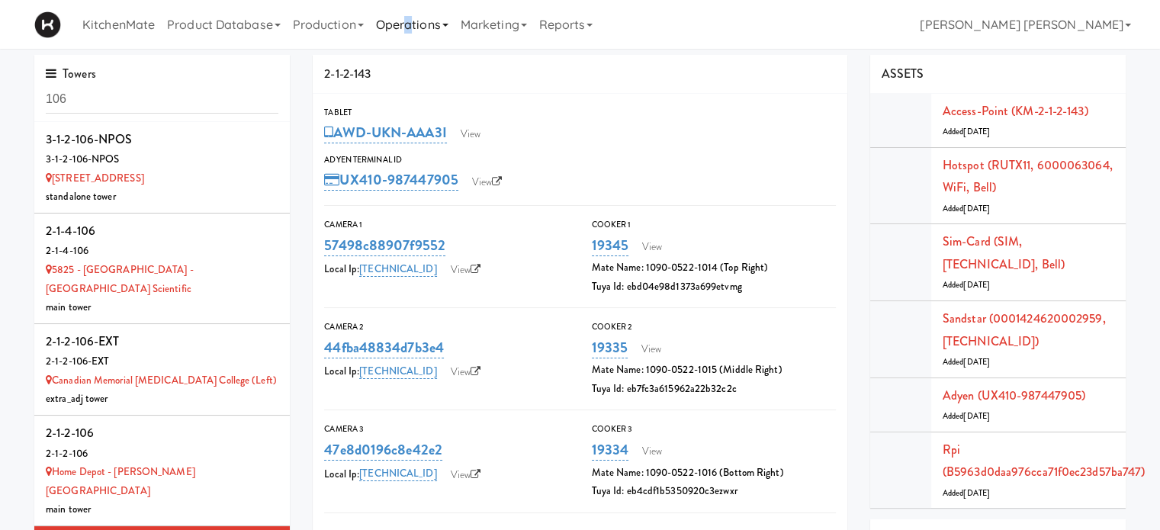
click at [415, 28] on link "Operations" at bounding box center [412, 24] width 85 height 49
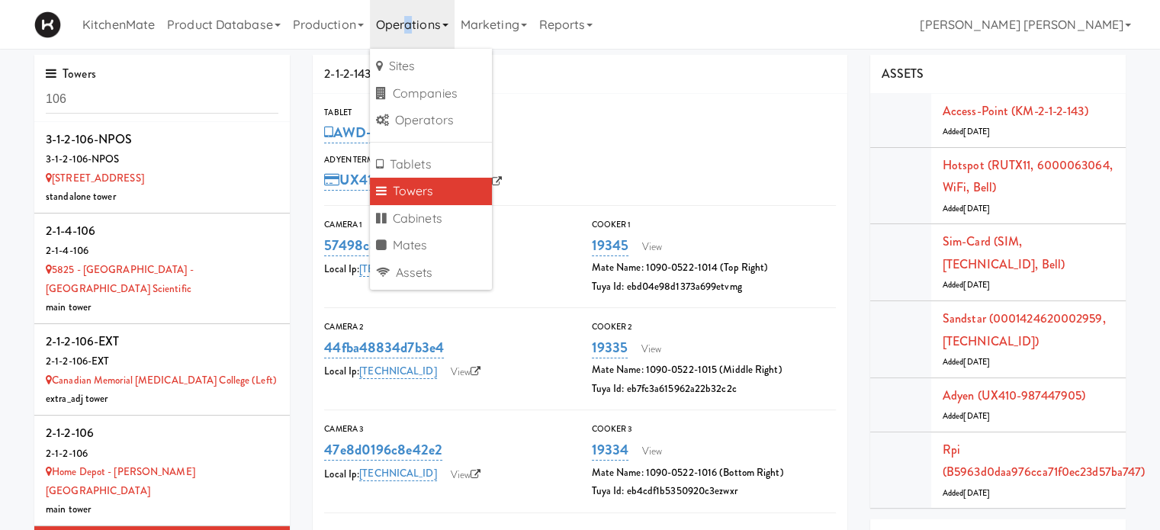
click at [415, 28] on link "Operations" at bounding box center [412, 24] width 85 height 49
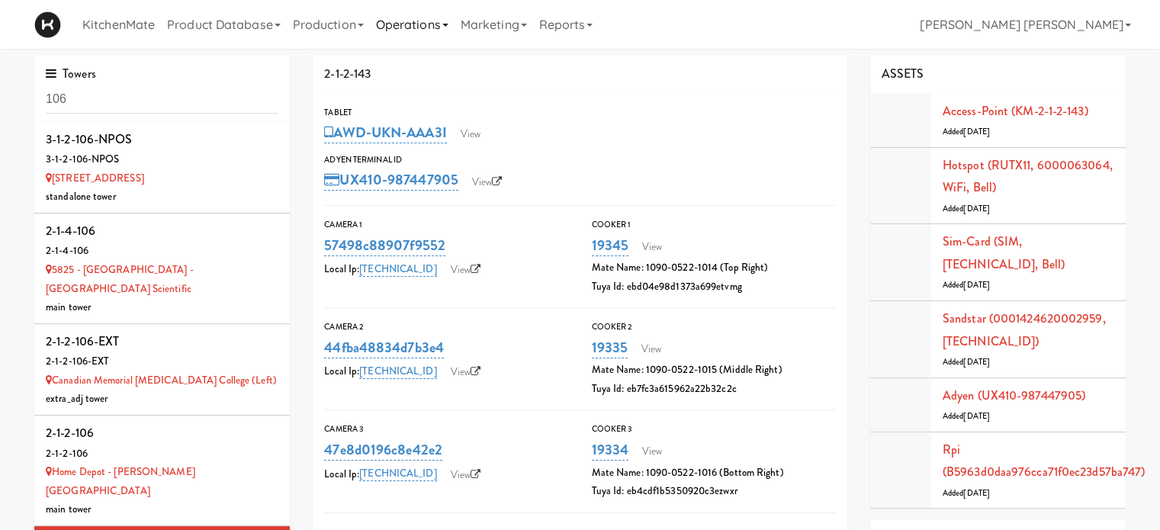
click at [419, 32] on link "Operations" at bounding box center [412, 24] width 85 height 49
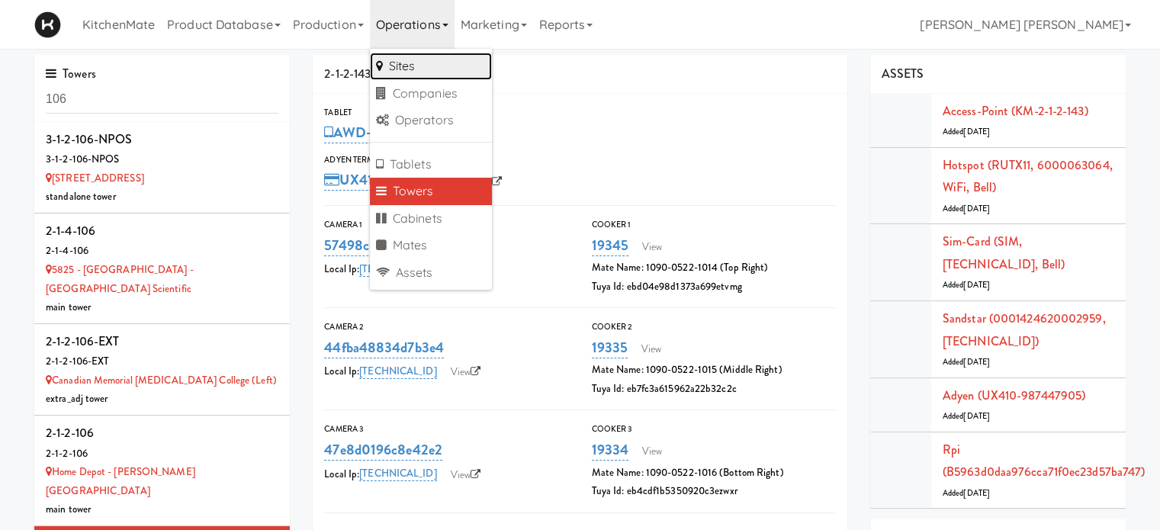
click at [414, 65] on link "Sites" at bounding box center [431, 66] width 122 height 27
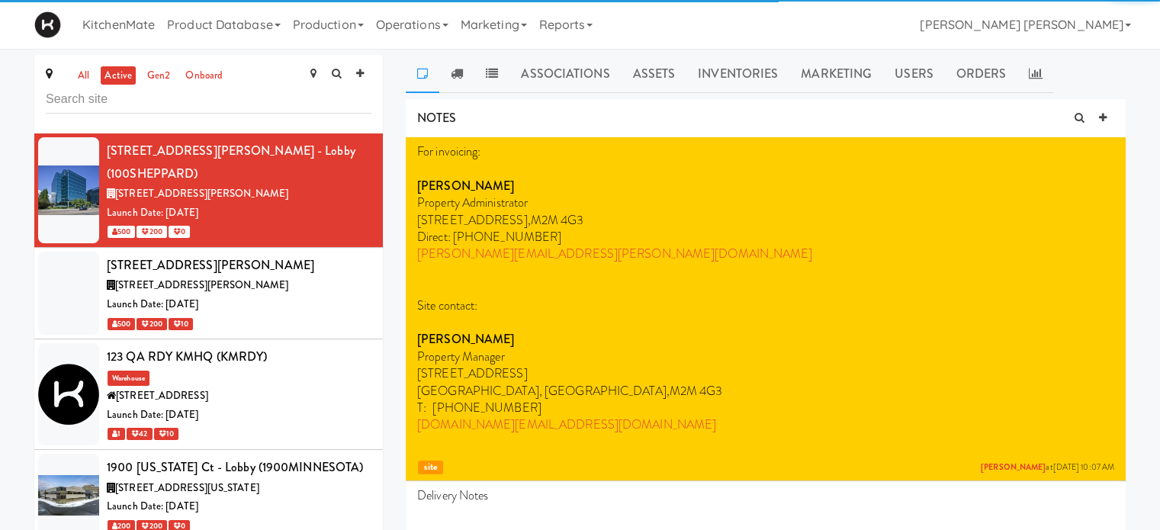
click at [258, 100] on input "text" at bounding box center [209, 99] width 326 height 28
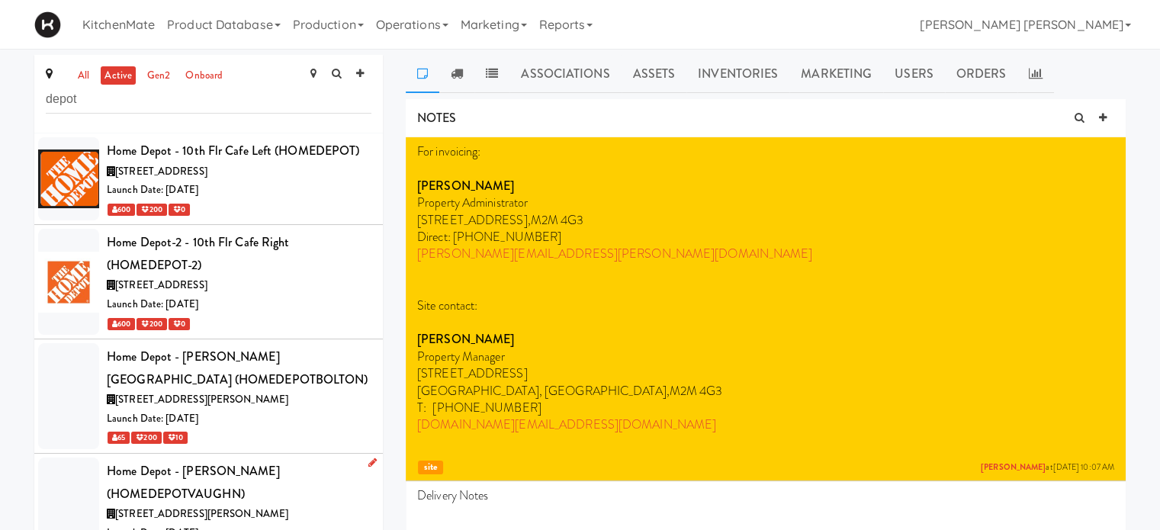
type input "depot"
click at [278, 485] on div "Home Depot - [PERSON_NAME] (HOMEDEPOTVAUGHN)" at bounding box center [239, 482] width 265 height 45
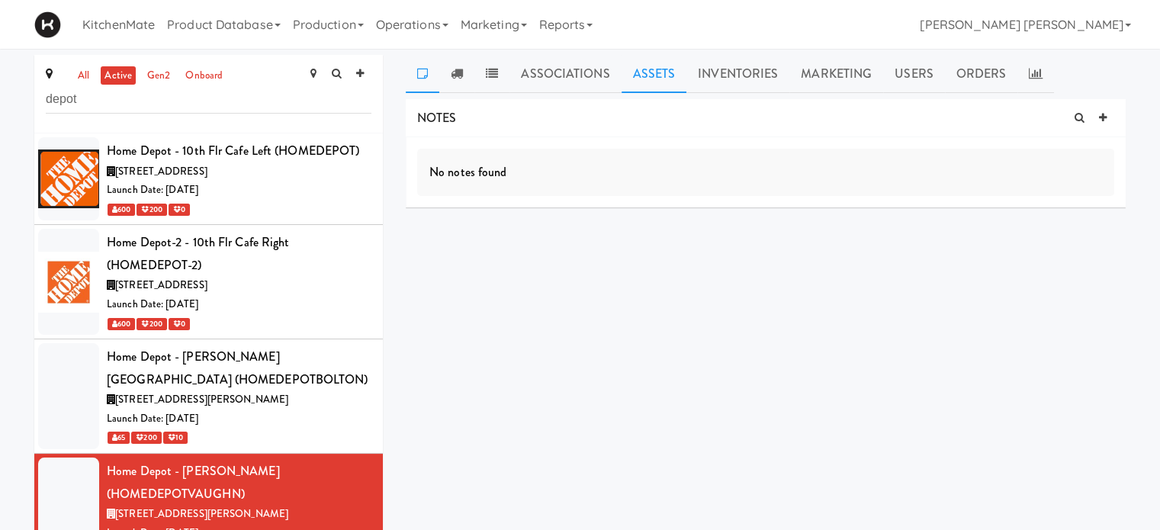
click at [652, 73] on link "Assets" at bounding box center [655, 74] width 66 height 38
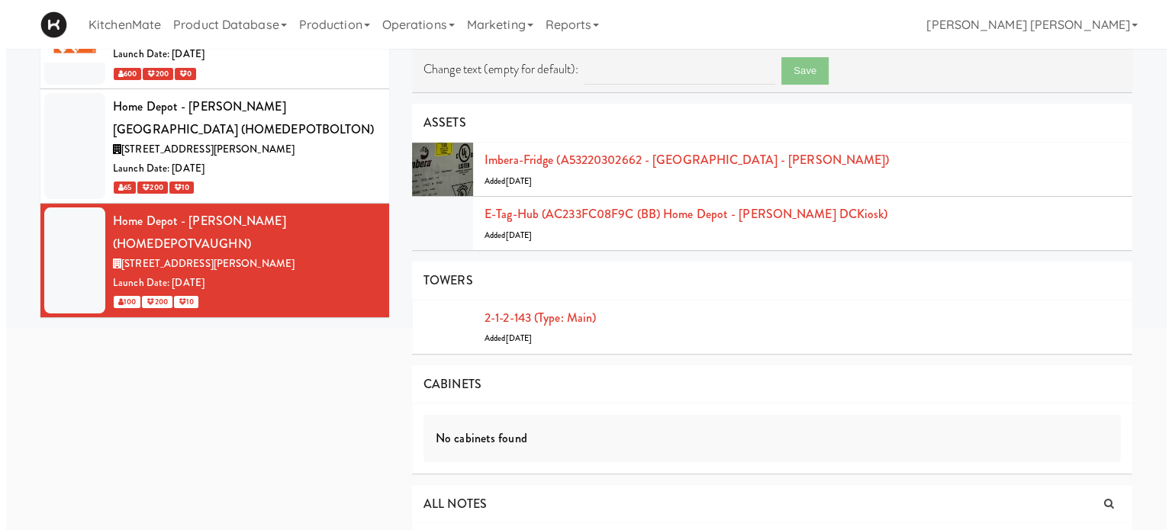
scroll to position [236, 0]
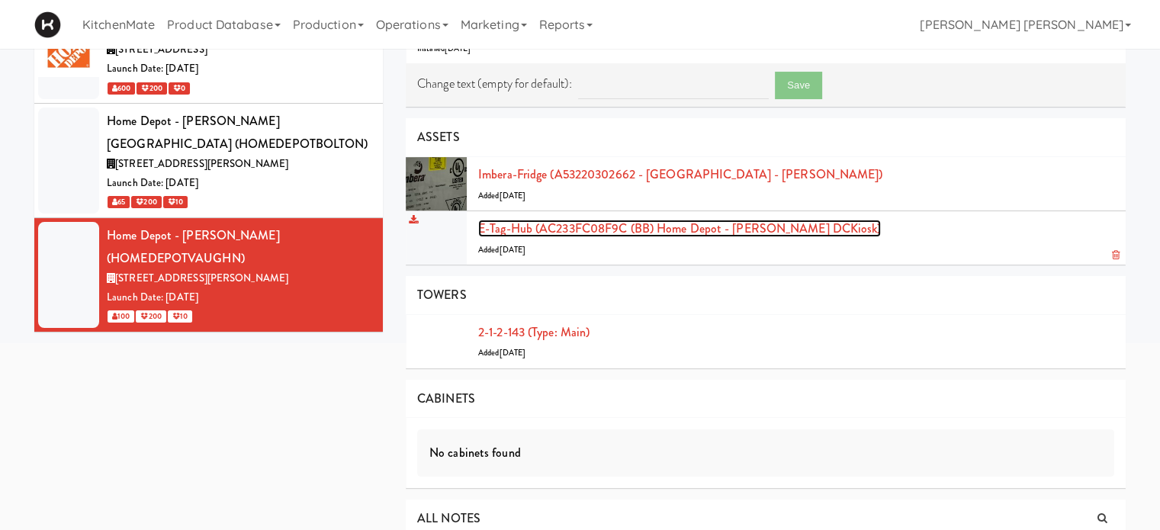
click at [695, 220] on link "E-tag-hub (AC233FC08F9C (BB) Home Depot - [PERSON_NAME] DCKiosk)" at bounding box center [679, 229] width 403 height 18
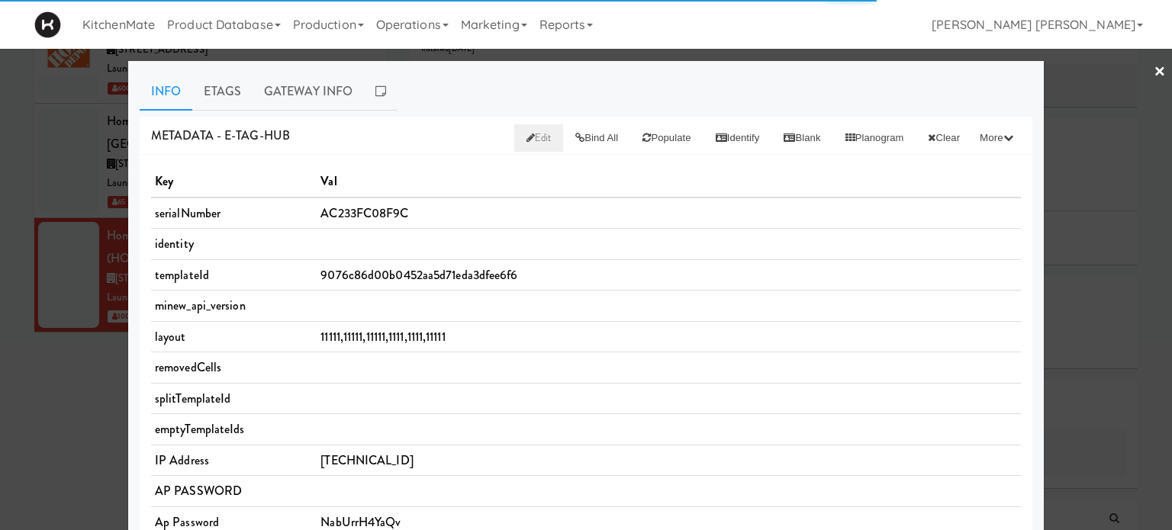
click at [526, 142] on span "Edit" at bounding box center [538, 137] width 25 height 14
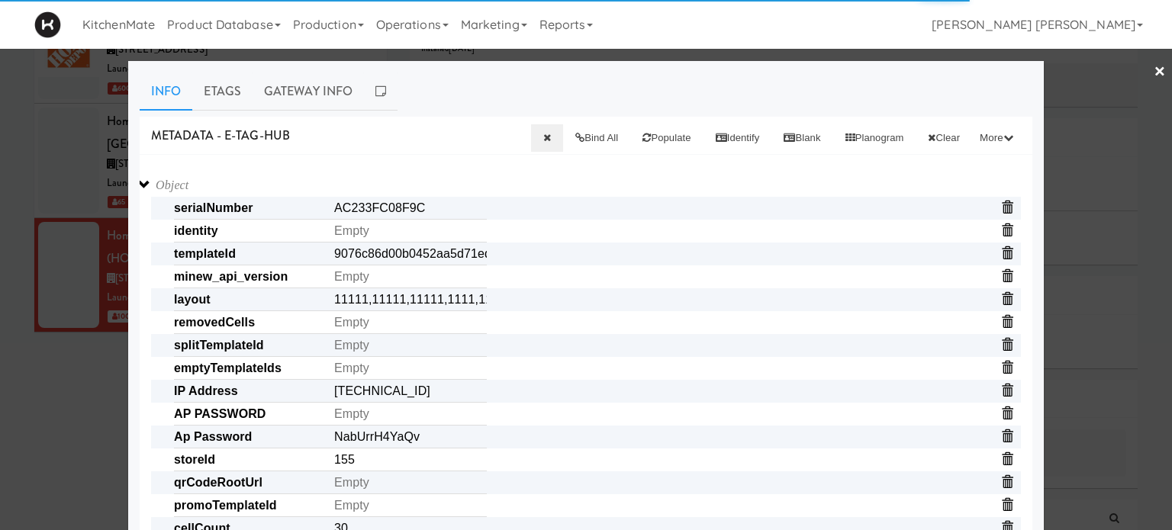
drag, startPoint x: 137, startPoint y: 469, endPoint x: 146, endPoint y: 507, distance: 39.2
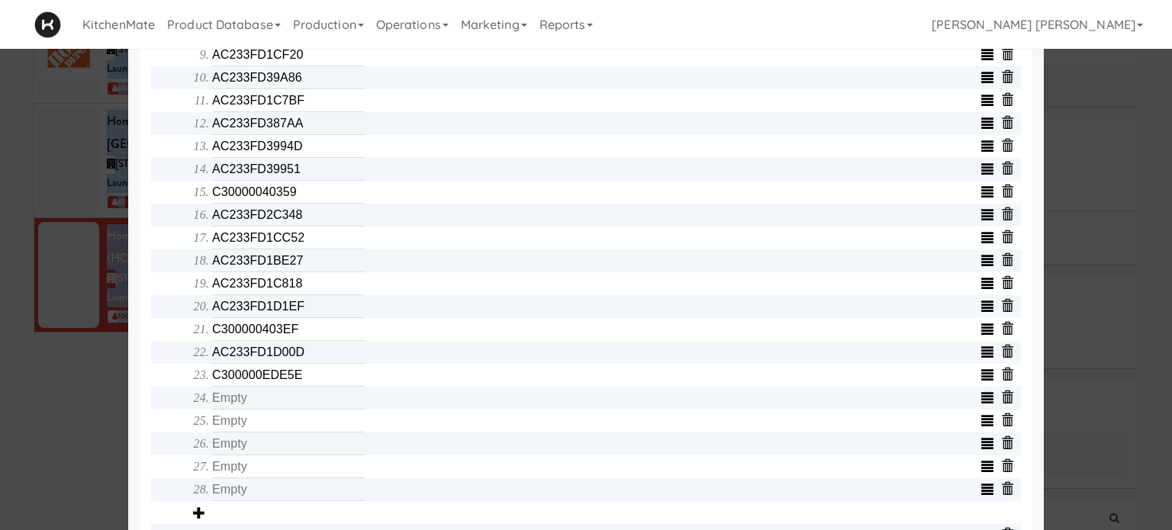
scroll to position [876, 0]
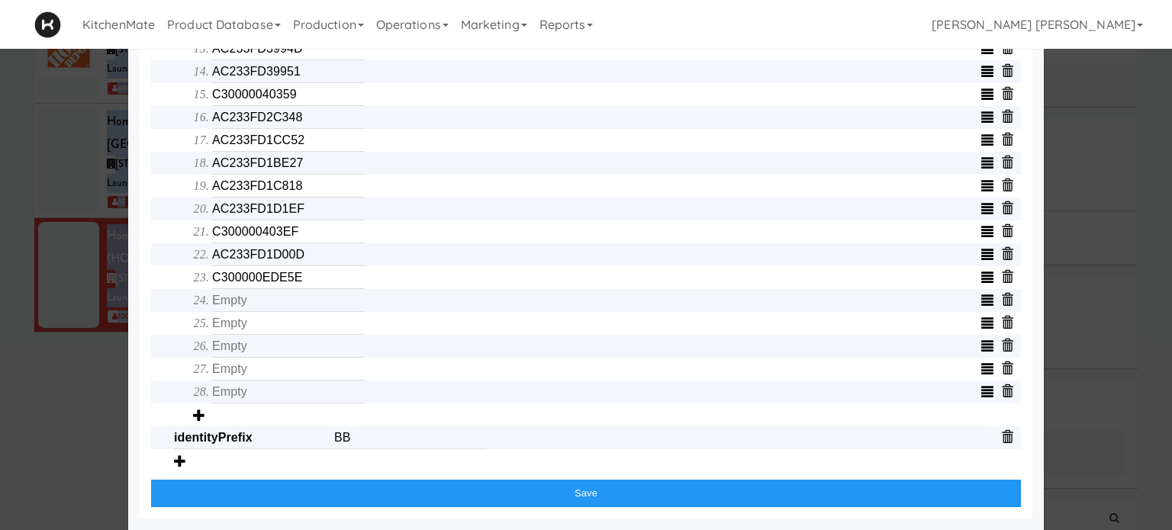
drag, startPoint x: 132, startPoint y: 481, endPoint x: 146, endPoint y: 563, distance: 82.9
click at [146, 294] on html "Okay Okay Select date: previous 2025-Aug next Su Mo Tu We Th Fr Sa 27 28 29 30 …" at bounding box center [586, 29] width 1172 height 530
click at [247, 297] on input "text" at bounding box center [288, 300] width 153 height 23
type input "AC233FD1CF8C"
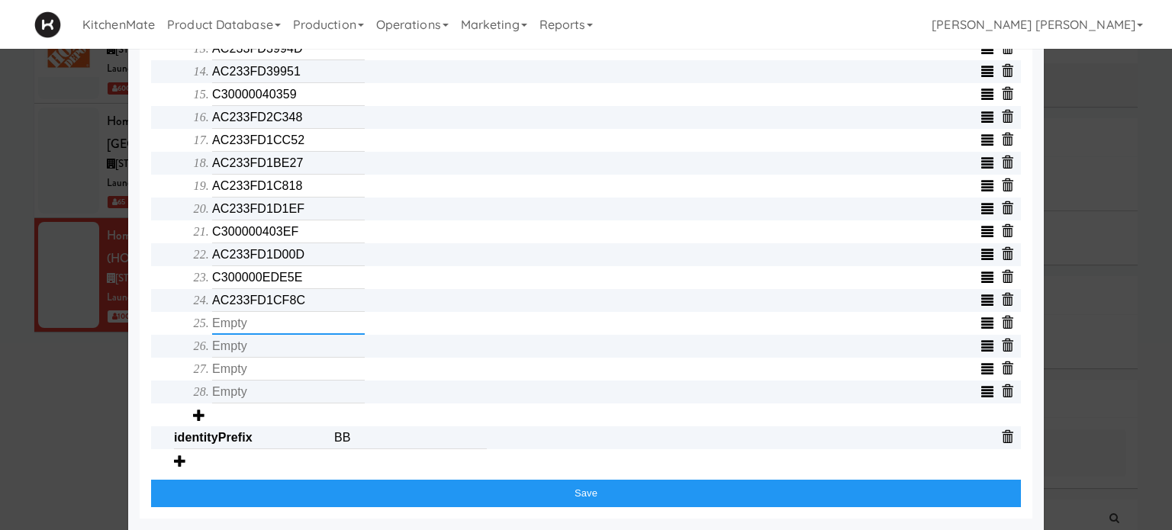
click at [240, 318] on input "text" at bounding box center [288, 323] width 153 height 23
type input "C30000040363"
click at [240, 347] on input "text" at bounding box center [288, 346] width 153 height 23
type input "AC233FD1CAAB"
click at [230, 370] on input "text" at bounding box center [288, 369] width 153 height 23
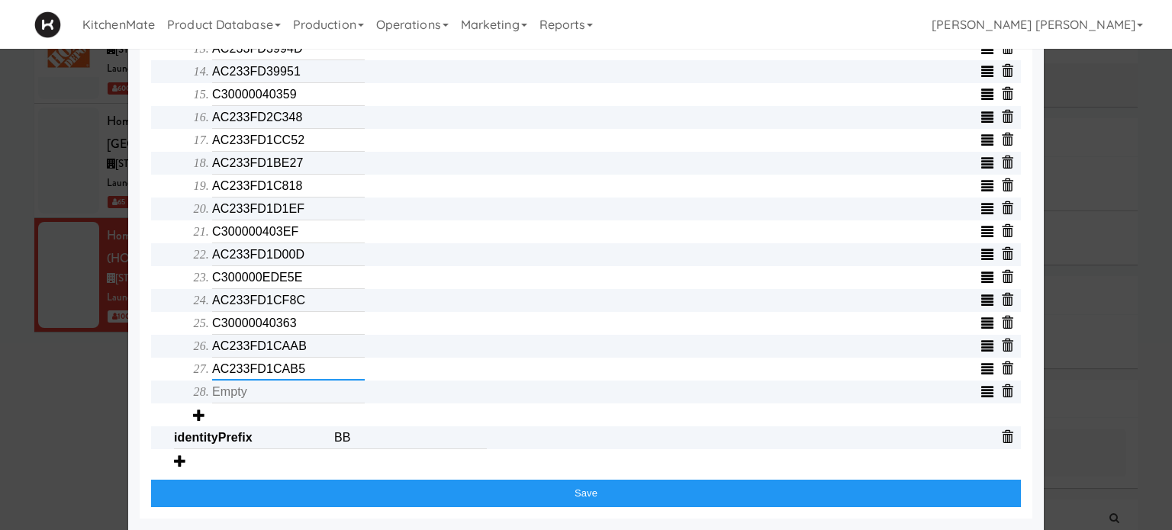
type input "AC233FD1CAB5"
click at [243, 384] on input "text" at bounding box center [288, 392] width 153 height 23
type input "AC233FD1CA85"
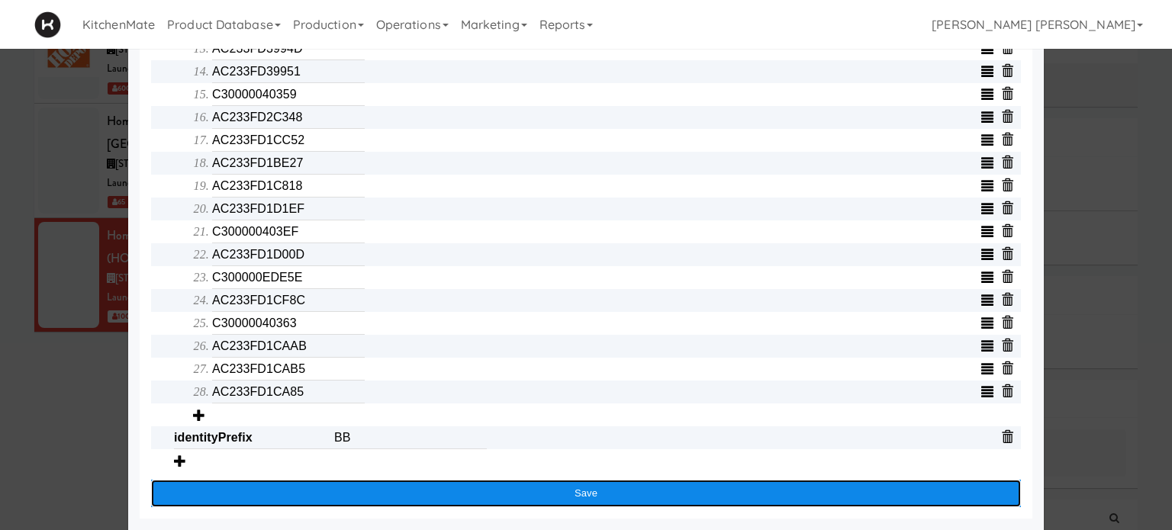
click at [423, 488] on button "Save" at bounding box center [585, 493] width 869 height 27
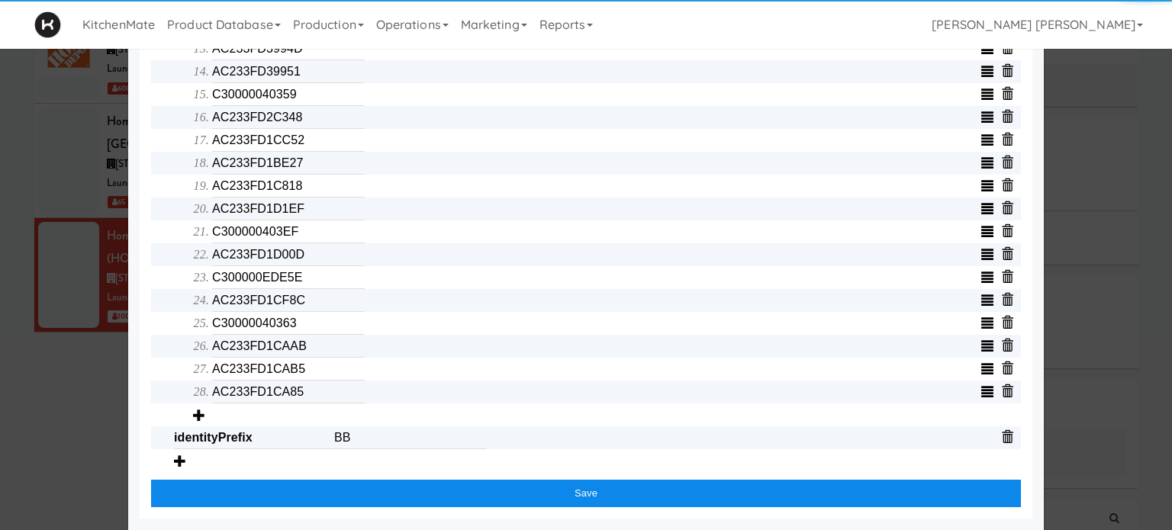
scroll to position [728, 0]
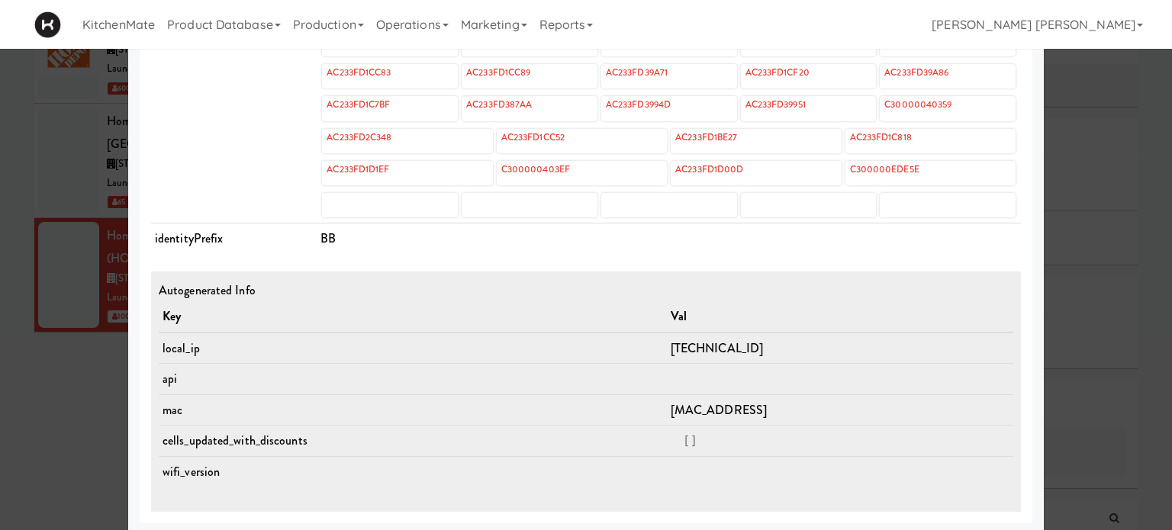
drag, startPoint x: 535, startPoint y: 251, endPoint x: 564, endPoint y: 365, distance: 118.0
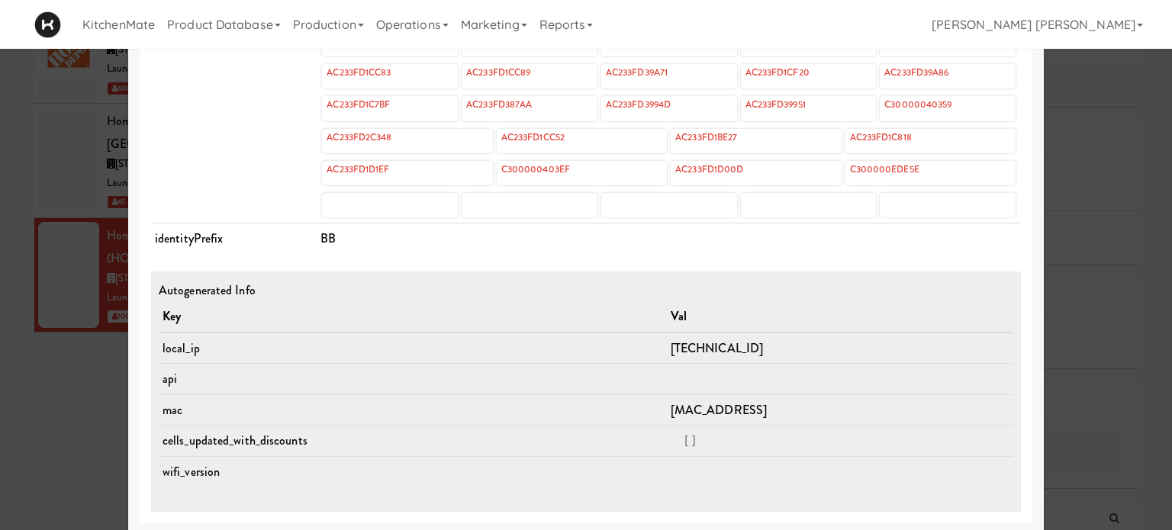
click at [2, 141] on div at bounding box center [586, 265] width 1172 height 530
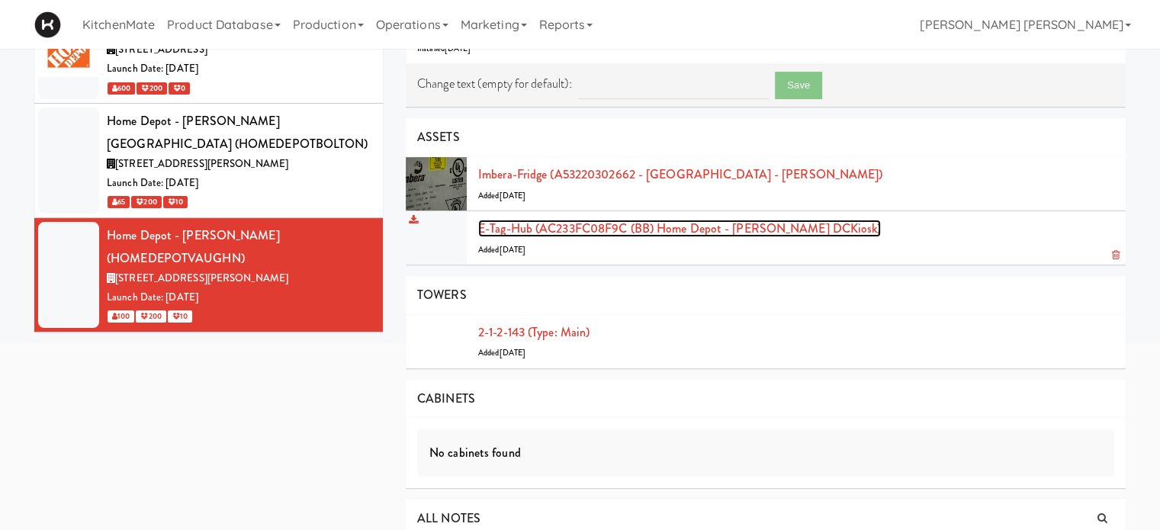
click at [672, 223] on link "E-tag-hub (AC233FC08F9C (BB) Home Depot - [PERSON_NAME] DCKiosk)" at bounding box center [679, 229] width 403 height 18
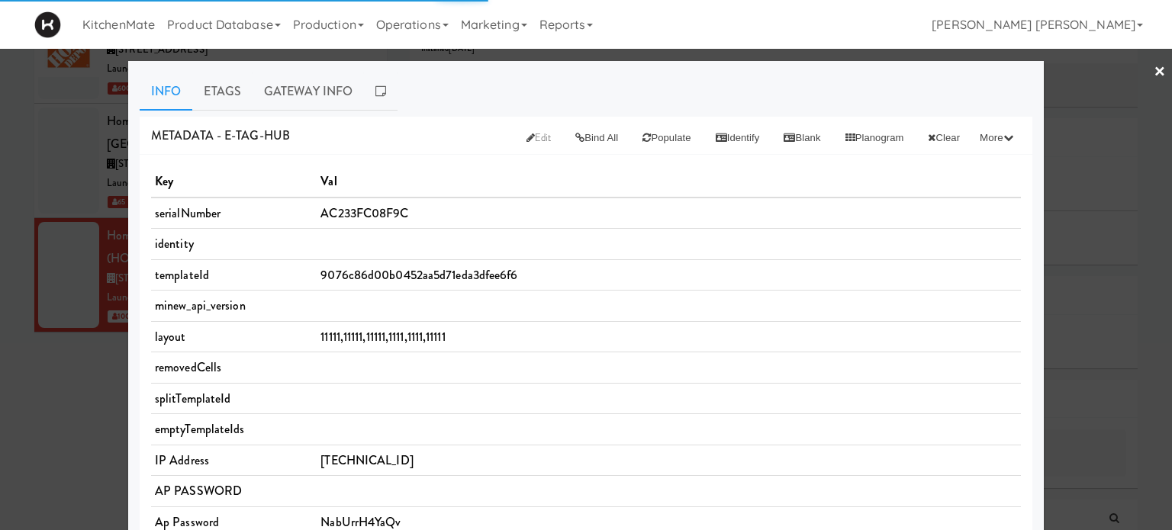
click at [806, 182] on th "Val" at bounding box center [669, 181] width 704 height 31
click at [221, 81] on link "Etags" at bounding box center [222, 91] width 60 height 38
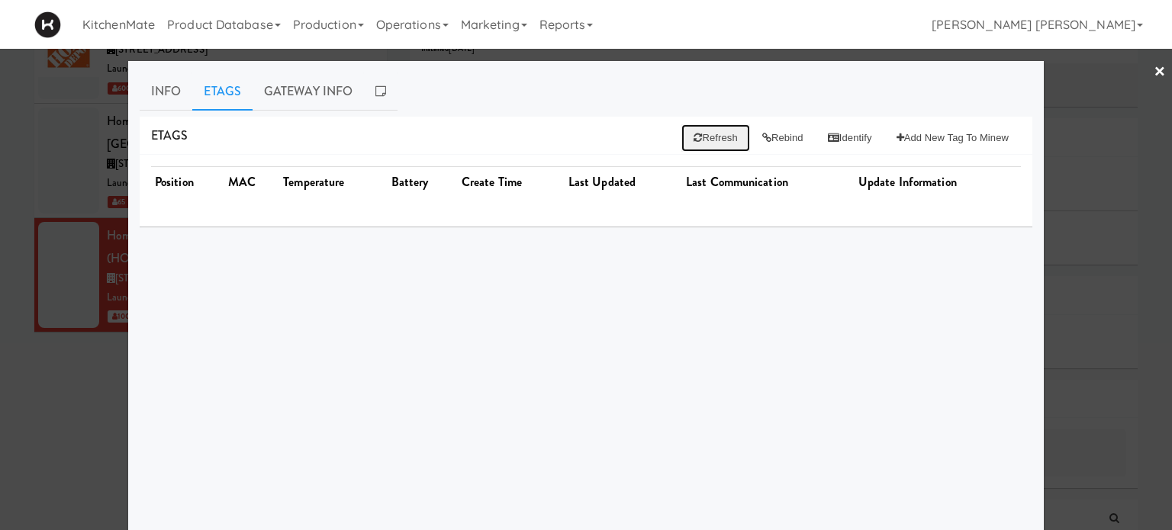
click at [704, 143] on button "Refresh" at bounding box center [715, 137] width 68 height 27
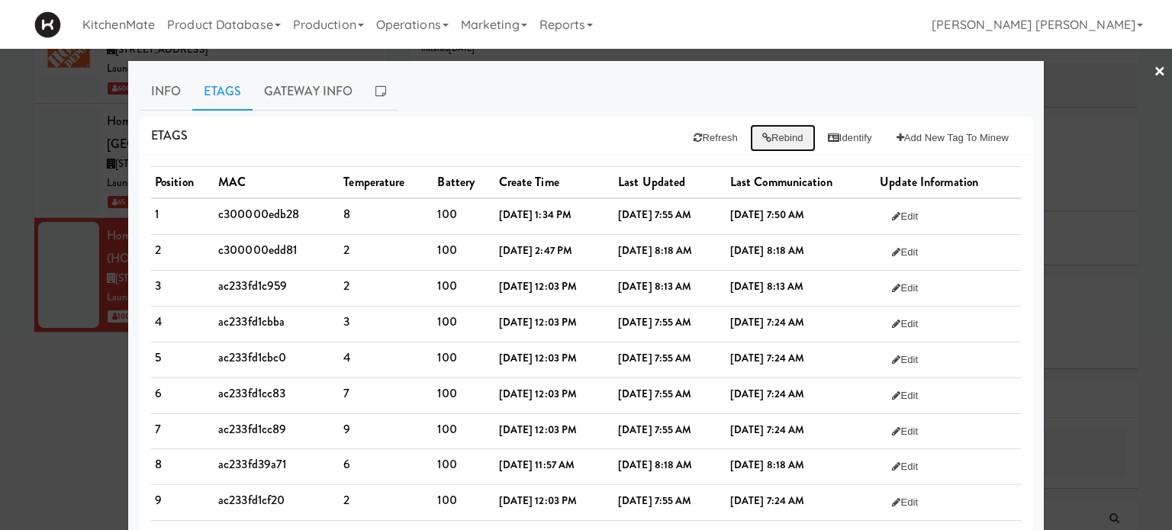
click at [761, 136] on button "Rebind" at bounding box center [783, 137] width 66 height 27
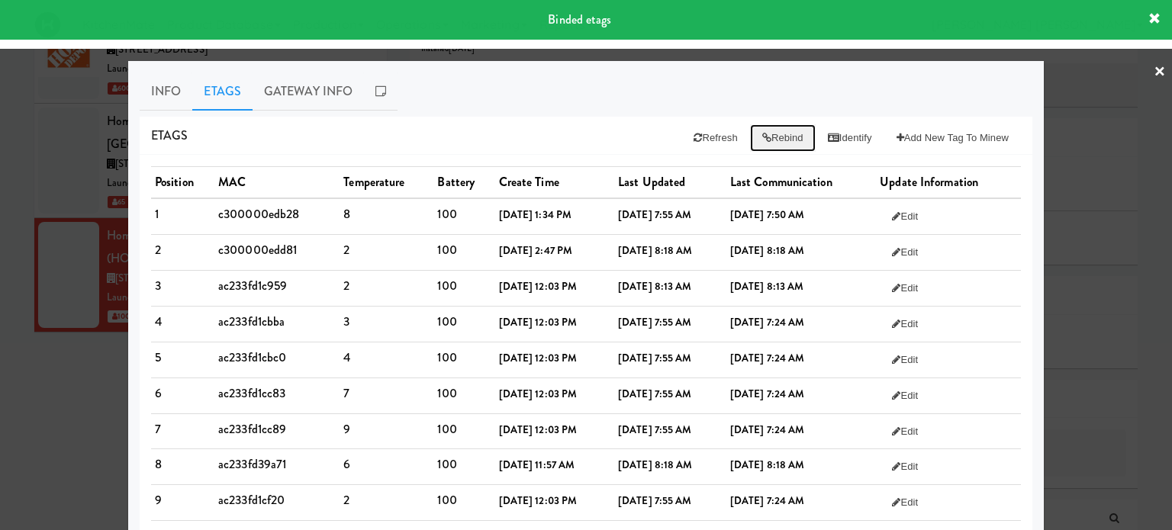
click at [761, 136] on button "Rebind" at bounding box center [783, 137] width 66 height 27
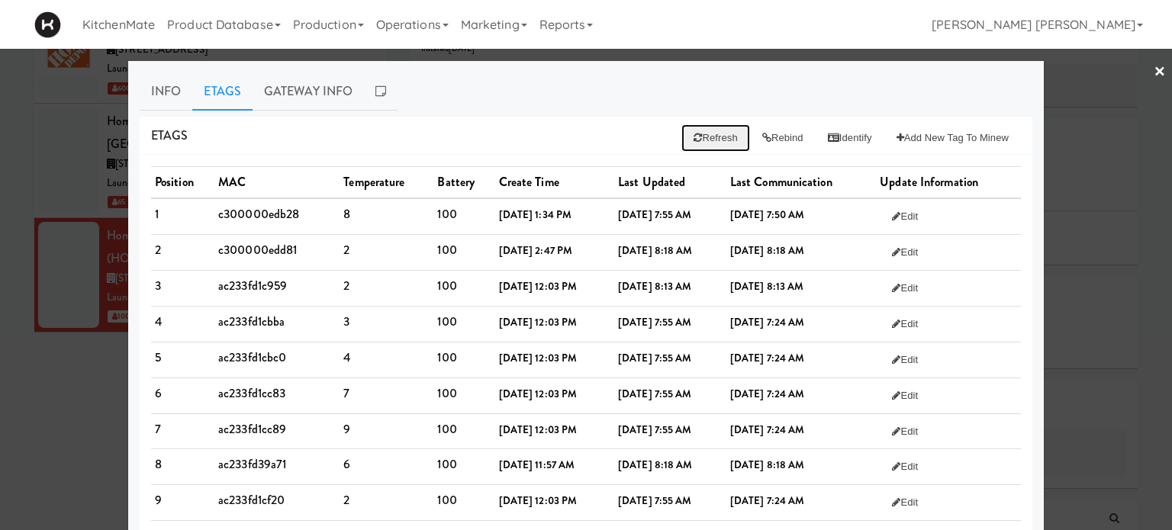
click at [704, 138] on button "Refresh" at bounding box center [715, 137] width 68 height 27
click at [789, 138] on button "Rebind" at bounding box center [783, 137] width 66 height 27
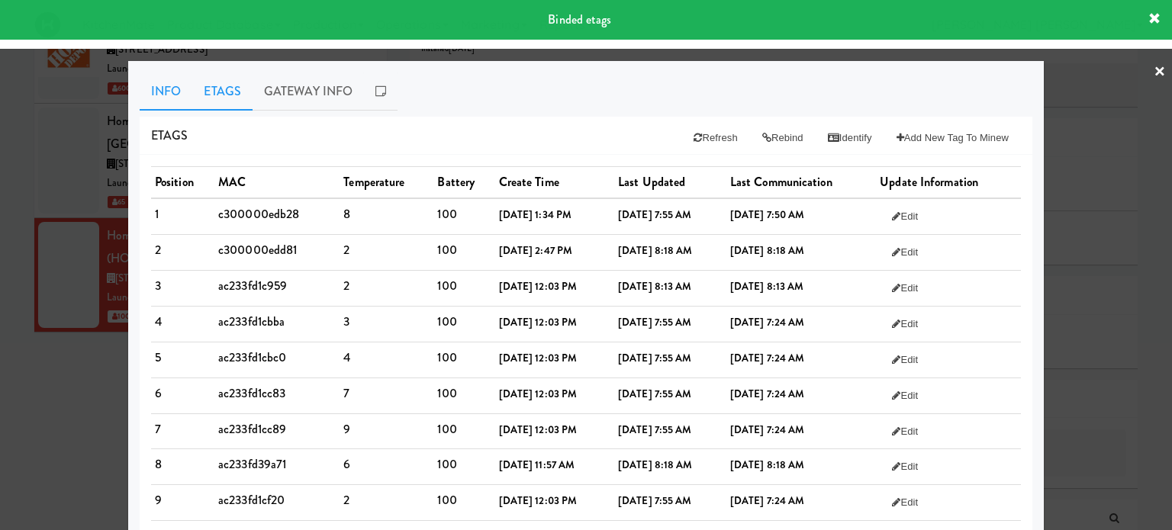
click at [161, 97] on link "Info" at bounding box center [166, 91] width 53 height 38
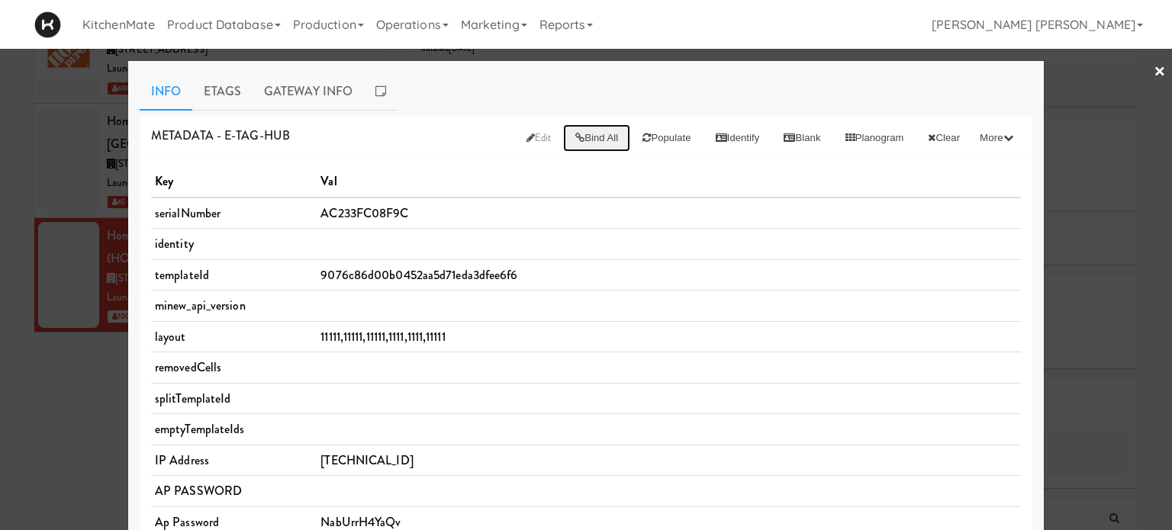
click at [574, 132] on button "Bind All" at bounding box center [596, 137] width 67 height 27
click at [643, 124] on button "Populate" at bounding box center [666, 137] width 72 height 27
click at [781, 134] on button "Blank" at bounding box center [801, 137] width 61 height 27
click at [727, 128] on button "Identify" at bounding box center [737, 137] width 69 height 27
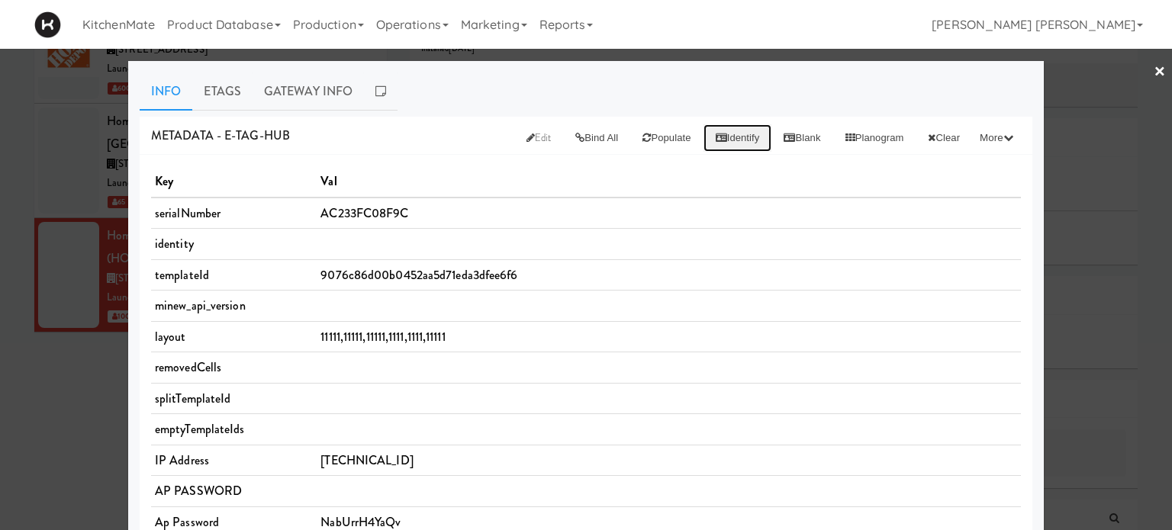
click at [727, 128] on button "Identify" at bounding box center [737, 137] width 69 height 27
click at [587, 131] on button "Bind All" at bounding box center [596, 137] width 67 height 27
click at [630, 140] on button "Populate" at bounding box center [666, 137] width 72 height 27
click at [217, 97] on link "Etags" at bounding box center [222, 91] width 60 height 38
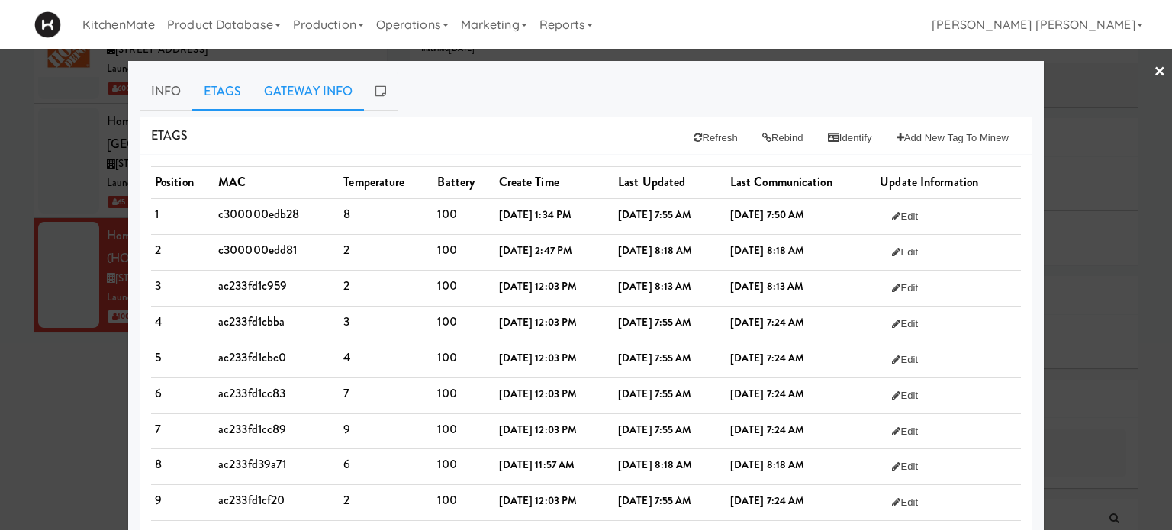
click at [301, 86] on link "Gateway Info" at bounding box center [307, 91] width 111 height 38
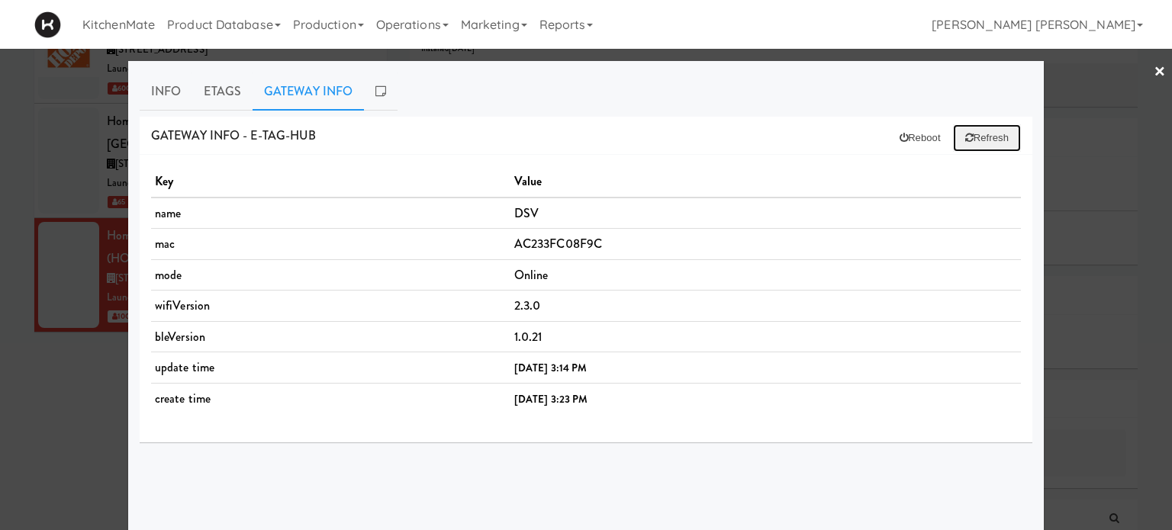
click at [973, 140] on button "Refresh" at bounding box center [987, 137] width 68 height 27
click at [907, 122] on div "Gateway Info - e-tag-hub Reboot Refresh" at bounding box center [586, 136] width 892 height 39
click at [906, 137] on button "Reboot" at bounding box center [920, 137] width 66 height 27
click at [209, 103] on link "Etags" at bounding box center [222, 91] width 60 height 38
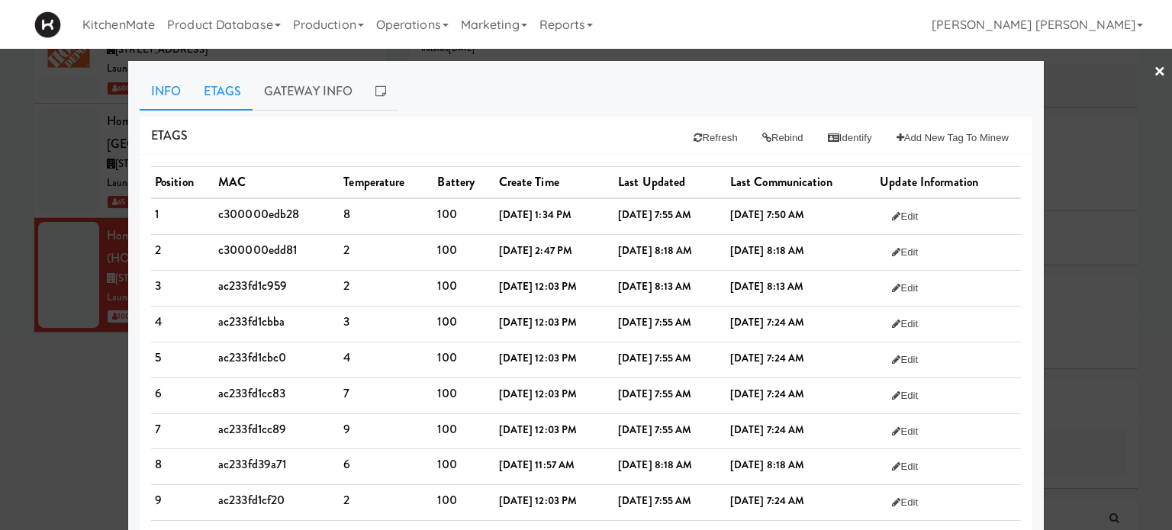
click at [153, 88] on link "Info" at bounding box center [166, 91] width 53 height 38
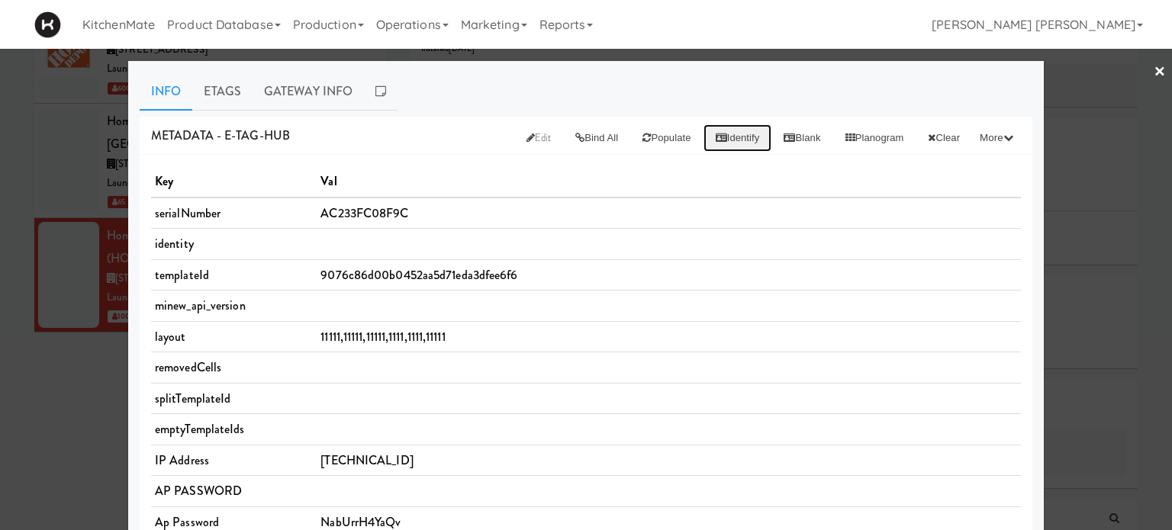
click at [715, 134] on button "Identify" at bounding box center [737, 137] width 69 height 27
click at [568, 137] on button "Bind All" at bounding box center [596, 137] width 67 height 27
click at [715, 137] on button "Identify" at bounding box center [737, 137] width 69 height 27
click at [571, 128] on button "Bind All" at bounding box center [596, 137] width 67 height 27
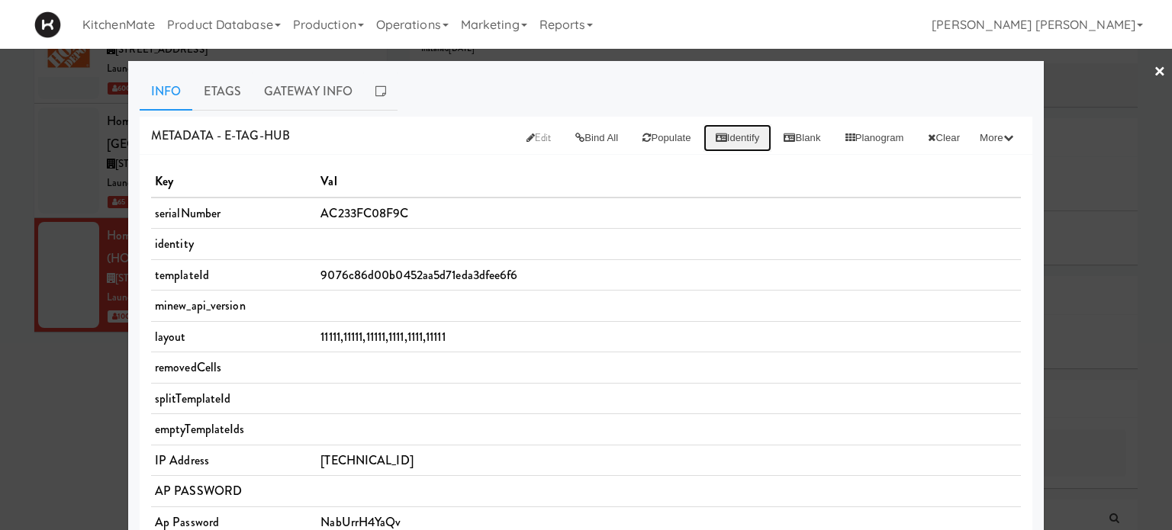
click at [703, 142] on button "Identify" at bounding box center [737, 137] width 69 height 27
click at [207, 86] on link "Etags" at bounding box center [222, 91] width 60 height 38
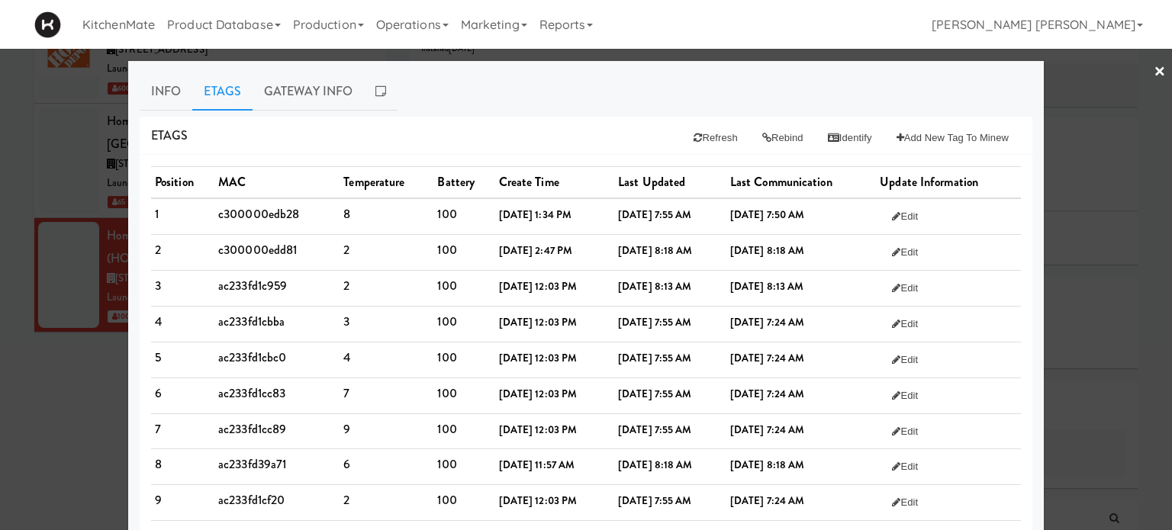
click at [564, 137] on div "Etags Refresh Rebind Identify Add New Tag to Minew" at bounding box center [586, 136] width 892 height 39
click at [842, 134] on button "Identify" at bounding box center [849, 137] width 69 height 27
click at [690, 140] on button "Refresh" at bounding box center [715, 137] width 68 height 27
click at [307, 85] on link "Gateway Info" at bounding box center [307, 91] width 111 height 38
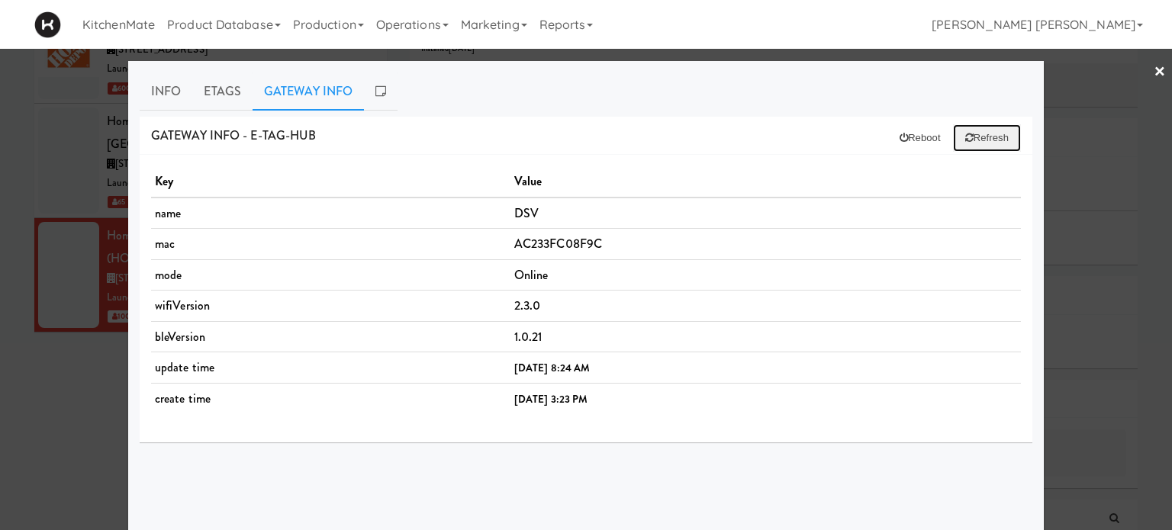
click at [980, 137] on button "Refresh" at bounding box center [987, 137] width 68 height 27
click at [217, 94] on link "Etags" at bounding box center [222, 91] width 60 height 38
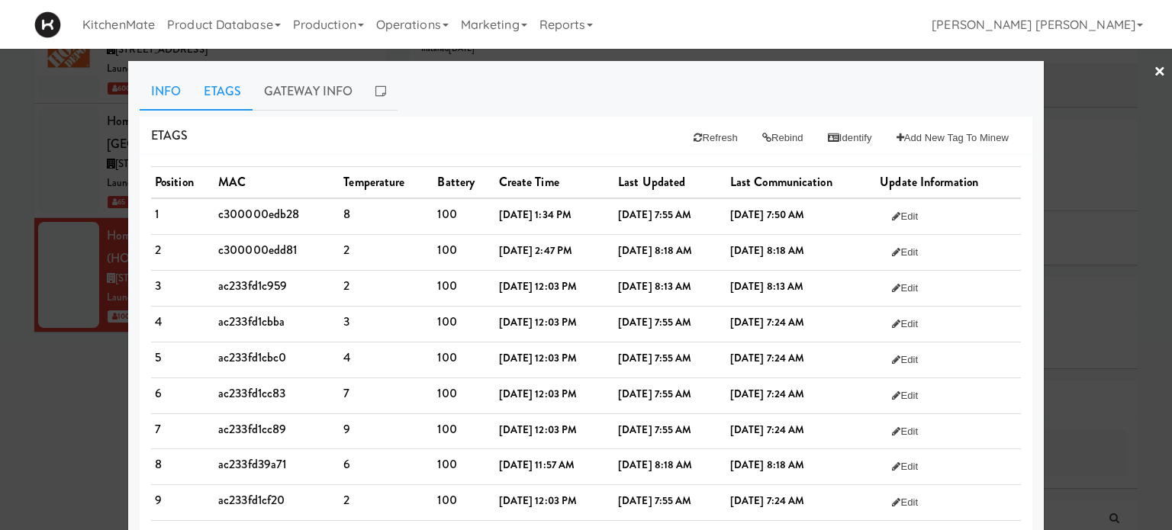
click at [153, 86] on link "Info" at bounding box center [166, 91] width 53 height 38
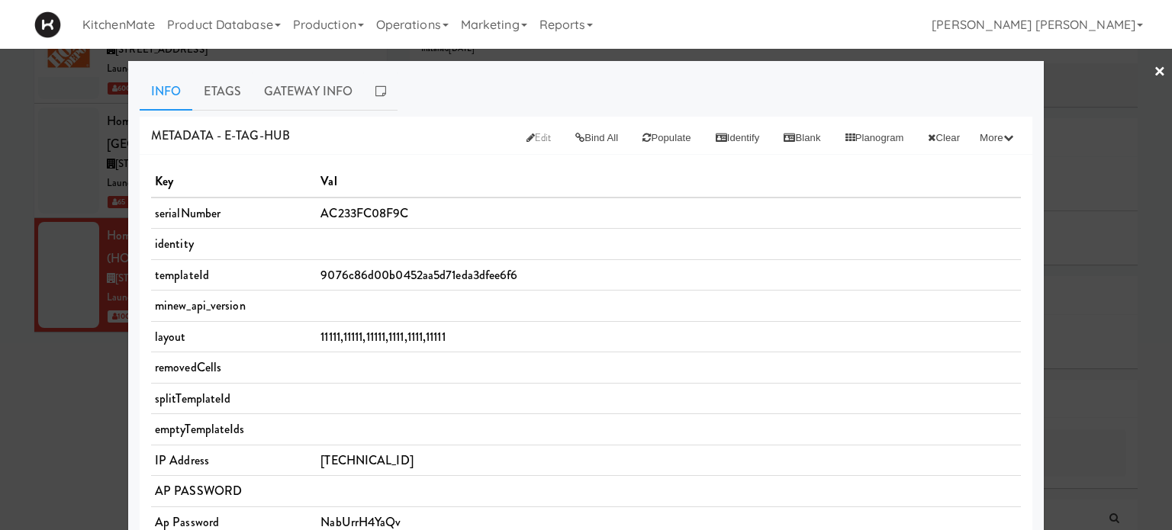
click at [0, 155] on div at bounding box center [586, 265] width 1172 height 530
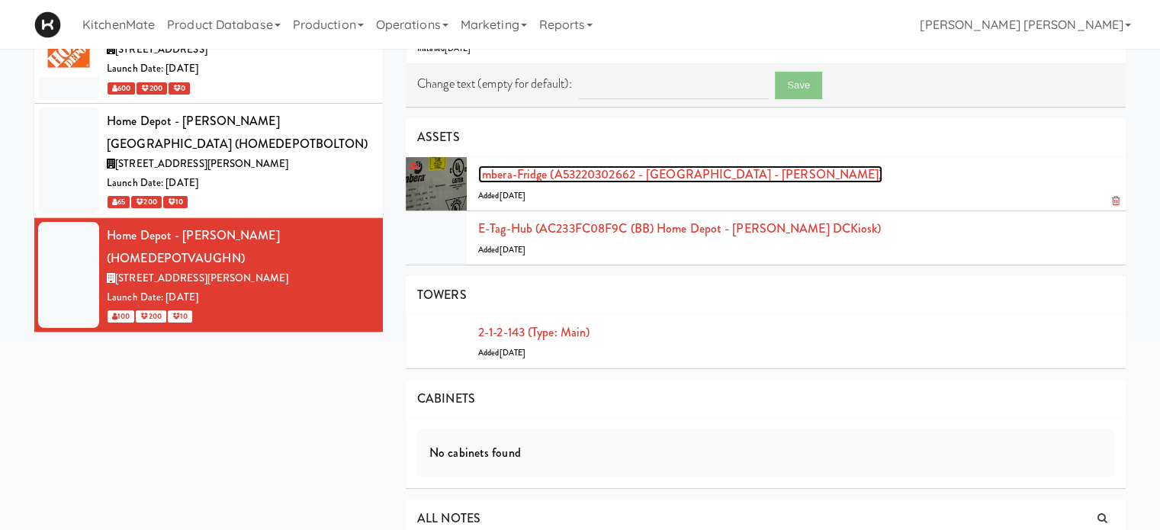
click at [639, 175] on link "Imbera-fridge (A53220302662 - [GEOGRAPHIC_DATA] - [PERSON_NAME])" at bounding box center [680, 175] width 404 height 18
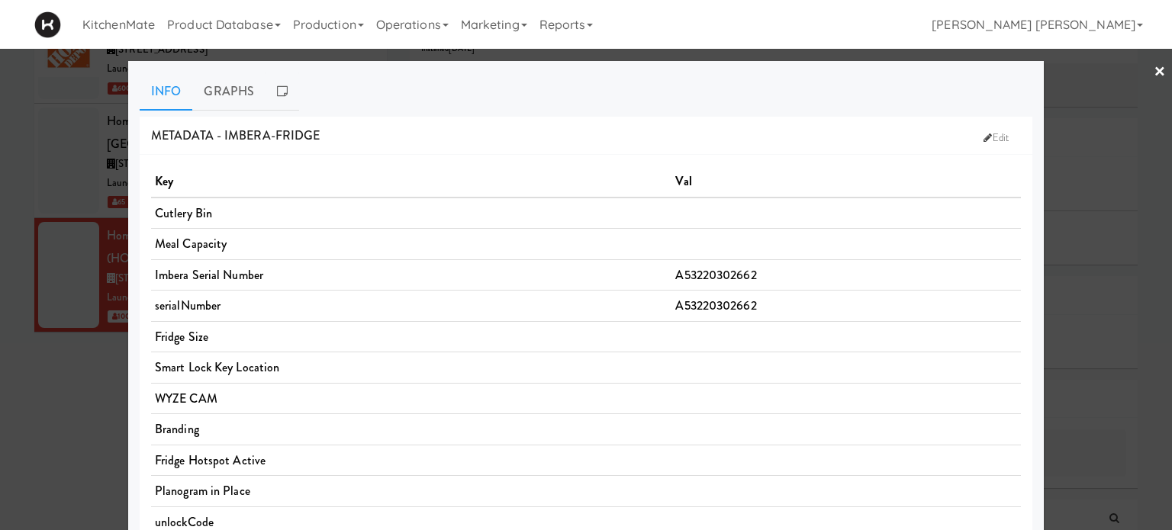
click at [406, 164] on div "Key Val Cutlery Bin Meal Capacity Imbera Serial Number A53220302662 serialNumbe…" at bounding box center [586, 466] width 892 height 622
click at [216, 95] on link "Graphs" at bounding box center [228, 91] width 73 height 38
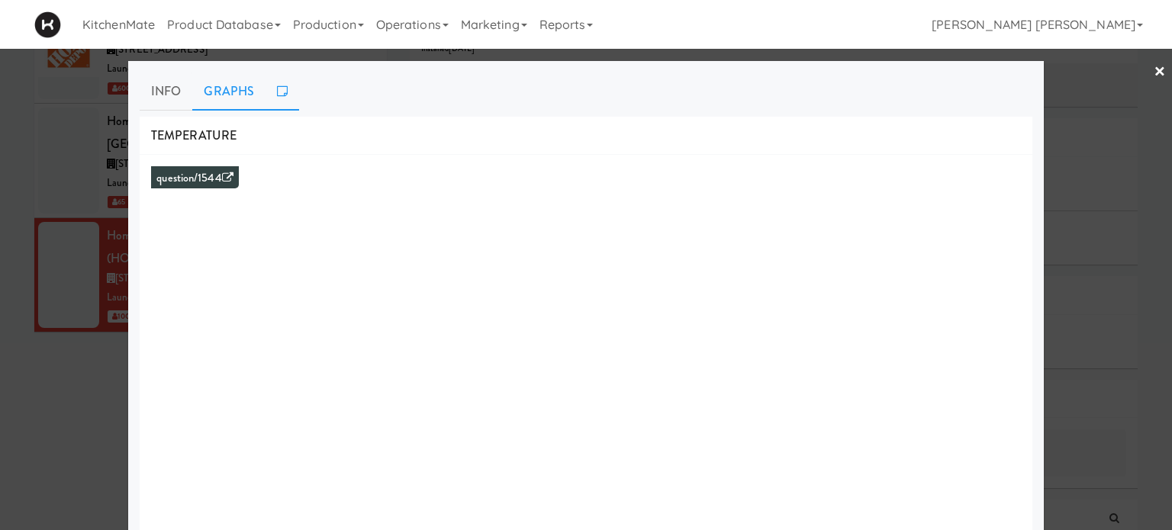
click at [277, 87] on icon at bounding box center [282, 91] width 11 height 12
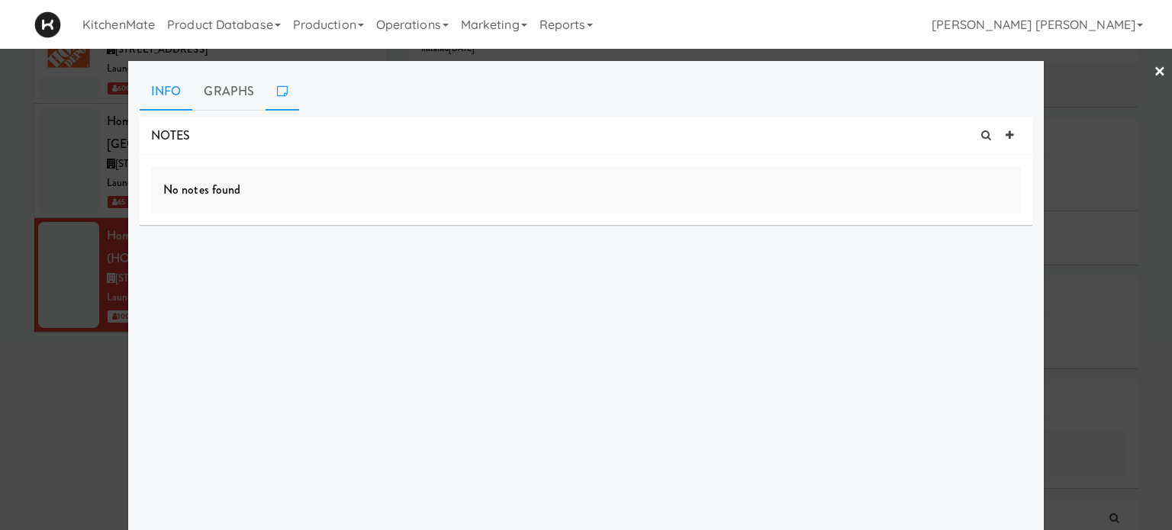
click at [154, 97] on link "Info" at bounding box center [166, 91] width 53 height 38
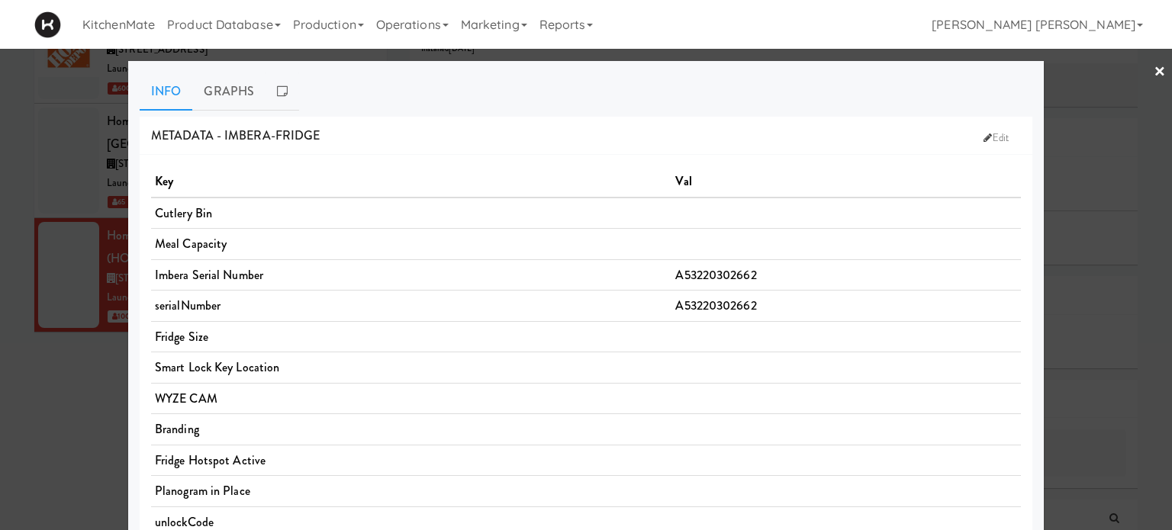
click at [11, 148] on div at bounding box center [586, 265] width 1172 height 530
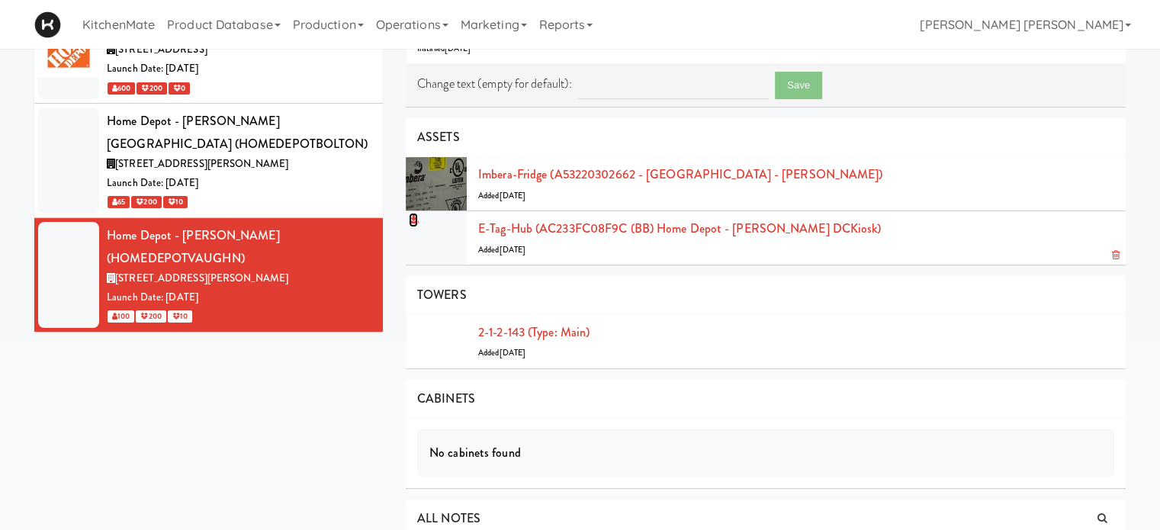
click at [411, 216] on icon at bounding box center [413, 220] width 9 height 10
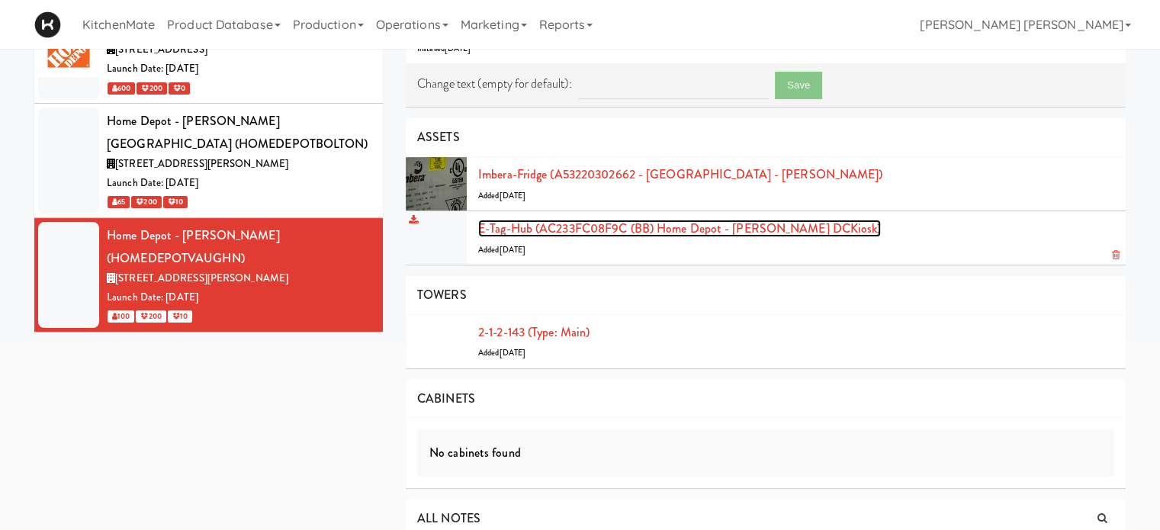
click at [699, 226] on link "E-tag-hub (AC233FC08F9C (BB) Home Depot - [PERSON_NAME] DCKiosk)" at bounding box center [679, 229] width 403 height 18
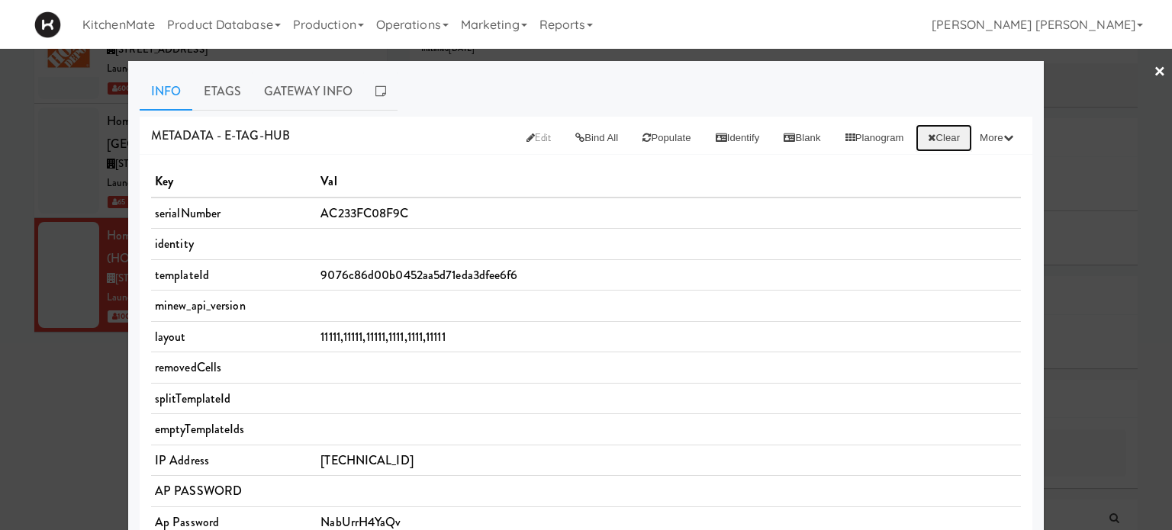
click at [932, 139] on button "Clear" at bounding box center [943, 137] width 56 height 27
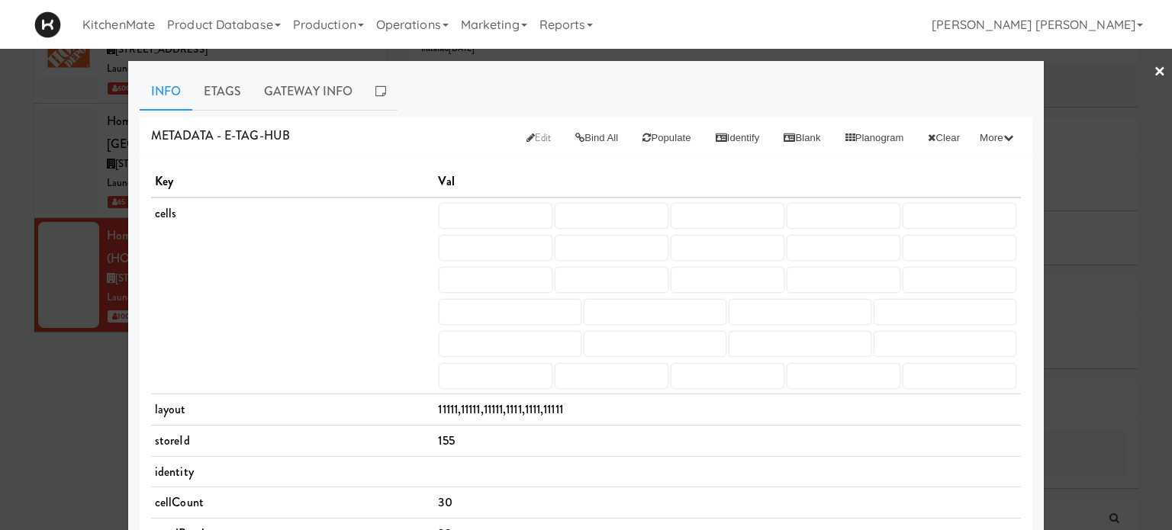
click at [314, 323] on td "cells" at bounding box center [292, 296] width 283 height 197
click at [1153, 61] on link "×" at bounding box center [1159, 72] width 12 height 47
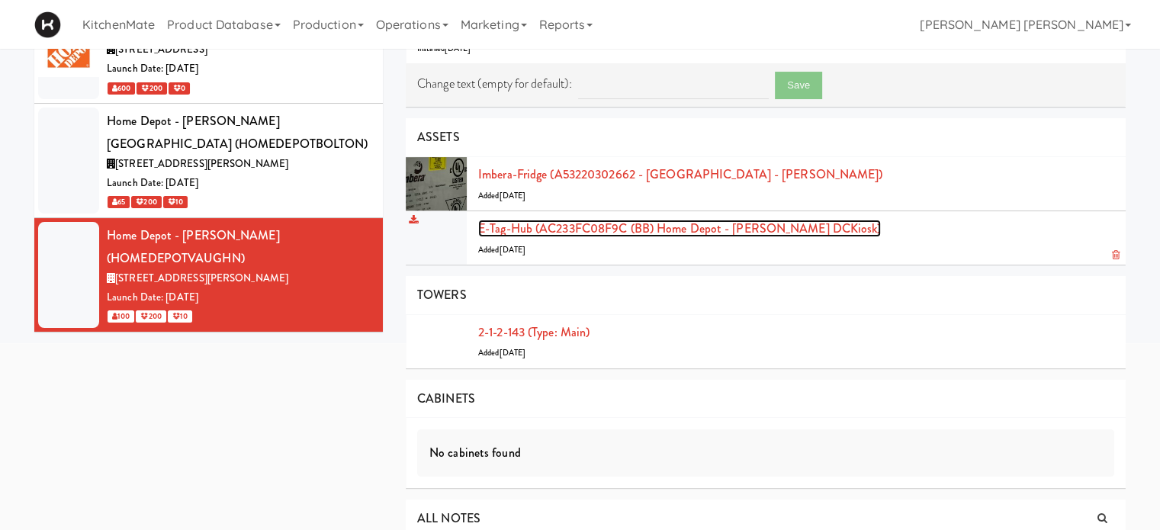
click at [715, 230] on link "E-tag-hub (AC233FC08F9C (BB) Home Depot - [PERSON_NAME] DCKiosk)" at bounding box center [679, 229] width 403 height 18
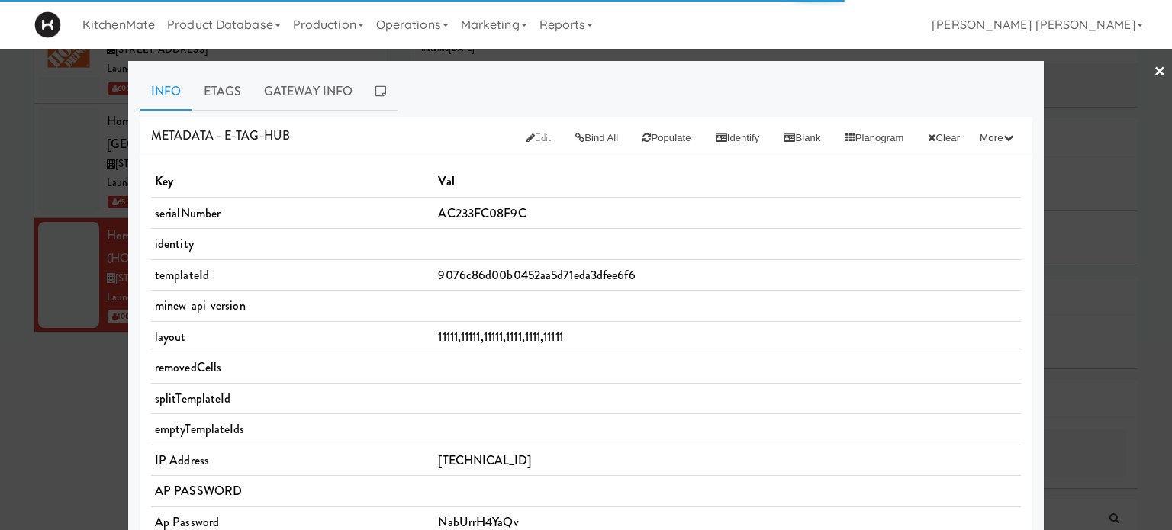
click at [787, 172] on th "Val" at bounding box center [727, 181] width 587 height 31
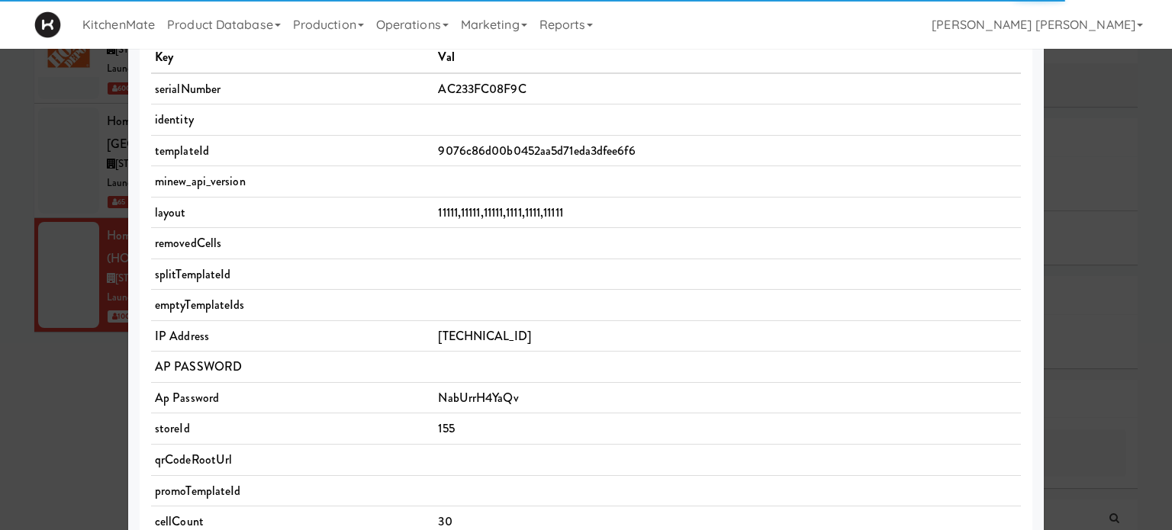
scroll to position [26, 0]
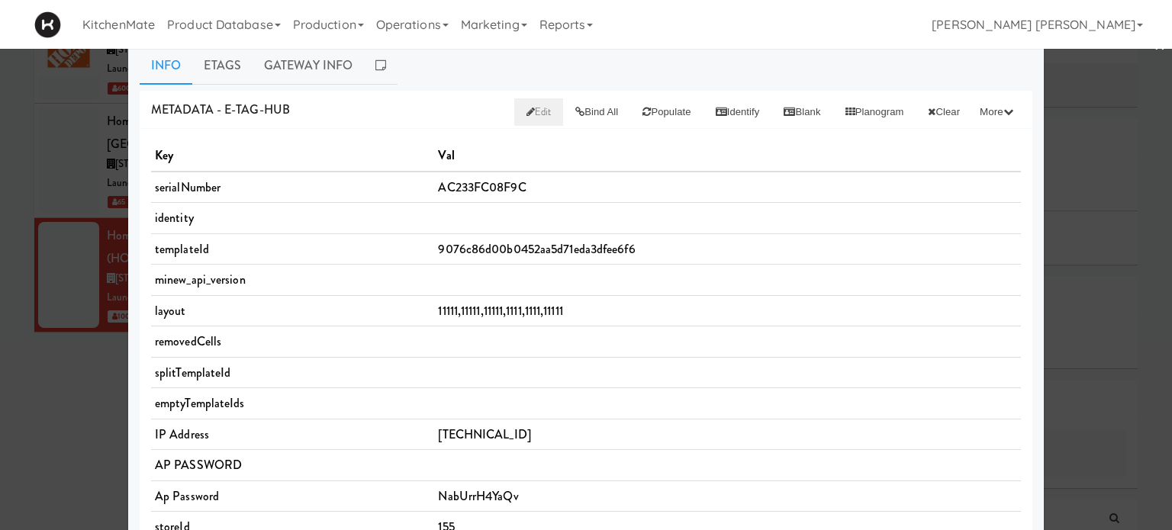
click at [526, 107] on span "Edit" at bounding box center [538, 111] width 25 height 14
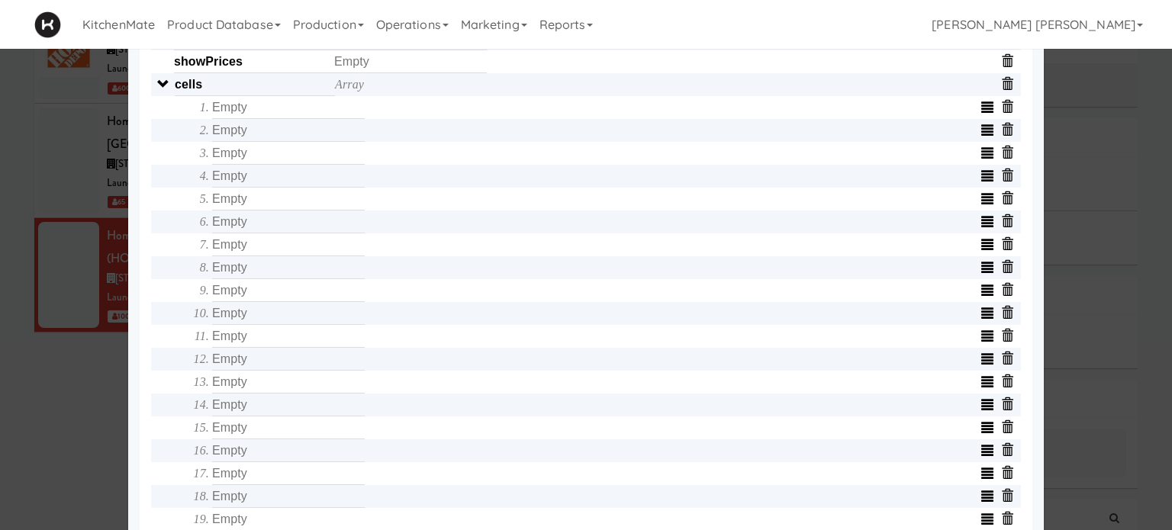
scroll to position [484, 0]
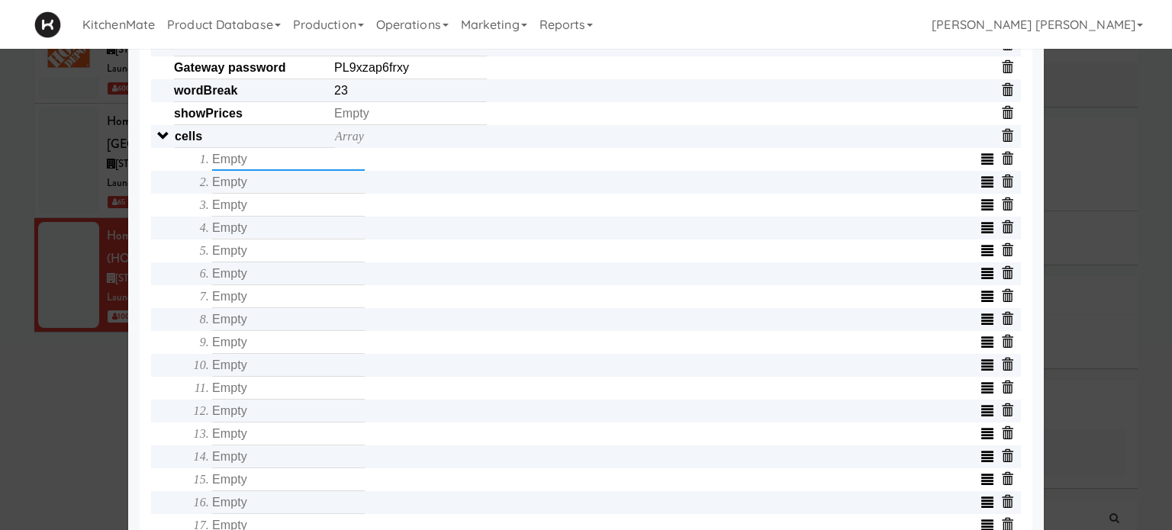
click at [253, 171] on input "text" at bounding box center [288, 159] width 153 height 23
type input "C300000EDB28"
click at [259, 194] on input "text" at bounding box center [288, 182] width 153 height 23
type input "C300000EDD81"
click at [265, 204] on input "text" at bounding box center [288, 205] width 153 height 23
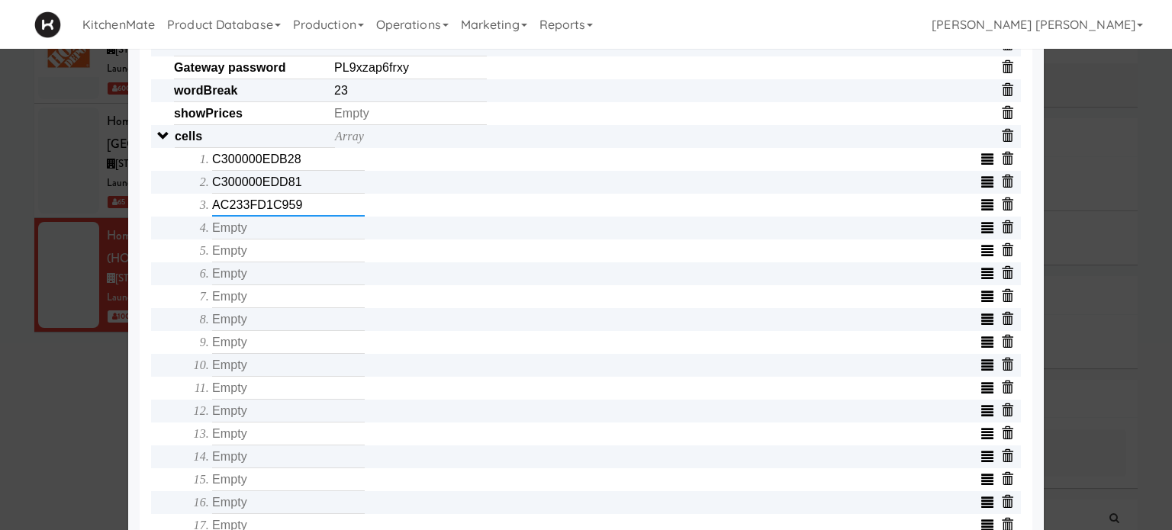
type input "AC233FD1C959"
click at [273, 230] on input "text" at bounding box center [288, 228] width 153 height 23
type input "AC233FD1CBBA"
click at [280, 256] on input "text" at bounding box center [288, 250] width 153 height 23
type input "AC233FD1CBC0"
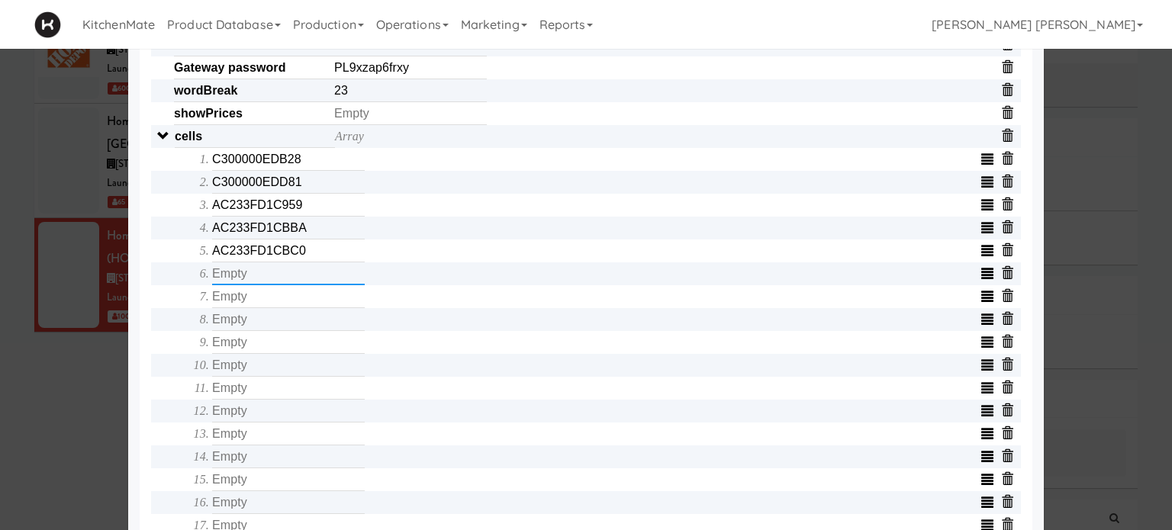
click at [283, 276] on input "text" at bounding box center [288, 273] width 153 height 23
type input "AC233FD1CC83"
click at [287, 301] on input "text" at bounding box center [288, 296] width 153 height 23
type input "AC233FD1CC89"
click at [288, 320] on input "text" at bounding box center [288, 319] width 153 height 23
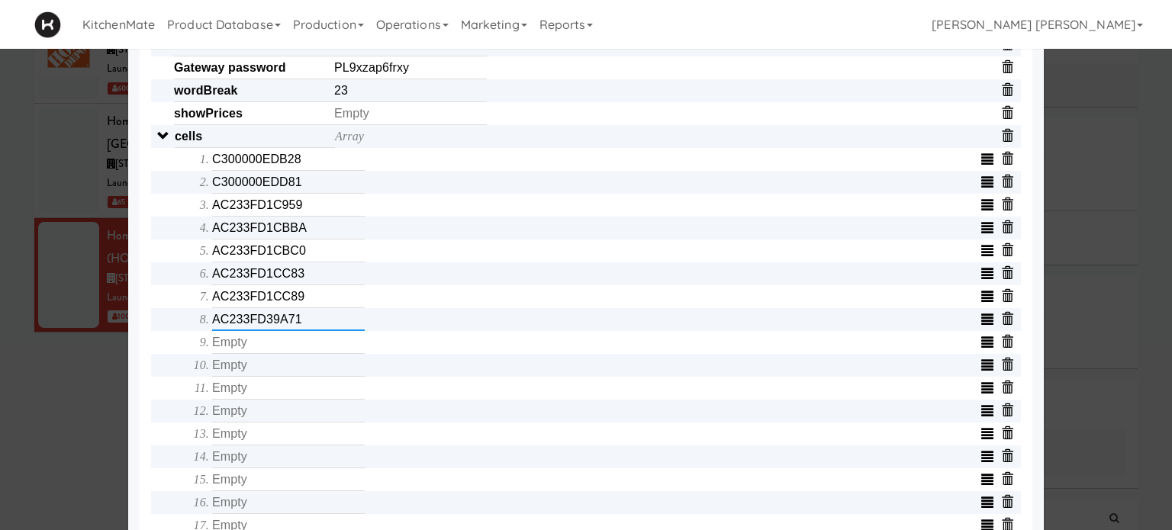
type input "AC233FD39A71"
click at [290, 349] on input "text" at bounding box center [288, 342] width 153 height 23
type input "AC233FD1CF20"
click at [291, 374] on input "text" at bounding box center [288, 365] width 153 height 23
type input "AC233FD39A86"
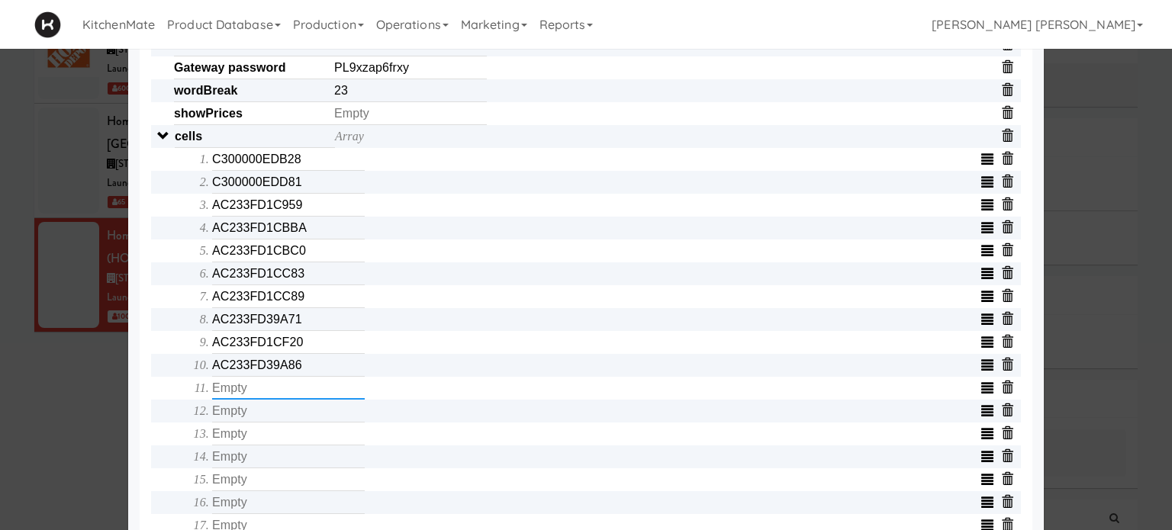
click at [295, 393] on input "text" at bounding box center [288, 388] width 153 height 23
type input "AC233FD1C7BF"
click at [299, 414] on input "text" at bounding box center [288, 411] width 153 height 23
type input "AC233FD387AA"
click at [301, 436] on input "text" at bounding box center [288, 434] width 153 height 23
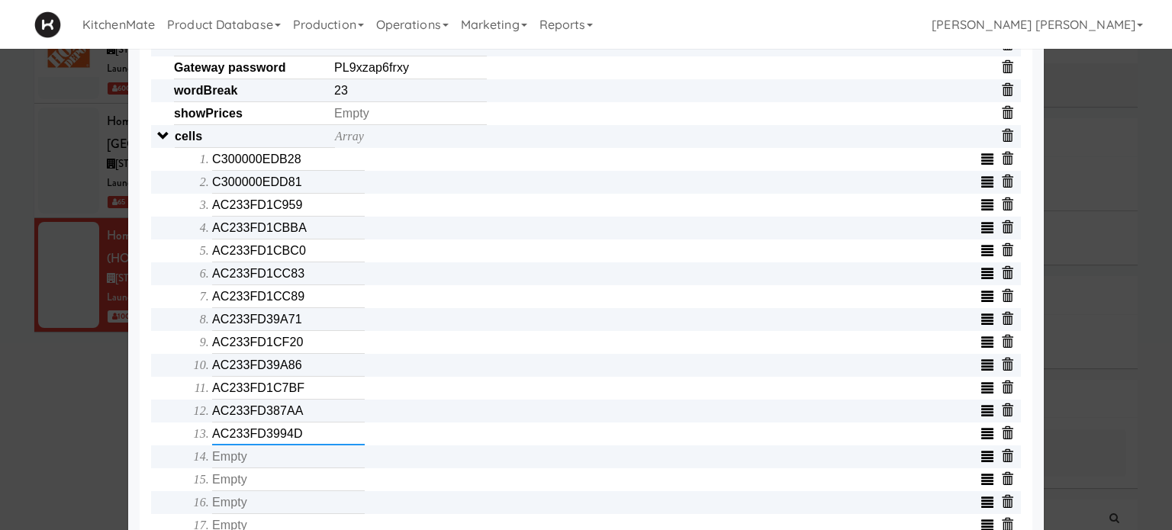
type input "AC233FD3994D"
click at [299, 468] on input "text" at bounding box center [288, 456] width 153 height 23
type input "AC233FD39951"
click at [299, 488] on input "text" at bounding box center [288, 479] width 153 height 23
type input "C30000040359"
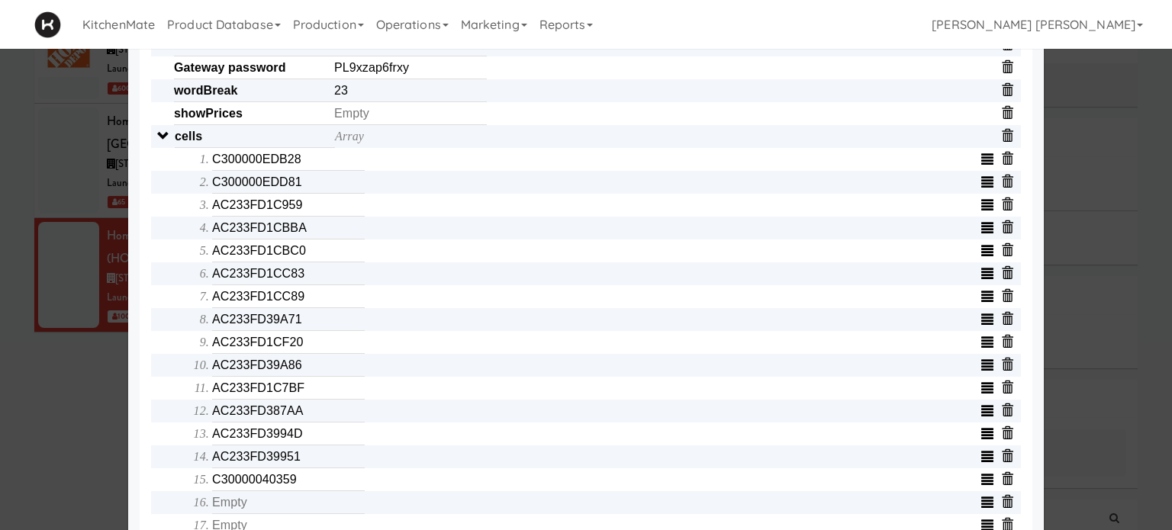
click at [140, 473] on div "Object serialNumber AC233FC08F9C identity templateId 9076c86d00b0452aa5d71eda3d…" at bounding box center [586, 287] width 892 height 1233
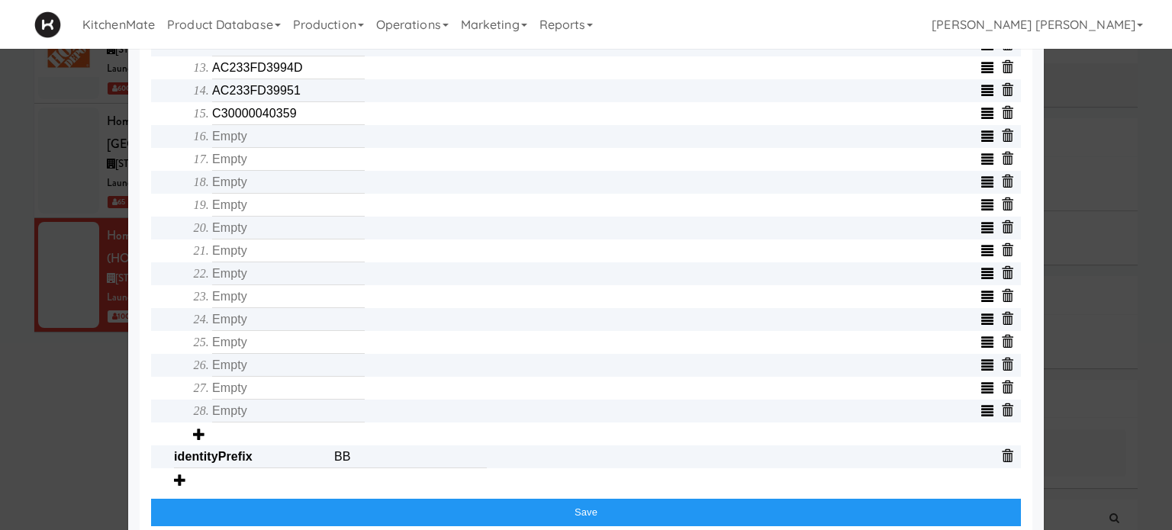
scroll to position [819, 0]
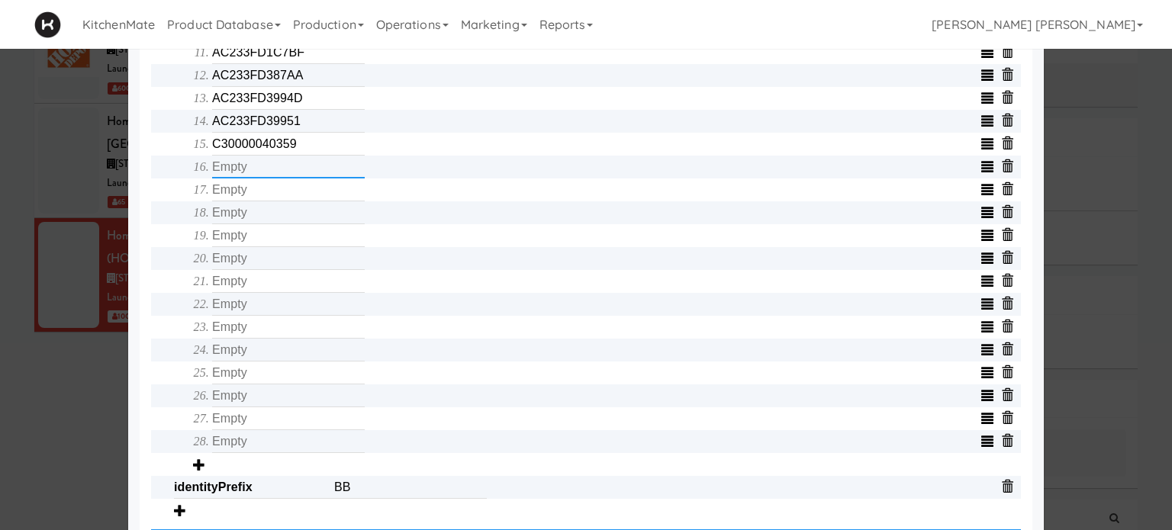
click at [261, 178] on input "text" at bounding box center [288, 167] width 153 height 23
type input "AC233FD2C348"
click at [278, 192] on input "text" at bounding box center [288, 189] width 153 height 23
type input "AC233FD1CC52"
click at [284, 214] on input "text" at bounding box center [288, 212] width 153 height 23
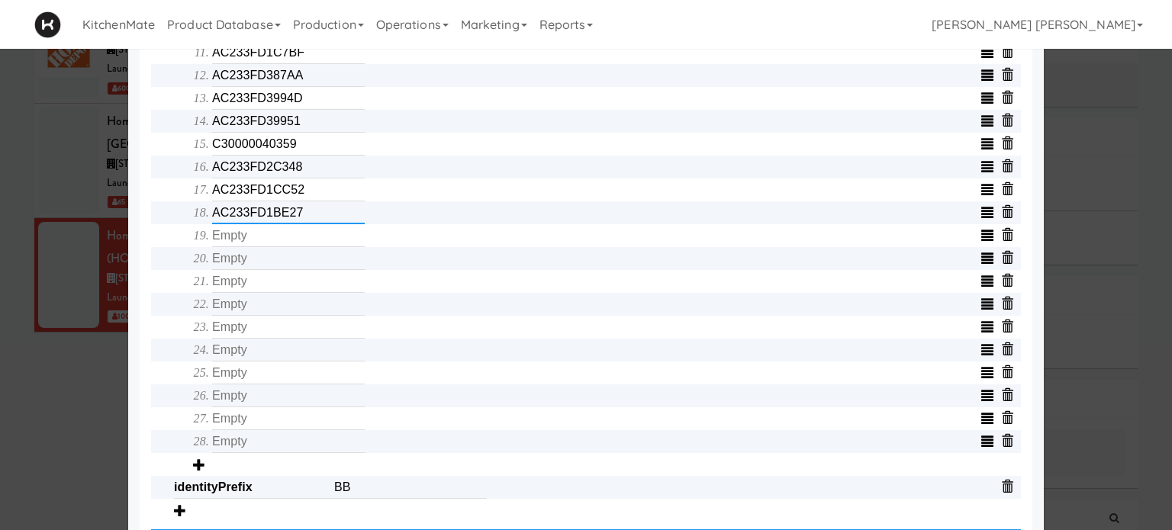
type input "AC233FD1BE27"
click at [290, 231] on input "text" at bounding box center [288, 235] width 153 height 23
type input "AC233FD1C818"
click at [289, 270] on input "text" at bounding box center [288, 258] width 153 height 23
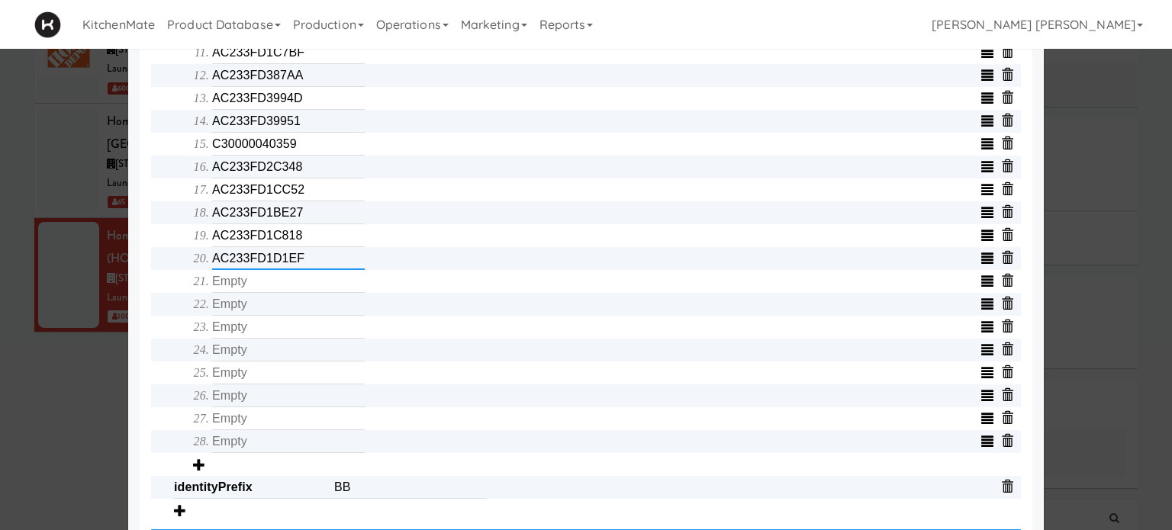
type input "AC233FD1D1EF"
click at [291, 291] on input "text" at bounding box center [288, 281] width 153 height 23
type input "C300000403EF"
click at [293, 313] on input "text" at bounding box center [288, 304] width 153 height 23
type input "AC233FD1D00D"
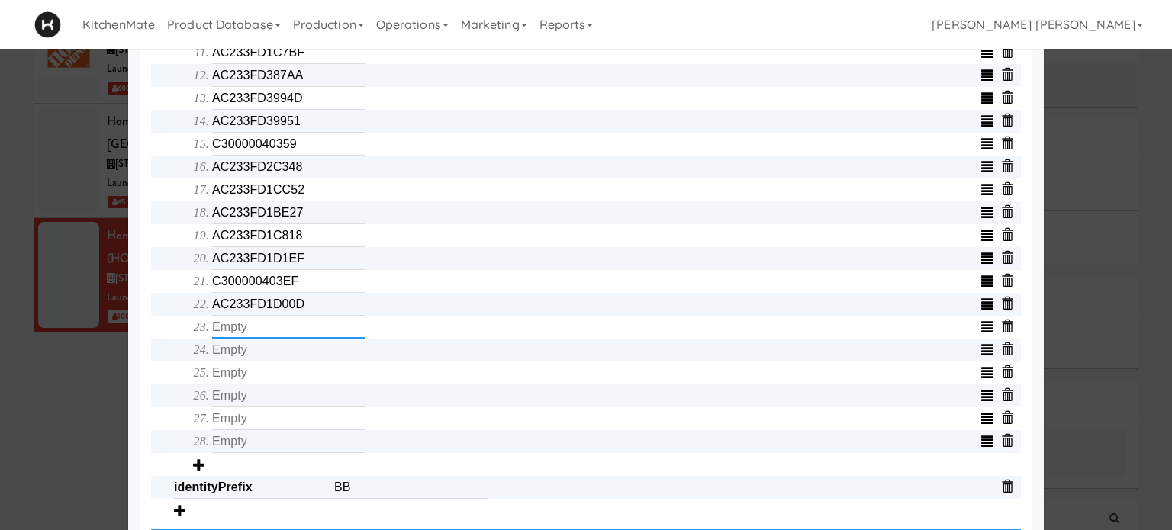
click at [296, 330] on input "text" at bounding box center [288, 327] width 153 height 23
type input "C300000EDE5E"
click at [296, 354] on input "text" at bounding box center [288, 350] width 153 height 23
type input "AC233FD1CF8C"
click at [299, 381] on input "text" at bounding box center [288, 373] width 153 height 23
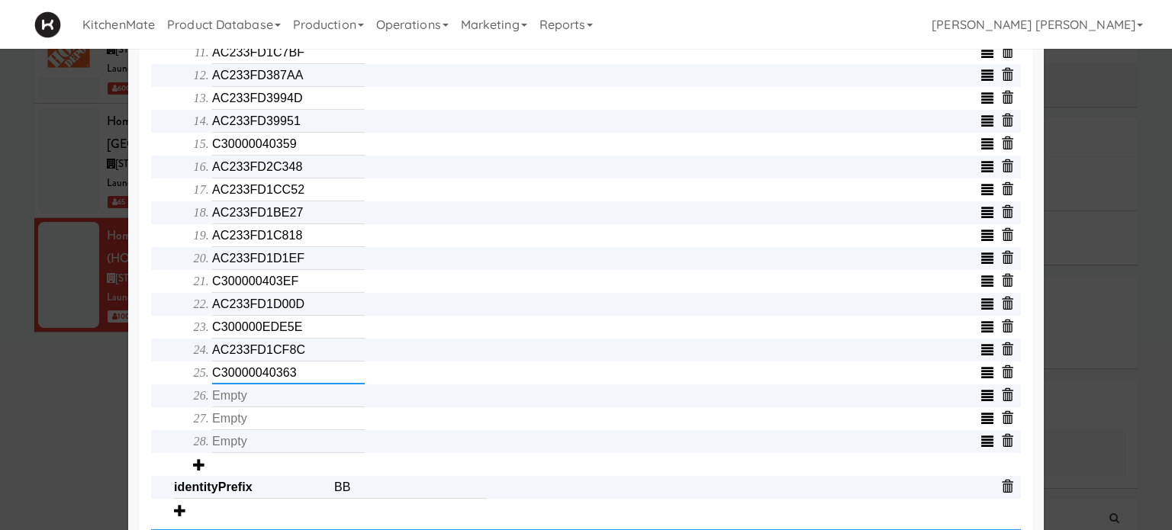
type input "C30000040363"
click at [299, 406] on input "text" at bounding box center [288, 395] width 153 height 23
type input "AC233FD1CAAB"
click at [301, 428] on input "text" at bounding box center [288, 418] width 153 height 23
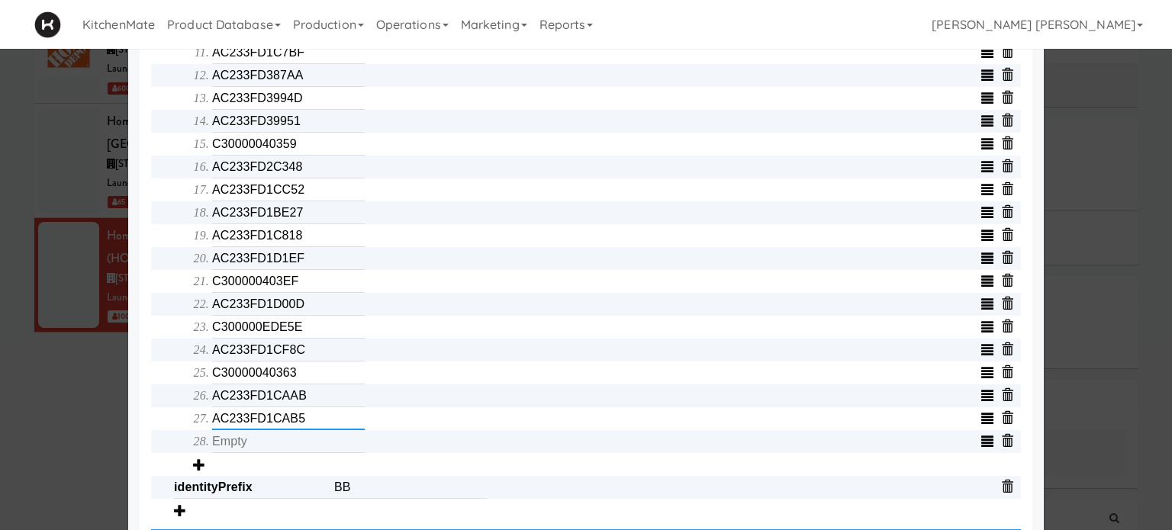
type input "AC233FD1CAB5"
click at [299, 451] on input "text" at bounding box center [288, 441] width 153 height 23
type input "AC233FD1CA85"
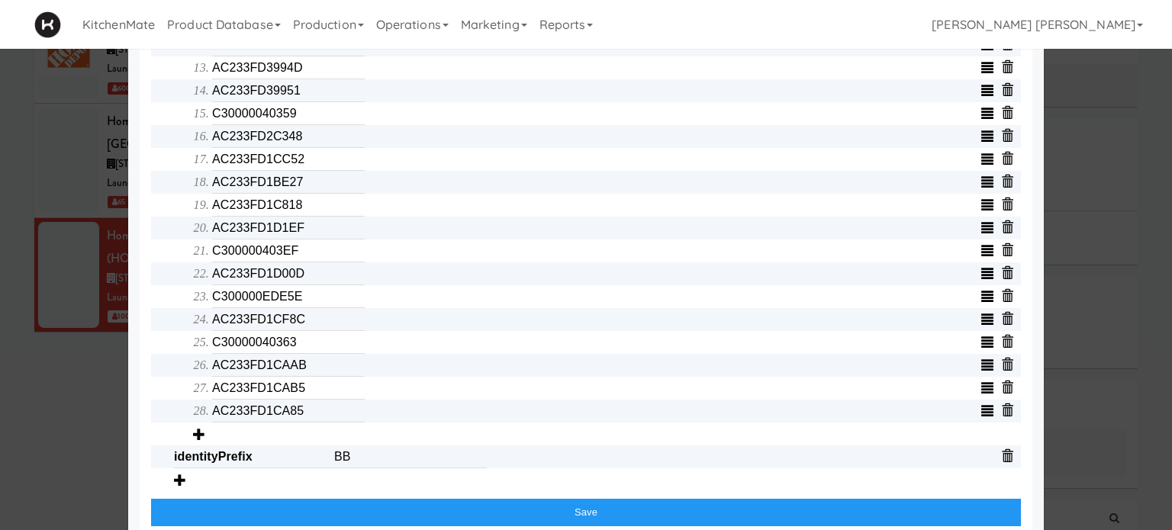
scroll to position [876, 0]
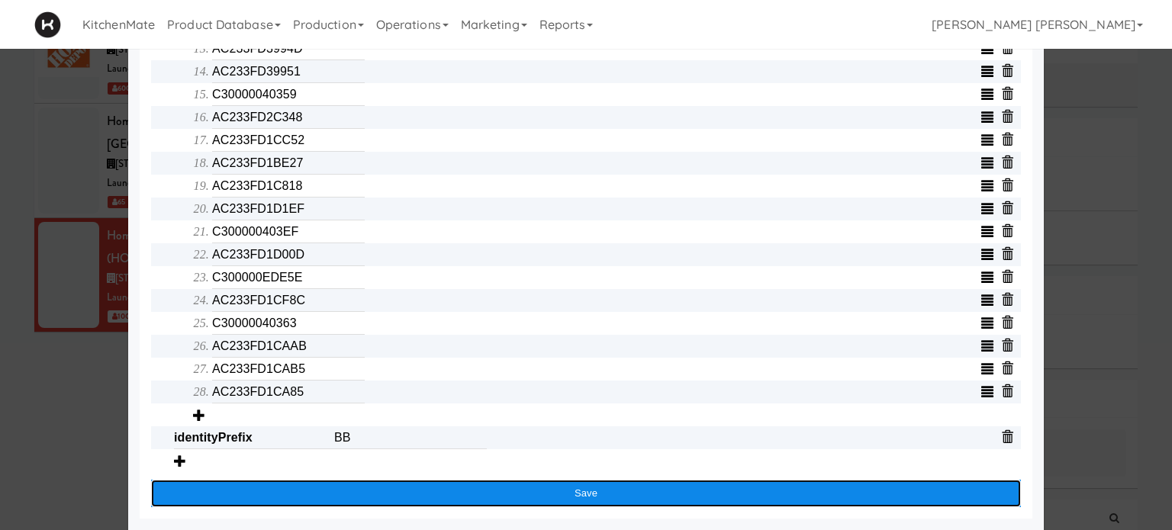
click at [530, 486] on button "Save" at bounding box center [585, 493] width 869 height 27
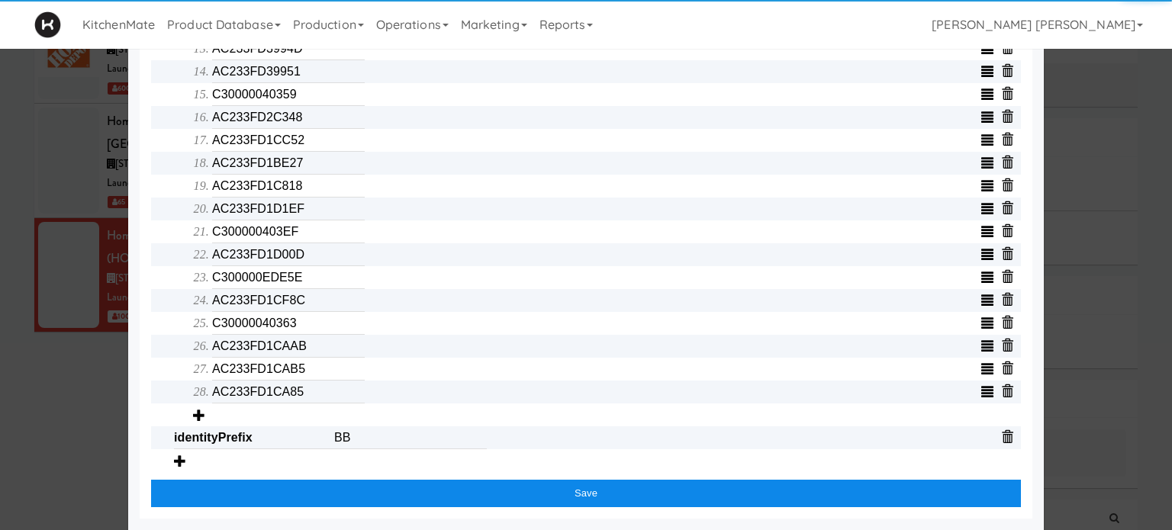
scroll to position [728, 0]
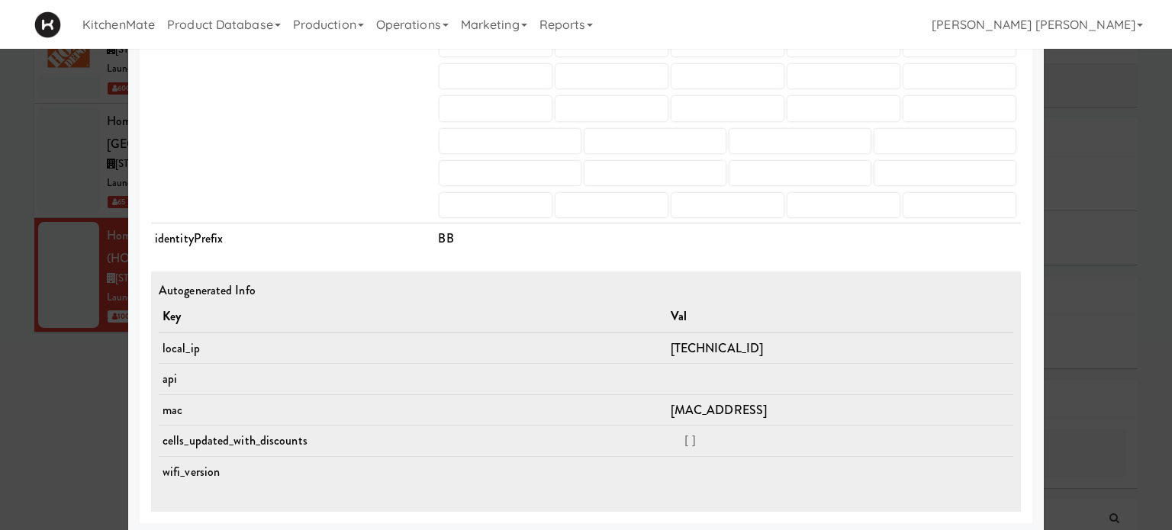
click at [0, 159] on div at bounding box center [586, 265] width 1172 height 530
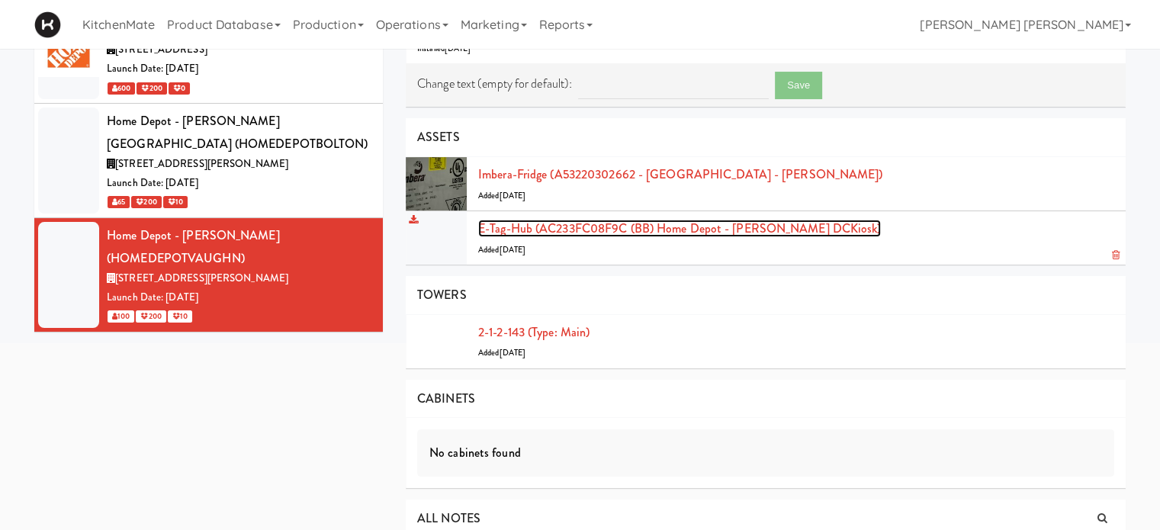
click at [667, 234] on link "E-tag-hub (AC233FC08F9C (BB) Home Depot - [PERSON_NAME] DCKiosk)" at bounding box center [679, 229] width 403 height 18
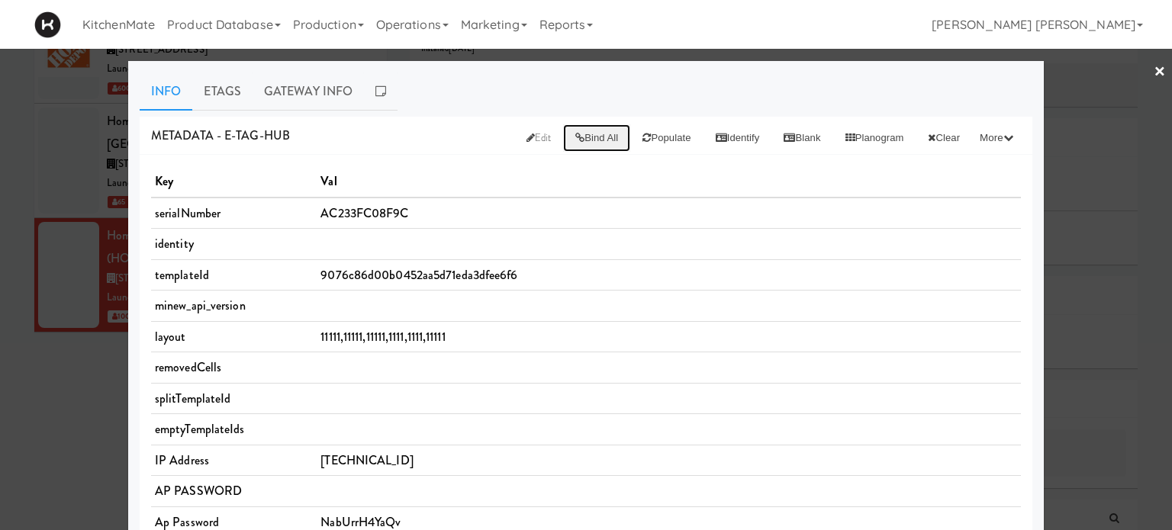
click at [564, 130] on button "Bind All" at bounding box center [596, 137] width 67 height 27
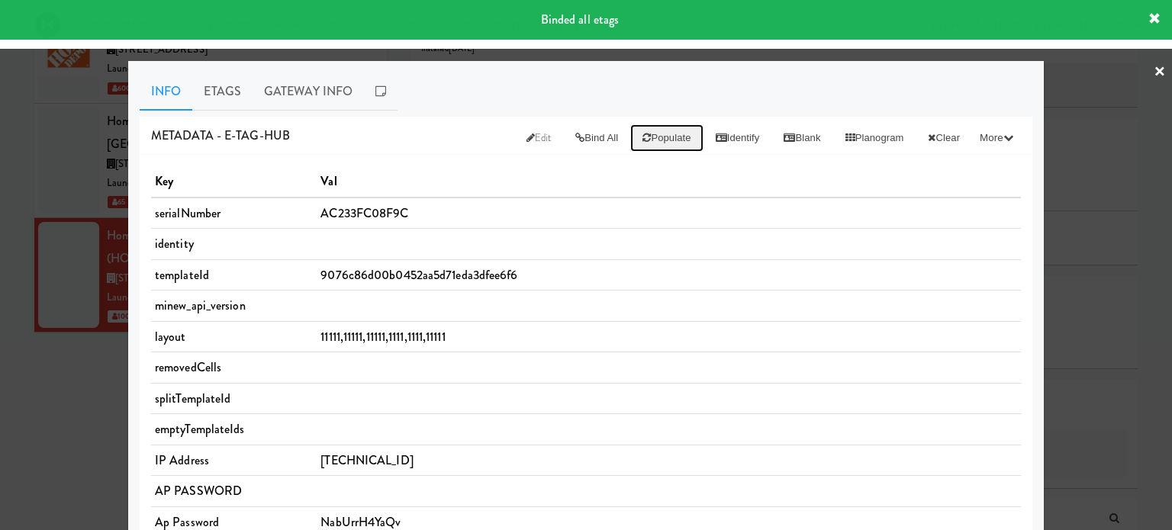
click at [641, 134] on button "Populate" at bounding box center [666, 137] width 72 height 27
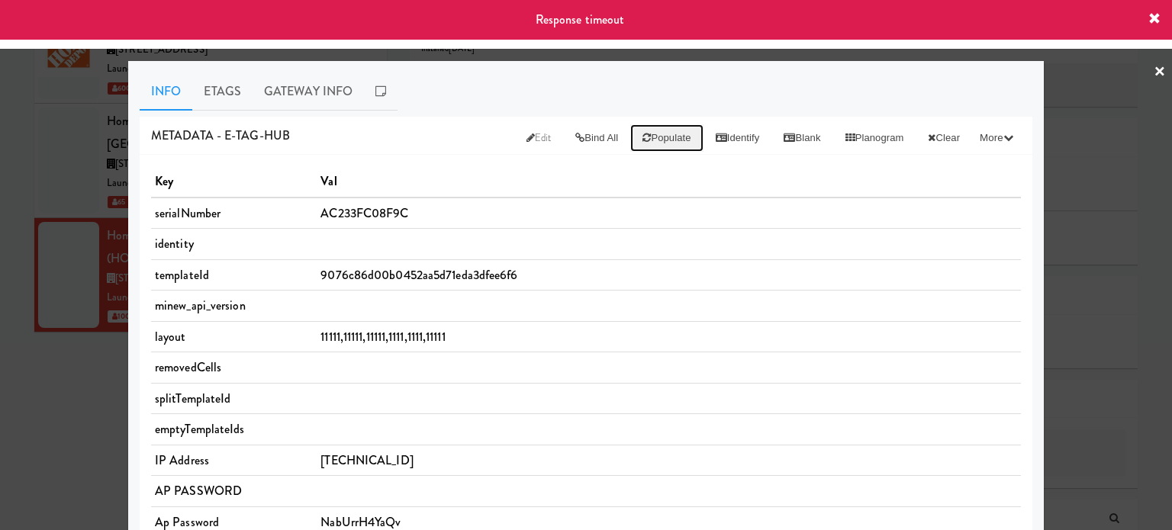
click at [641, 134] on button "Populate" at bounding box center [666, 137] width 72 height 27
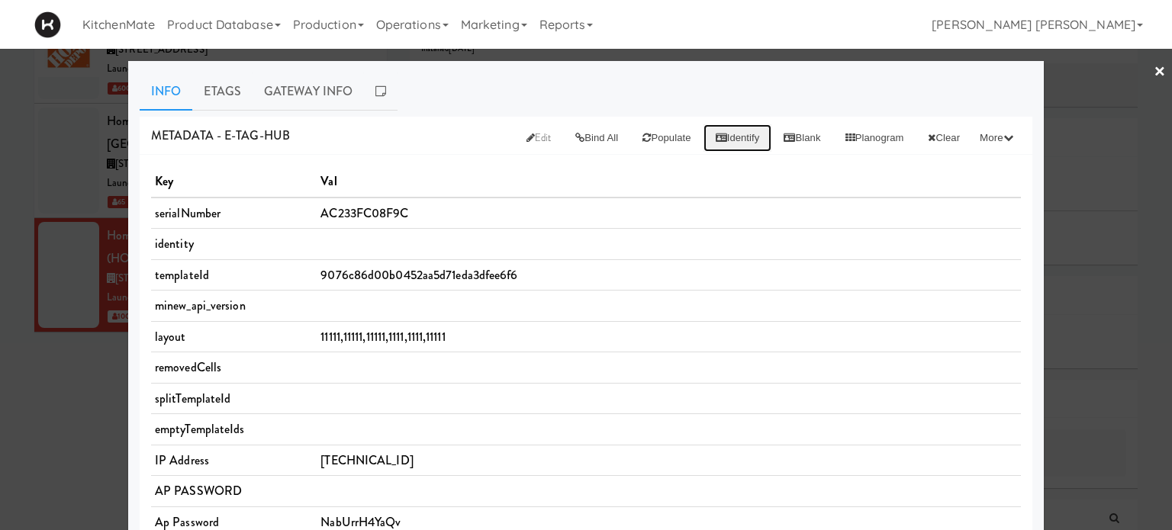
click at [720, 137] on button "Identify" at bounding box center [737, 137] width 69 height 27
click at [790, 135] on button "Blank" at bounding box center [801, 137] width 61 height 27
click at [545, 268] on td "9076c86d00b0452aa5d71eda3dfee6f6" at bounding box center [669, 274] width 704 height 31
click at [1153, 66] on link "×" at bounding box center [1159, 72] width 12 height 47
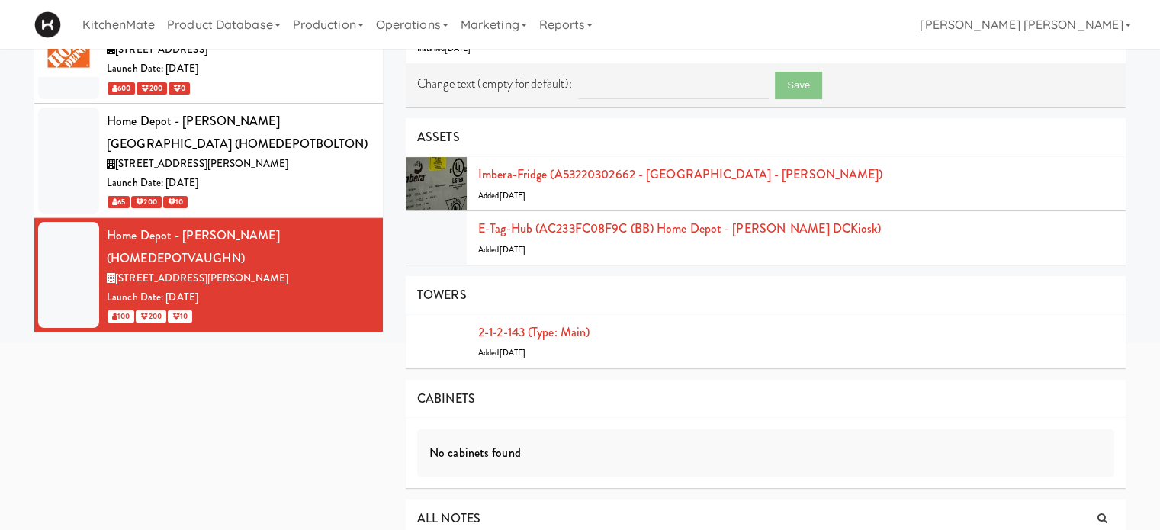
click at [274, 496] on div "all active gen2 onboard depot Home Depot - 10th Flr Cafe Left (HOMEDEPOT) 1 Con…" at bounding box center [580, 219] width 1114 height 800
click at [273, 456] on div "all active gen2 onboard depot Home Depot - 10th Flr Cafe Left (HOMEDEPOT) 1 Con…" at bounding box center [580, 219] width 1114 height 800
click at [564, 333] on link "2-1-2-143 (type: main)" at bounding box center [533, 332] width 111 height 18
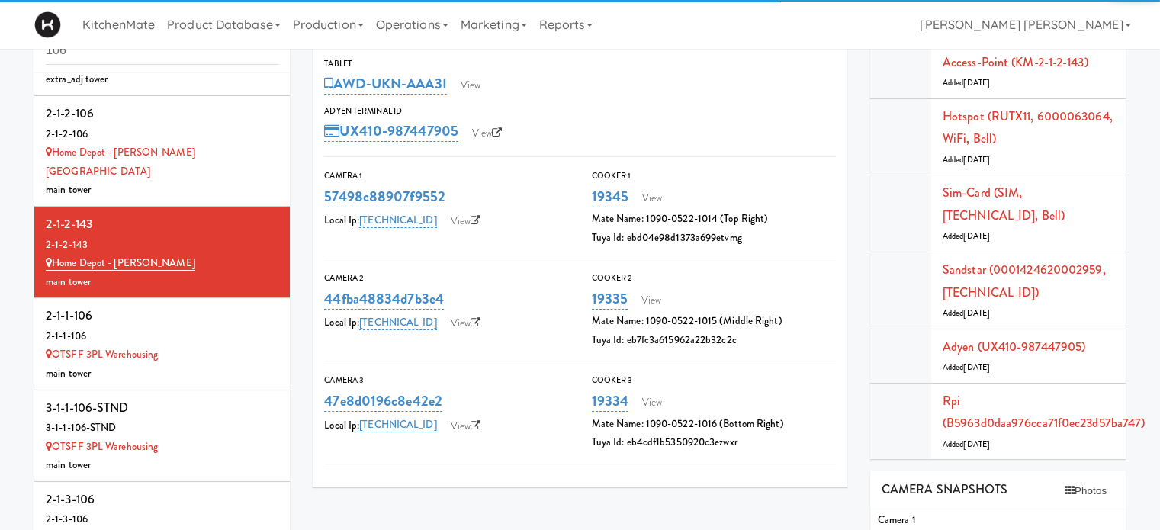
scroll to position [275, 0]
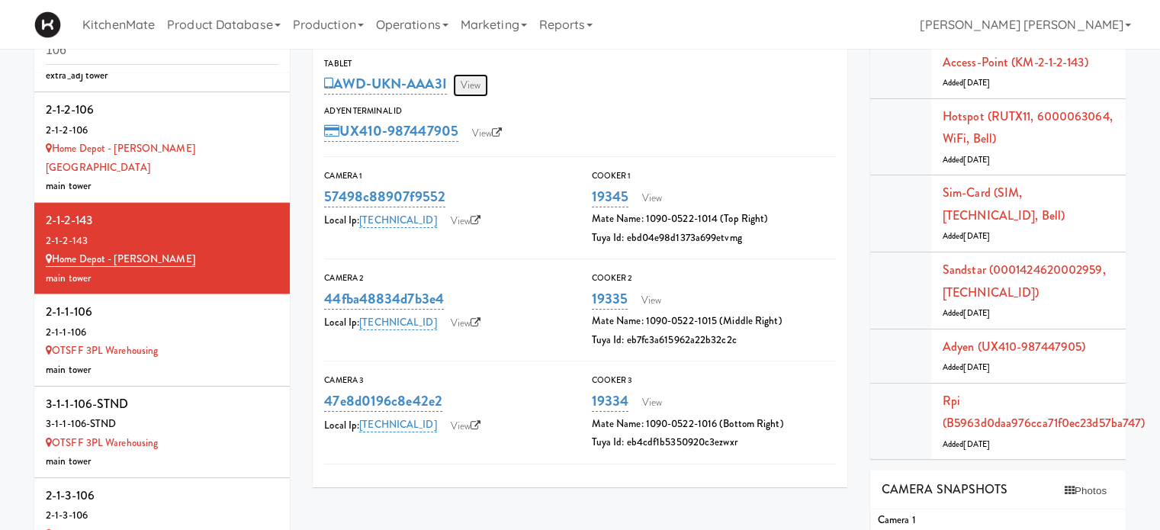
click at [482, 82] on link "View" at bounding box center [470, 85] width 35 height 23
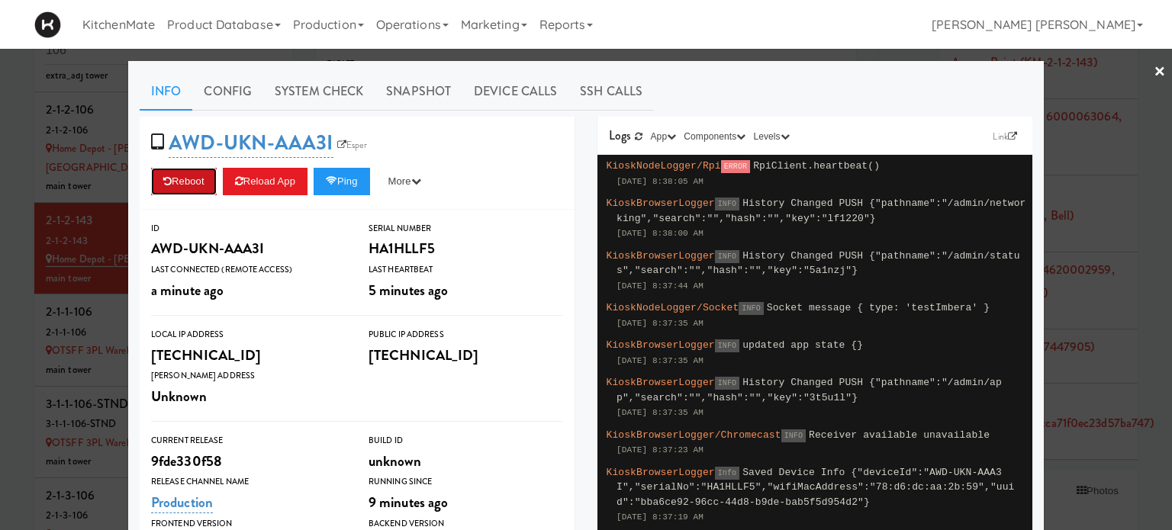
click at [186, 179] on button "Reboot" at bounding box center [184, 181] width 66 height 27
click at [338, 188] on button "Ping" at bounding box center [341, 181] width 56 height 27
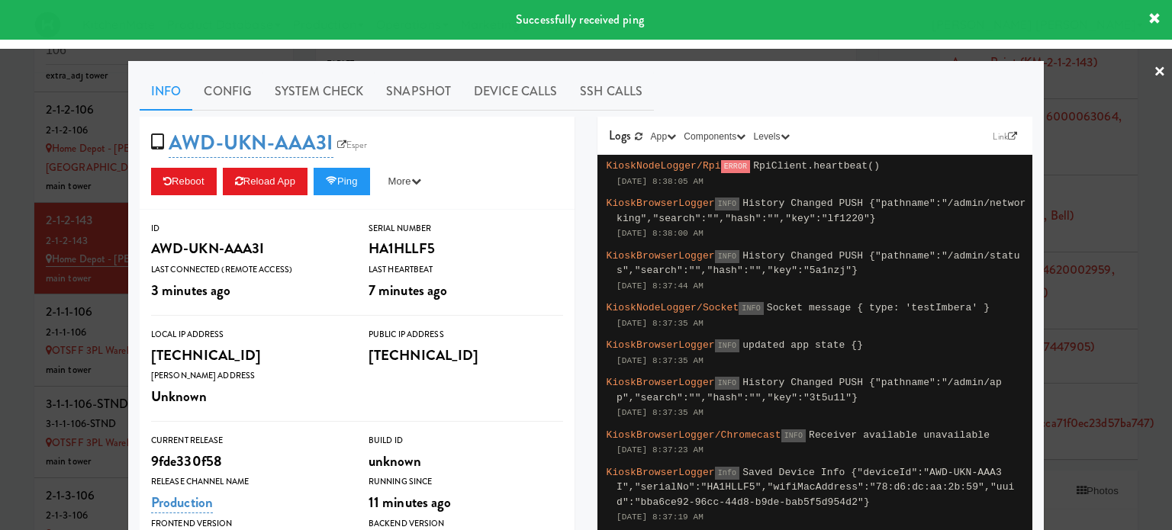
click at [1153, 72] on link "×" at bounding box center [1159, 72] width 12 height 47
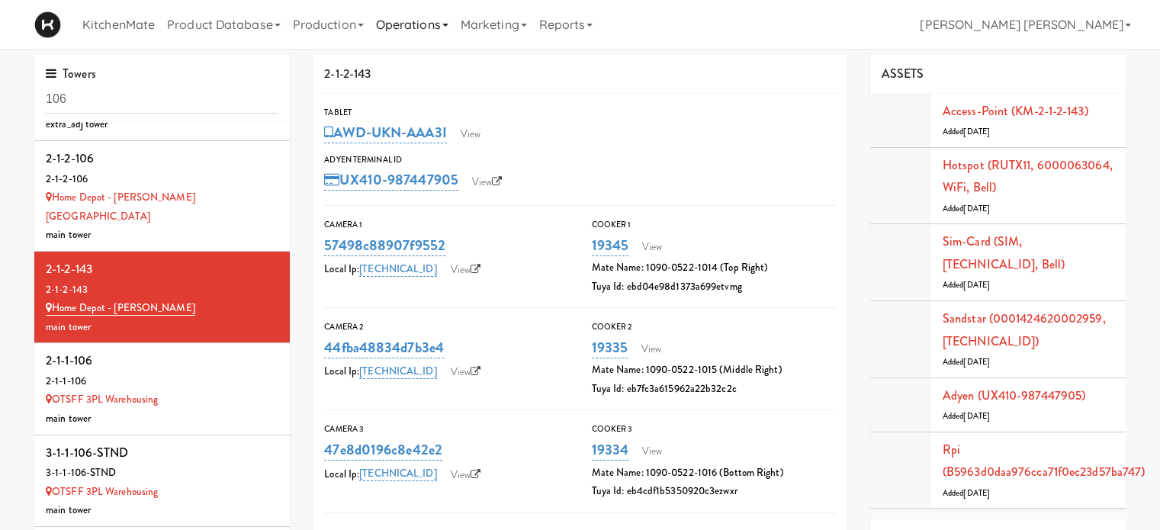
click at [413, 23] on link "Operations" at bounding box center [412, 24] width 85 height 49
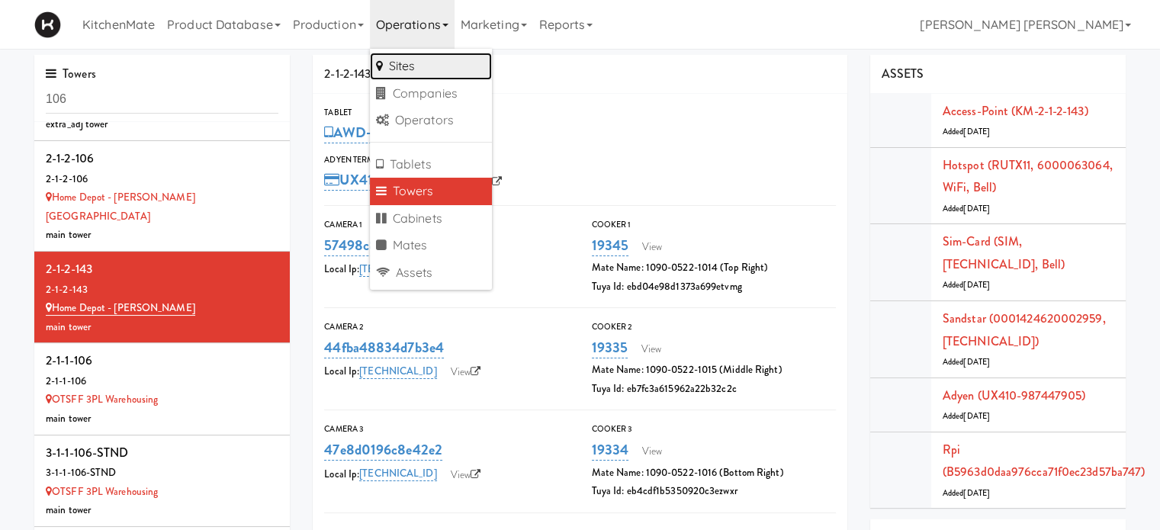
click at [408, 61] on link "Sites" at bounding box center [431, 66] width 122 height 27
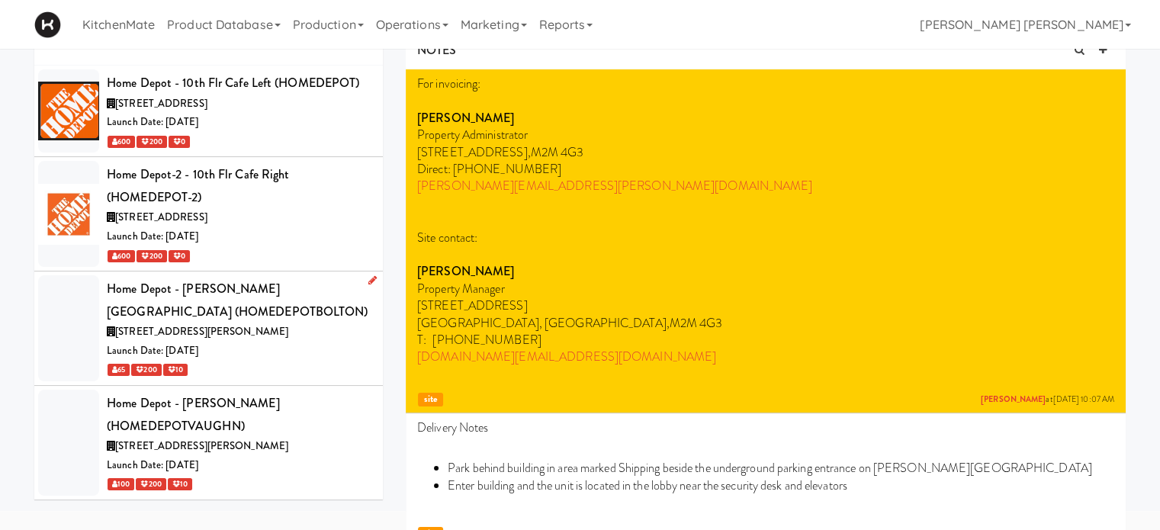
scroll to position [229, 0]
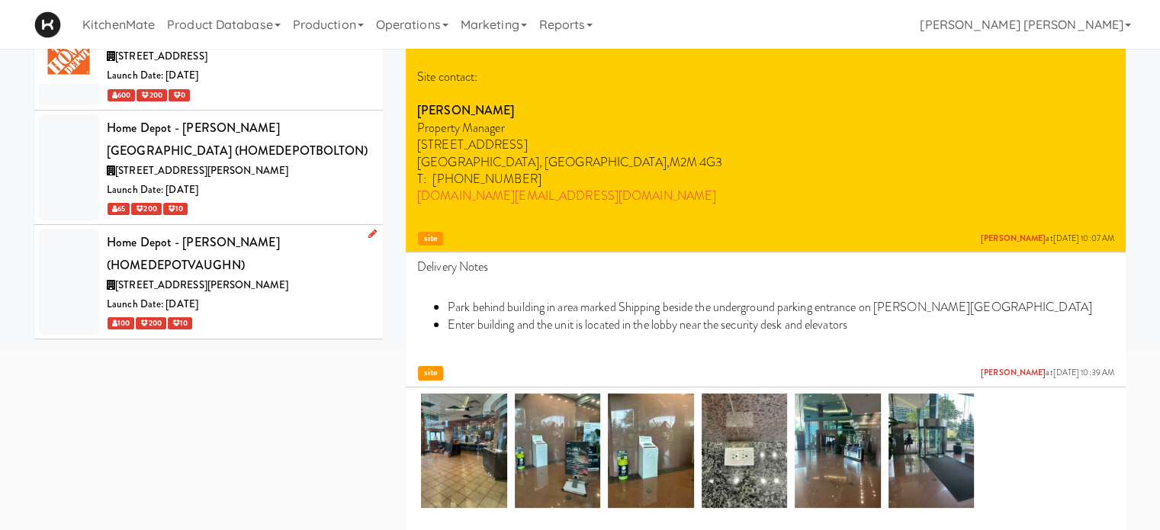
type input "depot"
click at [226, 268] on div "Home Depot - [PERSON_NAME] (HOMEDEPOTVAUGHN)" at bounding box center [239, 253] width 265 height 45
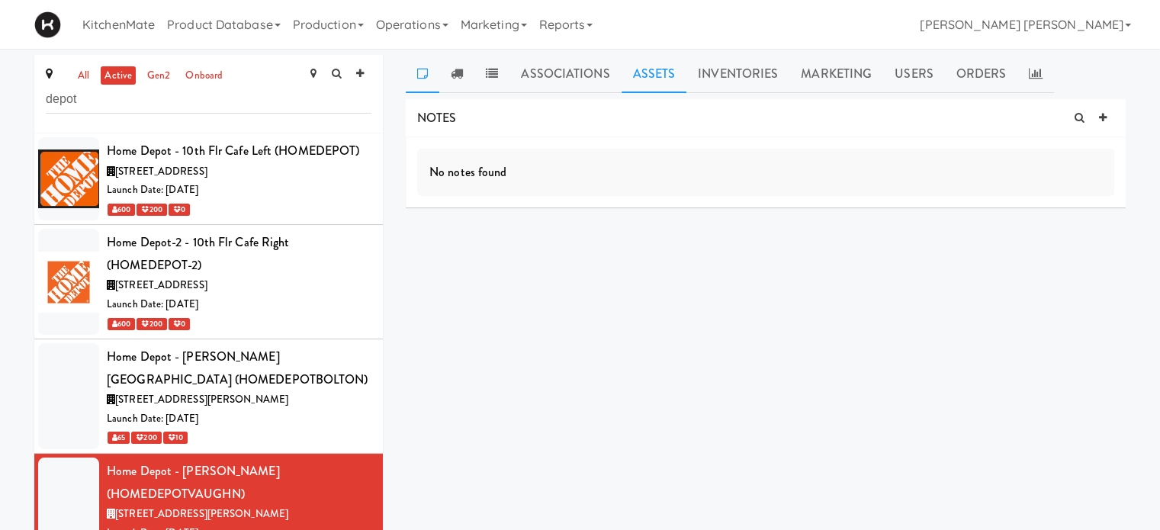
click at [638, 76] on link "Assets" at bounding box center [655, 74] width 66 height 38
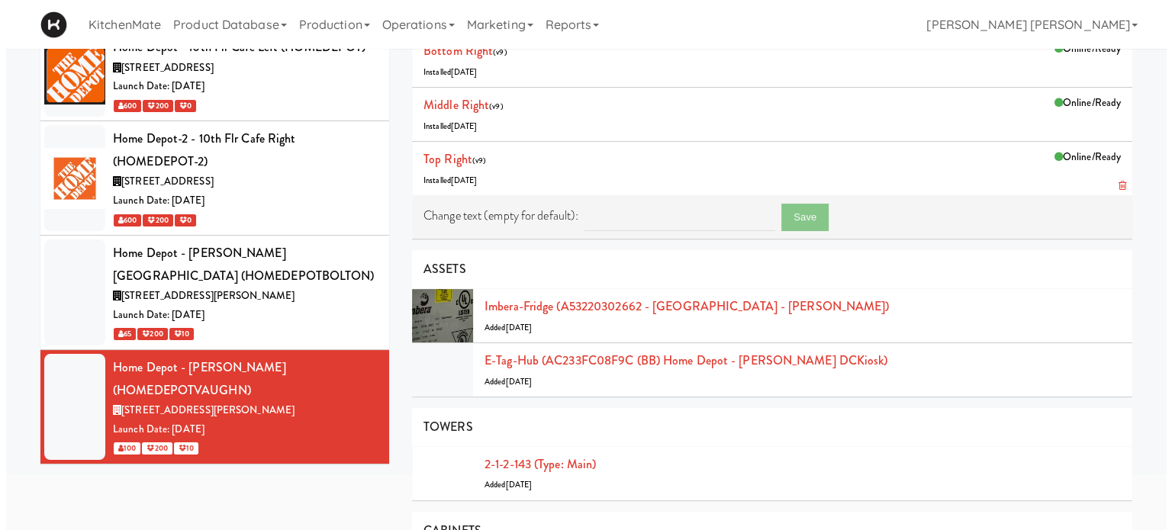
scroll to position [229, 0]
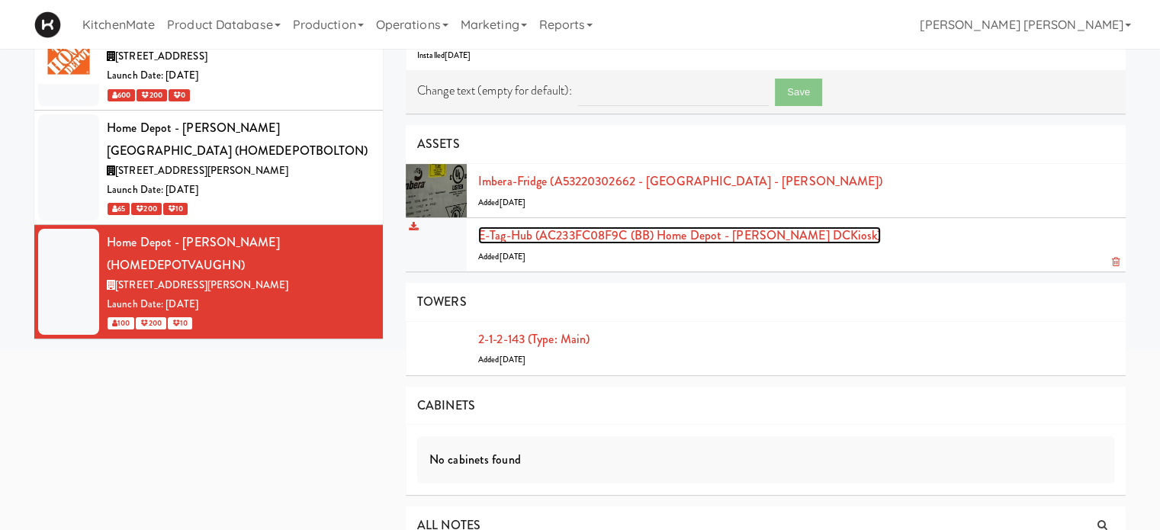
click at [622, 237] on link "E-tag-hub (AC233FC08F9C (BB) Home Depot - [PERSON_NAME] DCKiosk)" at bounding box center [679, 236] width 403 height 18
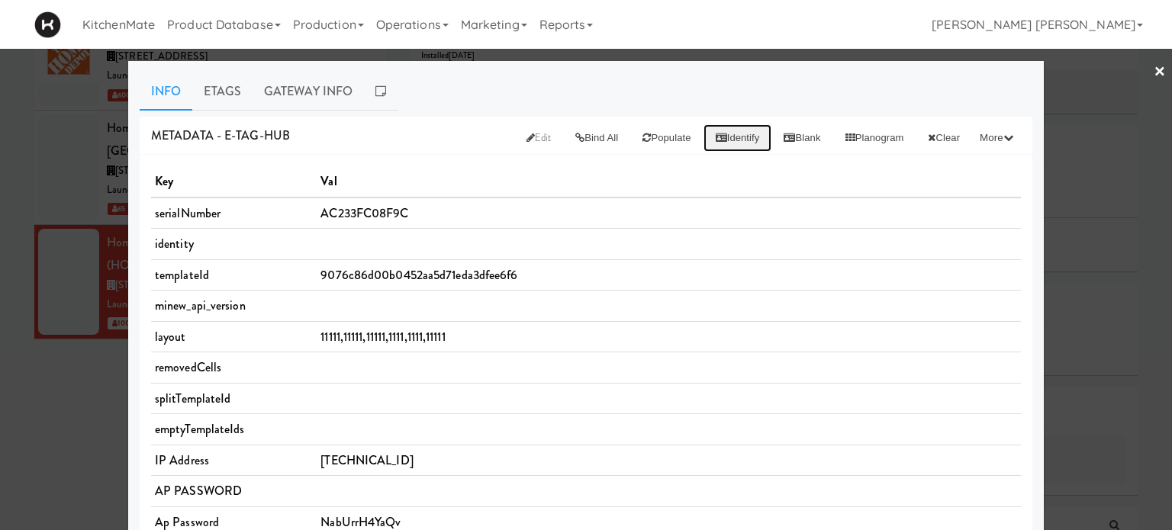
click at [717, 132] on button "Identify" at bounding box center [737, 137] width 69 height 27
click at [1153, 66] on link "×" at bounding box center [1159, 72] width 12 height 47
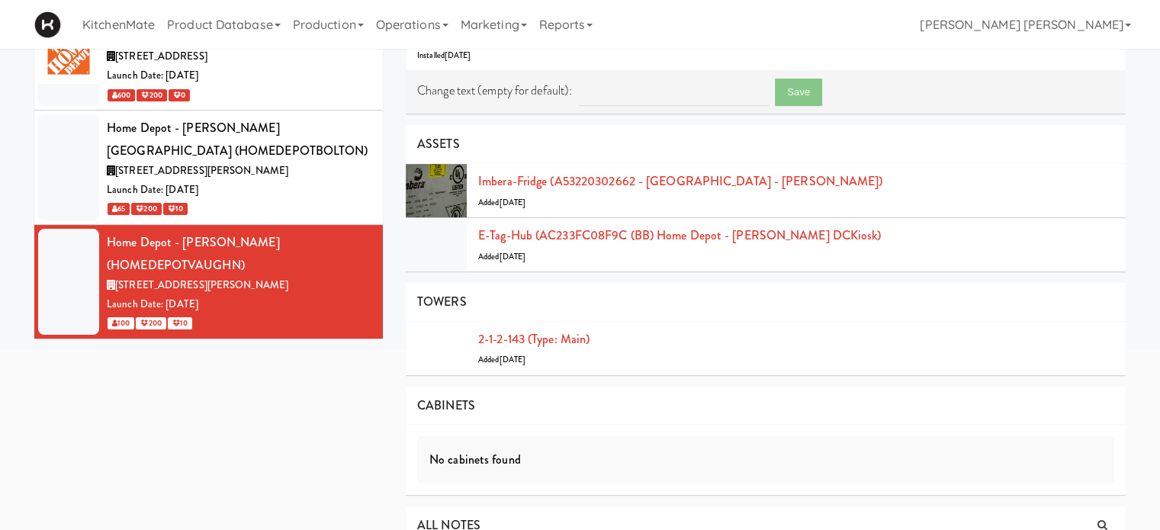
click at [239, 451] on div "all active gen2 onboard depot Home Depot - 10th Flr Cafe Left (HOMEDEPOT) 1 Con…" at bounding box center [580, 226] width 1114 height 800
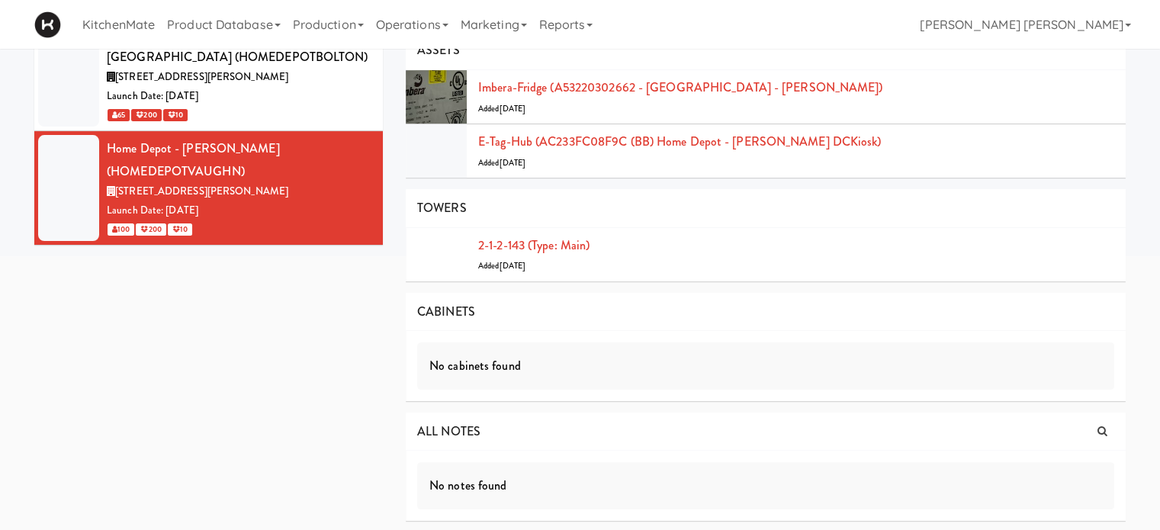
click at [135, 381] on div "all active gen2 onboard depot Home Depot - 10th Flr Cafe Left (HOMEDEPOT) 1 Con…" at bounding box center [580, 132] width 1114 height 800
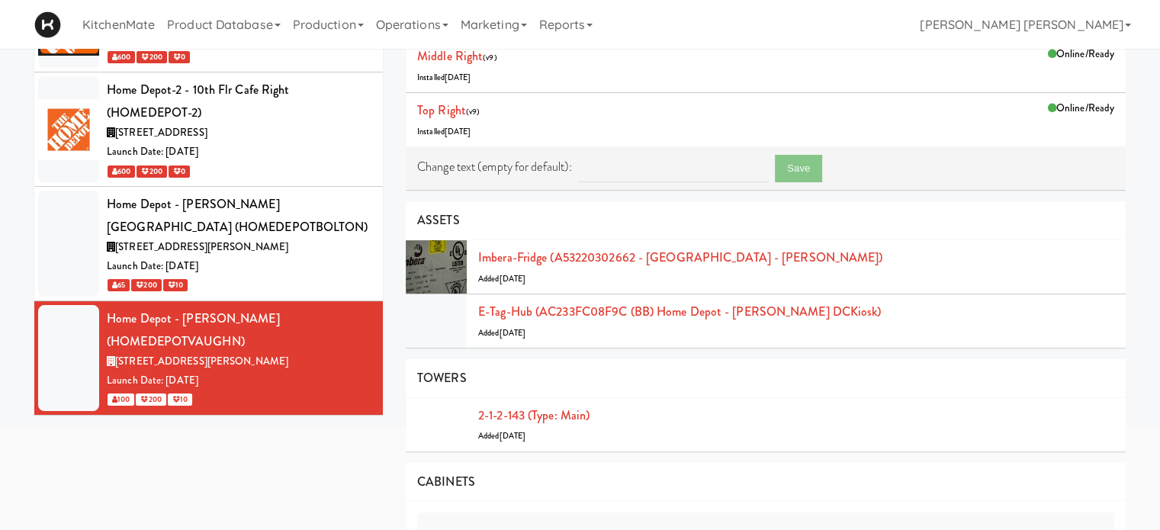
scroll to position [0, 0]
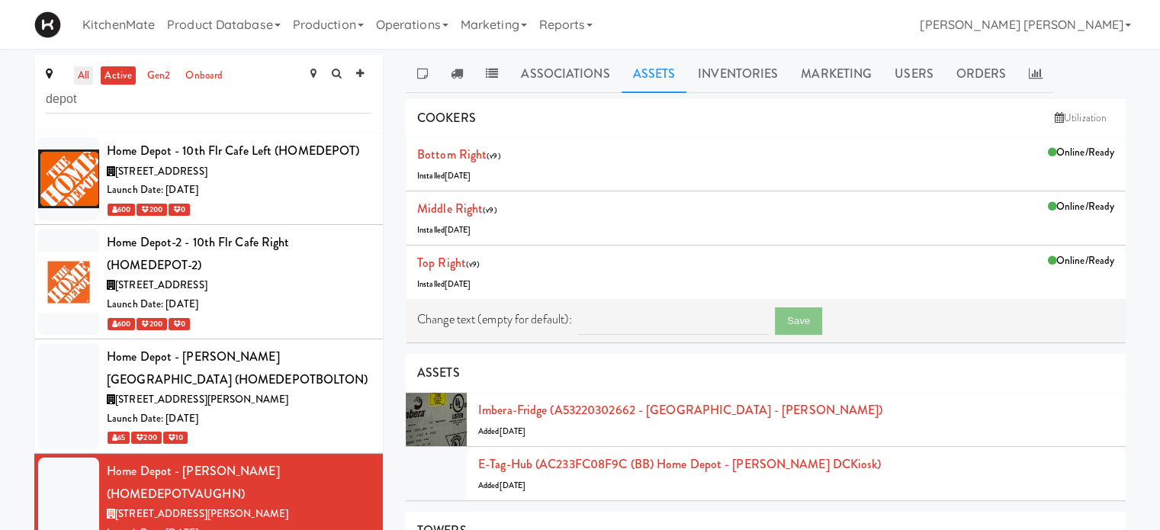
click at [80, 69] on link "all" at bounding box center [83, 75] width 19 height 19
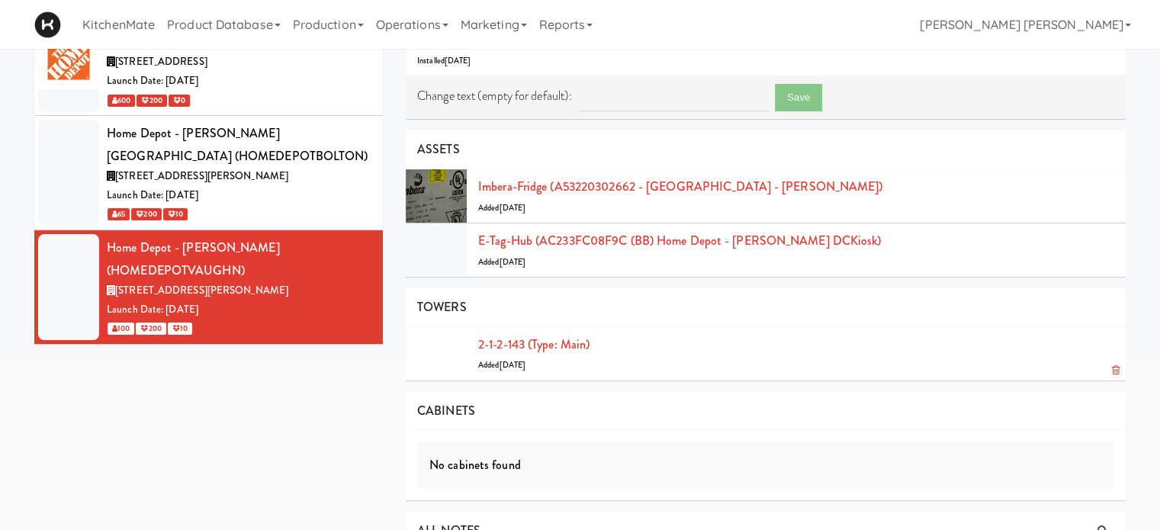
scroll to position [229, 0]
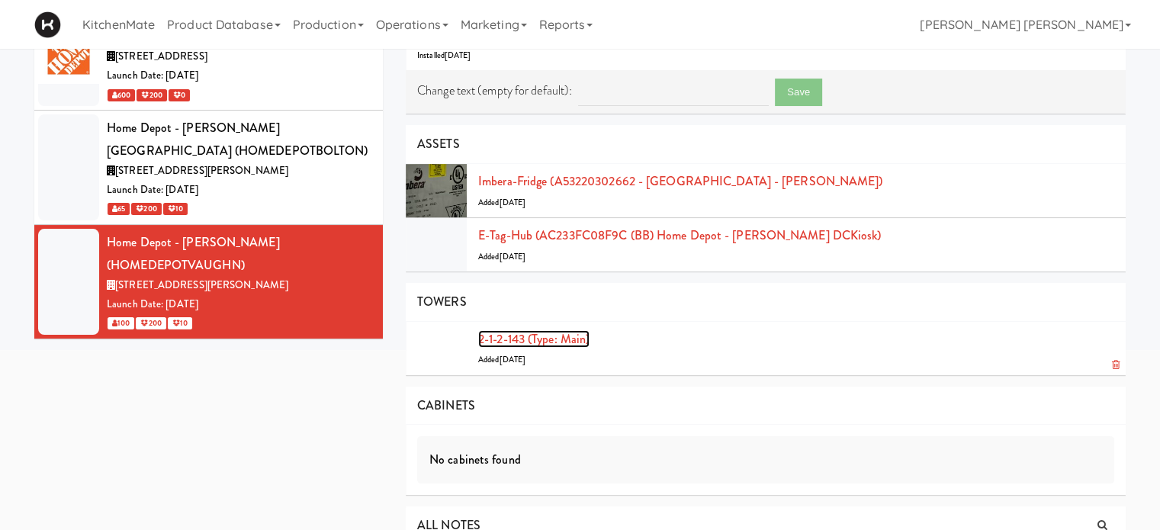
click at [568, 333] on link "2-1-2-143 (type: main)" at bounding box center [533, 339] width 111 height 18
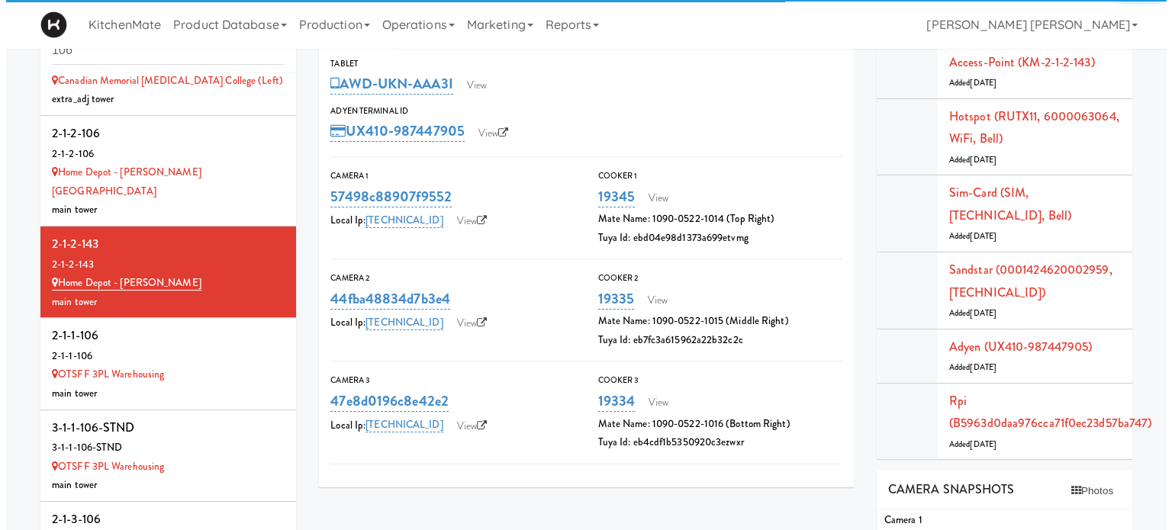
scroll to position [275, 0]
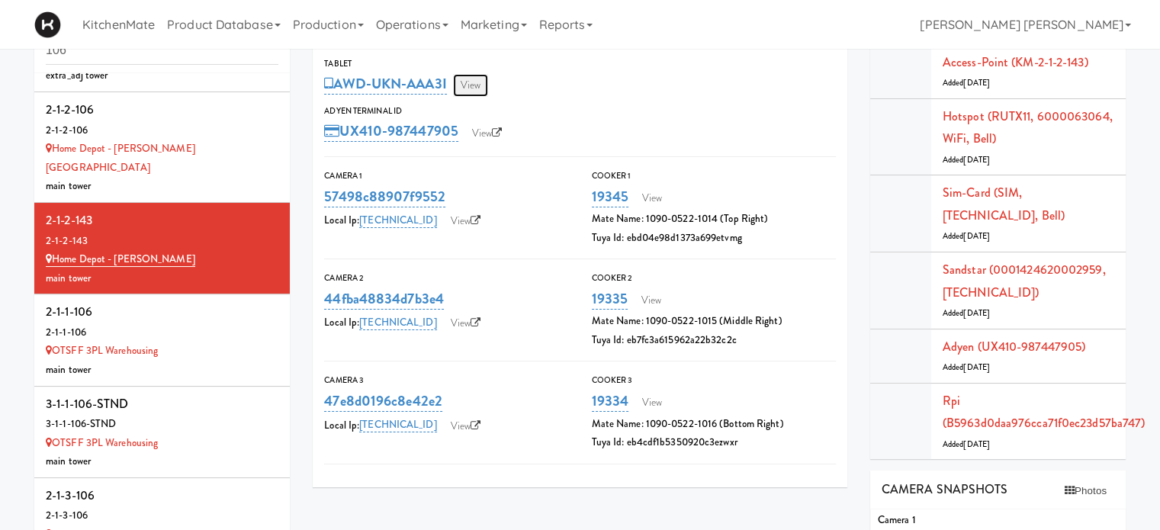
click at [469, 83] on link "View" at bounding box center [470, 85] width 35 height 23
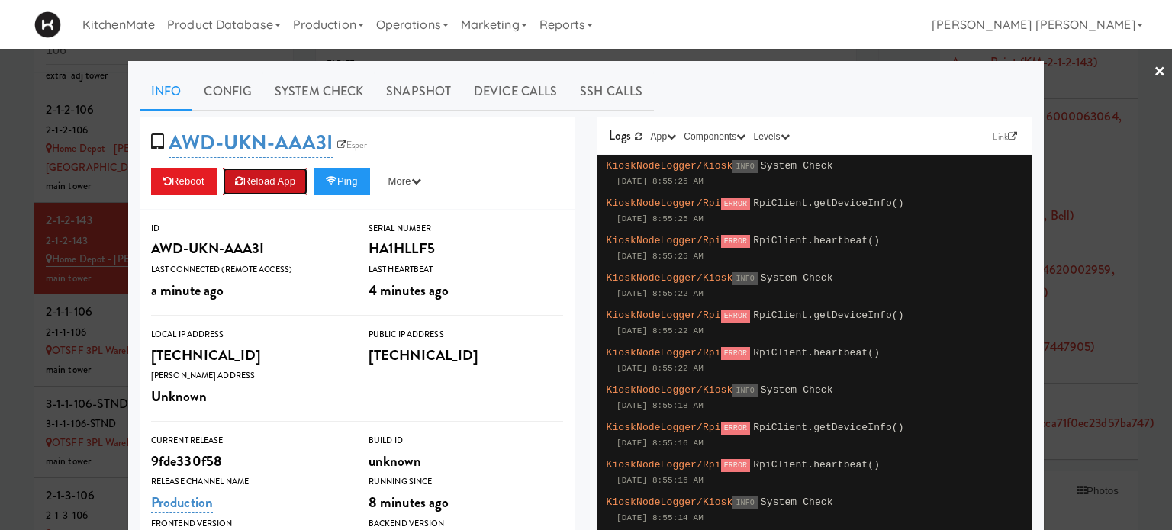
click at [268, 185] on button "Reload App" at bounding box center [265, 181] width 85 height 27
click at [174, 175] on button "Reboot" at bounding box center [184, 181] width 66 height 27
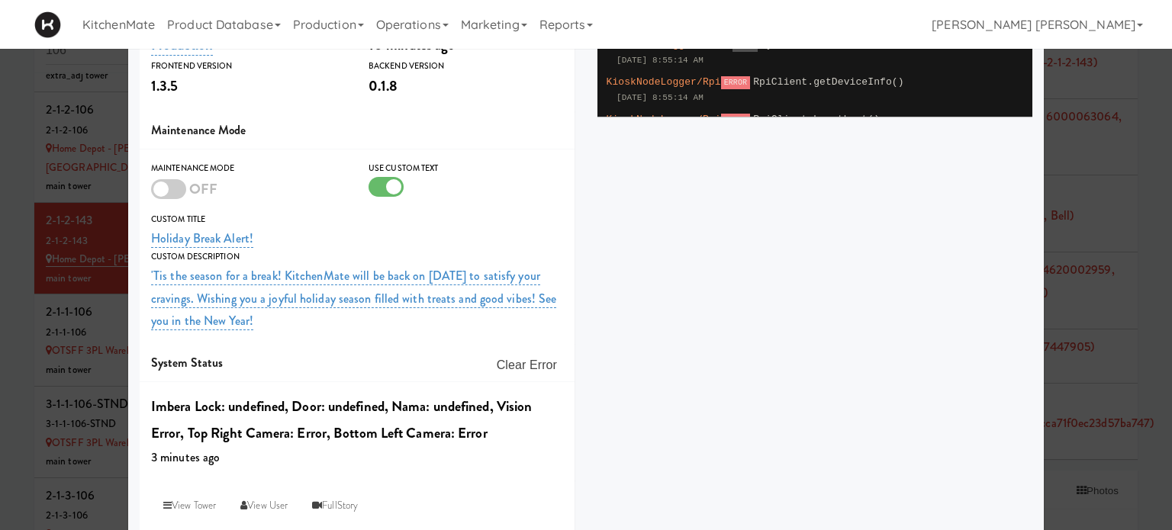
scroll to position [468, 0]
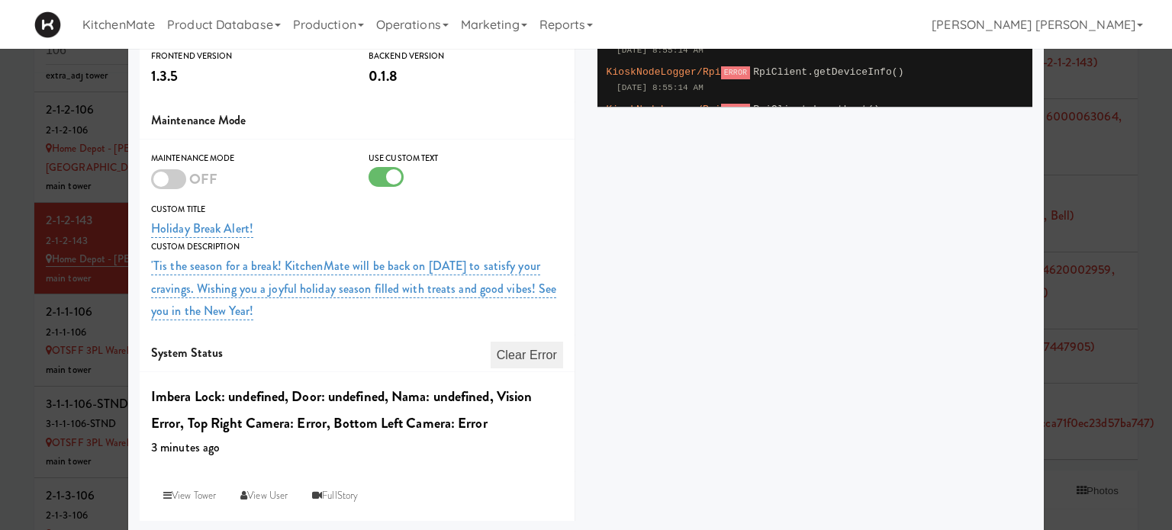
click at [534, 355] on button "Clear Error" at bounding box center [526, 355] width 72 height 27
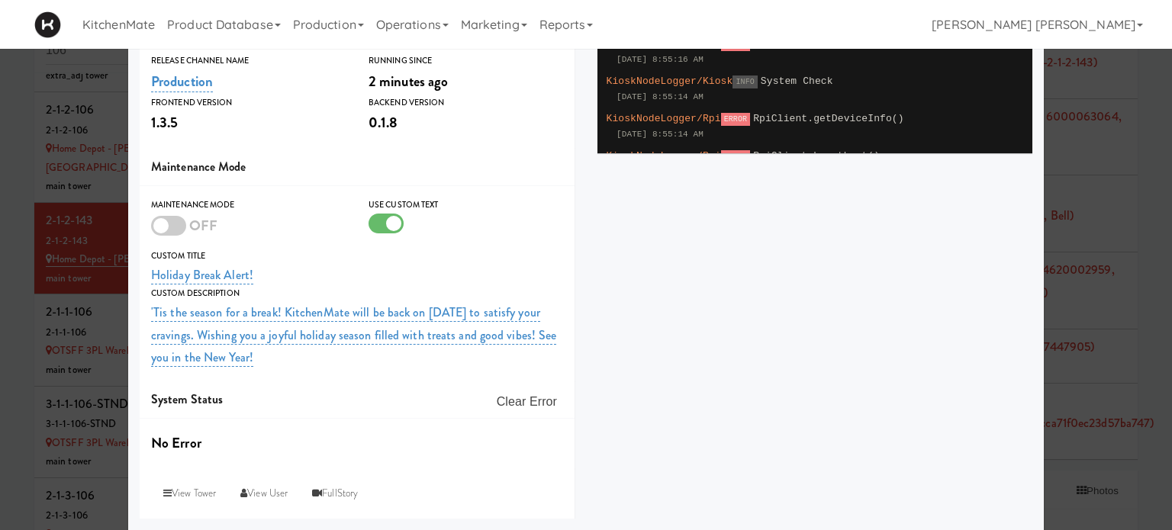
scroll to position [419, 0]
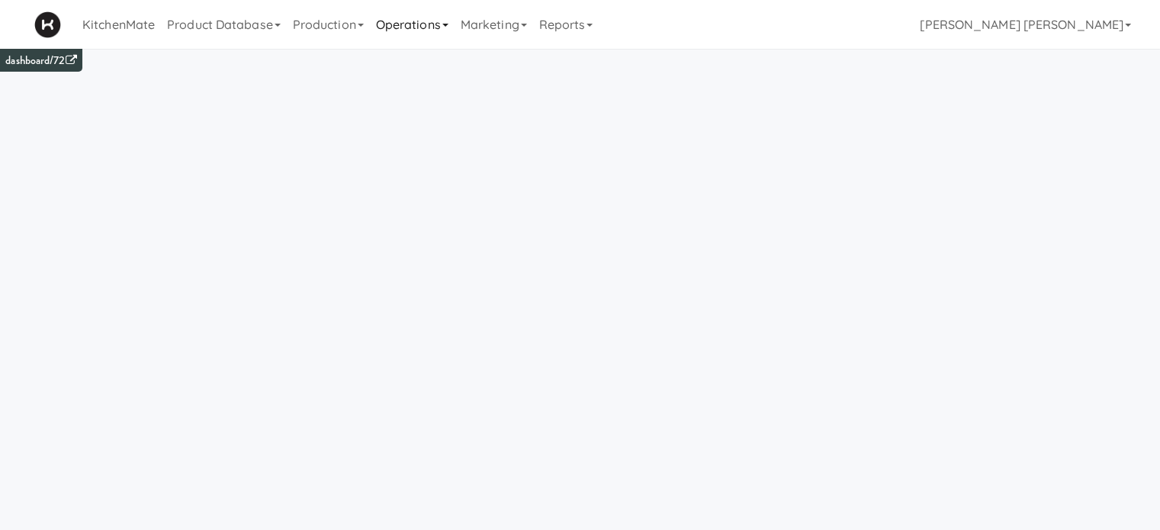
click at [411, 24] on link "Operations" at bounding box center [412, 24] width 85 height 49
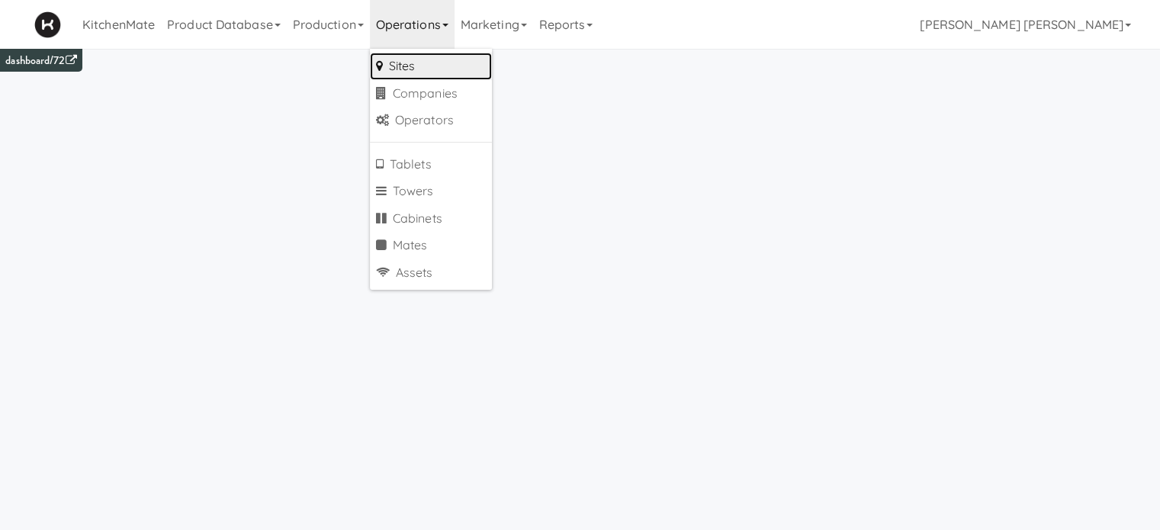
click at [409, 59] on link "Sites" at bounding box center [431, 66] width 122 height 27
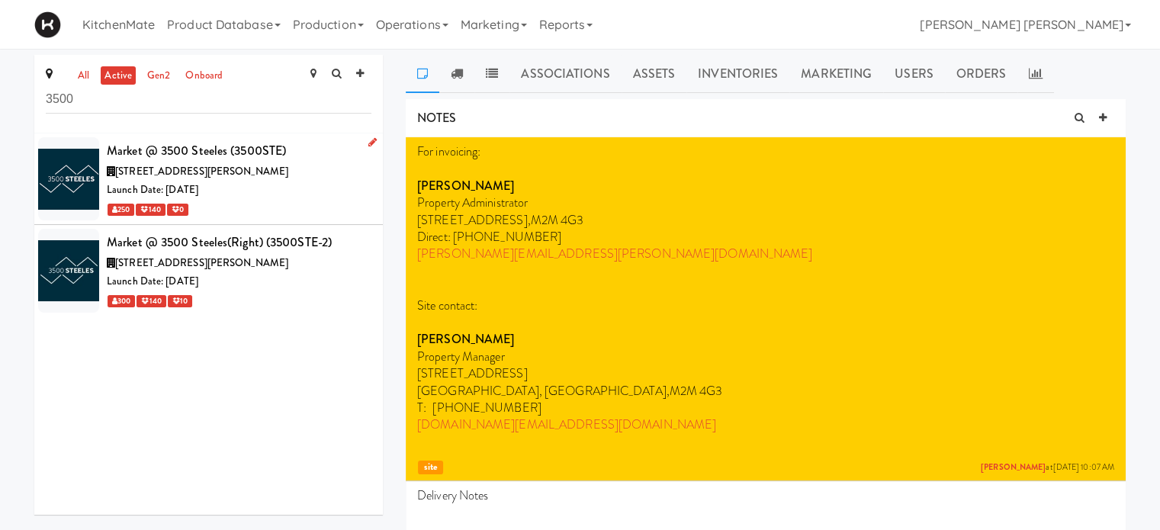
type input "3500"
click at [368, 140] on icon at bounding box center [372, 142] width 8 height 10
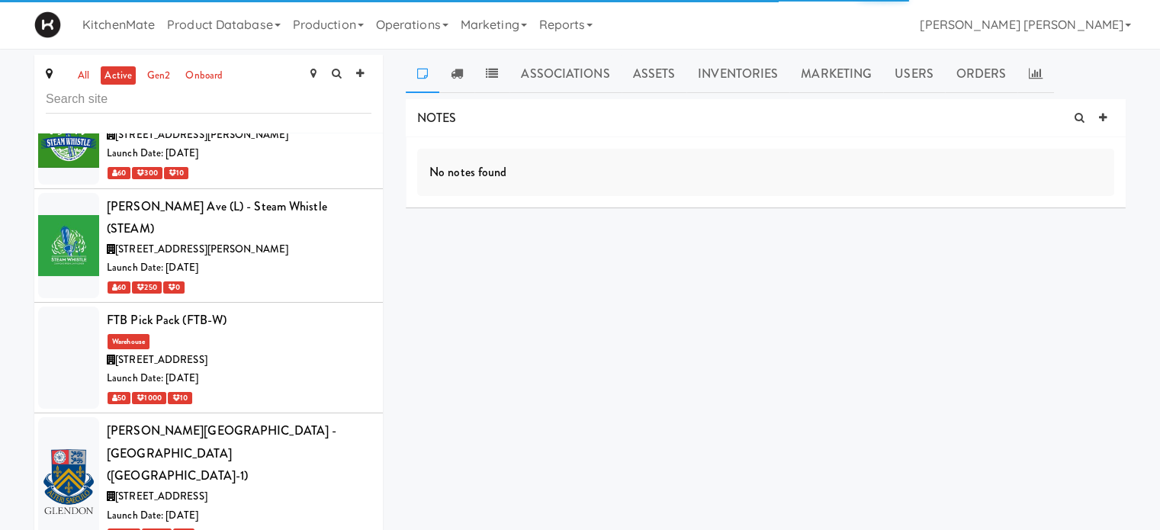
scroll to position [3606, 0]
